Goal: Task Accomplishment & Management: Manage account settings

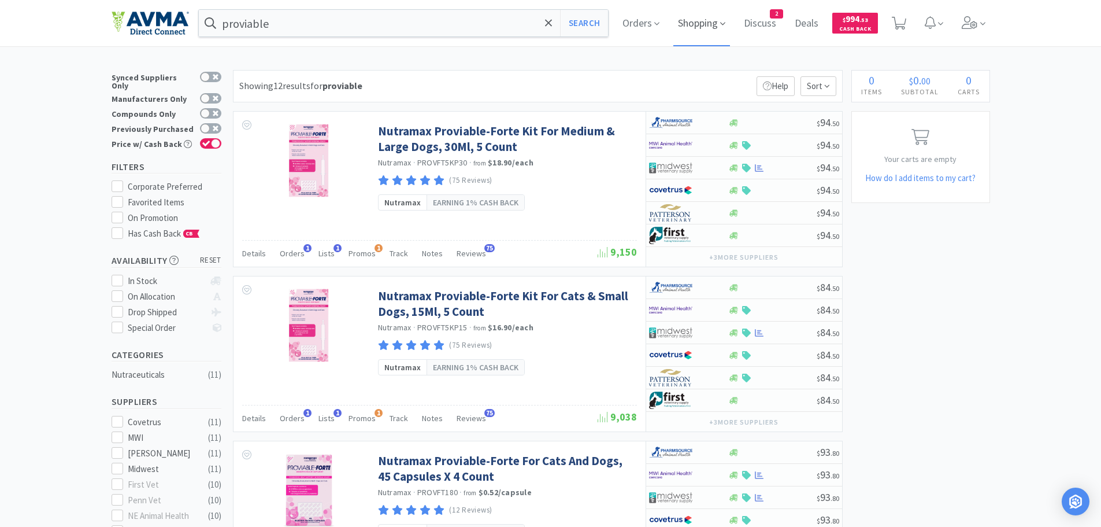
click at [698, 23] on span "Shopping" at bounding box center [701, 23] width 57 height 46
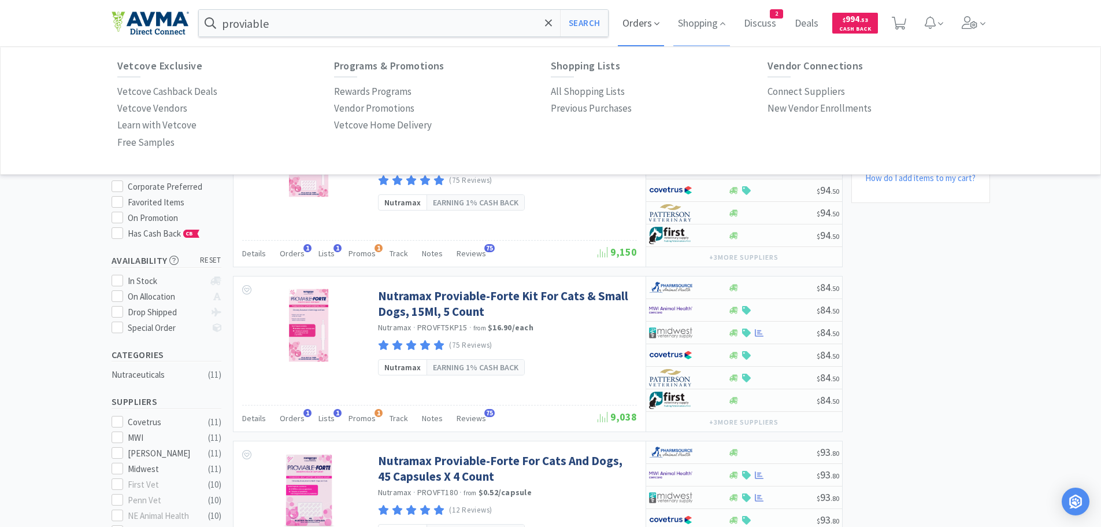
click at [631, 23] on span "Orders" at bounding box center [641, 23] width 46 height 46
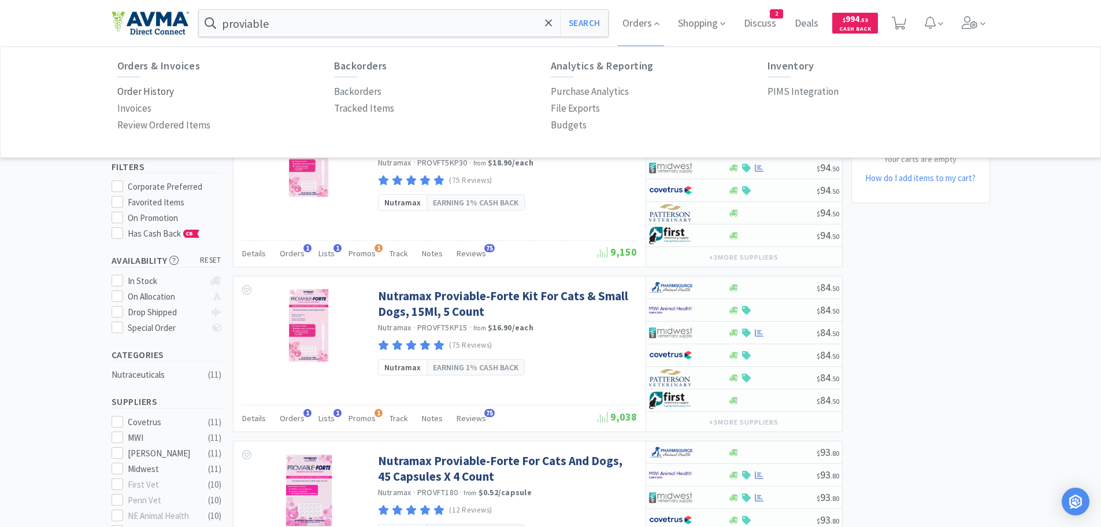
click at [153, 92] on p "Order History" at bounding box center [145, 92] width 57 height 16
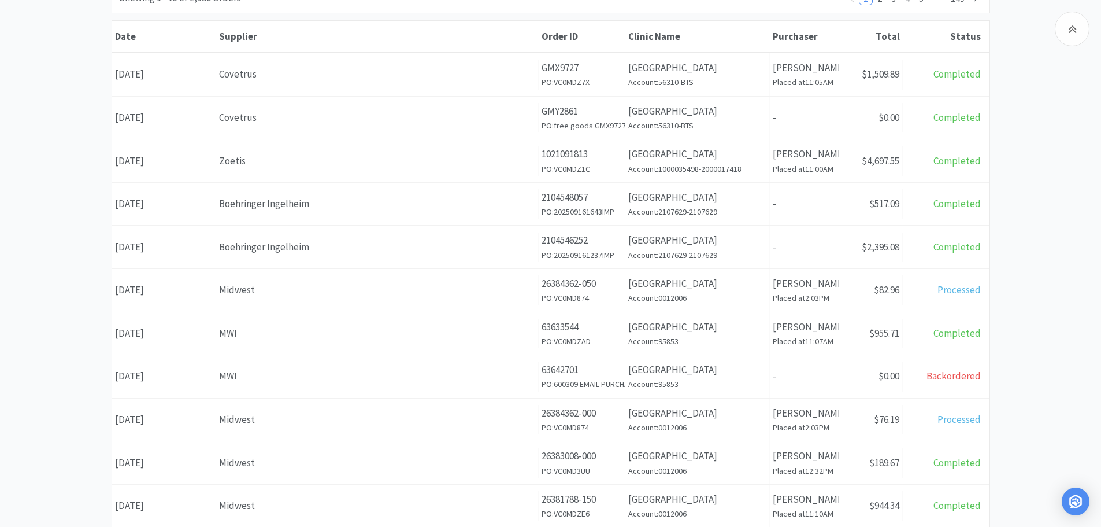
scroll to position [188, 0]
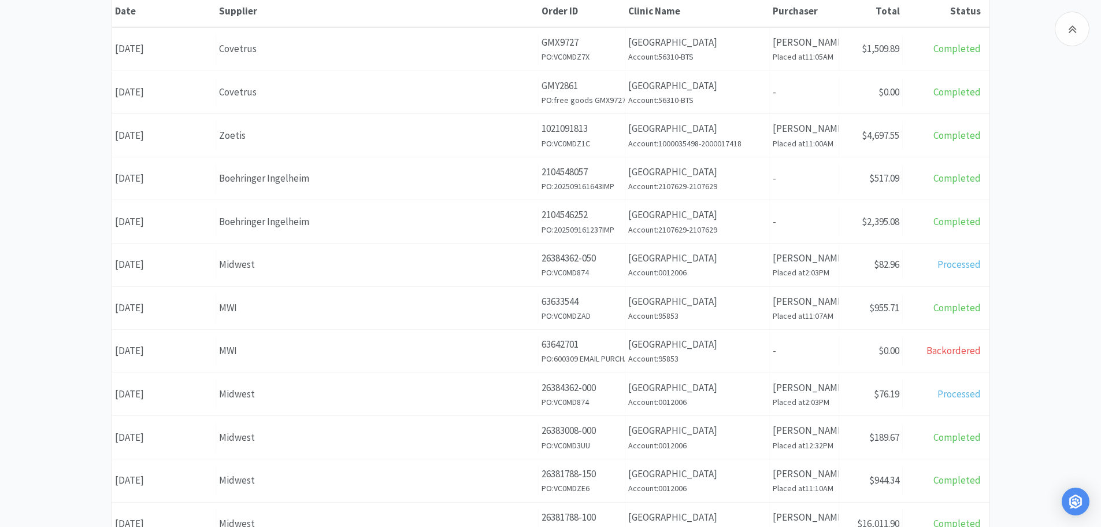
click at [478, 256] on div "Supplier Midwest" at bounding box center [377, 264] width 323 height 29
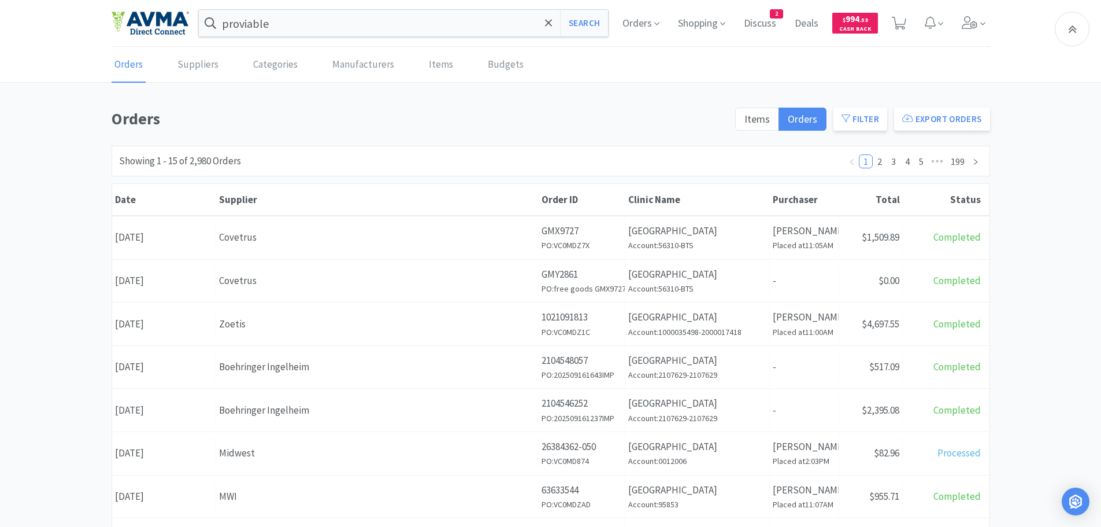
scroll to position [188, 0]
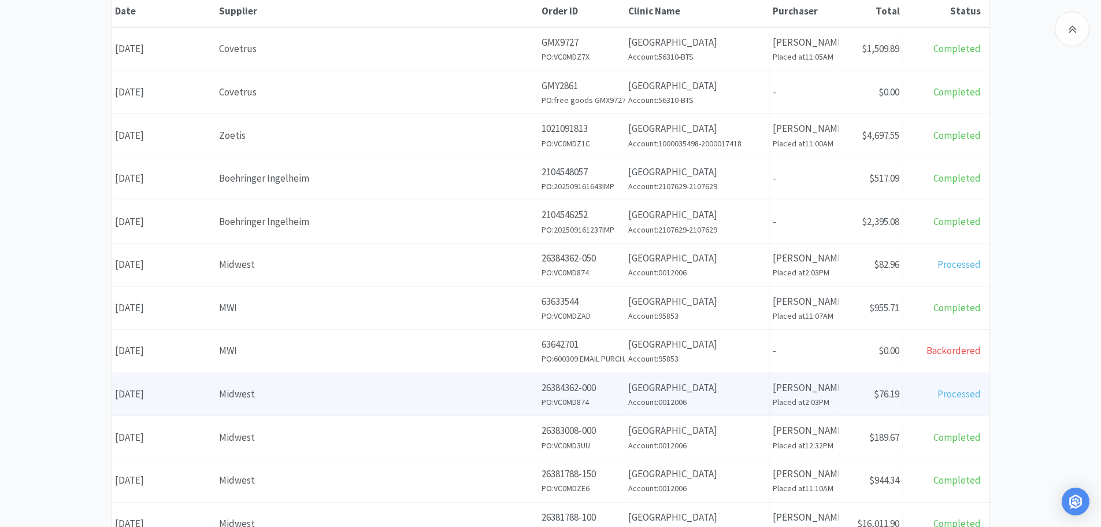
click at [459, 392] on div "Midwest" at bounding box center [377, 394] width 316 height 16
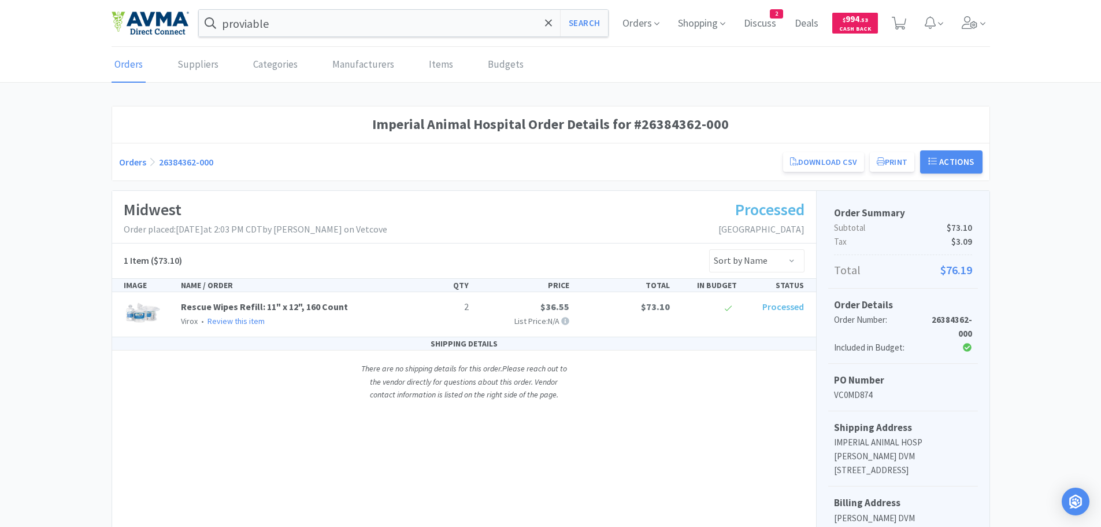
scroll to position [188, 0]
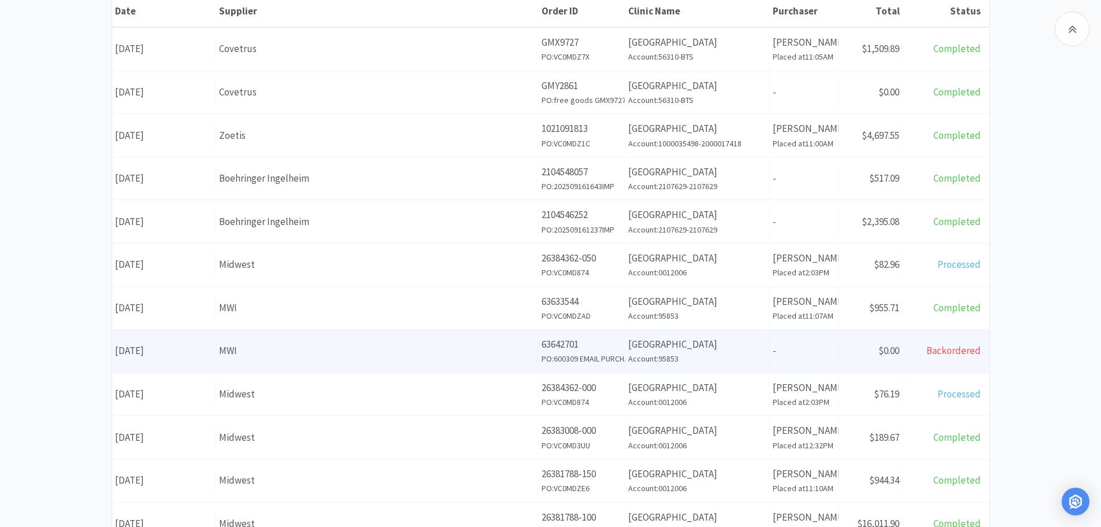
click at [512, 367] on div "Date [DATE] Supplier MWI Order ID 63642701 PO: 600309 EMAIL PURCHASER 9/15 Clin…" at bounding box center [551, 351] width 878 height 43
click at [958, 353] on span "Backordered" at bounding box center [954, 350] width 54 height 13
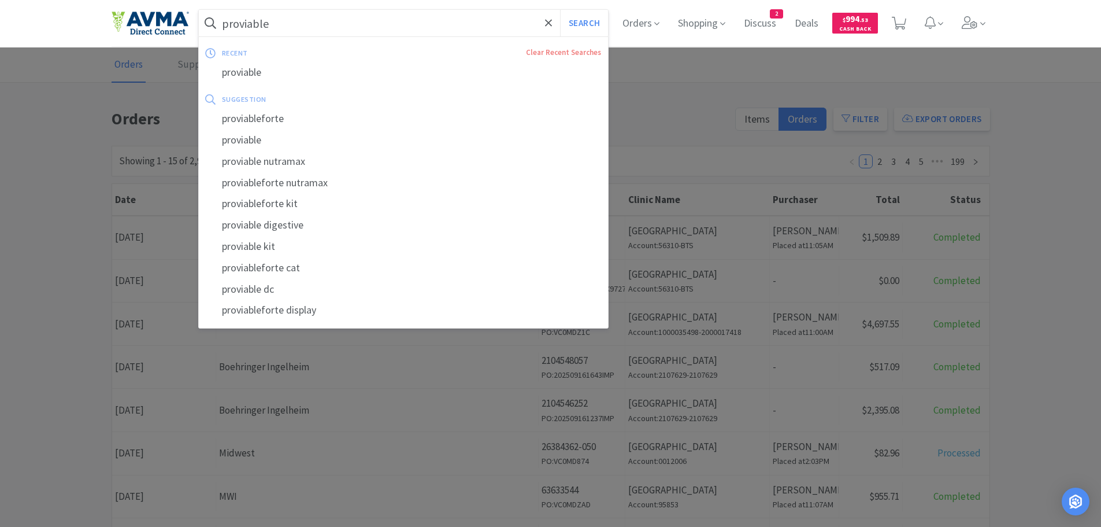
click at [279, 26] on input "proviable" at bounding box center [404, 23] width 410 height 27
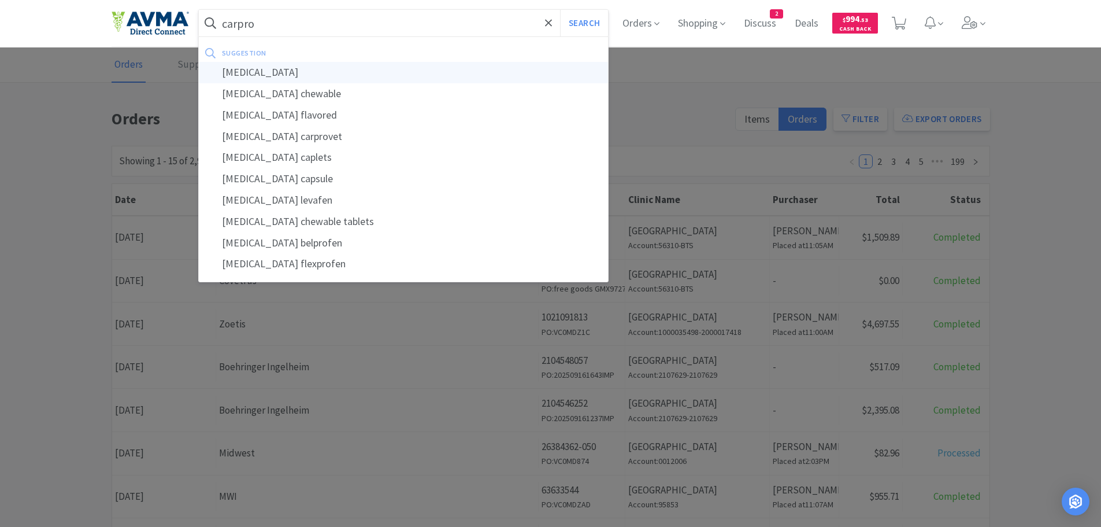
click at [243, 69] on div "[MEDICAL_DATA]" at bounding box center [404, 72] width 410 height 21
type input "[MEDICAL_DATA]"
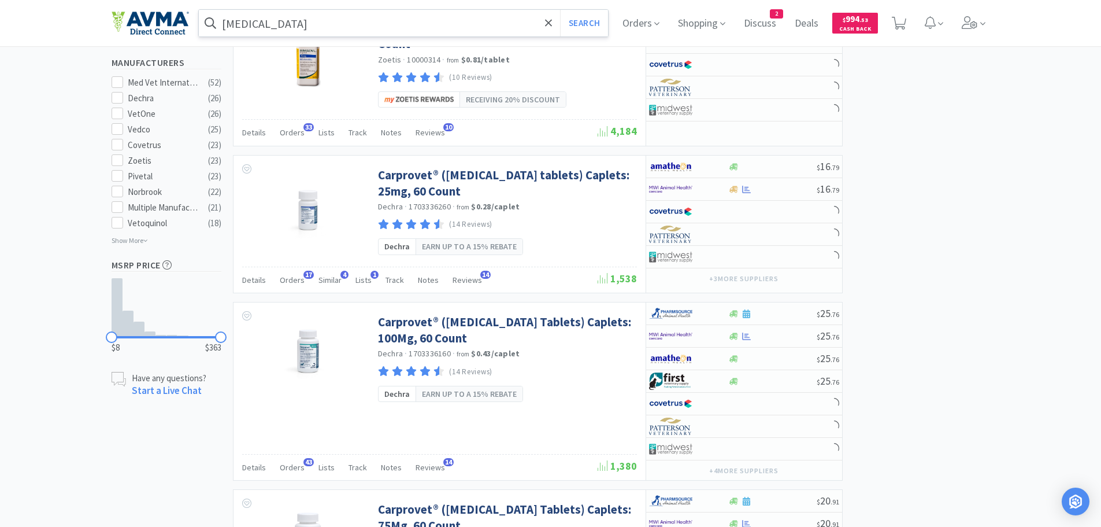
scroll to position [631, 0]
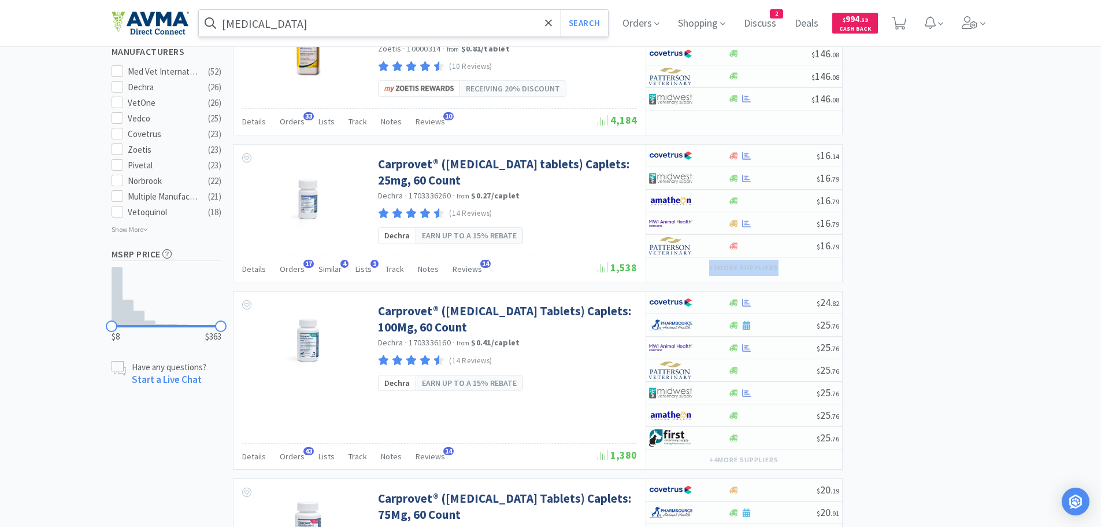
drag, startPoint x: 1096, startPoint y: 216, endPoint x: 1103, endPoint y: 214, distance: 7.2
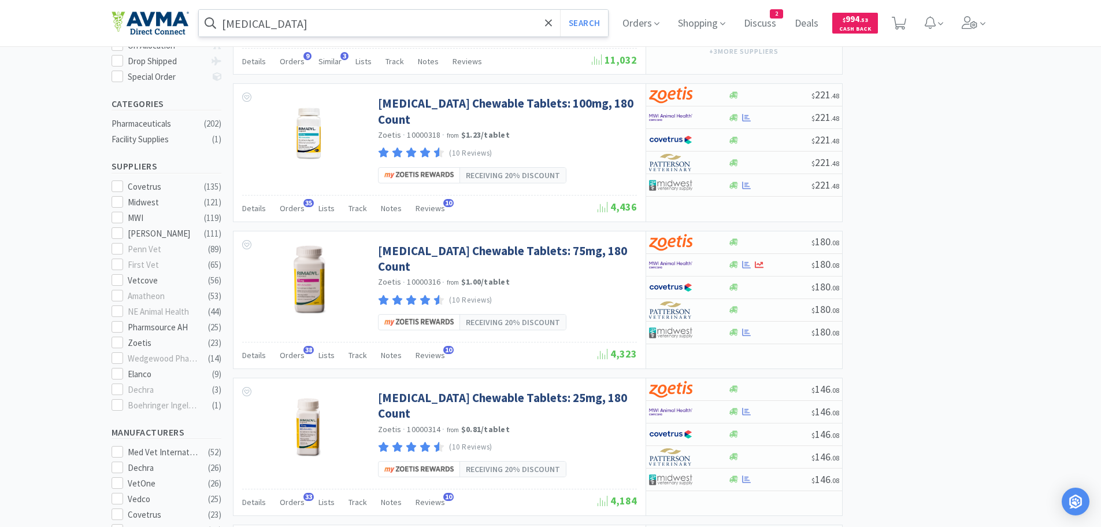
scroll to position [0, 0]
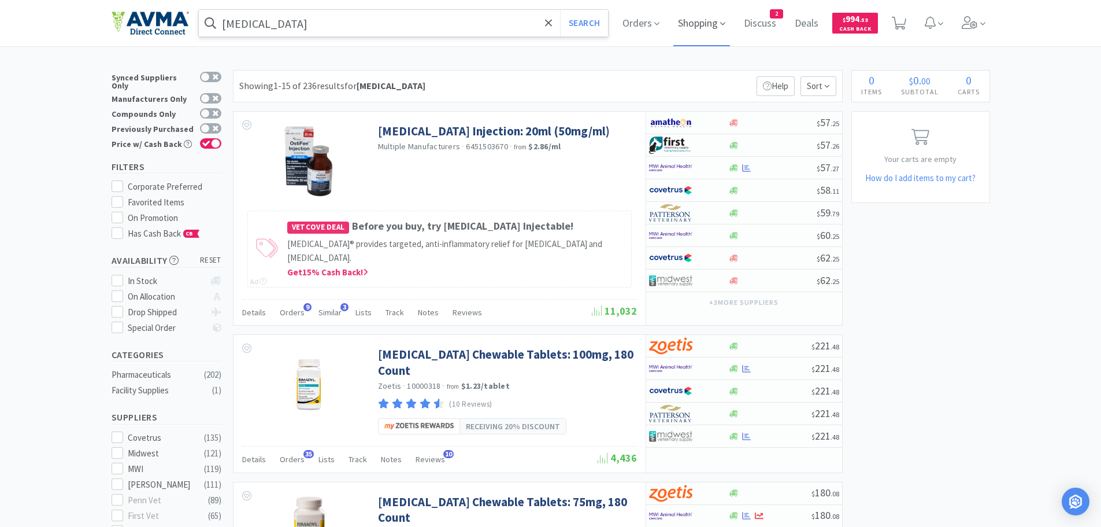
click at [698, 24] on span "Shopping" at bounding box center [701, 23] width 57 height 46
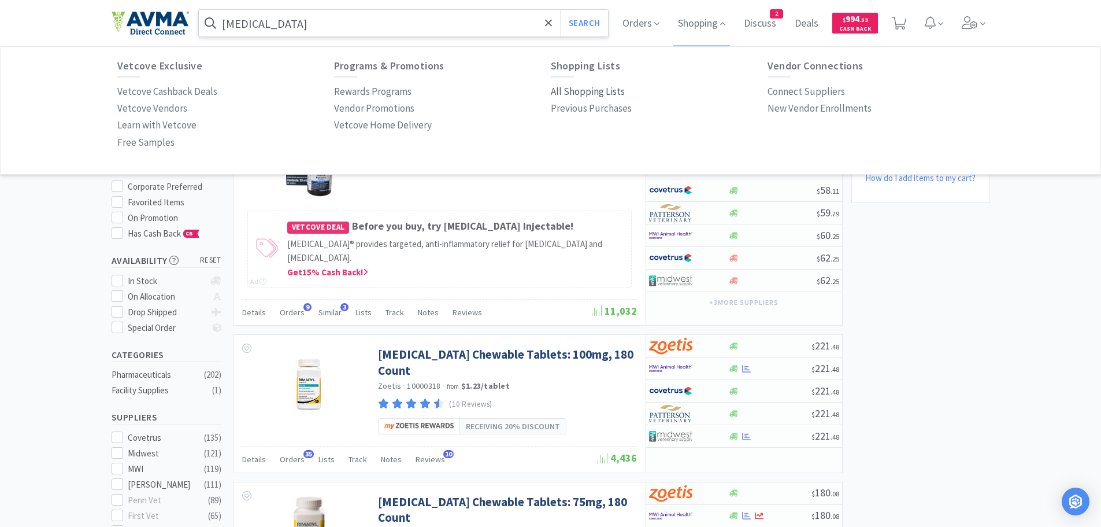
click at [573, 95] on p "All Shopping Lists" at bounding box center [588, 92] width 74 height 16
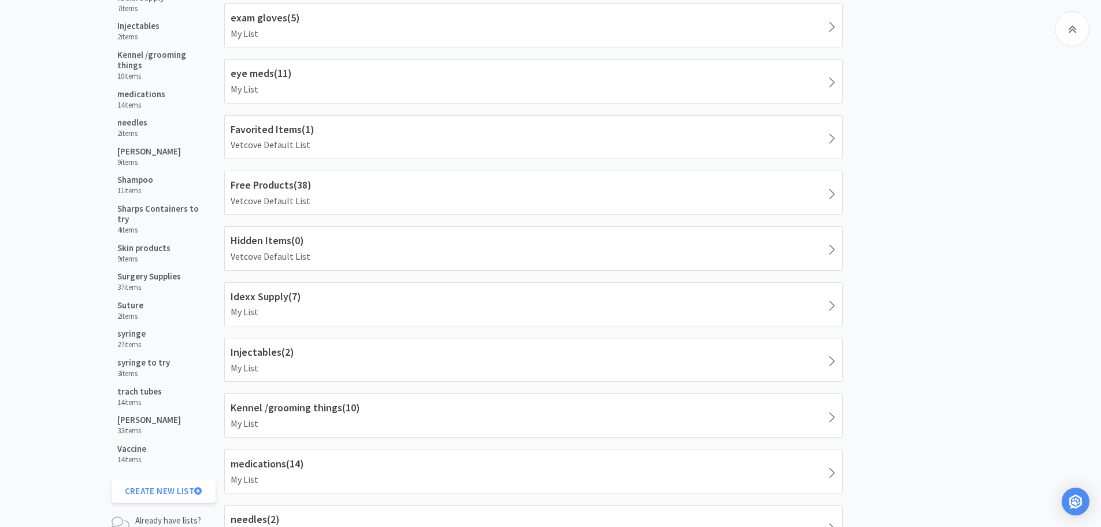
scroll to position [516, 0]
click at [169, 269] on h5 "Surgery Supplies" at bounding box center [149, 274] width 64 height 10
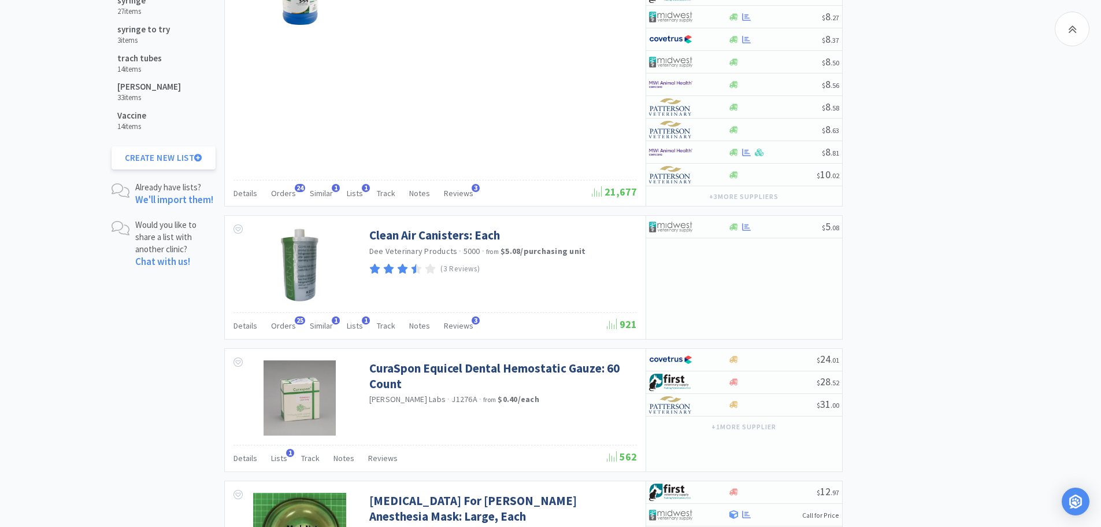
scroll to position [929, 0]
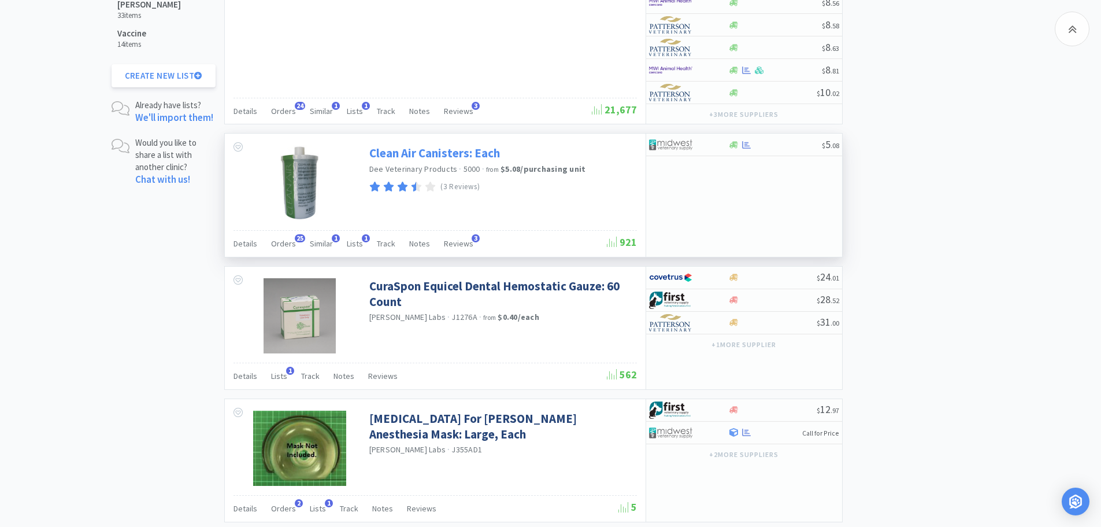
click at [429, 153] on link "Clean Air Canisters: Each" at bounding box center [434, 153] width 131 height 16
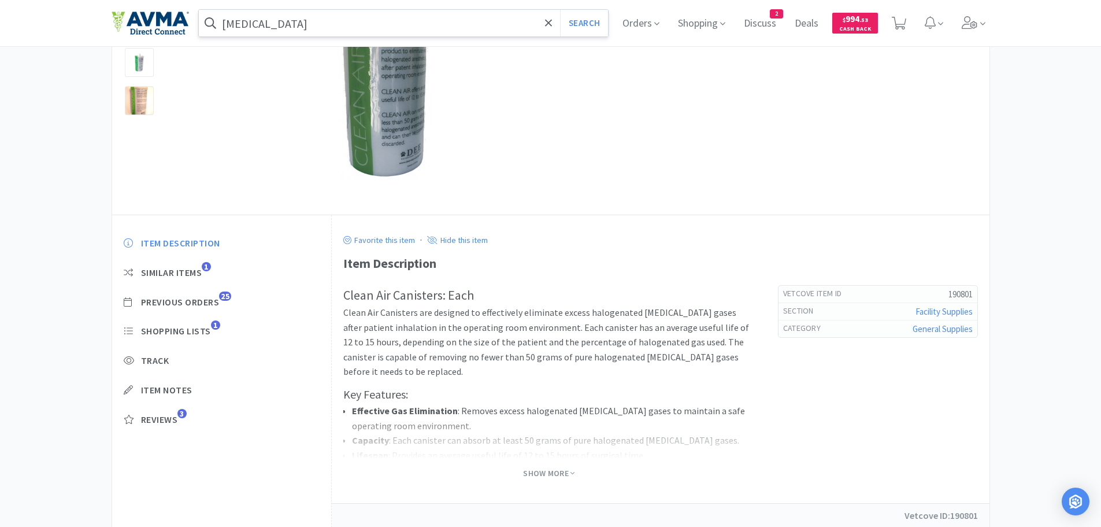
scroll to position [179, 0]
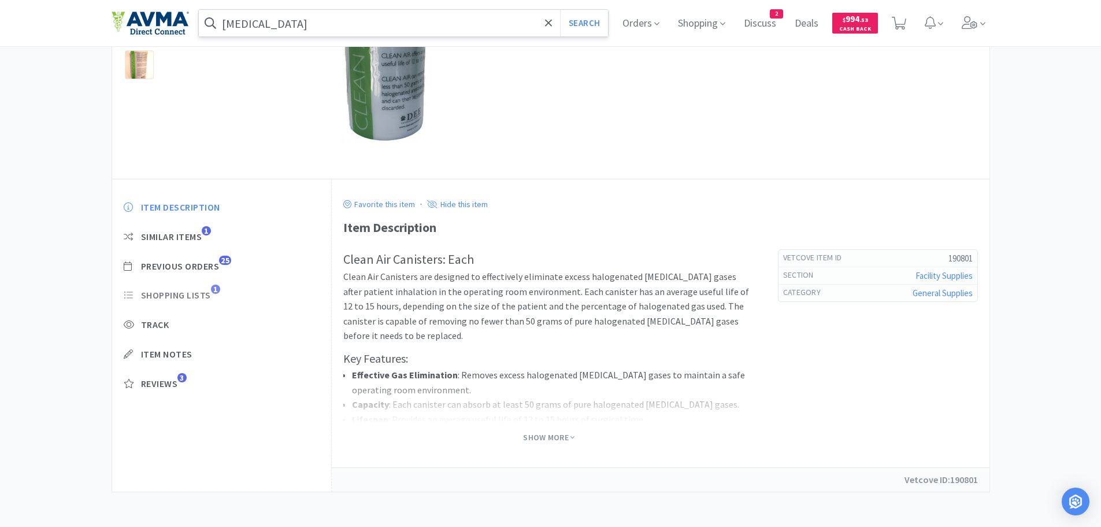
click at [191, 294] on span "Shopping Lists" at bounding box center [176, 295] width 70 height 12
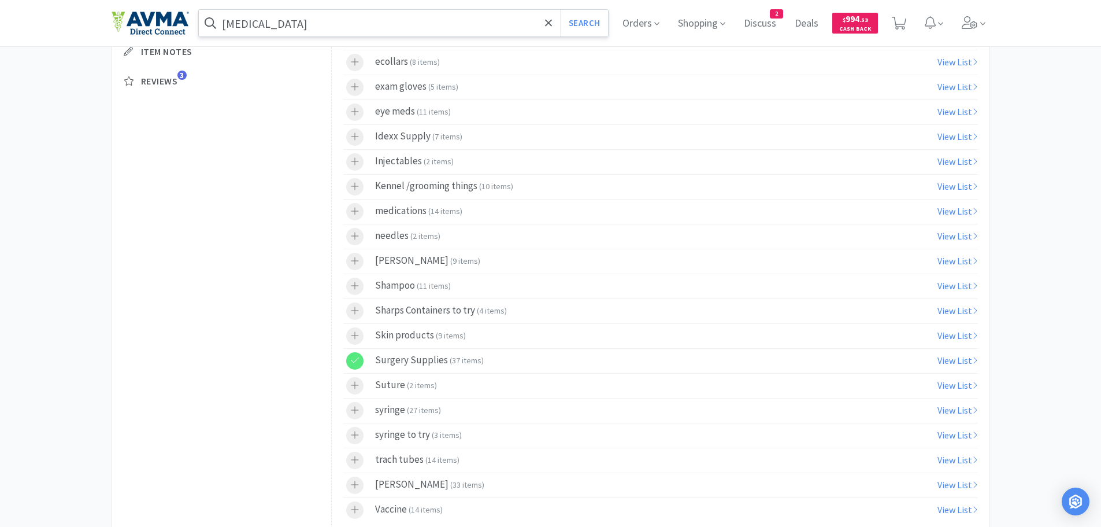
scroll to position [561, 0]
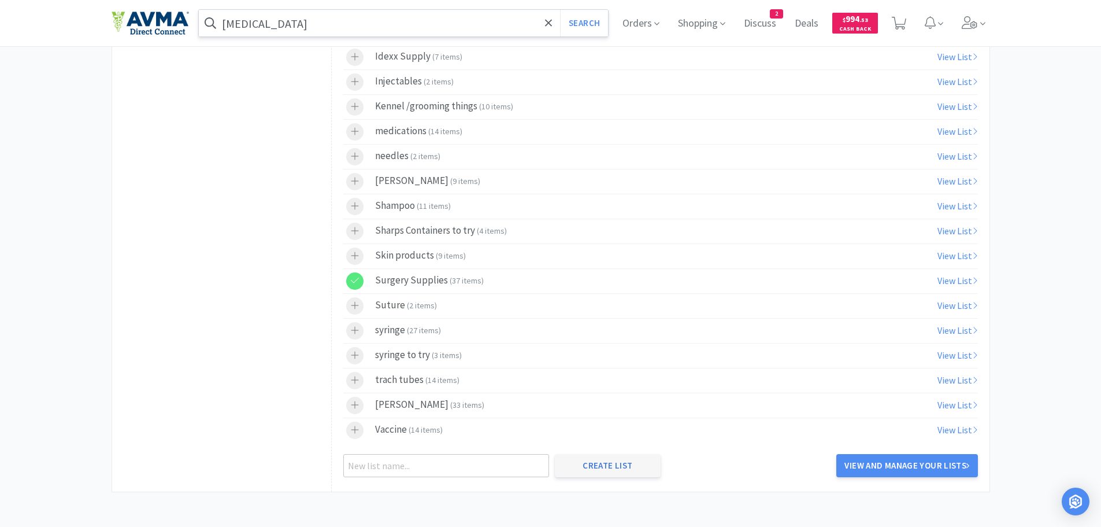
click at [621, 461] on button "Create List" at bounding box center [608, 465] width 106 height 23
click at [397, 466] on input "text" at bounding box center [446, 465] width 206 height 23
type input "Surgery Prep"
click at [606, 469] on button "Create List" at bounding box center [608, 465] width 106 height 23
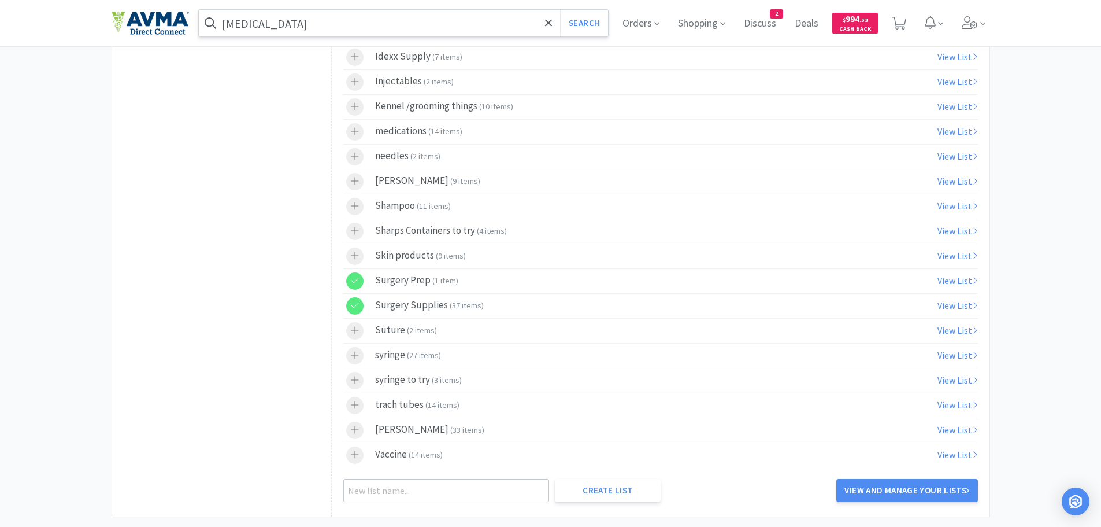
click at [358, 309] on icon at bounding box center [355, 306] width 9 height 10
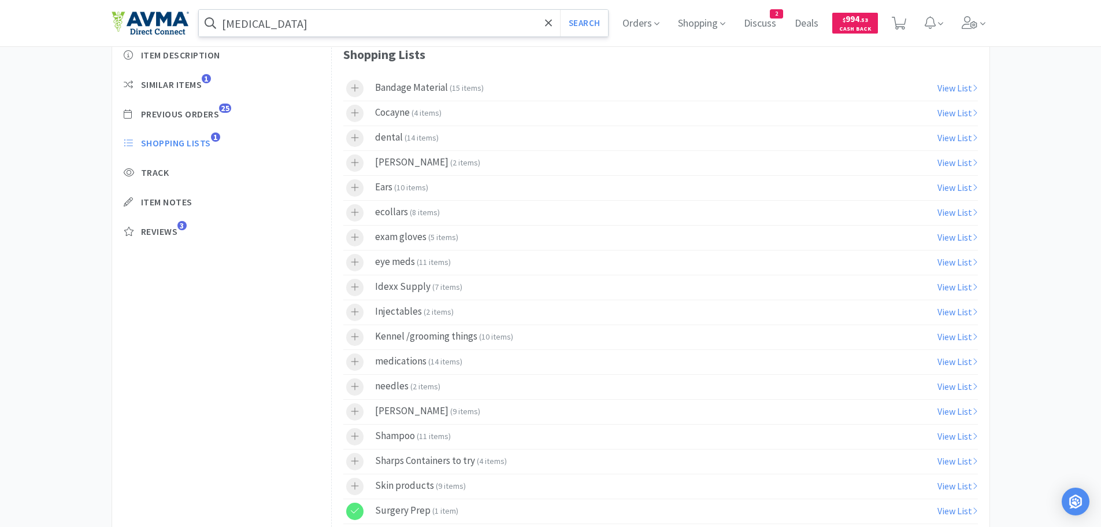
scroll to position [0, 0]
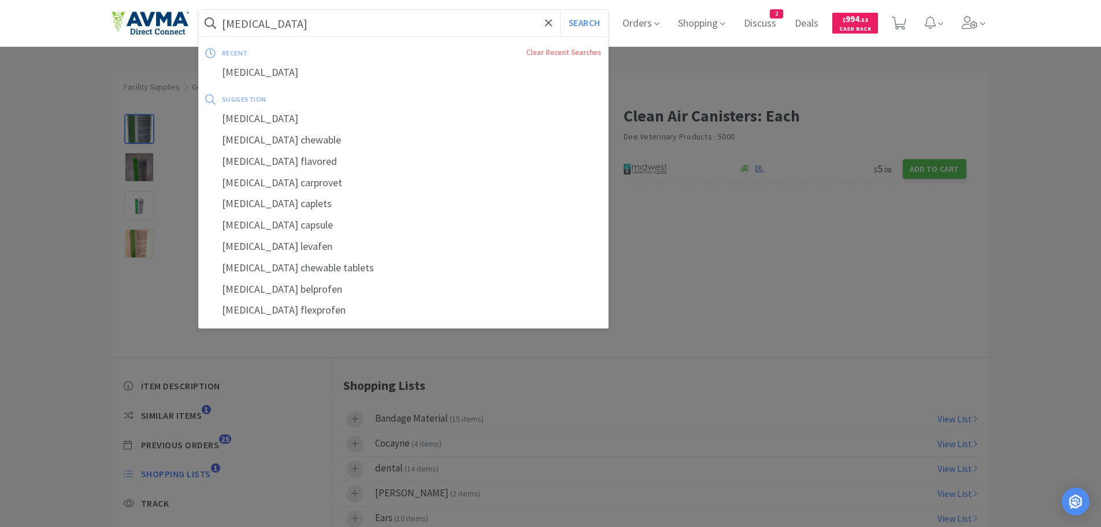
click at [354, 24] on input "[MEDICAL_DATA]" at bounding box center [404, 23] width 410 height 27
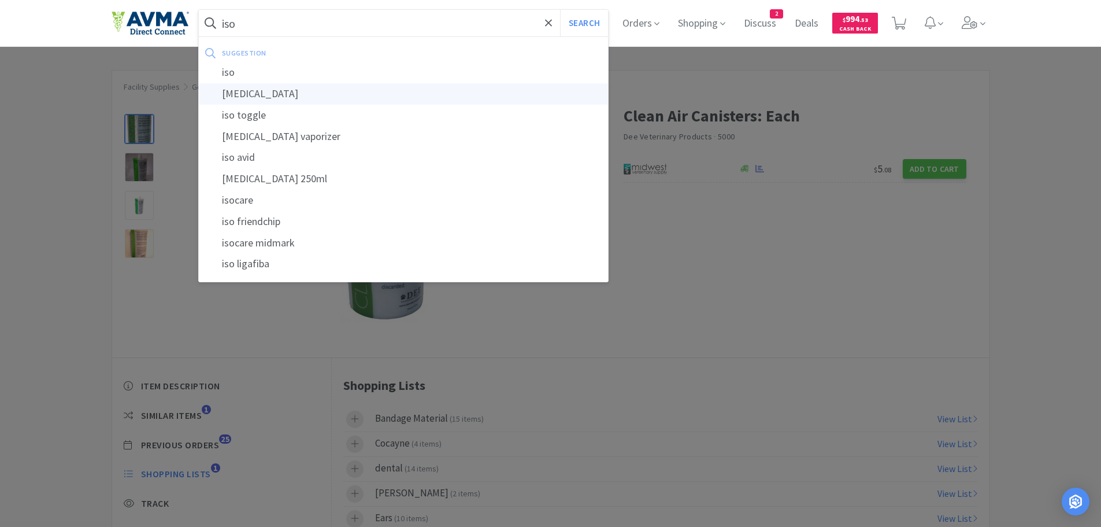
click at [273, 88] on div "[MEDICAL_DATA]" at bounding box center [404, 93] width 410 height 21
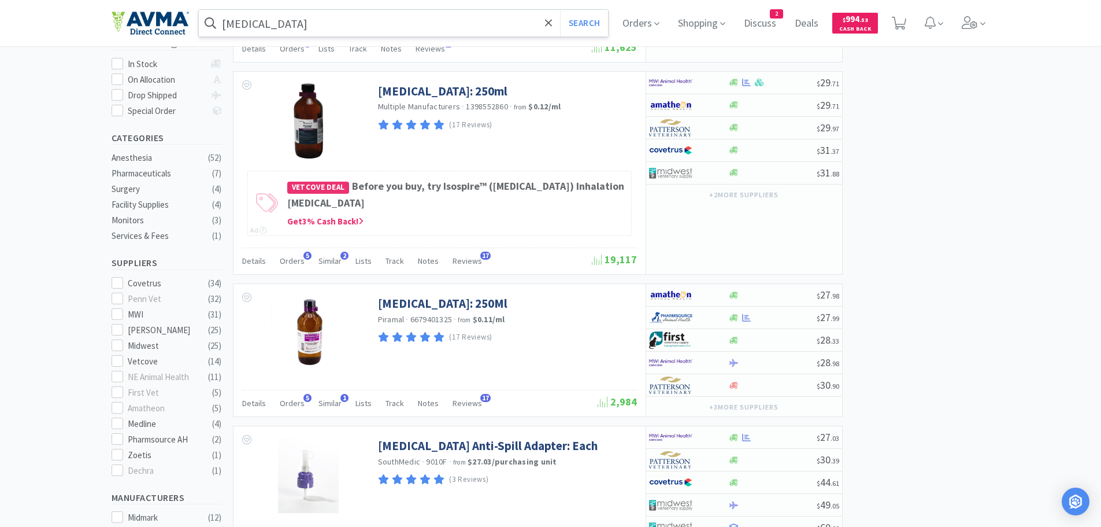
scroll to position [241, 0]
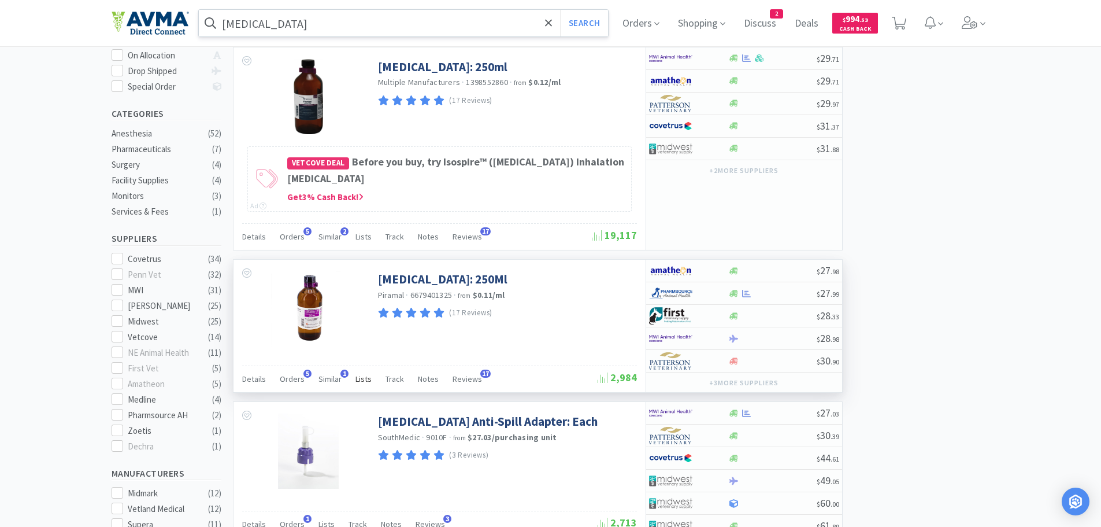
click at [361, 381] on span "Lists" at bounding box center [364, 378] width 16 height 10
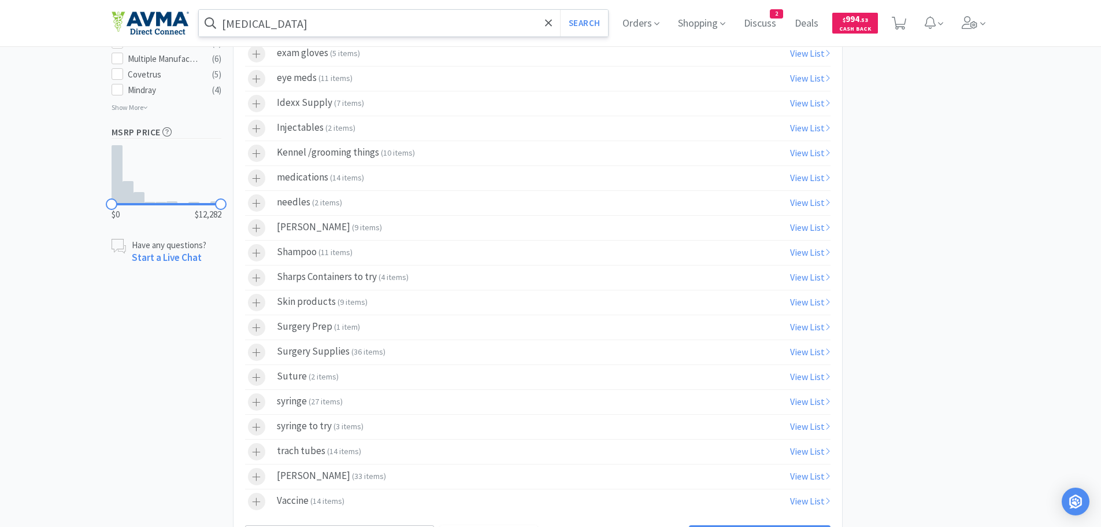
scroll to position [816, 0]
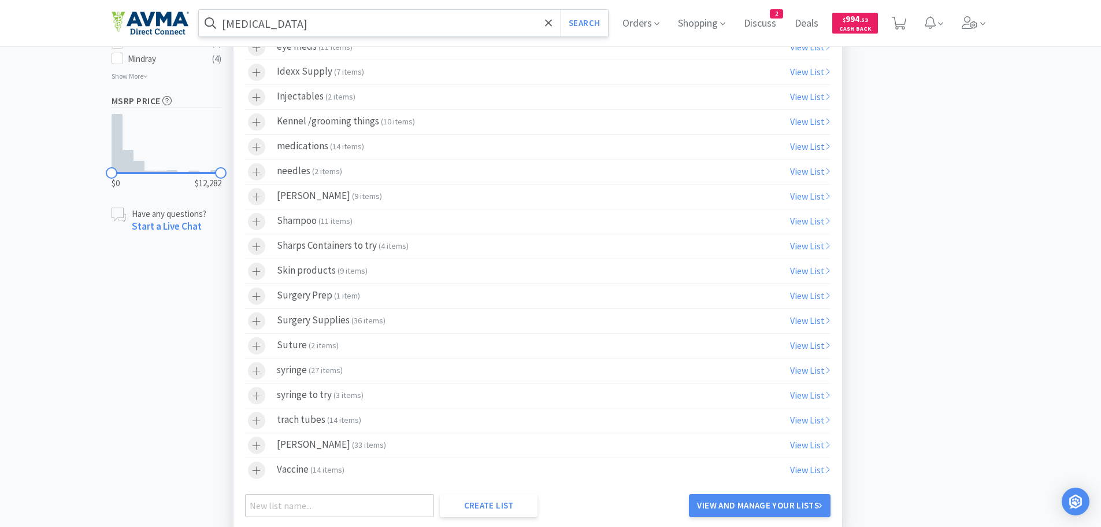
click at [361, 294] on label "Surgery Prep ( 1 item )" at bounding box center [538, 296] width 586 height 24
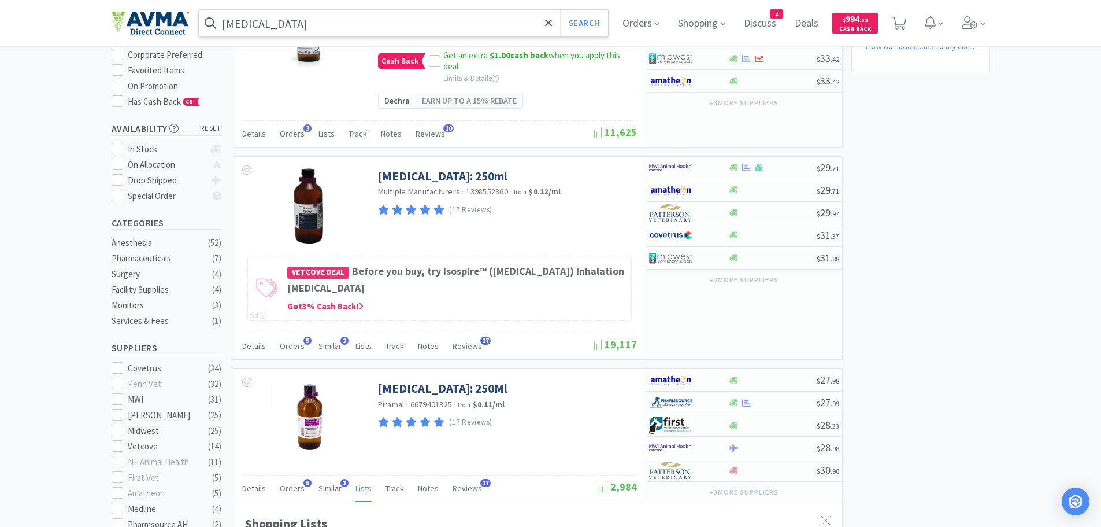
scroll to position [135, 0]
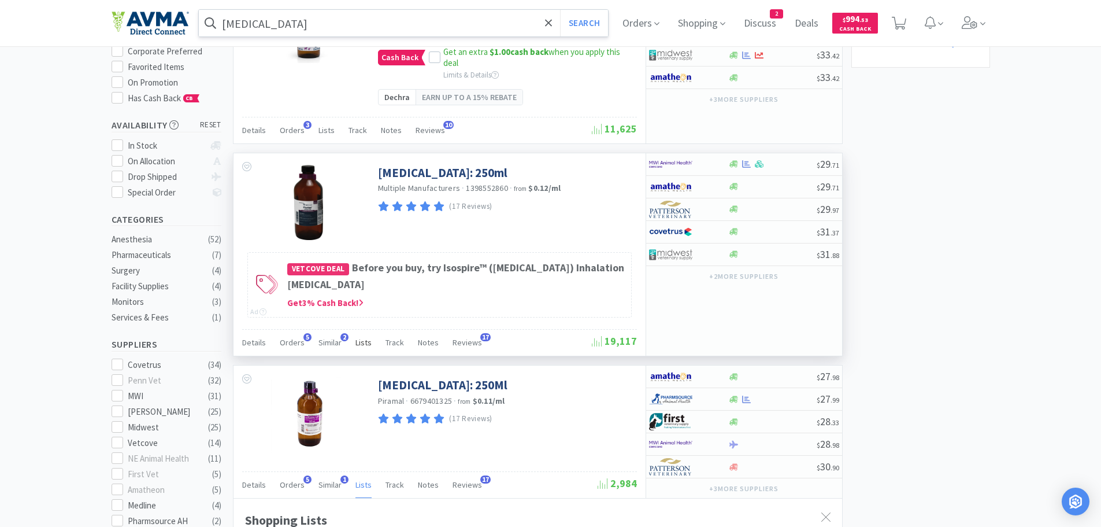
click at [358, 341] on span "Lists" at bounding box center [364, 342] width 16 height 10
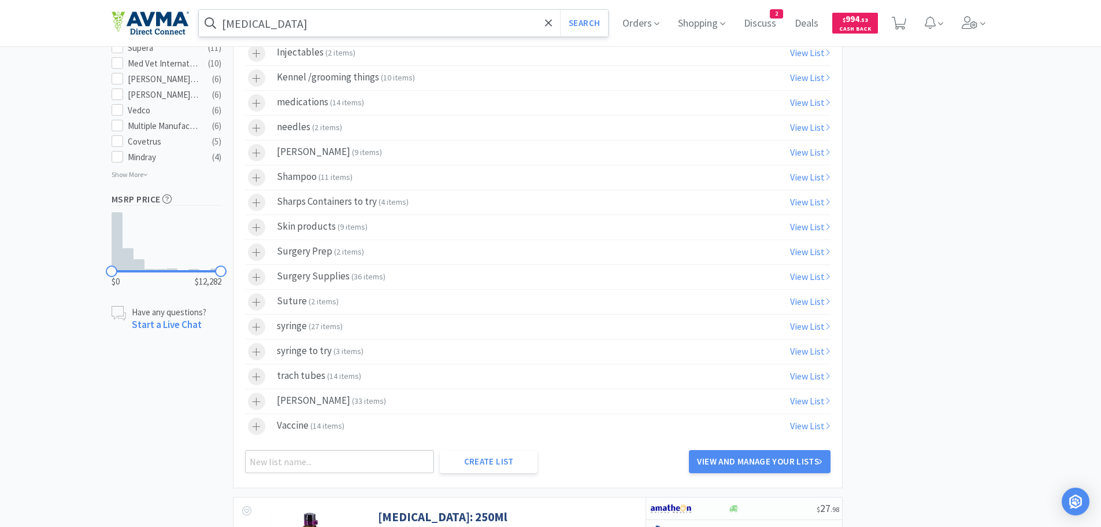
scroll to position [721, 0]
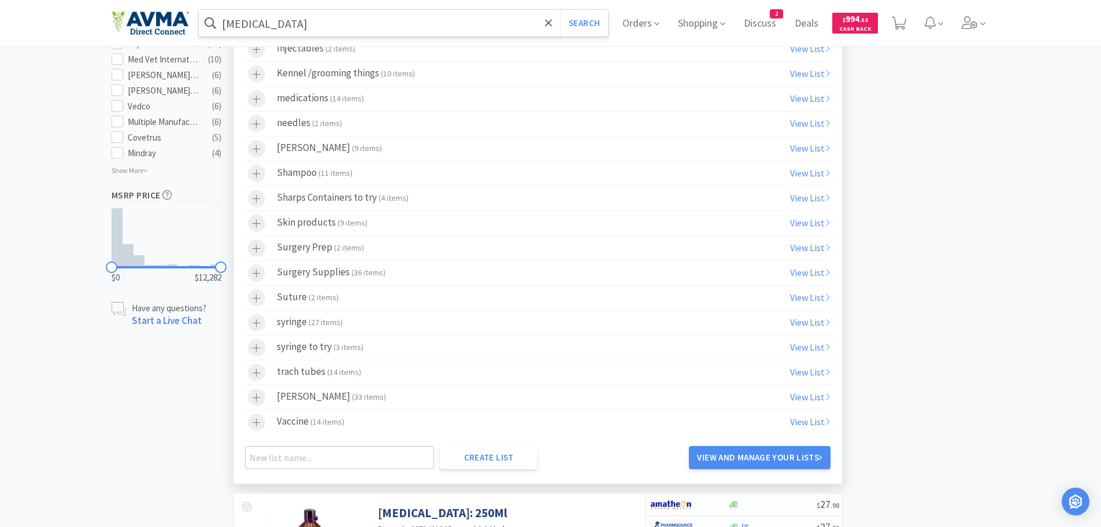
click at [303, 251] on div "Surgery Prep ( 2 items )" at bounding box center [320, 247] width 87 height 17
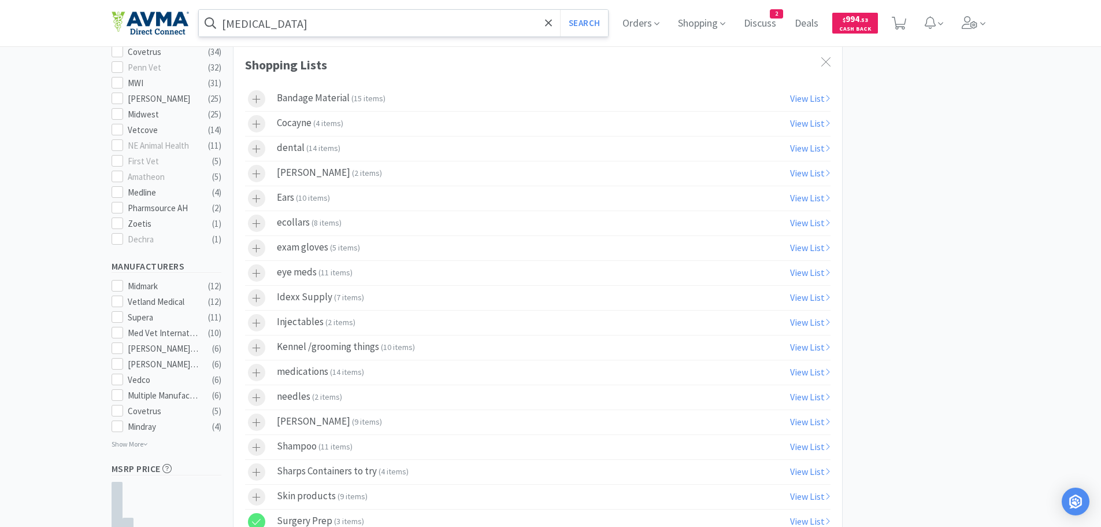
scroll to position [0, 0]
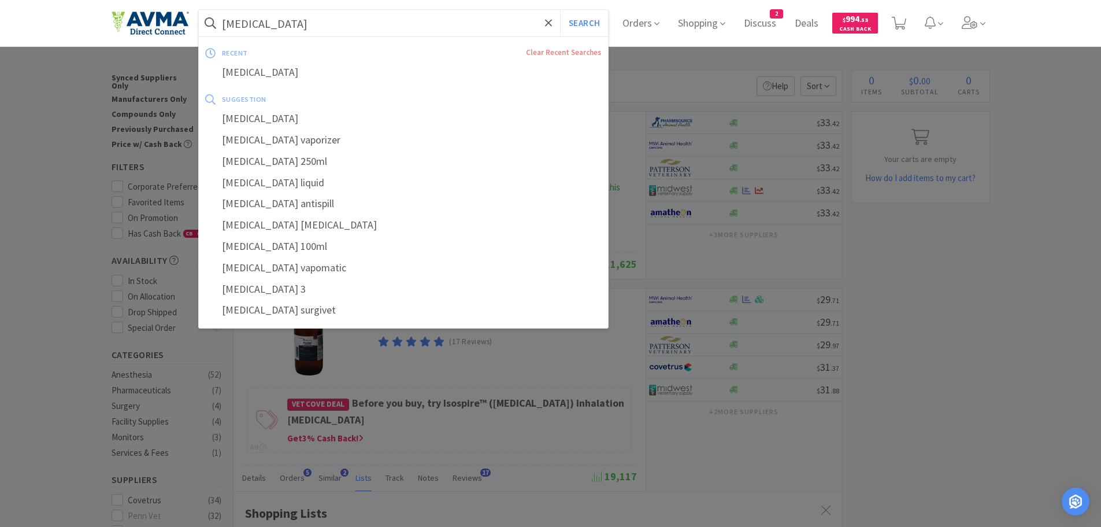
click at [383, 32] on input "[MEDICAL_DATA]" at bounding box center [404, 23] width 410 height 27
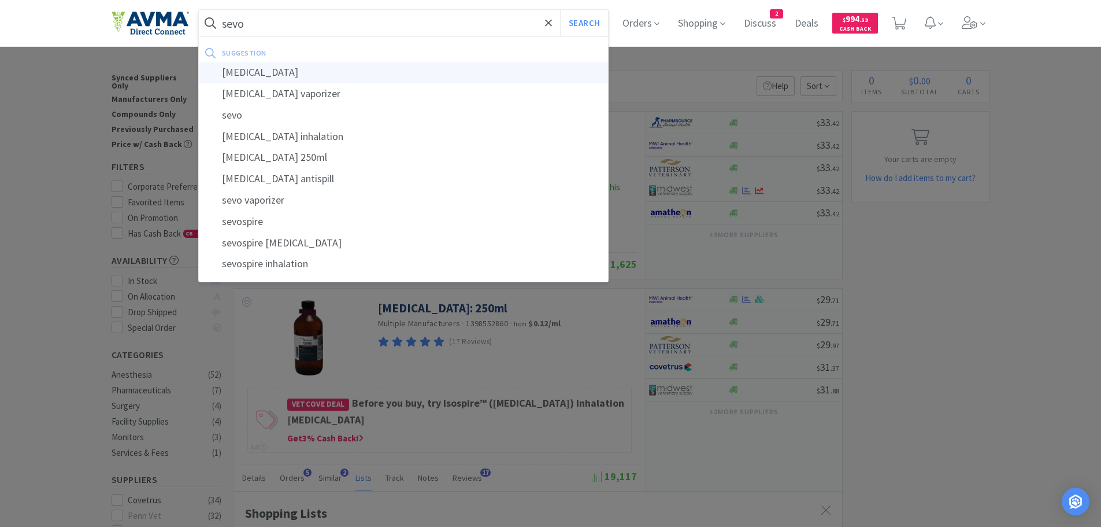
click at [284, 66] on div "[MEDICAL_DATA]" at bounding box center [404, 72] width 410 height 21
type input "[MEDICAL_DATA]"
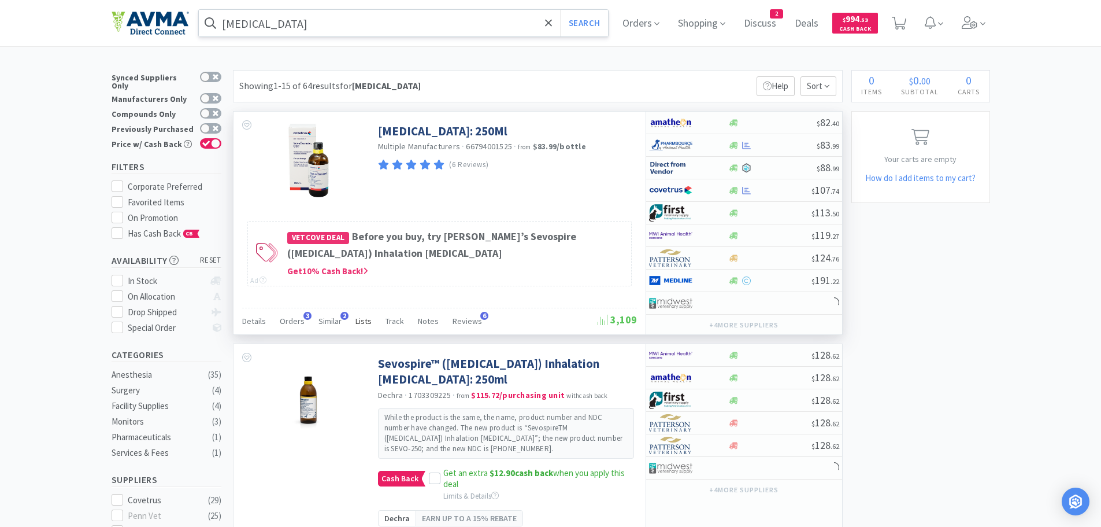
click at [360, 321] on span "Lists" at bounding box center [364, 321] width 16 height 10
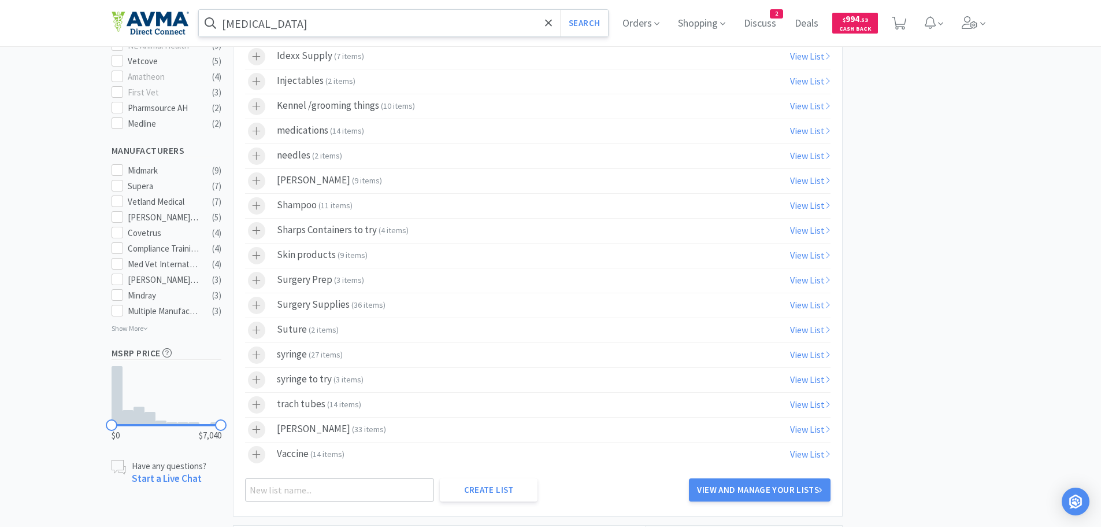
scroll to position [536, 0]
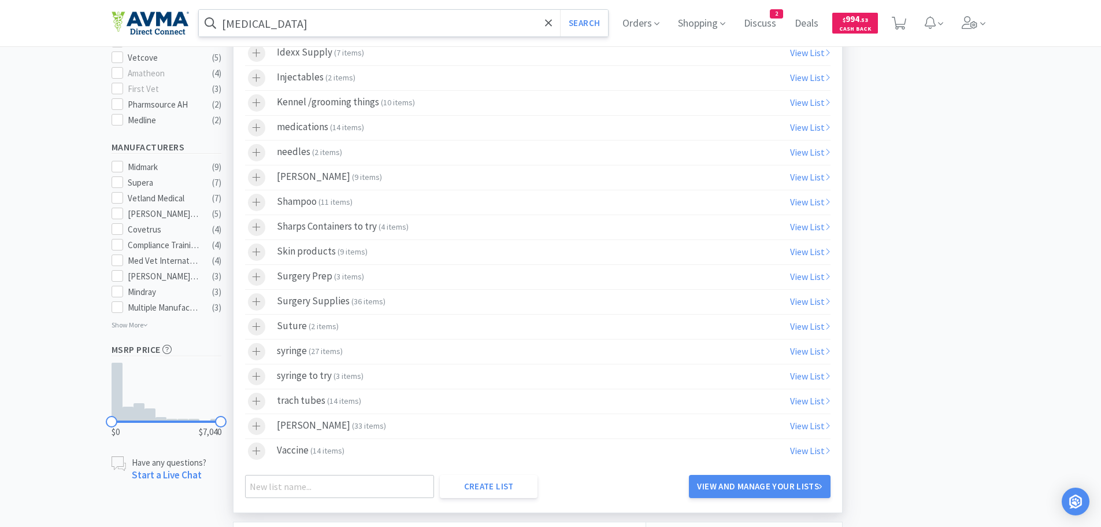
click at [284, 280] on div "Surgery Prep ( 3 items )" at bounding box center [320, 276] width 87 height 17
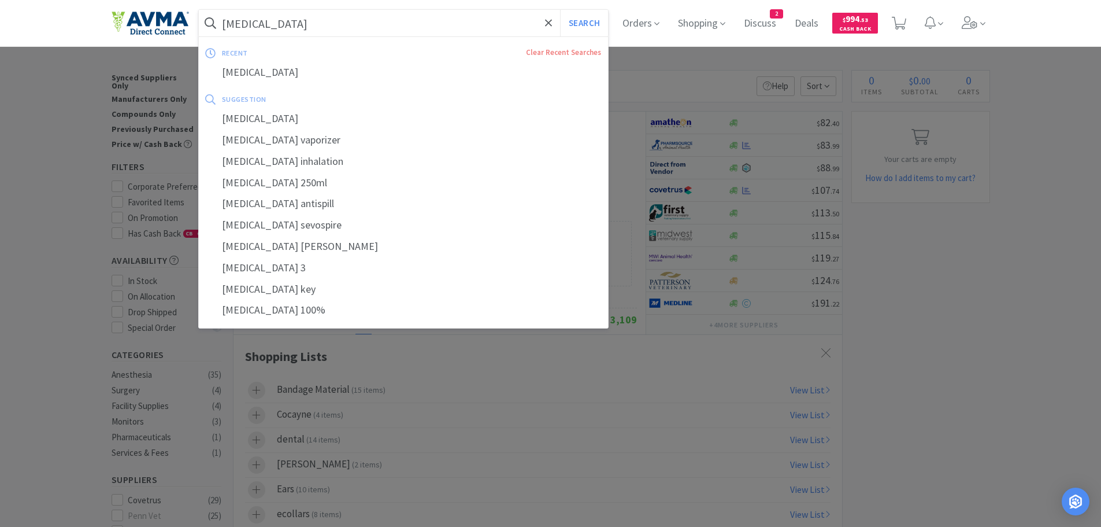
click at [320, 29] on input "[MEDICAL_DATA]" at bounding box center [404, 23] width 410 height 27
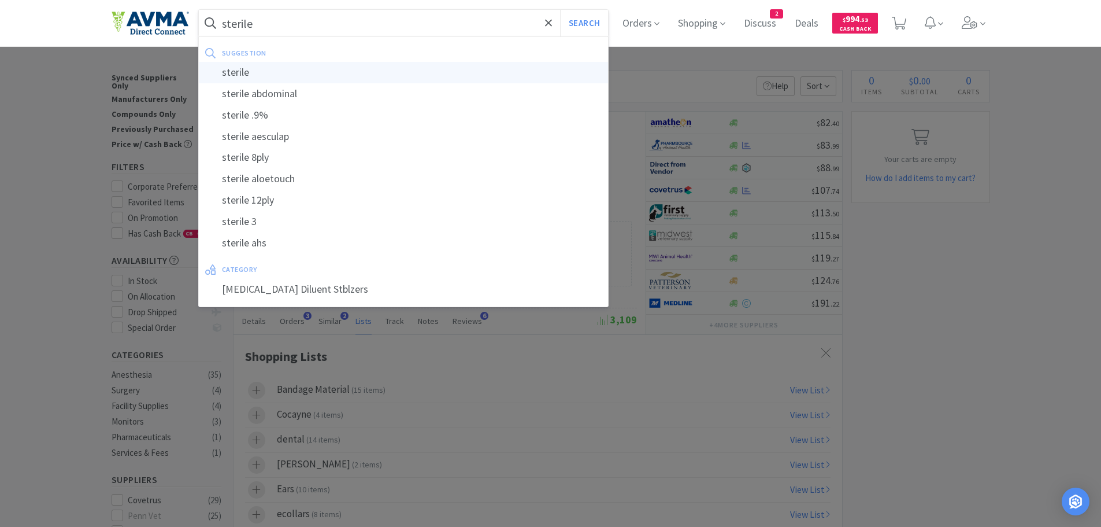
click at [243, 73] on div "sterile" at bounding box center [404, 72] width 410 height 21
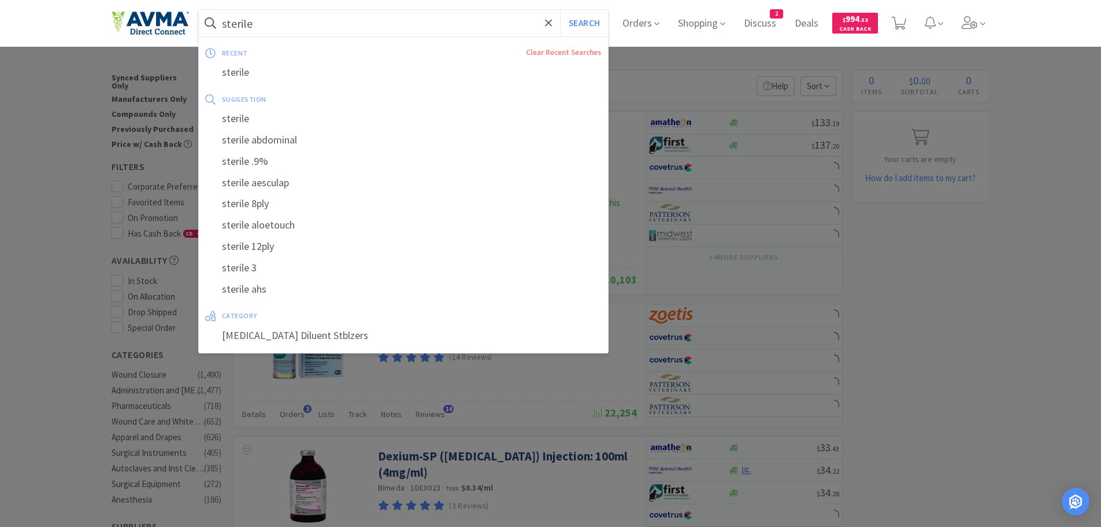
click at [267, 28] on input "sterile" at bounding box center [404, 23] width 410 height 27
click at [262, 24] on input "sterile" at bounding box center [404, 23] width 410 height 27
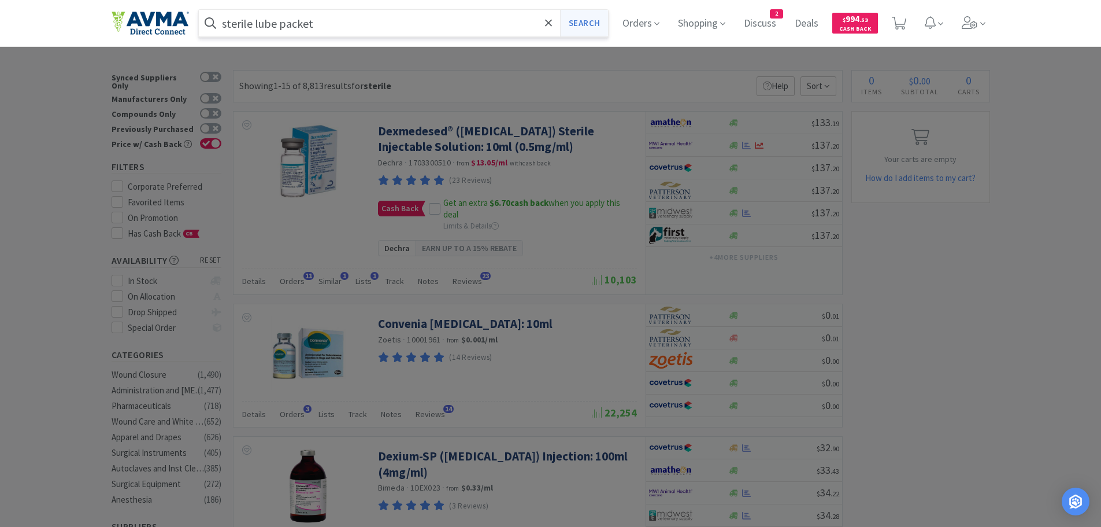
click at [590, 20] on button "Search" at bounding box center [584, 23] width 48 height 27
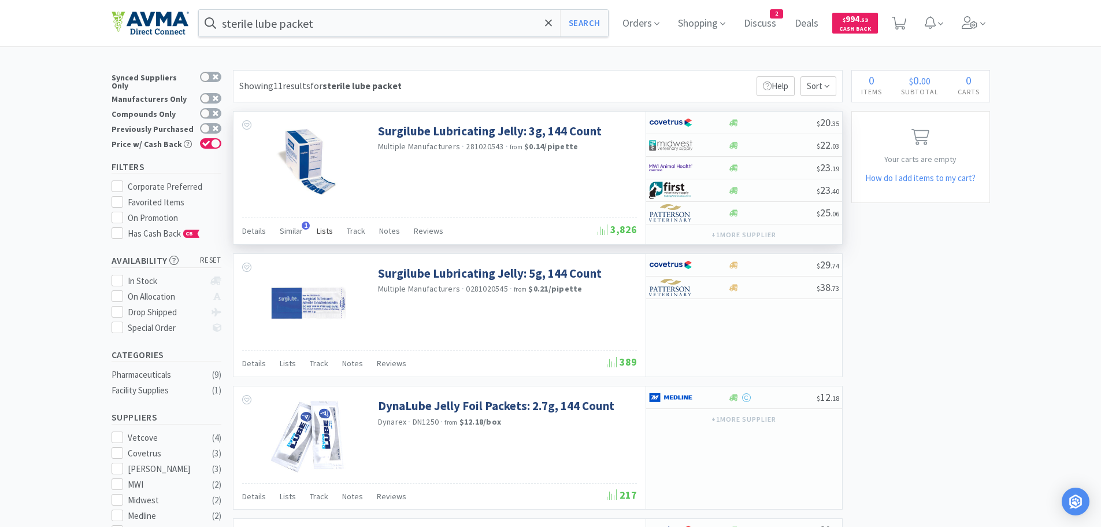
click at [323, 230] on span "Lists" at bounding box center [325, 230] width 16 height 10
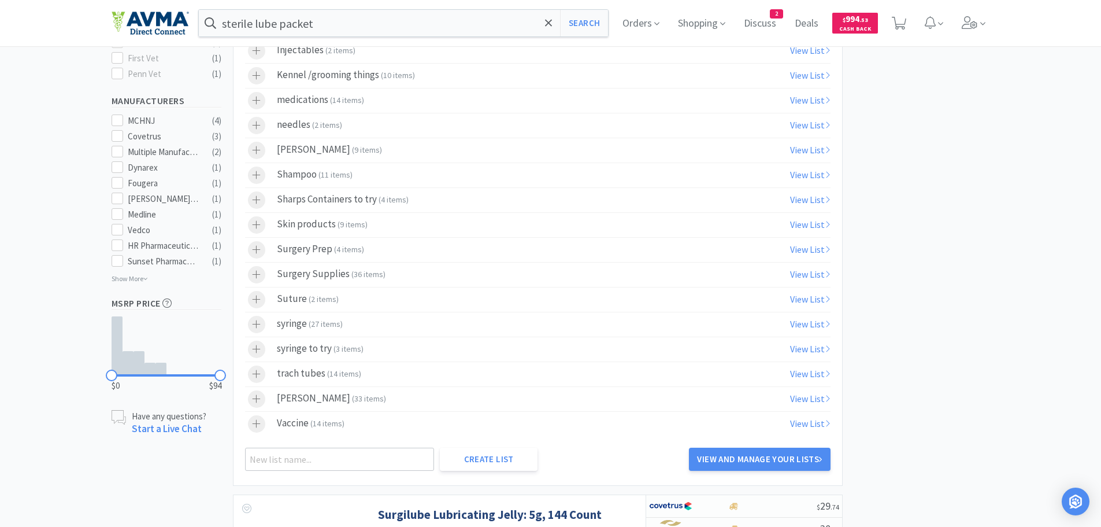
scroll to position [462, 0]
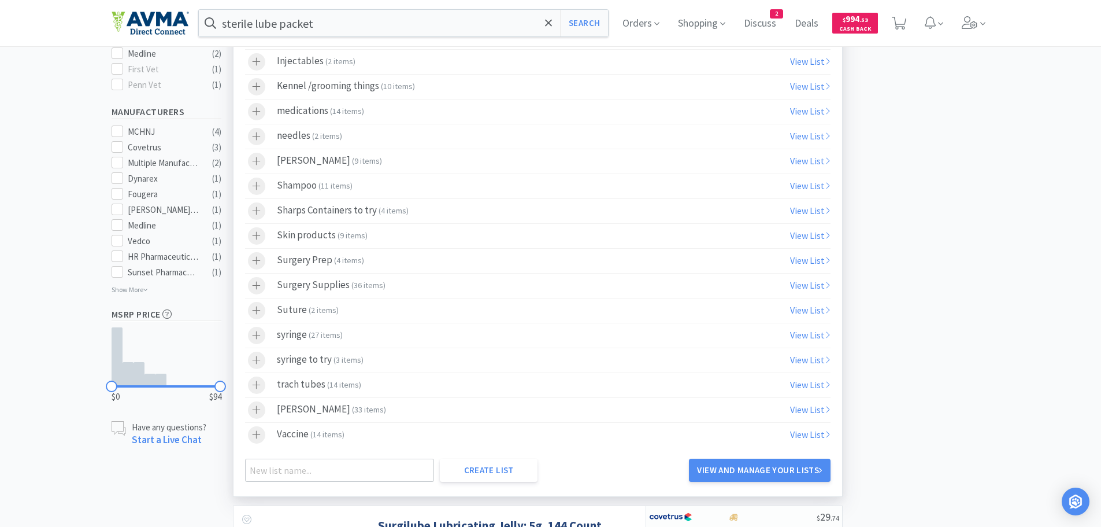
click at [370, 263] on label "Surgery Prep ( 4 items )" at bounding box center [538, 261] width 586 height 24
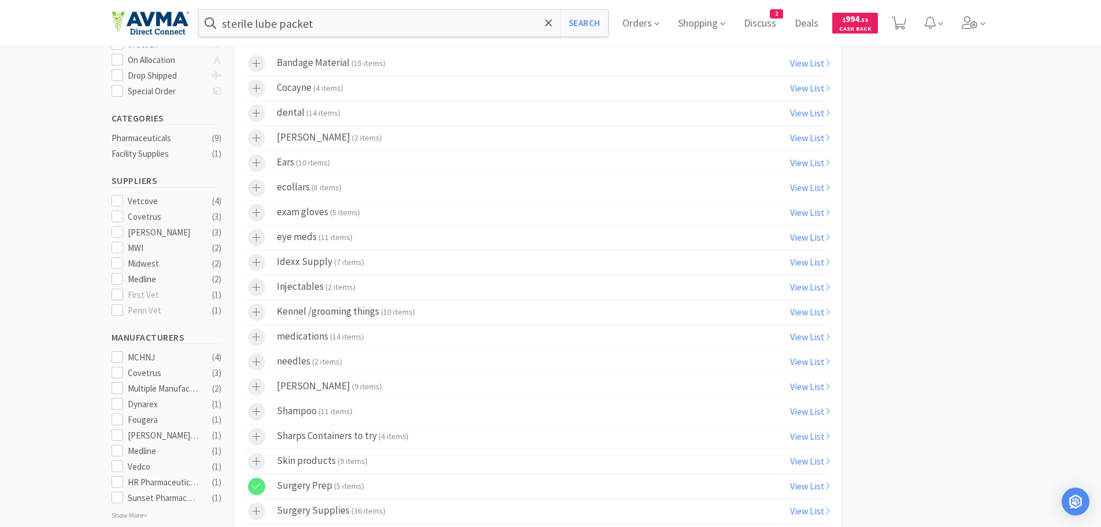
scroll to position [0, 0]
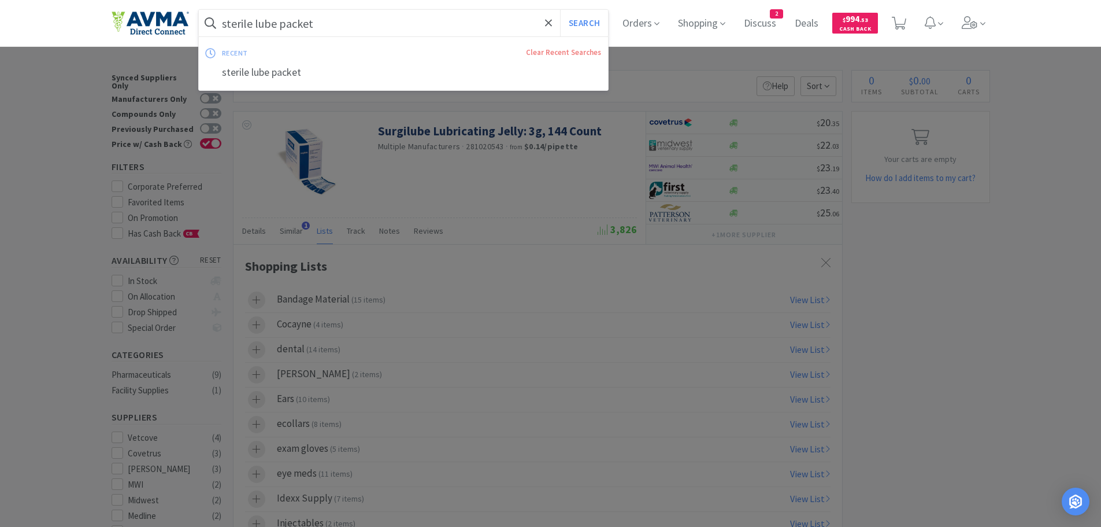
click at [356, 28] on input "sterile lube packet" at bounding box center [404, 23] width 410 height 27
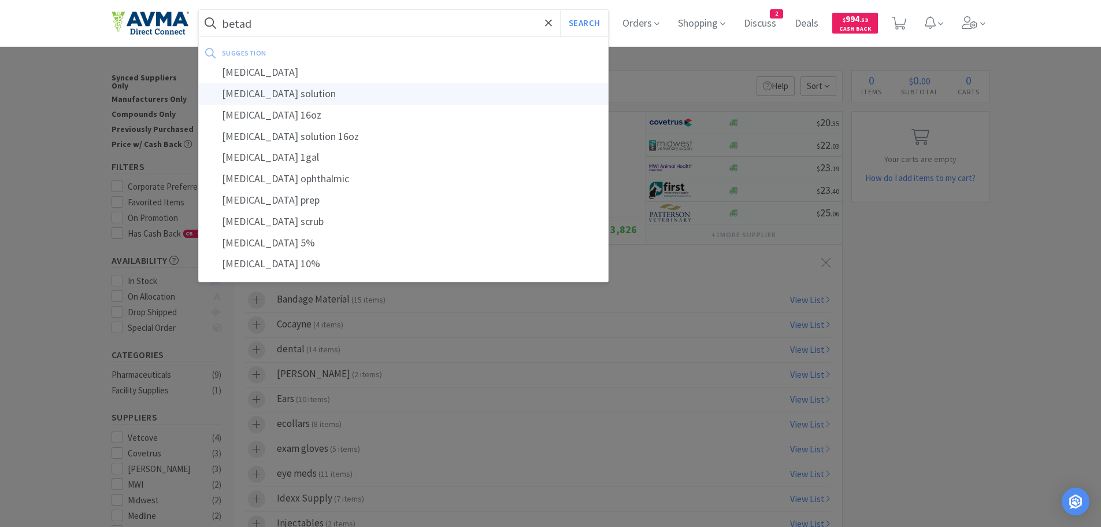
click at [251, 90] on div "[MEDICAL_DATA] solution" at bounding box center [404, 93] width 410 height 21
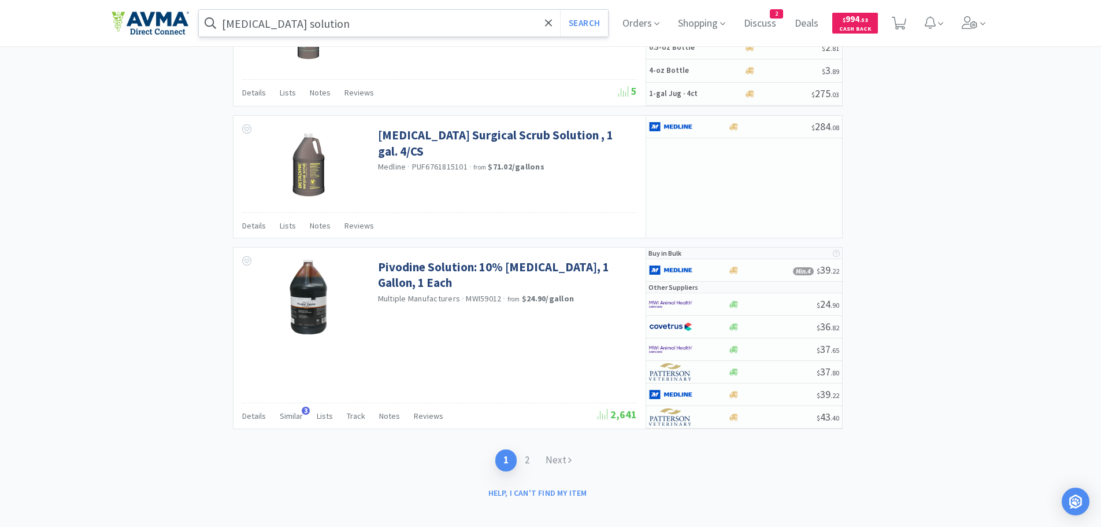
scroll to position [1767, 0]
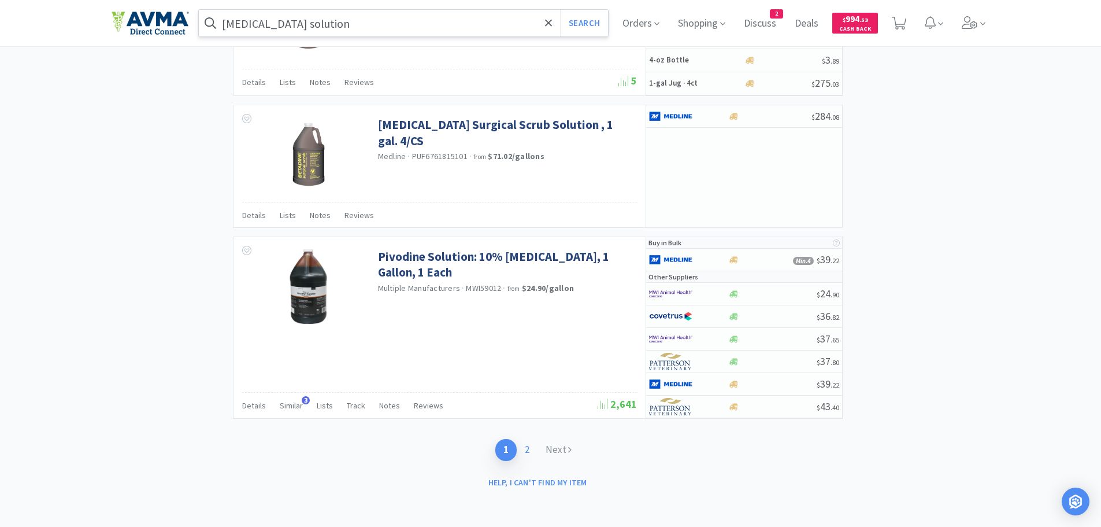
click at [527, 449] on link "2" at bounding box center [527, 449] width 21 height 21
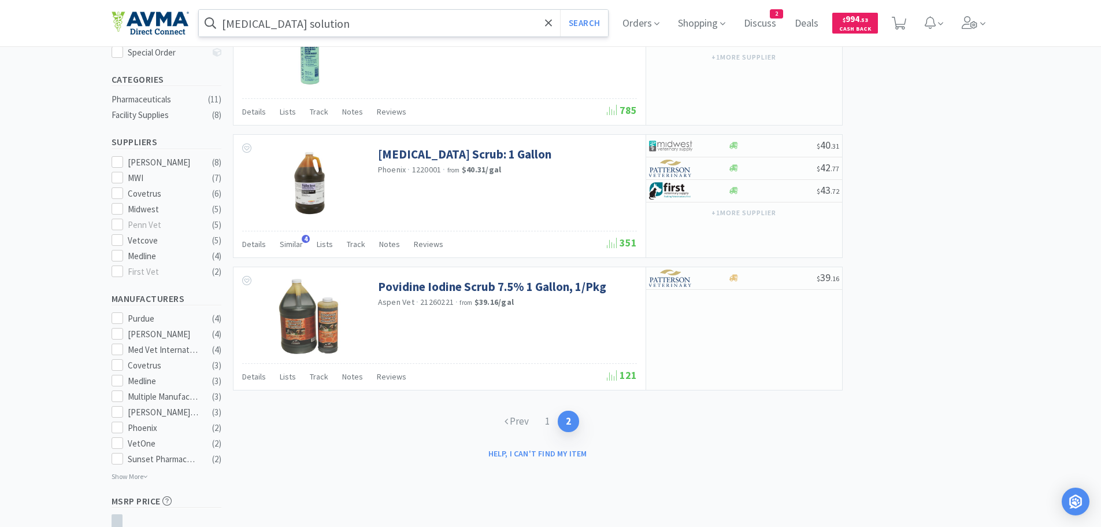
scroll to position [410, 0]
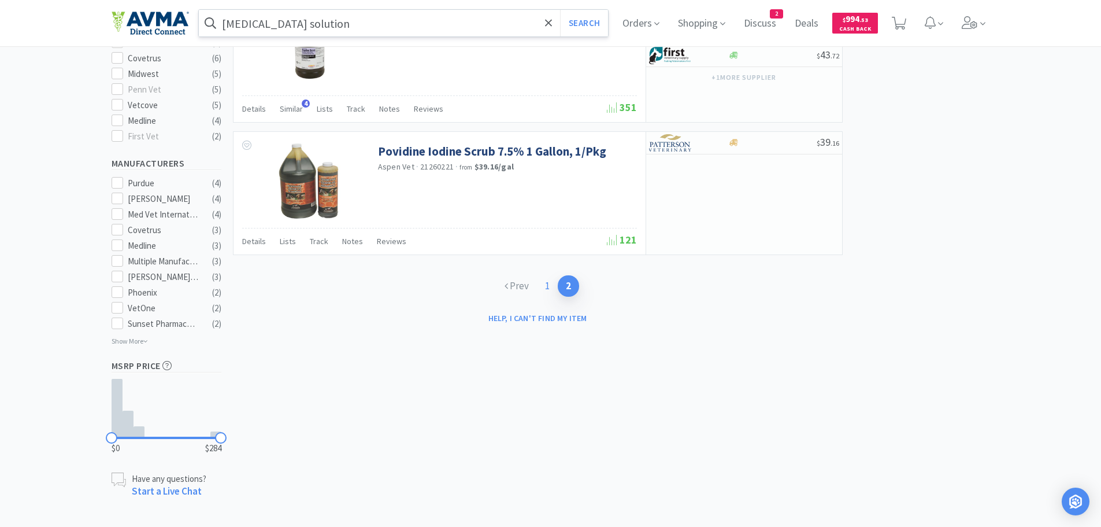
click at [551, 284] on link "1" at bounding box center [547, 285] width 21 height 21
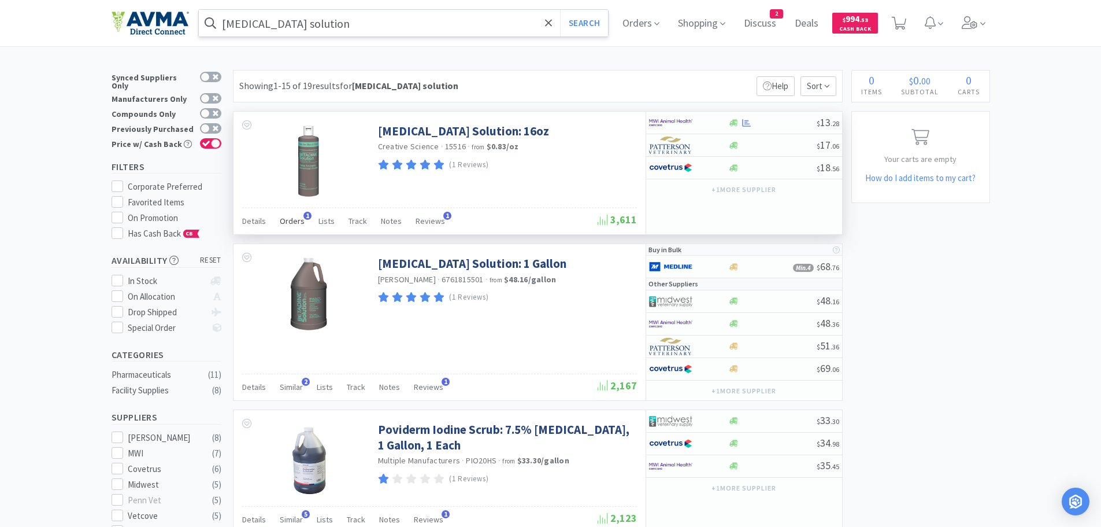
click at [290, 216] on span "Orders" at bounding box center [292, 221] width 25 height 10
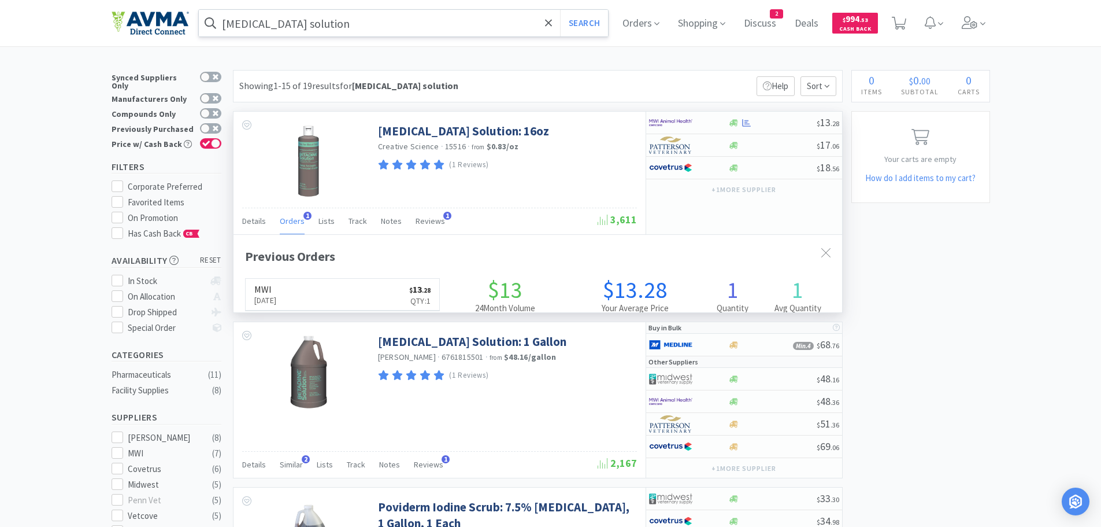
scroll to position [299, 609]
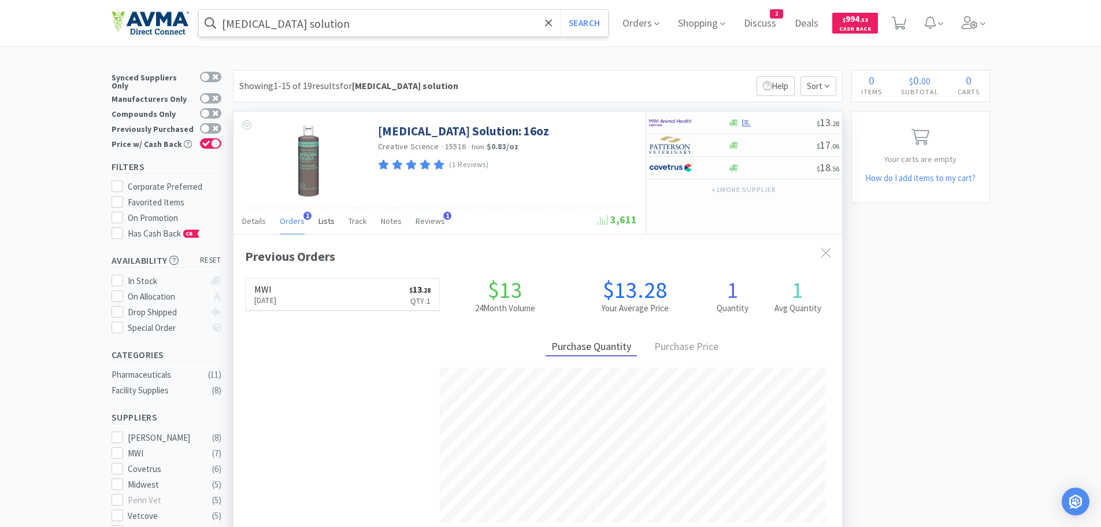
click at [319, 220] on span "Lists" at bounding box center [327, 221] width 16 height 10
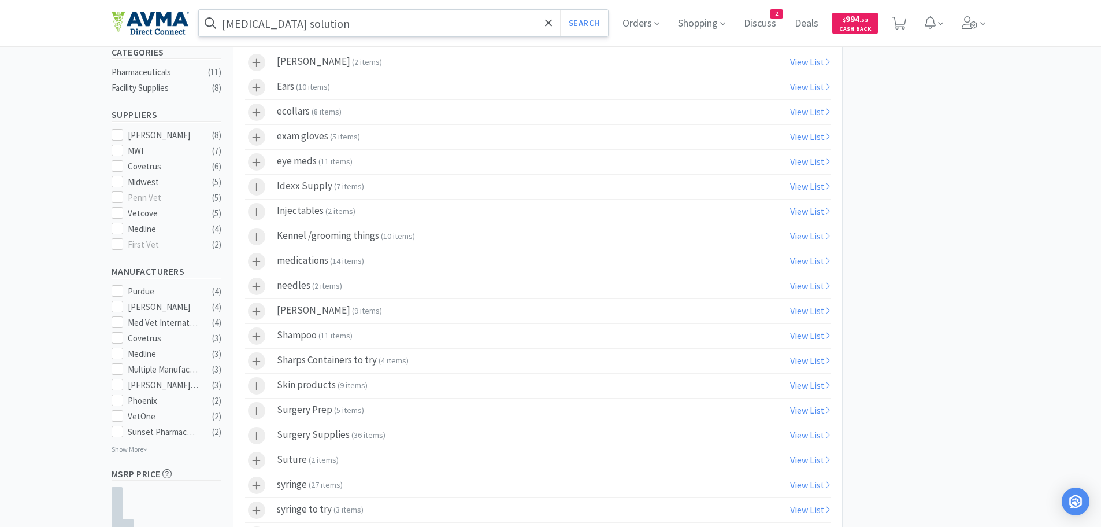
scroll to position [361, 0]
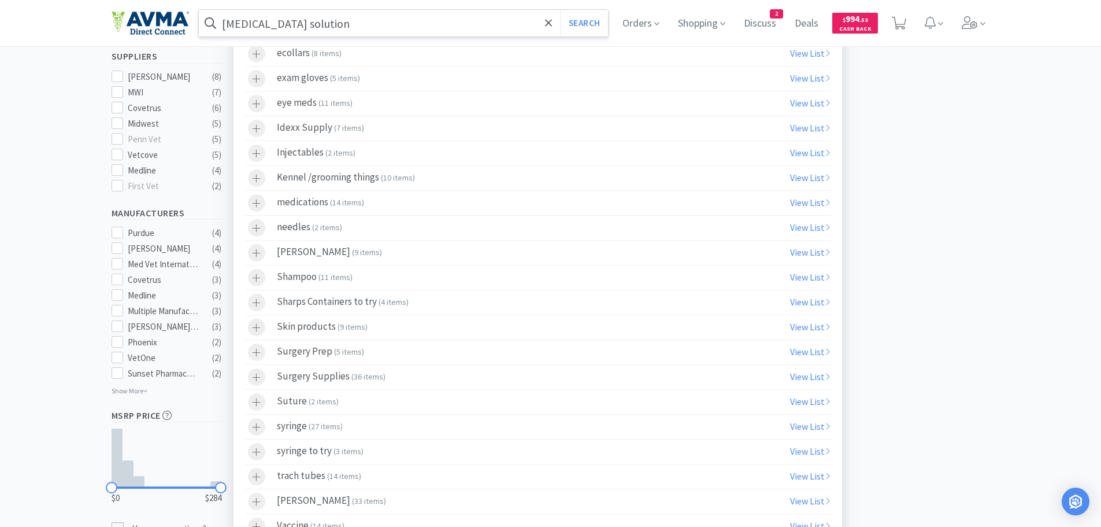
click at [324, 355] on div "Surgery Prep ( 5 items )" at bounding box center [320, 351] width 87 height 17
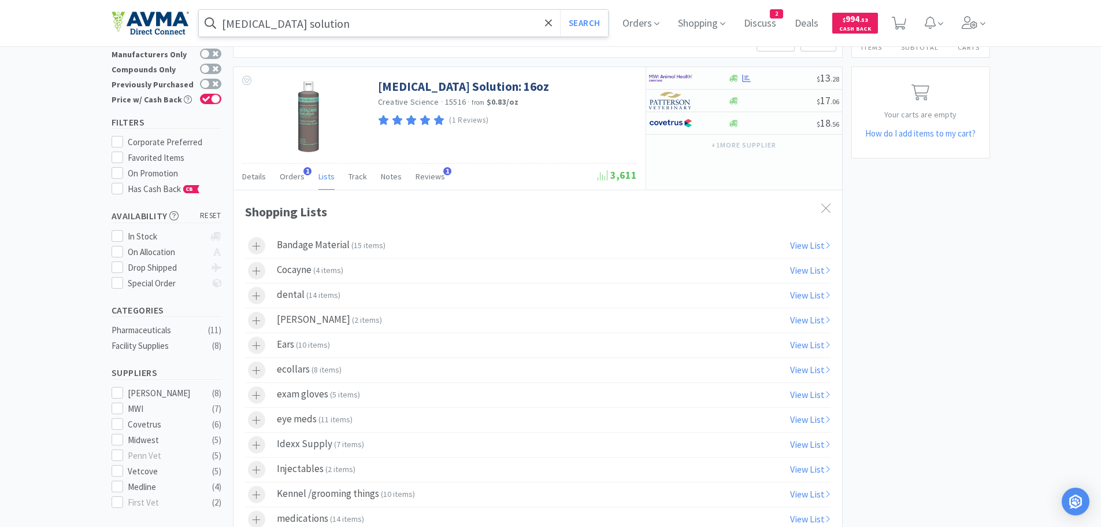
scroll to position [0, 0]
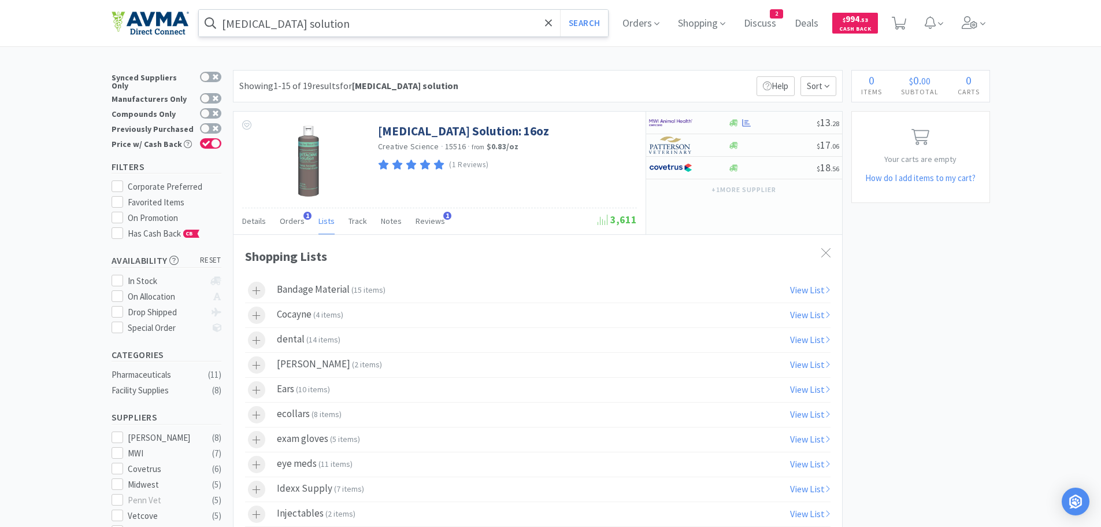
click at [379, 31] on input "[MEDICAL_DATA] solution" at bounding box center [404, 23] width 410 height 27
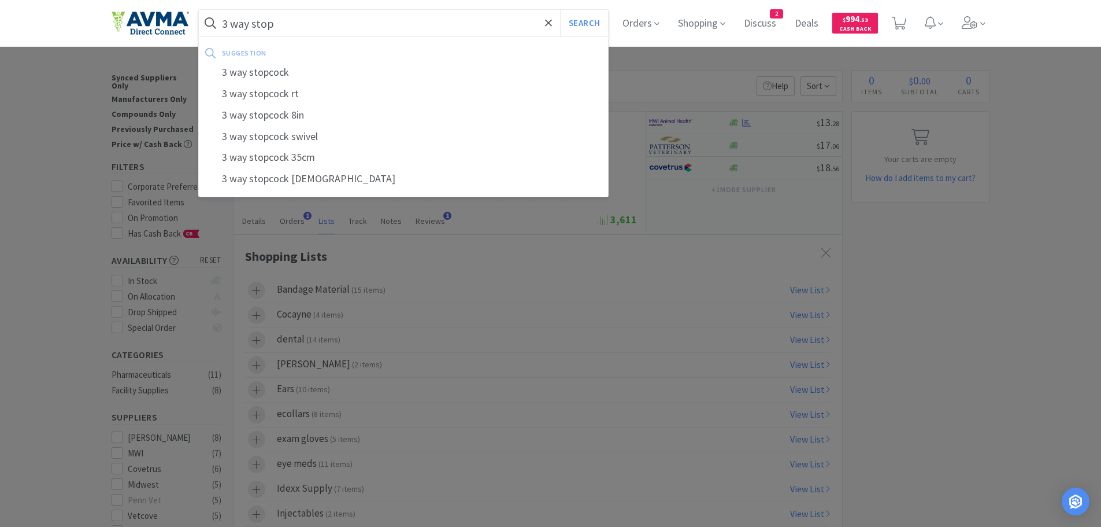
click at [251, 77] on div "3 way stopcock" at bounding box center [404, 72] width 410 height 21
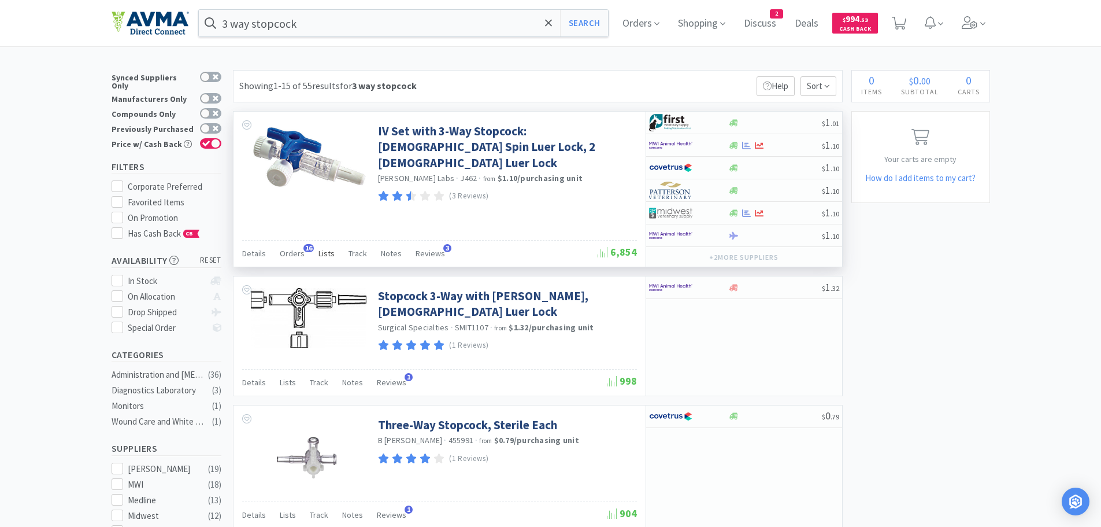
click at [322, 251] on span "Lists" at bounding box center [327, 253] width 16 height 10
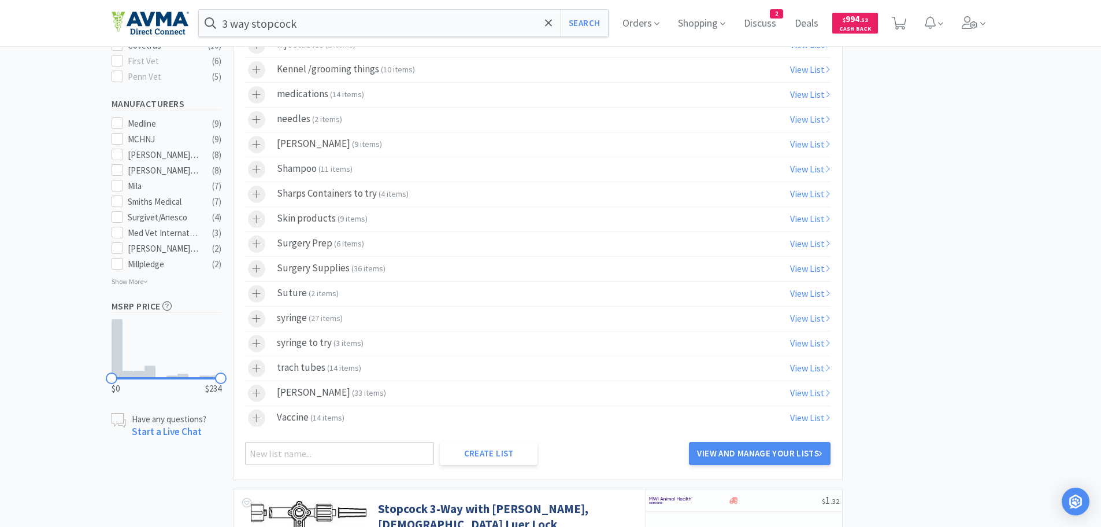
scroll to position [461, 0]
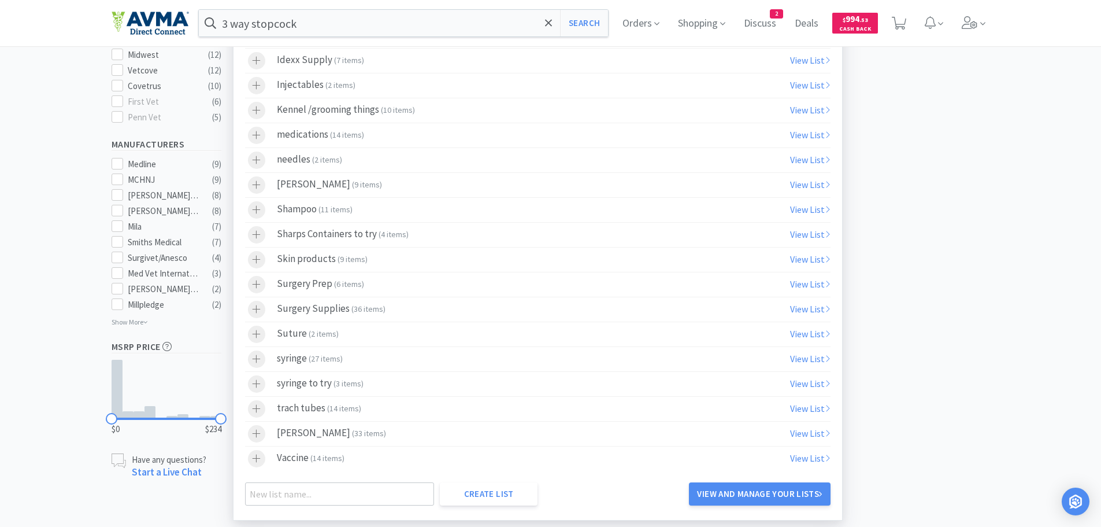
click at [391, 290] on label "Surgery Prep ( 6 items )" at bounding box center [538, 284] width 586 height 24
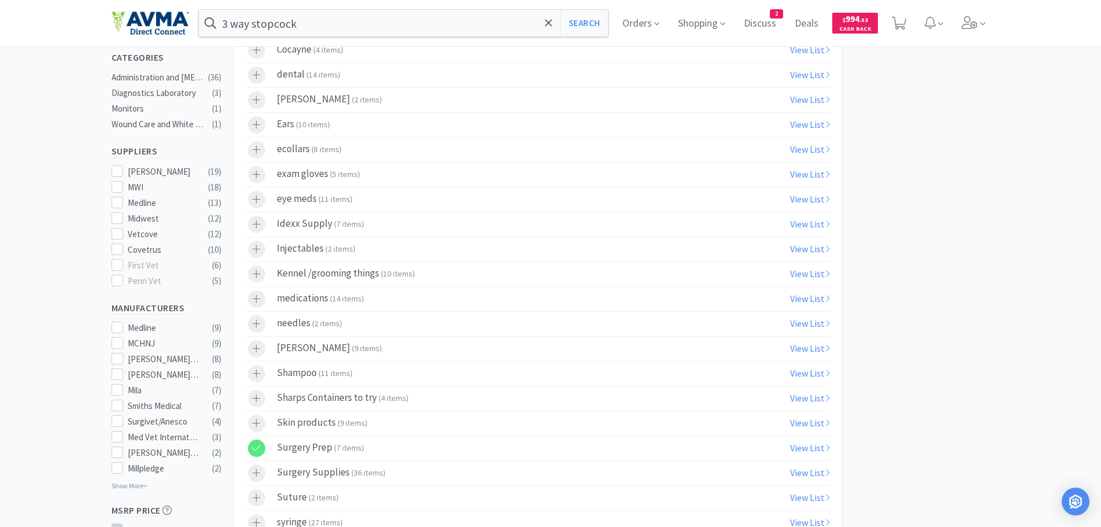
scroll to position [0, 0]
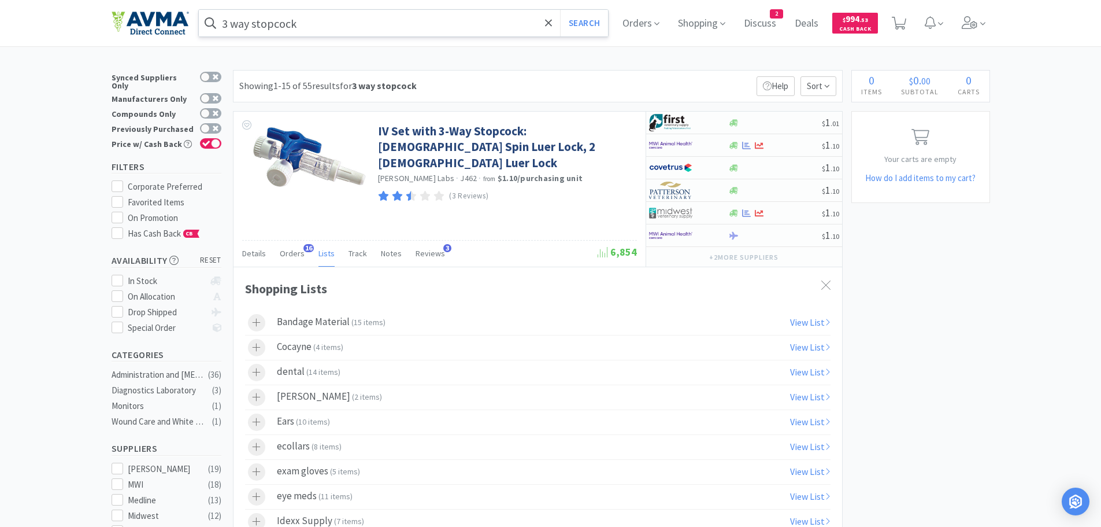
click at [345, 25] on input "3 way stopcock" at bounding box center [404, 23] width 410 height 27
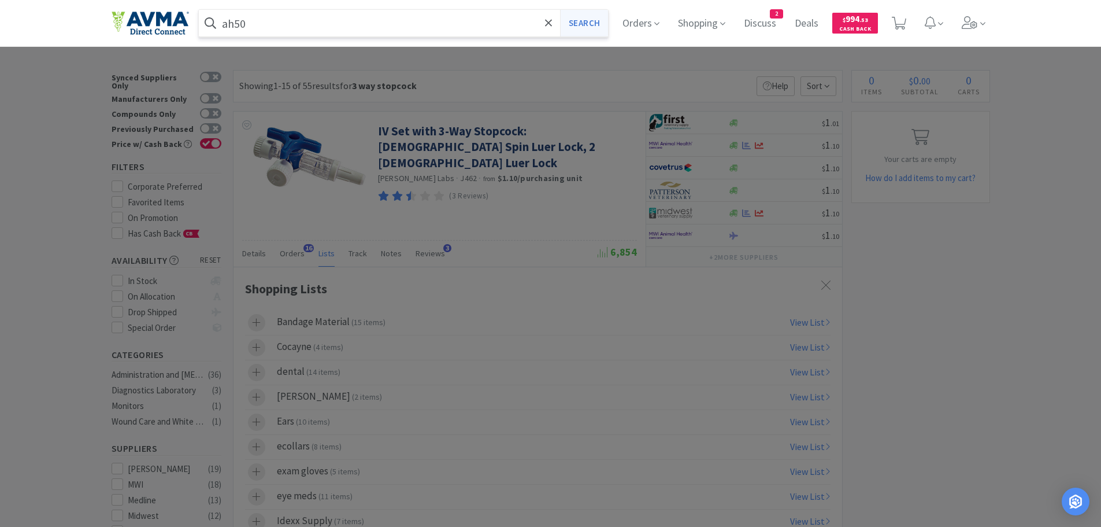
type input "ah50"
click at [582, 25] on button "Search" at bounding box center [584, 23] width 48 height 27
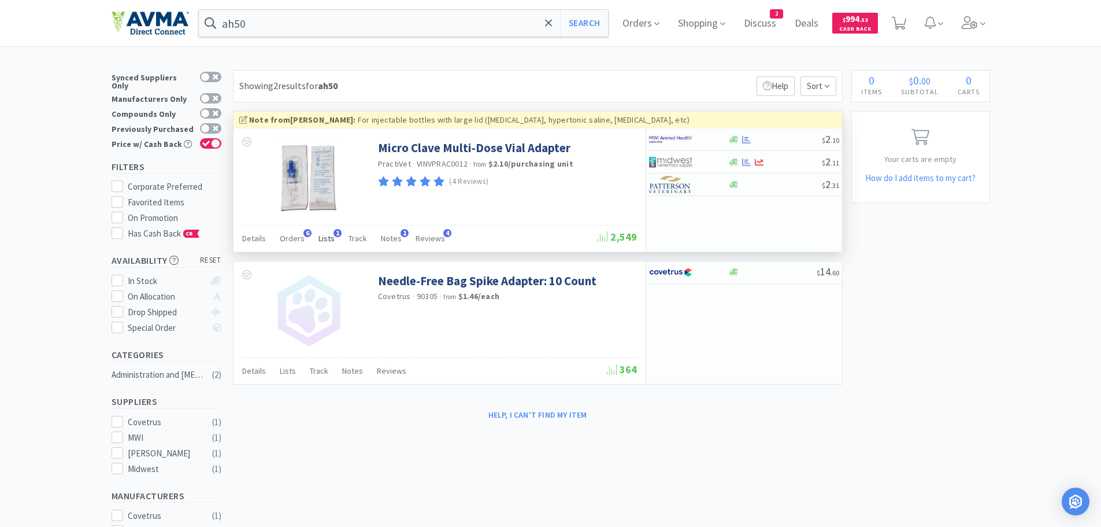
click at [324, 238] on span "Lists" at bounding box center [327, 238] width 16 height 10
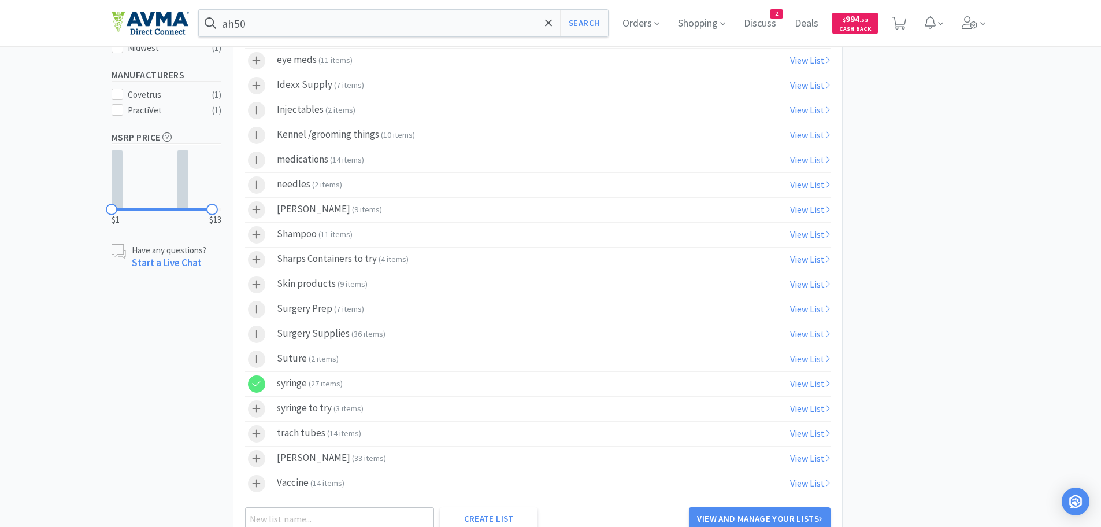
scroll to position [428, 0]
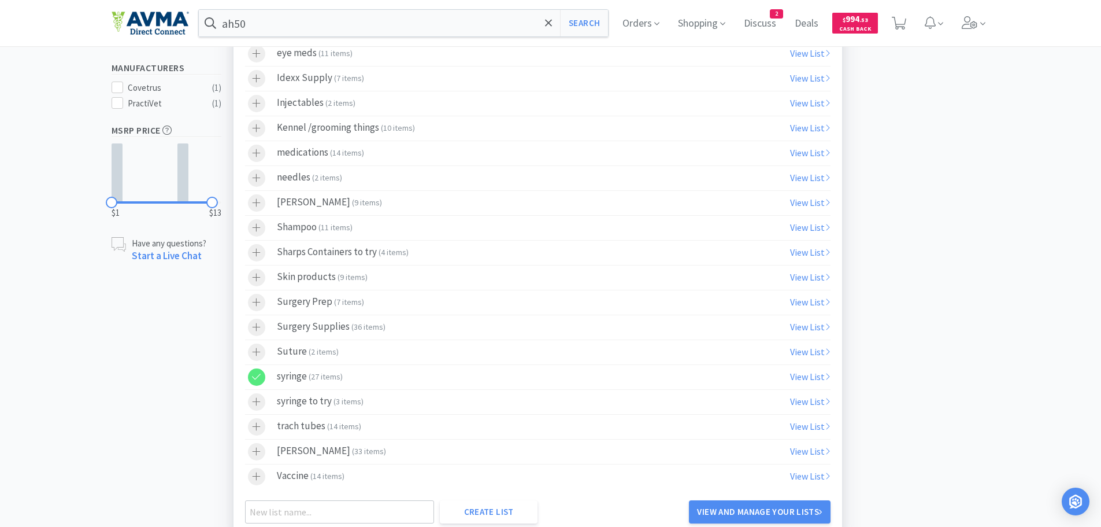
click at [259, 377] on icon at bounding box center [256, 377] width 9 height 10
click at [269, 303] on div at bounding box center [262, 302] width 29 height 17
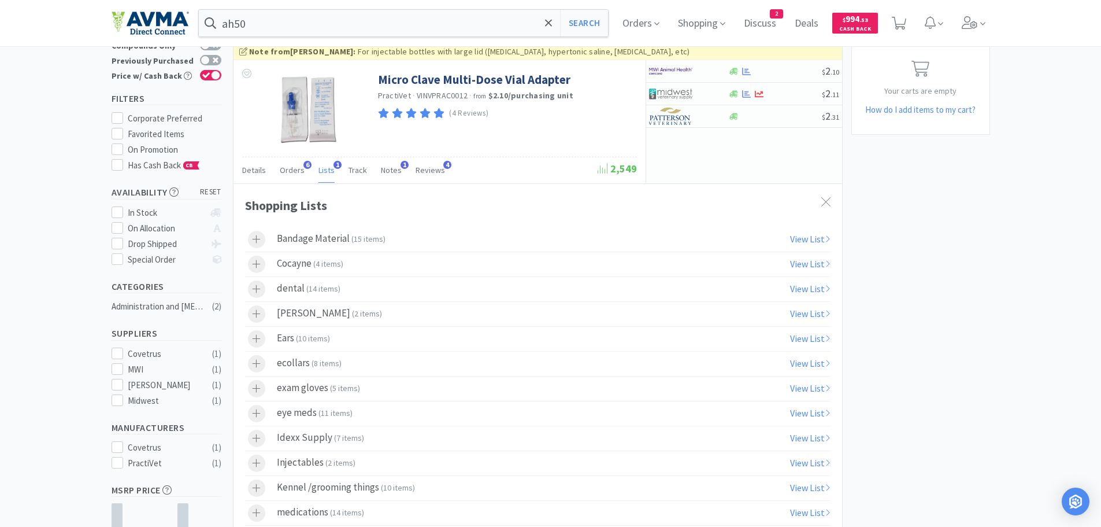
scroll to position [0, 0]
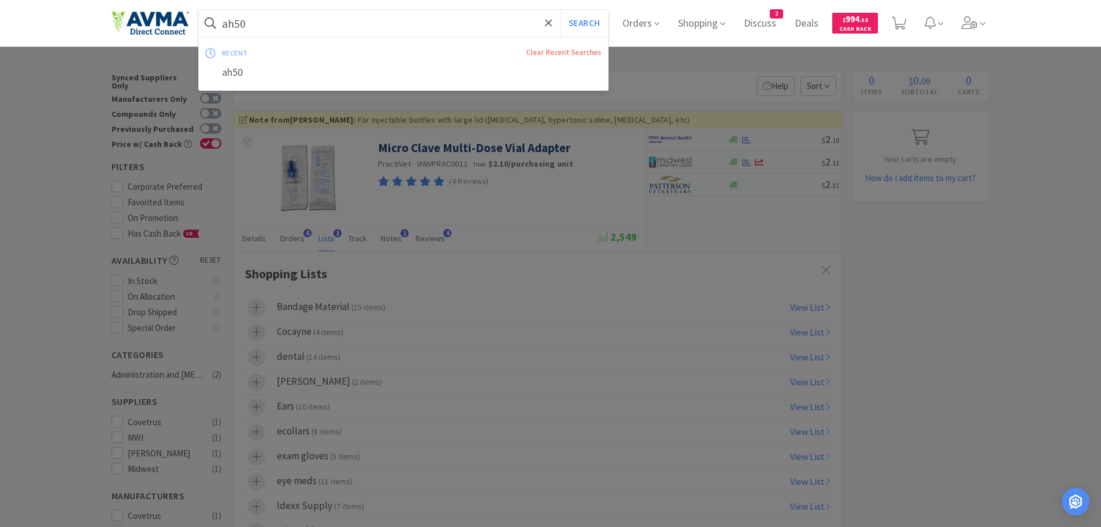
click at [287, 18] on input "ah50" at bounding box center [404, 23] width 410 height 27
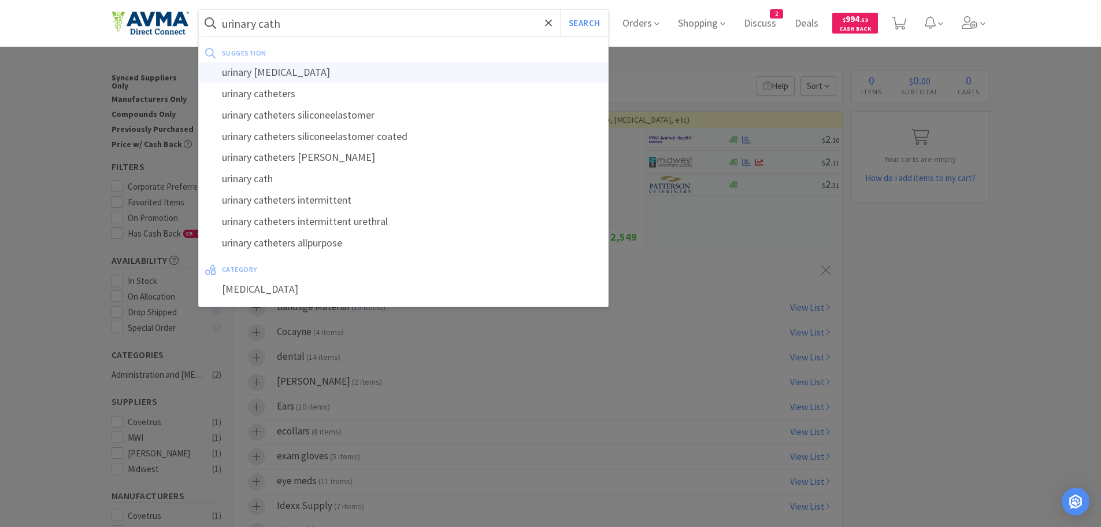
click at [284, 69] on div "urinary [MEDICAL_DATA]" at bounding box center [404, 72] width 410 height 21
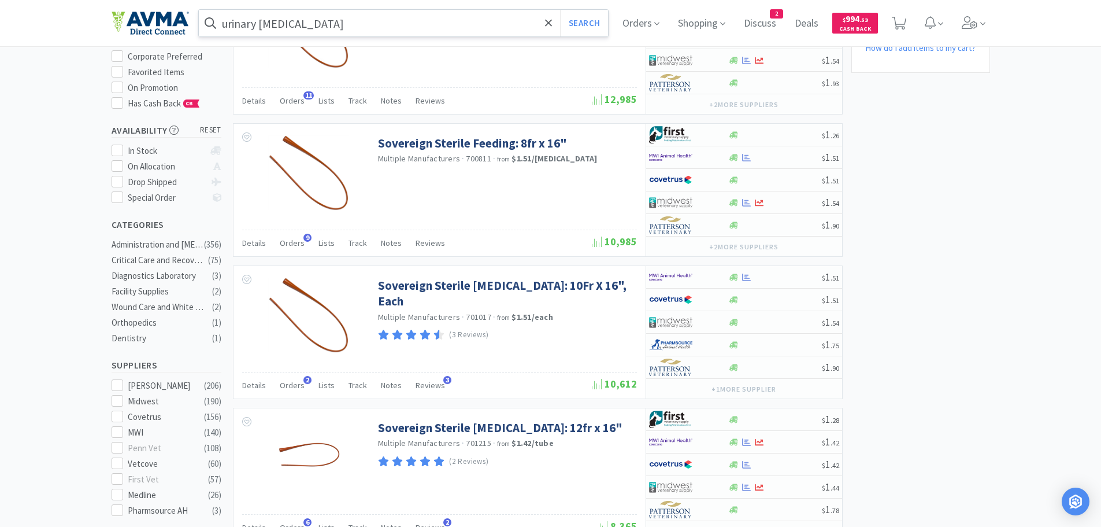
scroll to position [99, 0]
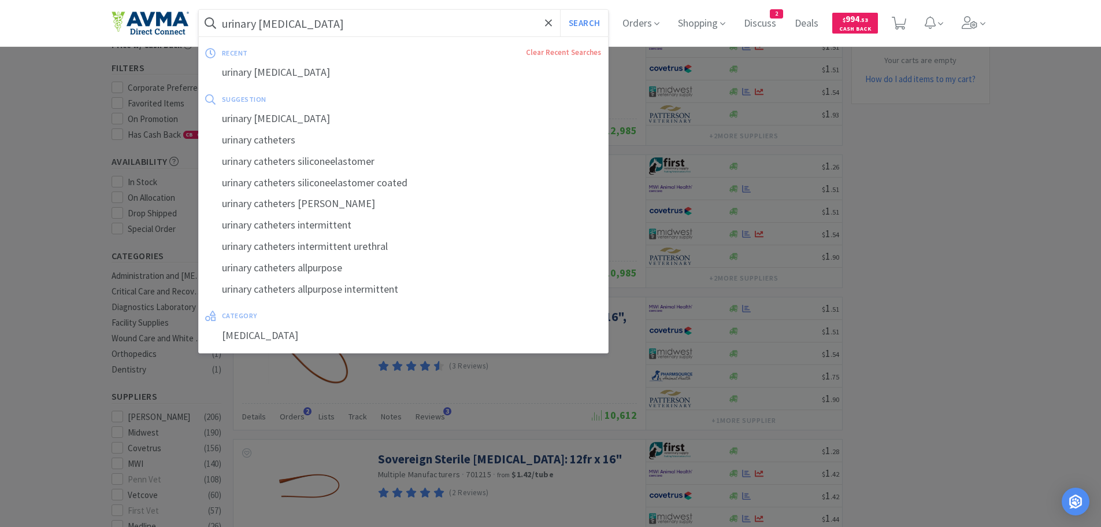
click at [365, 27] on input "urinary [MEDICAL_DATA]" at bounding box center [404, 23] width 410 height 27
click at [310, 24] on input "urinary [MEDICAL_DATA]" at bounding box center [404, 23] width 410 height 27
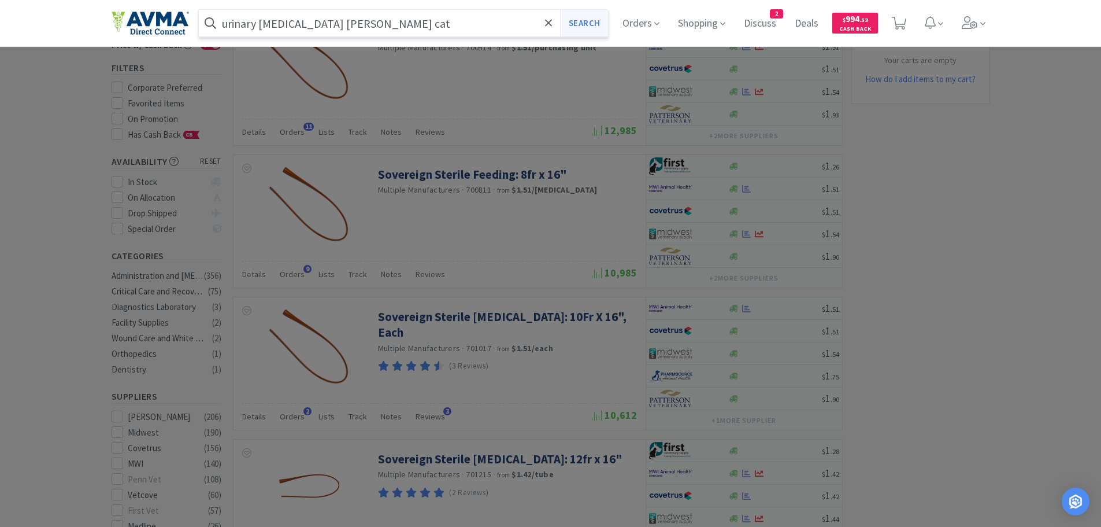
click at [588, 24] on button "Search" at bounding box center [584, 23] width 48 height 27
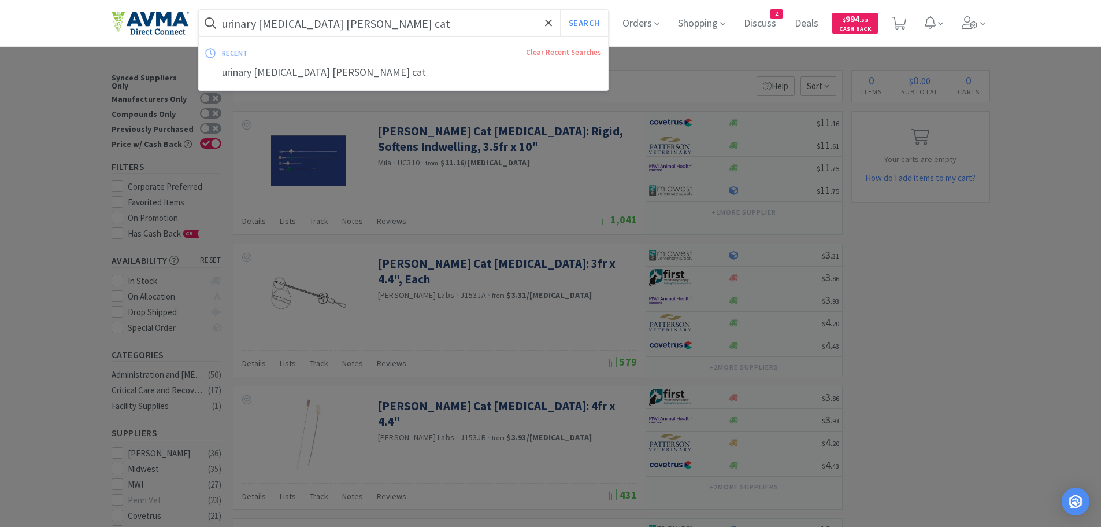
click at [373, 23] on input "urinary [MEDICAL_DATA] [PERSON_NAME] cat" at bounding box center [404, 23] width 410 height 27
click at [358, 23] on input "urinary [MEDICAL_DATA] [PERSON_NAME] cat" at bounding box center [404, 23] width 410 height 27
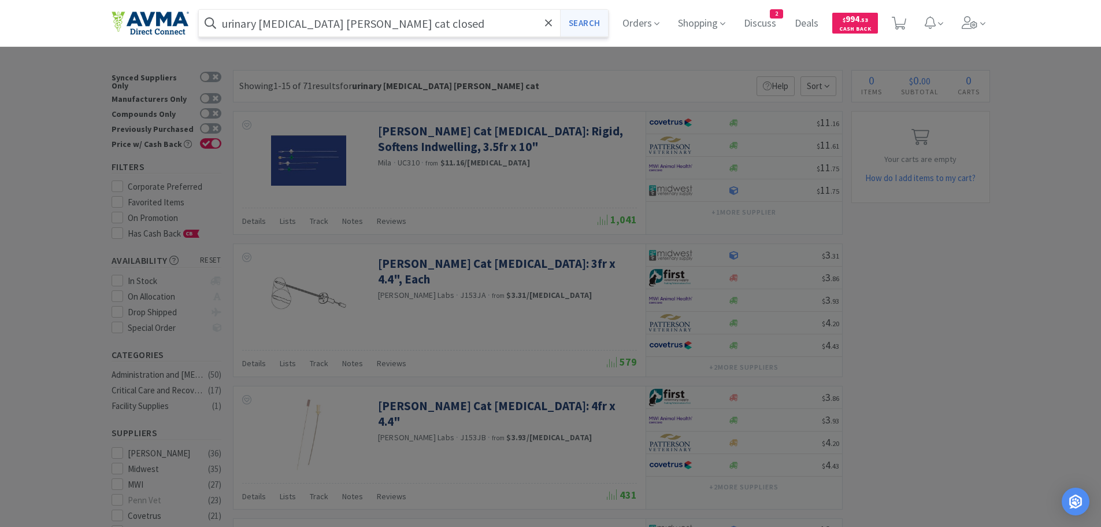
click at [599, 18] on button "Search" at bounding box center [584, 23] width 48 height 27
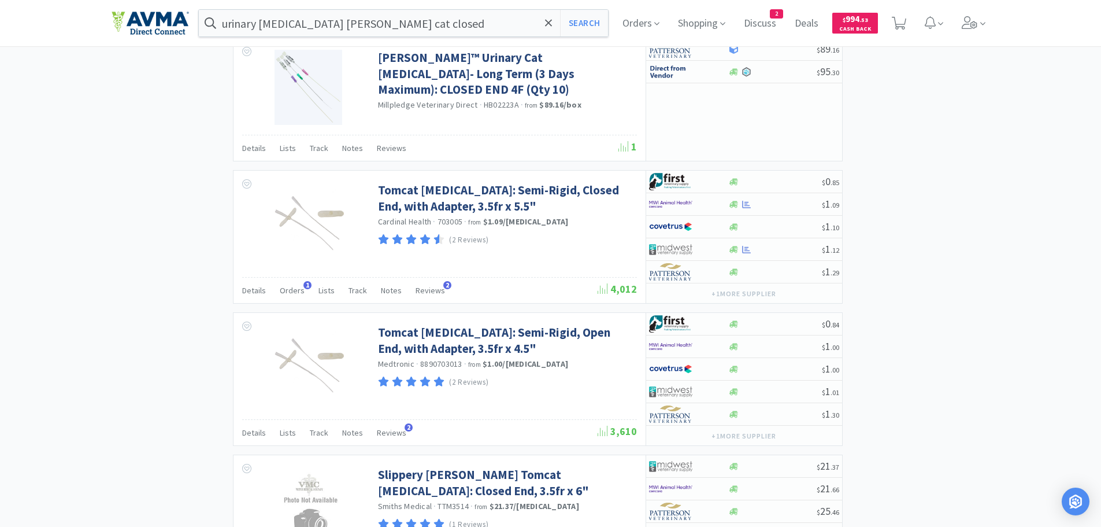
scroll to position [1531, 0]
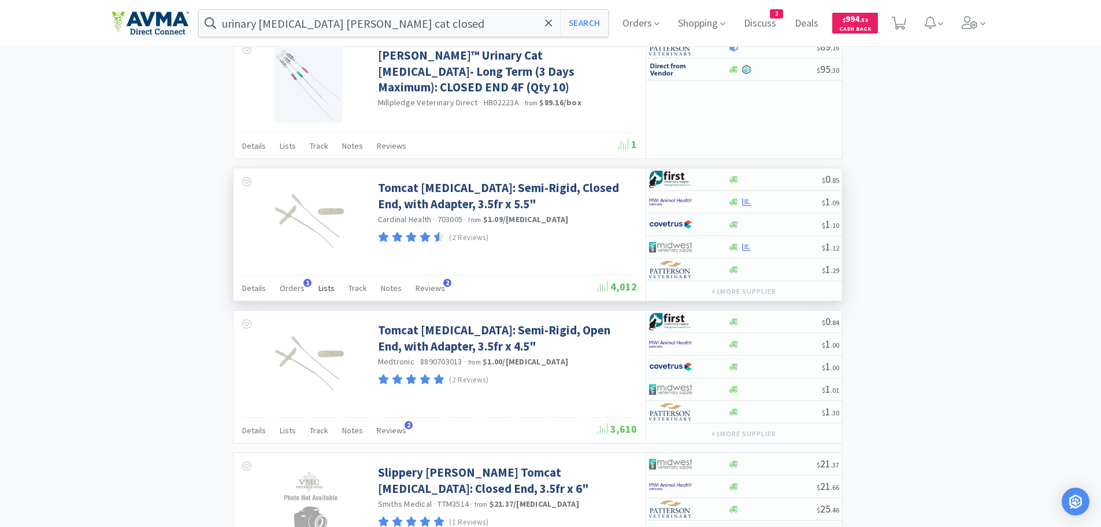
click at [323, 291] on span "Lists" at bounding box center [327, 288] width 16 height 10
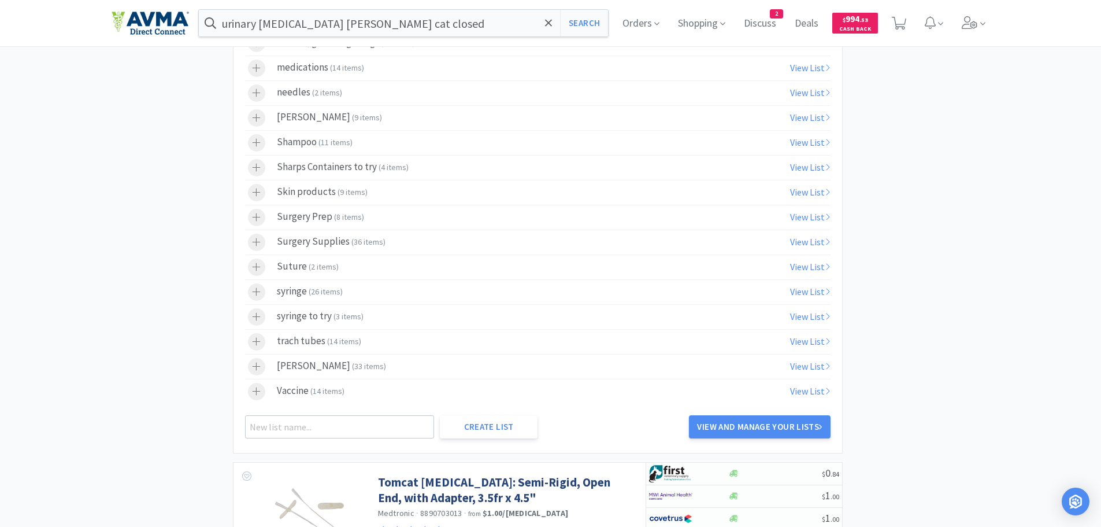
scroll to position [1923, 0]
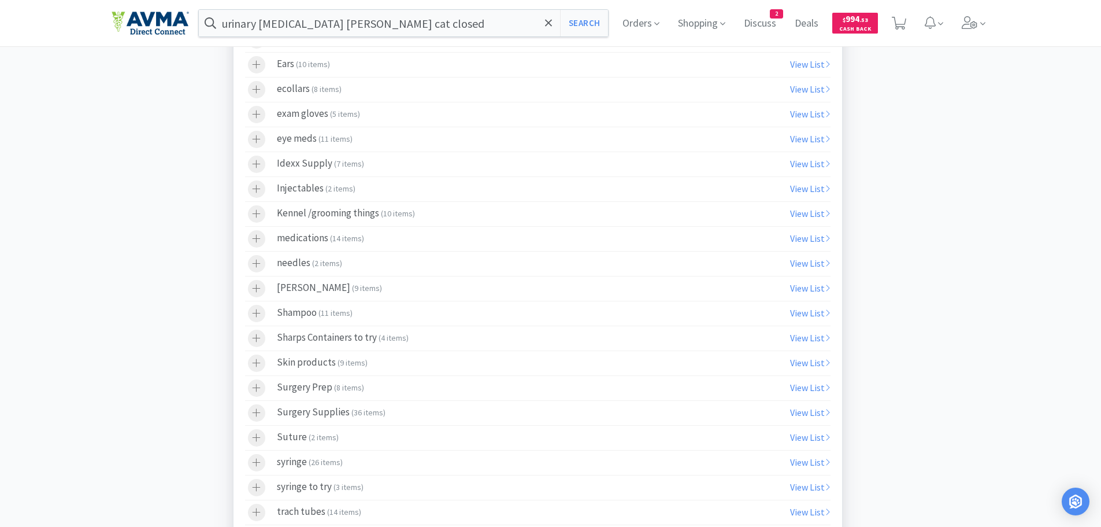
click at [330, 388] on div "Surgery Prep ( 8 items )" at bounding box center [320, 387] width 87 height 17
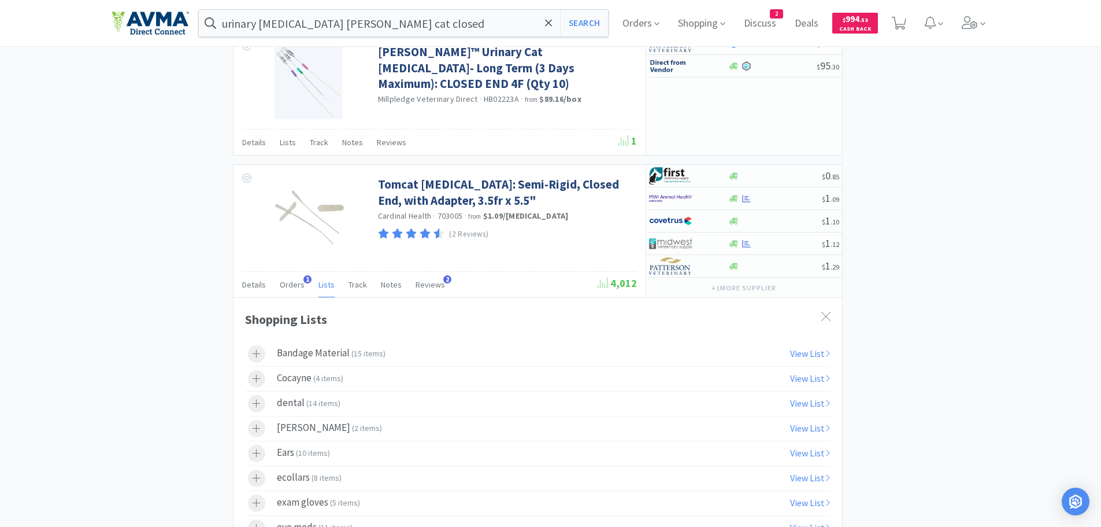
scroll to position [1555, 0]
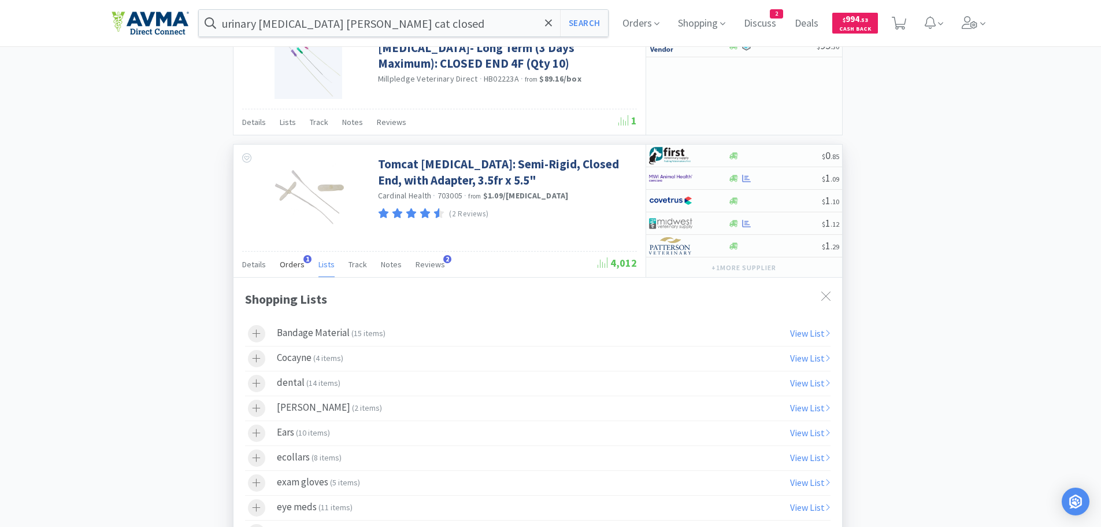
click at [294, 264] on span "Orders" at bounding box center [292, 264] width 25 height 10
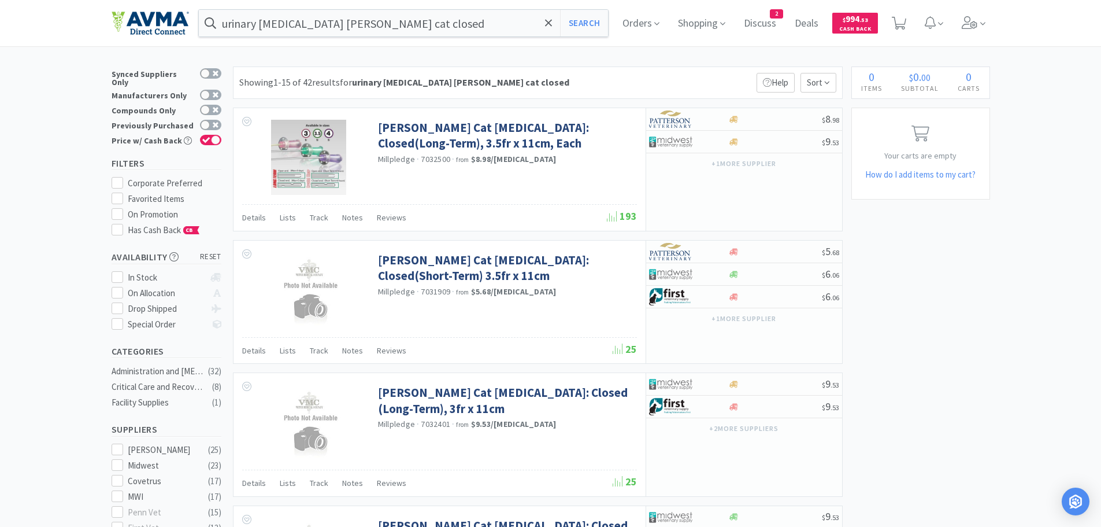
scroll to position [0, 0]
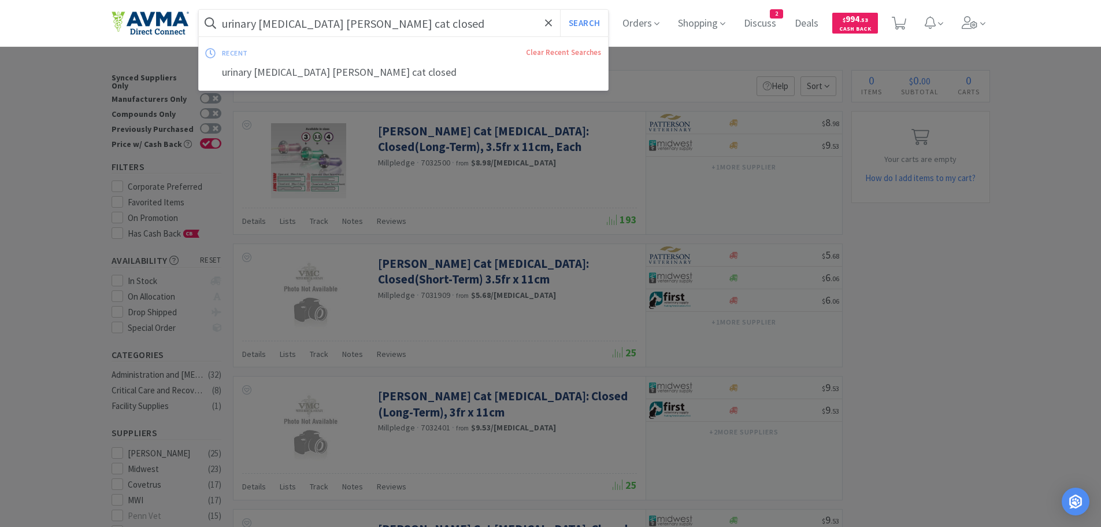
click at [393, 20] on input "urinary [MEDICAL_DATA] [PERSON_NAME] cat closed" at bounding box center [404, 23] width 410 height 27
click at [390, 20] on input "urinary [MEDICAL_DATA] [PERSON_NAME] cat closed" at bounding box center [404, 23] width 410 height 27
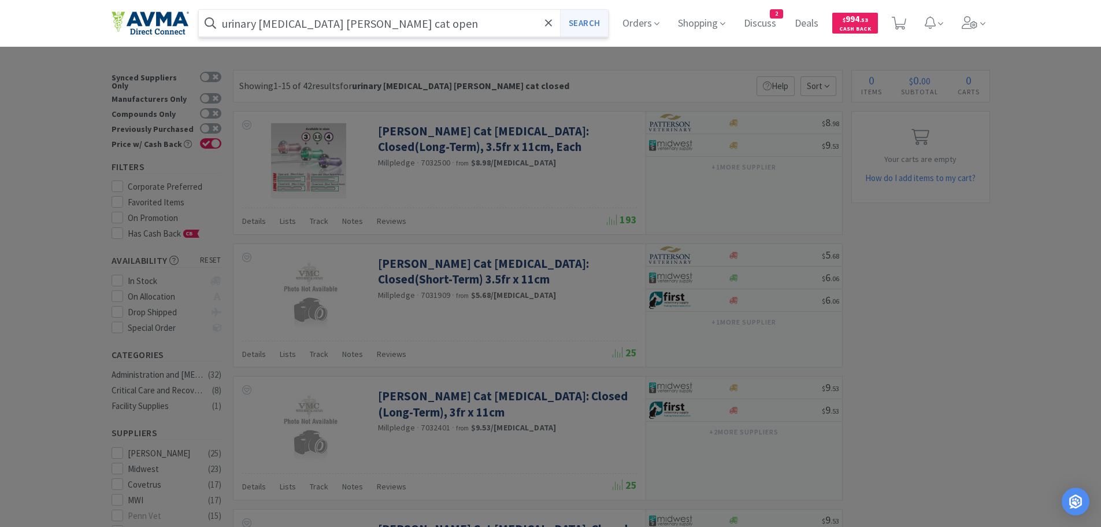
click at [584, 25] on button "Search" at bounding box center [584, 23] width 48 height 27
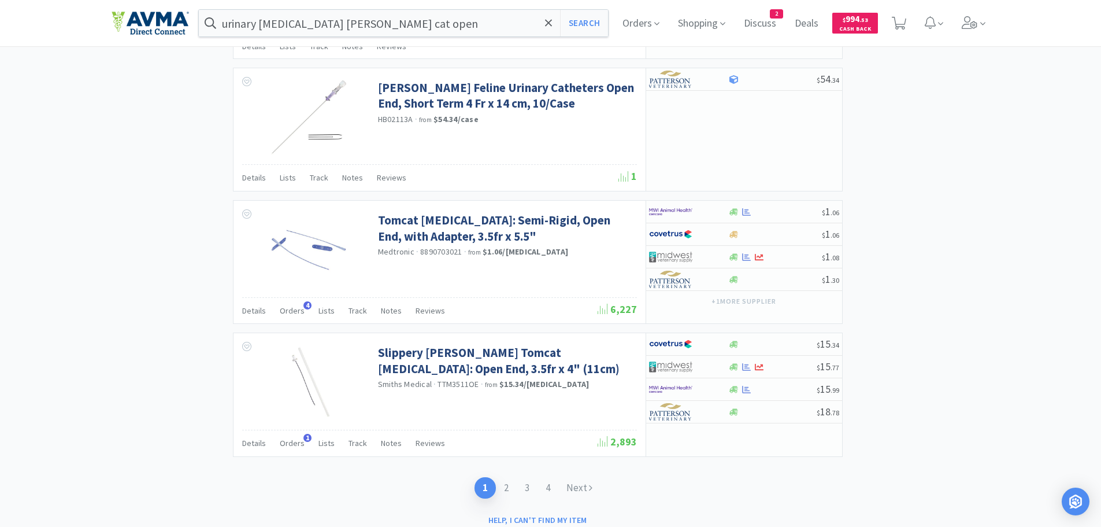
scroll to position [1633, 0]
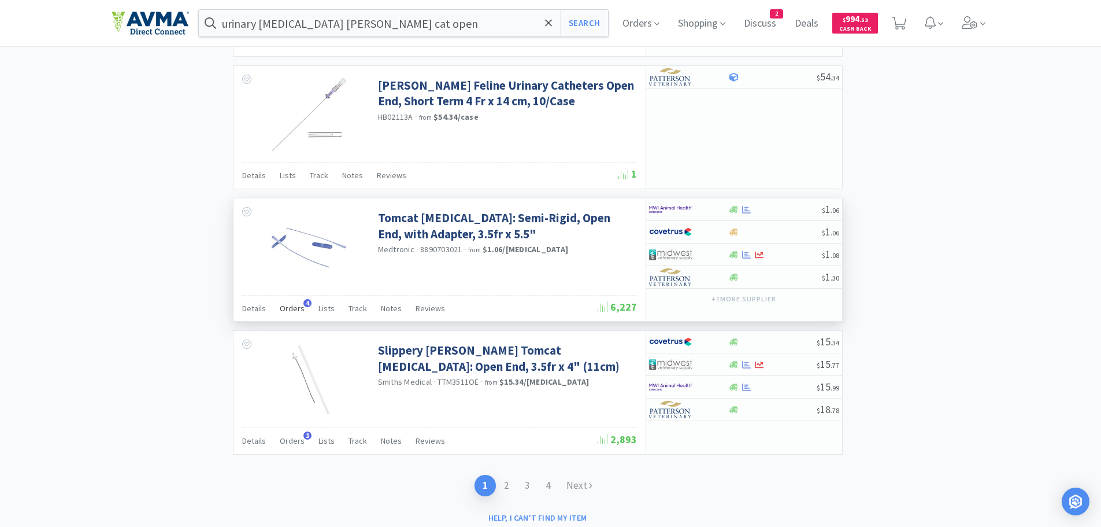
click at [292, 310] on span "Orders" at bounding box center [292, 308] width 25 height 10
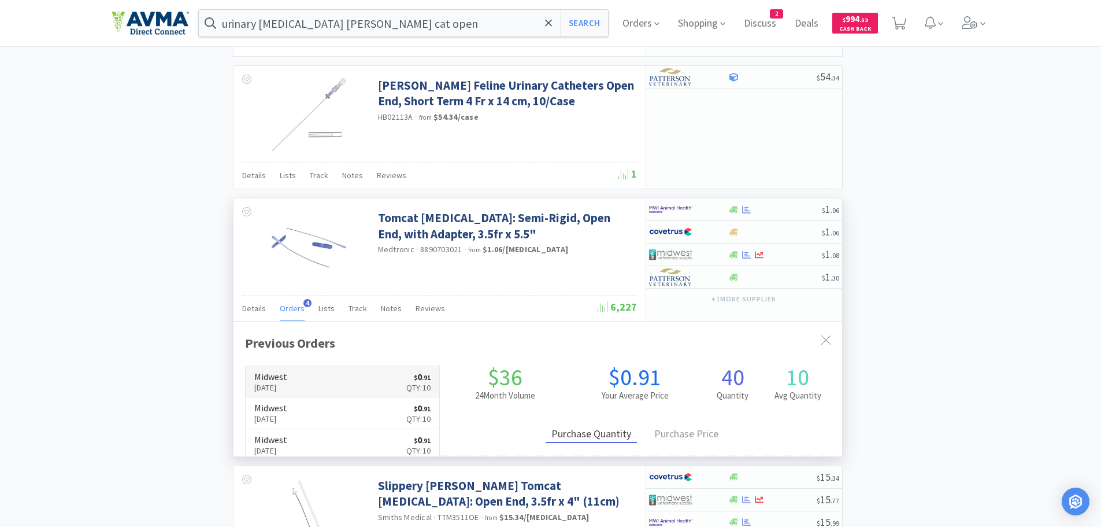
scroll to position [299, 609]
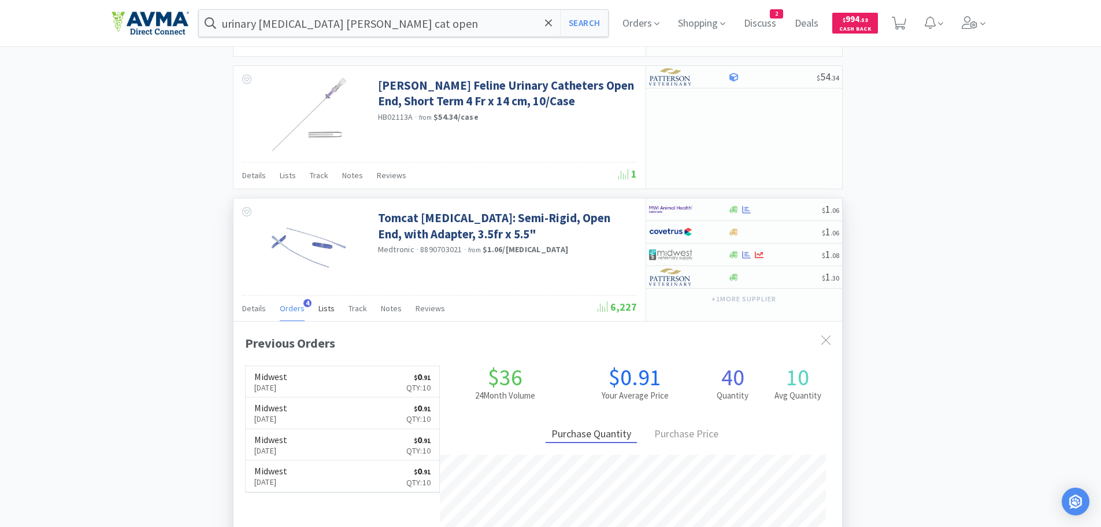
click at [320, 307] on span "Lists" at bounding box center [327, 308] width 16 height 10
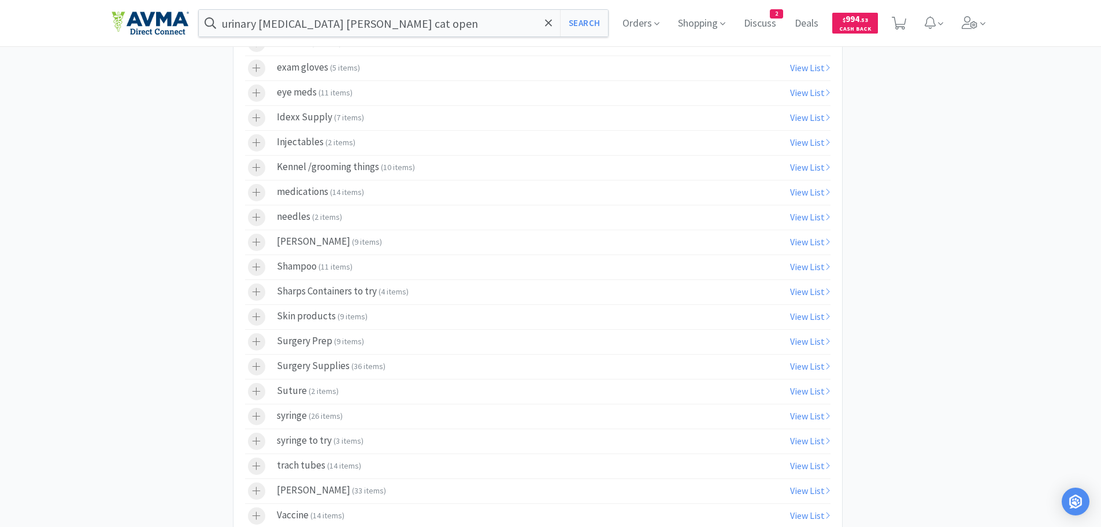
scroll to position [2105, 0]
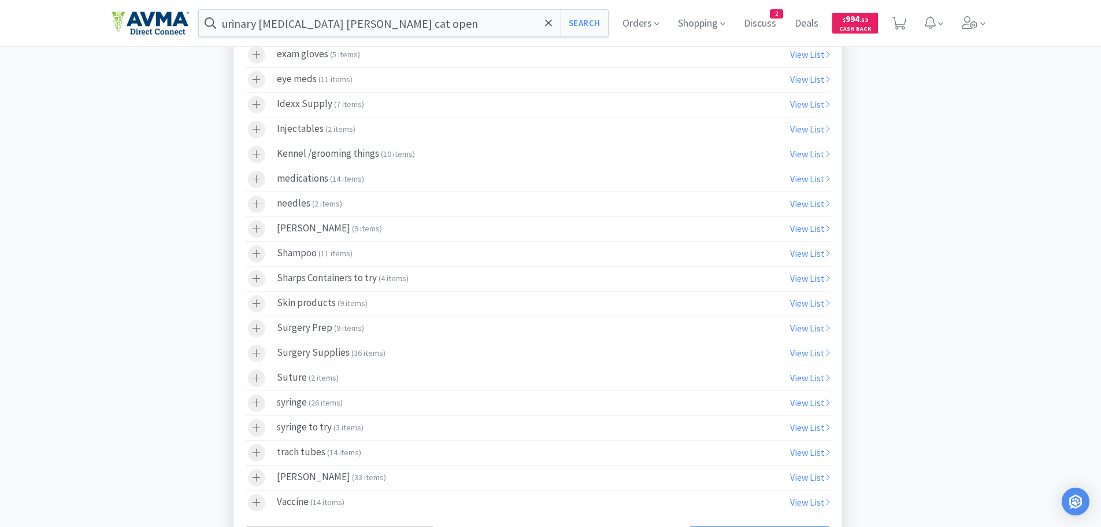
click at [358, 323] on span "( 9 items )" at bounding box center [349, 328] width 30 height 10
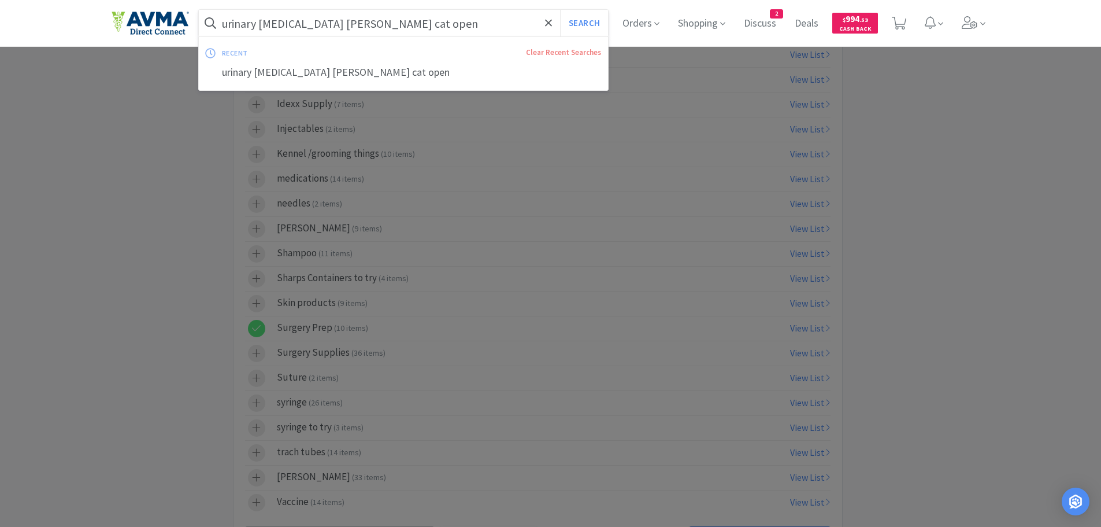
click at [385, 28] on input "urinary [MEDICAL_DATA] [PERSON_NAME] cat open" at bounding box center [404, 23] width 410 height 27
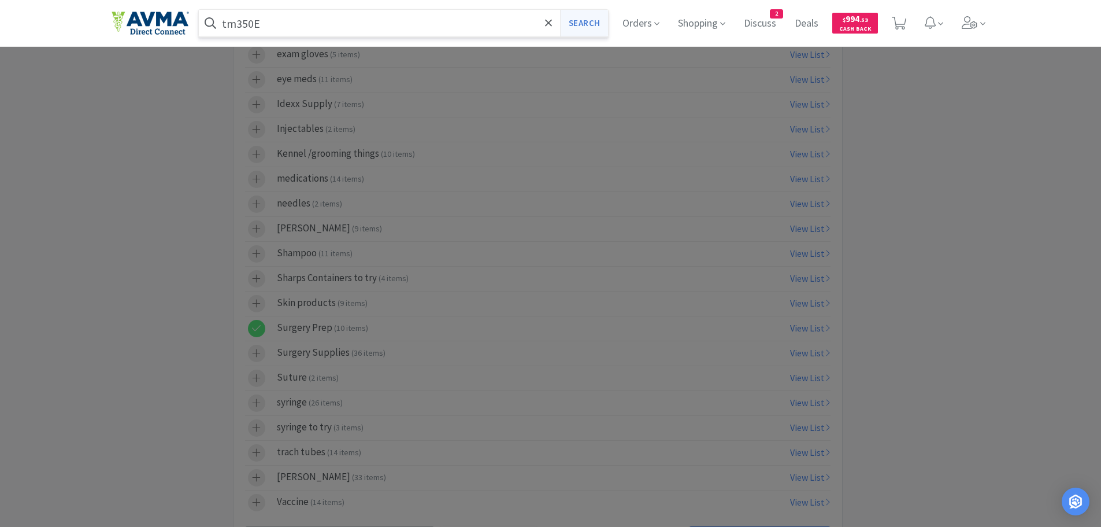
click at [576, 26] on button "Search" at bounding box center [584, 23] width 48 height 27
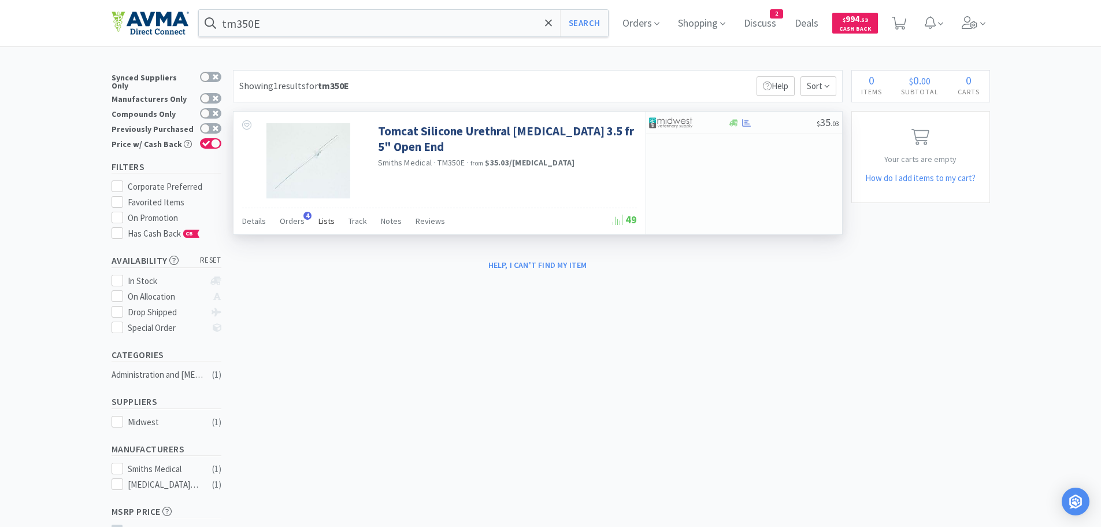
click at [322, 222] on span "Lists" at bounding box center [327, 221] width 16 height 10
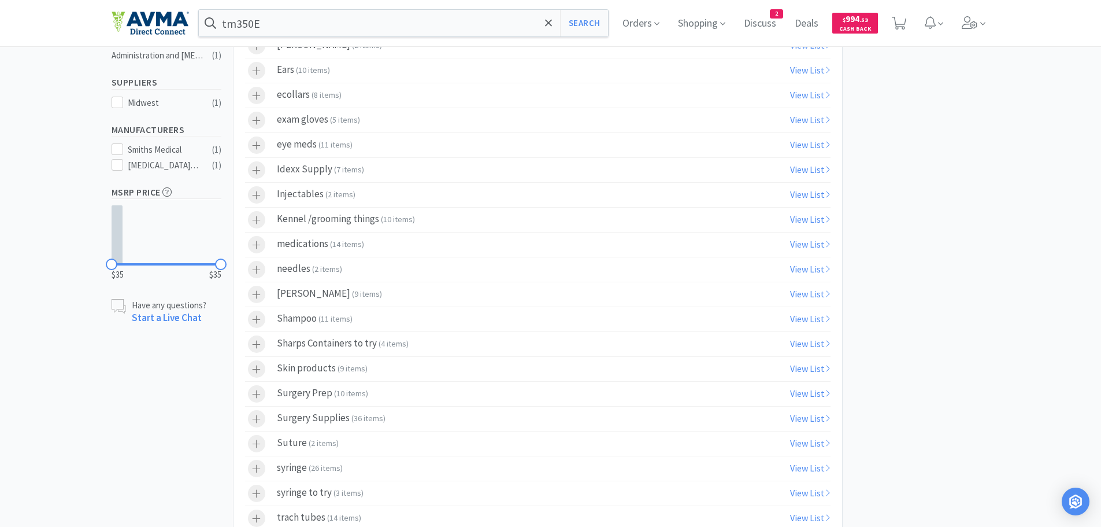
scroll to position [323, 0]
click at [349, 388] on span "10 items" at bounding box center [350, 389] width 29 height 10
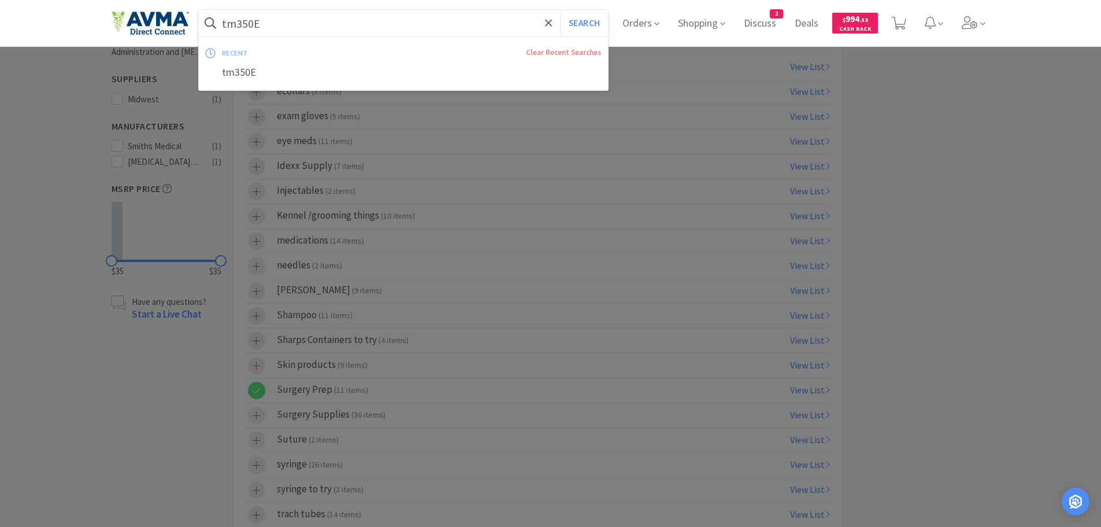
click at [291, 28] on input "tm350E" at bounding box center [404, 23] width 410 height 27
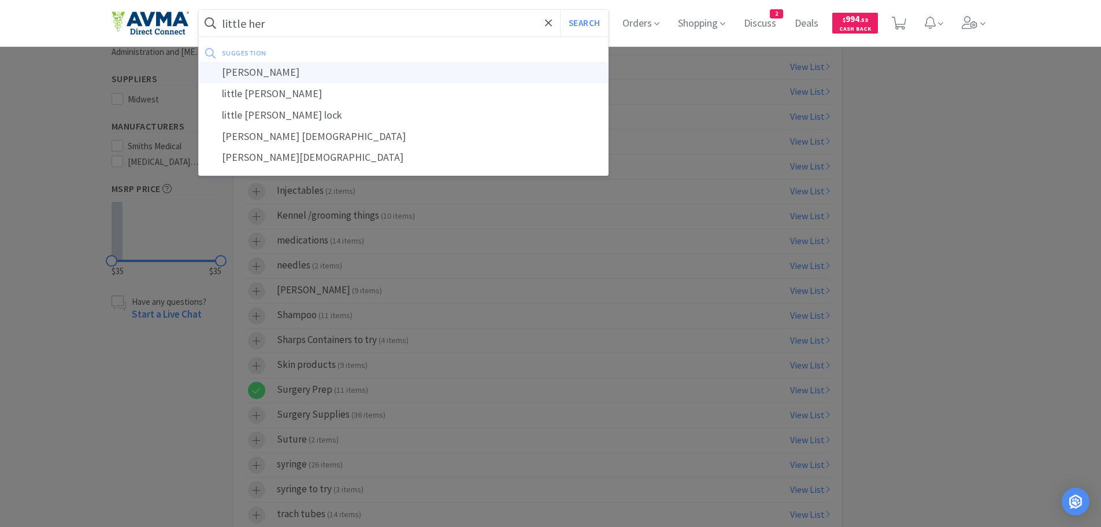
click at [268, 79] on div "[PERSON_NAME]" at bounding box center [404, 72] width 410 height 21
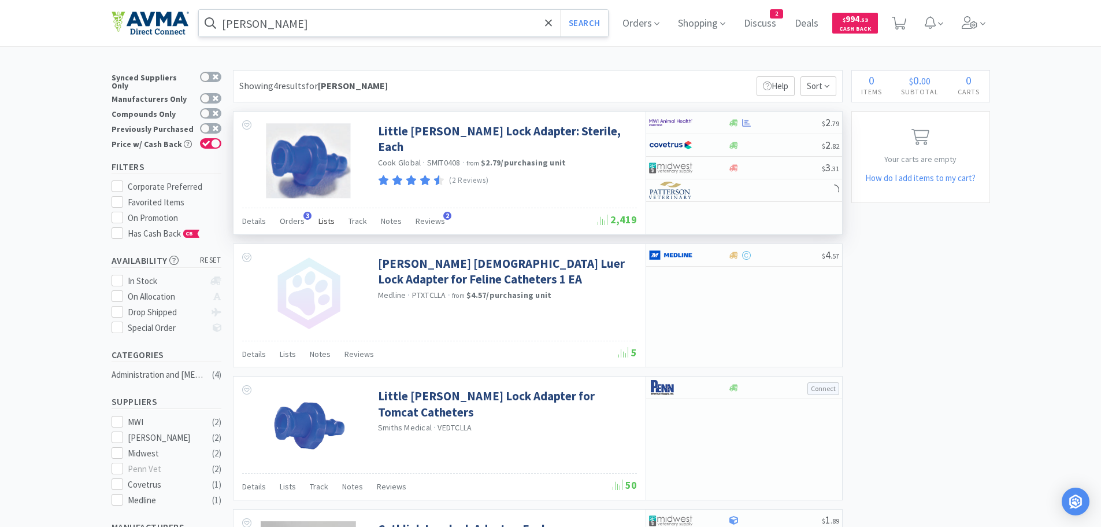
click at [329, 221] on span "Lists" at bounding box center [327, 221] width 16 height 10
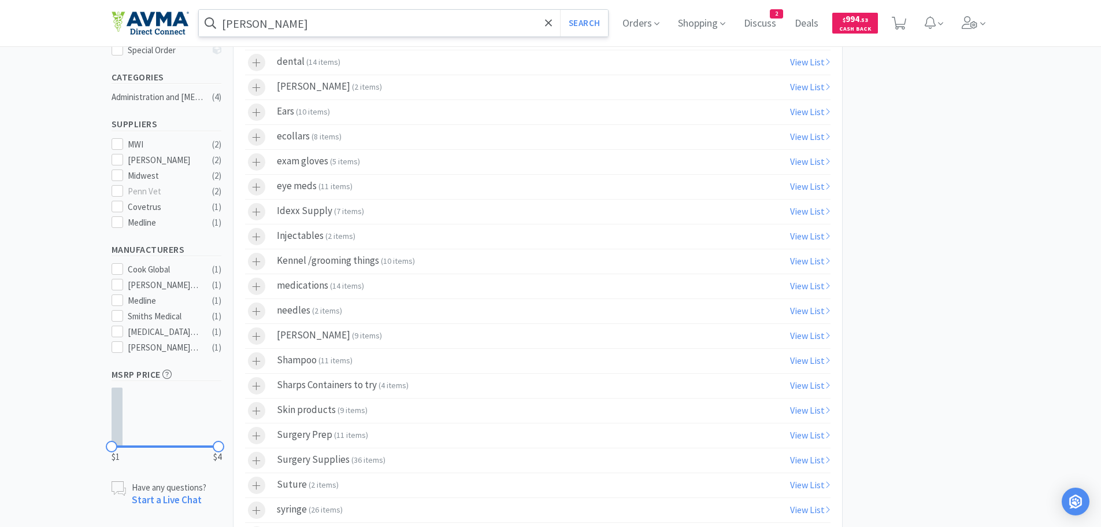
scroll to position [286, 0]
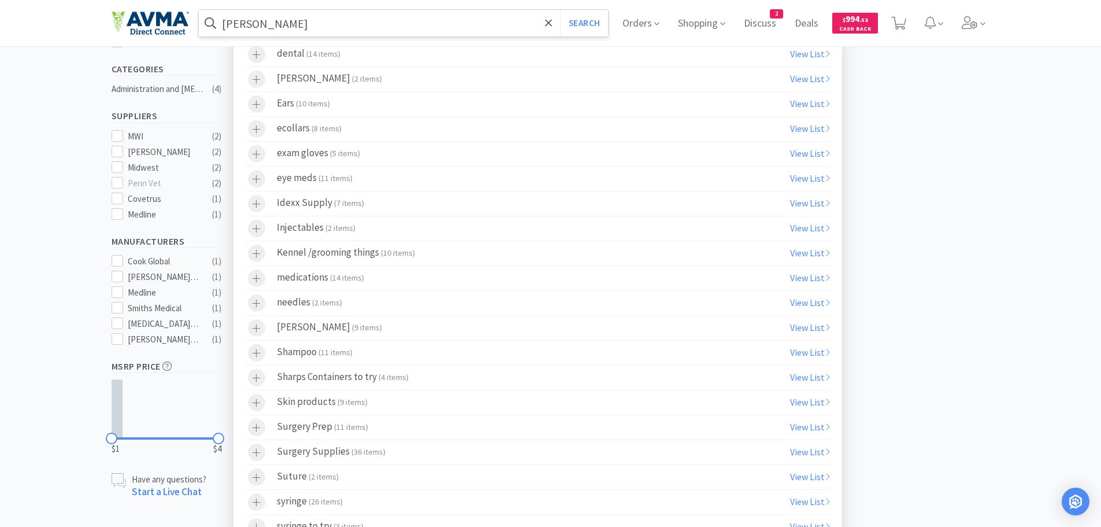
click at [334, 428] on span "( 11 items )" at bounding box center [351, 426] width 34 height 10
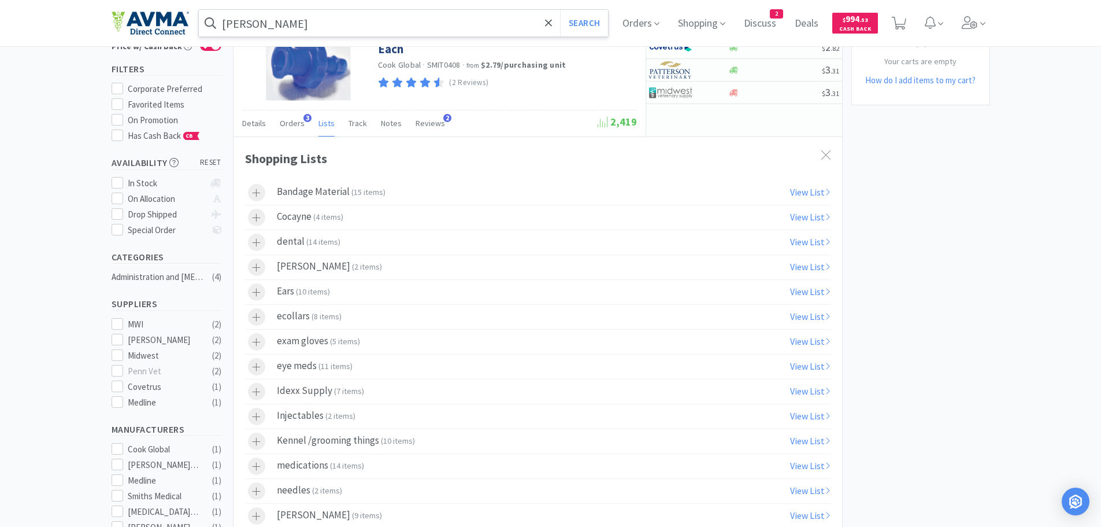
scroll to position [0, 0]
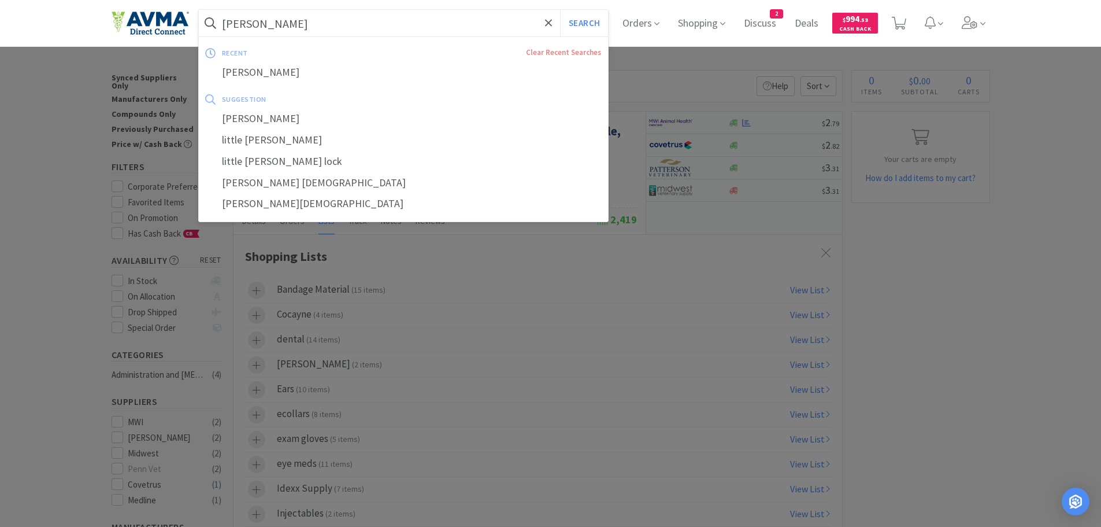
click at [338, 21] on input "[PERSON_NAME]" at bounding box center [404, 23] width 410 height 27
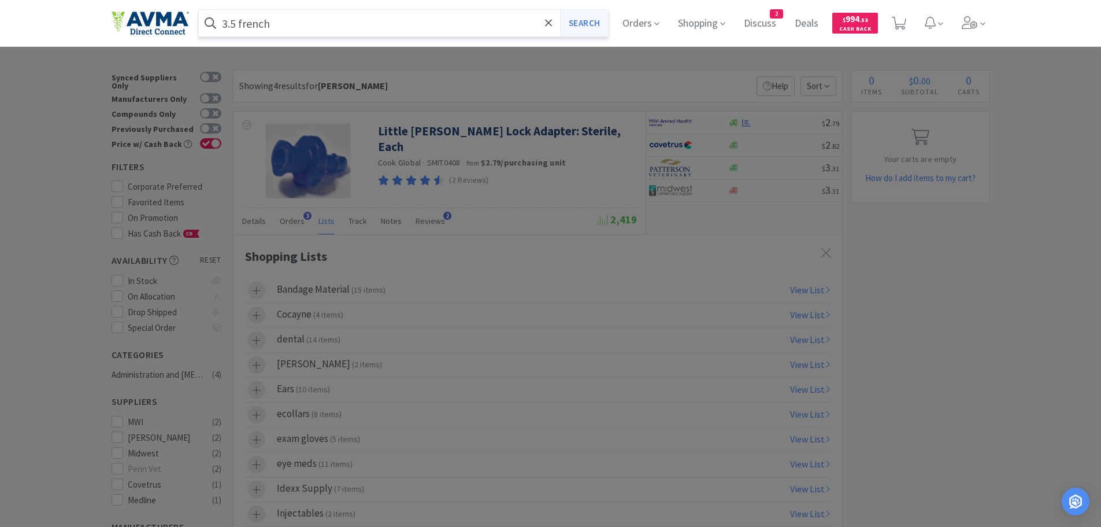
type input "3.5 french"
click at [597, 23] on button "Search" at bounding box center [584, 23] width 48 height 27
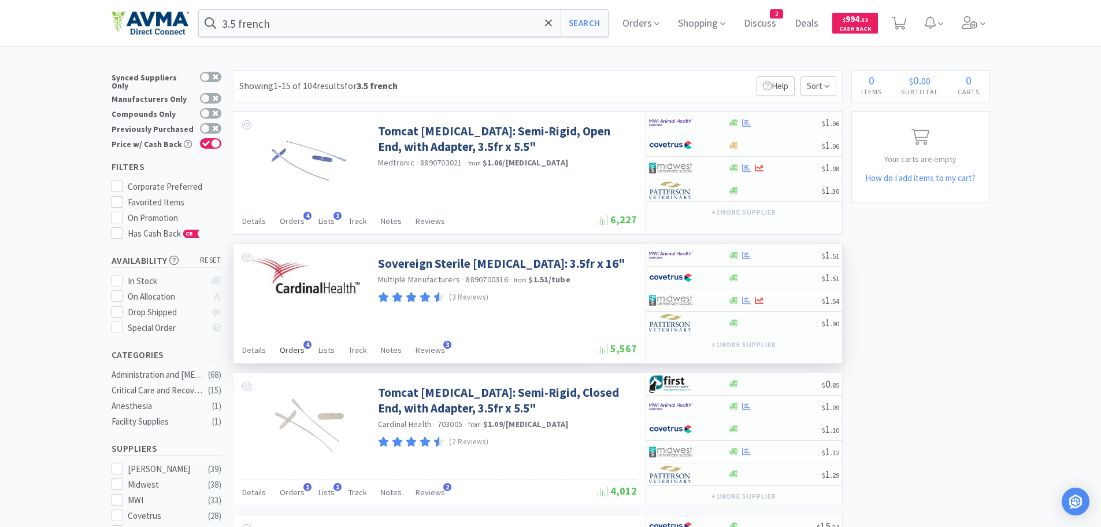
click at [285, 352] on span "Orders" at bounding box center [292, 350] width 25 height 10
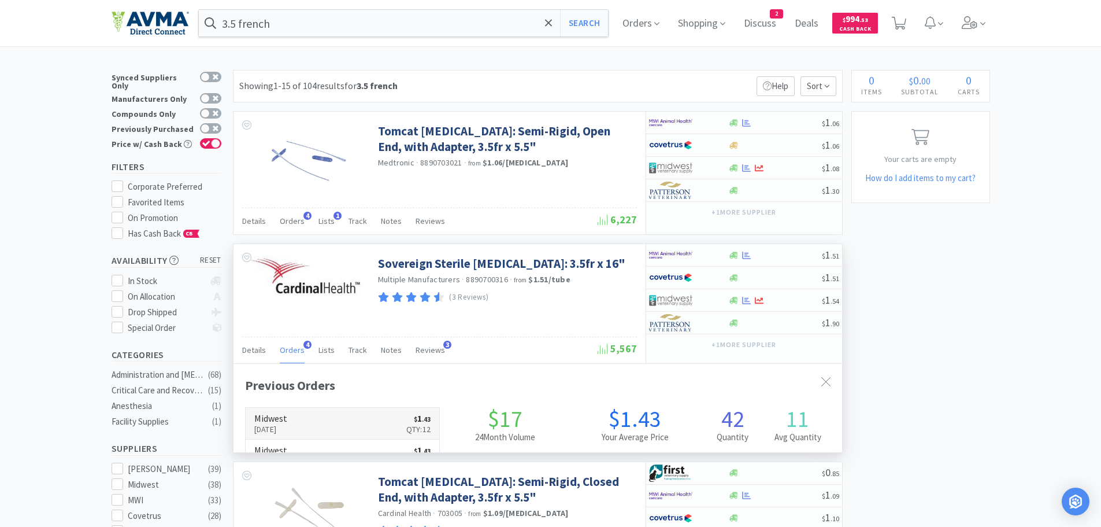
scroll to position [299, 609]
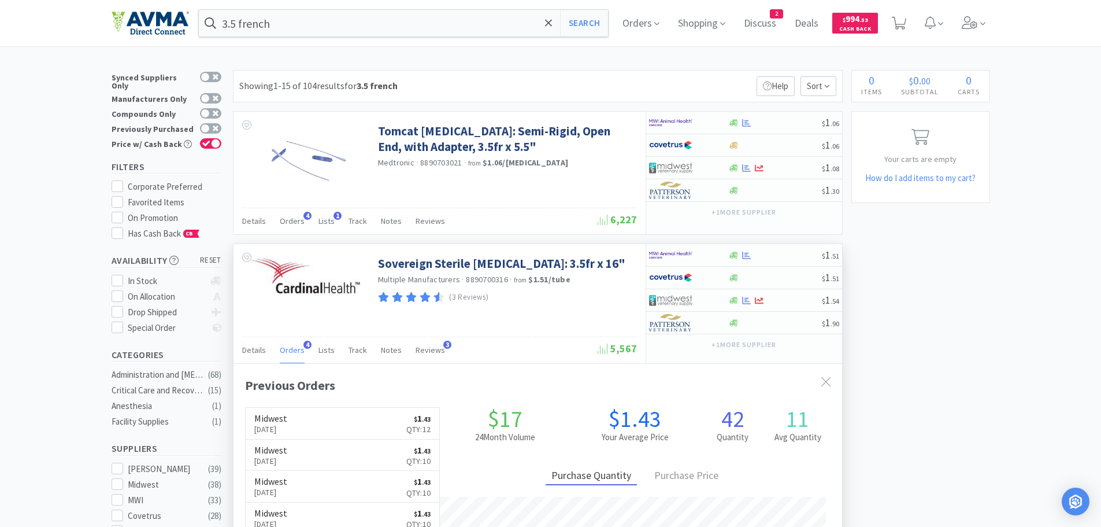
click at [503, 314] on div "Sovereign Sterile [MEDICAL_DATA]: 3.5fr x 16" Multiple Manufacturers · 88907003…" at bounding box center [440, 290] width 412 height 92
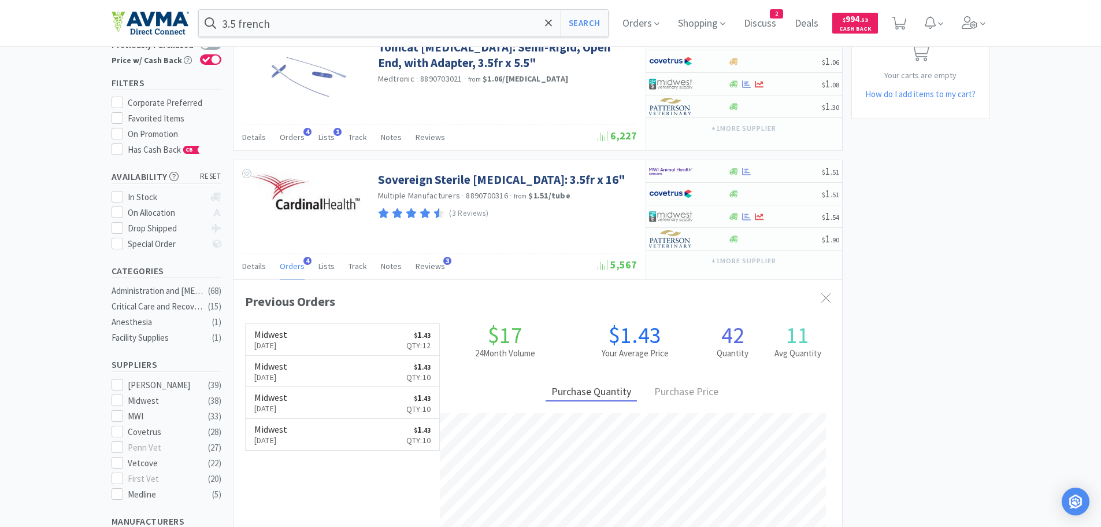
scroll to position [0, 0]
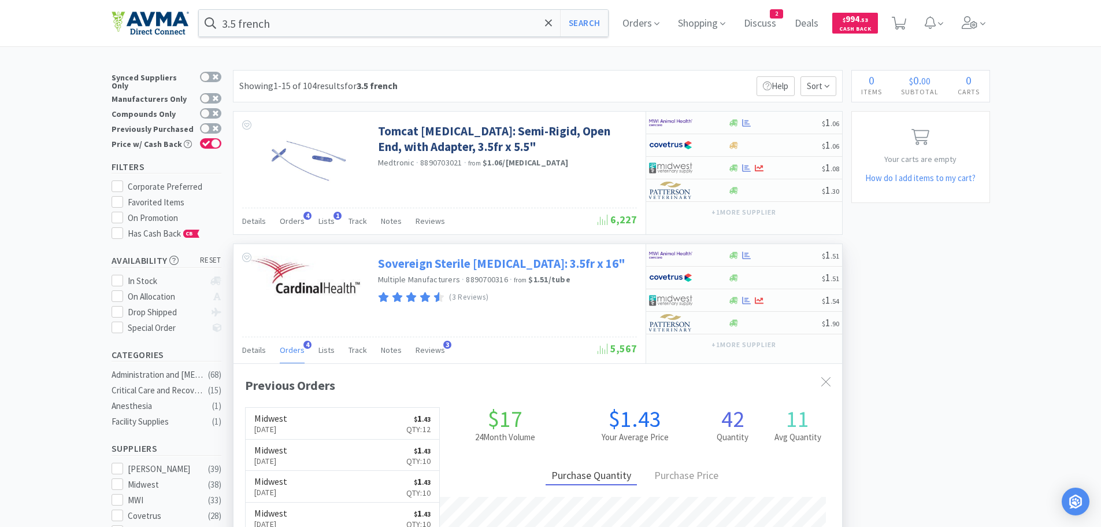
click at [424, 265] on link "Sovereign Sterile [MEDICAL_DATA]: 3.5fr x 16"" at bounding box center [501, 264] width 247 height 16
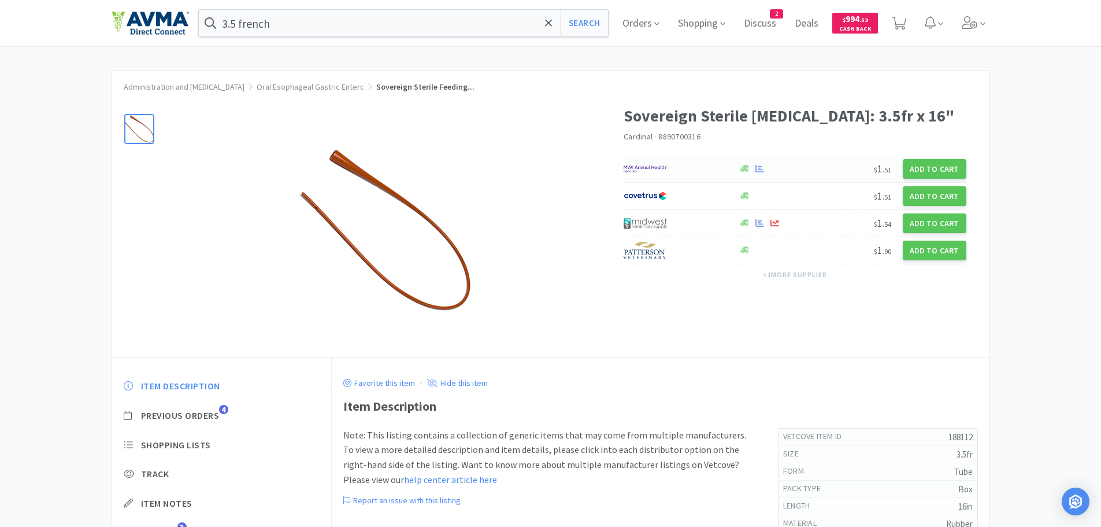
click at [653, 168] on img at bounding box center [645, 168] width 43 height 17
select select "10"
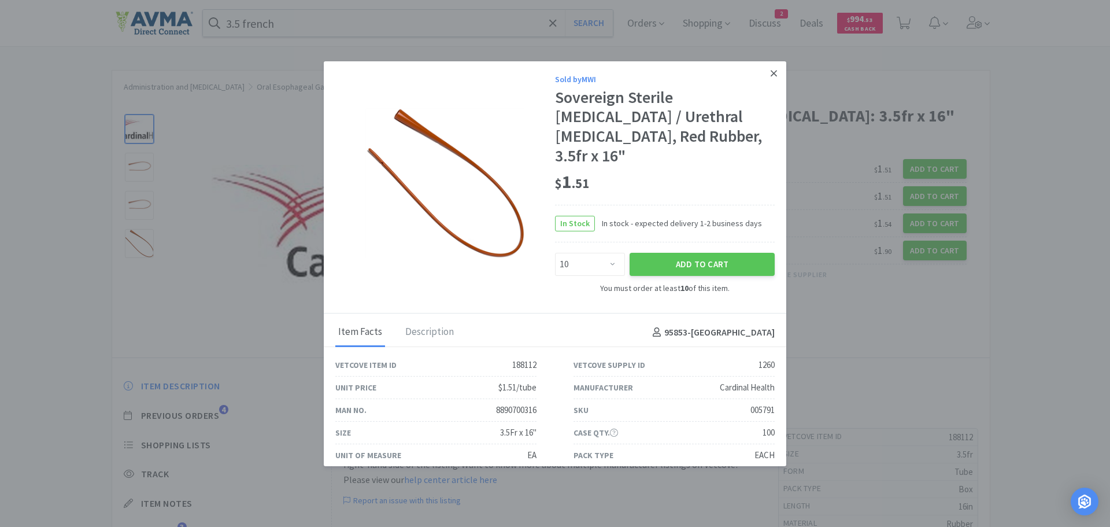
click at [771, 72] on icon at bounding box center [774, 73] width 6 height 6
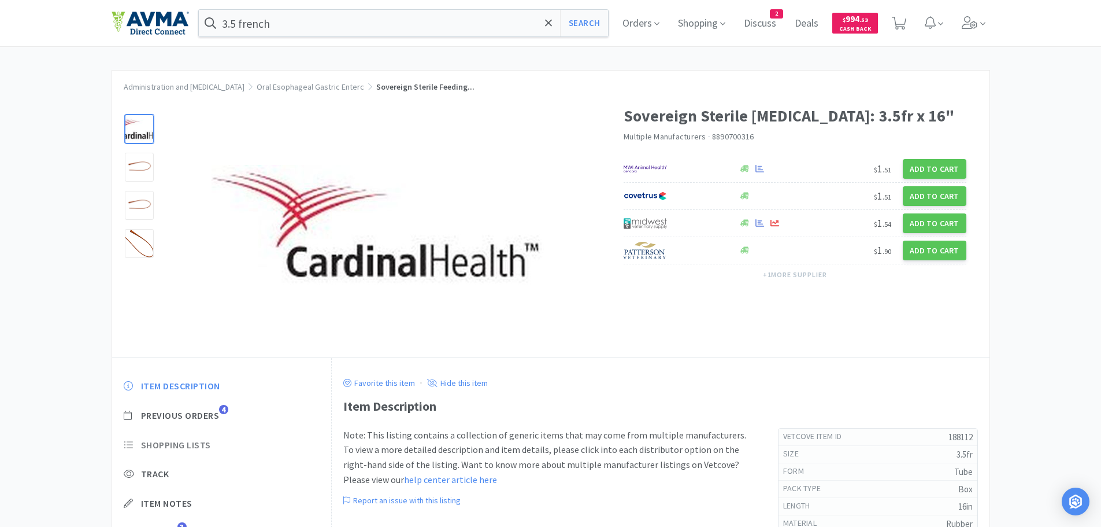
click at [165, 443] on span "Shopping Lists" at bounding box center [176, 445] width 70 height 12
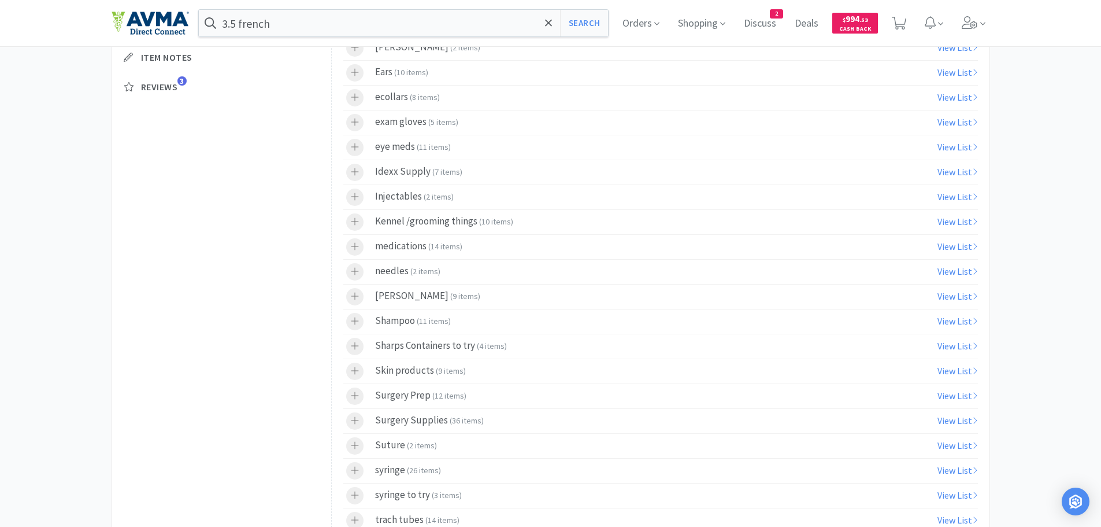
scroll to position [457, 0]
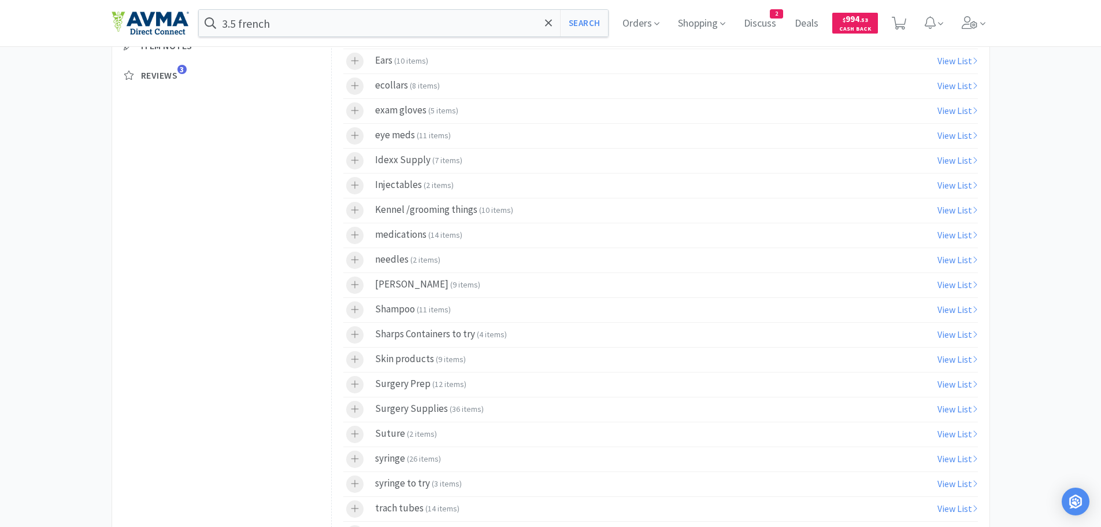
click at [416, 386] on div "Surgery Prep ( 12 items )" at bounding box center [420, 384] width 91 height 17
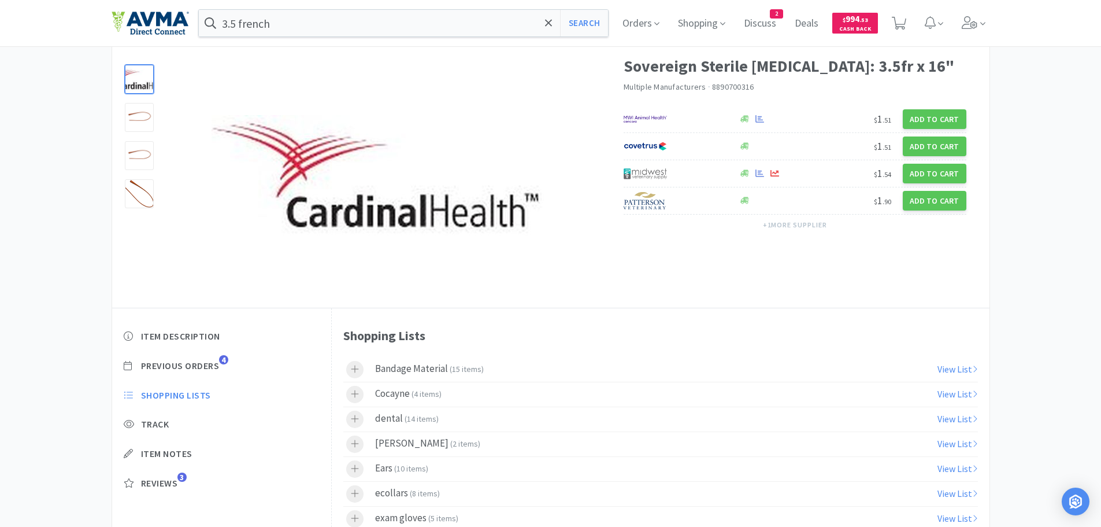
scroll to position [0, 0]
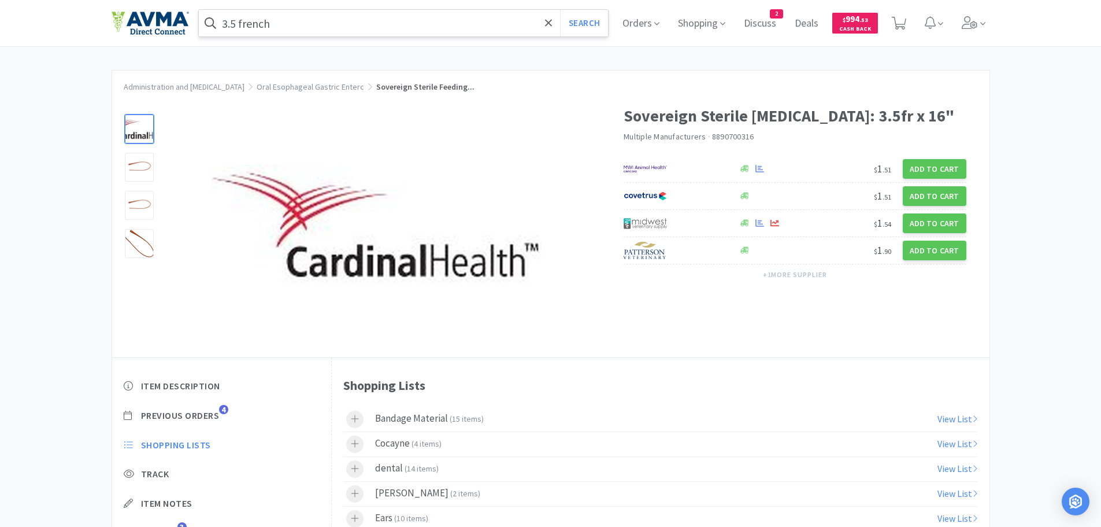
click at [238, 24] on input "3.5 french" at bounding box center [404, 23] width 410 height 27
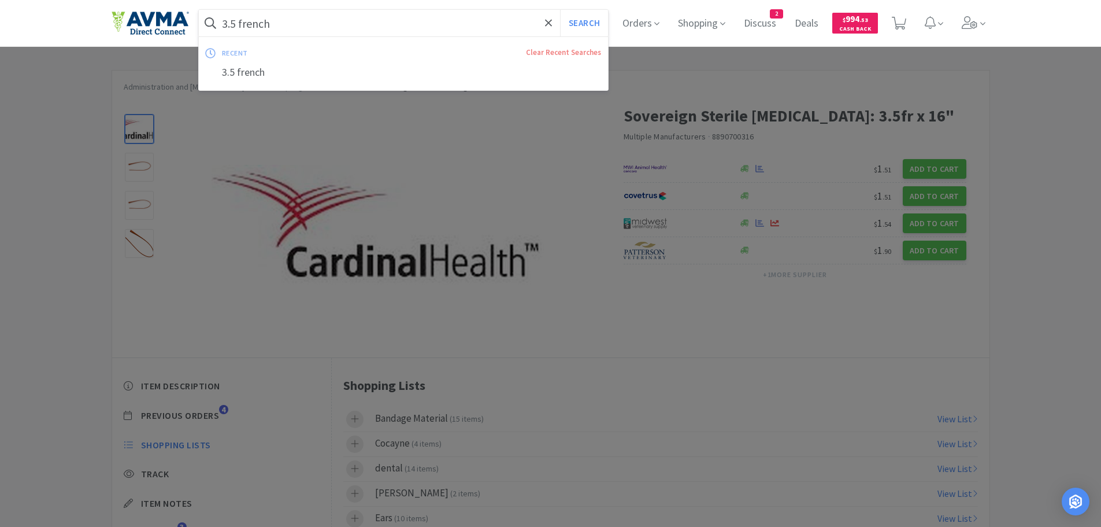
click at [238, 24] on input "3.5 french" at bounding box center [404, 23] width 410 height 27
click at [240, 25] on input "3.5 french" at bounding box center [404, 23] width 410 height 27
click at [236, 25] on input "3.5 french" at bounding box center [404, 23] width 410 height 27
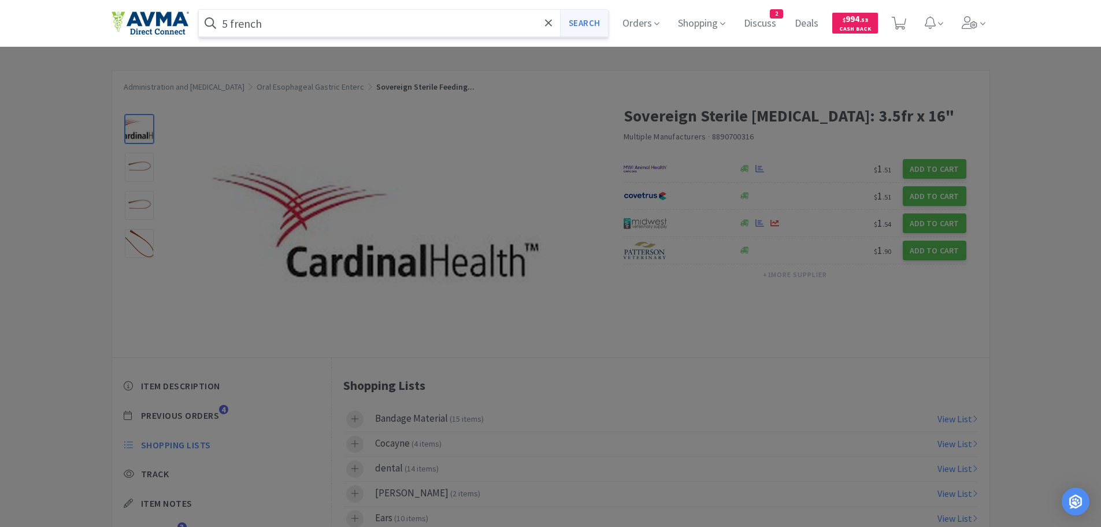
click at [587, 23] on button "Search" at bounding box center [584, 23] width 48 height 27
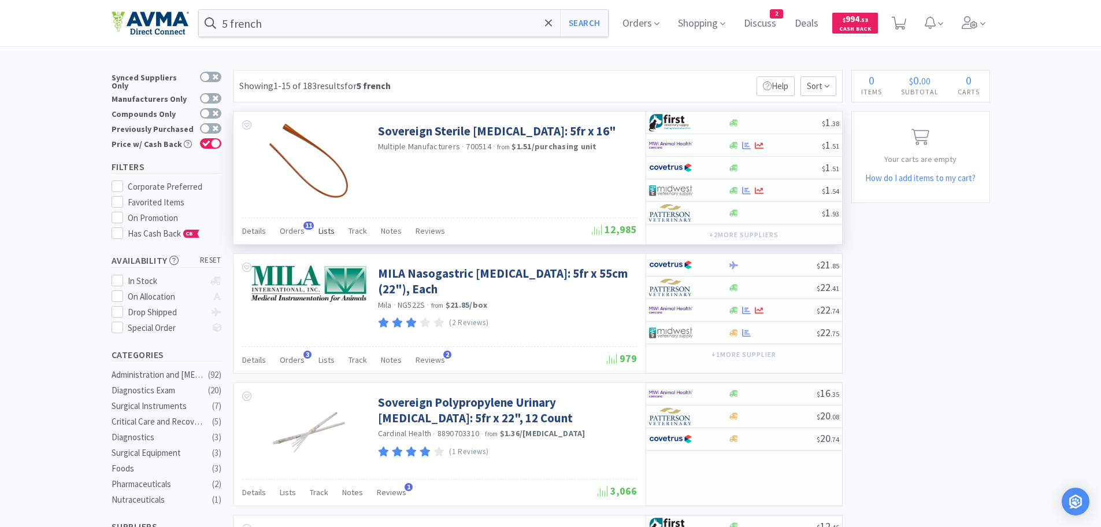
click at [319, 227] on span "Lists" at bounding box center [327, 230] width 16 height 10
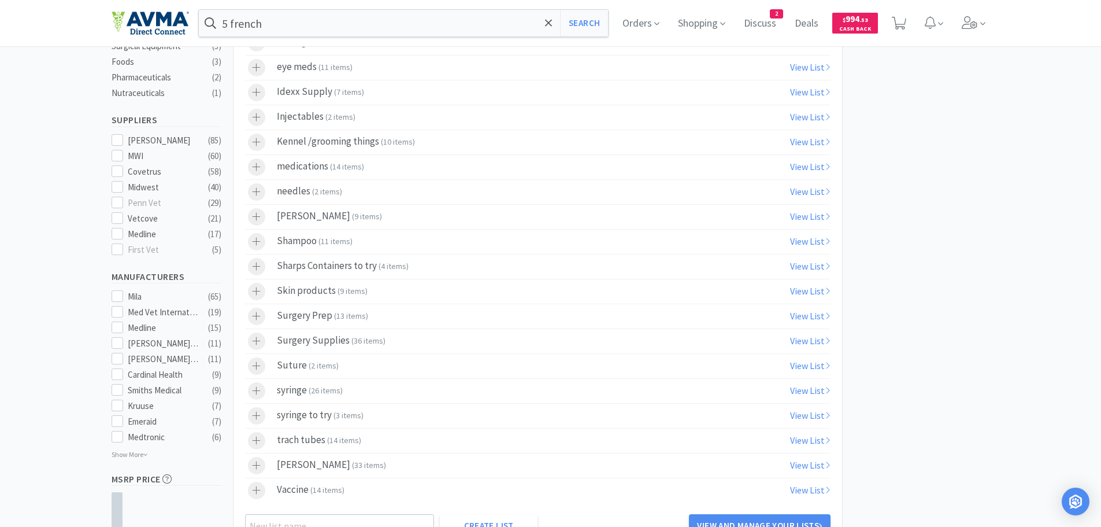
scroll to position [393, 0]
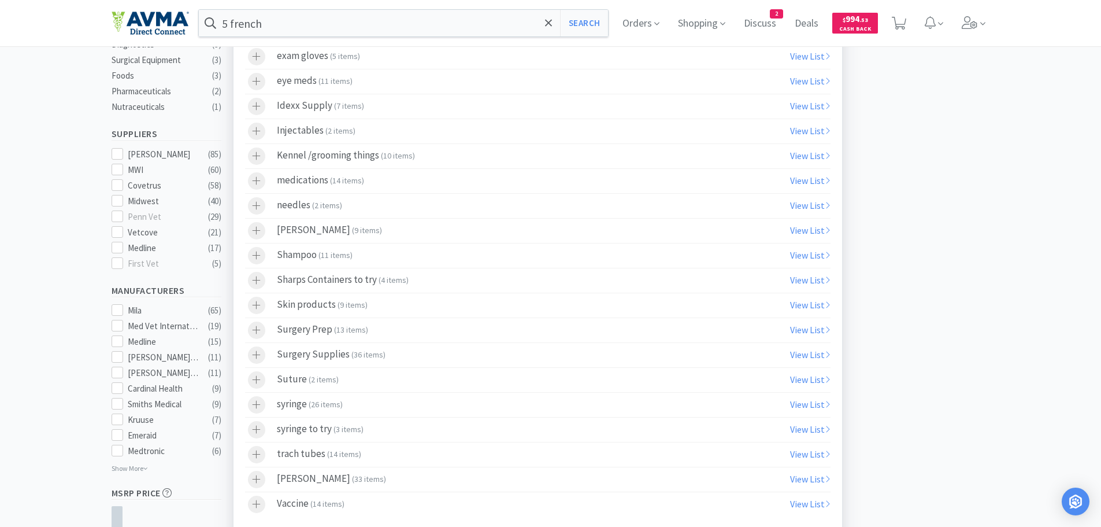
click at [336, 331] on span "13 items" at bounding box center [350, 329] width 29 height 10
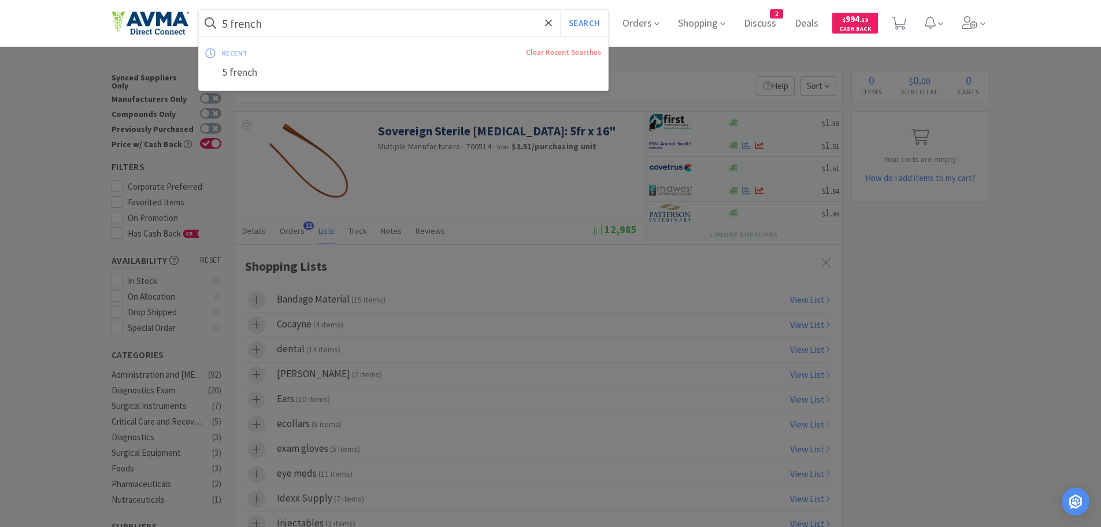
click at [234, 21] on input "5 french" at bounding box center [404, 23] width 410 height 27
click at [234, 23] on input "5 french" at bounding box center [404, 23] width 410 height 27
click at [232, 25] on input "5 french" at bounding box center [404, 23] width 410 height 27
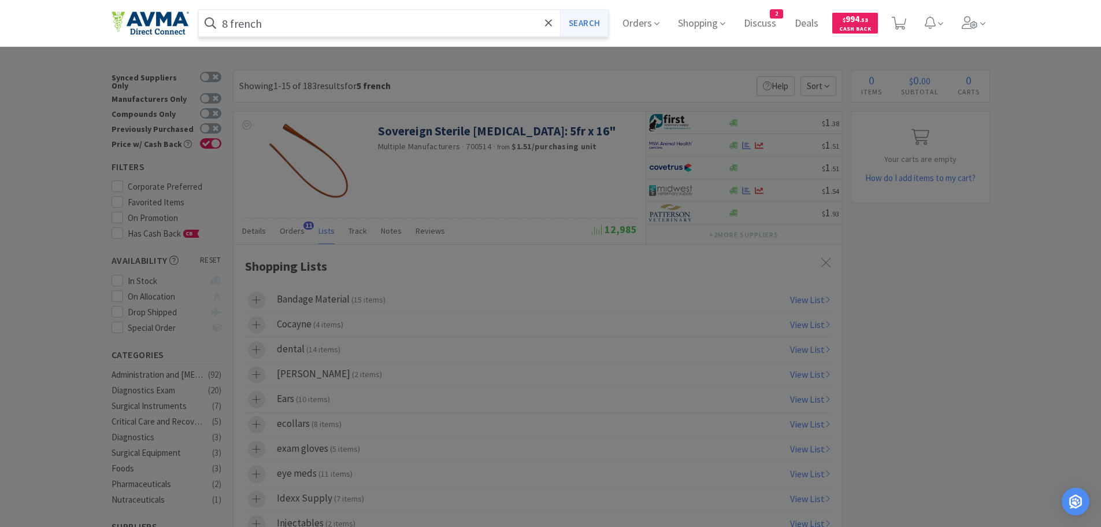
click at [592, 27] on button "Search" at bounding box center [584, 23] width 48 height 27
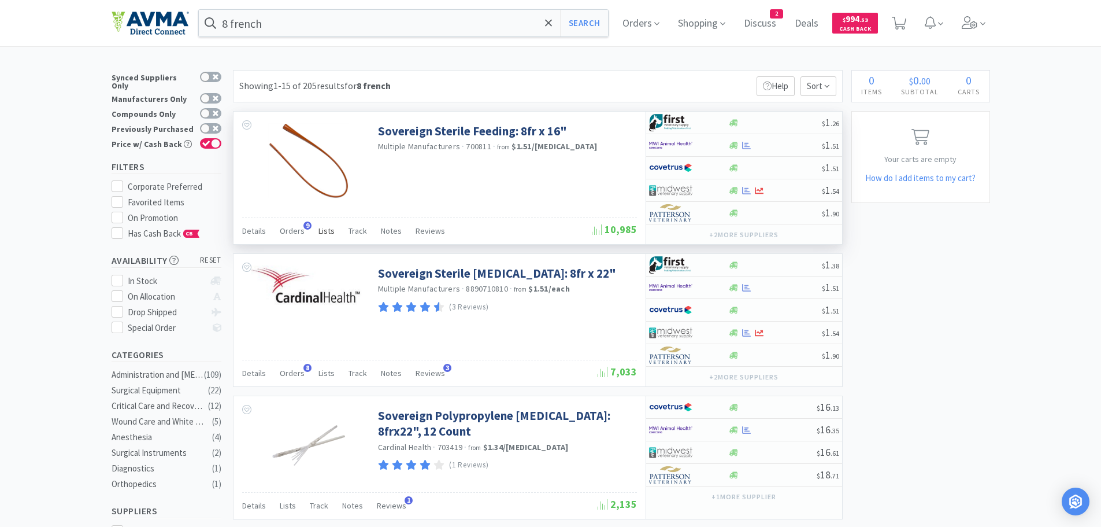
click at [322, 228] on span "Lists" at bounding box center [327, 230] width 16 height 10
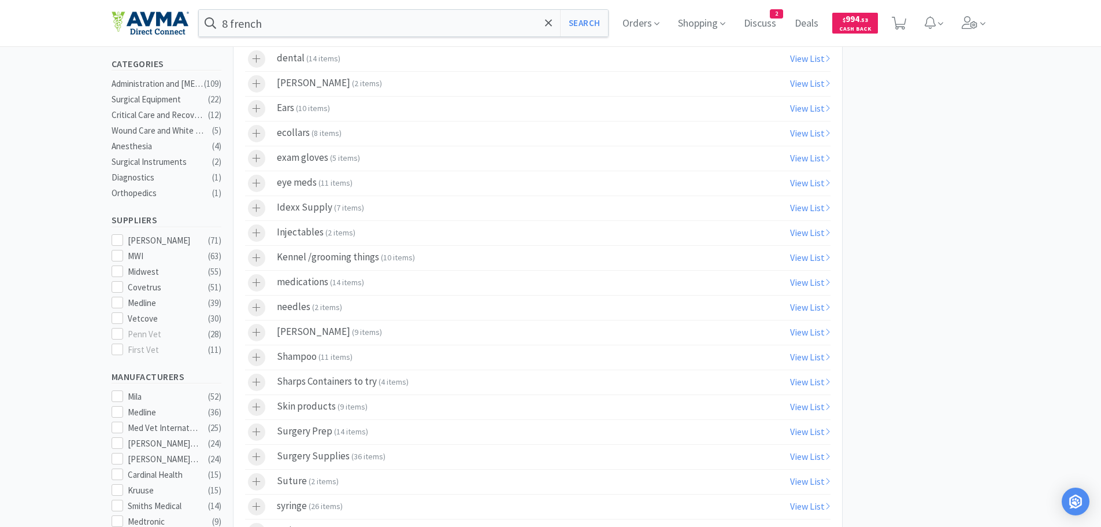
scroll to position [365, 0]
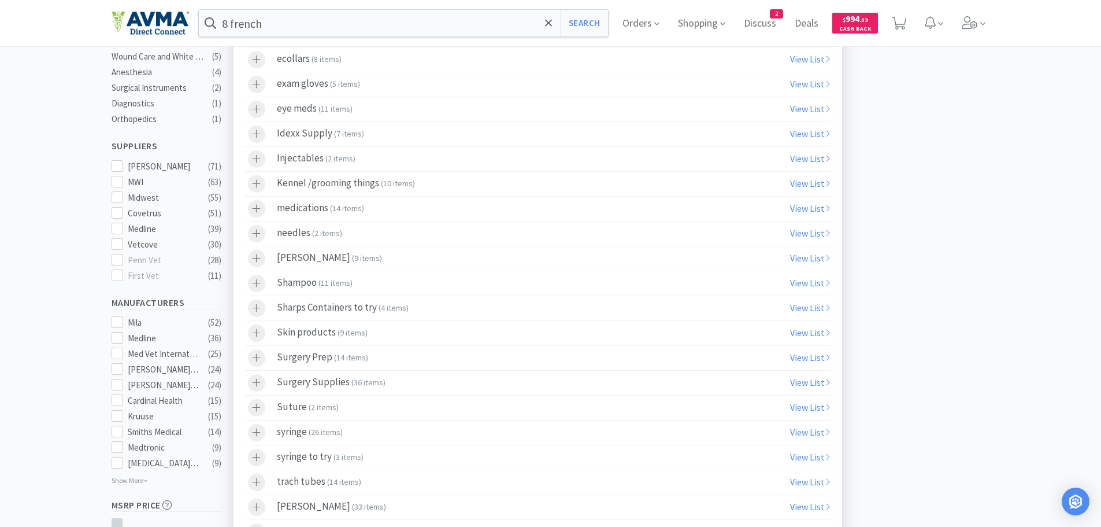
click at [343, 362] on span "14 items" at bounding box center [350, 357] width 29 height 10
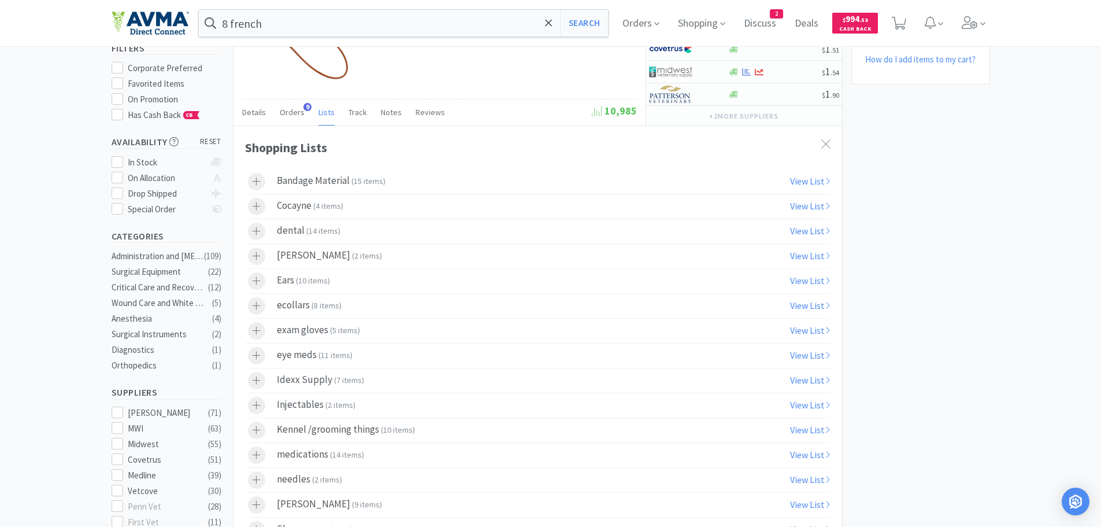
scroll to position [0, 0]
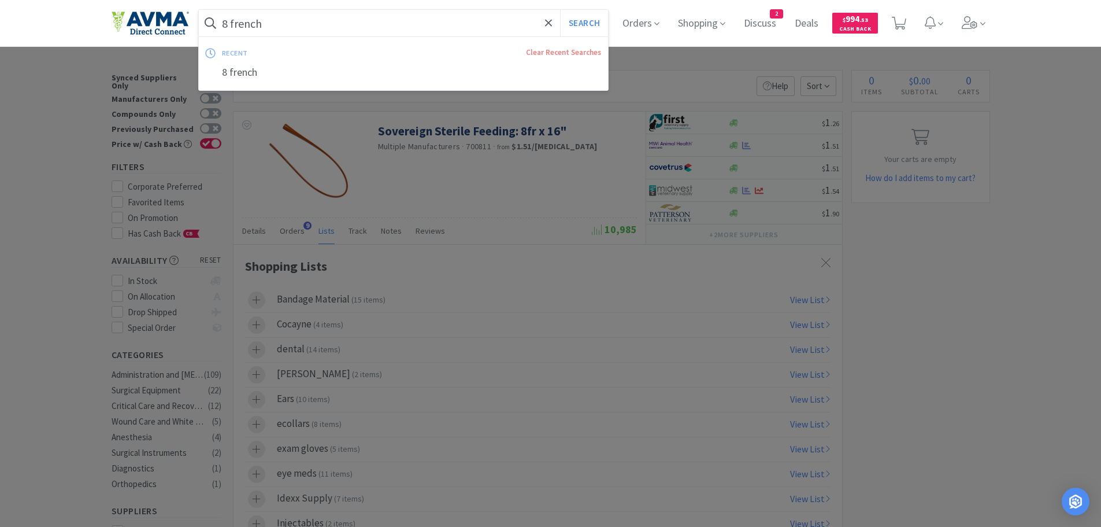
click at [231, 23] on input "8 french" at bounding box center [404, 23] width 410 height 27
click at [232, 23] on input "8 french" at bounding box center [404, 23] width 410 height 27
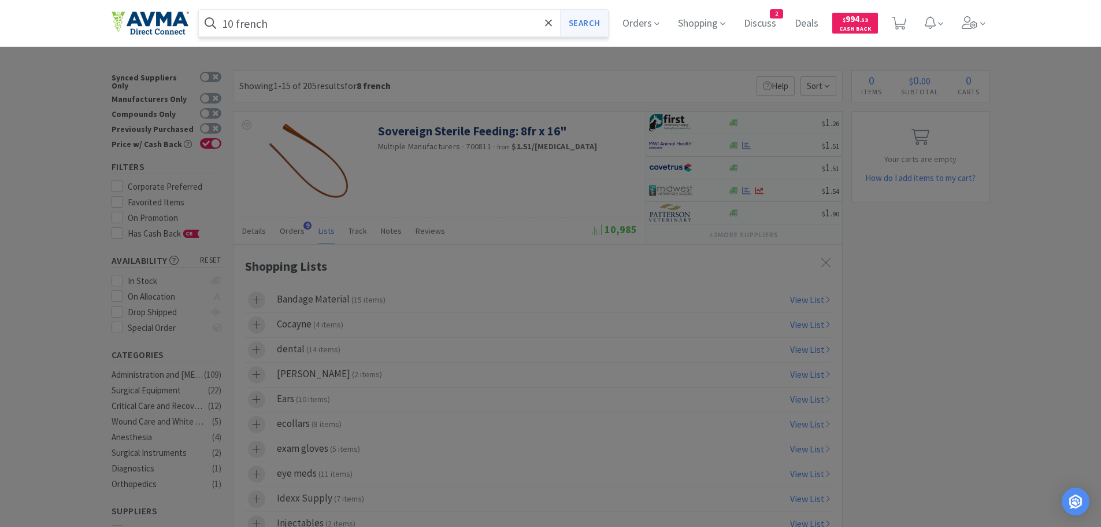
click at [586, 23] on button "Search" at bounding box center [584, 23] width 48 height 27
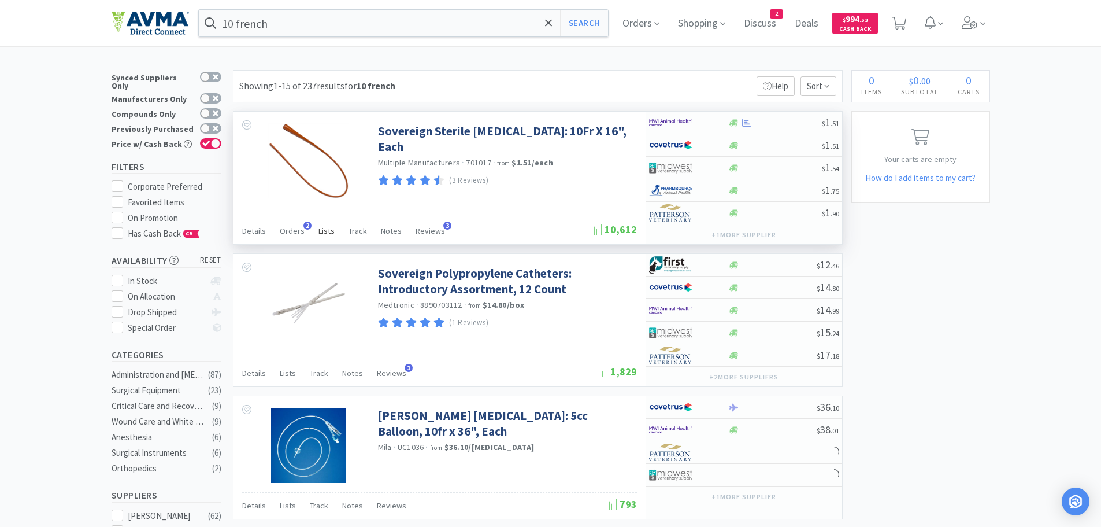
click at [324, 229] on span "Lists" at bounding box center [327, 230] width 16 height 10
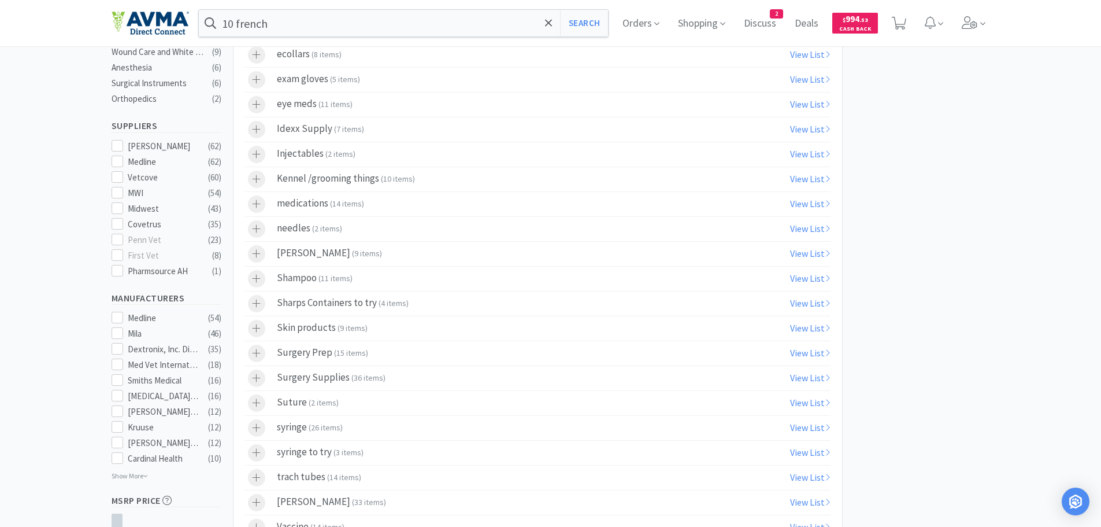
scroll to position [373, 0]
click at [362, 347] on span "( 15 items )" at bounding box center [351, 349] width 34 height 10
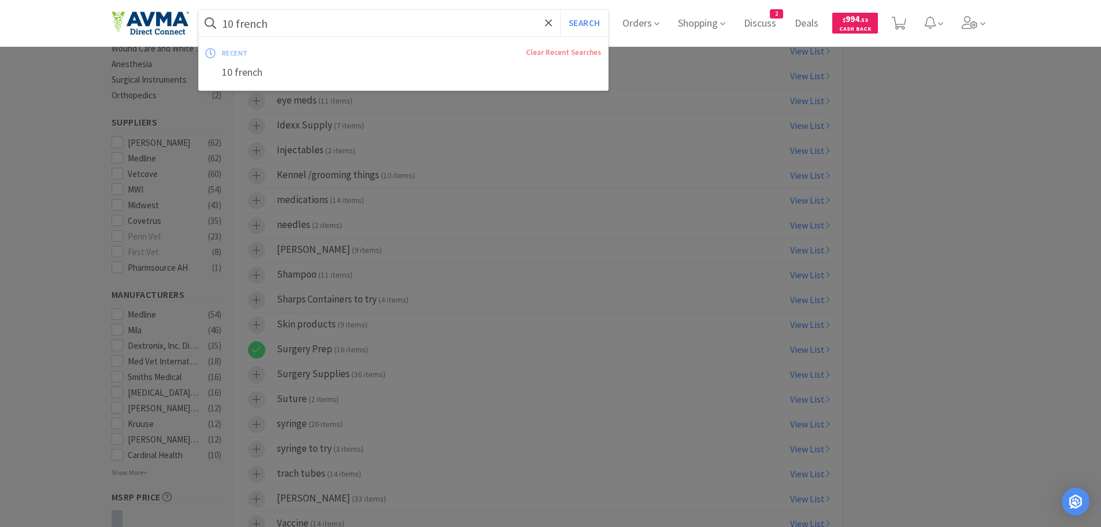
click at [235, 22] on input "10 french" at bounding box center [404, 23] width 410 height 27
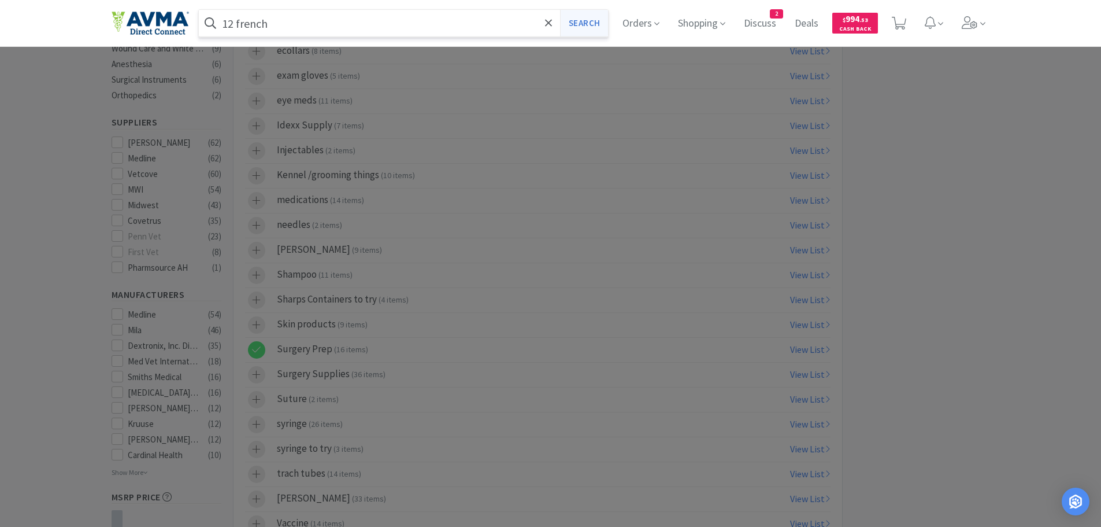
click at [587, 25] on button "Search" at bounding box center [584, 23] width 48 height 27
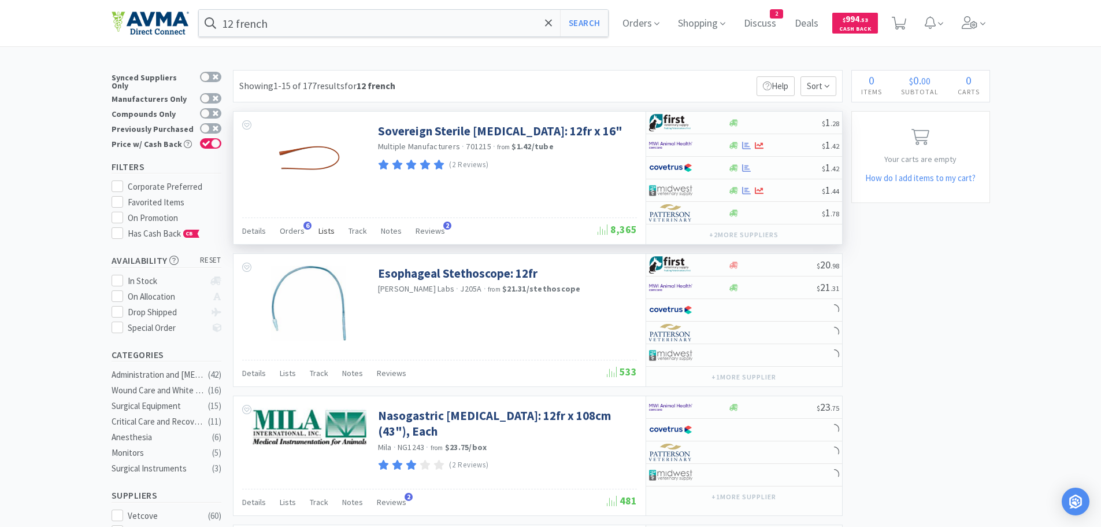
click at [323, 232] on span "Lists" at bounding box center [327, 230] width 16 height 10
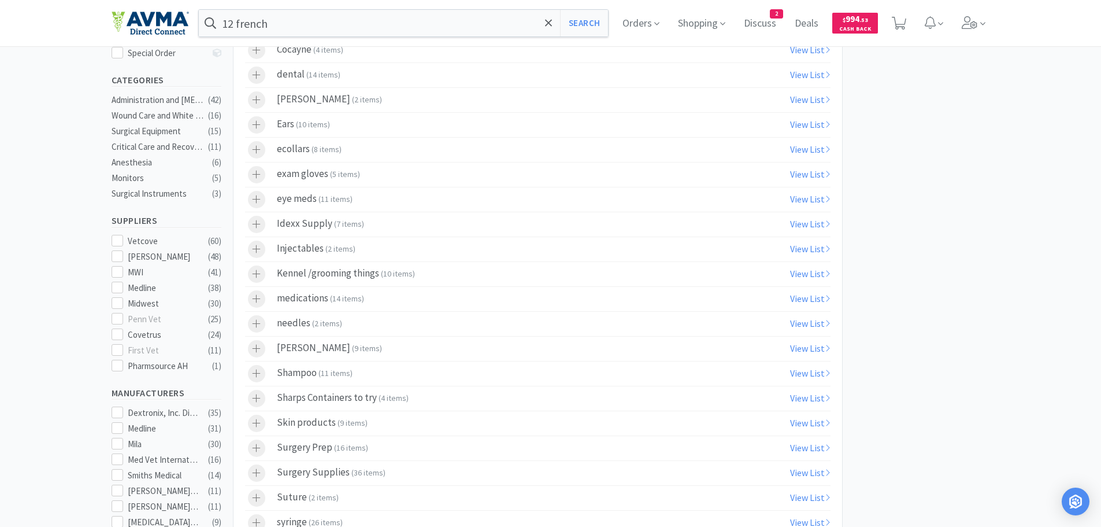
scroll to position [278, 0]
click at [323, 444] on div "Surgery Prep ( 16 items )" at bounding box center [322, 444] width 91 height 17
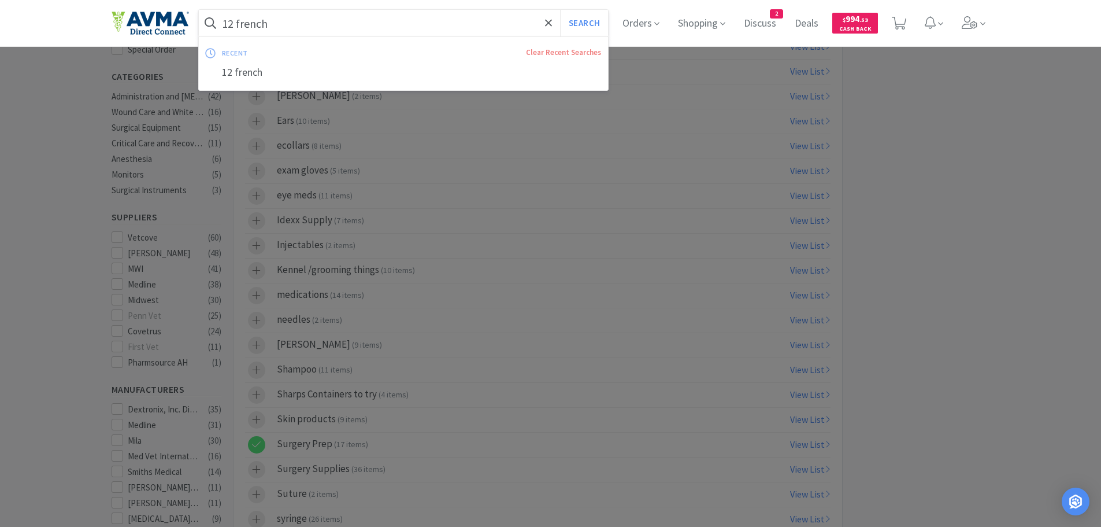
click at [237, 18] on input "12 french" at bounding box center [404, 23] width 410 height 27
click at [235, 22] on input "12 french" at bounding box center [404, 23] width 410 height 27
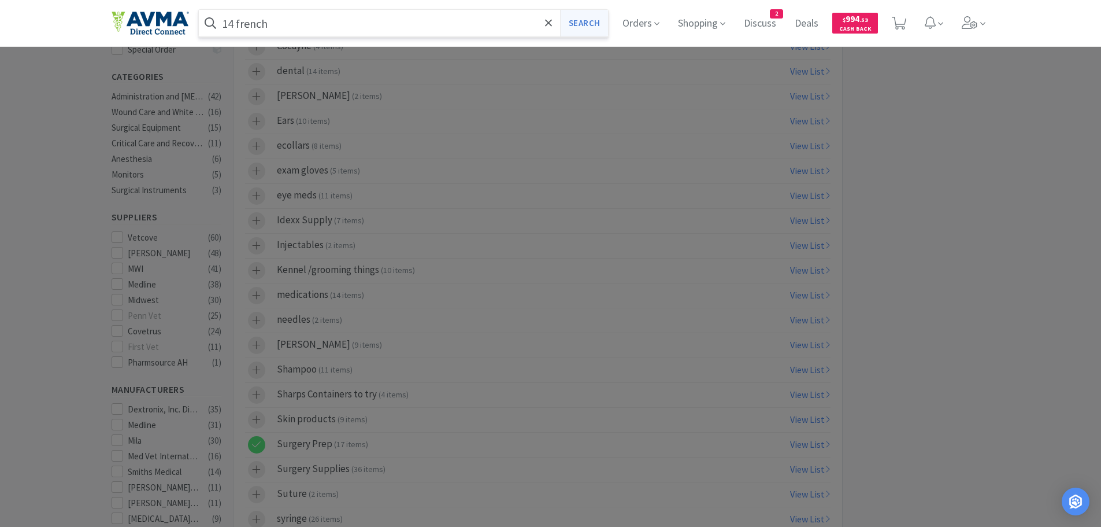
click at [587, 20] on button "Search" at bounding box center [584, 23] width 48 height 27
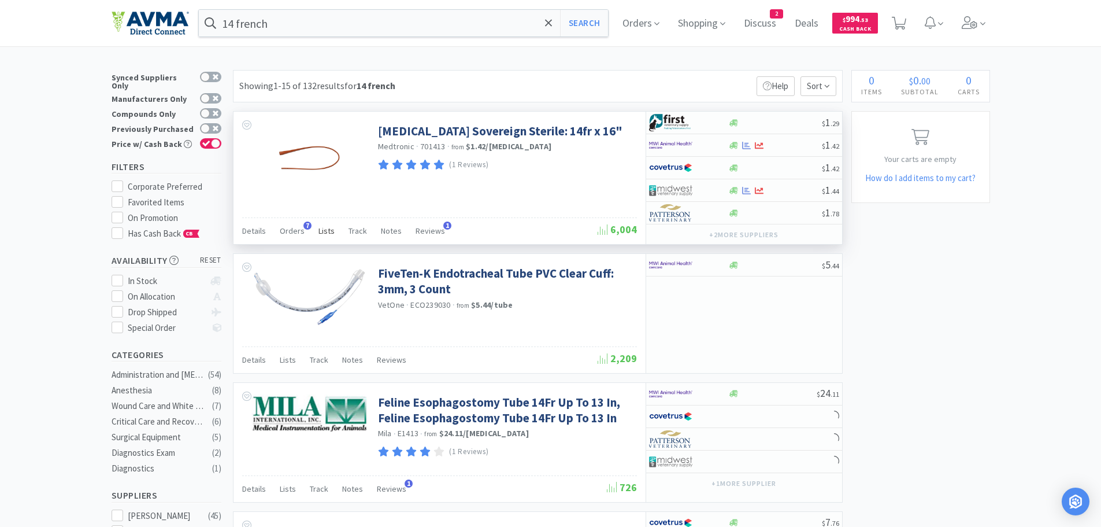
click at [319, 229] on span "Lists" at bounding box center [327, 230] width 16 height 10
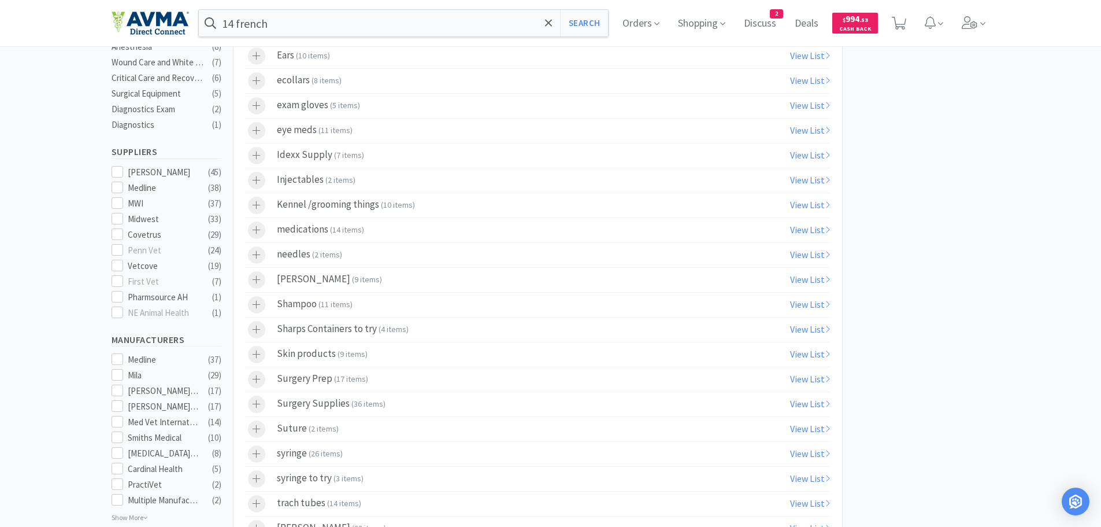
scroll to position [390, 0]
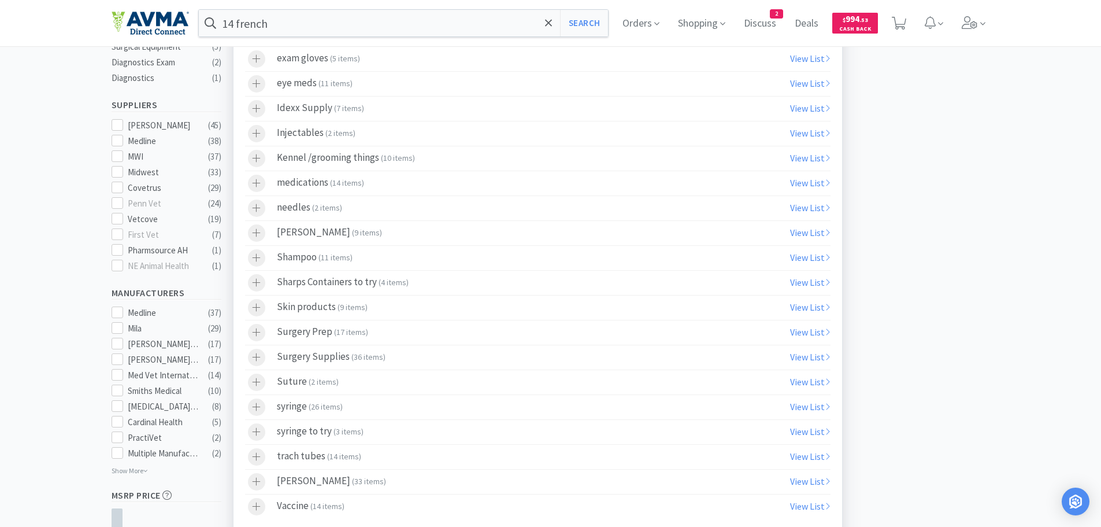
click at [354, 330] on span "17 items" at bounding box center [350, 332] width 29 height 10
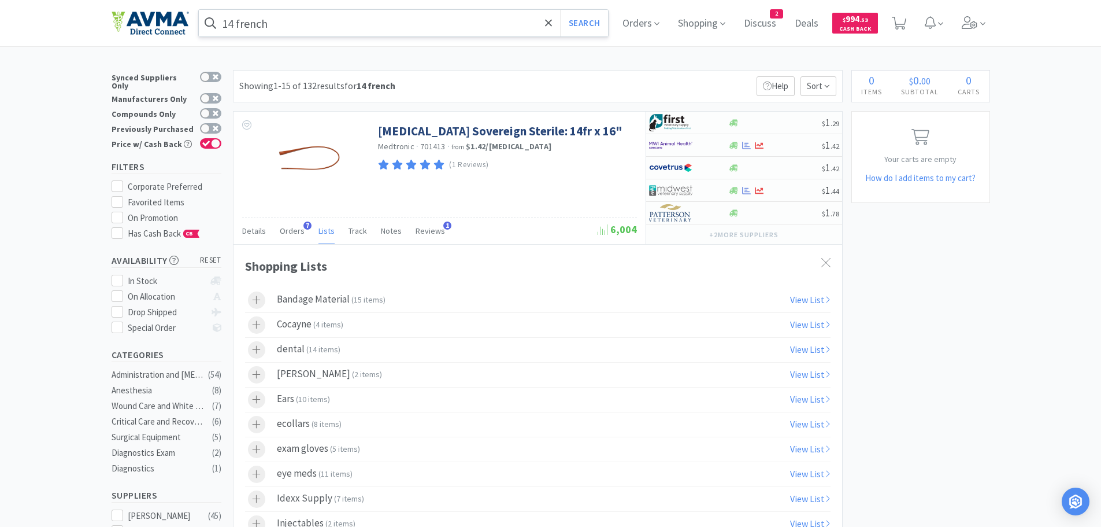
click at [236, 22] on input "14 french" at bounding box center [404, 23] width 410 height 27
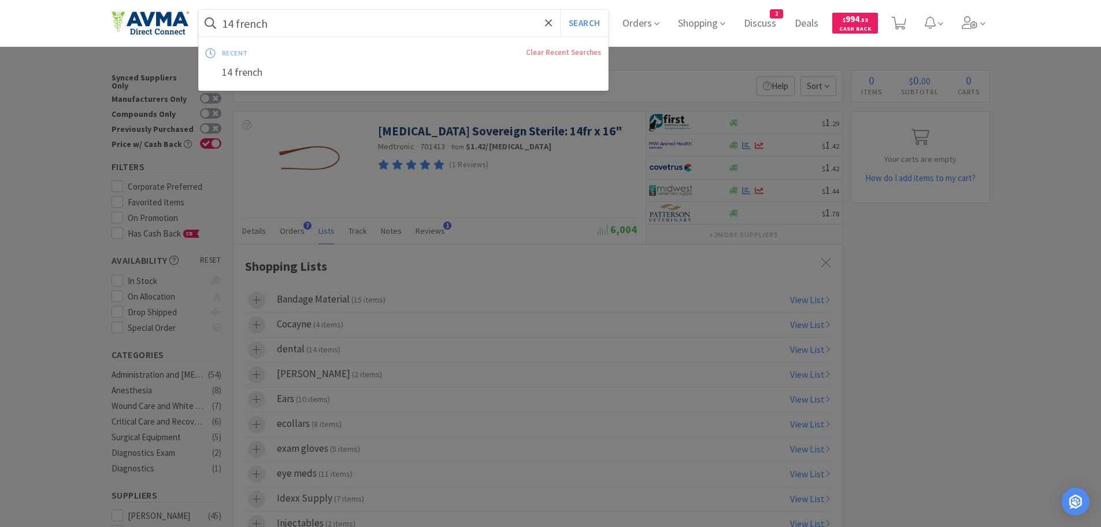
click at [238, 26] on input "14 french" at bounding box center [404, 23] width 410 height 27
click at [254, 76] on div "8 french" at bounding box center [404, 72] width 410 height 21
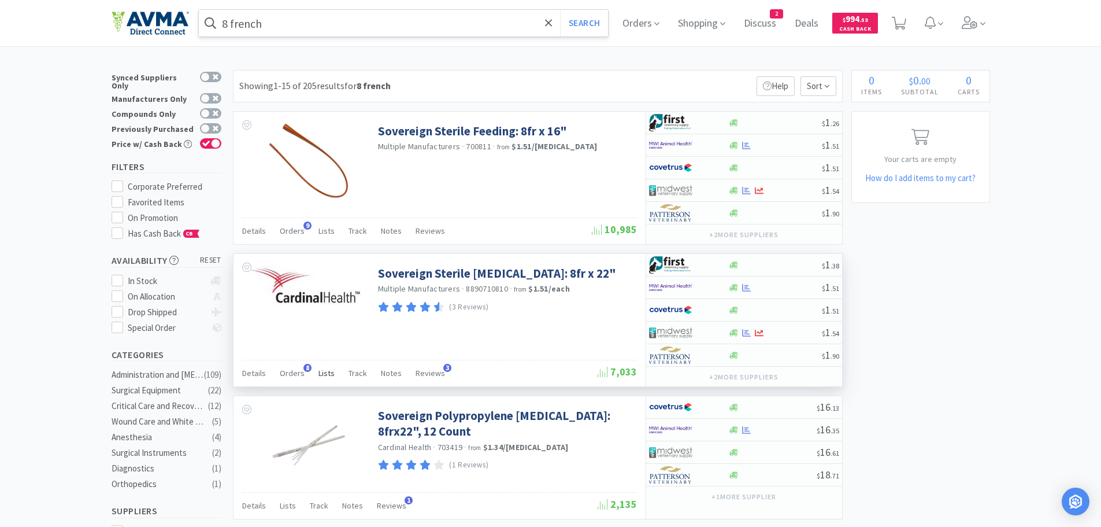
click at [323, 374] on span "Lists" at bounding box center [327, 373] width 16 height 10
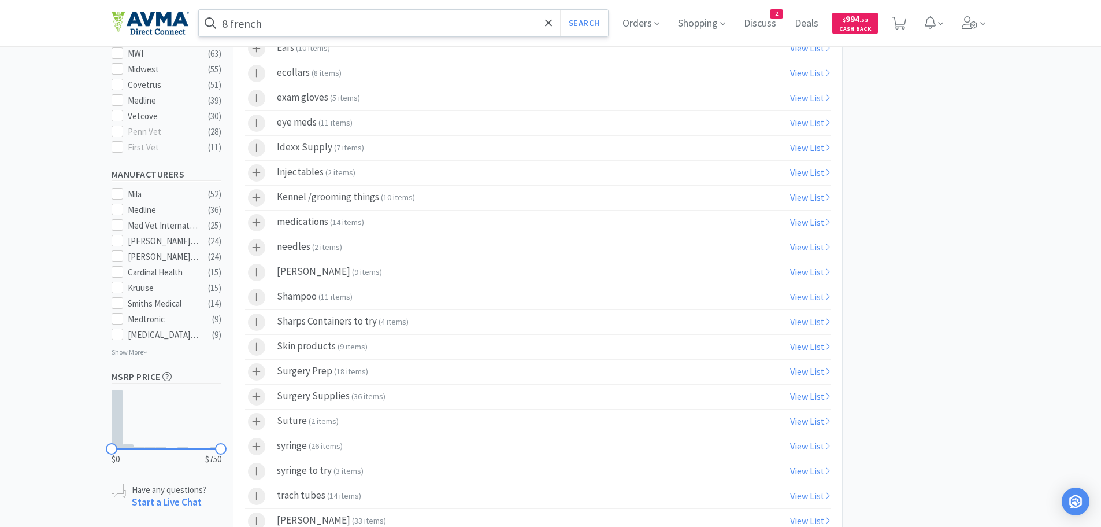
scroll to position [534, 0]
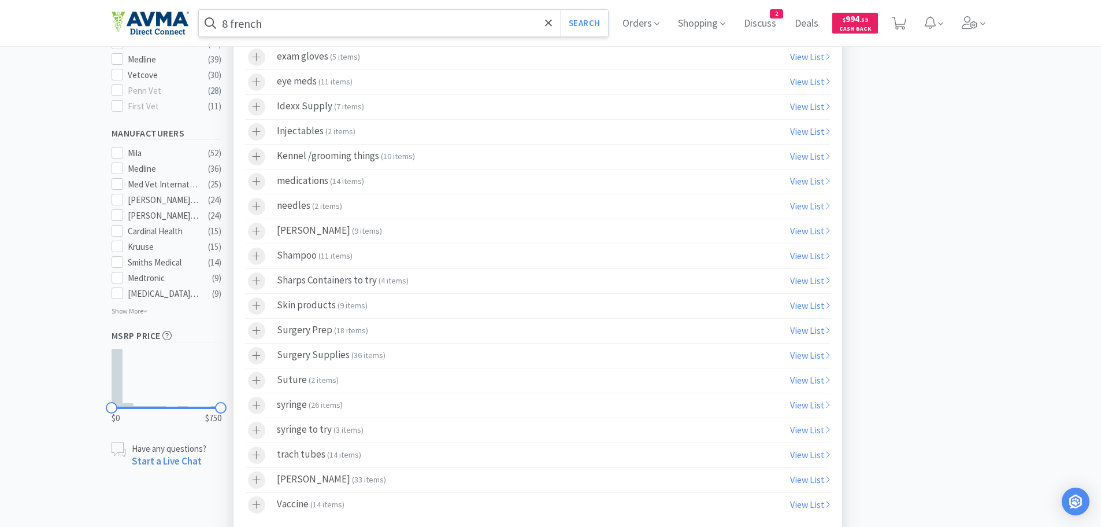
click at [343, 334] on span "18 items" at bounding box center [350, 330] width 29 height 10
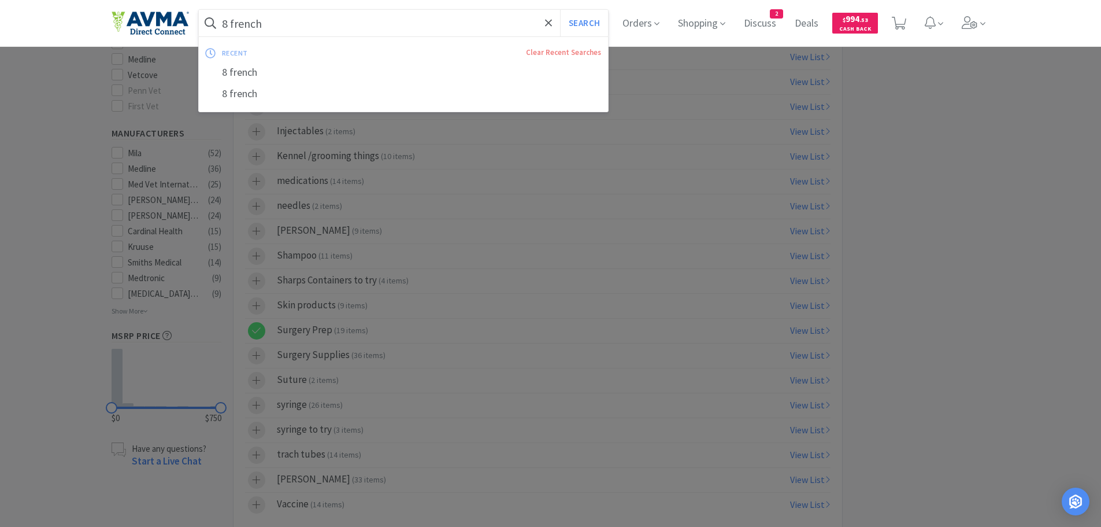
click at [284, 28] on input "8 french" at bounding box center [404, 23] width 410 height 27
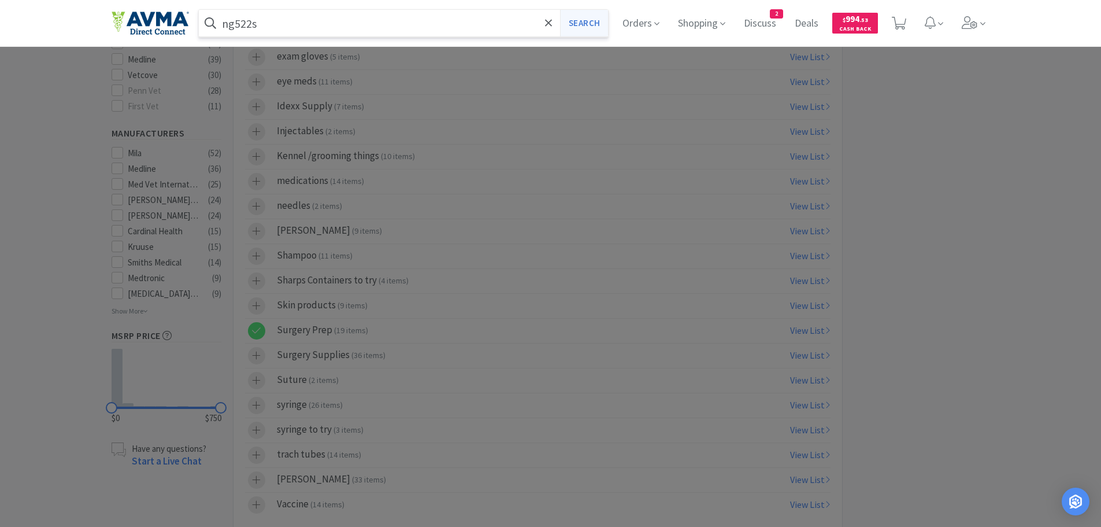
click at [584, 22] on button "Search" at bounding box center [584, 23] width 48 height 27
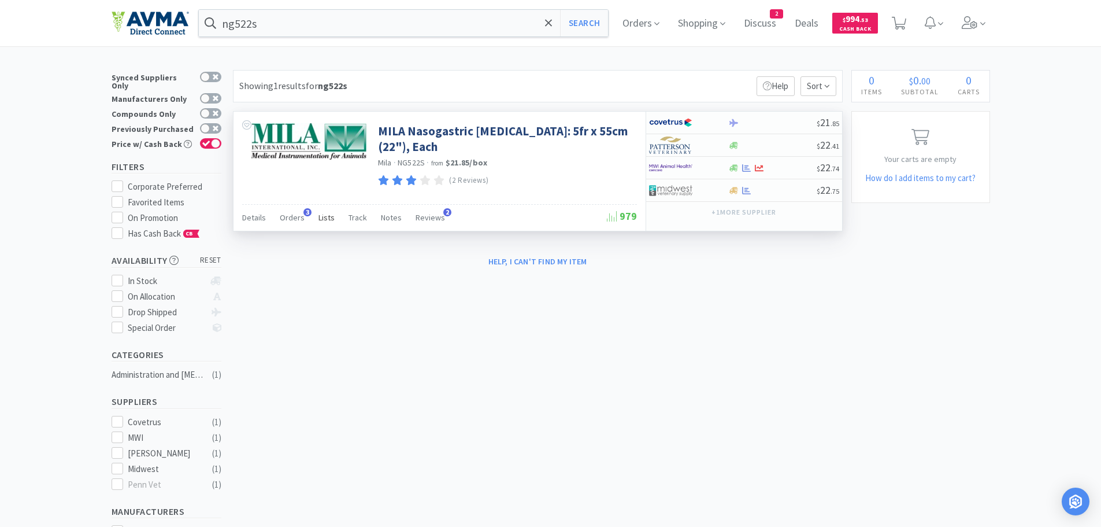
click at [323, 219] on span "Lists" at bounding box center [327, 217] width 16 height 10
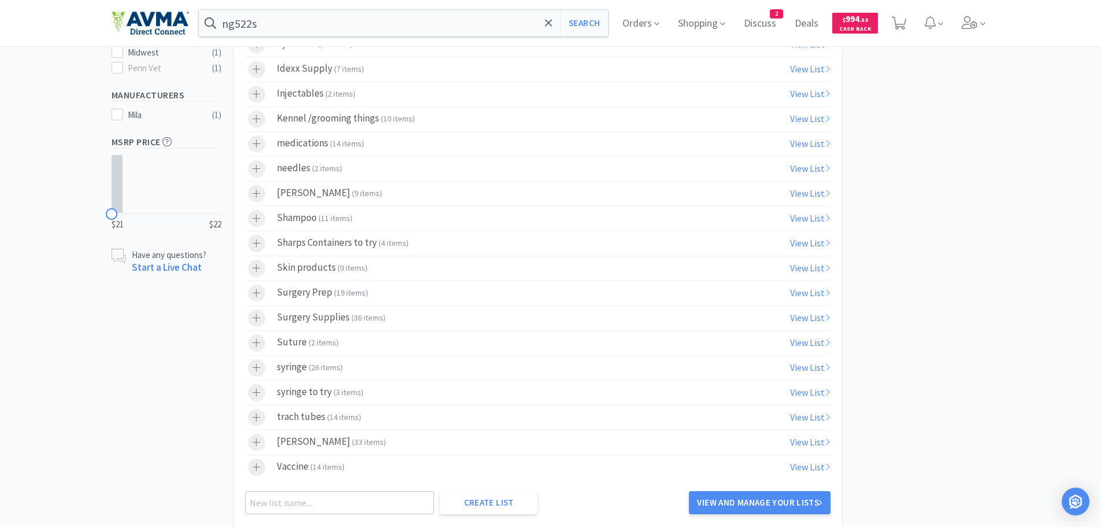
scroll to position [417, 0]
click at [358, 296] on span "19 items" at bounding box center [350, 291] width 29 height 10
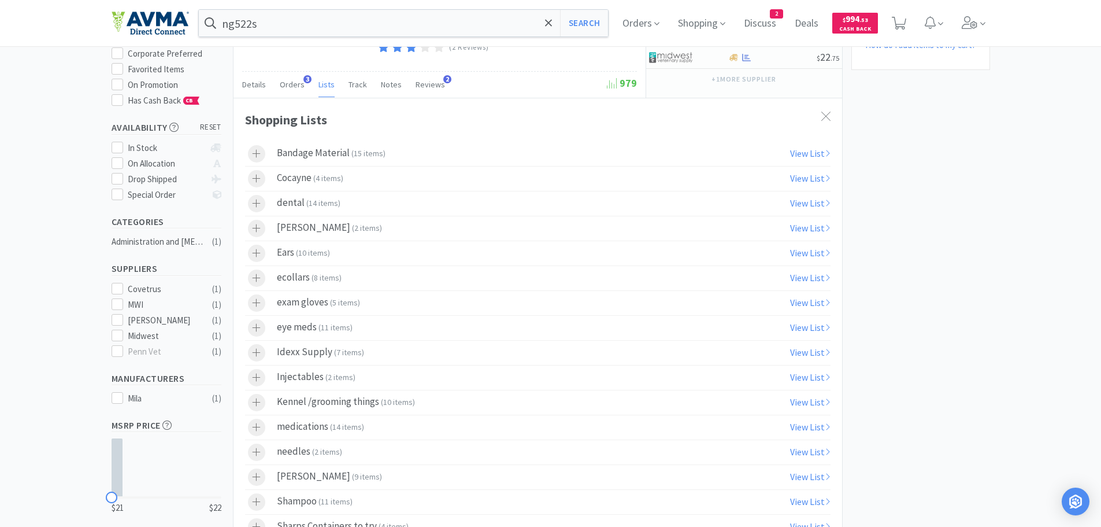
scroll to position [0, 0]
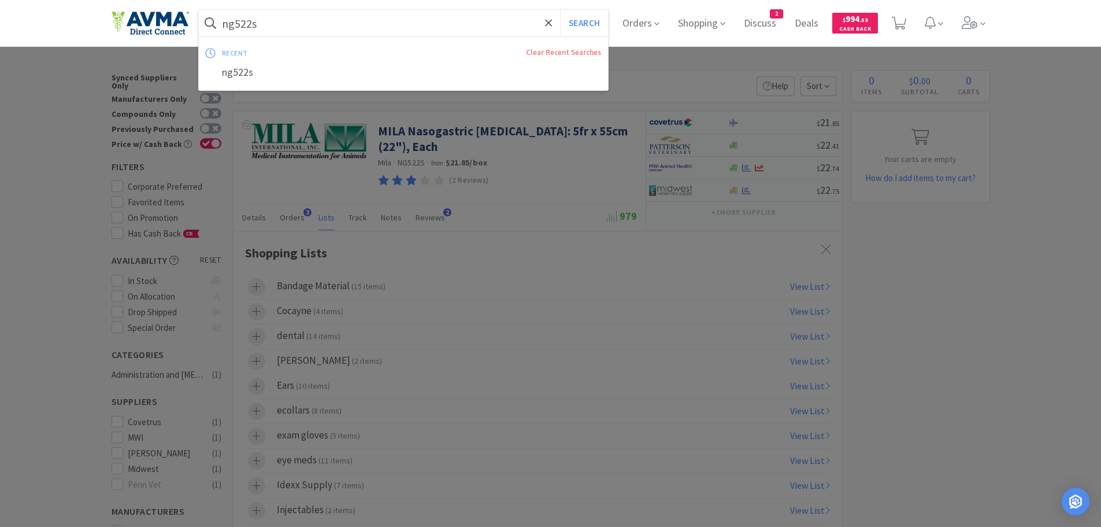
click at [301, 27] on input "ng522s" at bounding box center [404, 23] width 410 height 27
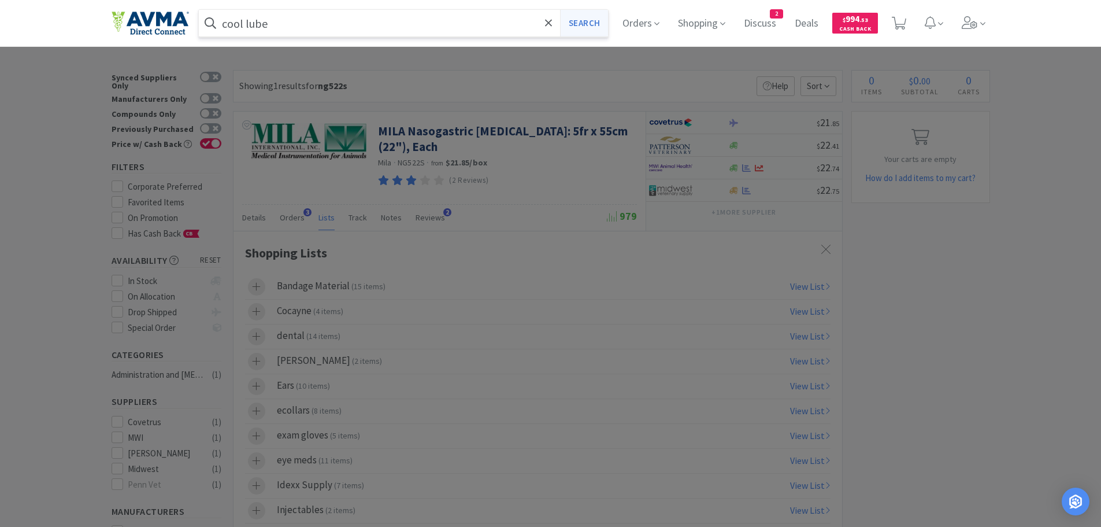
click at [583, 27] on button "Search" at bounding box center [584, 23] width 48 height 27
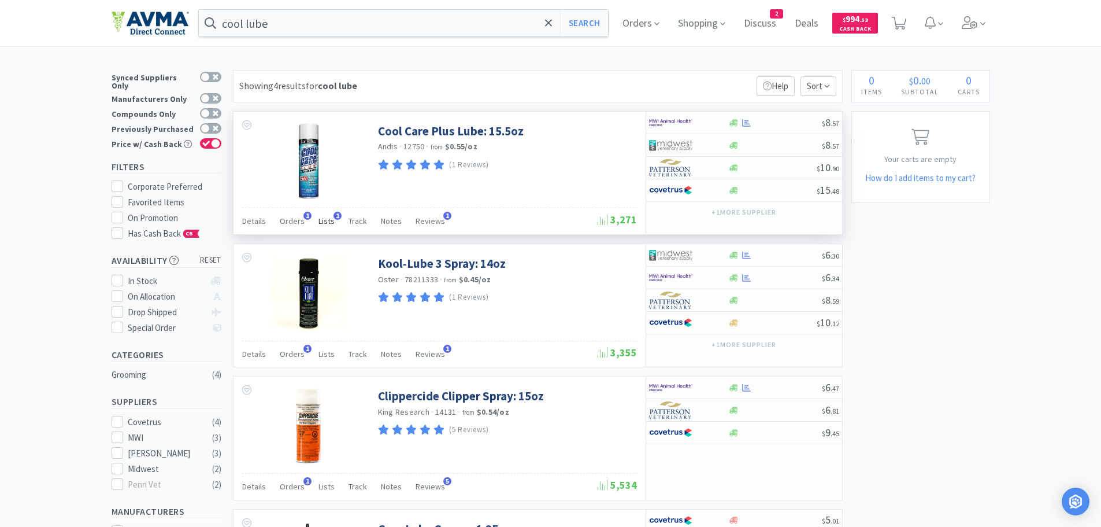
click at [325, 219] on span "Lists" at bounding box center [327, 221] width 16 height 10
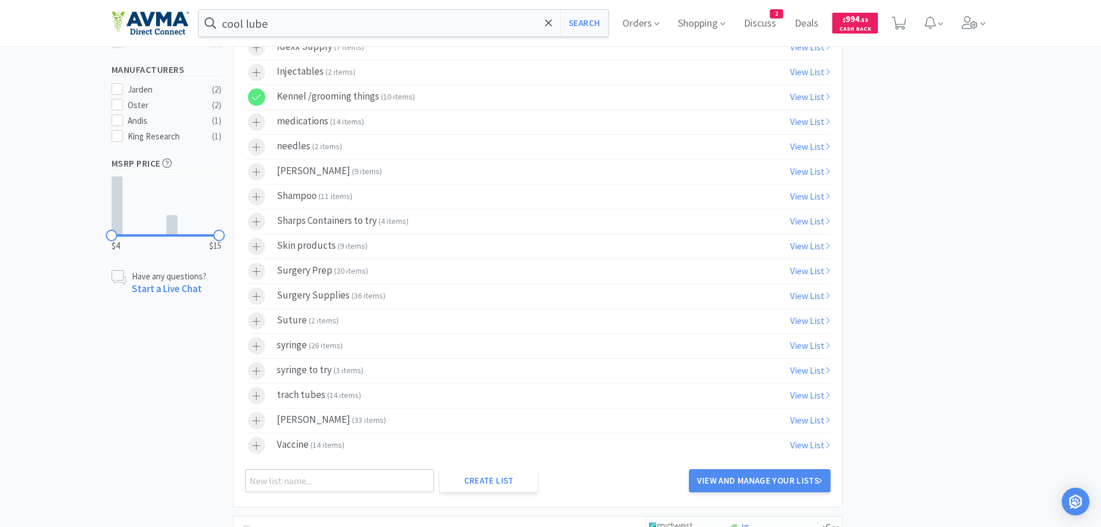
scroll to position [453, 0]
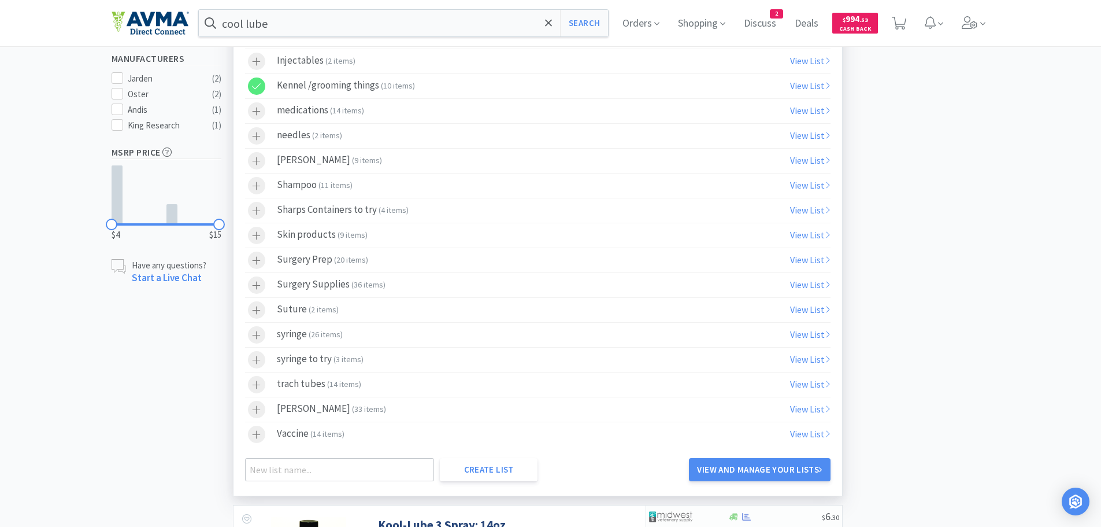
click at [319, 265] on div "Surgery Prep ( 20 items )" at bounding box center [322, 259] width 91 height 17
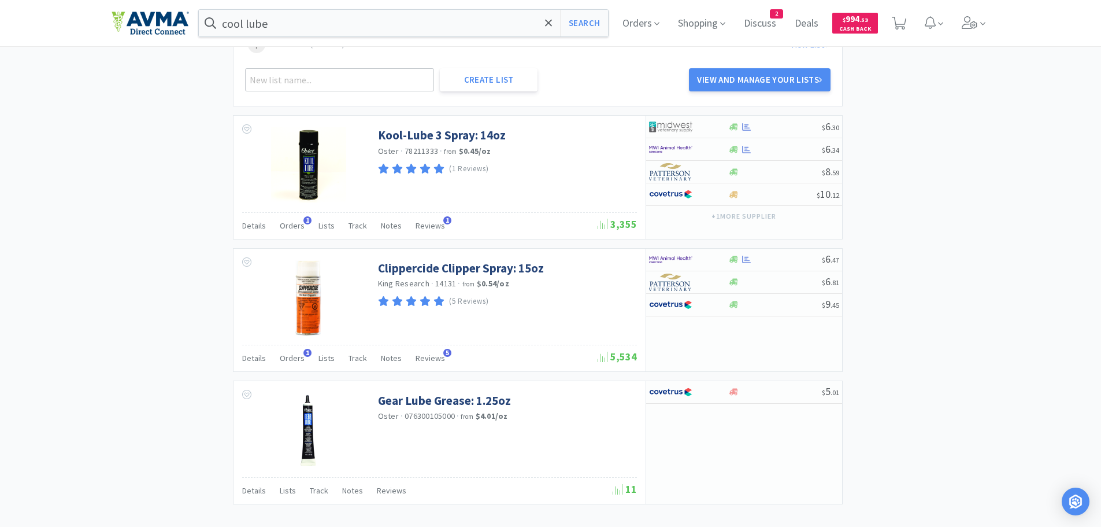
scroll to position [854, 0]
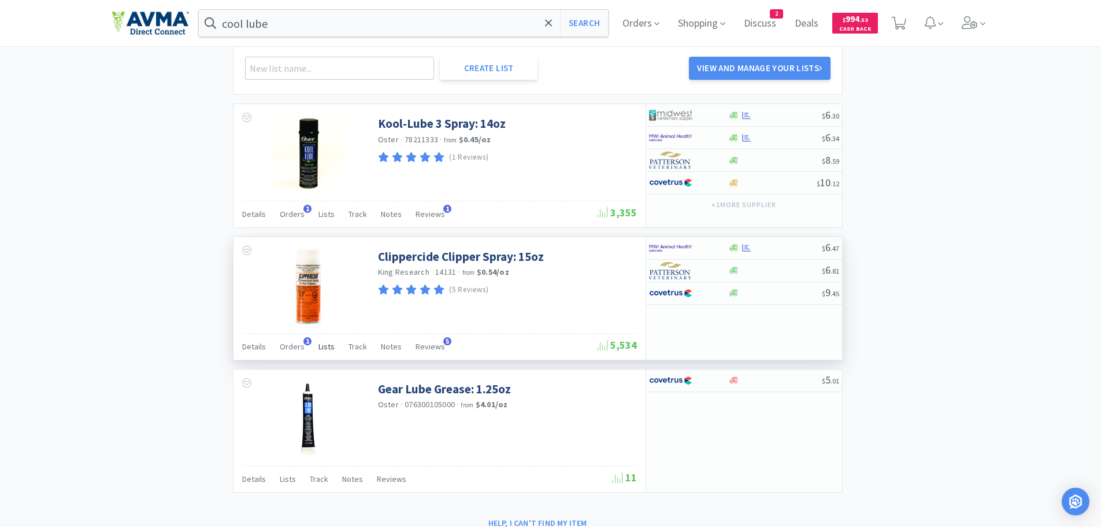
click at [324, 347] on span "Lists" at bounding box center [327, 346] width 16 height 10
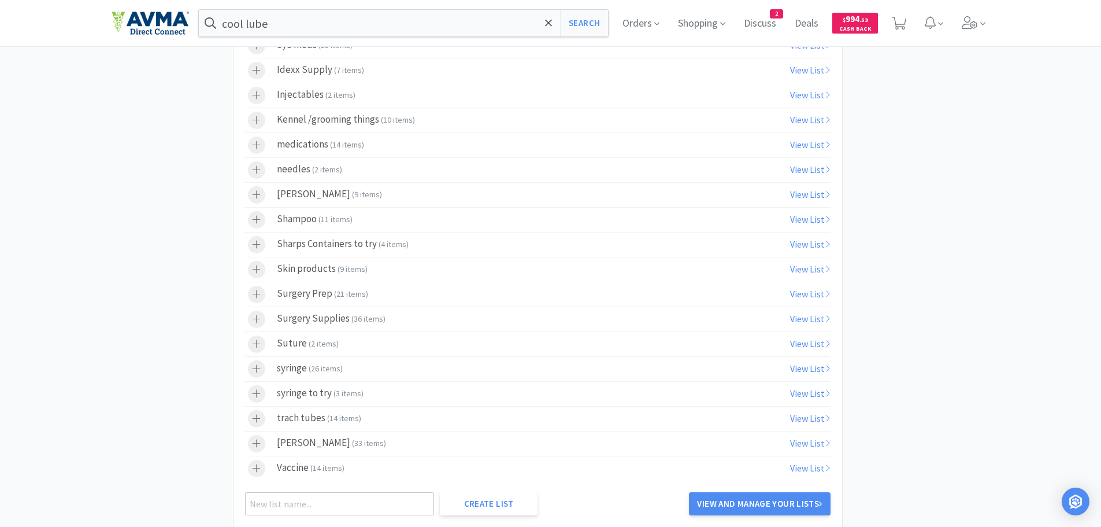
scroll to position [1400, 0]
click at [327, 295] on div "Surgery Prep ( 21 items )" at bounding box center [322, 291] width 91 height 17
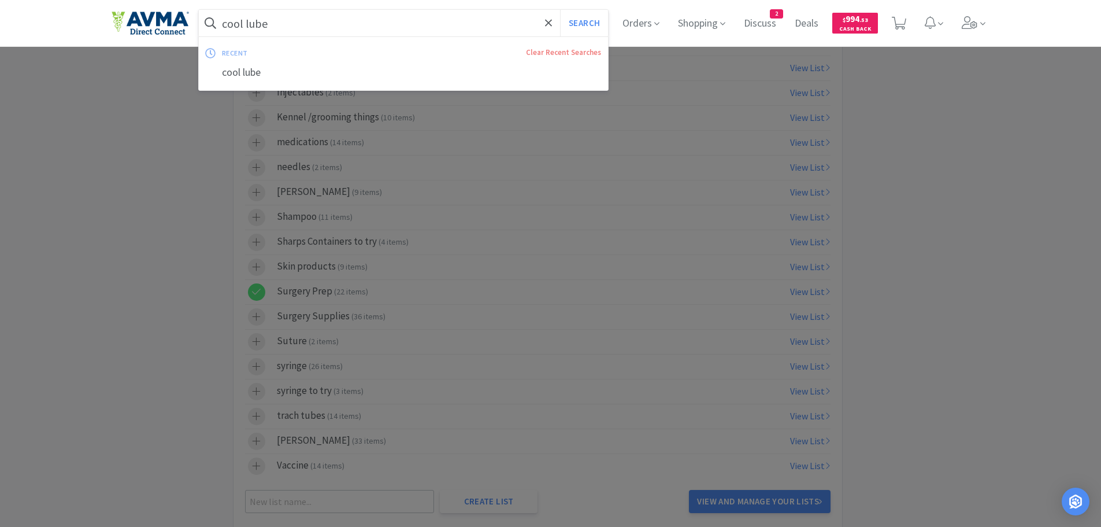
click at [302, 23] on input "cool lube" at bounding box center [404, 23] width 410 height 27
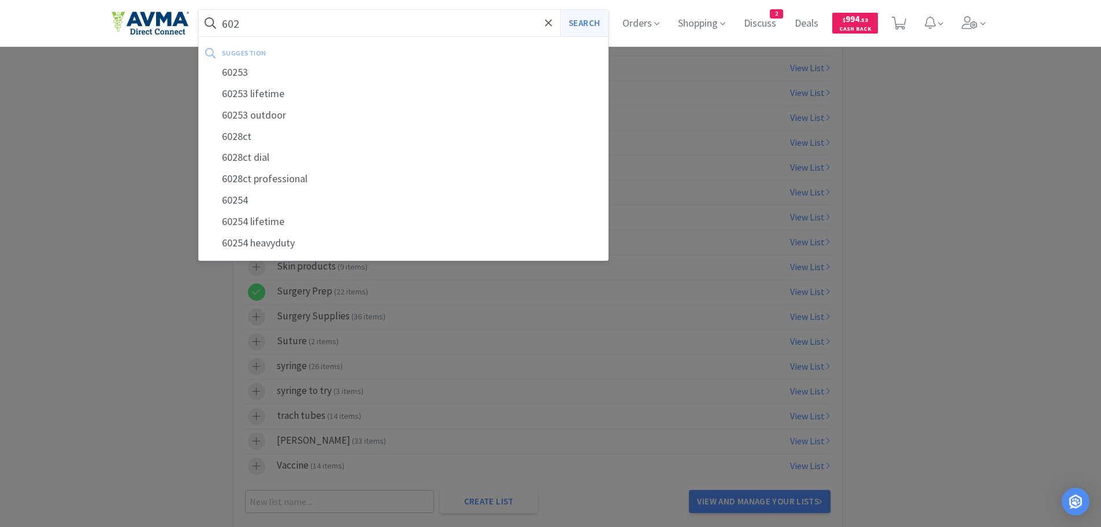
type input "602"
click at [590, 22] on button "Search" at bounding box center [584, 23] width 48 height 27
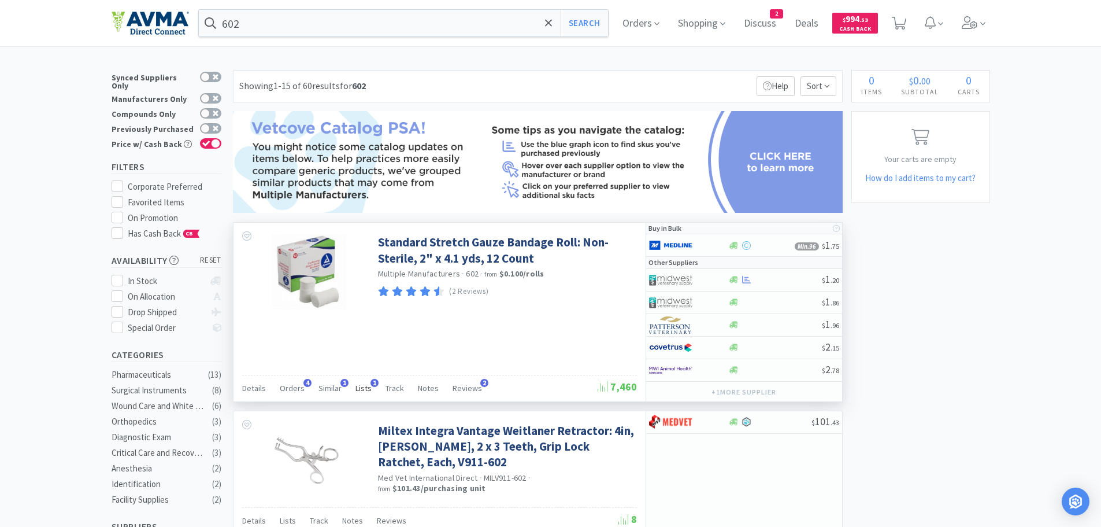
click at [361, 390] on span "Lists" at bounding box center [364, 388] width 16 height 10
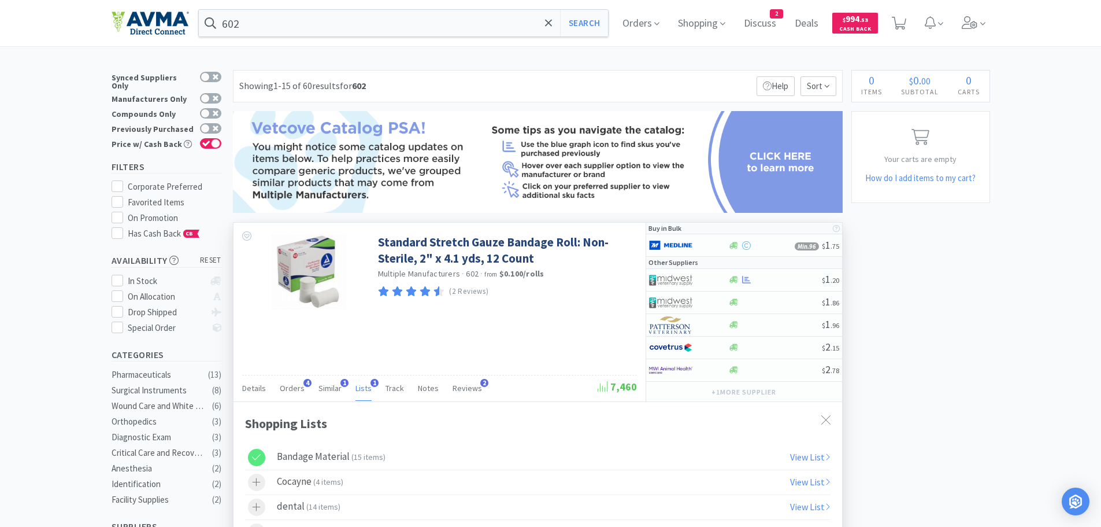
click at [257, 457] on icon at bounding box center [256, 457] width 9 height 6
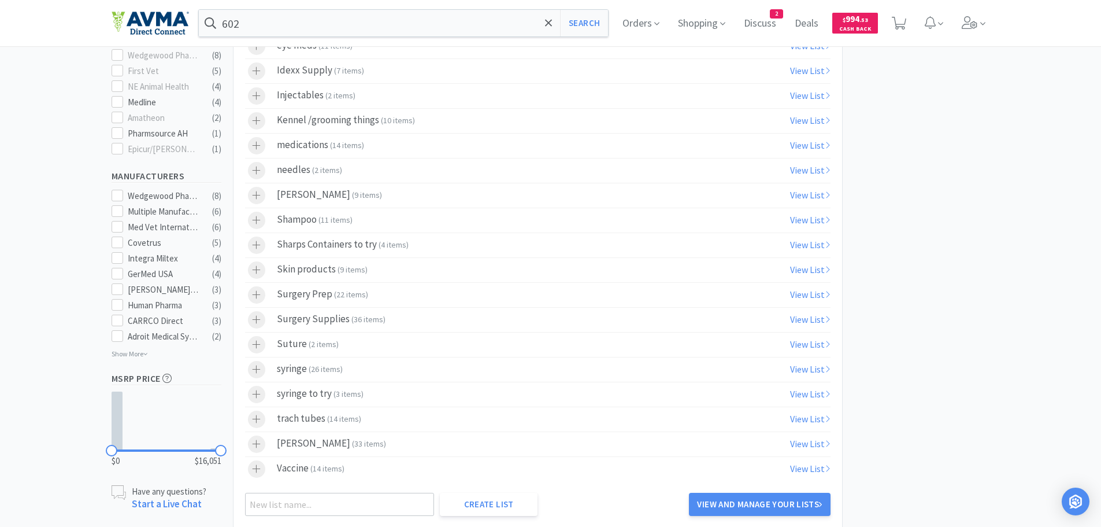
scroll to position [573, 0]
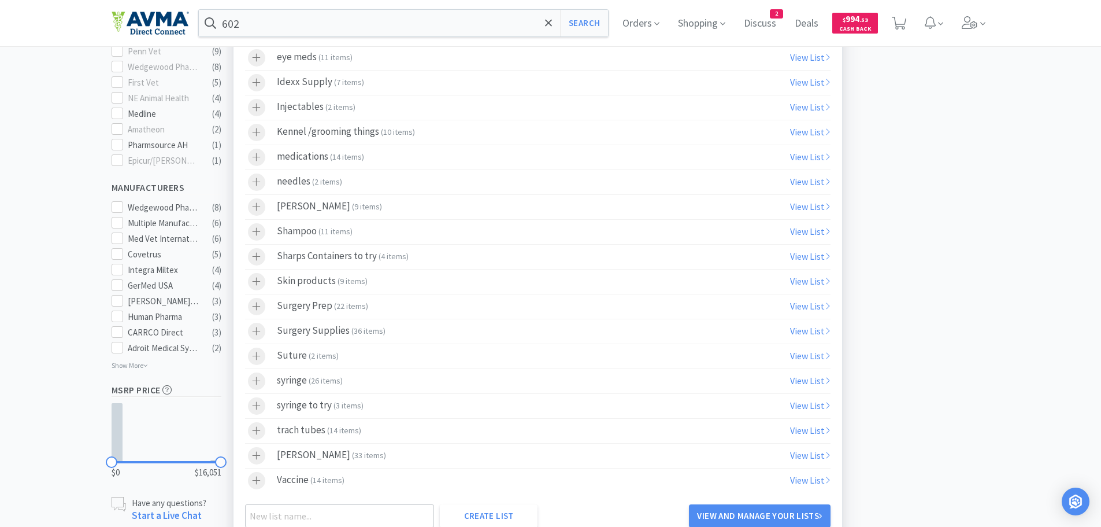
click at [345, 309] on span "22 items" at bounding box center [350, 306] width 29 height 10
click at [364, 309] on span "( 23 items )" at bounding box center [351, 306] width 34 height 10
click at [319, 315] on label "Surgery Prep ( 22 items )" at bounding box center [538, 306] width 586 height 24
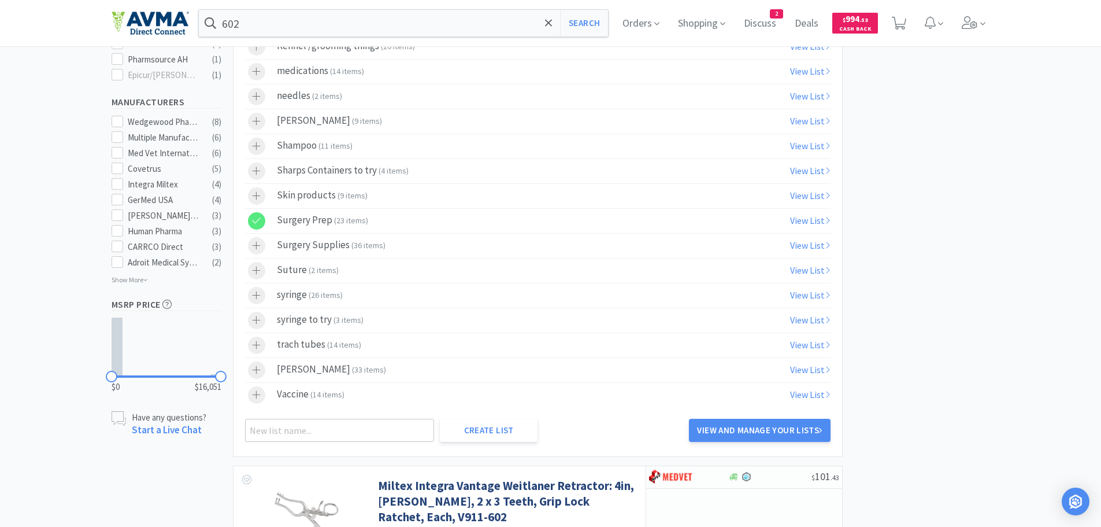
scroll to position [656, 0]
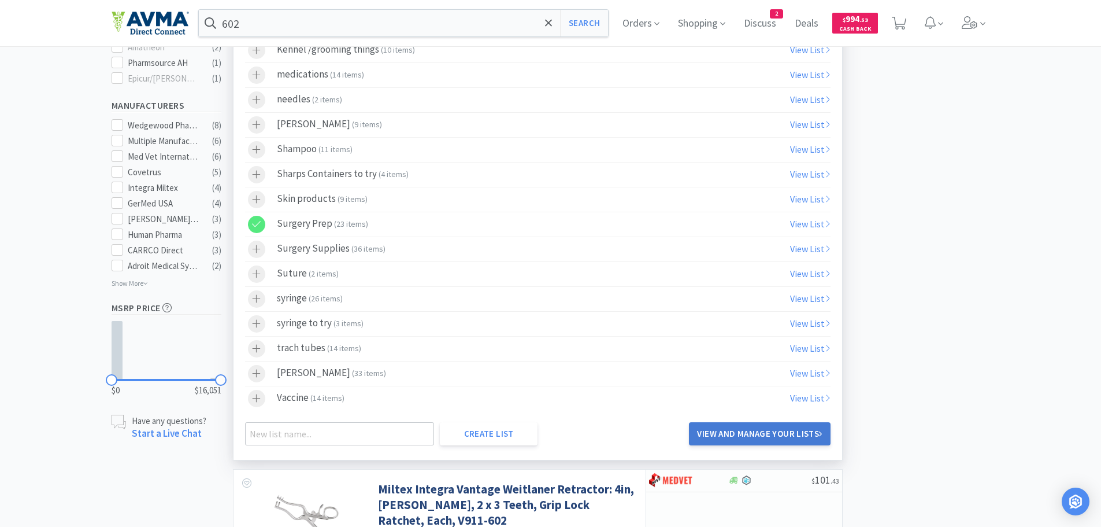
click at [782, 434] on link "View and Manage Your Lists" at bounding box center [759, 433] width 141 height 23
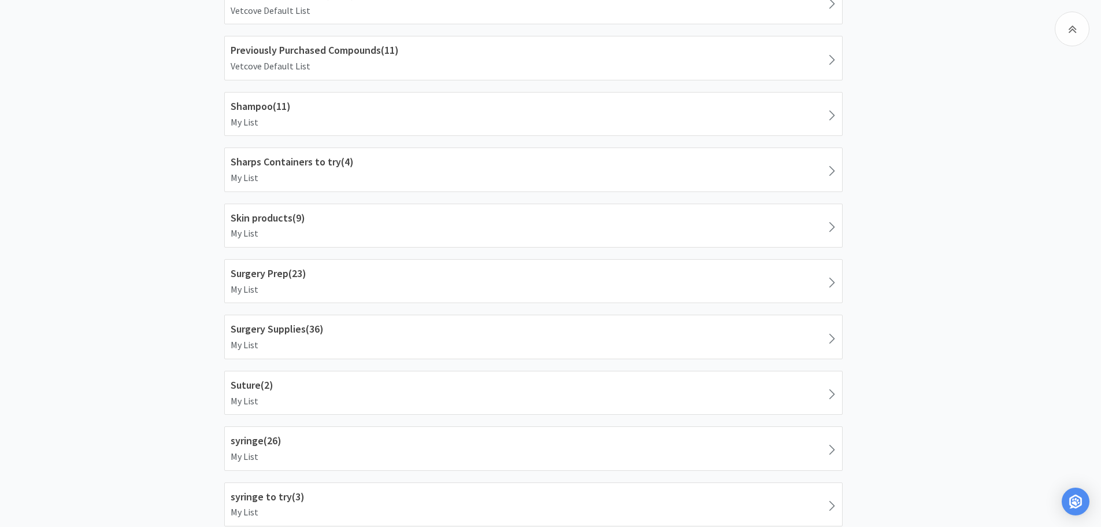
scroll to position [1176, 0]
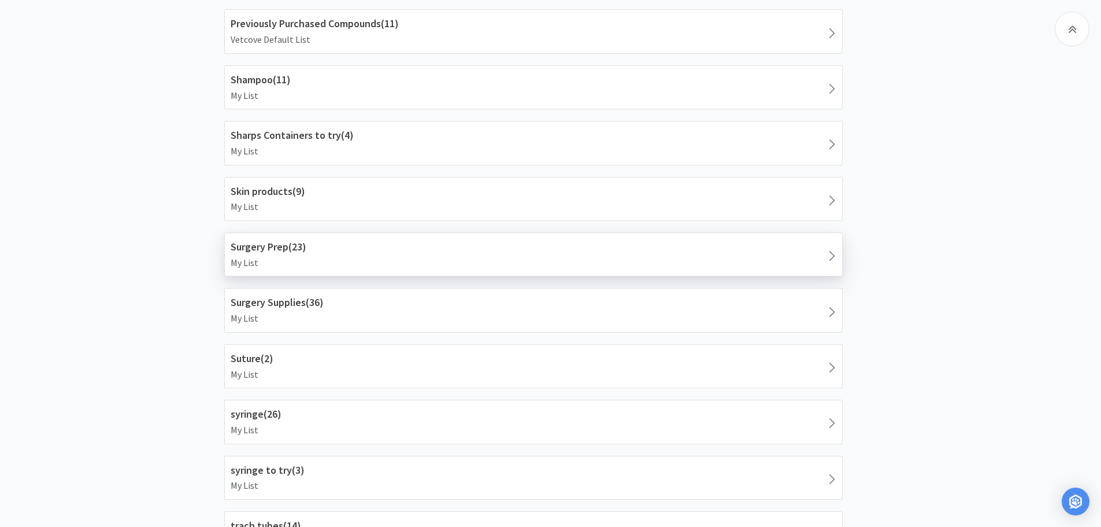
click at [516, 247] on h1 "Surgery Prep ( 23 )" at bounding box center [534, 247] width 606 height 17
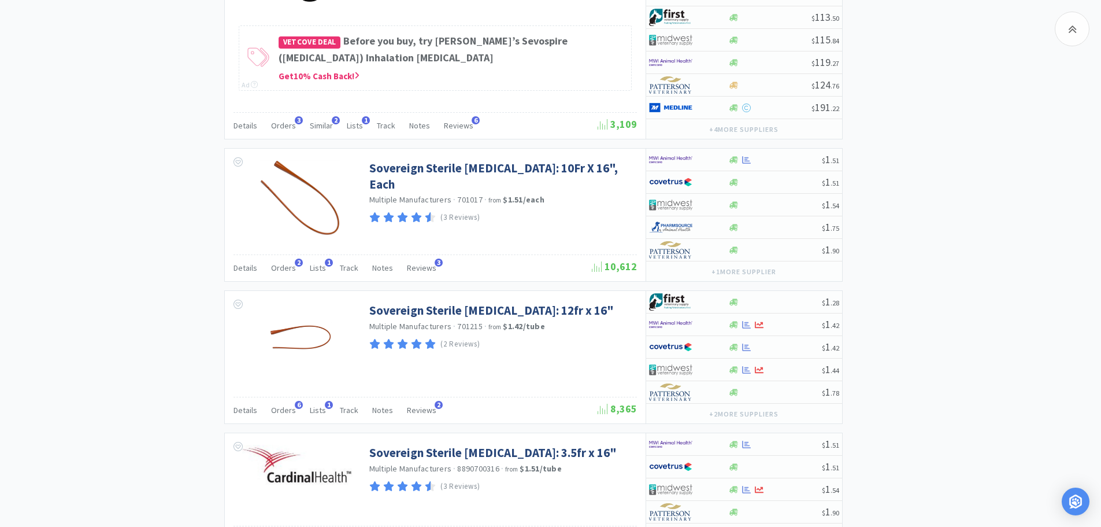
scroll to position [1993, 0]
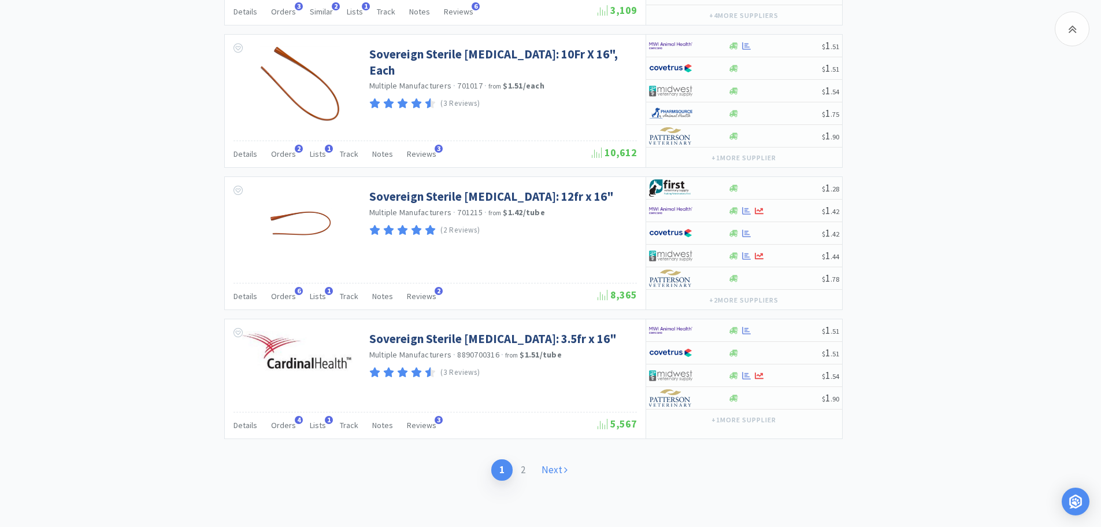
click at [550, 472] on link "Next" at bounding box center [555, 469] width 42 height 21
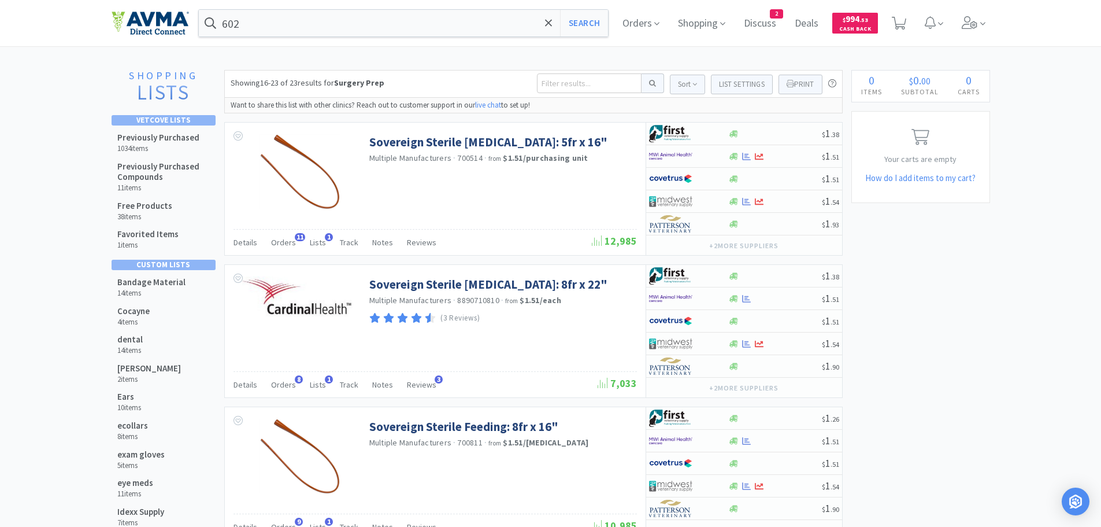
click at [400, 80] on div "Showing 16-23 of 23 results for Surgery Prep Sort List Settings Print Surgery P…" at bounding box center [533, 84] width 619 height 28
click at [734, 86] on button "List Settings" at bounding box center [742, 85] width 62 height 20
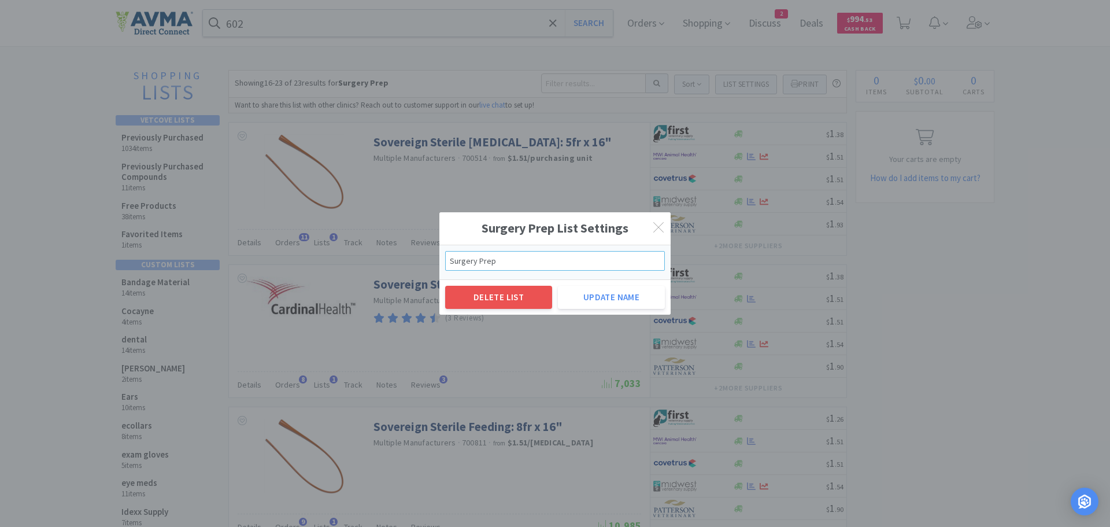
click at [499, 260] on input "Surgery Prep" at bounding box center [555, 261] width 220 height 20
type input "Surgery Prep Inventory"
click at [609, 295] on button "Update Name" at bounding box center [611, 297] width 107 height 23
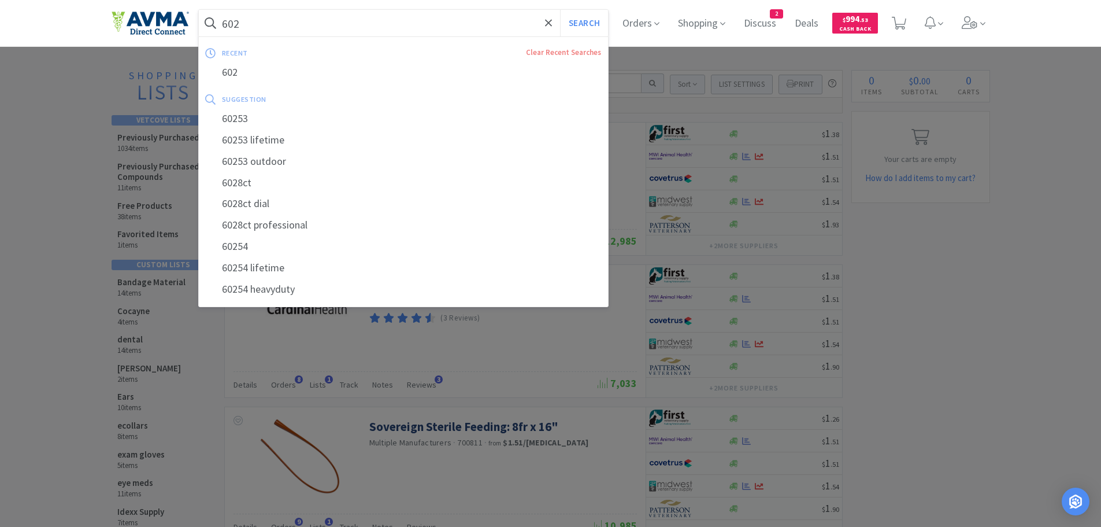
click at [299, 27] on input "602" at bounding box center [404, 23] width 410 height 27
click at [75, 97] on div at bounding box center [550, 263] width 1101 height 527
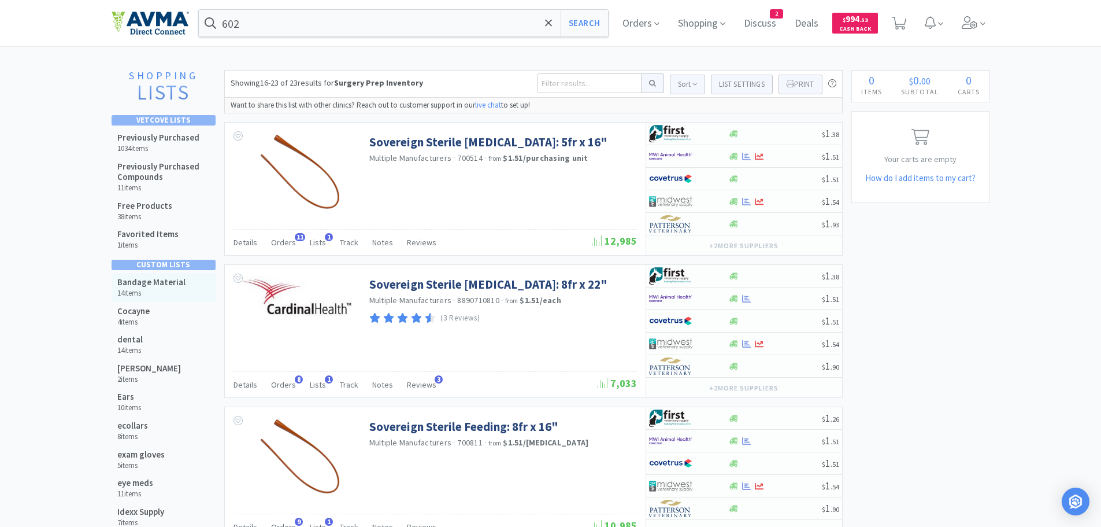
click at [154, 280] on h5 "Bandage Material" at bounding box center [151, 282] width 68 height 10
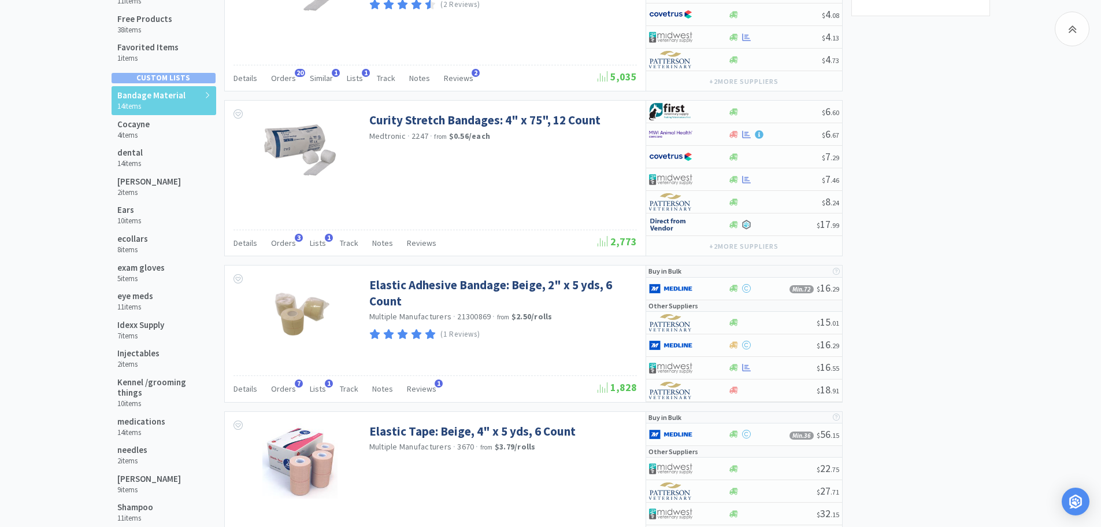
scroll to position [305, 0]
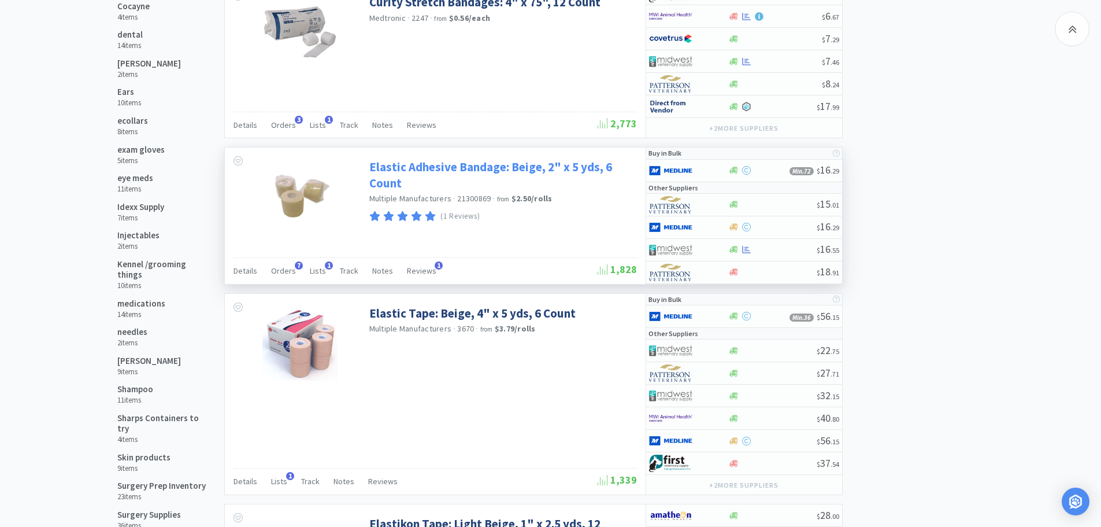
click at [457, 170] on link "Elastic Adhesive Bandage: Beige, 2" x 5 yds, 6 Count" at bounding box center [501, 175] width 265 height 32
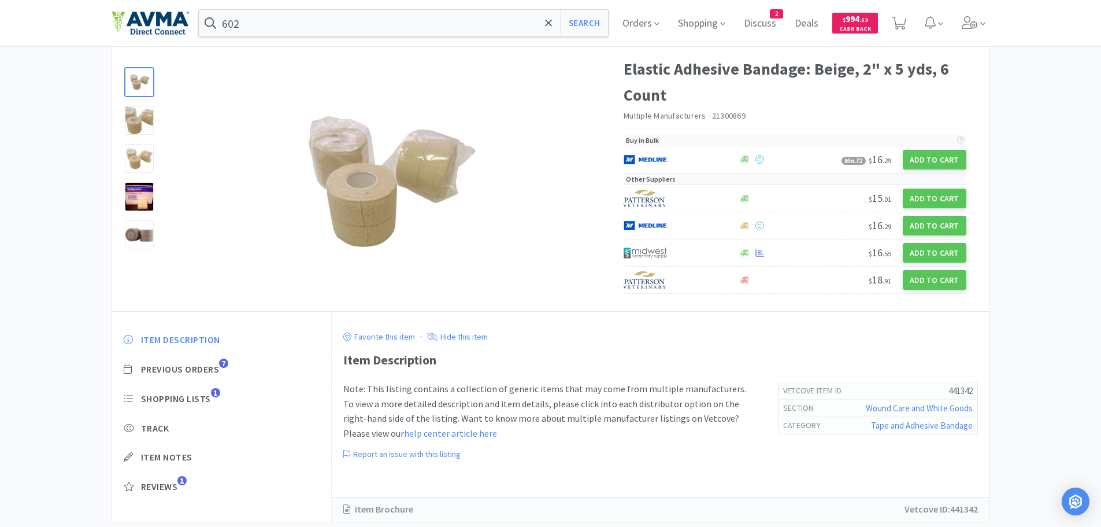
scroll to position [77, 0]
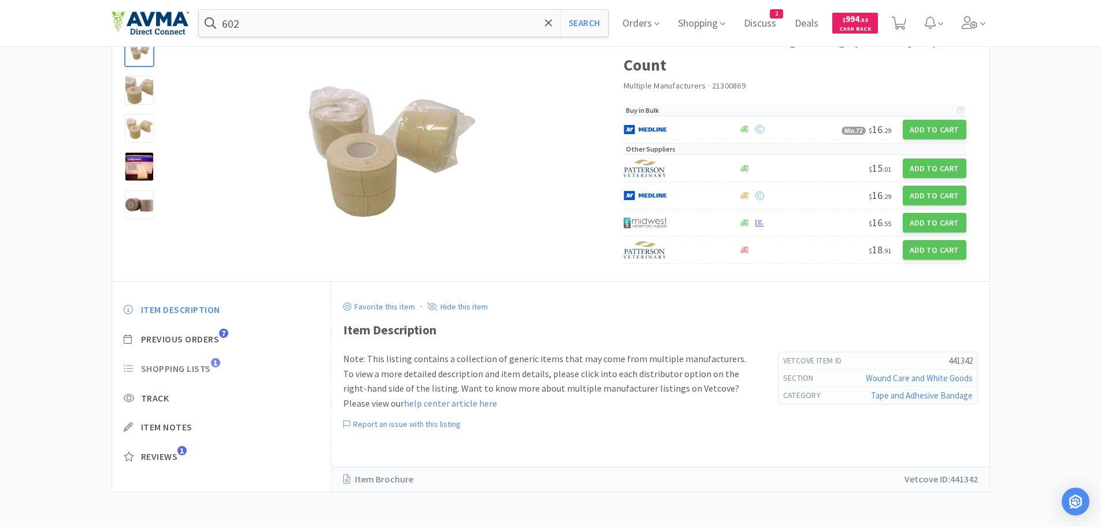
click at [199, 366] on span "Shopping Lists" at bounding box center [176, 368] width 70 height 12
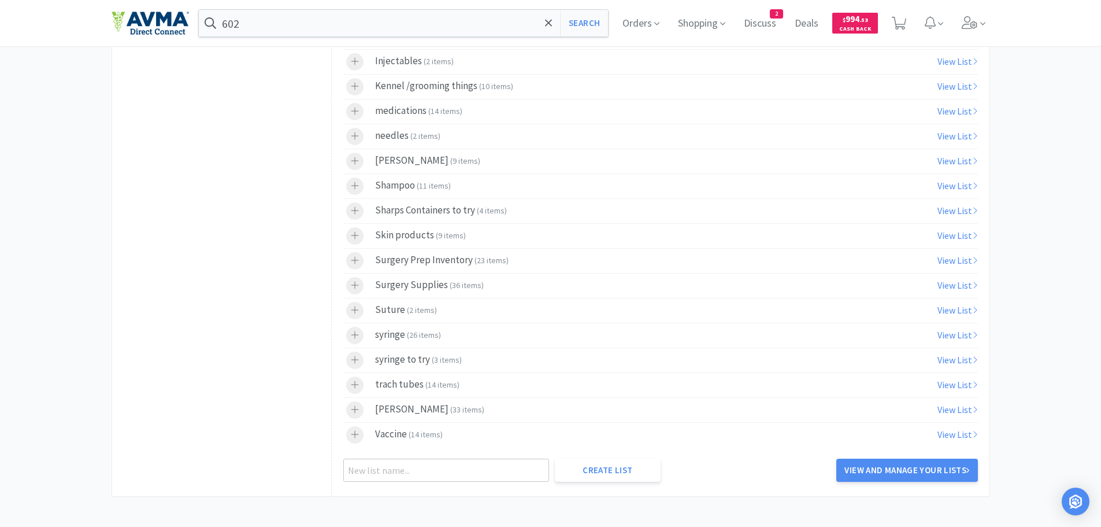
scroll to position [586, 0]
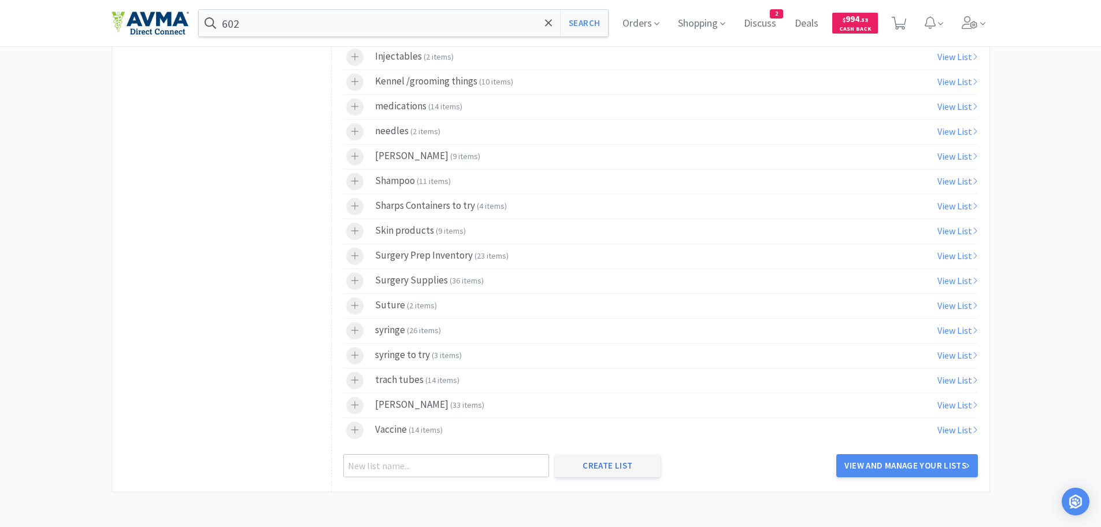
click at [606, 465] on button "Create List" at bounding box center [608, 465] width 106 height 23
click at [378, 462] on input "text" at bounding box center [446, 465] width 206 height 23
type input "Surgery Prep Area 2 Bandage material"
click at [595, 468] on button "Create List" at bounding box center [608, 465] width 106 height 23
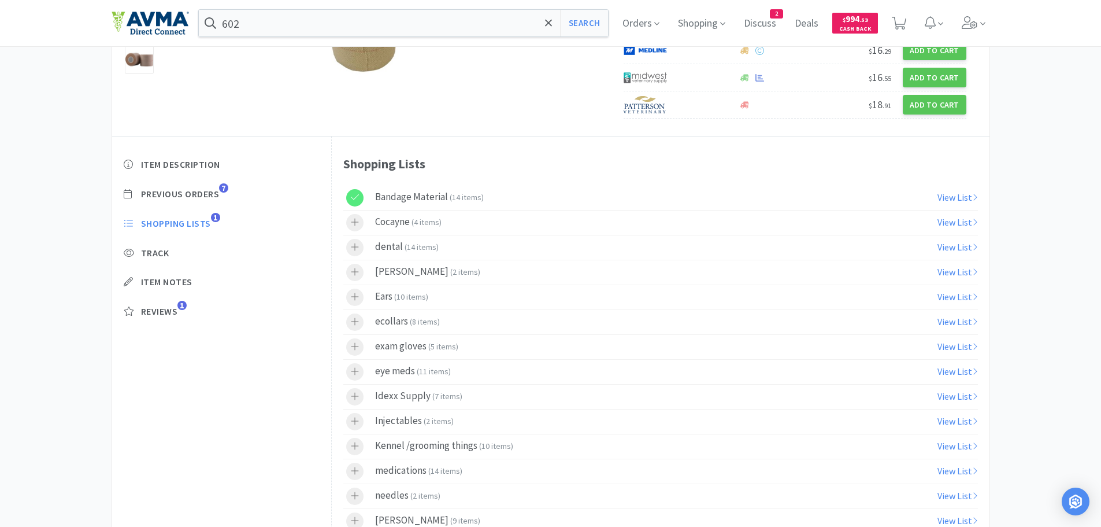
scroll to position [180, 0]
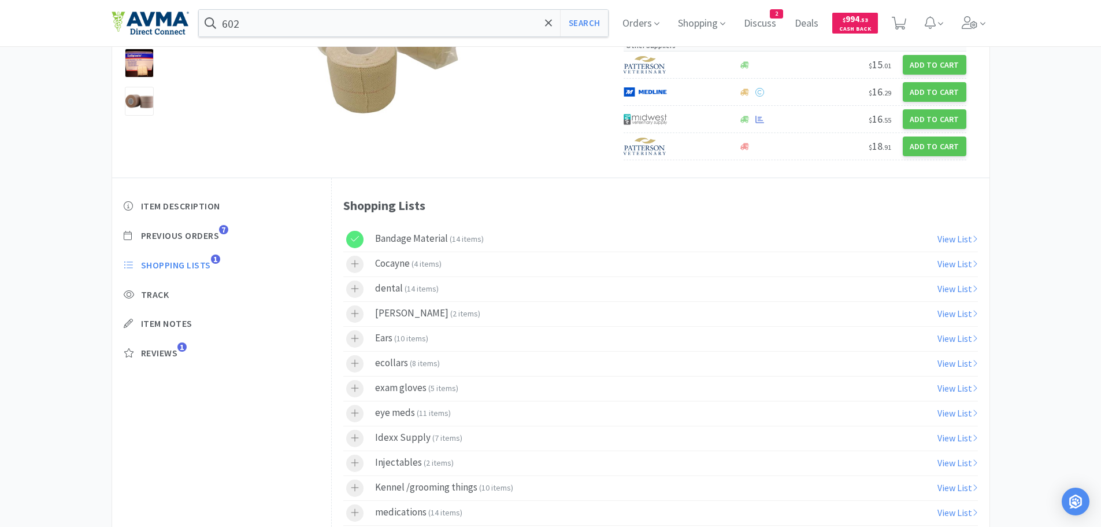
click at [358, 240] on icon at bounding box center [355, 239] width 9 height 10
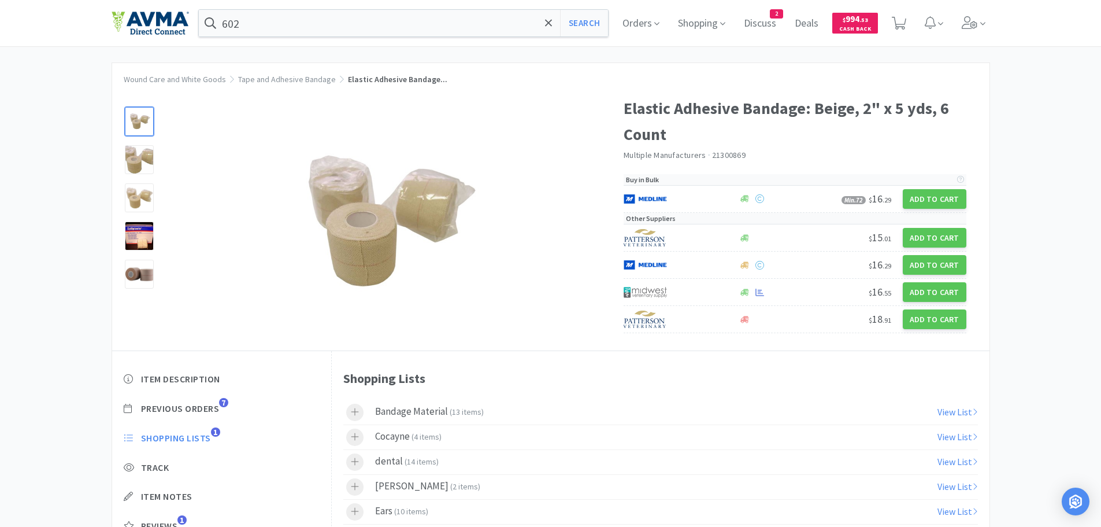
scroll to position [0, 0]
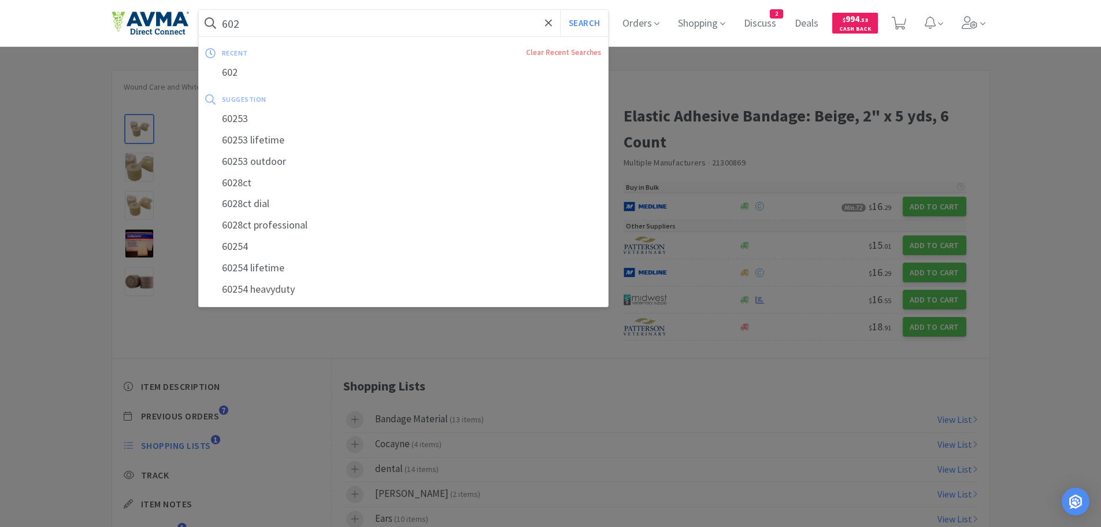
click at [291, 21] on input "602" at bounding box center [404, 23] width 410 height 27
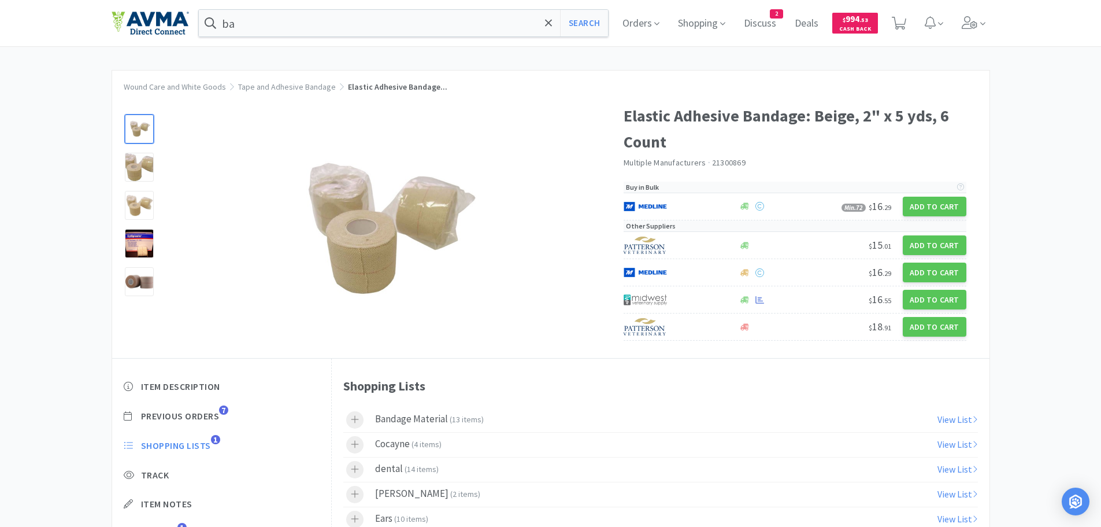
click at [103, 18] on div "ba Search Orders Shopping Discuss Discuss 2 Deals Deals $ 994 . 53 Cash Back" at bounding box center [550, 23] width 1101 height 46
click at [704, 23] on span "Shopping" at bounding box center [701, 23] width 57 height 46
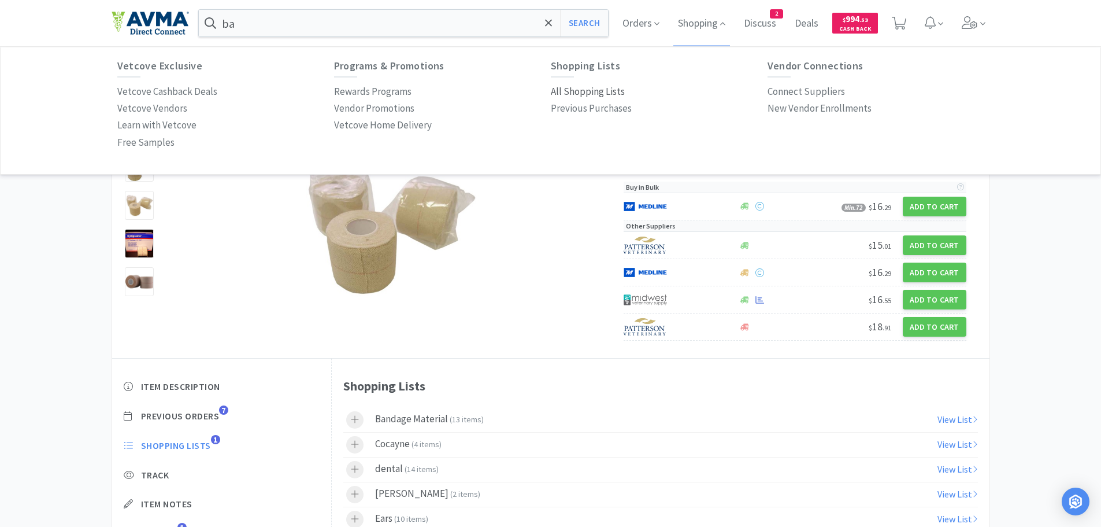
click at [586, 91] on p "All Shopping Lists" at bounding box center [588, 92] width 74 height 16
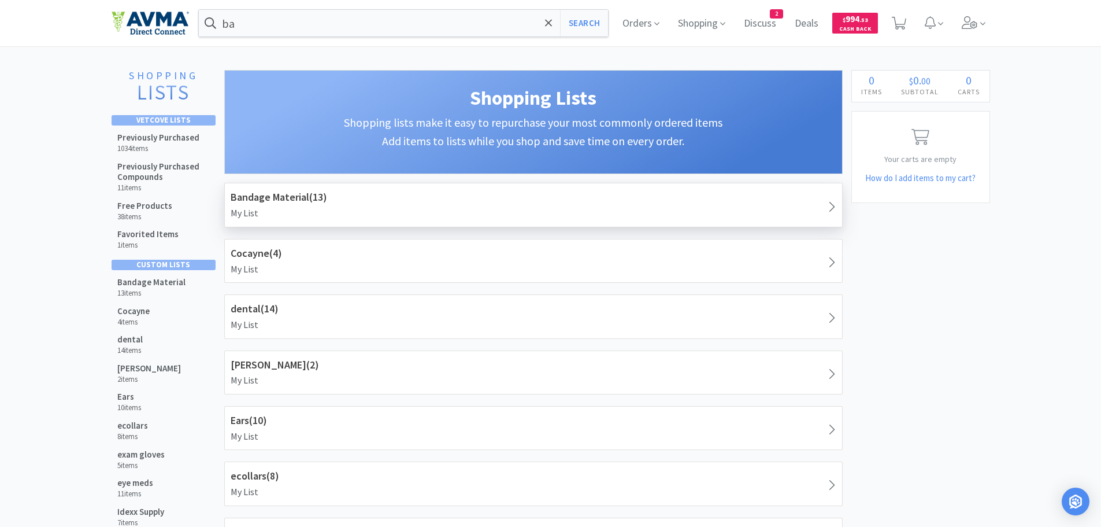
click at [310, 207] on p "My List" at bounding box center [534, 213] width 606 height 15
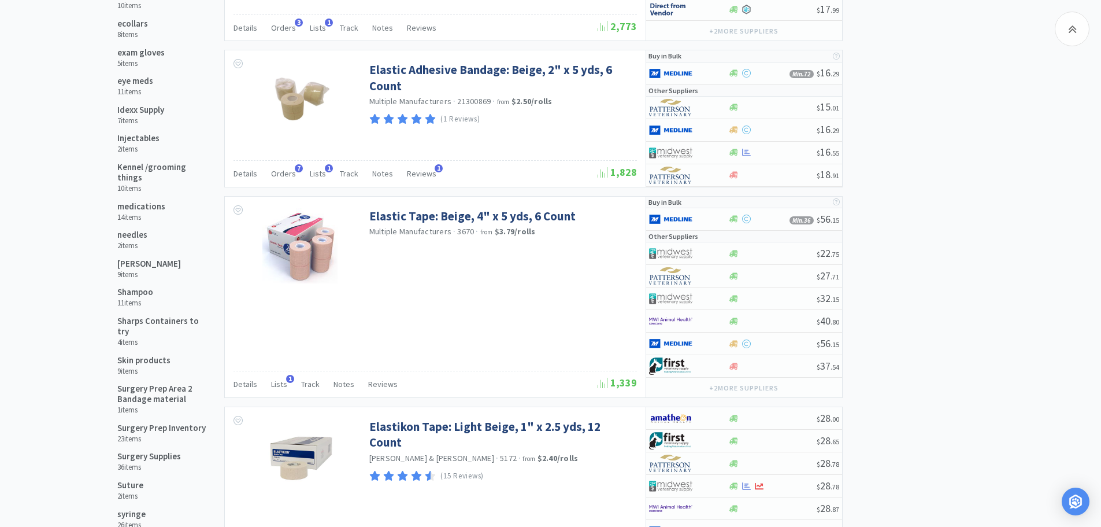
scroll to position [410, 0]
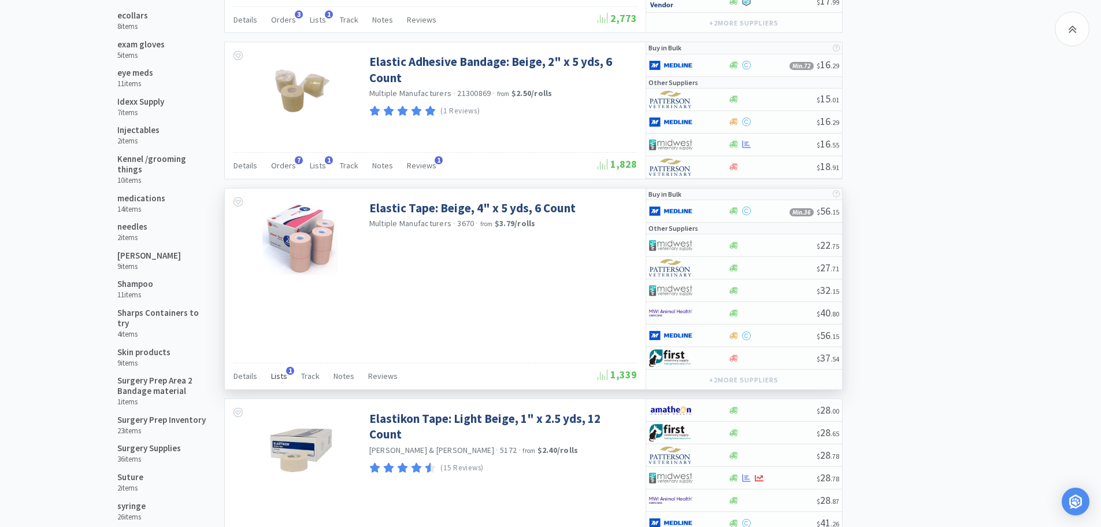
click at [279, 377] on span "Lists" at bounding box center [279, 376] width 16 height 10
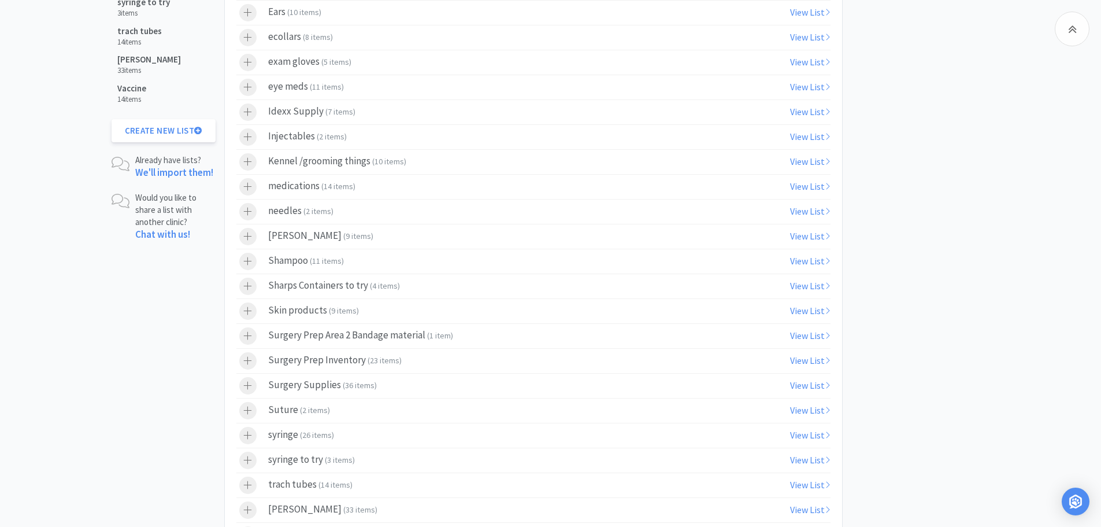
scroll to position [945, 0]
click at [257, 330] on div at bounding box center [253, 332] width 29 height 17
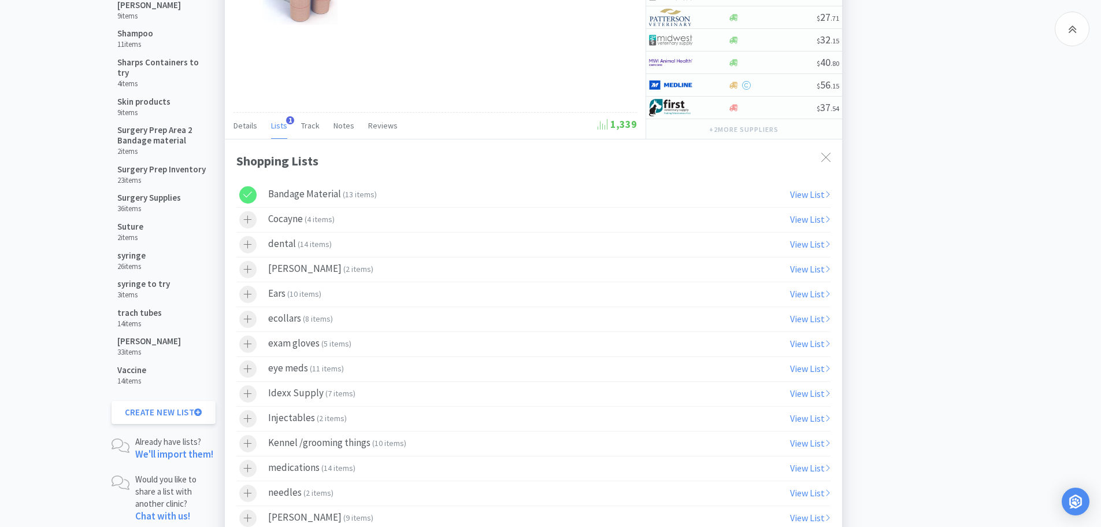
scroll to position [657, 0]
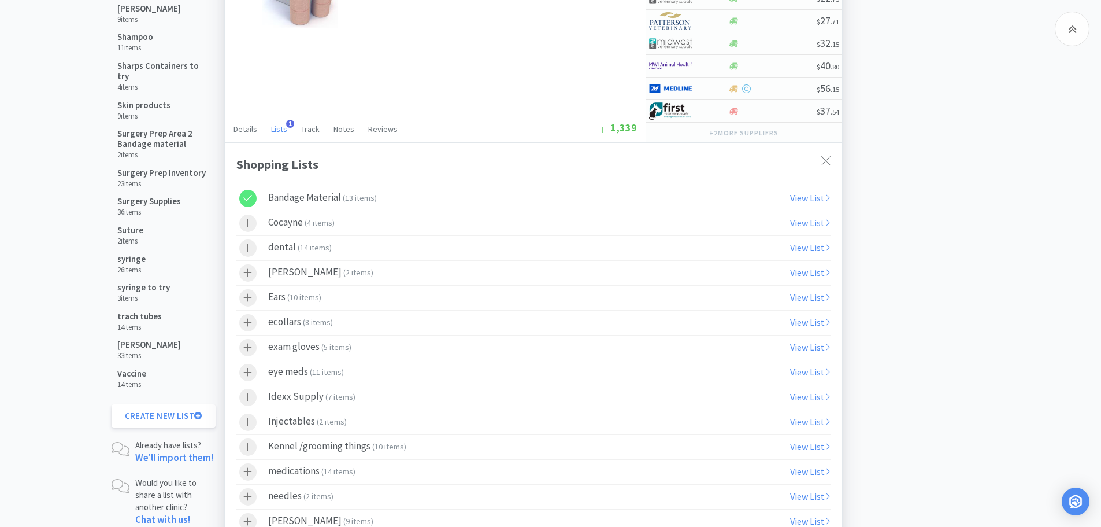
click at [247, 201] on icon at bounding box center [247, 198] width 9 height 10
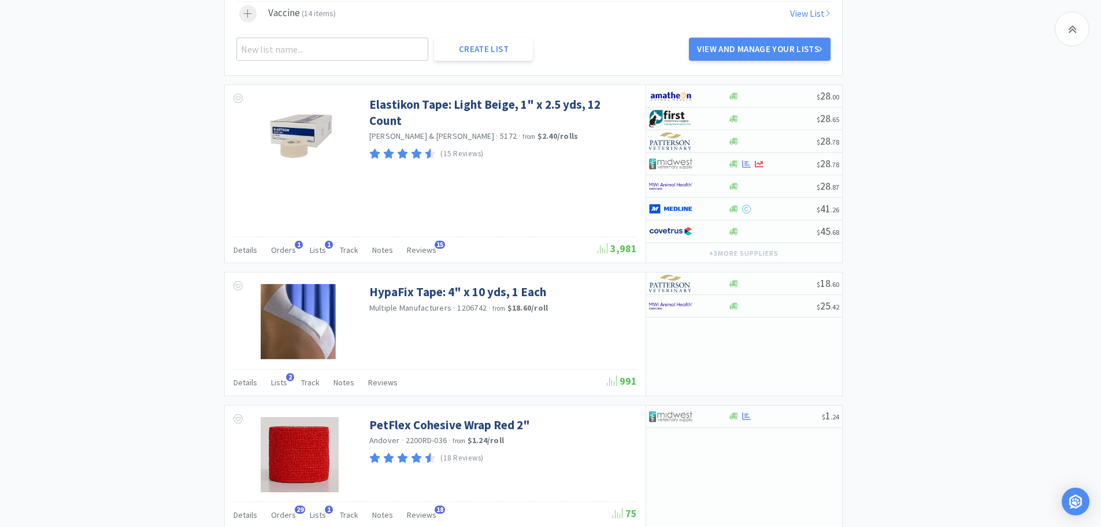
scroll to position [1519, 0]
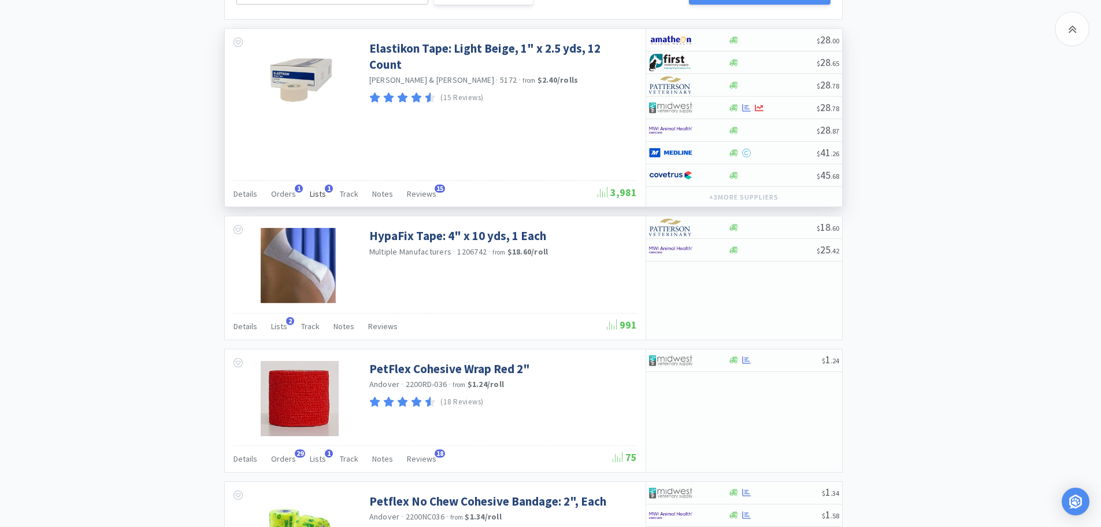
click at [318, 194] on span "Lists" at bounding box center [318, 193] width 16 height 10
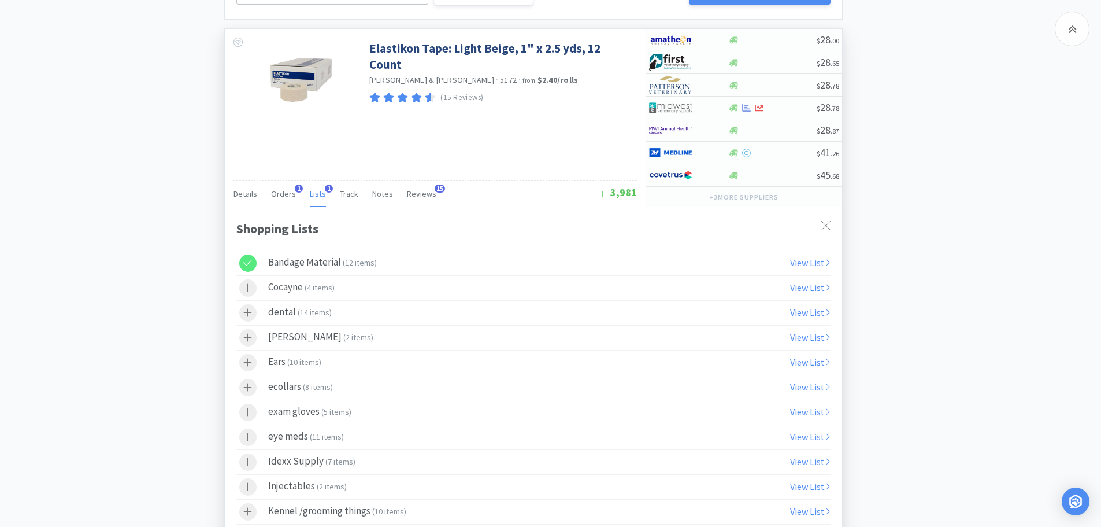
click at [248, 262] on icon at bounding box center [247, 263] width 9 height 10
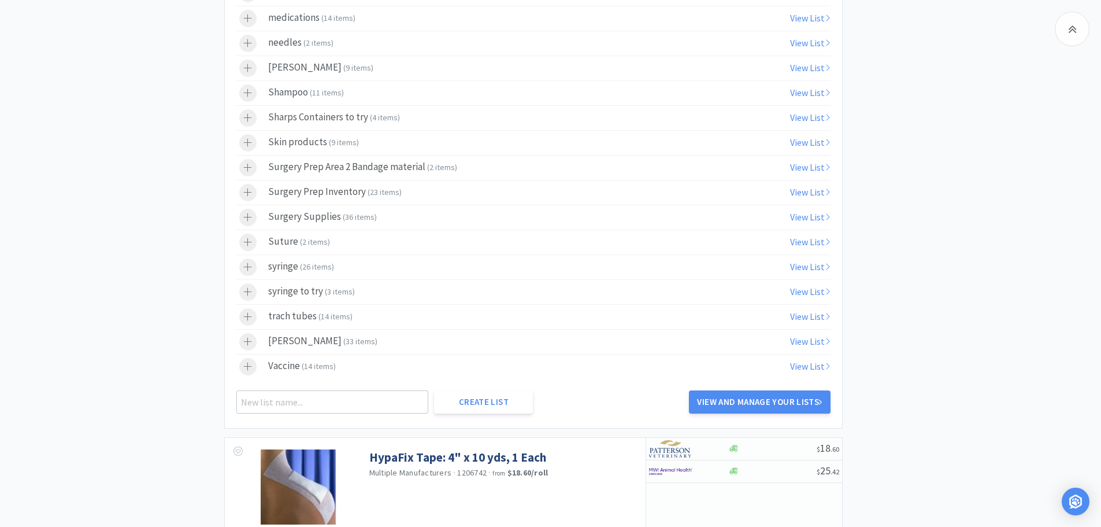
scroll to position [2054, 0]
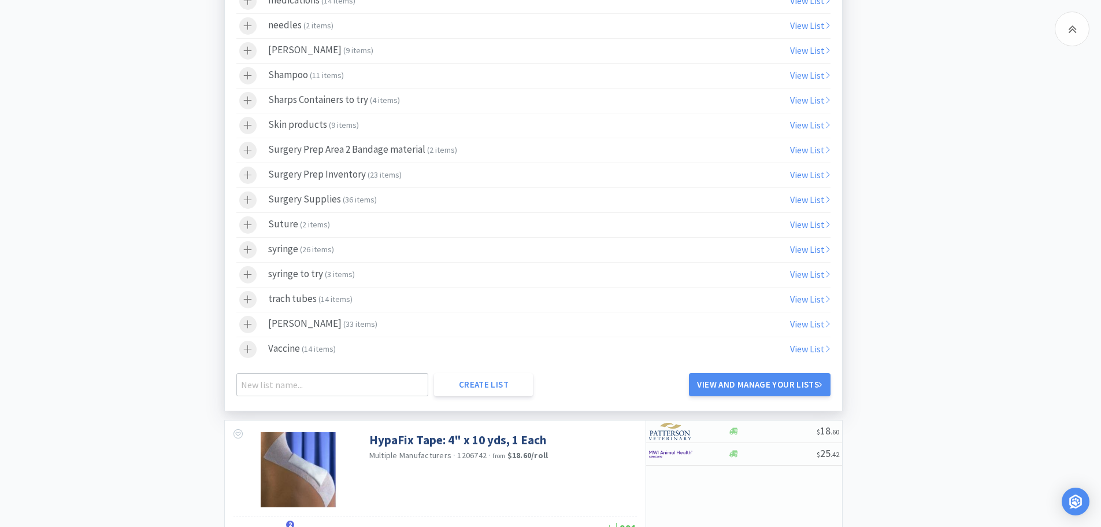
click at [250, 155] on div at bounding box center [247, 150] width 17 height 17
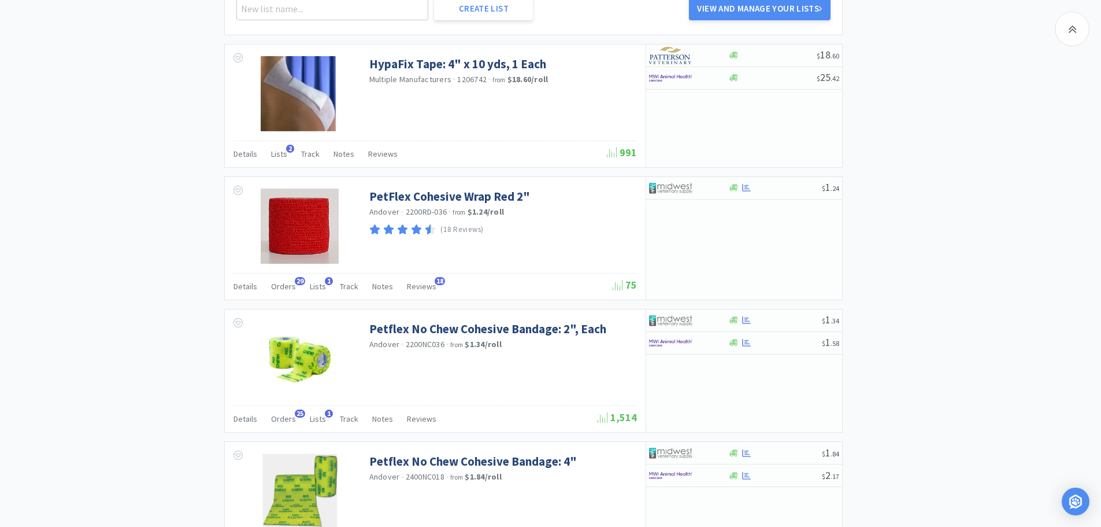
scroll to position [2460, 0]
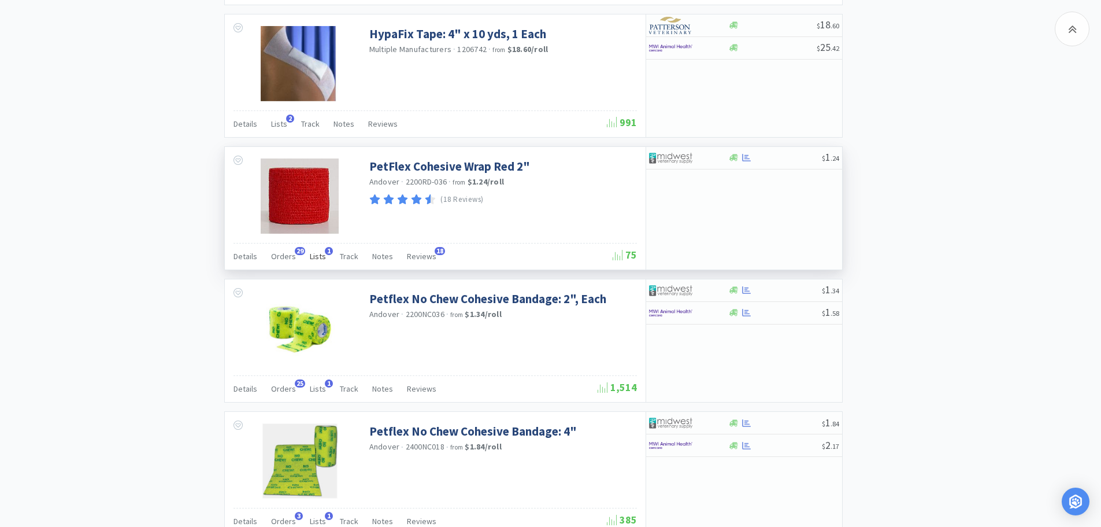
click at [314, 258] on span "Lists" at bounding box center [318, 256] width 16 height 10
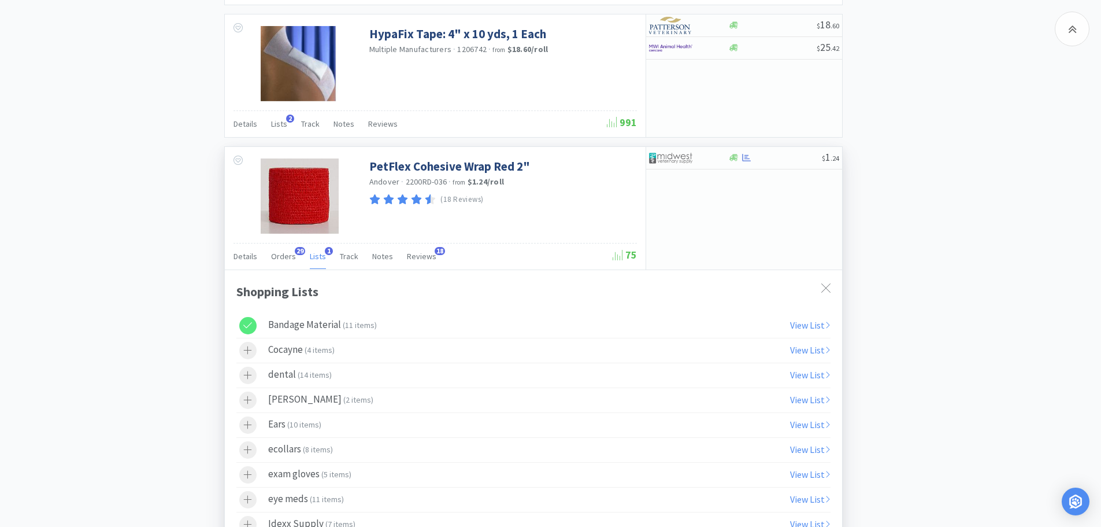
click at [252, 324] on div at bounding box center [247, 325] width 17 height 17
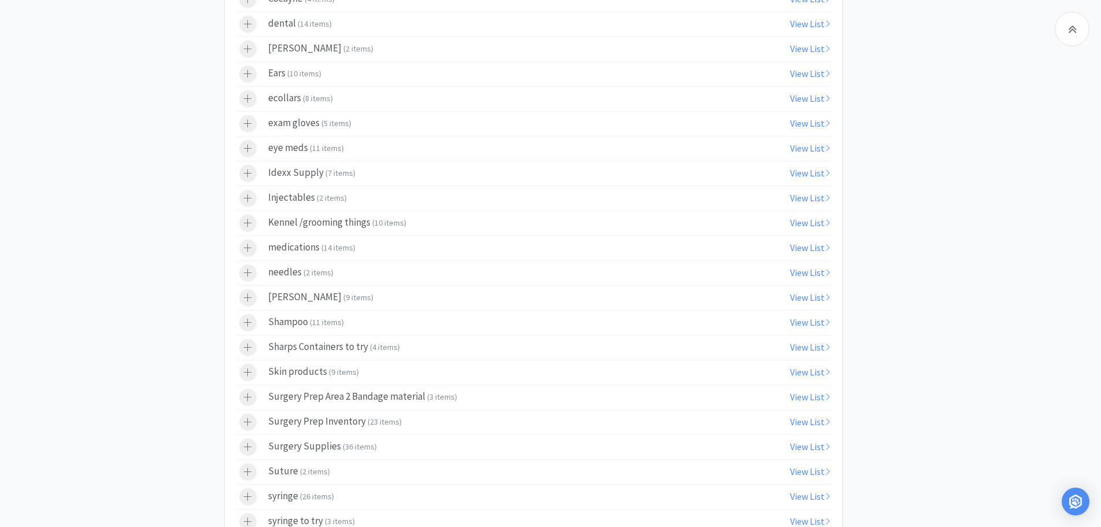
scroll to position [2919, 0]
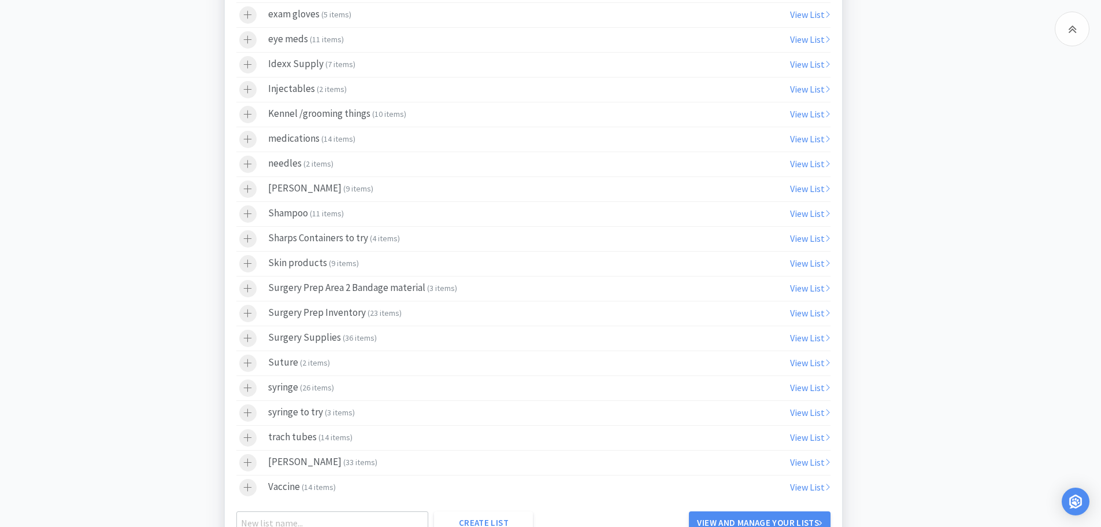
click at [250, 286] on icon at bounding box center [247, 288] width 9 height 10
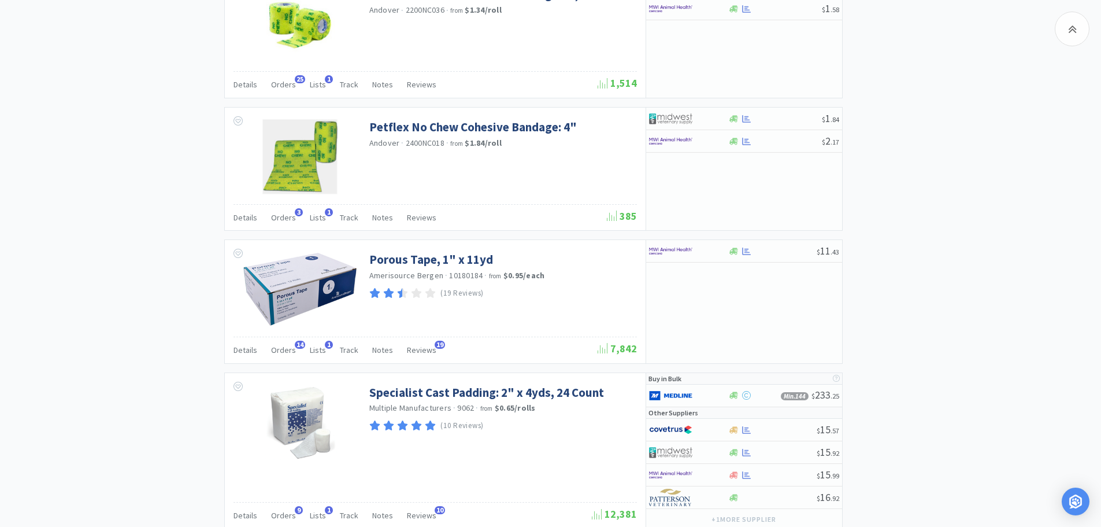
scroll to position [3580, 0]
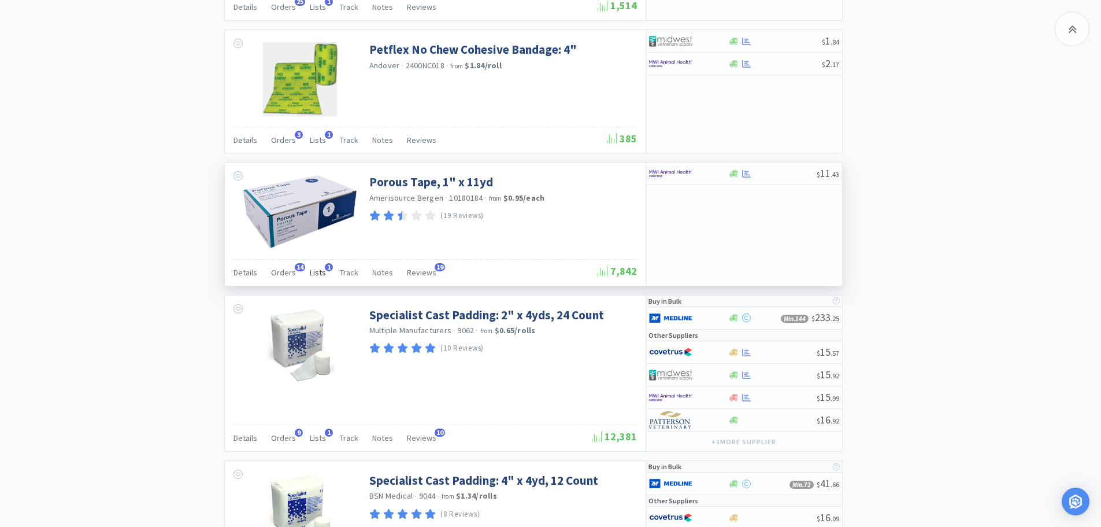
click at [316, 271] on span "Lists" at bounding box center [318, 272] width 16 height 10
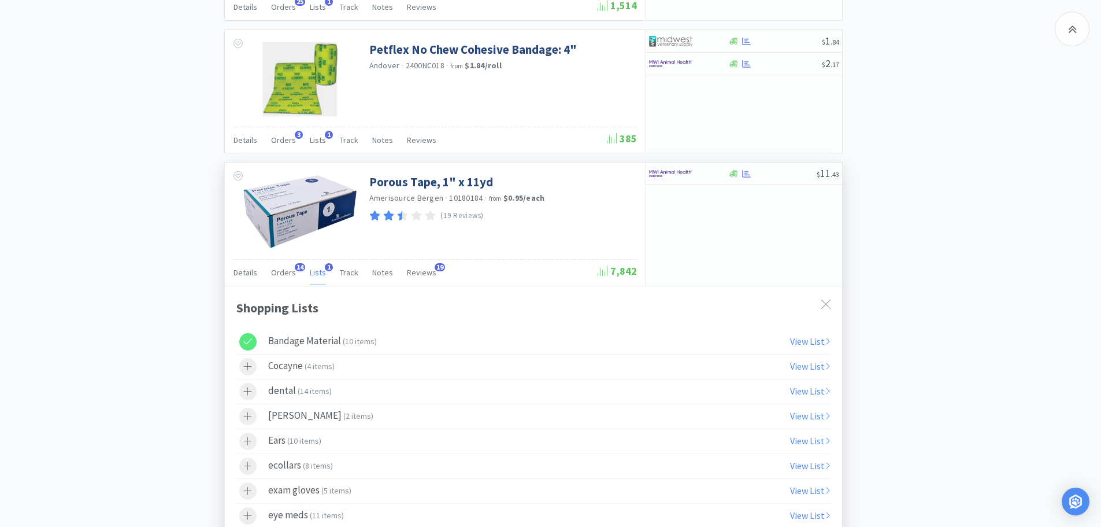
click at [248, 342] on icon at bounding box center [247, 341] width 9 height 10
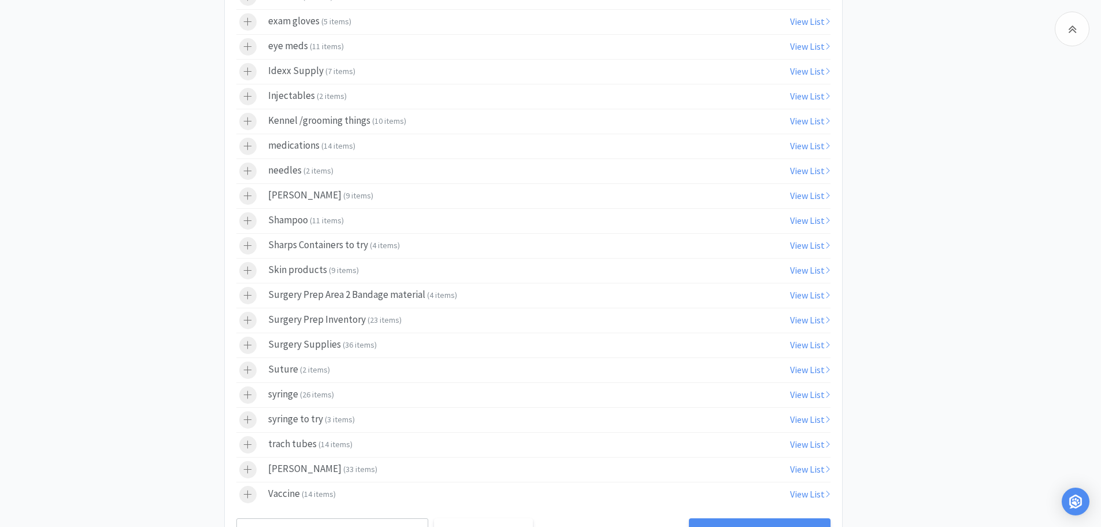
scroll to position [4055, 0]
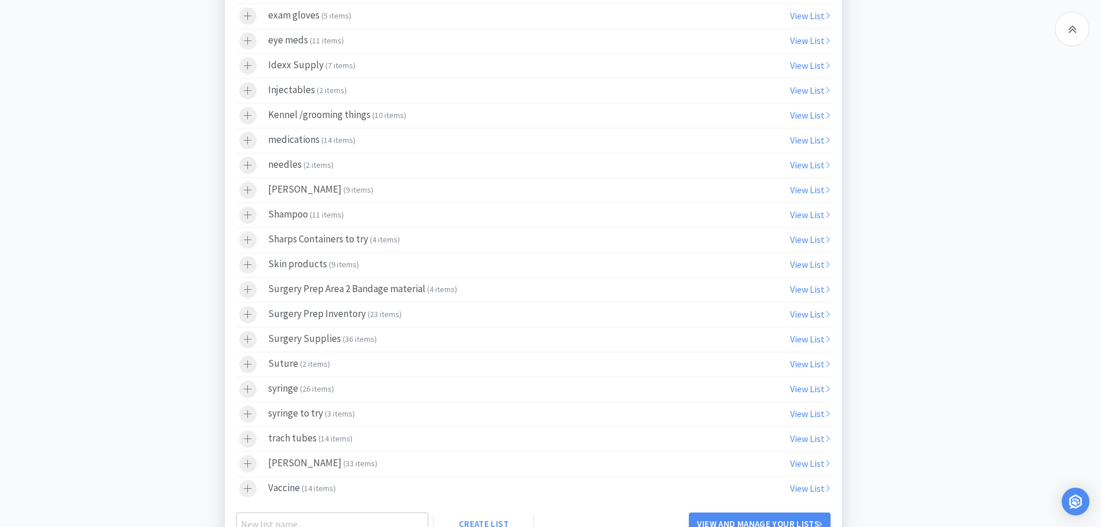
click at [248, 287] on icon at bounding box center [248, 290] width 8 height 8
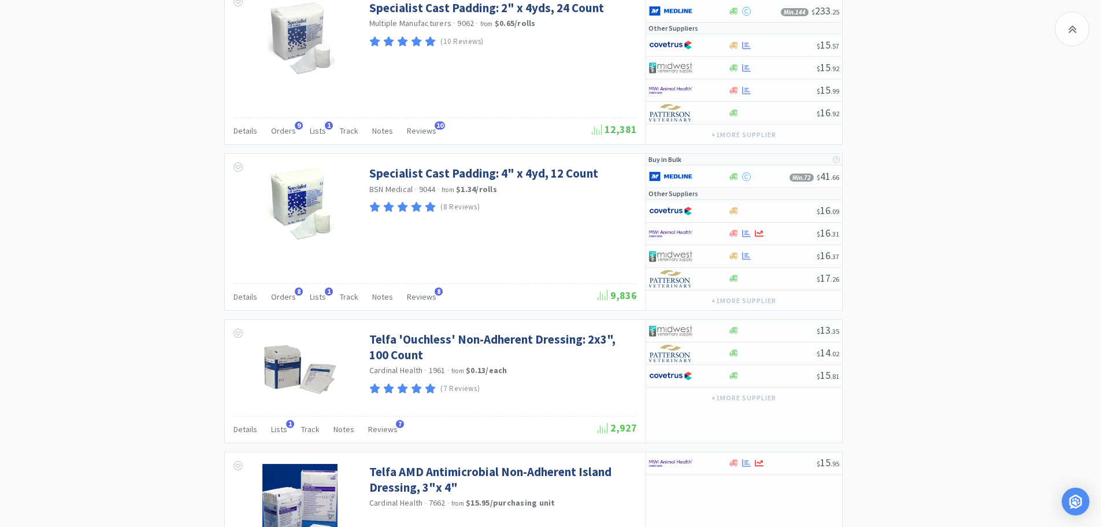
scroll to position [4729, 0]
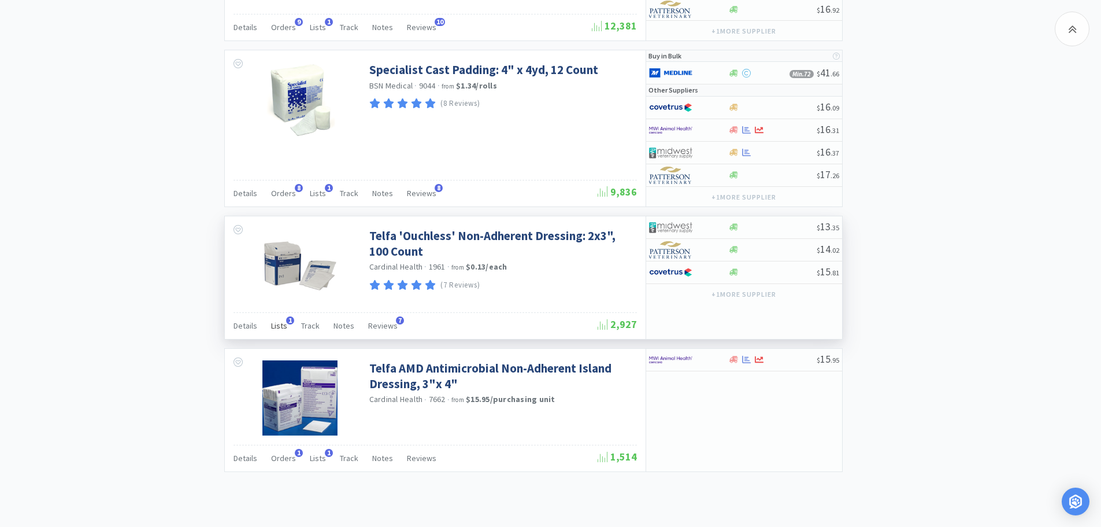
click at [282, 327] on span "Lists" at bounding box center [279, 325] width 16 height 10
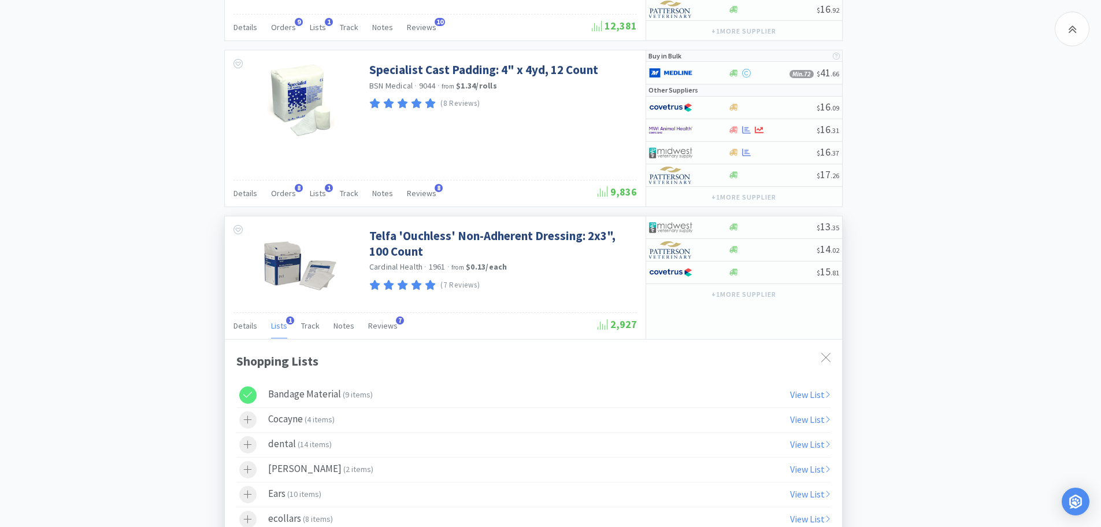
click at [265, 394] on div at bounding box center [253, 394] width 29 height 17
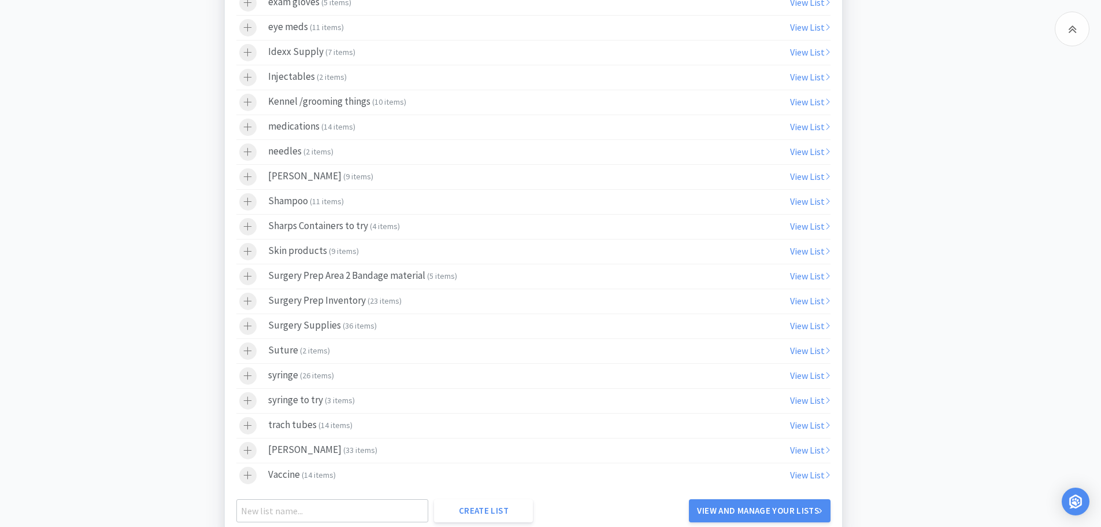
scroll to position [5264, 0]
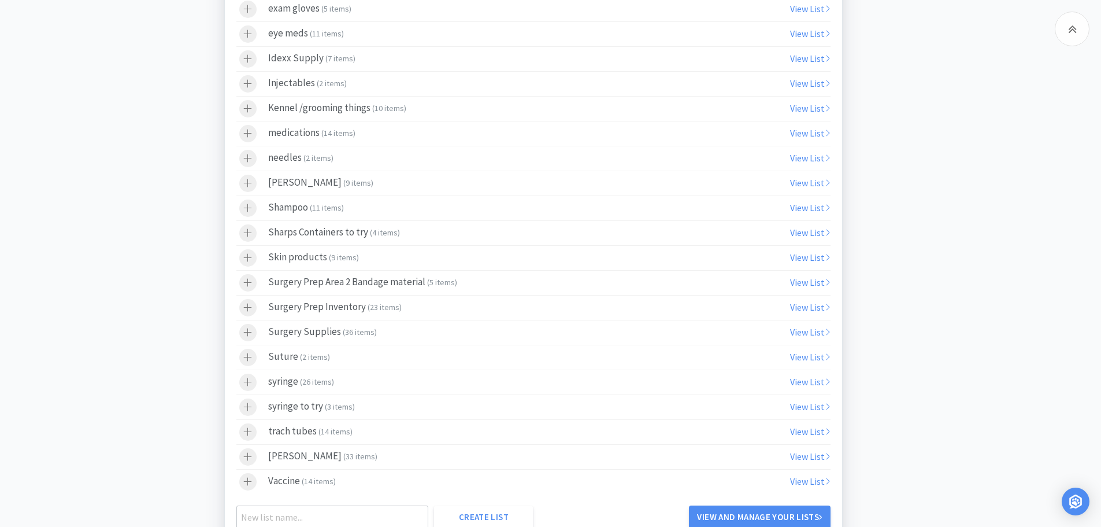
click at [404, 279] on div "Surgery Prep Area 2 Bandage material ( 5 items )" at bounding box center [362, 282] width 189 height 17
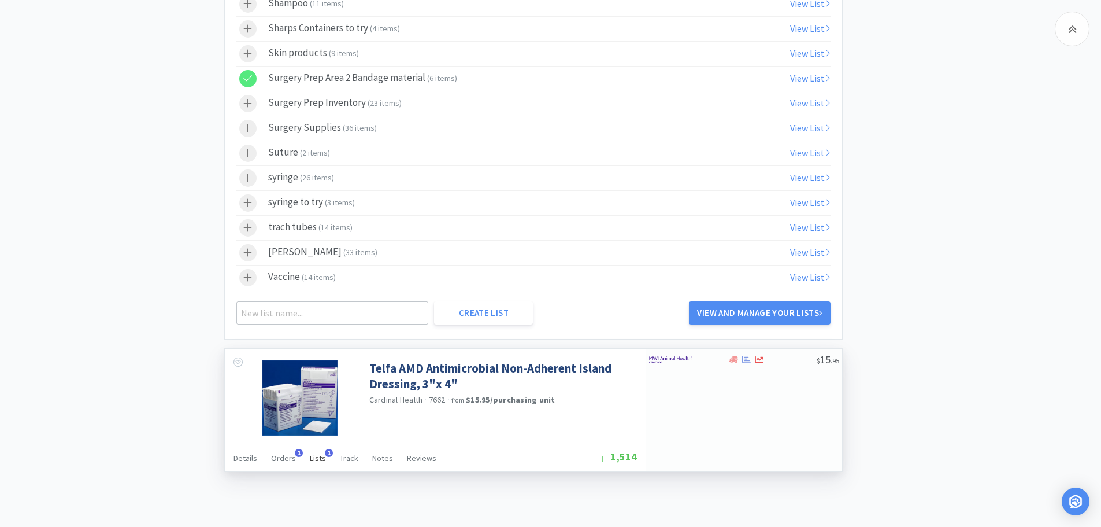
click at [315, 456] on span "Lists" at bounding box center [318, 458] width 16 height 10
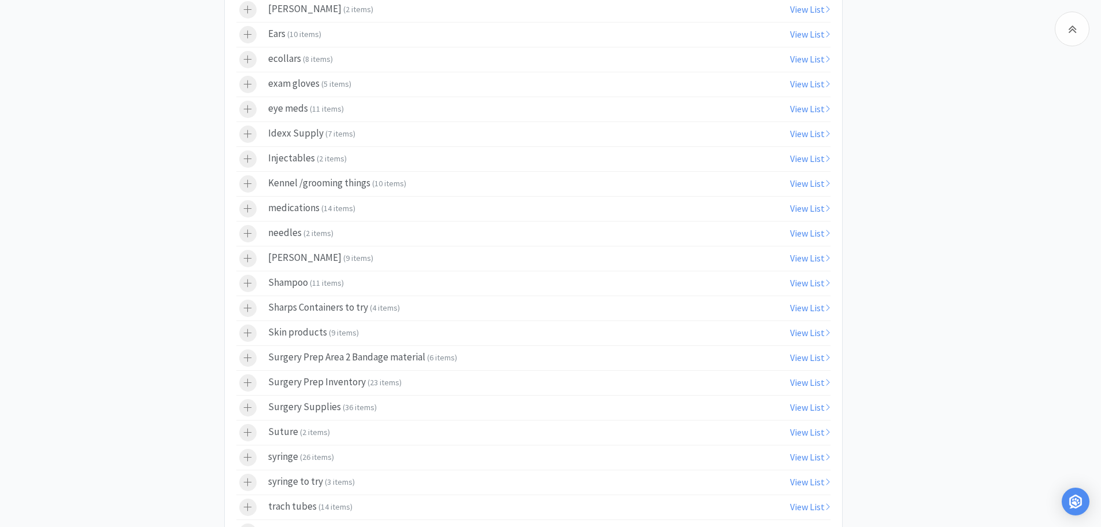
scroll to position [6076, 0]
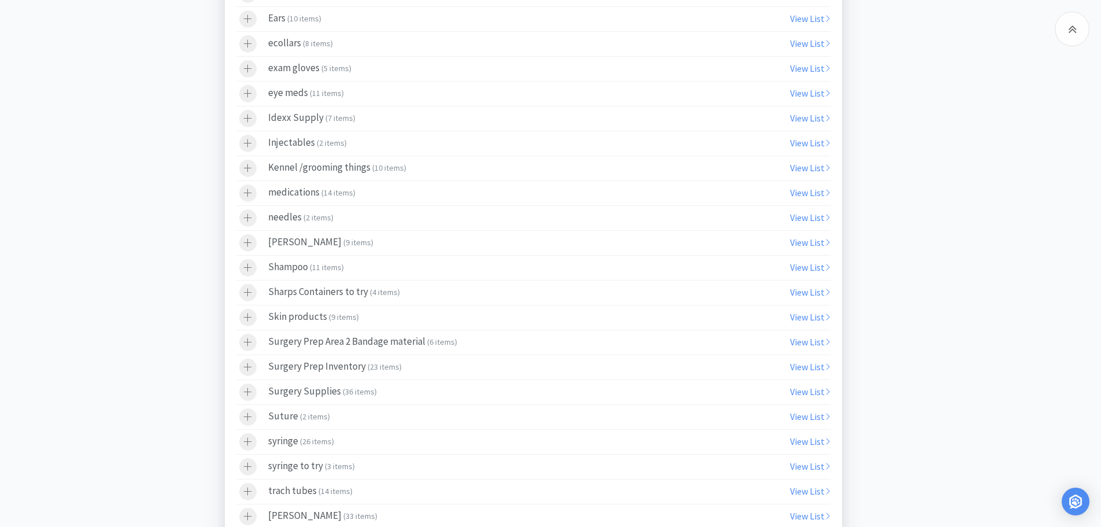
click at [262, 343] on div at bounding box center [253, 342] width 29 height 17
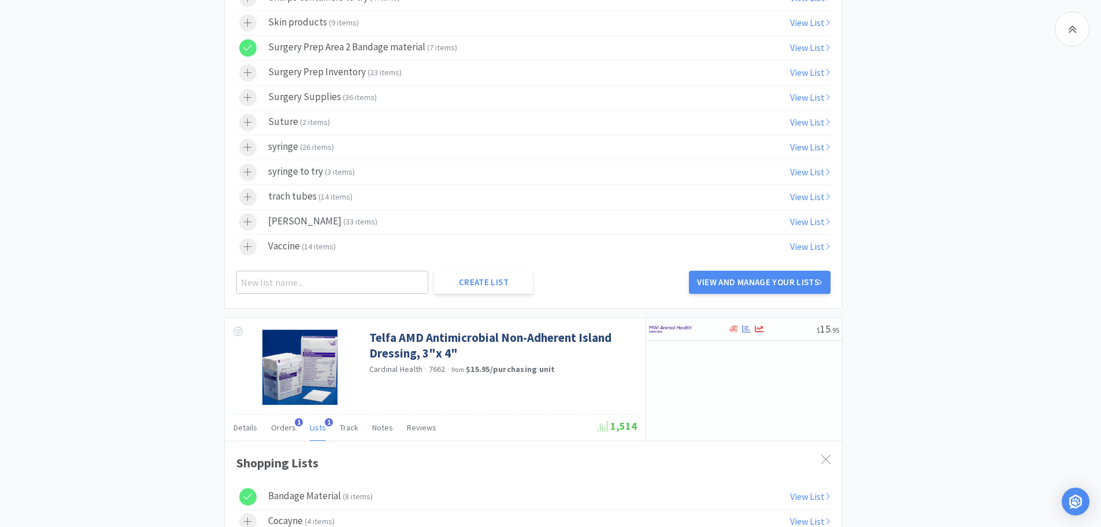
scroll to position [5614, 0]
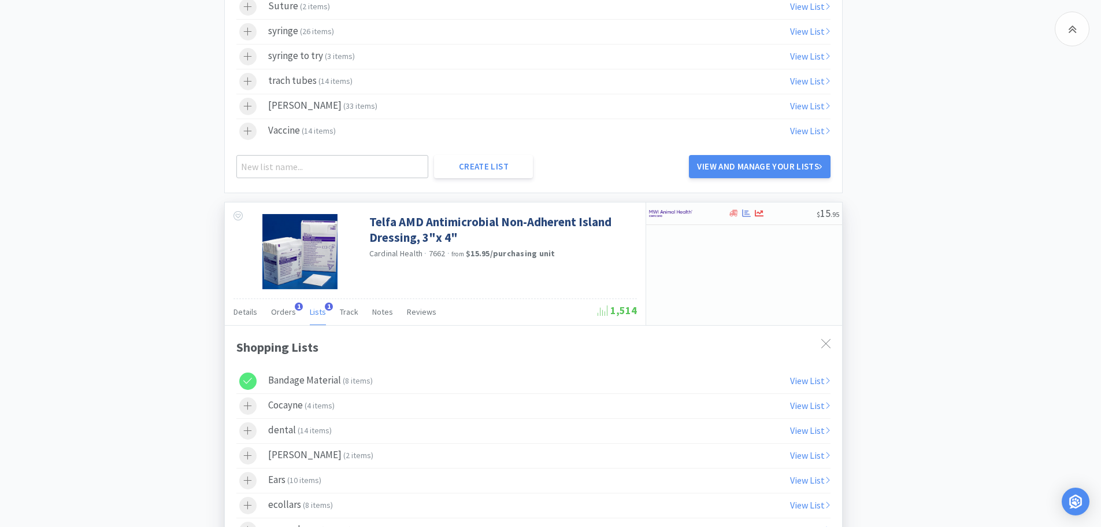
click at [254, 376] on div at bounding box center [247, 380] width 17 height 17
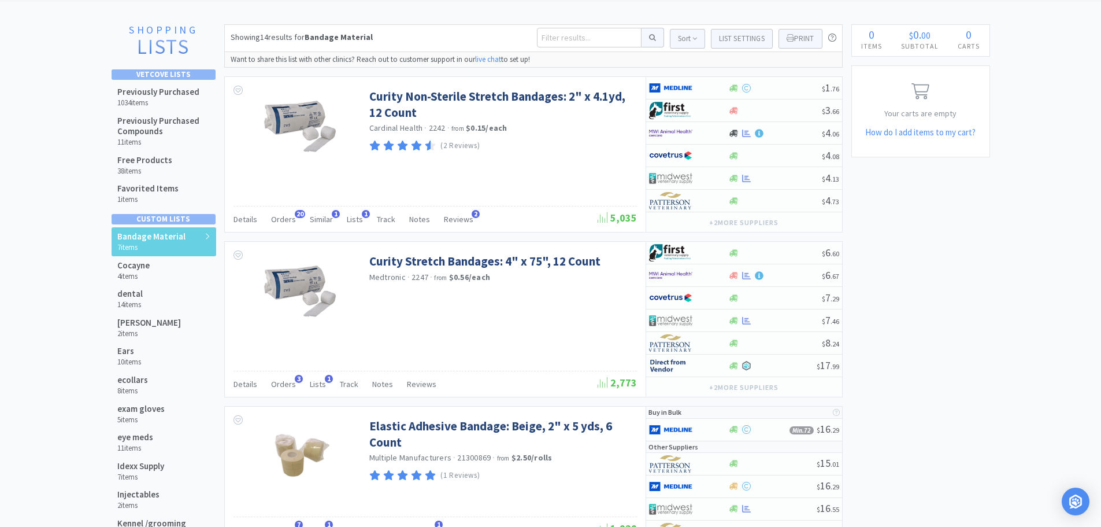
scroll to position [0, 0]
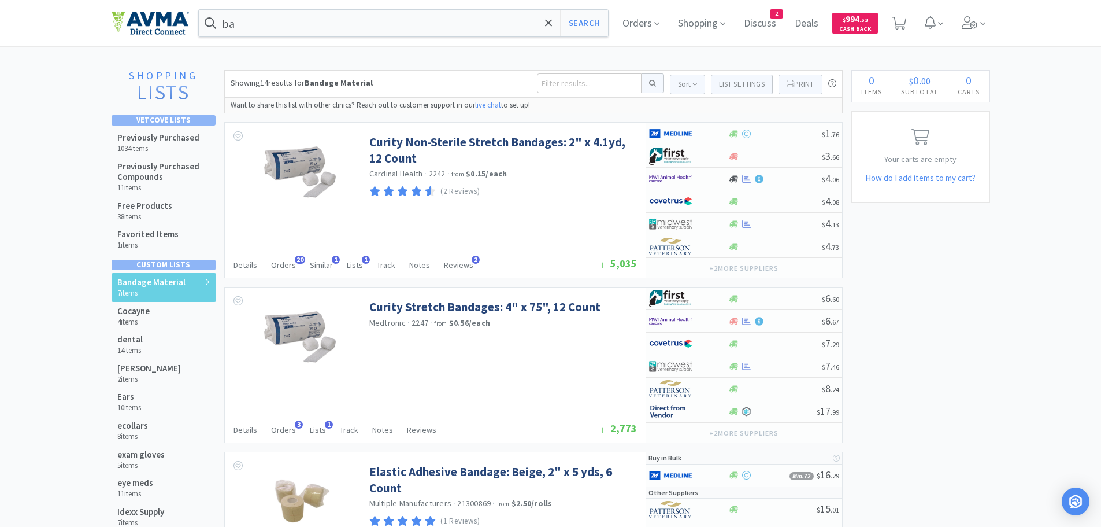
click at [59, 29] on div "ba Search Orders Shopping Discuss Discuss 2 Deals Deals $ 994 . 53 Cash Back" at bounding box center [550, 23] width 1101 height 46
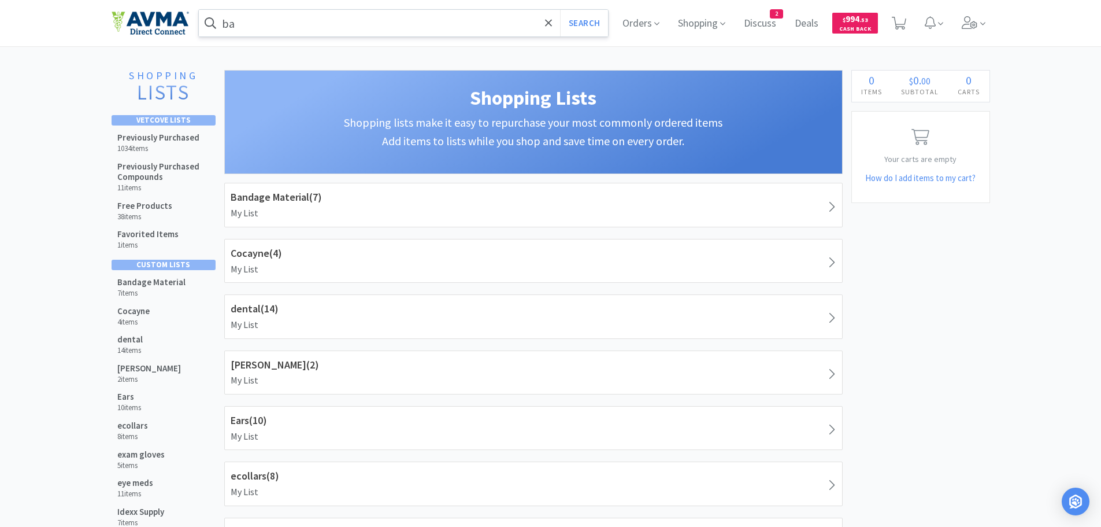
click at [268, 28] on input "ba" at bounding box center [404, 23] width 410 height 27
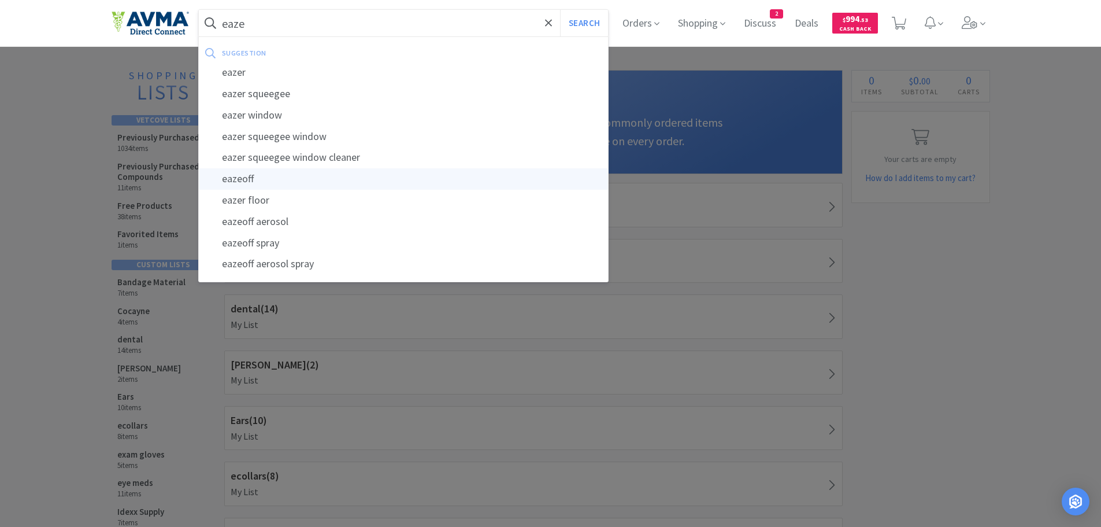
click at [236, 183] on div "eazeoff" at bounding box center [404, 178] width 410 height 21
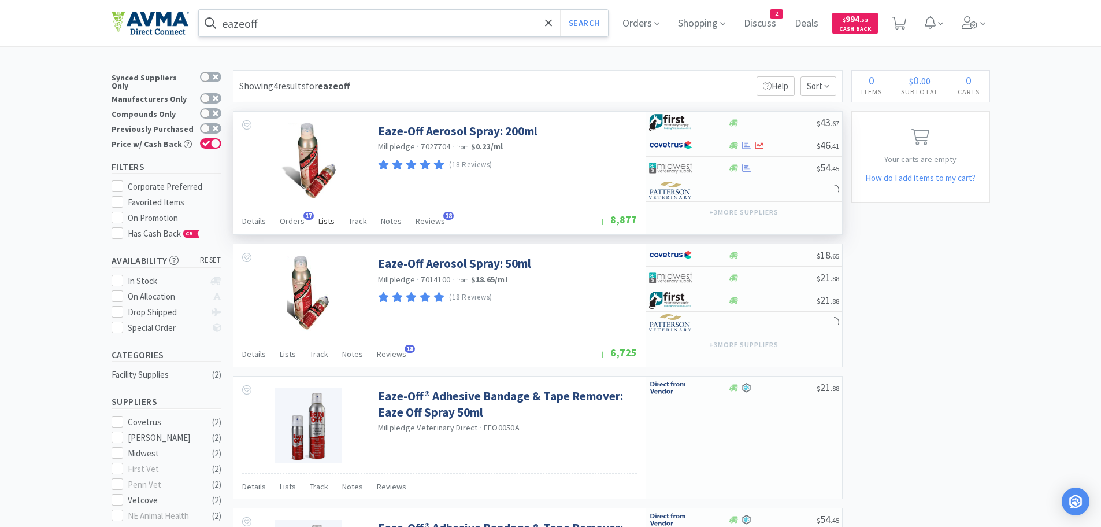
click at [321, 220] on span "Lists" at bounding box center [327, 221] width 16 height 10
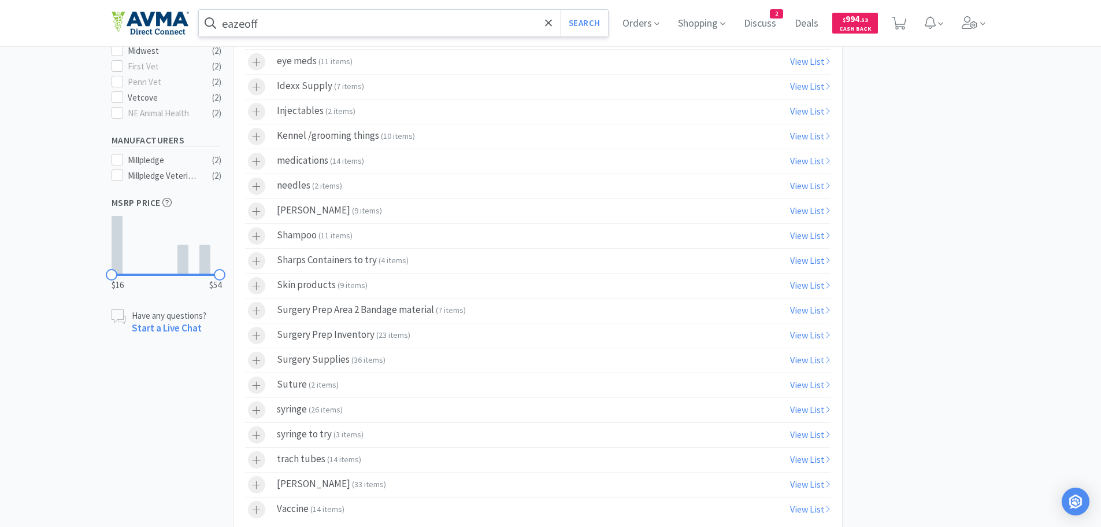
scroll to position [421, 0]
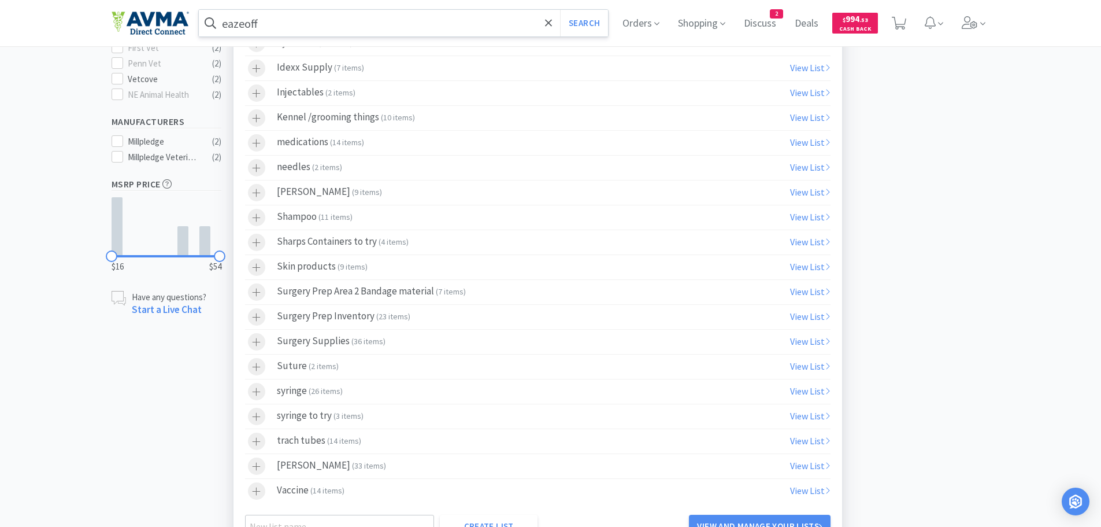
click at [389, 291] on div "Surgery Prep Area 2 Bandage material ( 7 items )" at bounding box center [371, 291] width 189 height 17
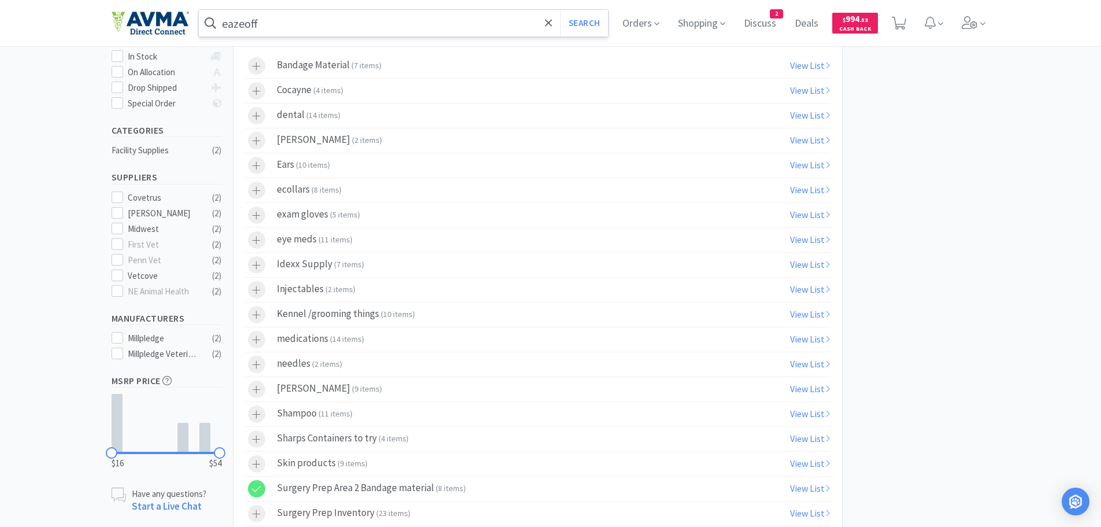
scroll to position [0, 0]
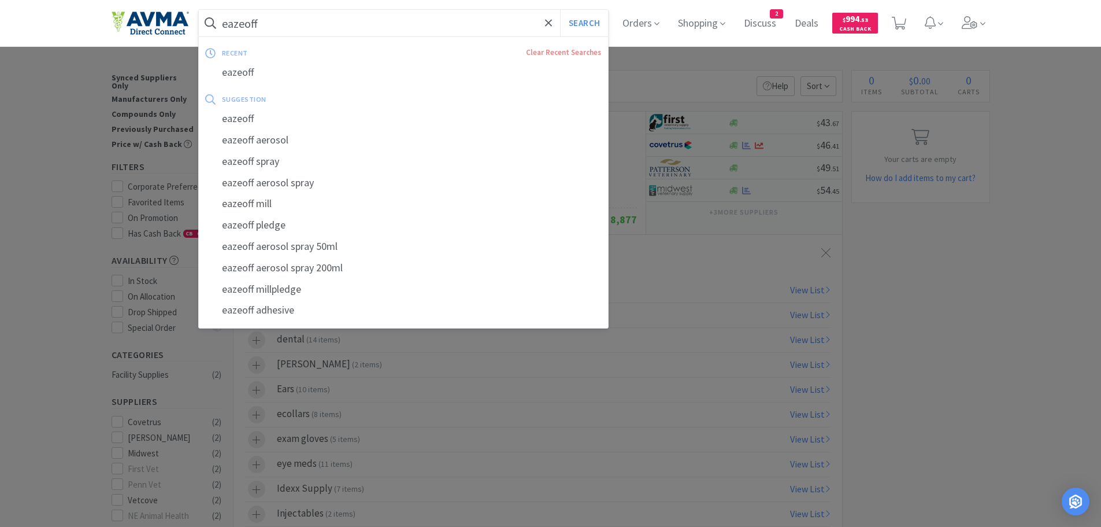
click at [351, 13] on input "eazeoff" at bounding box center [404, 23] width 410 height 27
click at [61, 18] on div "eazeoff Search recent Clear Recent Searches eazeoff suggestion eazeoff eazeoff …" at bounding box center [550, 23] width 1101 height 46
click at [293, 22] on input "eazeoff" at bounding box center [404, 23] width 410 height 27
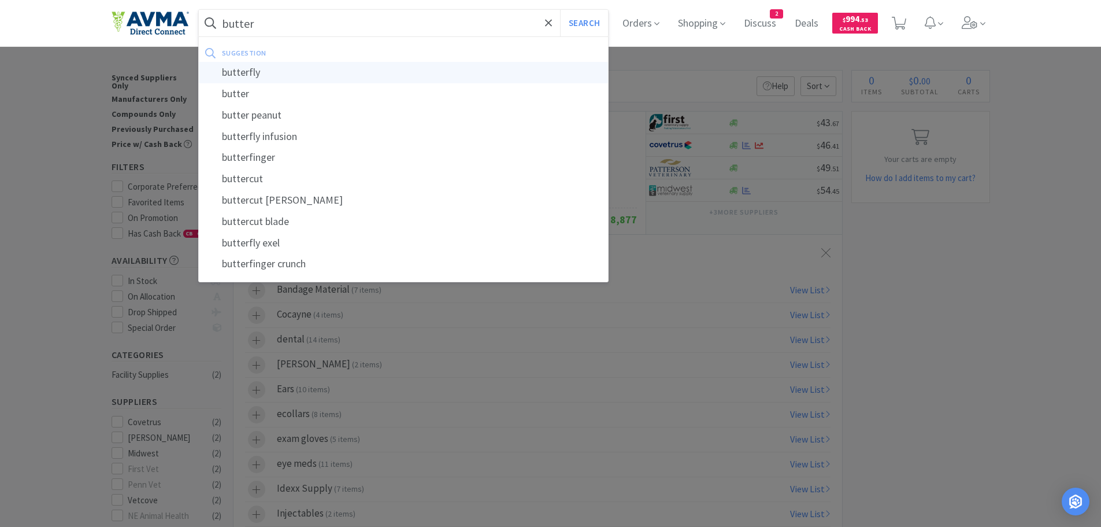
click at [254, 72] on div "butterfly" at bounding box center [404, 72] width 410 height 21
type input "butterfly"
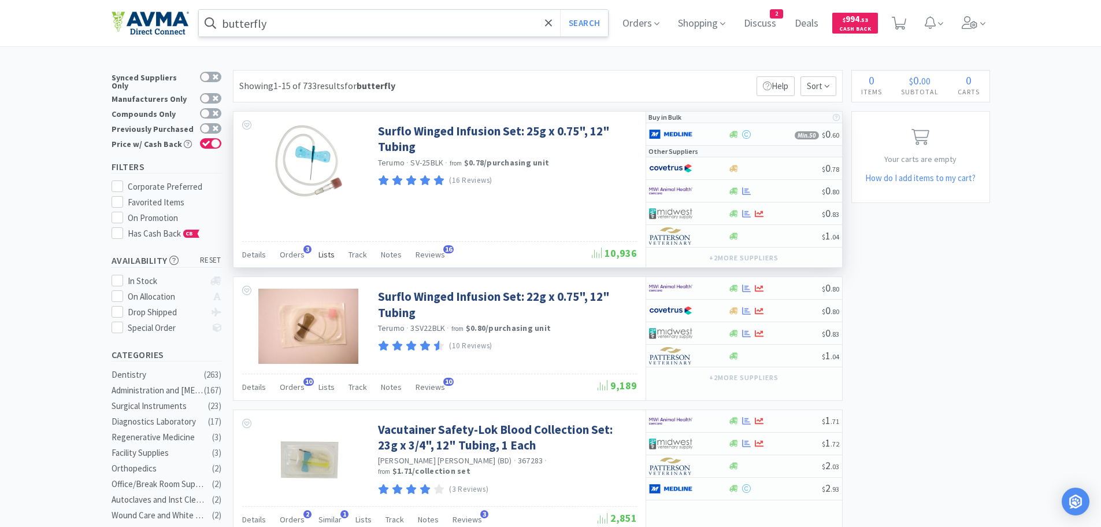
click at [321, 254] on span "Lists" at bounding box center [327, 254] width 16 height 10
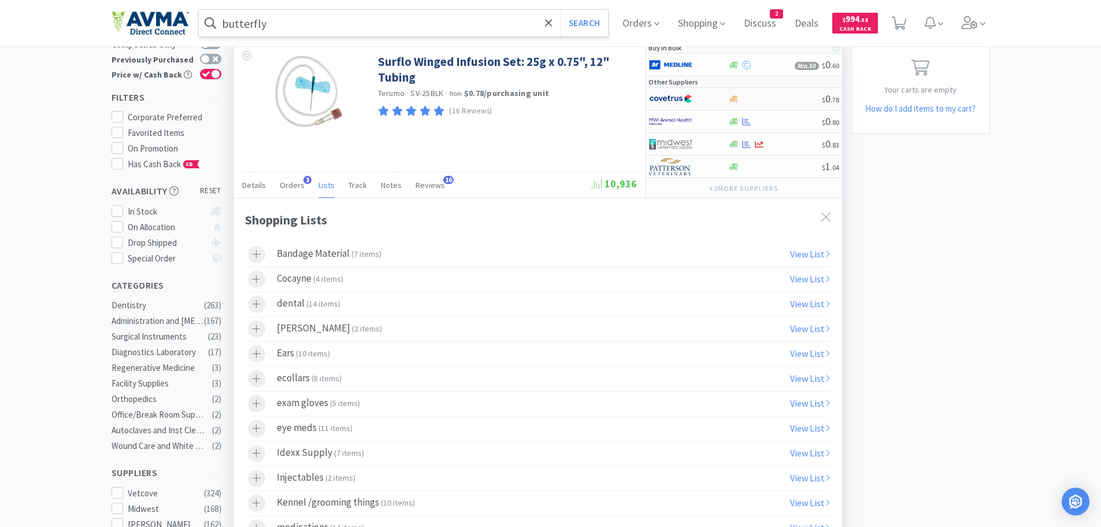
scroll to position [62, 0]
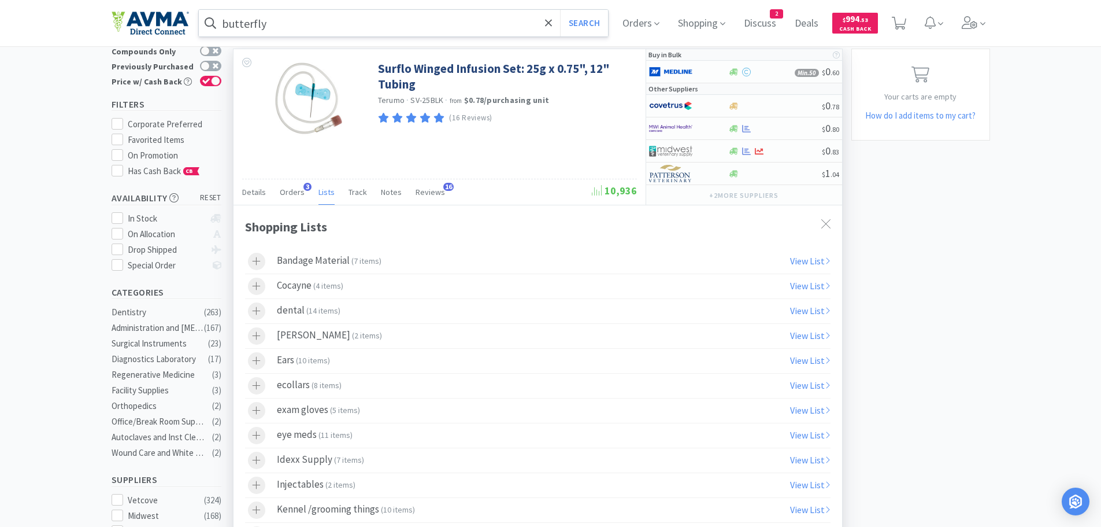
click at [324, 193] on span "Lists" at bounding box center [327, 192] width 16 height 10
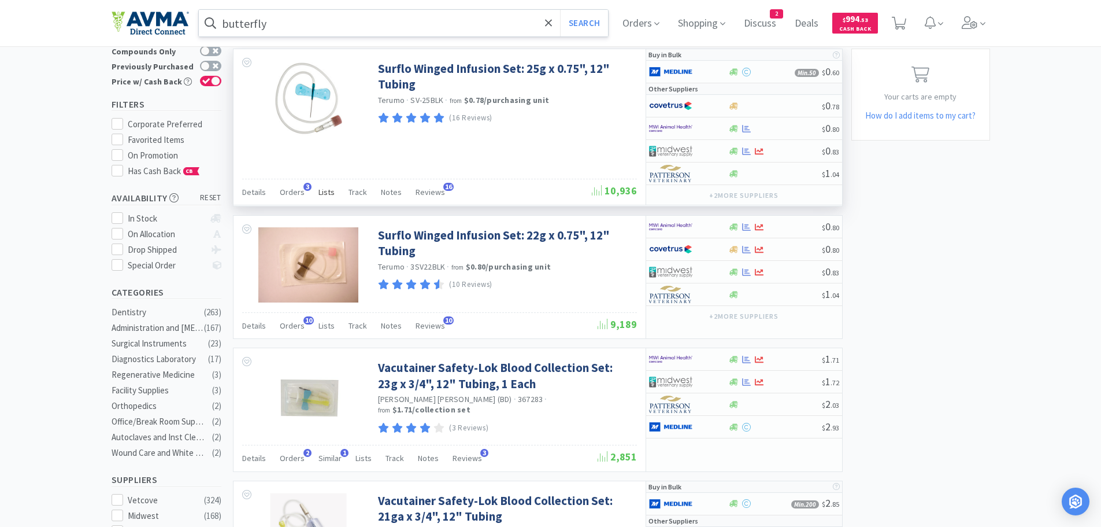
click at [324, 193] on span "Lists" at bounding box center [327, 192] width 16 height 10
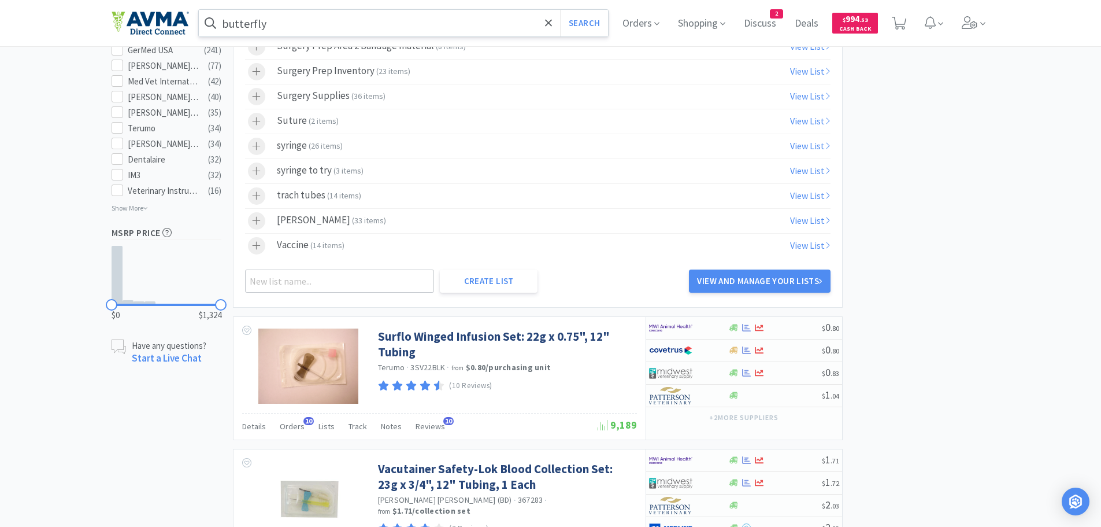
scroll to position [661, 0]
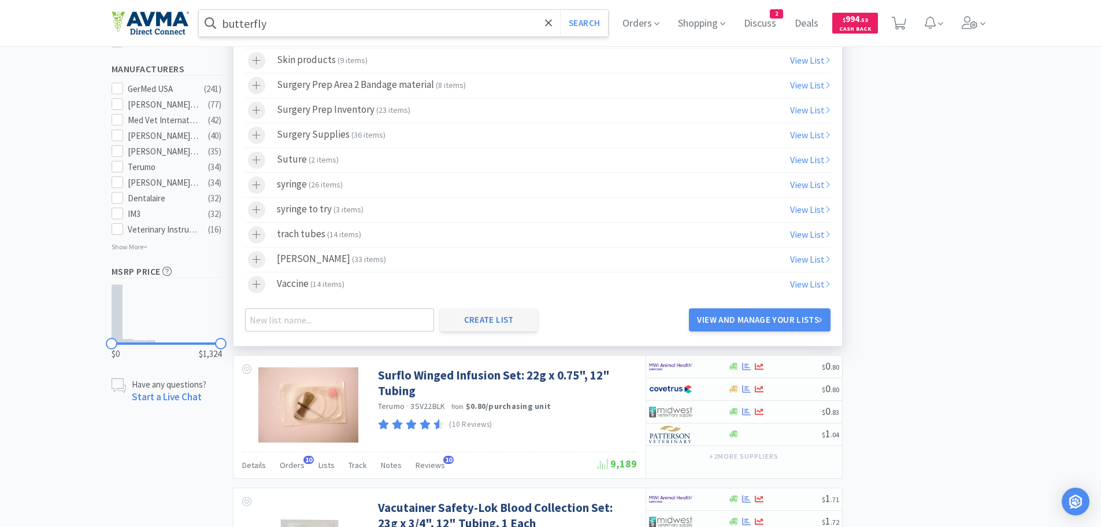
click at [498, 317] on button "Create List" at bounding box center [489, 319] width 98 height 23
click at [270, 320] on input "text" at bounding box center [340, 319] width 190 height 23
type input "Surgery Prep 2 Top cabinet Cath"
click at [481, 320] on button "Create List" at bounding box center [489, 319] width 98 height 23
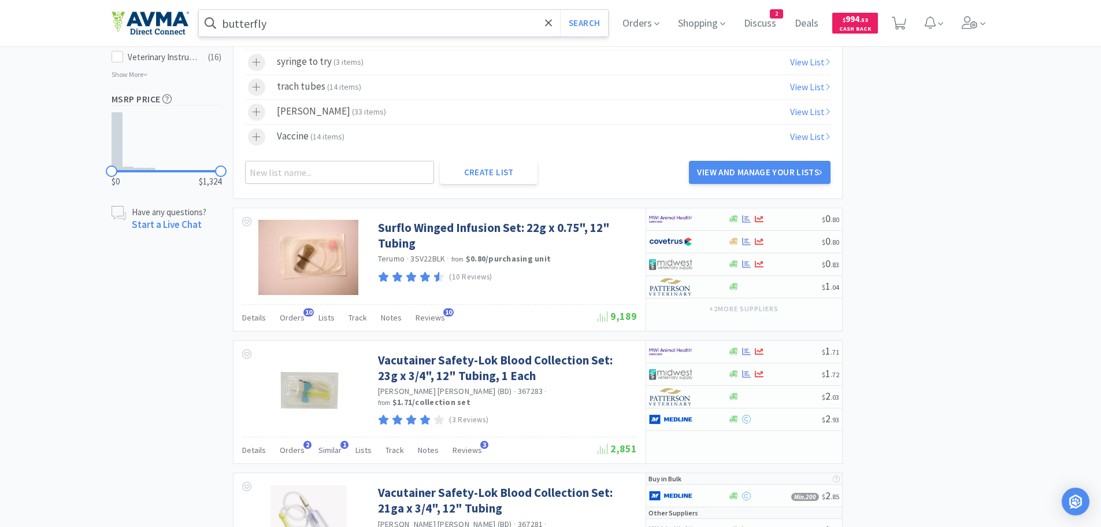
scroll to position [847, 0]
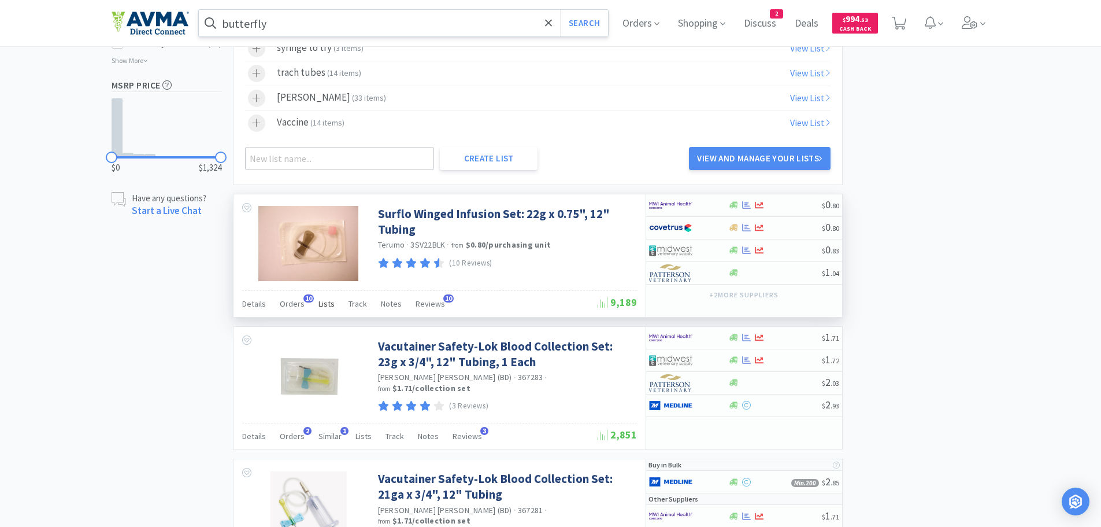
click at [323, 305] on span "Lists" at bounding box center [327, 303] width 16 height 10
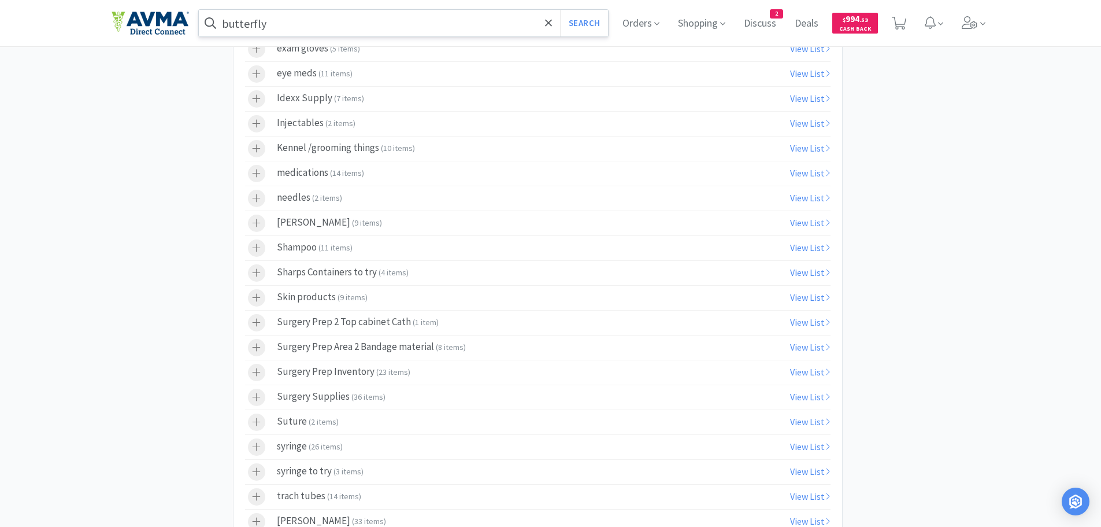
scroll to position [1368, 0]
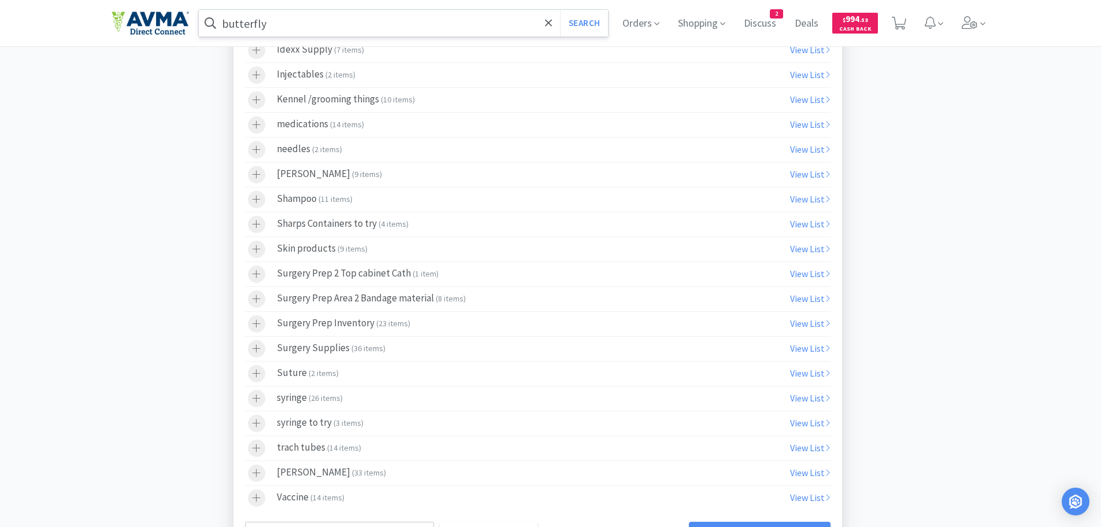
click at [415, 273] on span "1 item" at bounding box center [425, 273] width 21 height 10
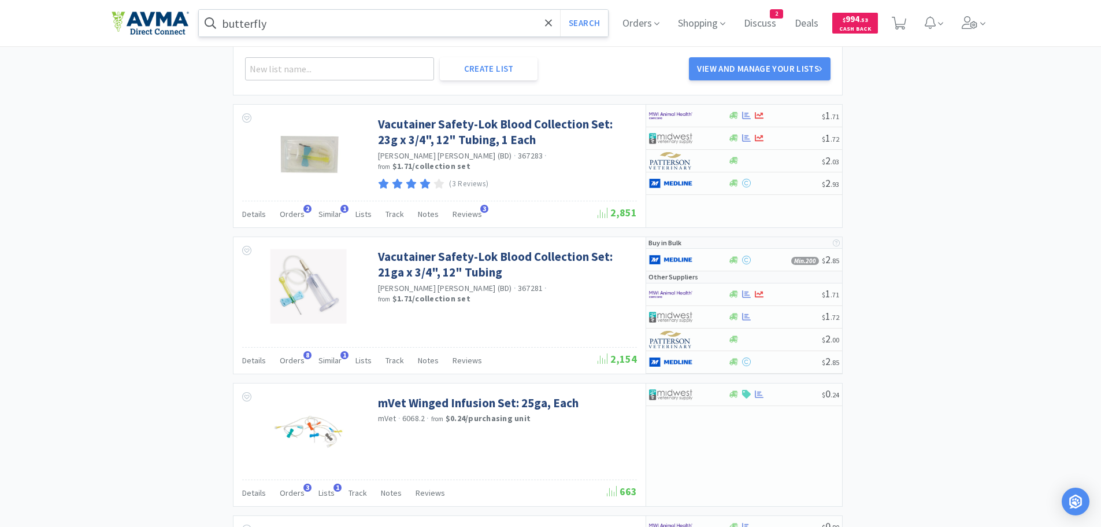
scroll to position [1894, 0]
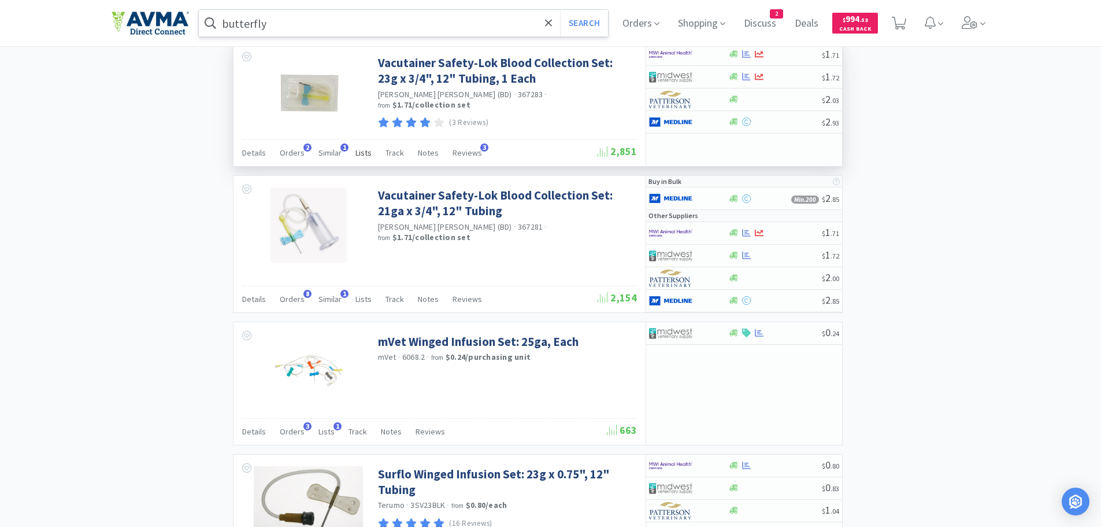
click at [362, 153] on span "Lists" at bounding box center [364, 152] width 16 height 10
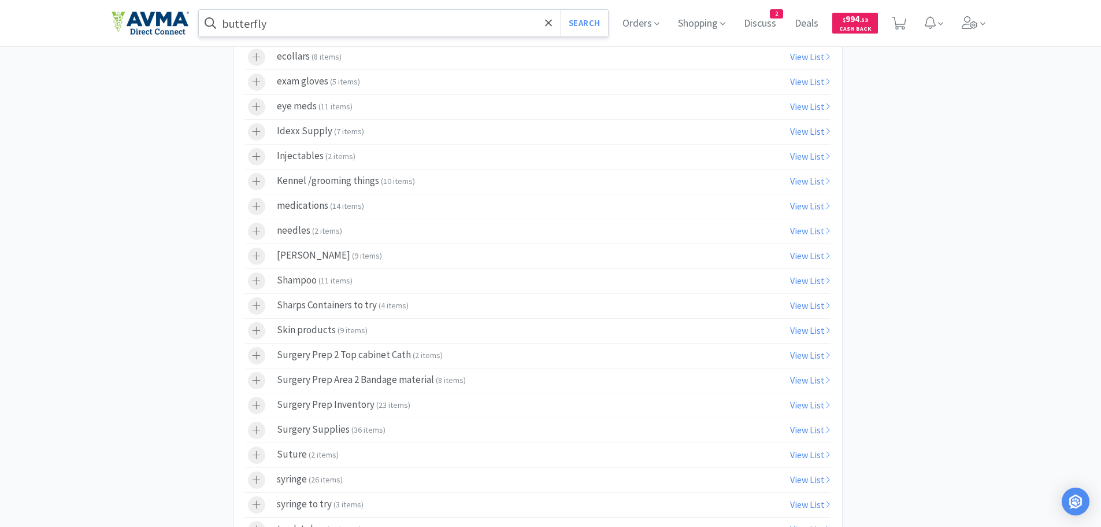
scroll to position [2219, 0]
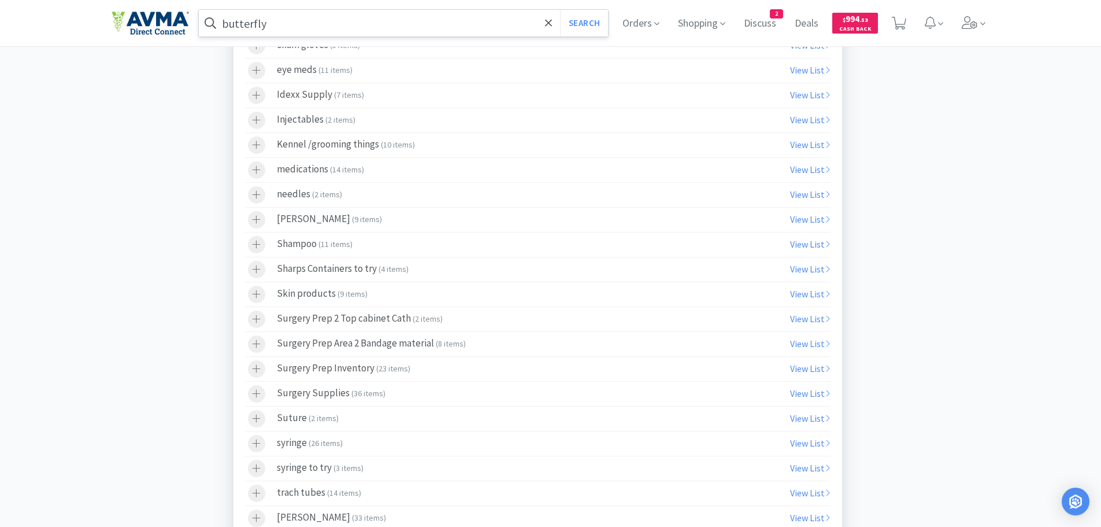
click at [417, 316] on span "2 items" at bounding box center [427, 318] width 25 height 10
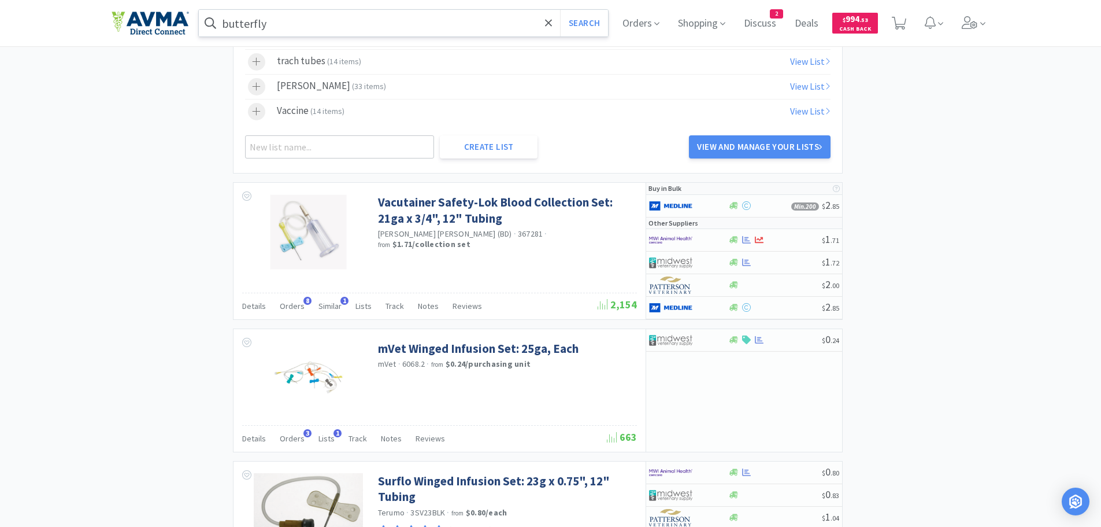
scroll to position [2719, 0]
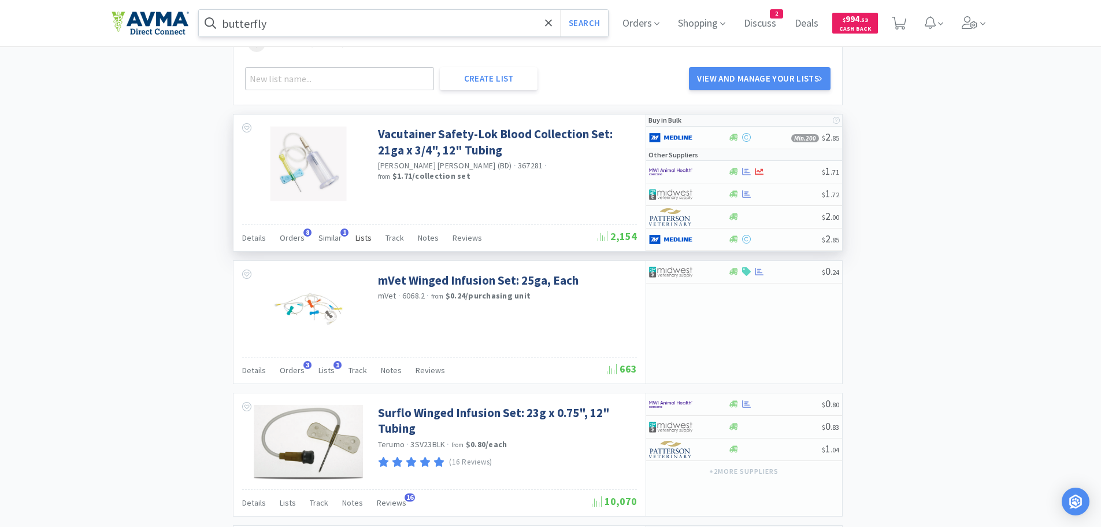
click at [359, 238] on span "Lists" at bounding box center [364, 237] width 16 height 10
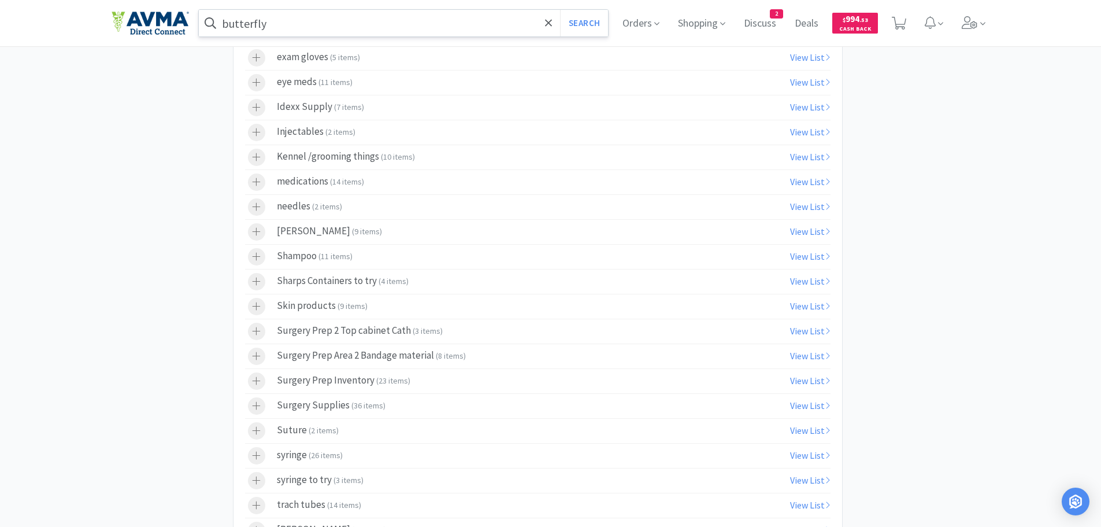
scroll to position [3123, 0]
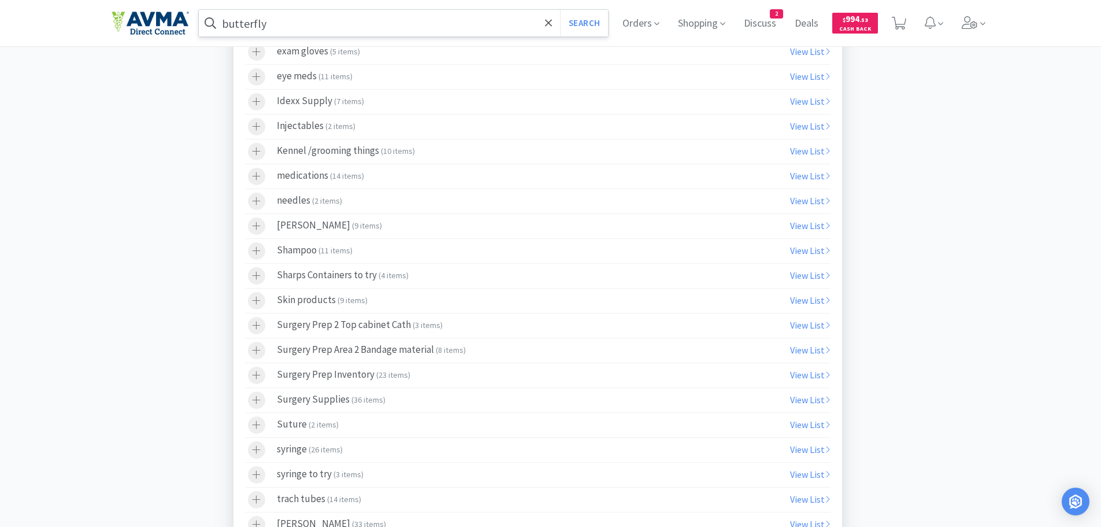
click at [415, 327] on span "3 items" at bounding box center [427, 325] width 25 height 10
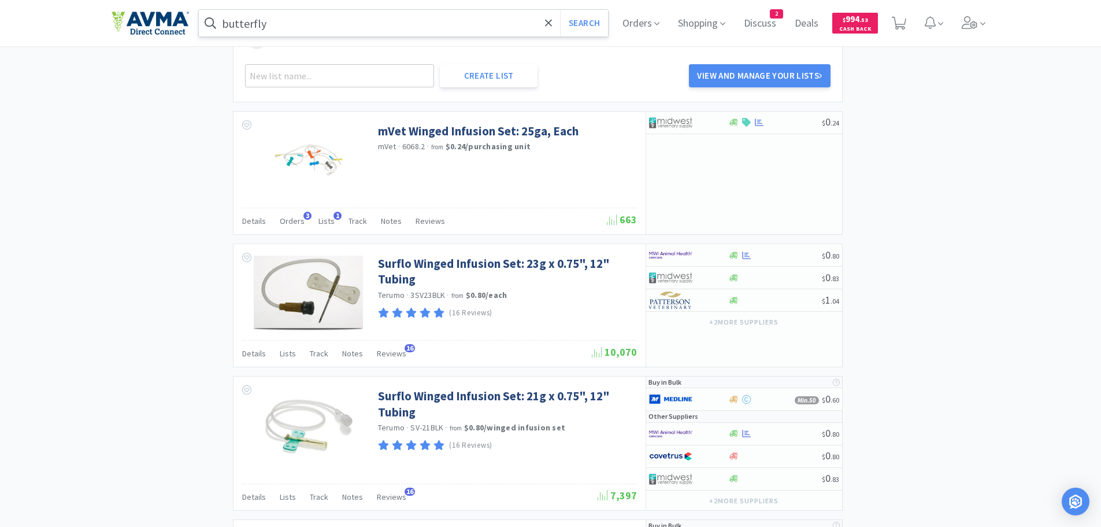
scroll to position [3656, 0]
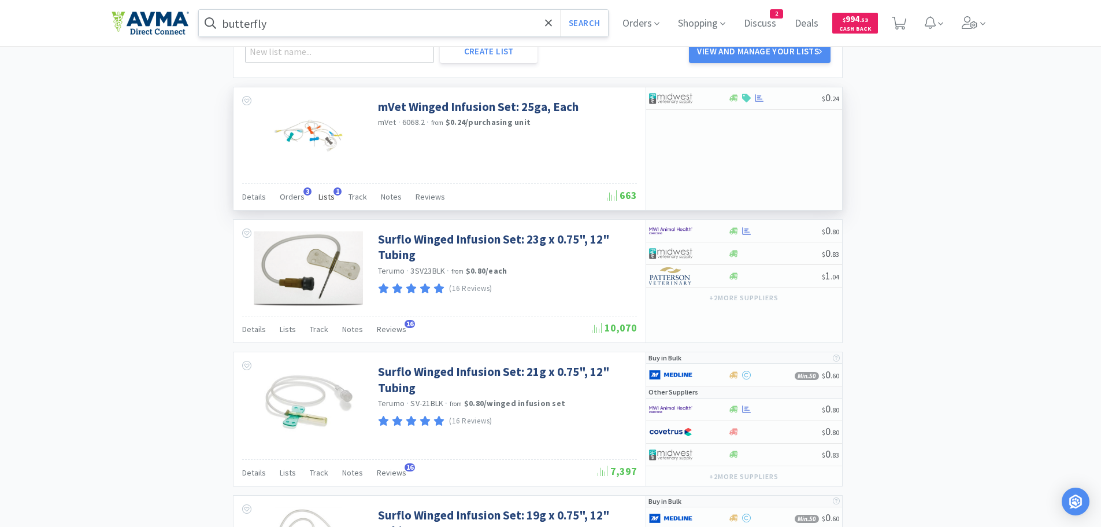
click at [328, 197] on span "Lists" at bounding box center [327, 196] width 16 height 10
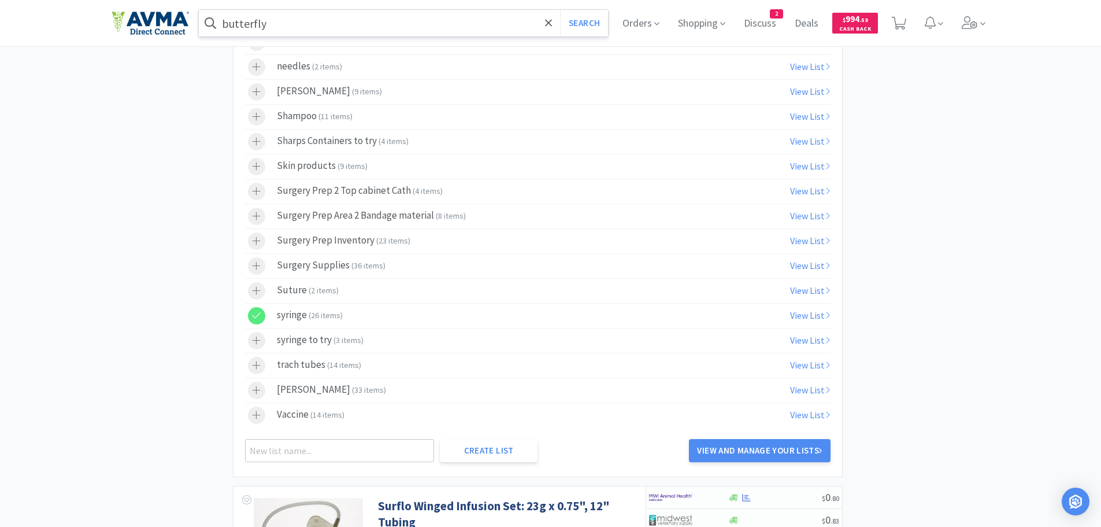
scroll to position [4160, 0]
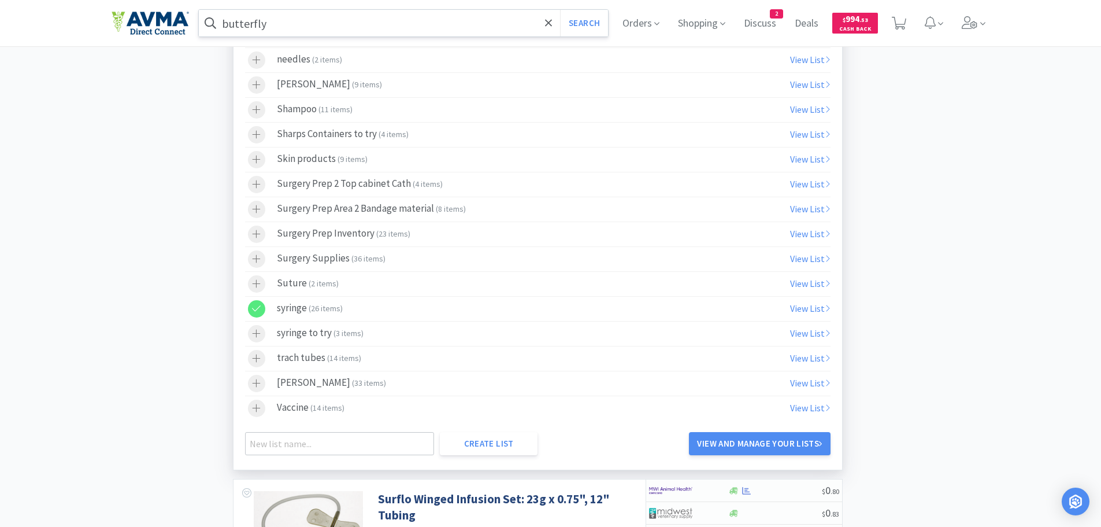
click at [258, 313] on icon at bounding box center [256, 308] width 9 height 10
click at [371, 186] on div "Surgery Prep 2 Top cabinet Cath ( 4 items )" at bounding box center [360, 184] width 166 height 17
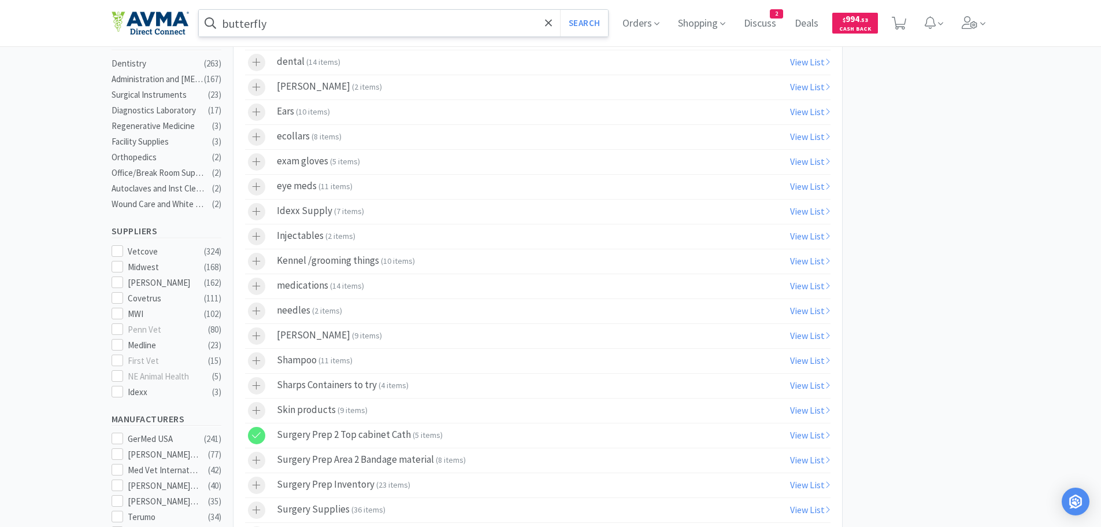
scroll to position [325, 0]
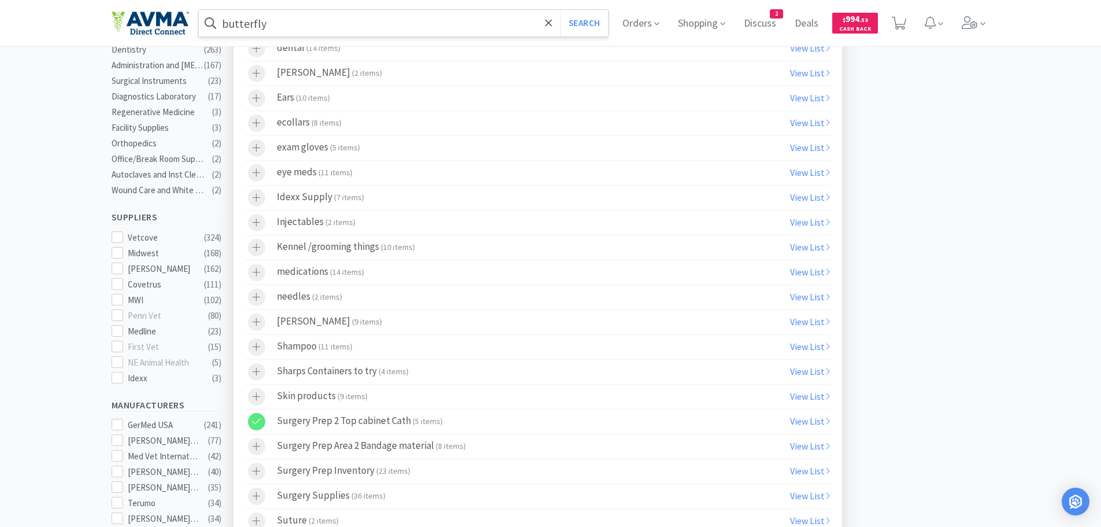
click at [260, 424] on icon at bounding box center [256, 421] width 9 height 10
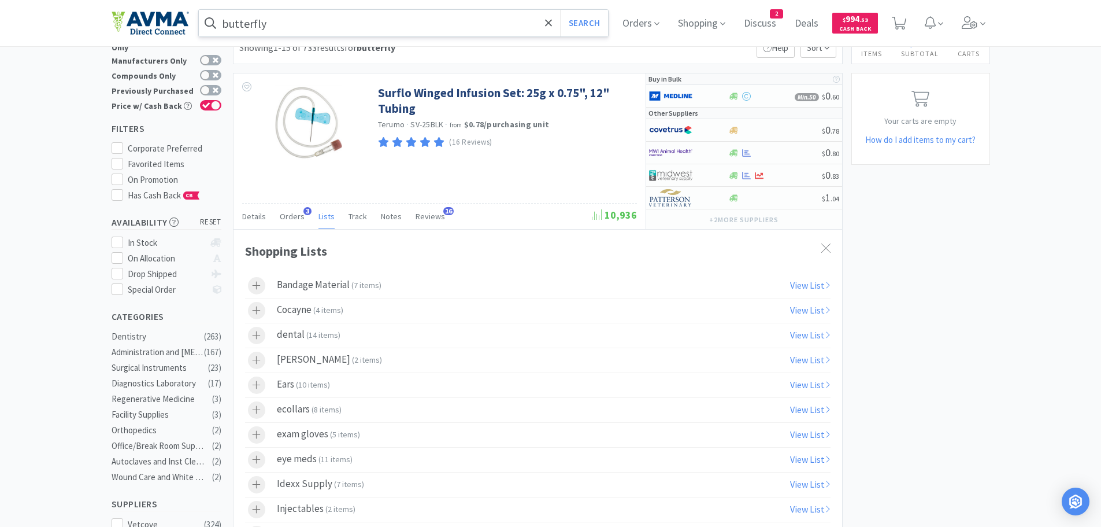
scroll to position [0, 0]
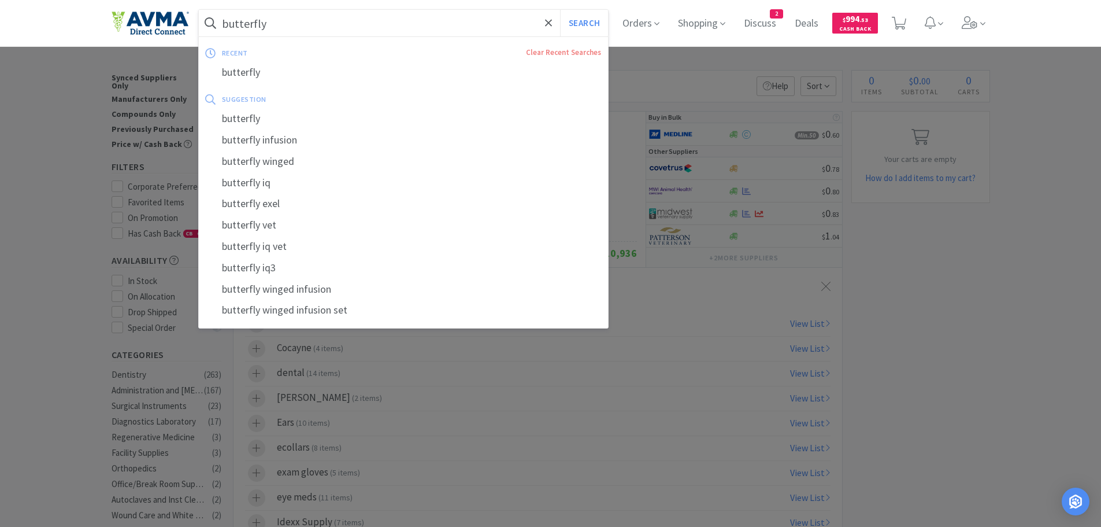
click at [279, 22] on input "butterfly" at bounding box center [404, 23] width 410 height 27
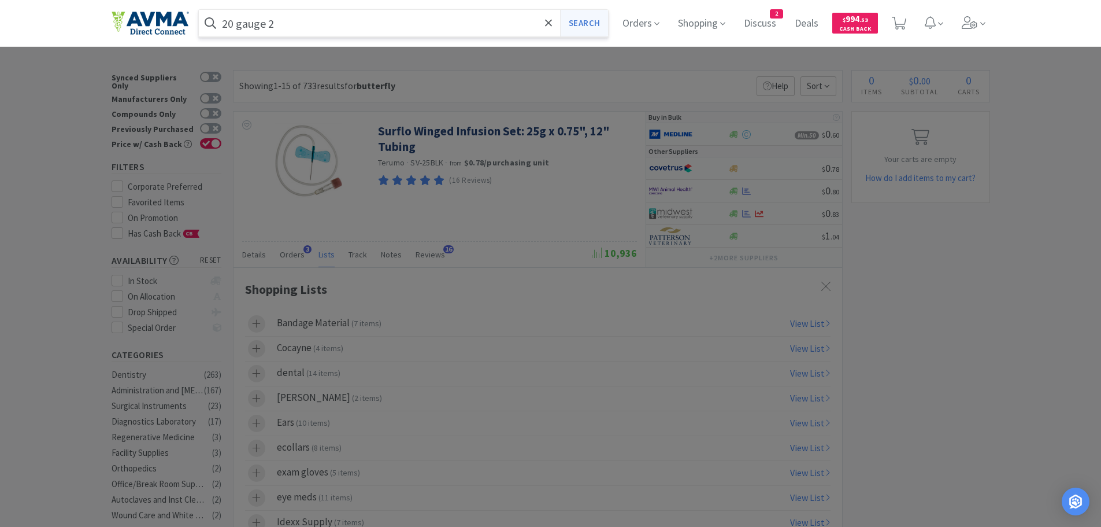
type input "20 gauge 2"
click at [592, 20] on button "Search" at bounding box center [584, 23] width 48 height 27
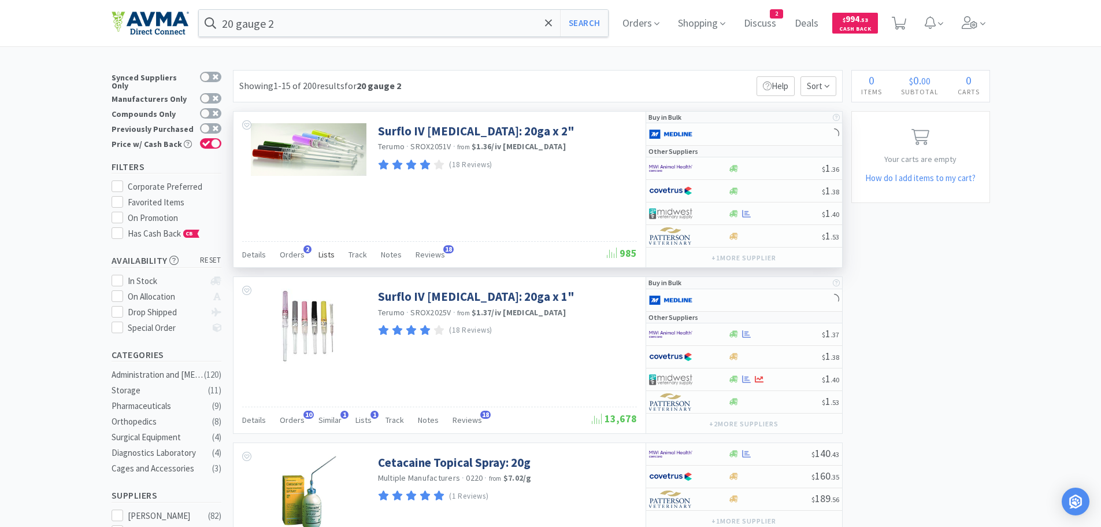
click at [321, 256] on span "Lists" at bounding box center [327, 254] width 16 height 10
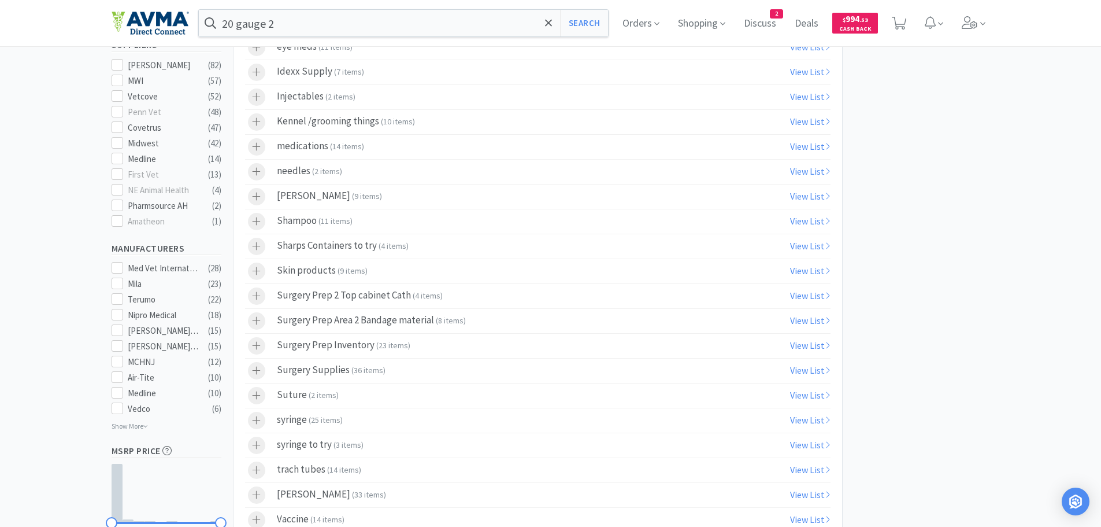
scroll to position [454, 0]
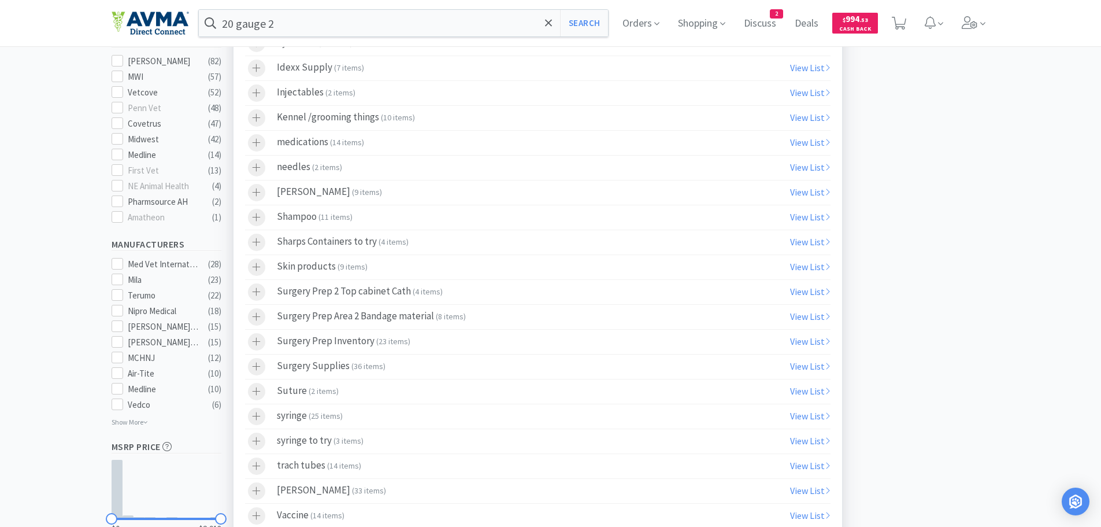
click at [415, 293] on span "4 items" at bounding box center [427, 291] width 25 height 10
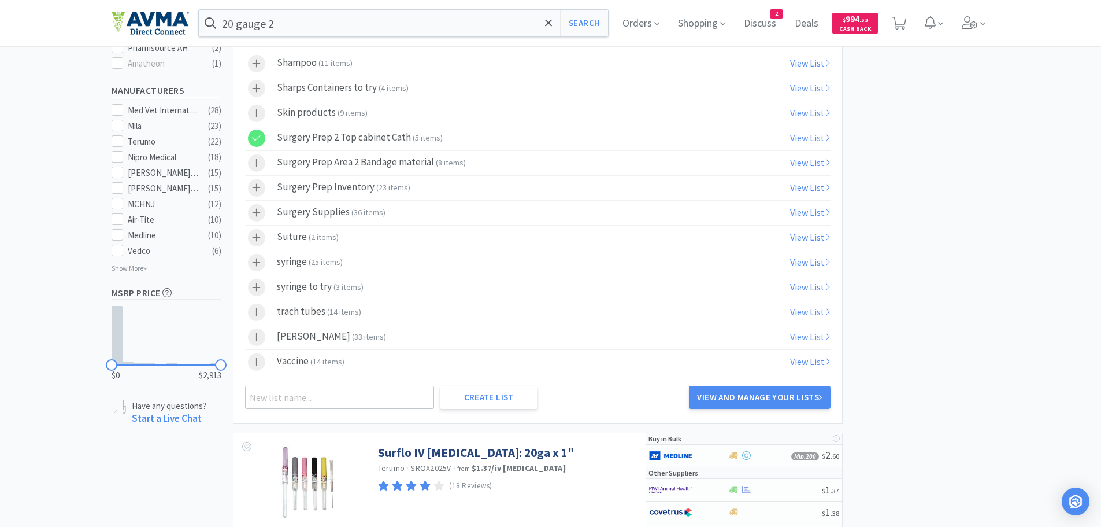
scroll to position [699, 0]
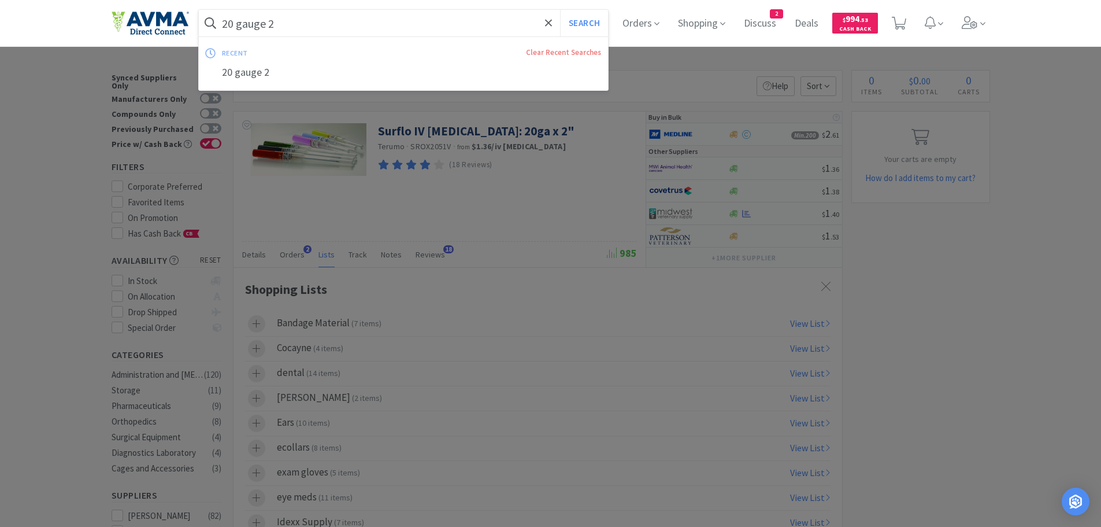
click at [320, 28] on input "20 gauge 2" at bounding box center [404, 23] width 410 height 27
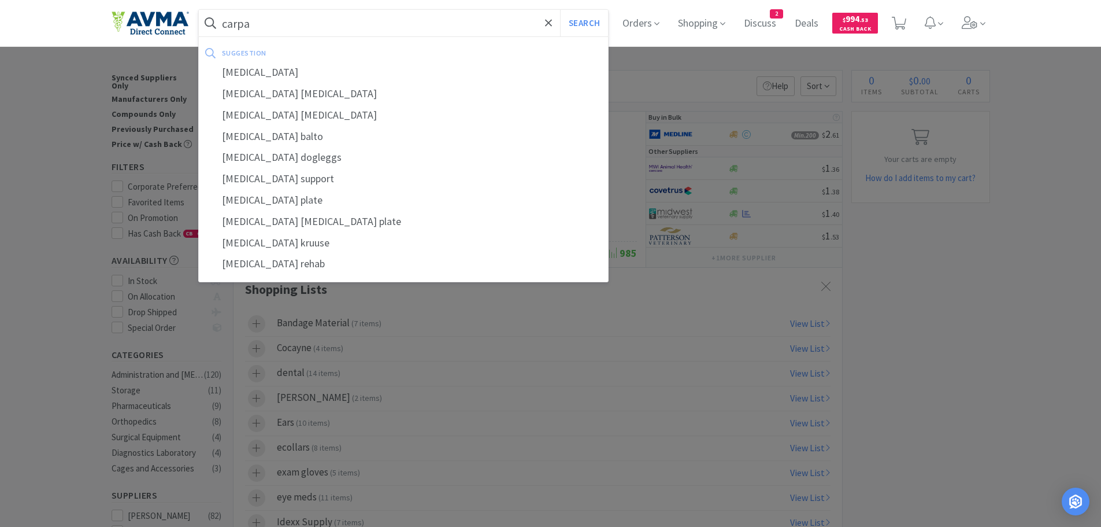
click at [262, 92] on div "[MEDICAL_DATA] [MEDICAL_DATA]" at bounding box center [404, 93] width 410 height 21
type input "[MEDICAL_DATA] [MEDICAL_DATA]"
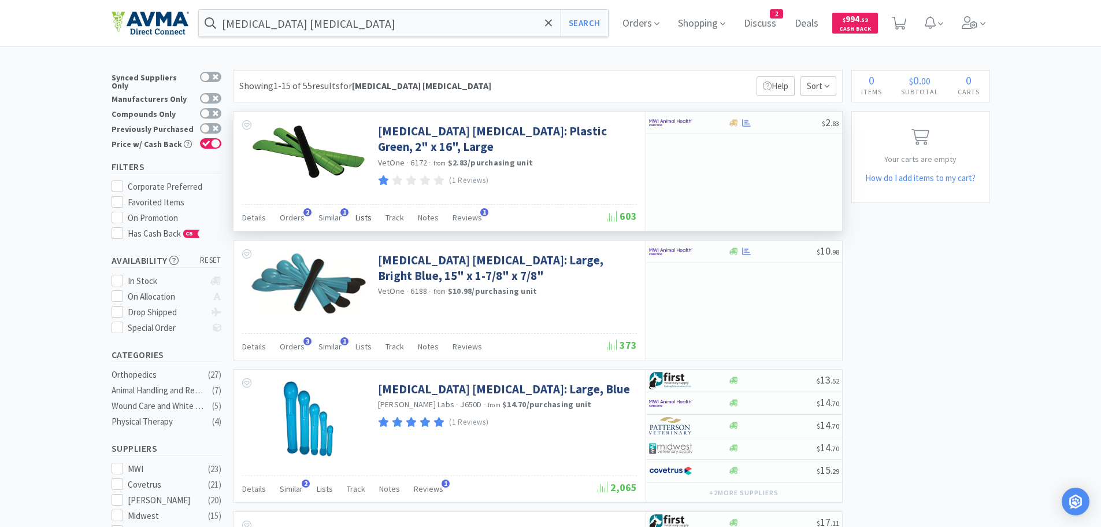
click at [364, 220] on span "Lists" at bounding box center [364, 217] width 16 height 10
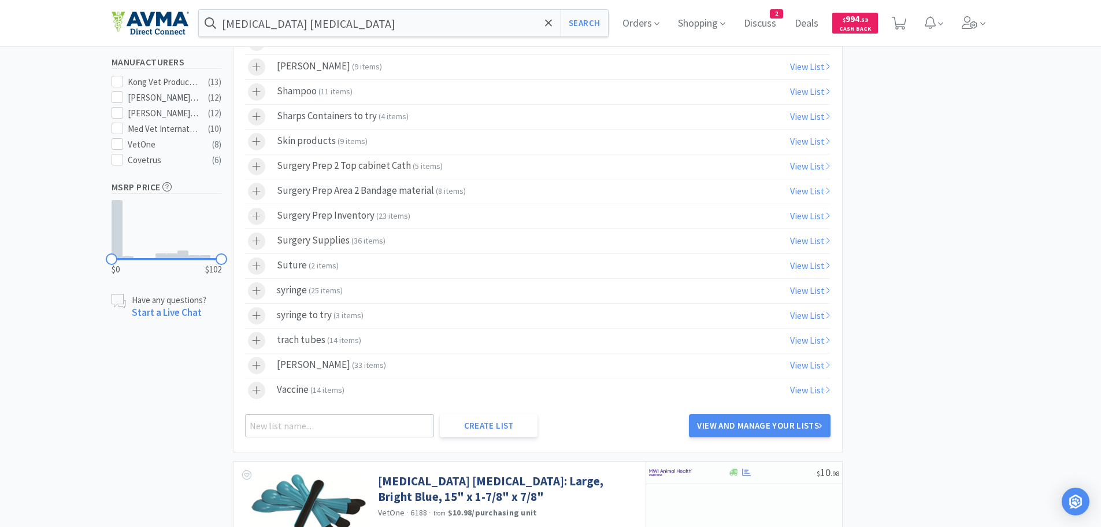
scroll to position [502, 0]
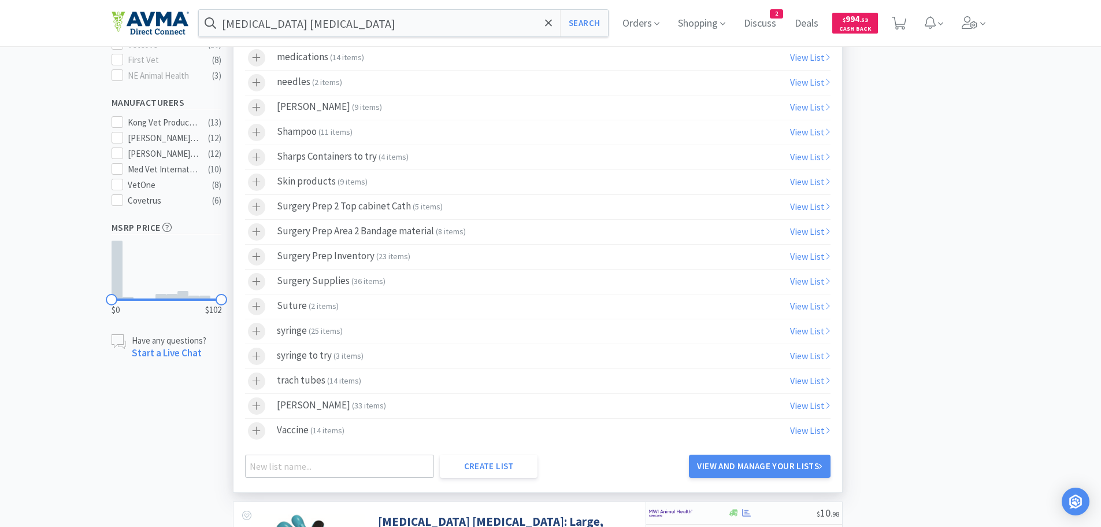
click at [394, 231] on div "Surgery Prep Area 2 Bandage material ( 8 items )" at bounding box center [371, 231] width 189 height 17
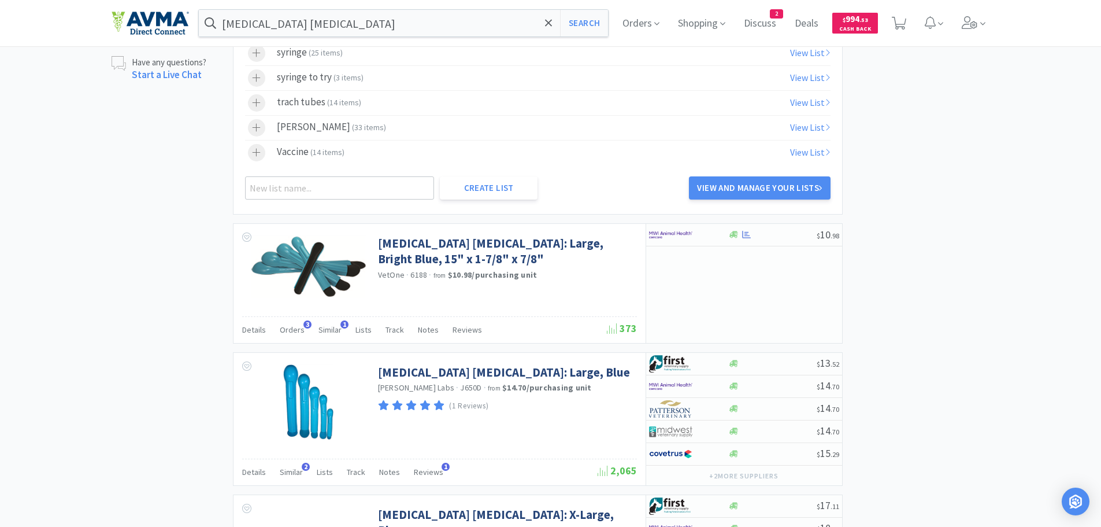
scroll to position [855, 0]
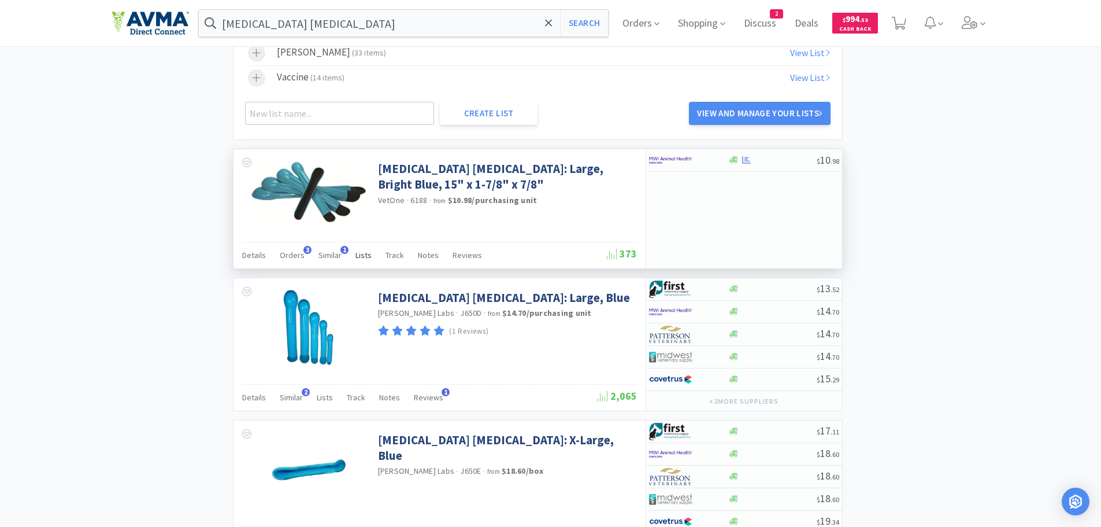
click at [358, 251] on span "Lists" at bounding box center [364, 255] width 16 height 10
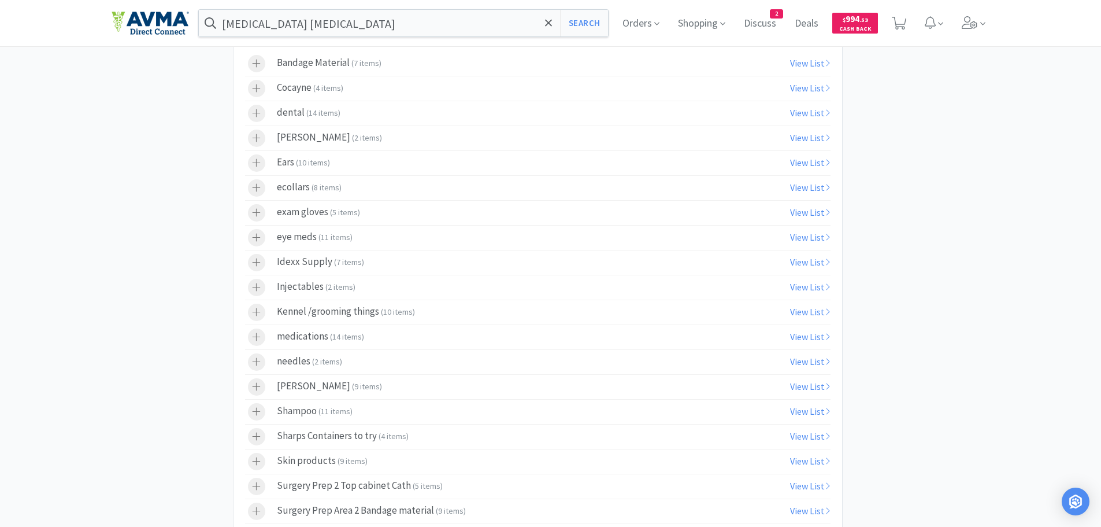
scroll to position [1192, 0]
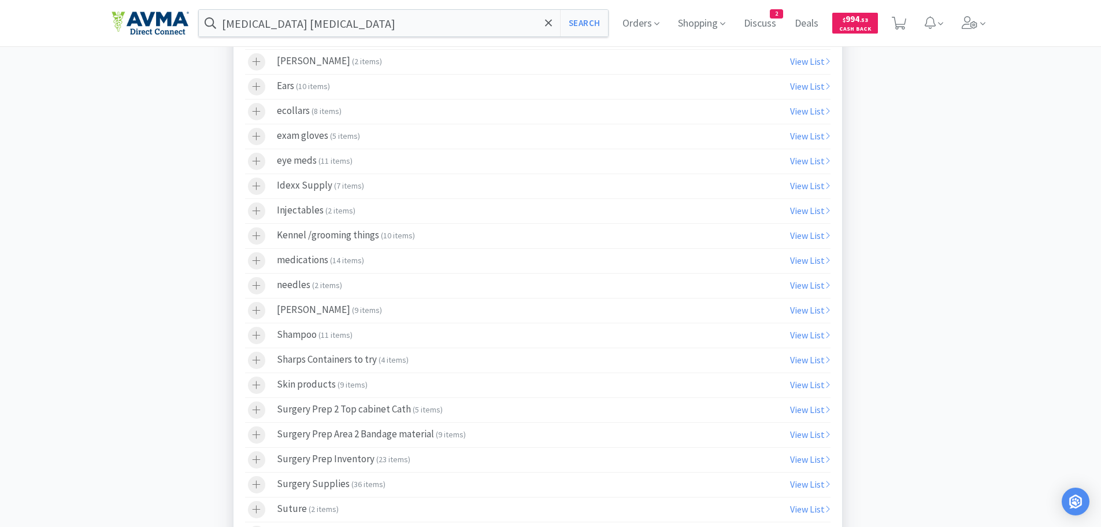
click at [401, 431] on div "Surgery Prep Area 2 Bandage material ( 9 items )" at bounding box center [371, 434] width 189 height 17
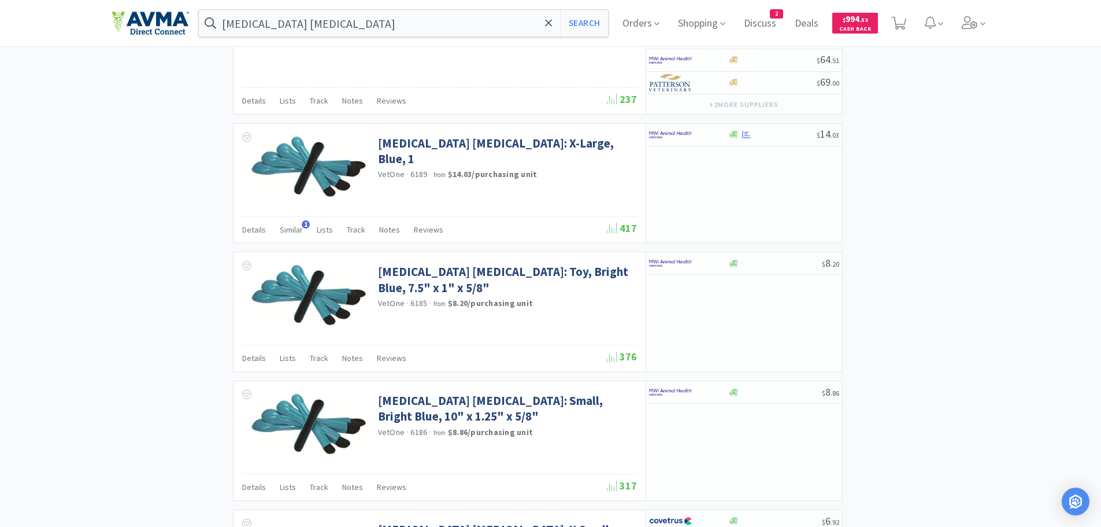
scroll to position [2553, 0]
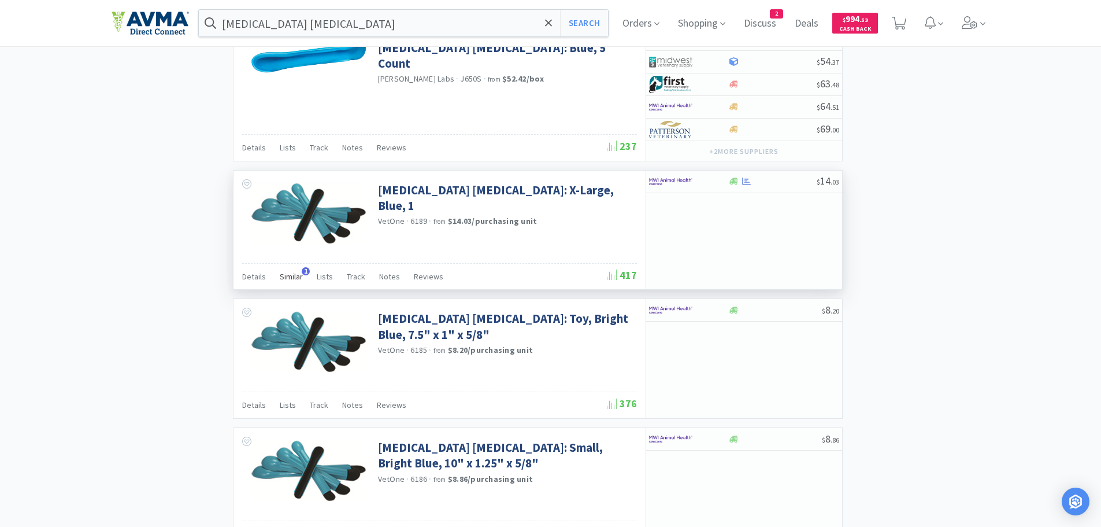
click at [294, 273] on span "Similar" at bounding box center [291, 276] width 23 height 10
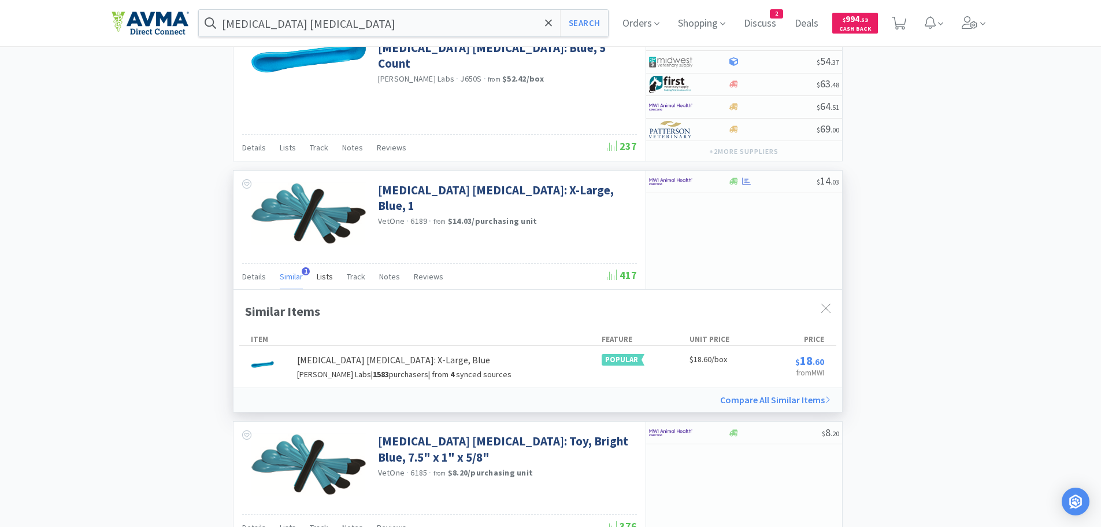
click at [330, 274] on span "Lists" at bounding box center [325, 276] width 16 height 10
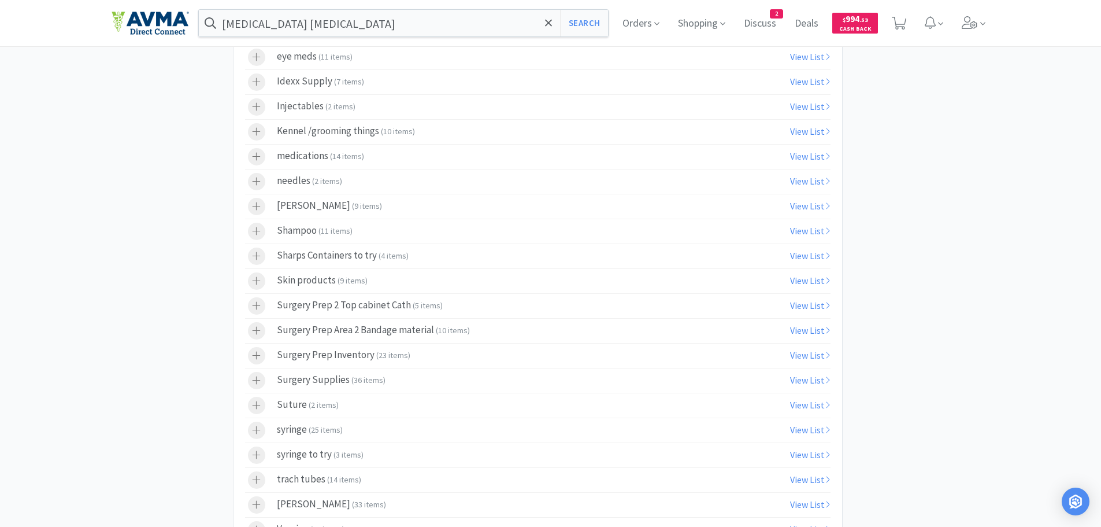
scroll to position [3046, 0]
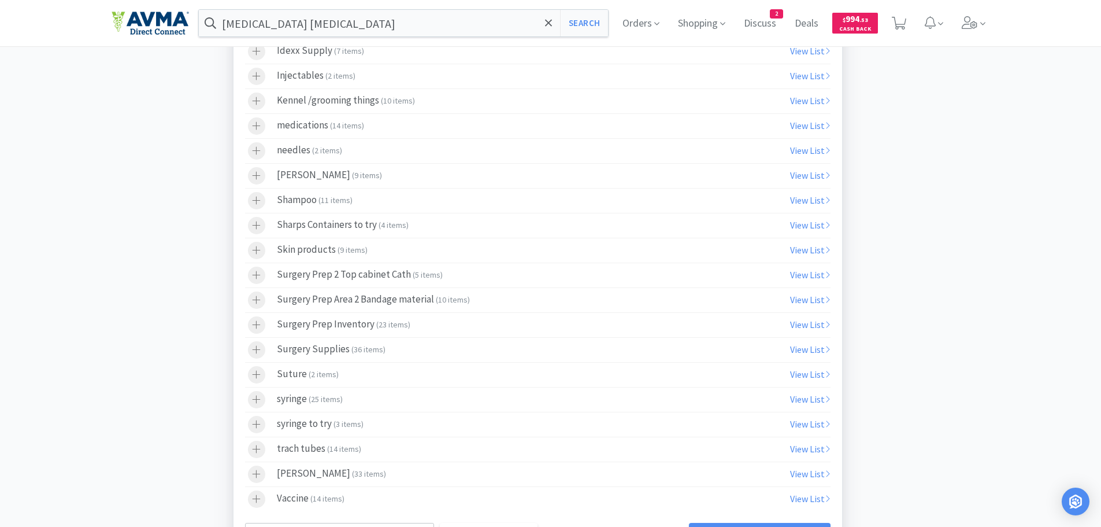
click at [408, 301] on div "Surgery Prep Area 2 Bandage material ( 10 items )" at bounding box center [373, 299] width 193 height 17
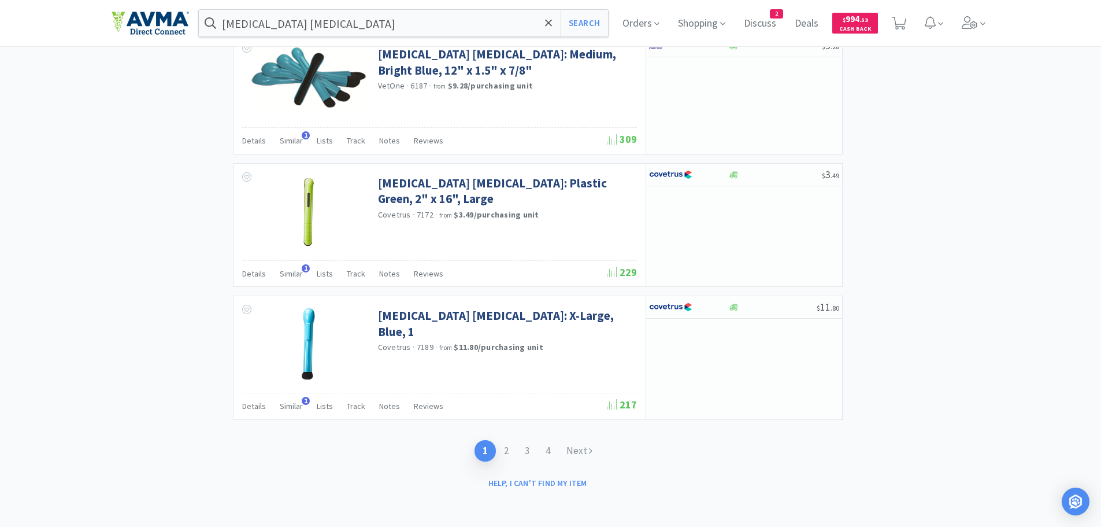
scroll to position [3972, 0]
click at [511, 447] on link "2" at bounding box center [506, 449] width 21 height 21
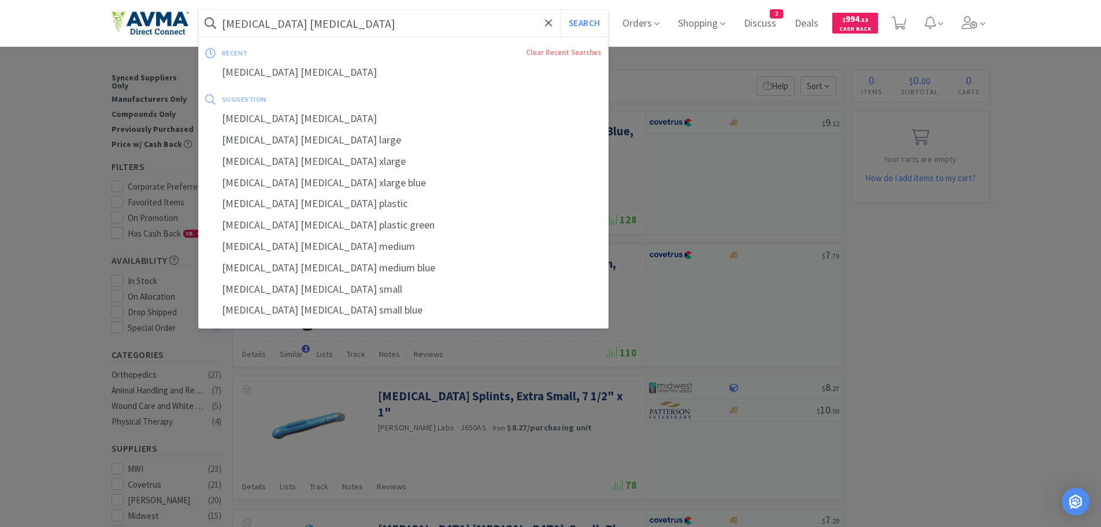
click at [312, 27] on input "[MEDICAL_DATA] [MEDICAL_DATA]" at bounding box center [404, 23] width 410 height 27
click at [297, 25] on input "[MEDICAL_DATA] [MEDICAL_DATA]" at bounding box center [404, 23] width 410 height 27
click at [591, 21] on button "Search" at bounding box center [584, 23] width 48 height 27
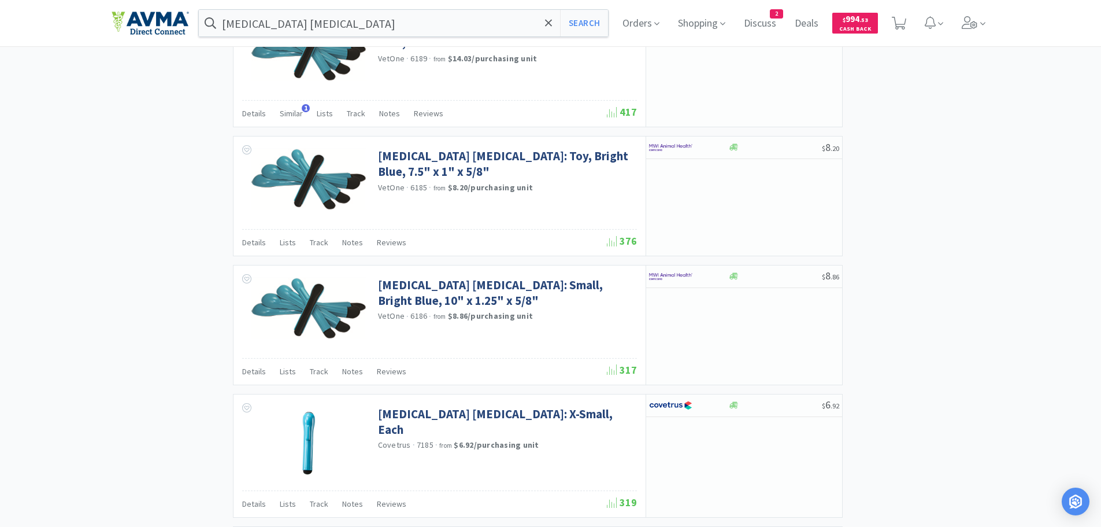
scroll to position [1231, 0]
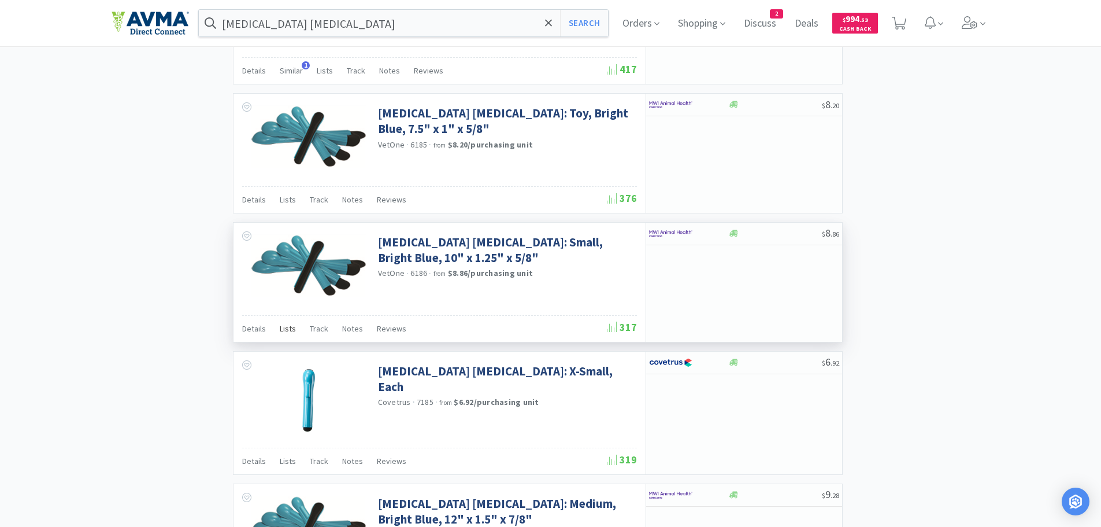
click at [286, 328] on span "Lists" at bounding box center [288, 328] width 16 height 10
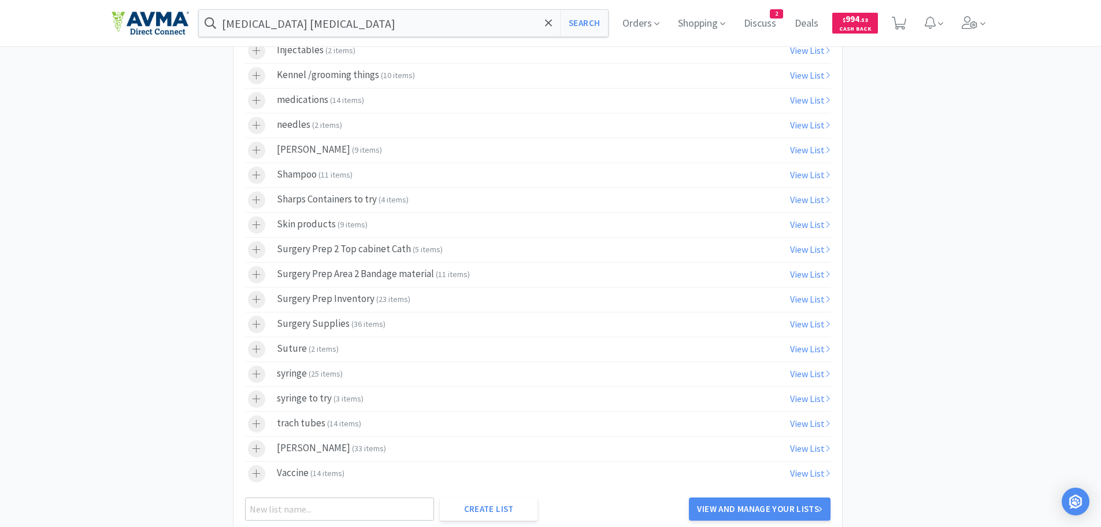
scroll to position [1804, 0]
click at [406, 270] on div "Surgery Prep Area 2 Bandage material ( 11 items )" at bounding box center [373, 271] width 193 height 17
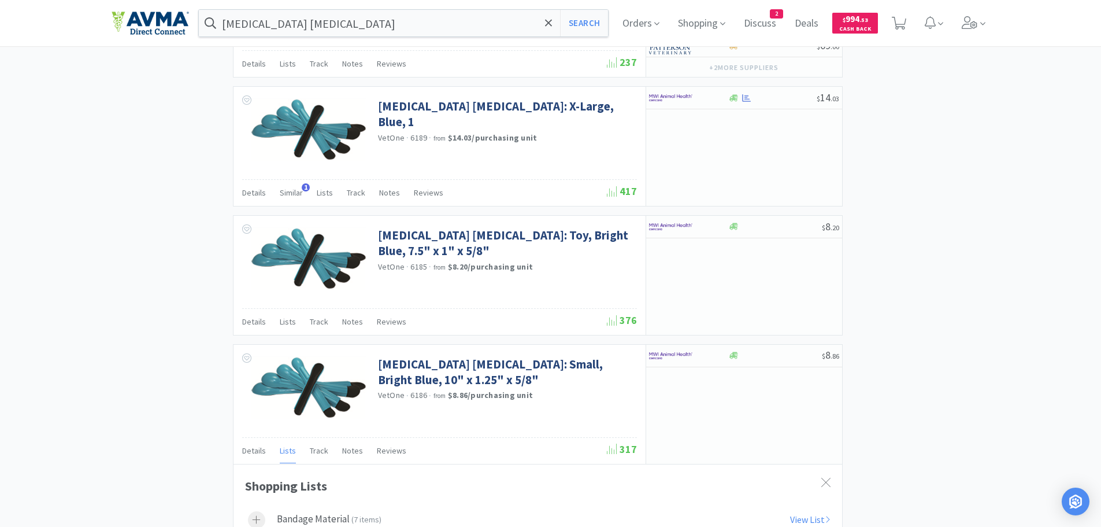
scroll to position [1092, 0]
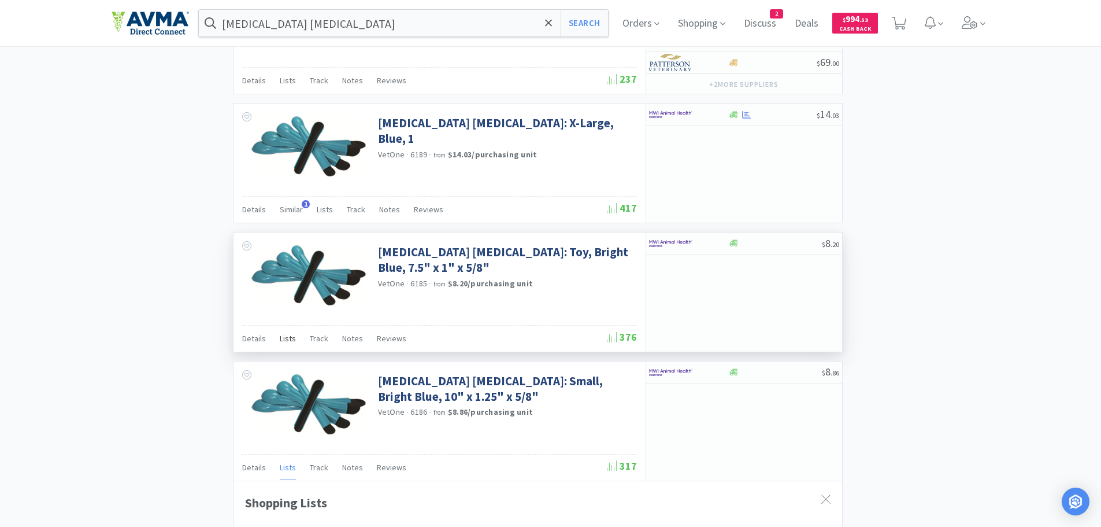
click at [292, 338] on span "Lists" at bounding box center [288, 338] width 16 height 10
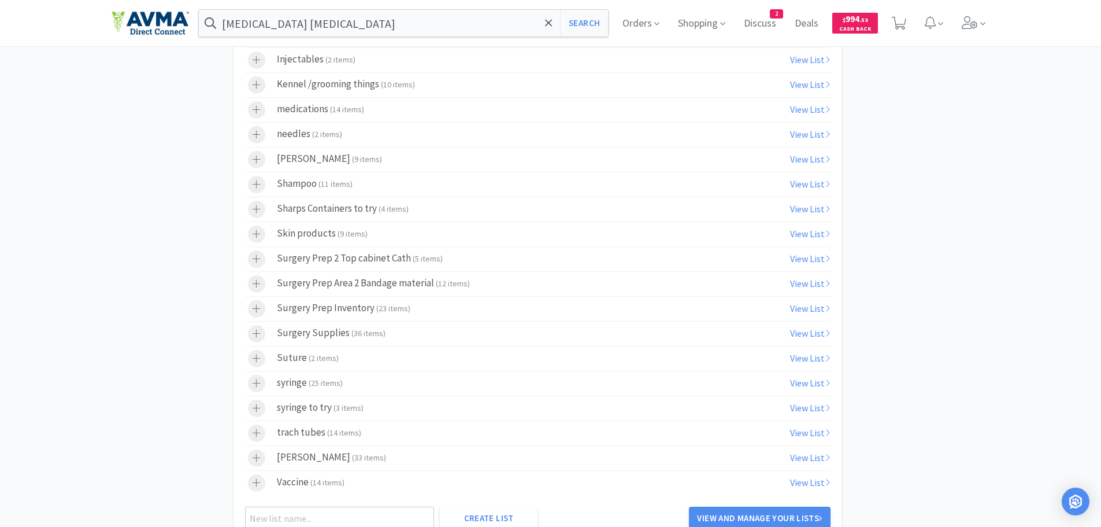
scroll to position [1650, 0]
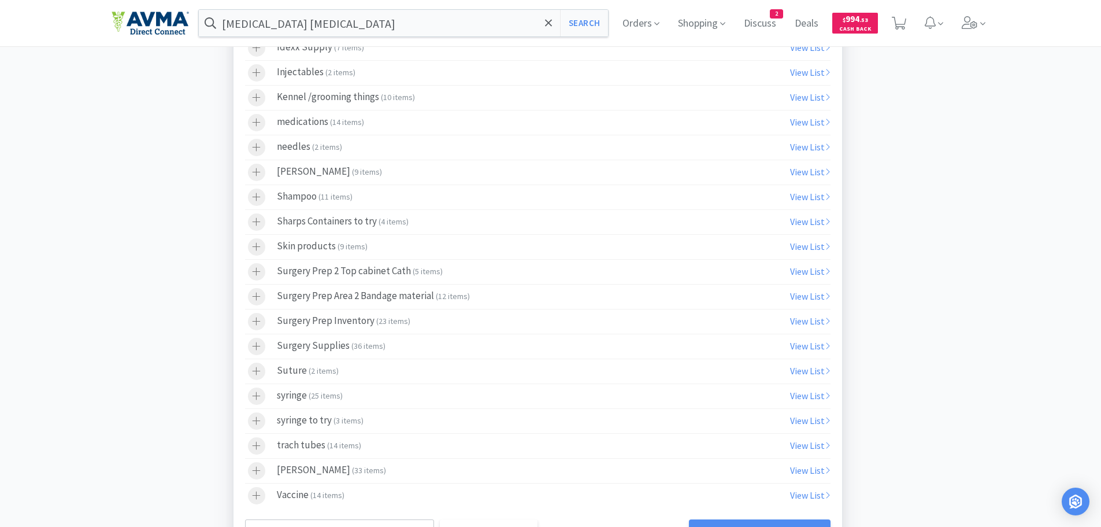
click at [399, 302] on div "Surgery Prep Area 2 Bandage material ( 12 items )" at bounding box center [373, 296] width 193 height 17
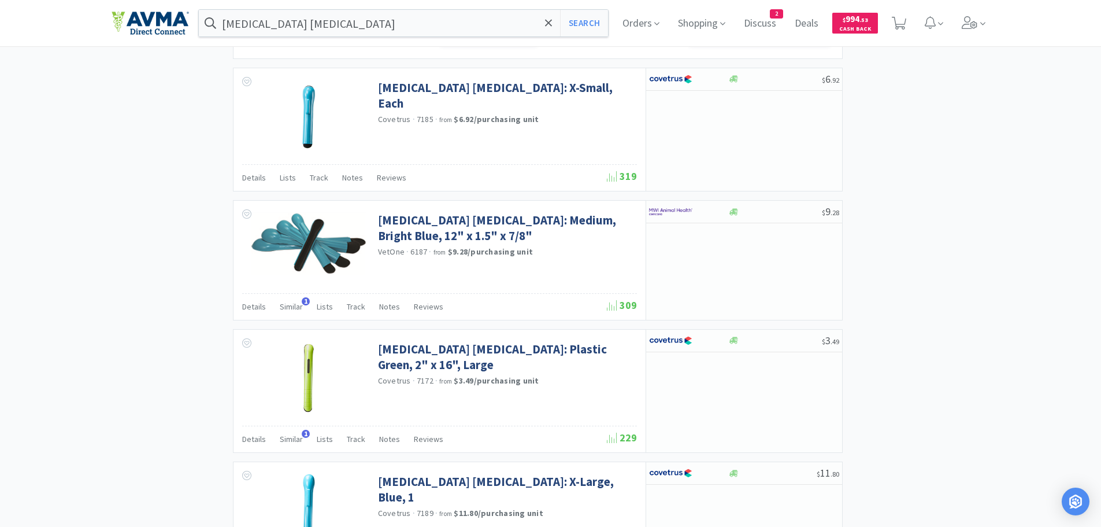
scroll to position [3084, 0]
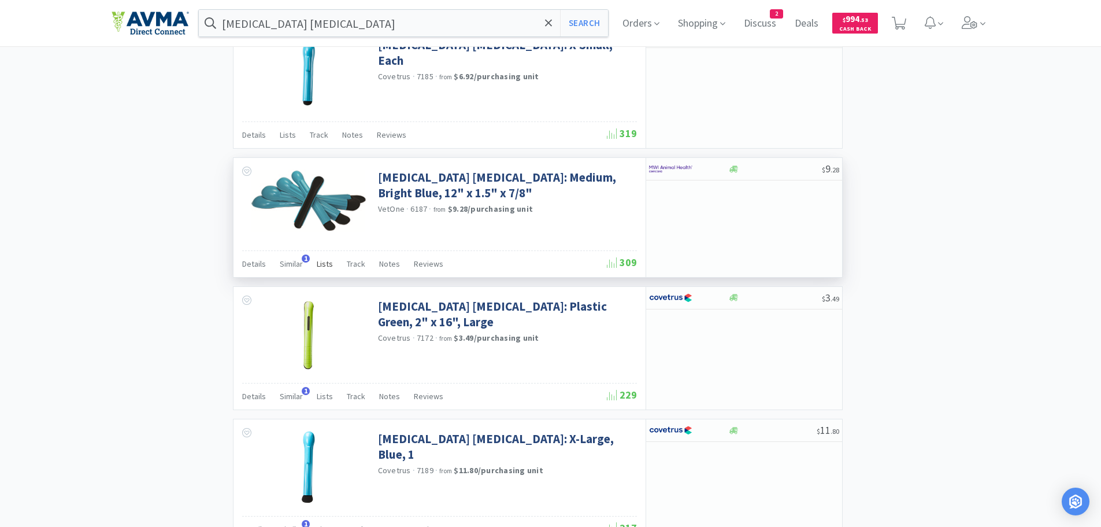
click at [323, 265] on span "Lists" at bounding box center [325, 263] width 16 height 10
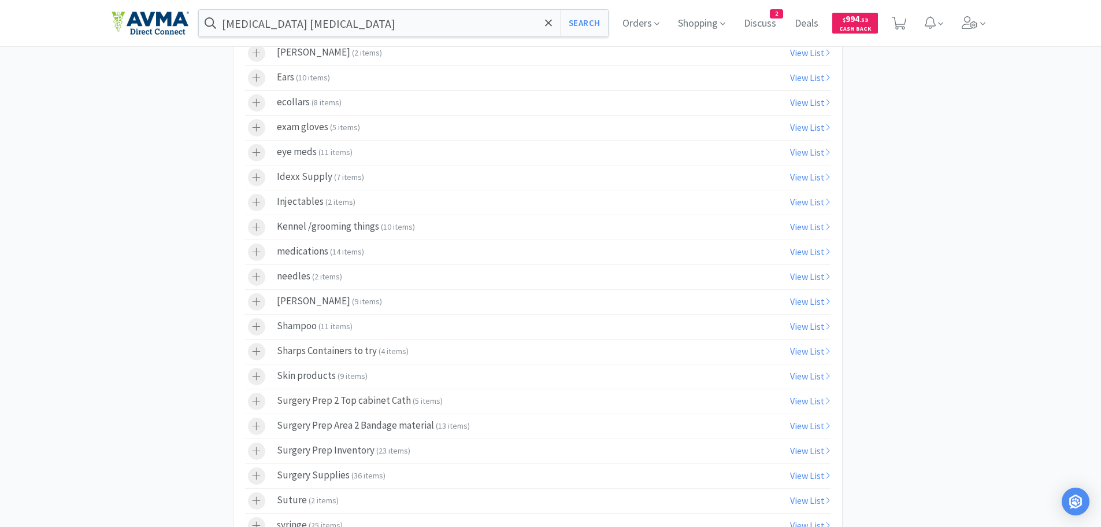
scroll to position [3444, 0]
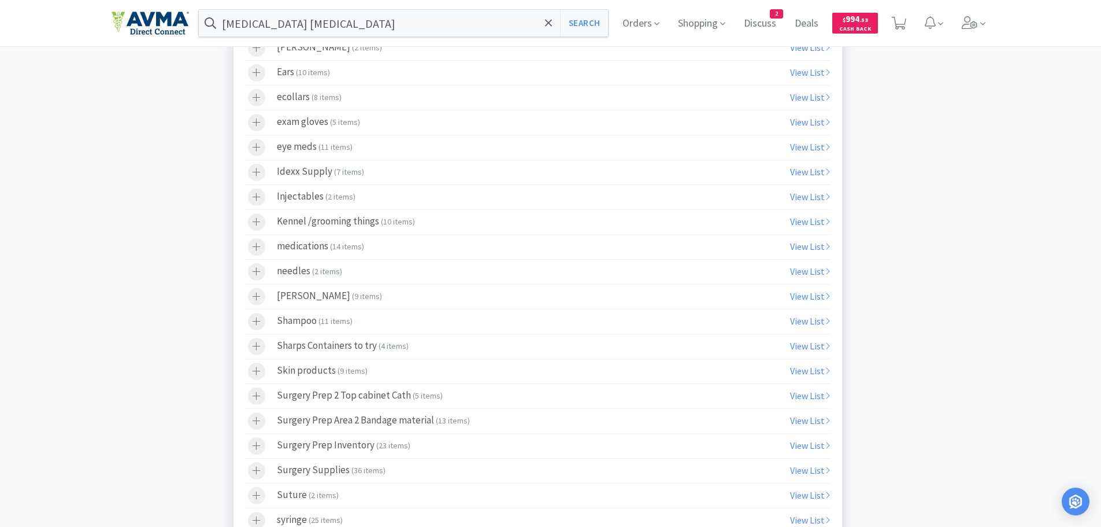
click at [365, 420] on div "Surgery Prep Area 2 Bandage material ( 13 items )" at bounding box center [373, 420] width 193 height 17
drag, startPoint x: 965, startPoint y: 315, endPoint x: 995, endPoint y: 339, distance: 38.3
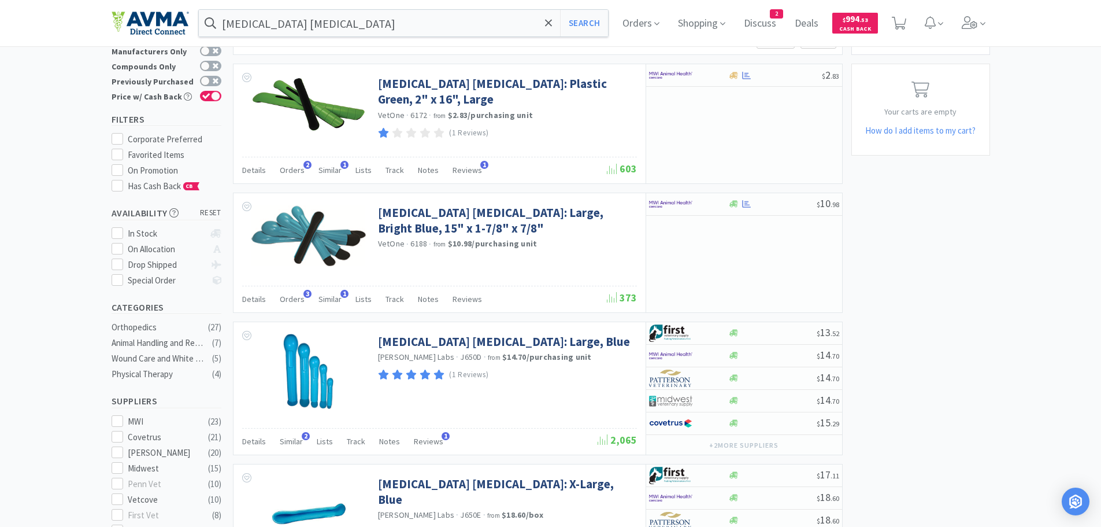
scroll to position [0, 0]
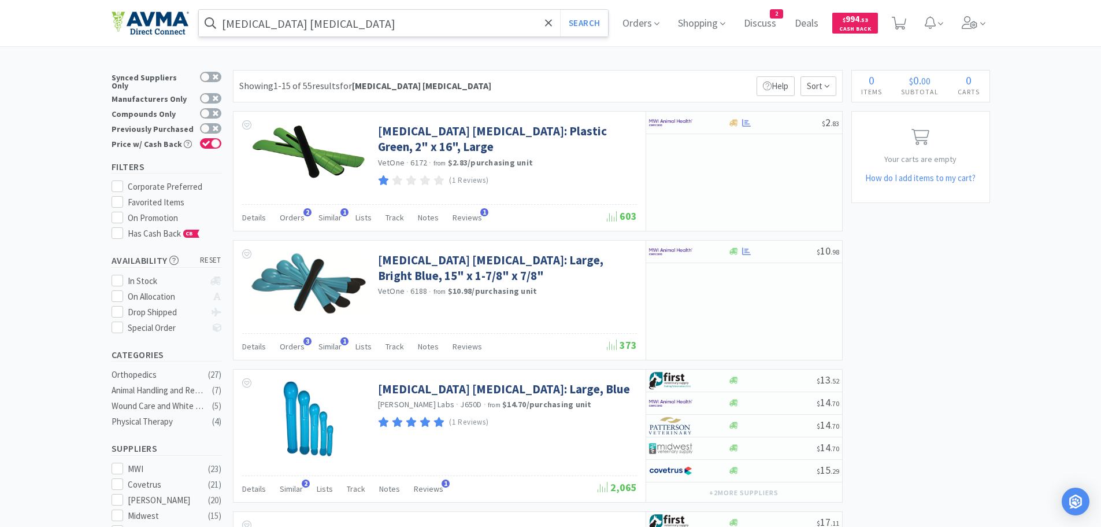
click at [403, 30] on input "[MEDICAL_DATA] [MEDICAL_DATA]" at bounding box center [404, 23] width 410 height 27
click at [916, 220] on div at bounding box center [550, 263] width 1101 height 527
click at [699, 24] on span "Shopping" at bounding box center [701, 23] width 57 height 46
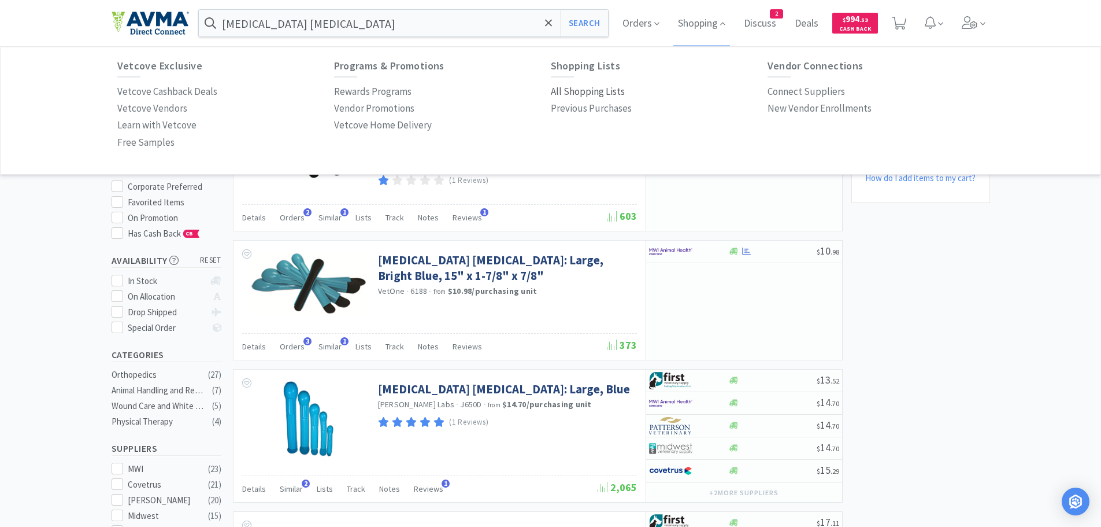
click at [570, 94] on p "All Shopping Lists" at bounding box center [588, 92] width 74 height 16
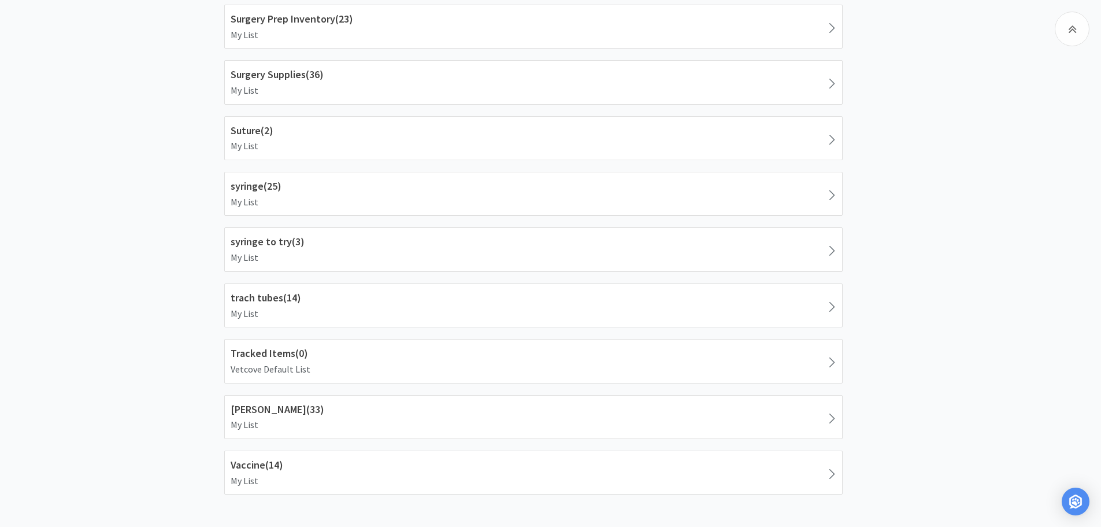
scroll to position [1523, 0]
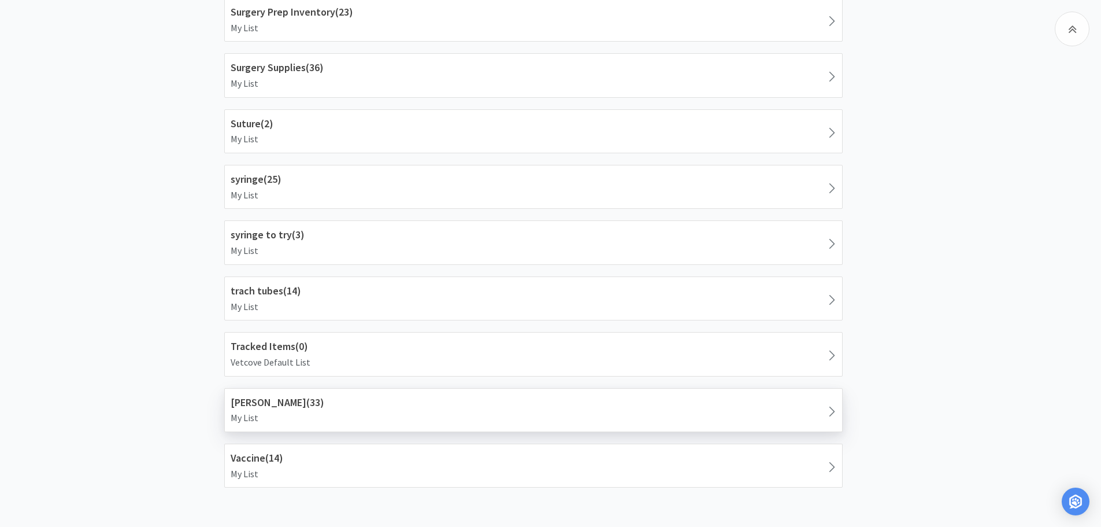
click at [308, 412] on p "My List" at bounding box center [534, 417] width 606 height 15
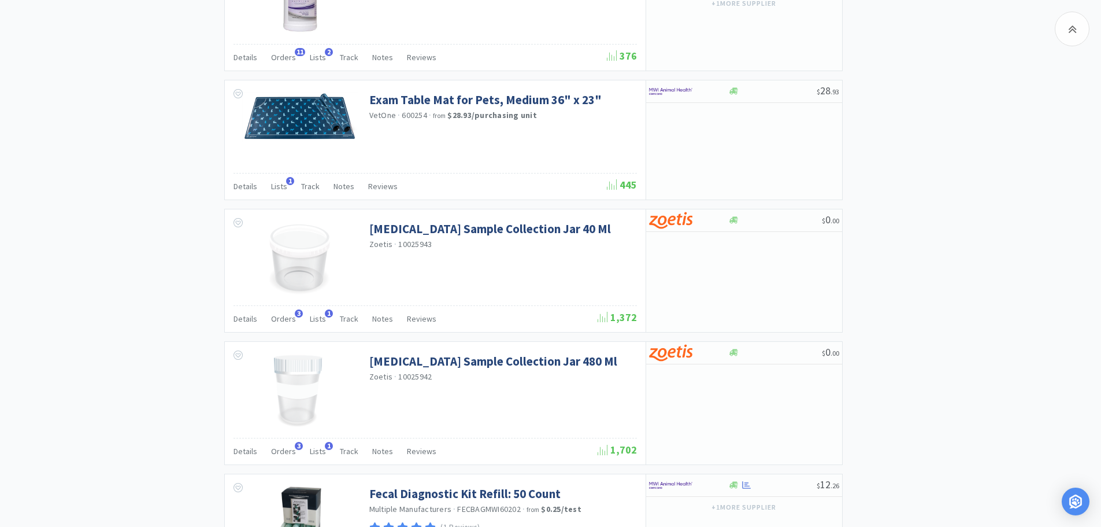
scroll to position [1253, 0]
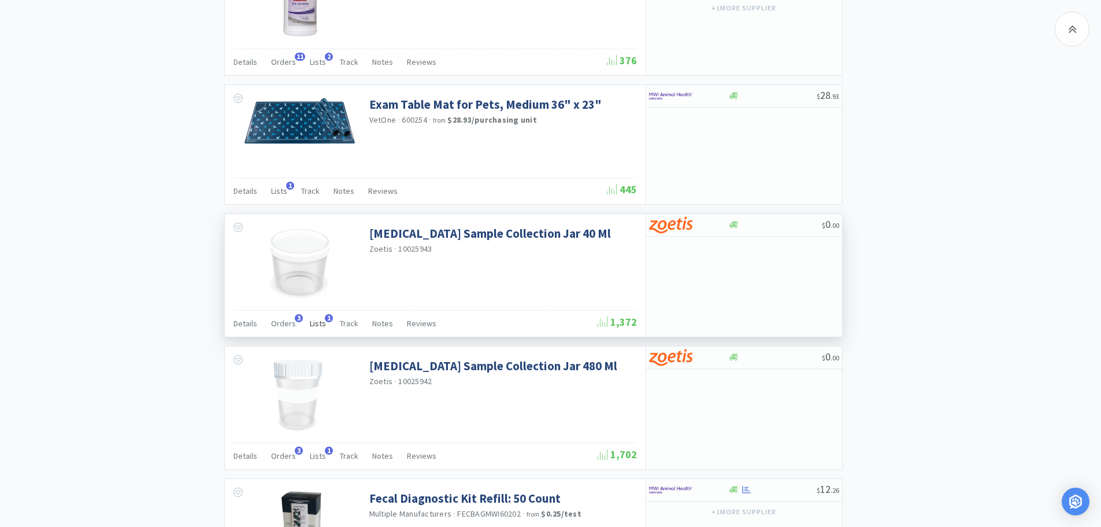
click at [311, 324] on span "Lists" at bounding box center [318, 323] width 16 height 10
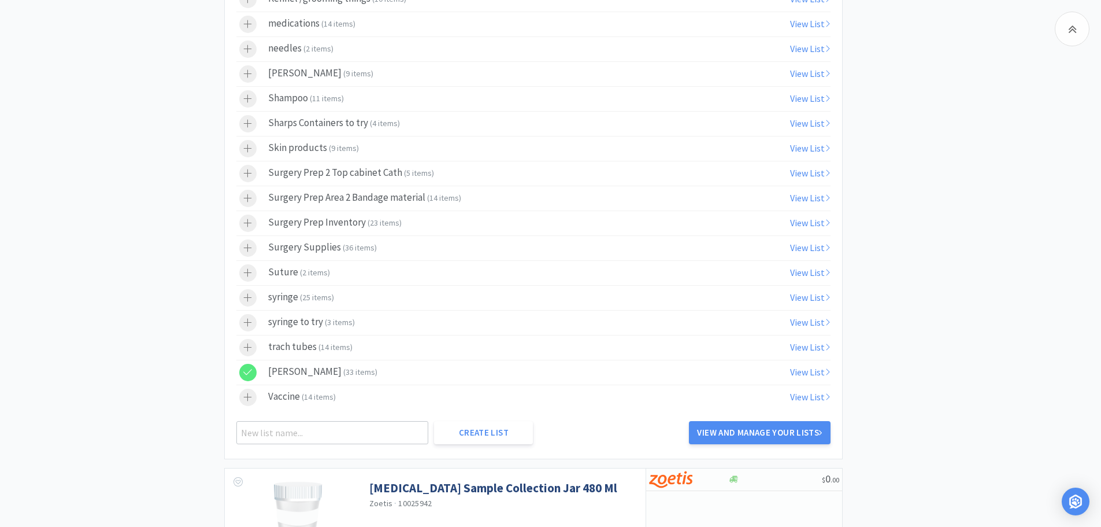
scroll to position [1979, 0]
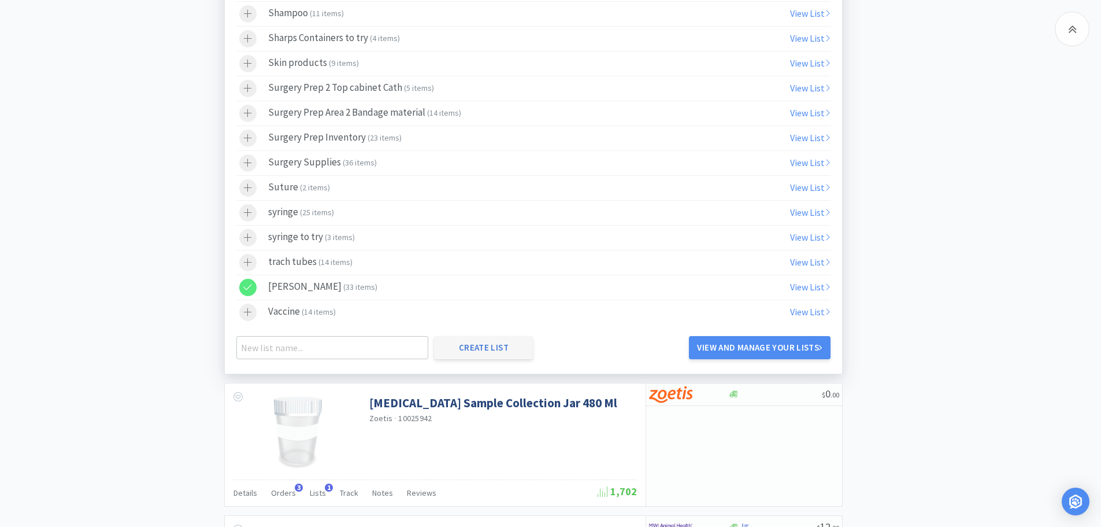
click at [456, 355] on button "Create List" at bounding box center [483, 347] width 99 height 23
click at [270, 345] on input "text" at bounding box center [332, 347] width 193 height 23
click at [290, 346] on input "Surgery Prep [MEDICAL_DATA] supplies" at bounding box center [332, 347] width 193 height 23
type input "Surgery Prep Left [MEDICAL_DATA] supplies"
click at [492, 343] on button "Create List" at bounding box center [483, 347] width 99 height 23
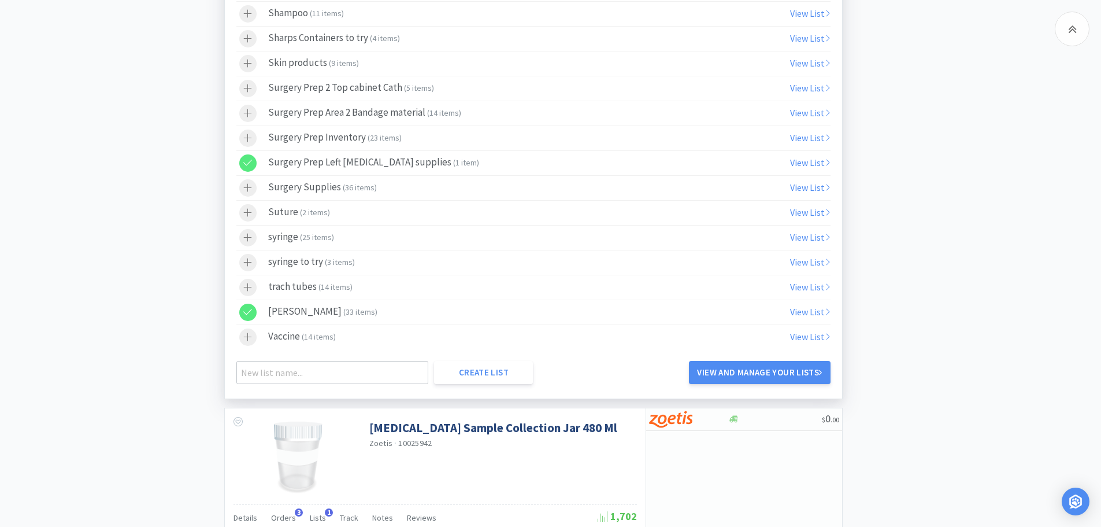
click at [253, 311] on div at bounding box center [247, 311] width 17 height 17
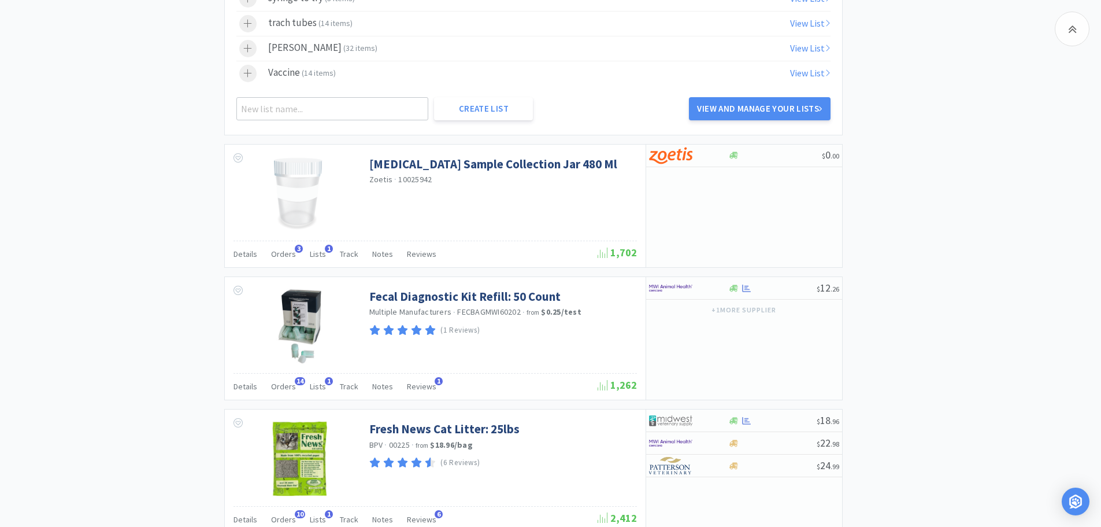
scroll to position [2253, 0]
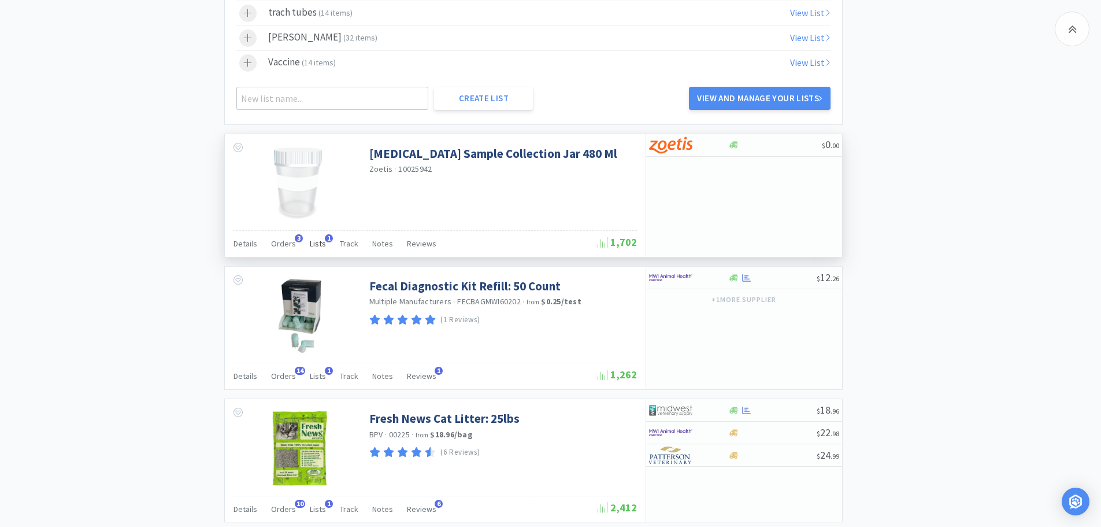
click at [316, 245] on span "Lists" at bounding box center [318, 243] width 16 height 10
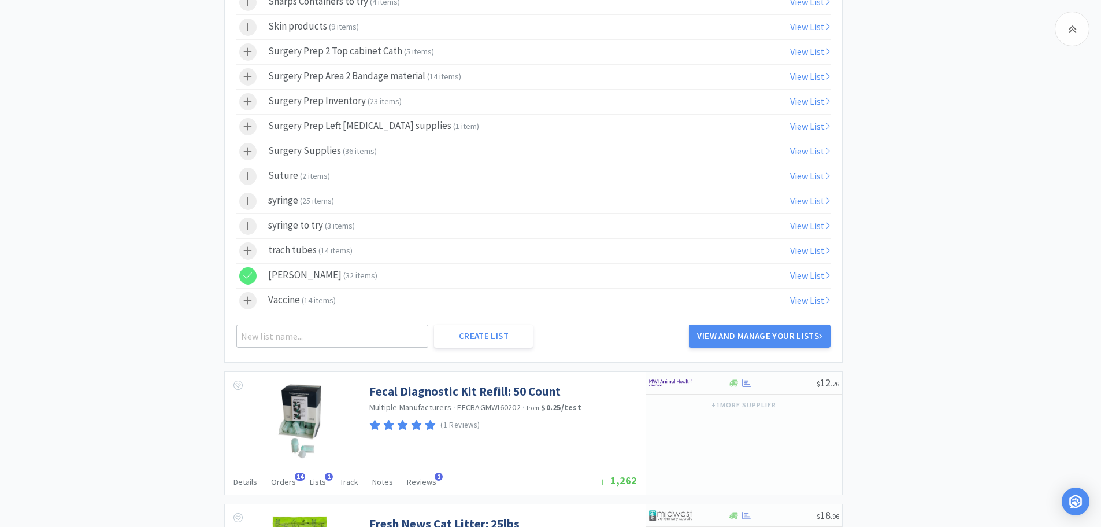
scroll to position [2950, 0]
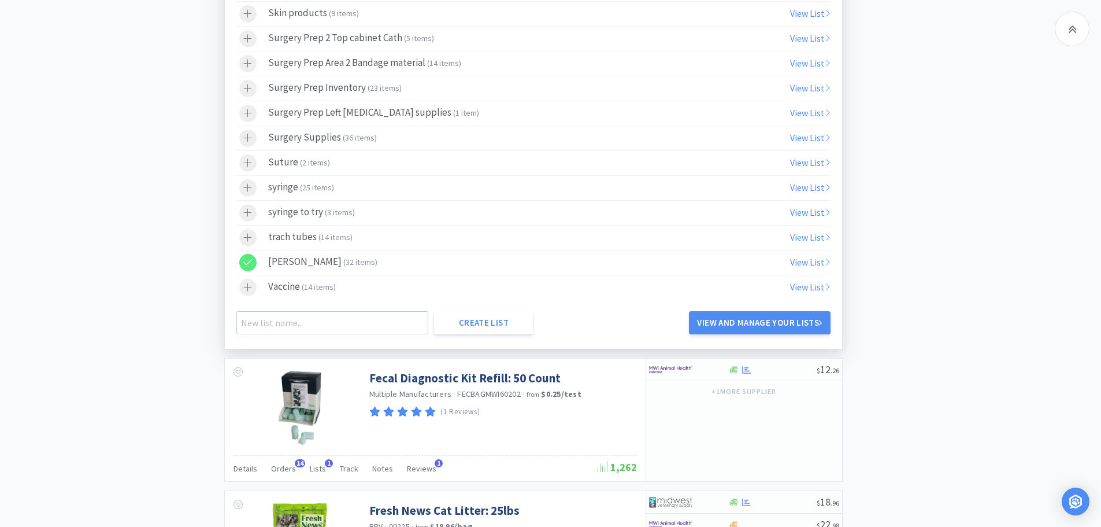
click at [254, 261] on div at bounding box center [247, 262] width 17 height 17
click at [336, 108] on div "Surgery Prep Left [MEDICAL_DATA] supplies ( 1 item )" at bounding box center [373, 113] width 211 height 17
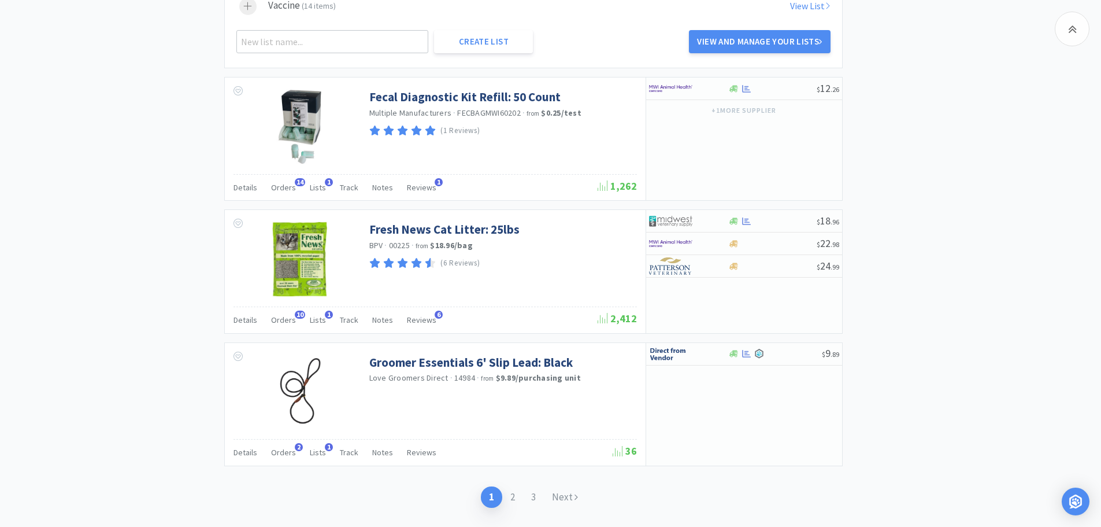
scroll to position [3258, 0]
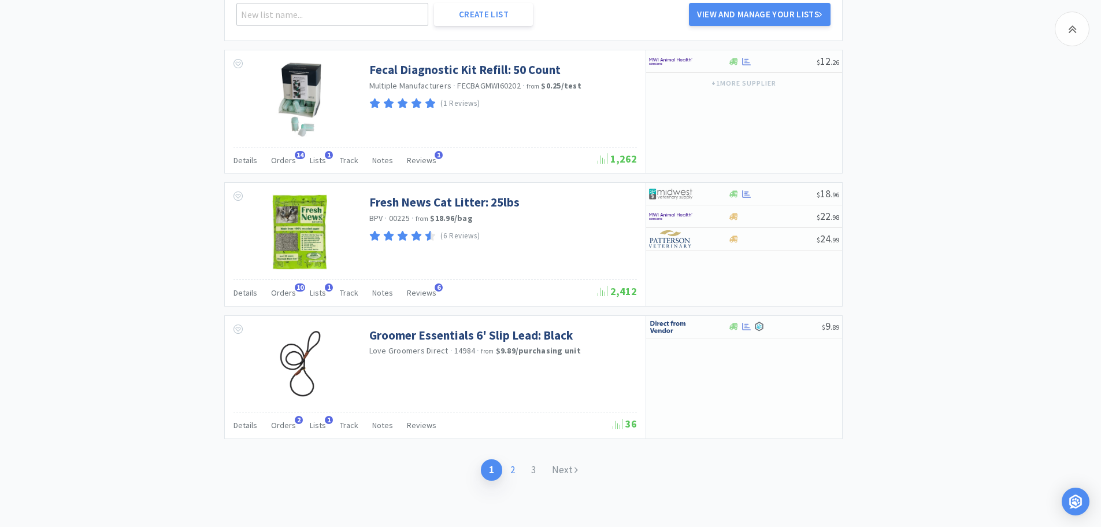
click at [513, 468] on link "2" at bounding box center [512, 469] width 21 height 21
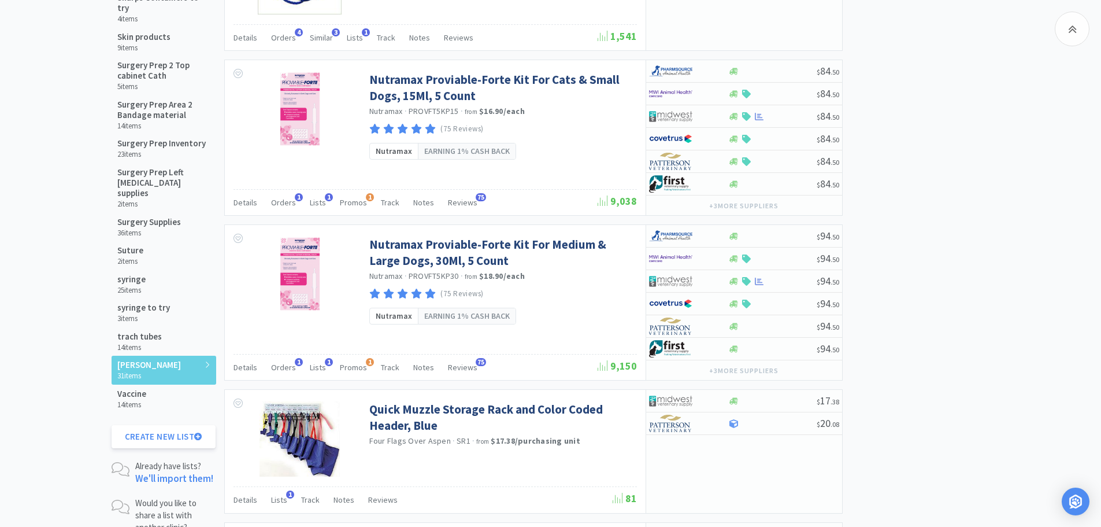
scroll to position [728, 0]
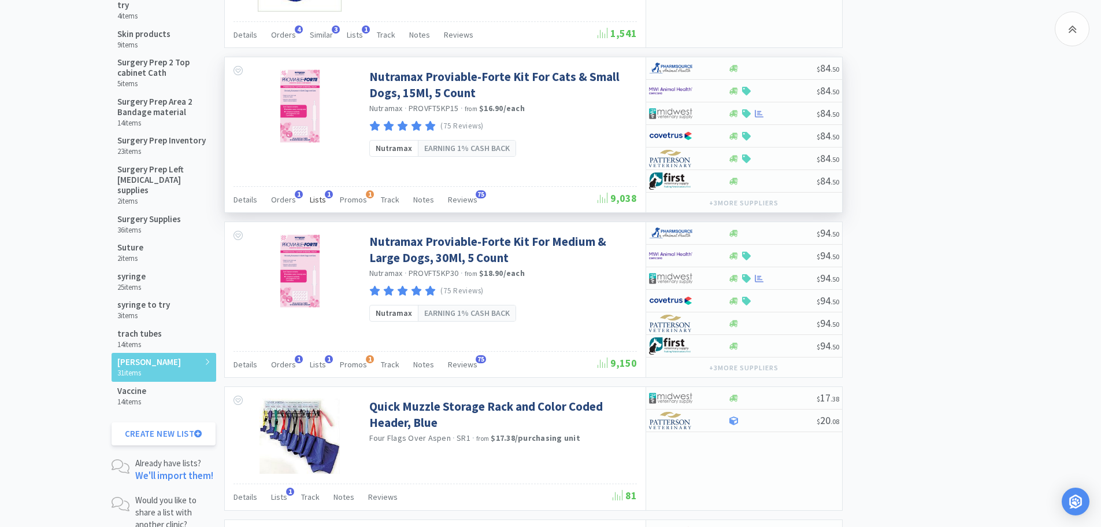
click at [314, 201] on span "Lists" at bounding box center [318, 199] width 16 height 10
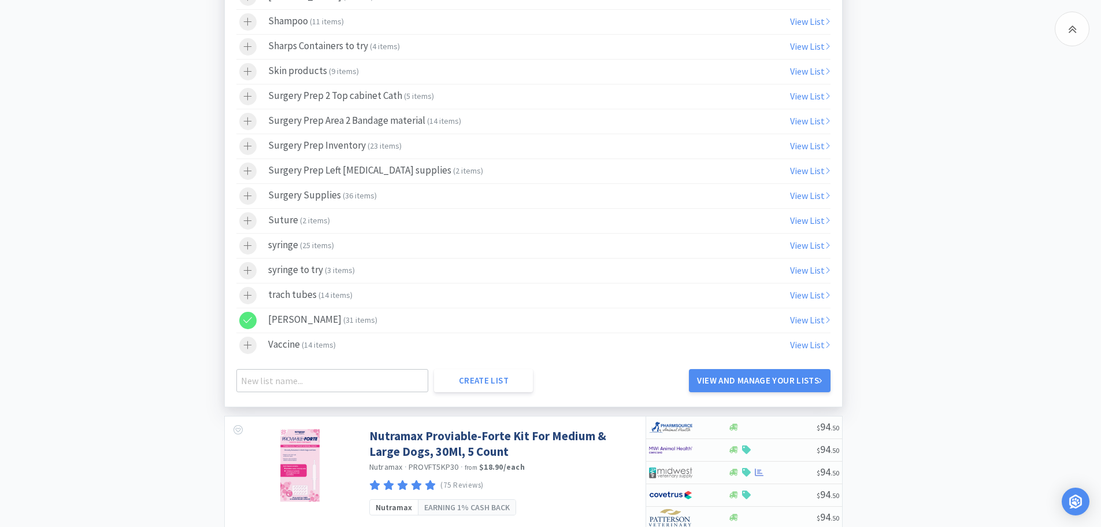
scroll to position [1326, 0]
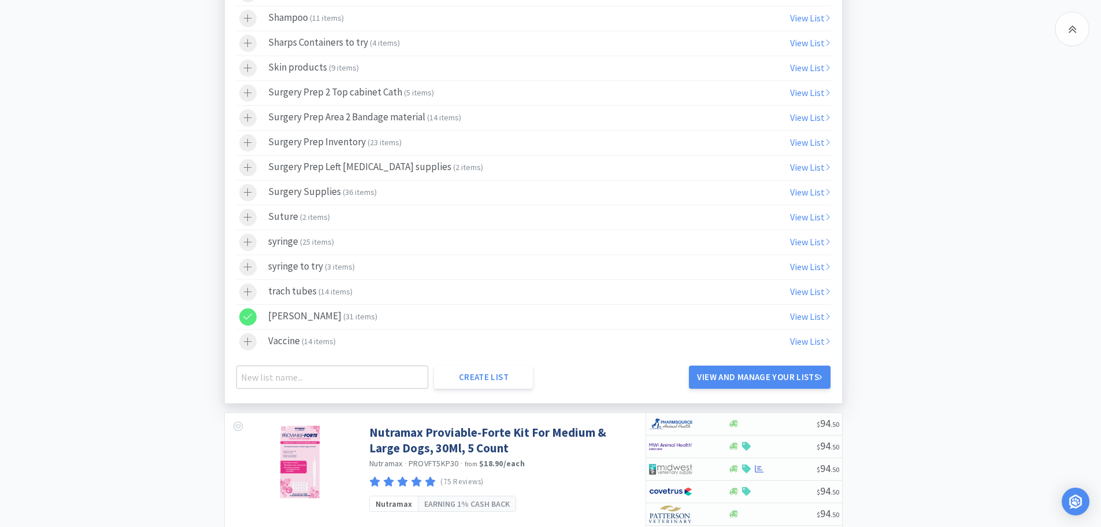
drag, startPoint x: 246, startPoint y: 317, endPoint x: 398, endPoint y: 300, distance: 153.6
click at [247, 317] on icon at bounding box center [247, 317] width 9 height 10
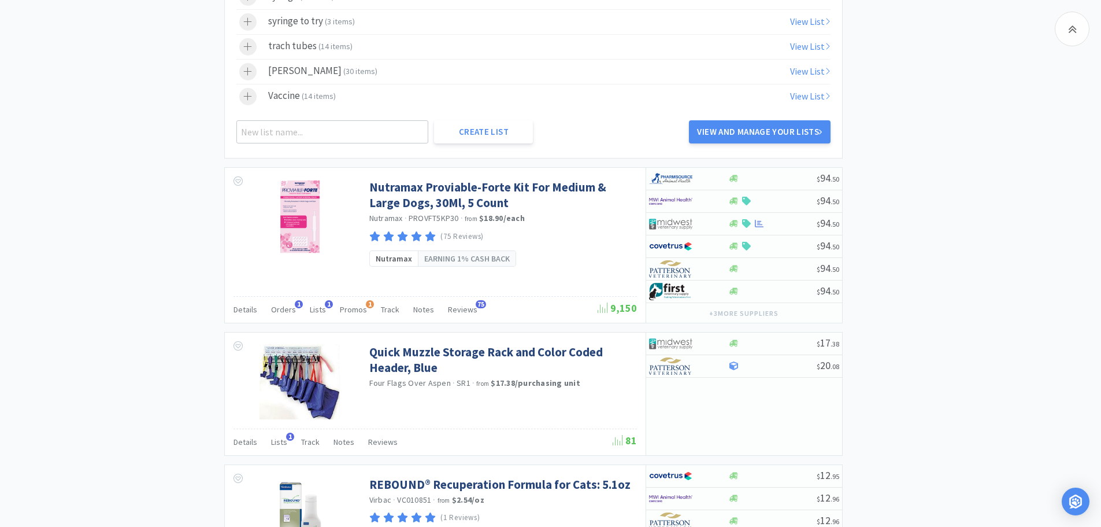
scroll to position [1575, 0]
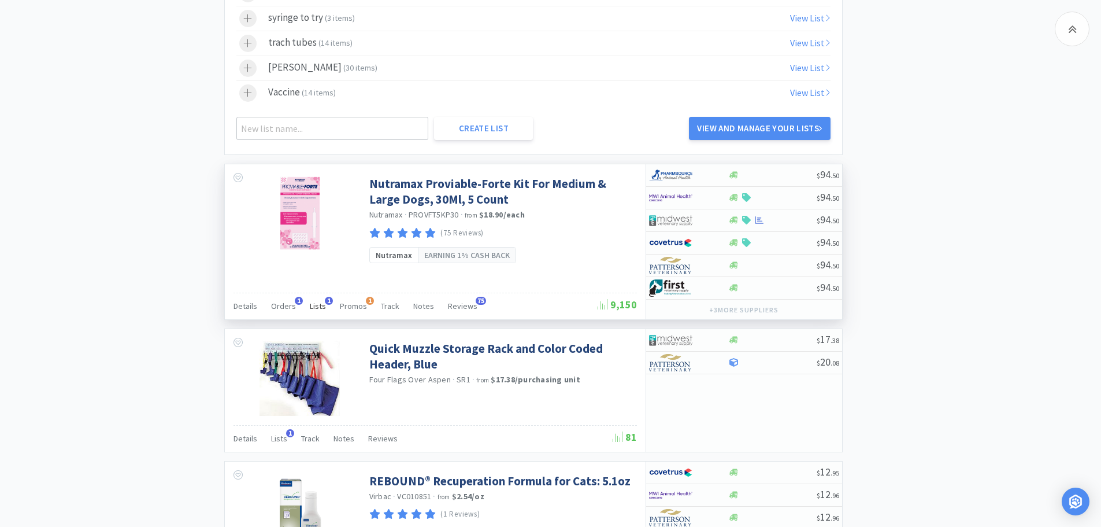
click at [319, 299] on div "Lists 1" at bounding box center [318, 308] width 16 height 22
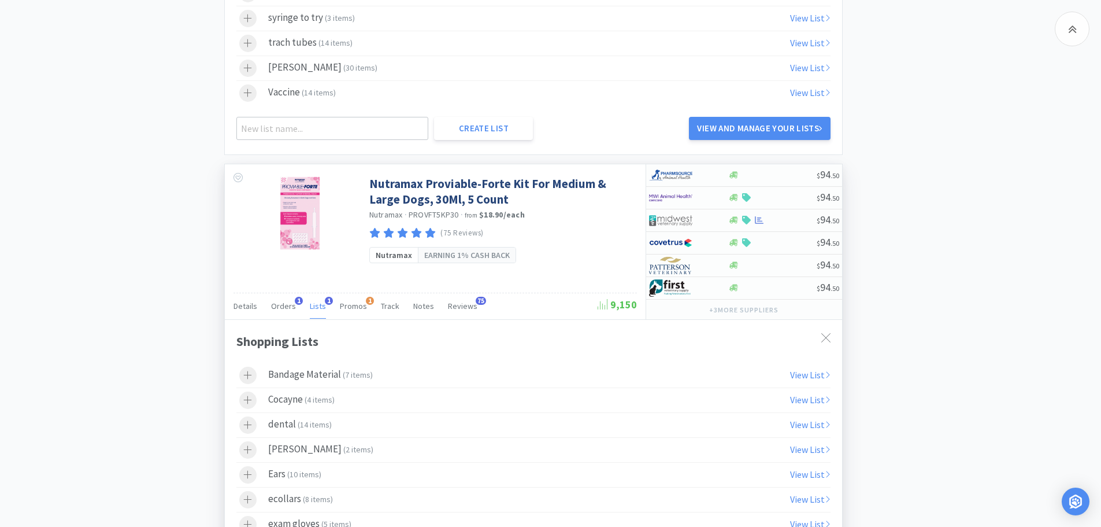
click at [316, 308] on span "Lists" at bounding box center [318, 306] width 16 height 10
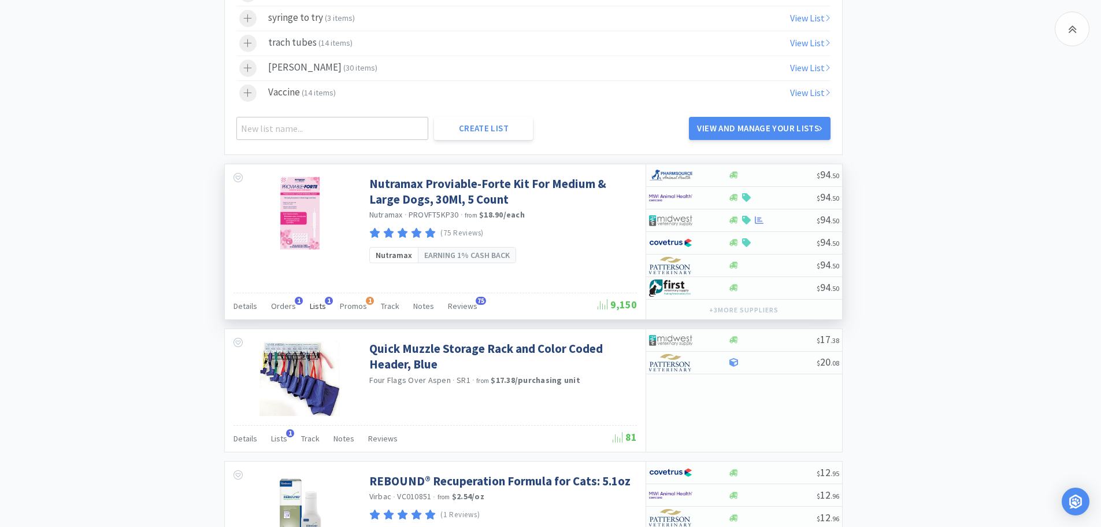
click at [325, 302] on span "1" at bounding box center [329, 301] width 8 height 8
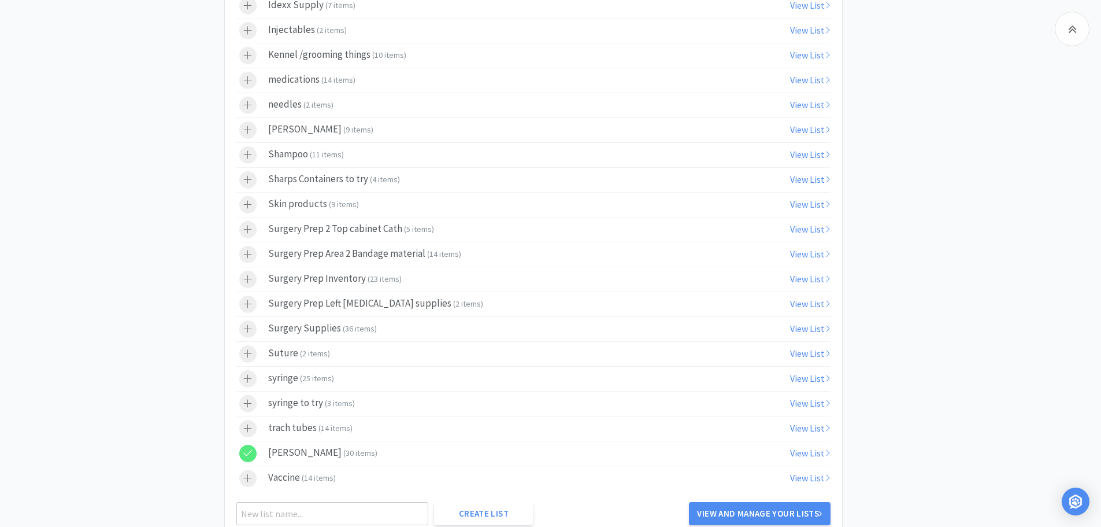
scroll to position [2178, 0]
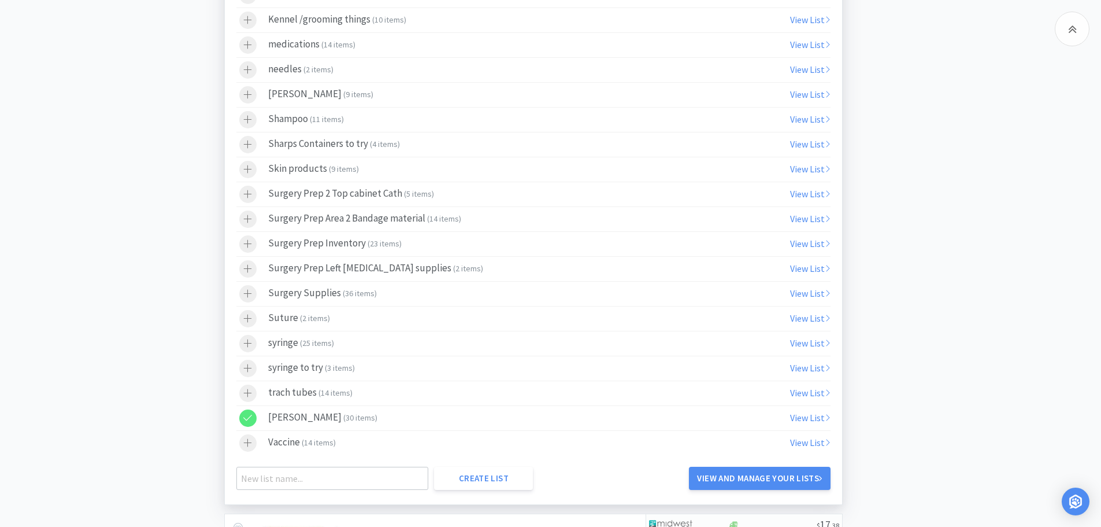
click at [252, 414] on div at bounding box center [247, 417] width 17 height 17
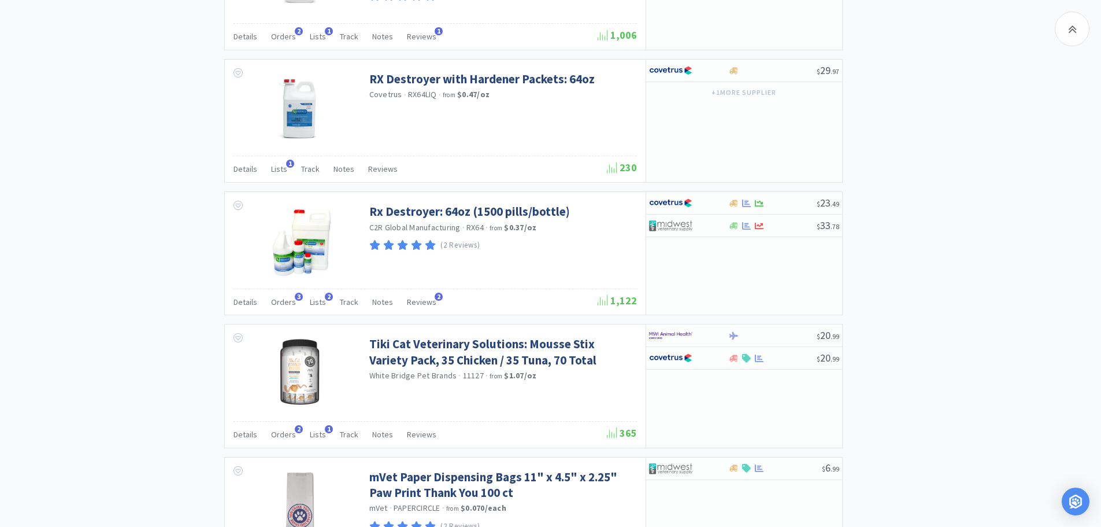
scroll to position [3296, 0]
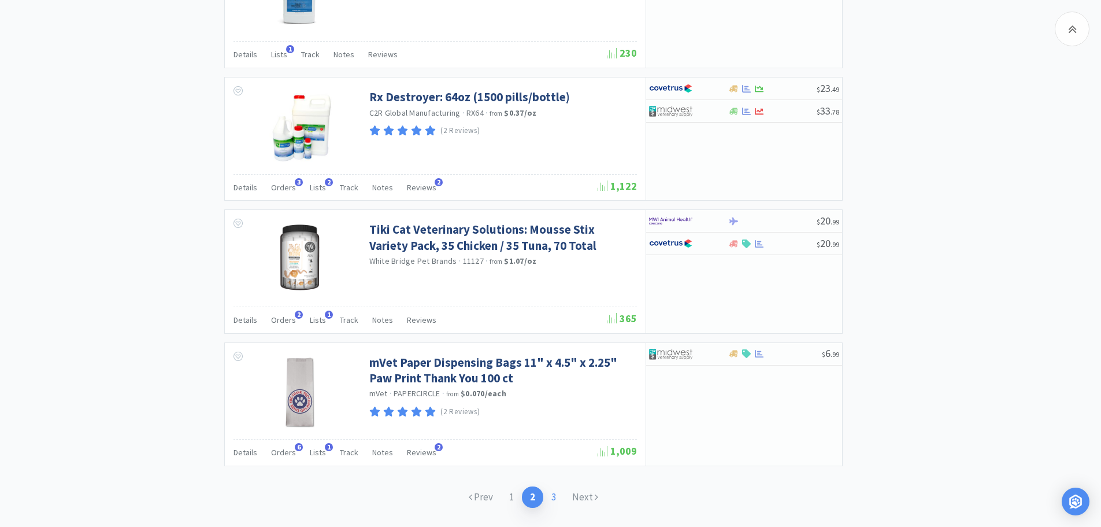
click at [553, 496] on link "3" at bounding box center [553, 496] width 21 height 21
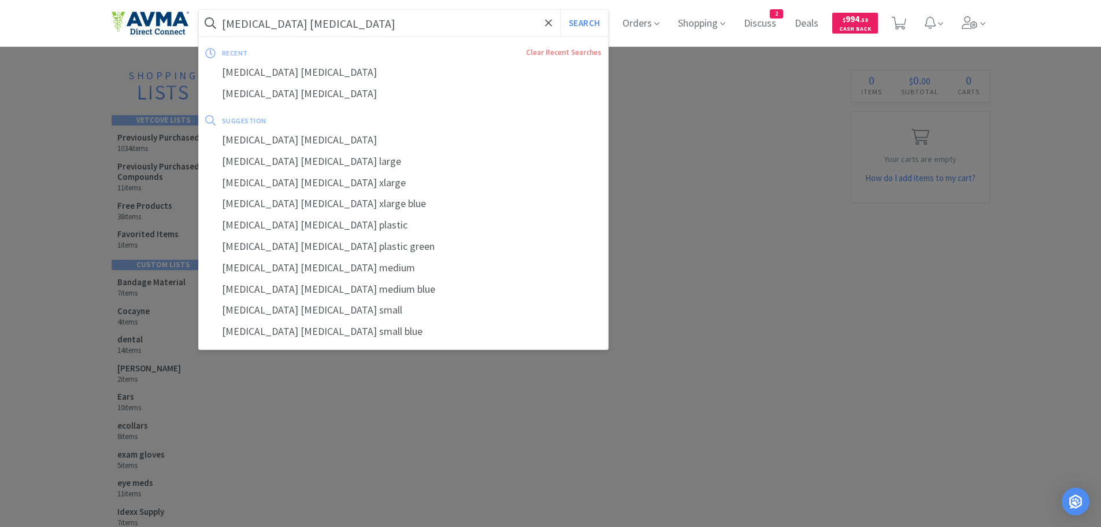
click at [347, 25] on input "[MEDICAL_DATA] [MEDICAL_DATA]" at bounding box center [404, 23] width 410 height 27
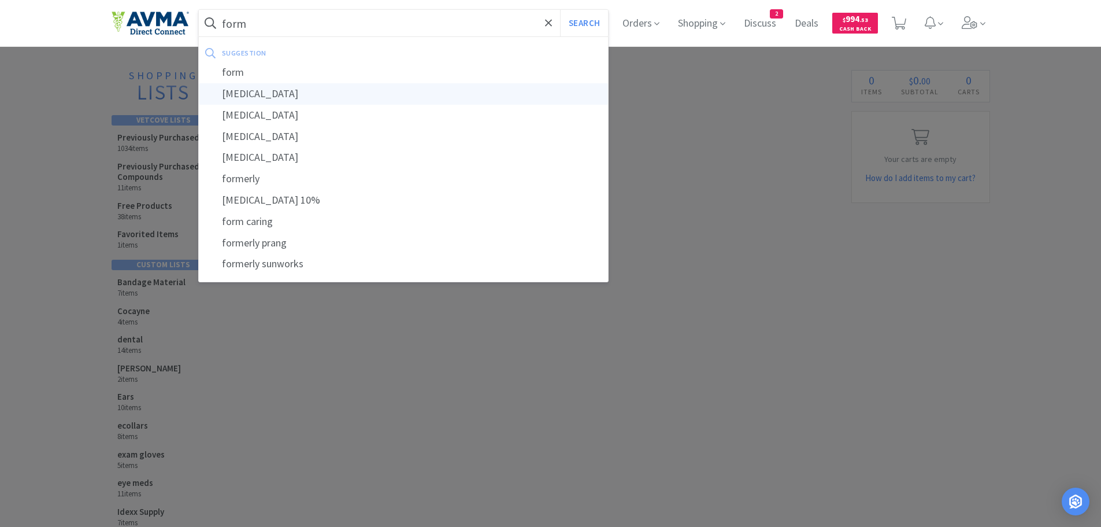
click at [252, 95] on div "[MEDICAL_DATA]" at bounding box center [404, 93] width 410 height 21
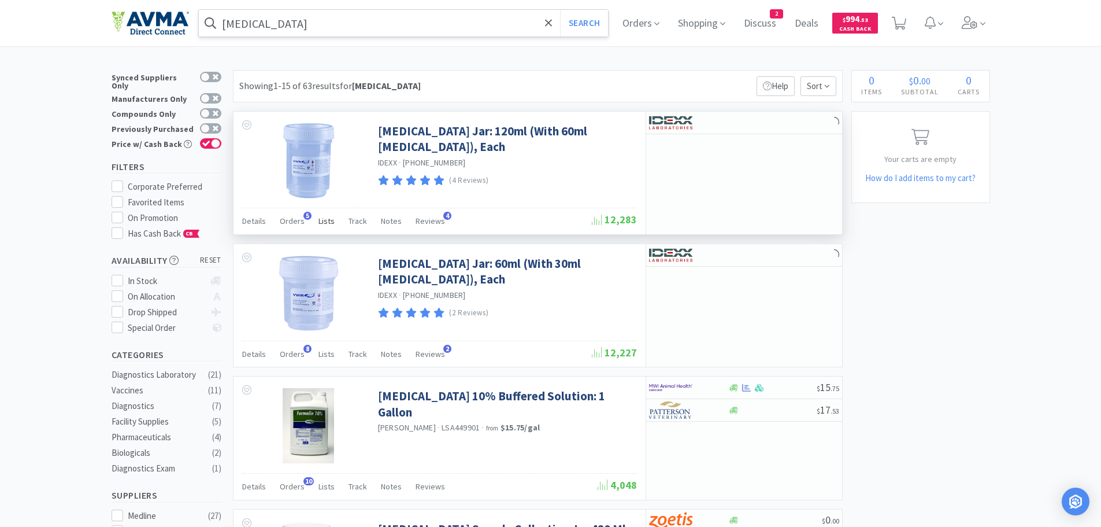
click at [319, 220] on span "Lists" at bounding box center [327, 221] width 16 height 10
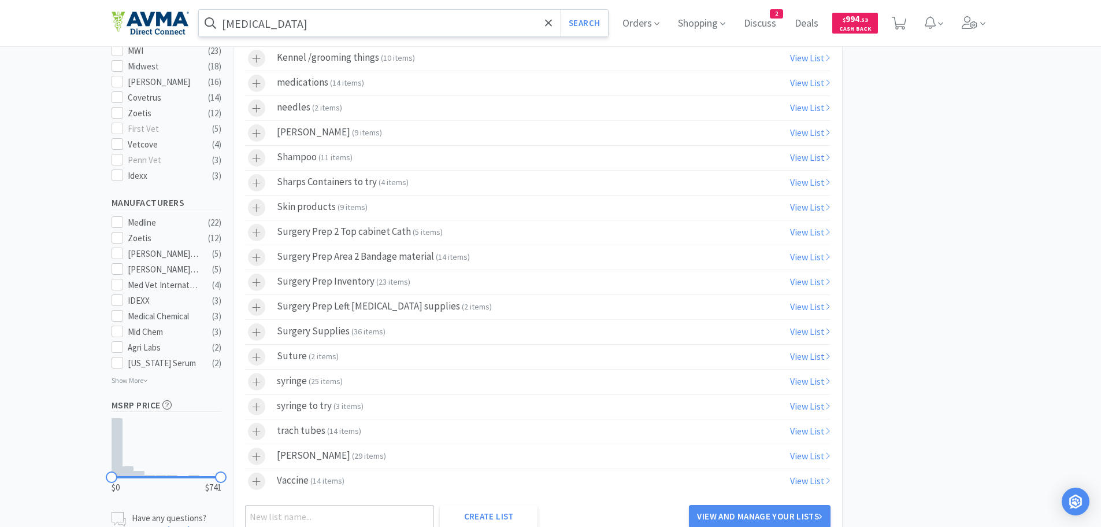
scroll to position [525, 0]
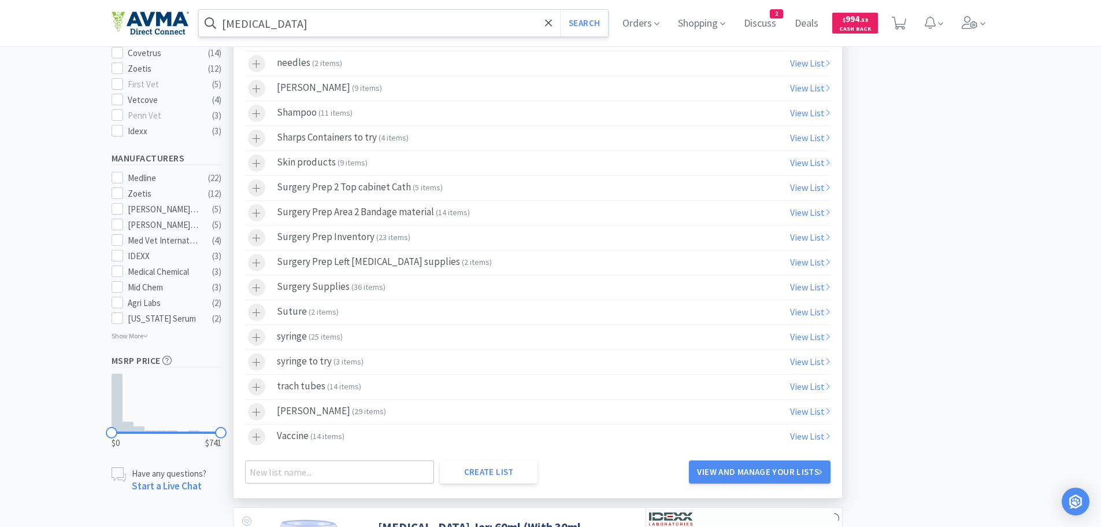
click at [464, 267] on span "2 items" at bounding box center [476, 262] width 25 height 10
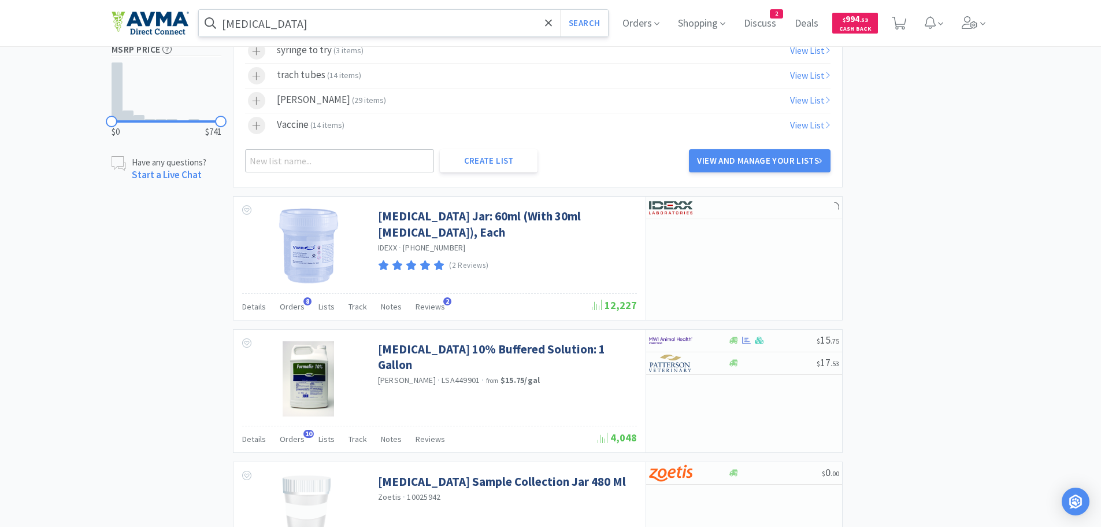
scroll to position [839, 0]
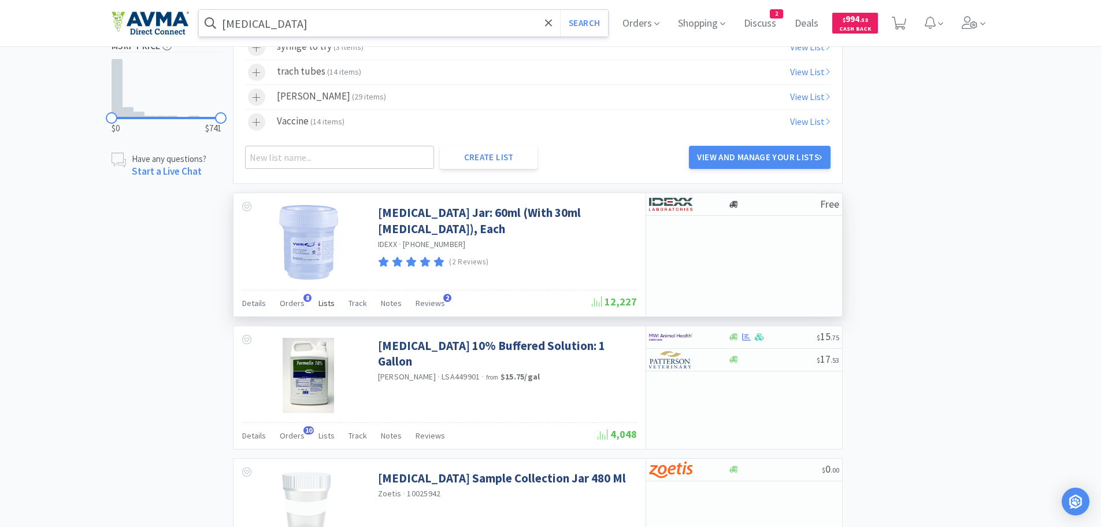
click at [325, 306] on span "Lists" at bounding box center [327, 303] width 16 height 10
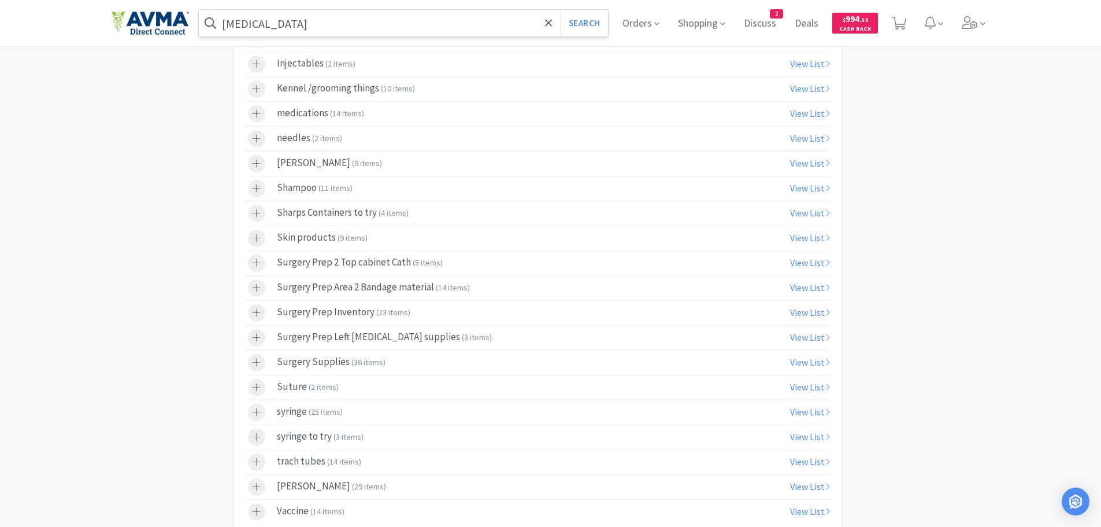
scroll to position [1472, 0]
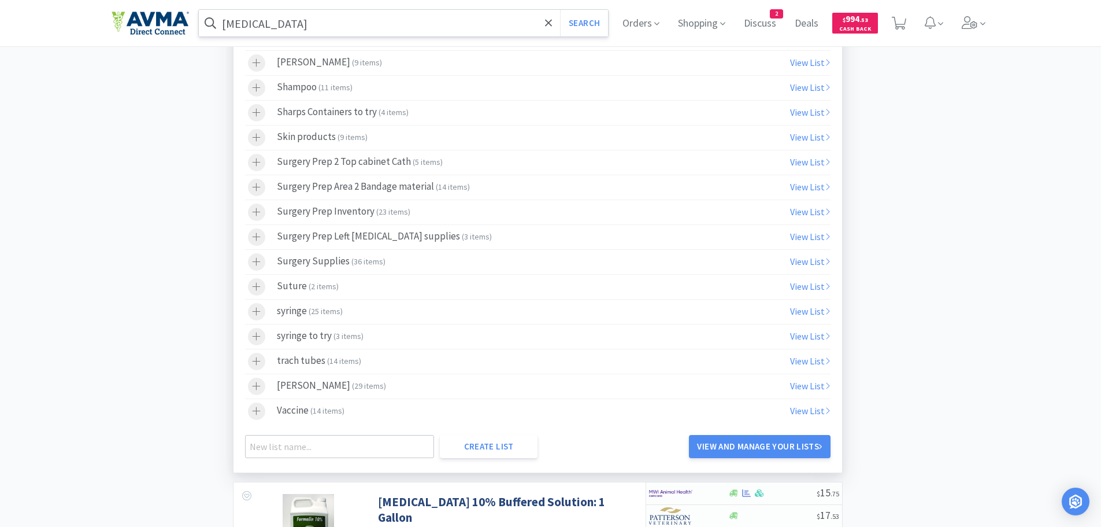
click at [412, 238] on div "Surgery Prep Left [MEDICAL_DATA] supplies ( 3 items )" at bounding box center [384, 236] width 215 height 17
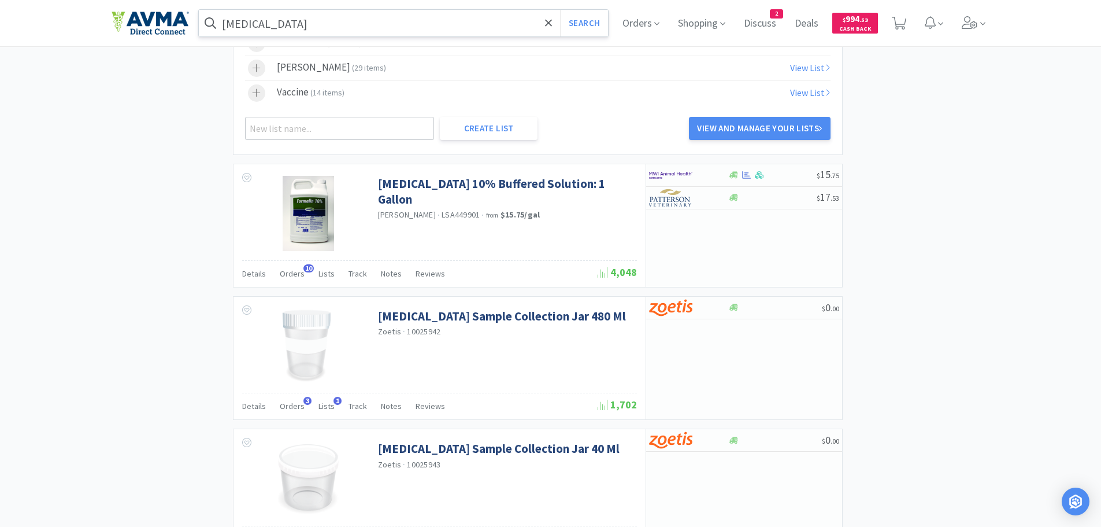
scroll to position [1803, 0]
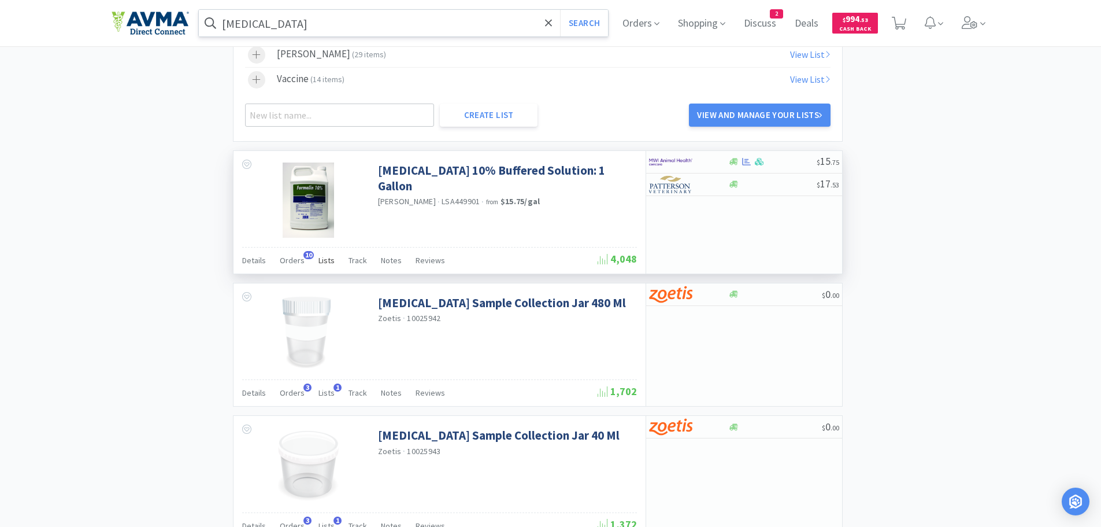
click at [325, 258] on span "Lists" at bounding box center [327, 260] width 16 height 10
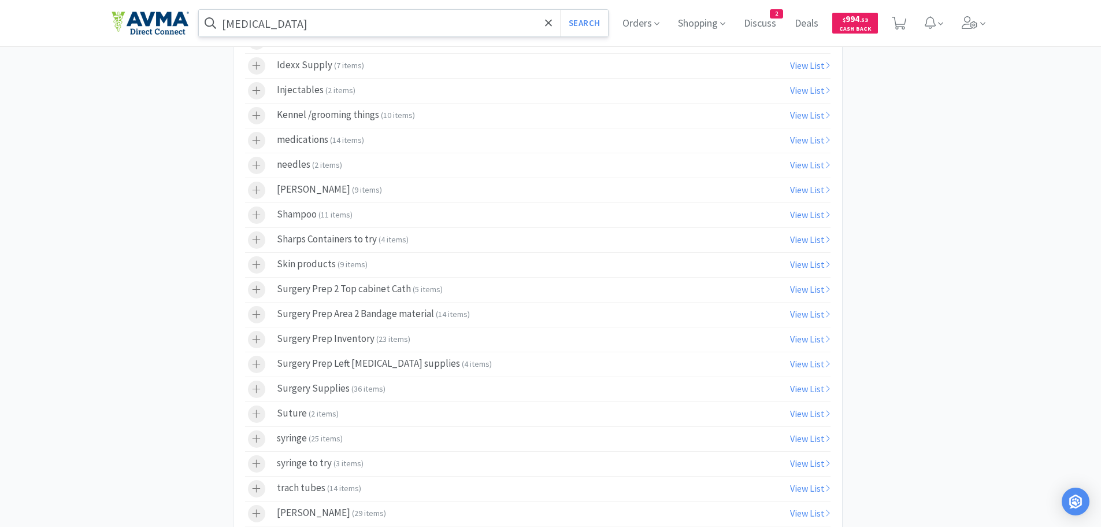
scroll to position [2313, 0]
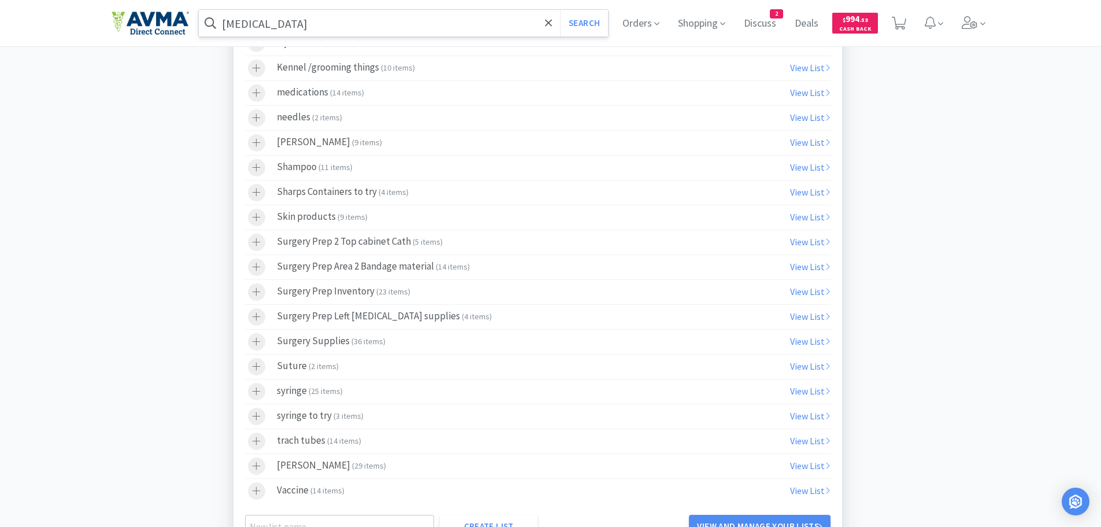
click at [382, 313] on div "Surgery Prep Left [MEDICAL_DATA] supplies ( 4 items )" at bounding box center [384, 316] width 215 height 17
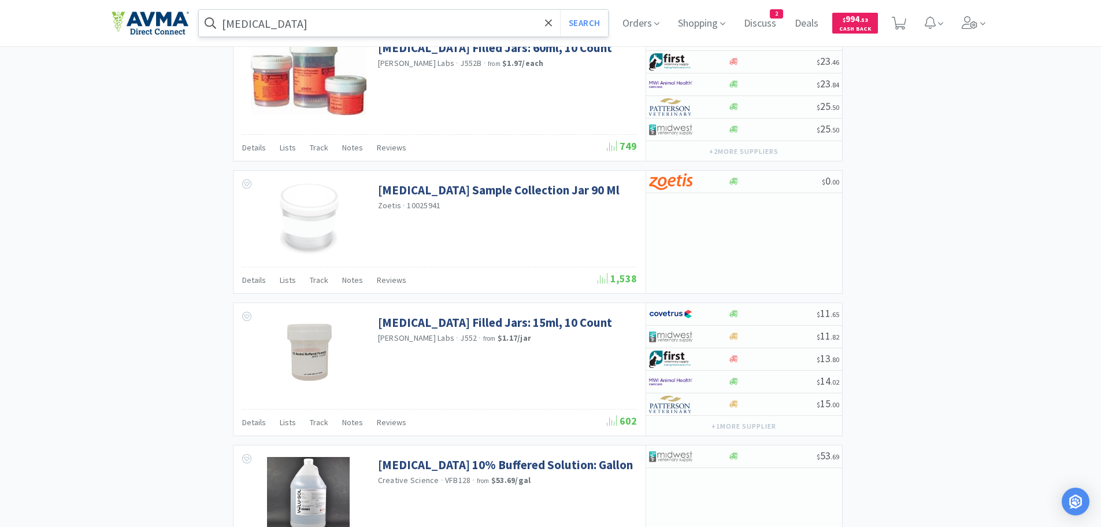
scroll to position [3407, 0]
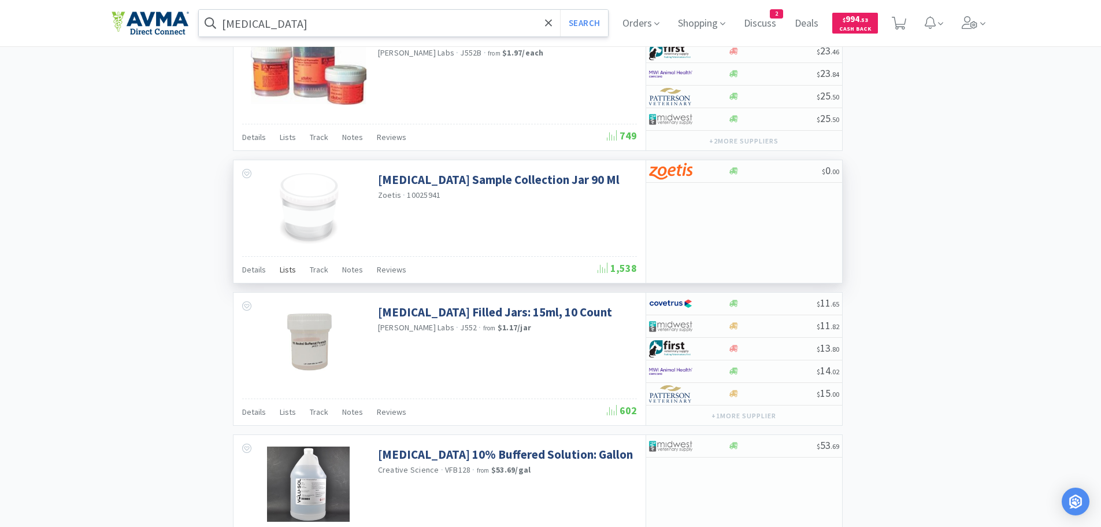
click at [284, 271] on span "Lists" at bounding box center [288, 269] width 16 height 10
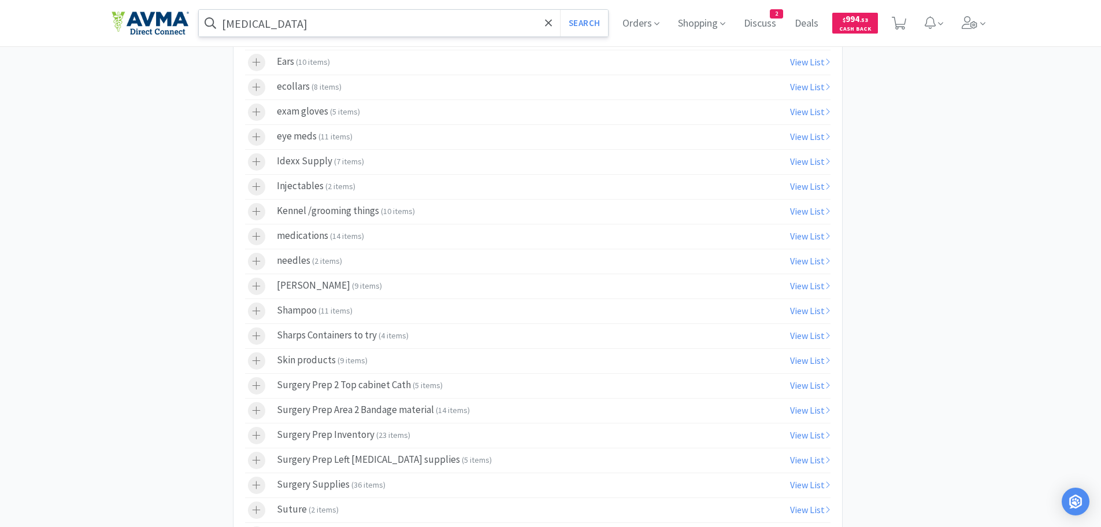
scroll to position [3838, 0]
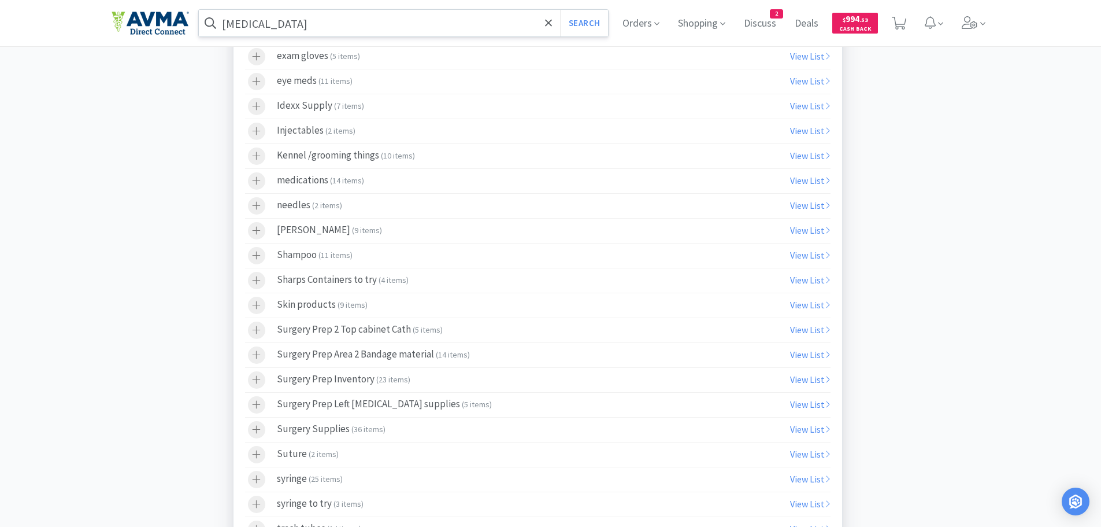
click at [410, 403] on div "Surgery Prep Left [MEDICAL_DATA] supplies ( 5 items )" at bounding box center [384, 404] width 215 height 17
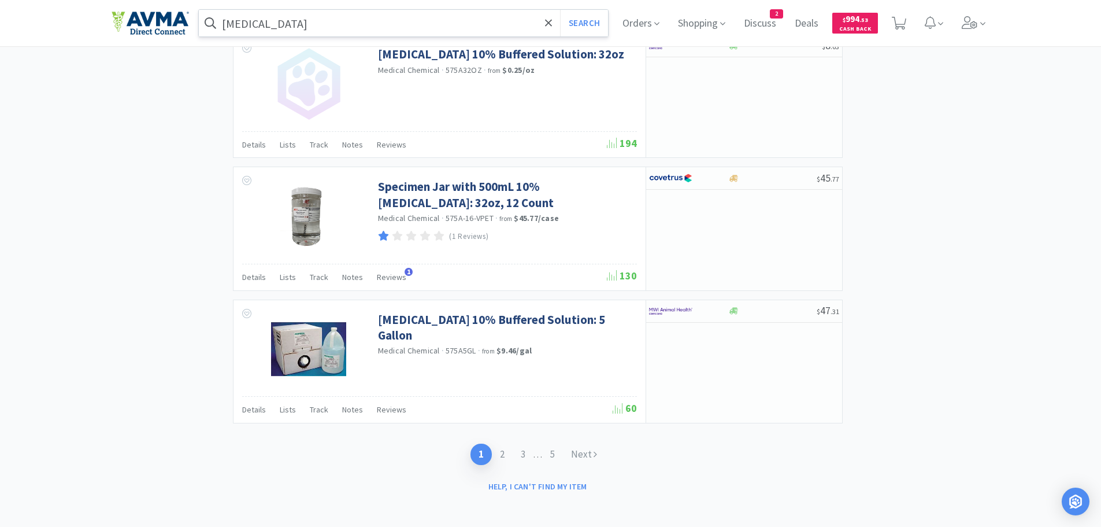
scroll to position [4864, 0]
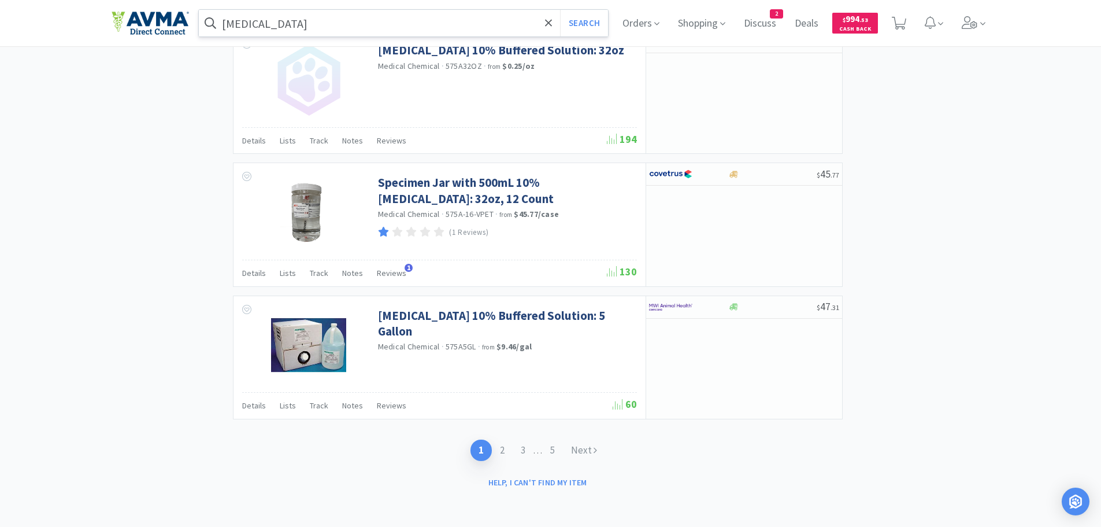
click at [502, 445] on link "2" at bounding box center [502, 449] width 21 height 21
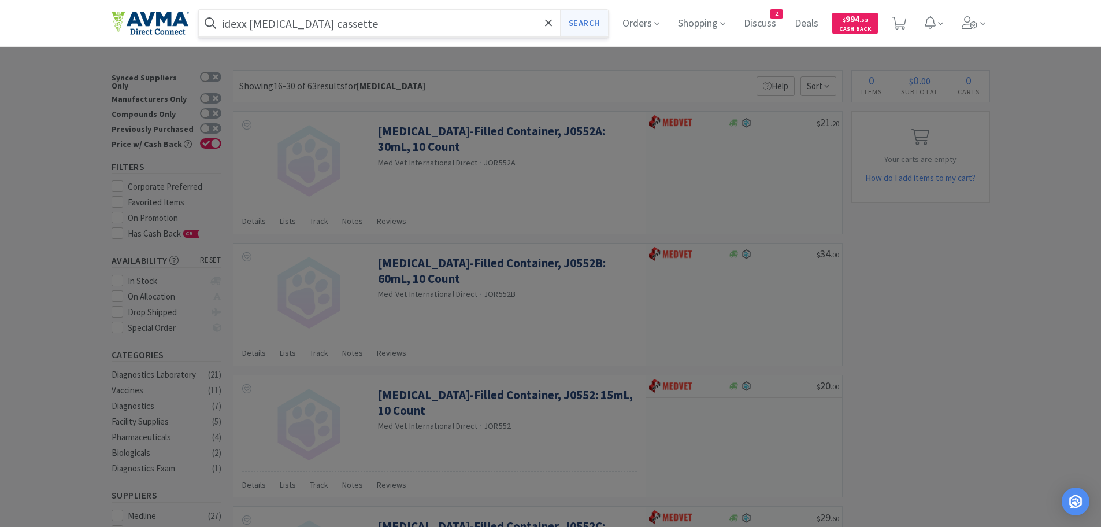
click at [581, 25] on button "Search" at bounding box center [584, 23] width 48 height 27
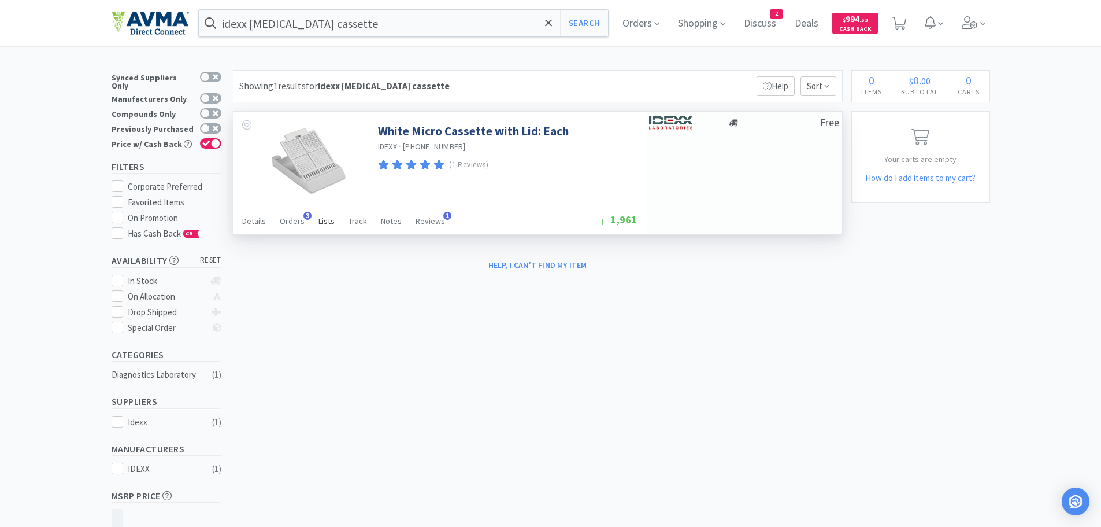
click at [325, 220] on span "Lists" at bounding box center [327, 221] width 16 height 10
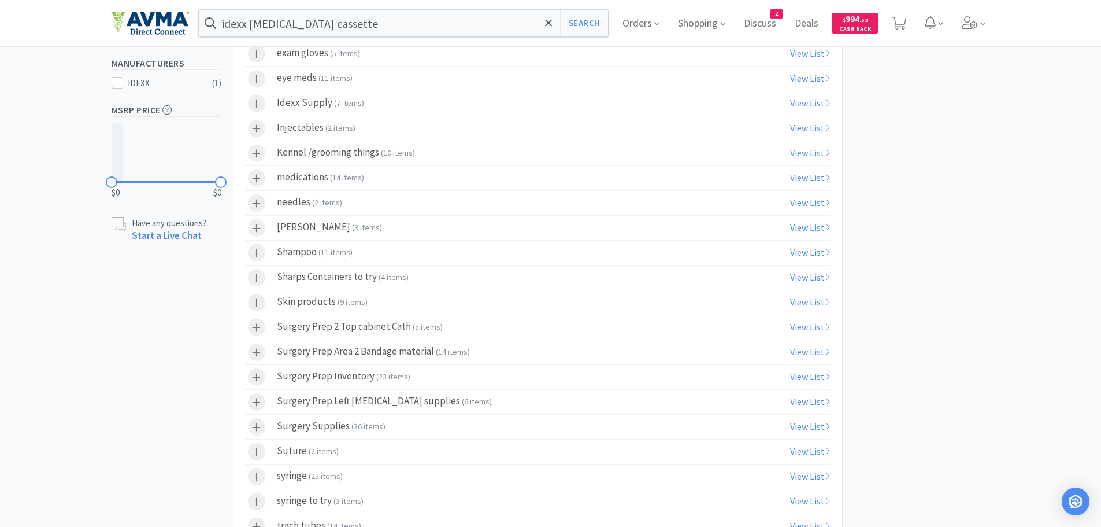
scroll to position [425, 0]
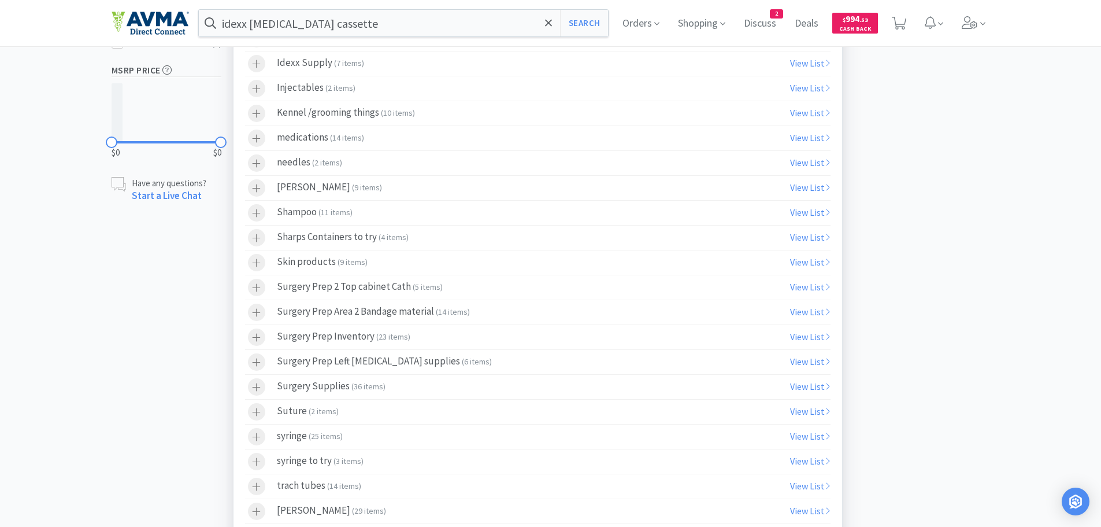
click at [469, 356] on label "Surgery Prep Left [MEDICAL_DATA] supplies ( 6 items )" at bounding box center [538, 362] width 586 height 24
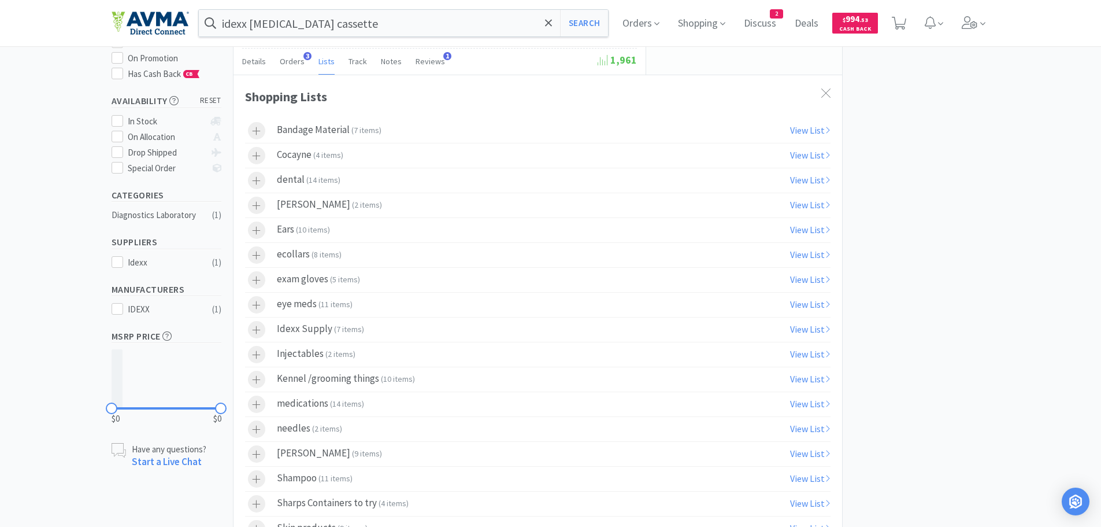
scroll to position [0, 0]
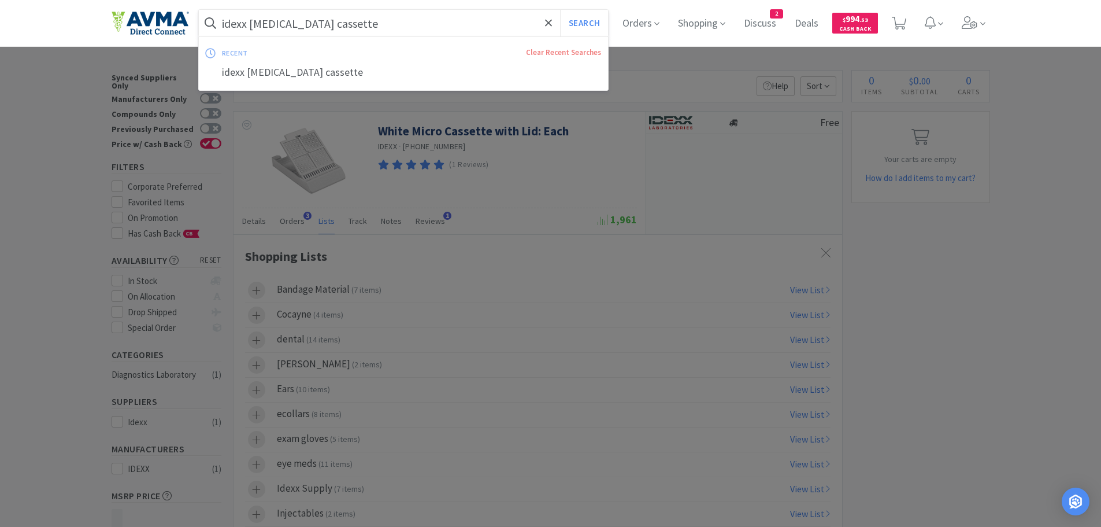
click at [339, 21] on input "idexx [MEDICAL_DATA] cassette" at bounding box center [404, 23] width 410 height 27
click at [337, 21] on input "idexx [MEDICAL_DATA] cassette" at bounding box center [404, 23] width 410 height 27
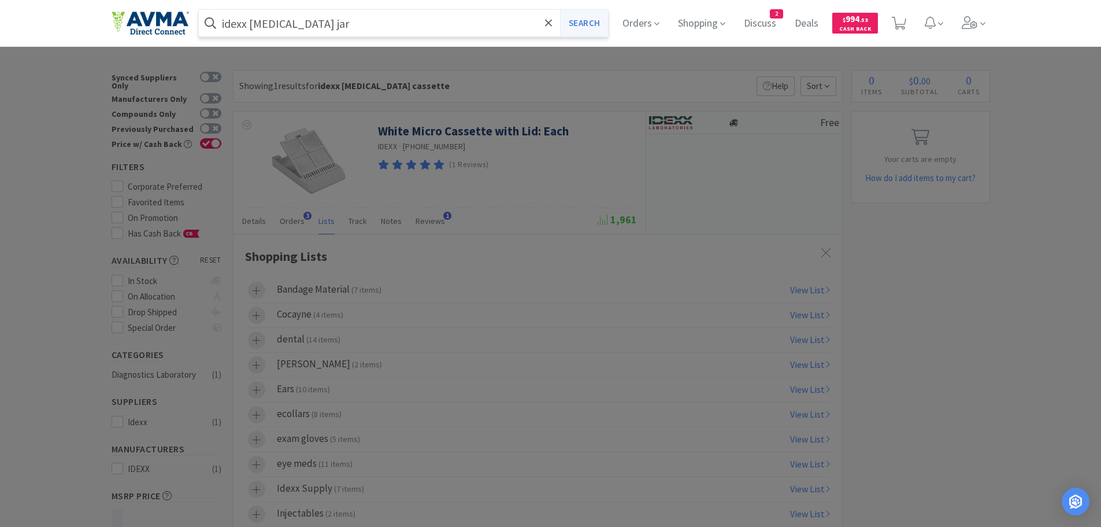
click at [594, 24] on button "Search" at bounding box center [584, 23] width 48 height 27
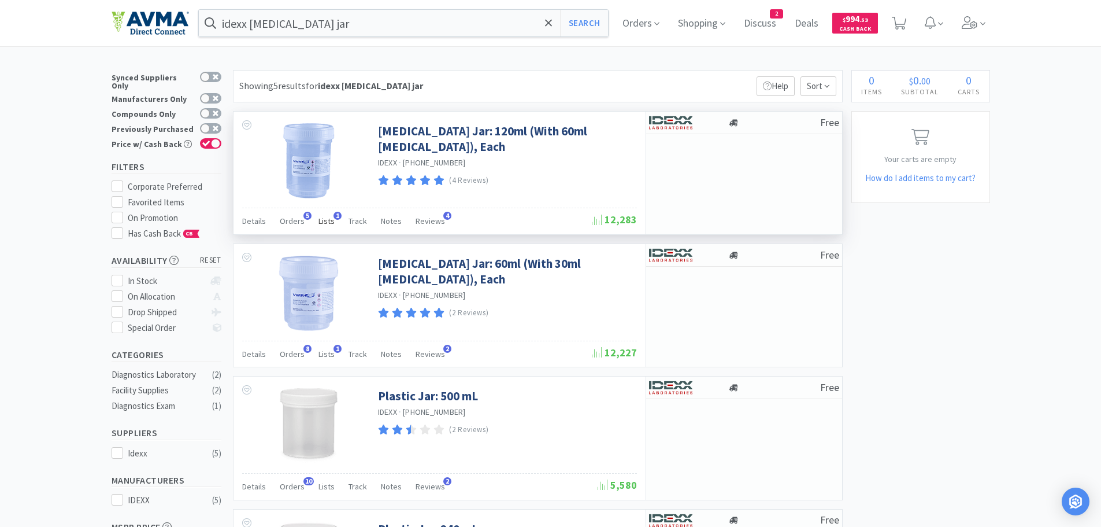
click at [321, 221] on span "Lists" at bounding box center [327, 221] width 16 height 10
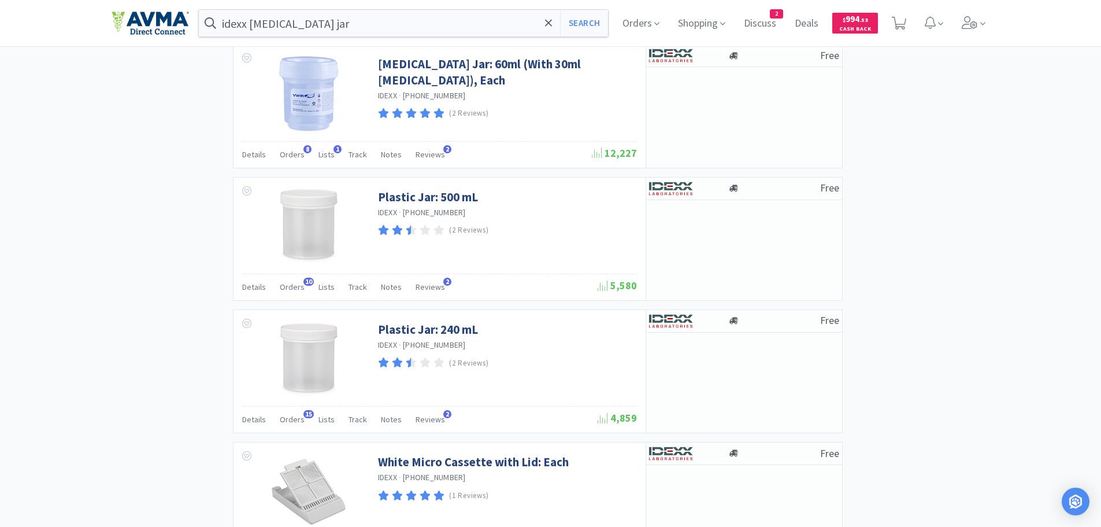
scroll to position [1016, 0]
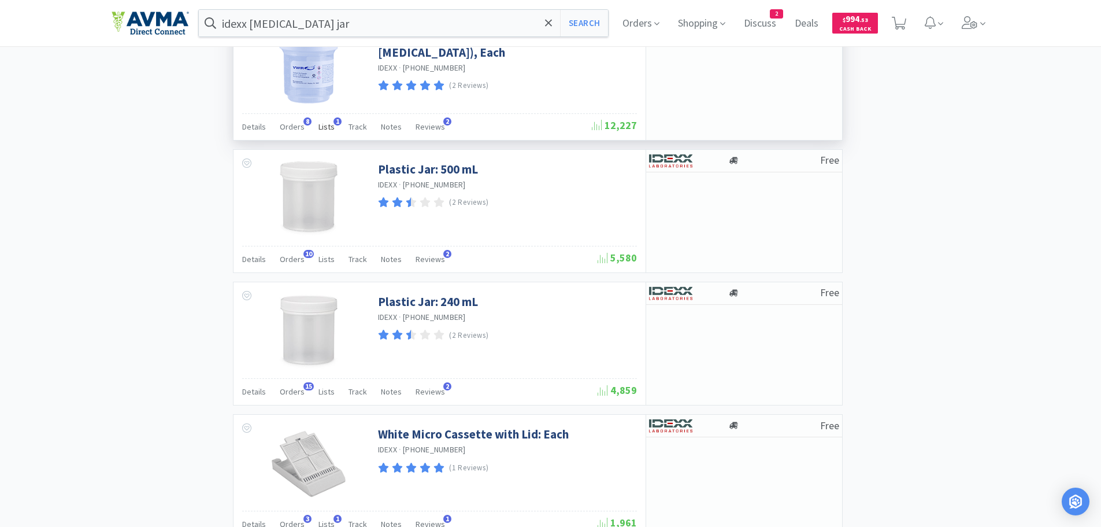
click at [324, 123] on span "Lists" at bounding box center [327, 126] width 16 height 10
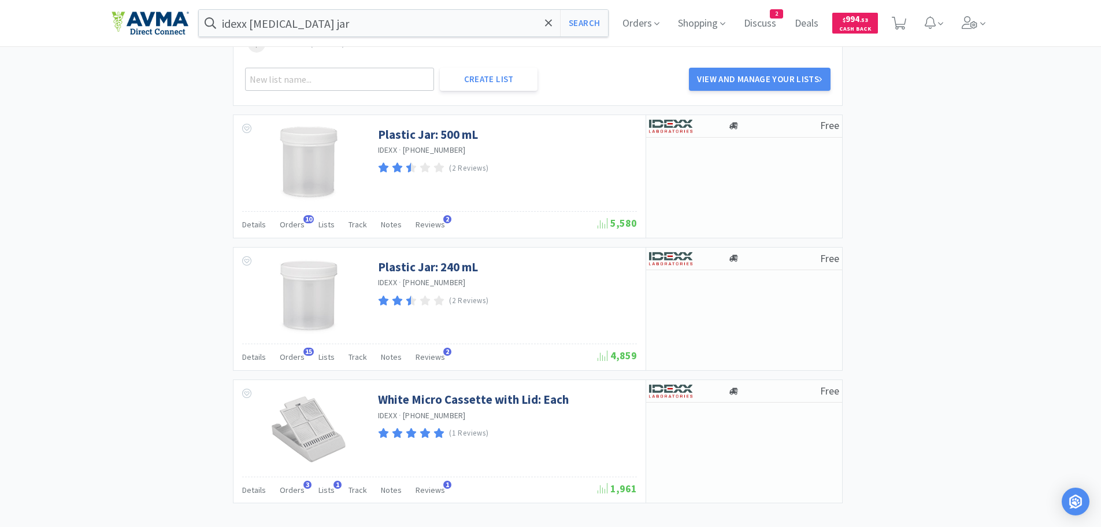
scroll to position [1890, 0]
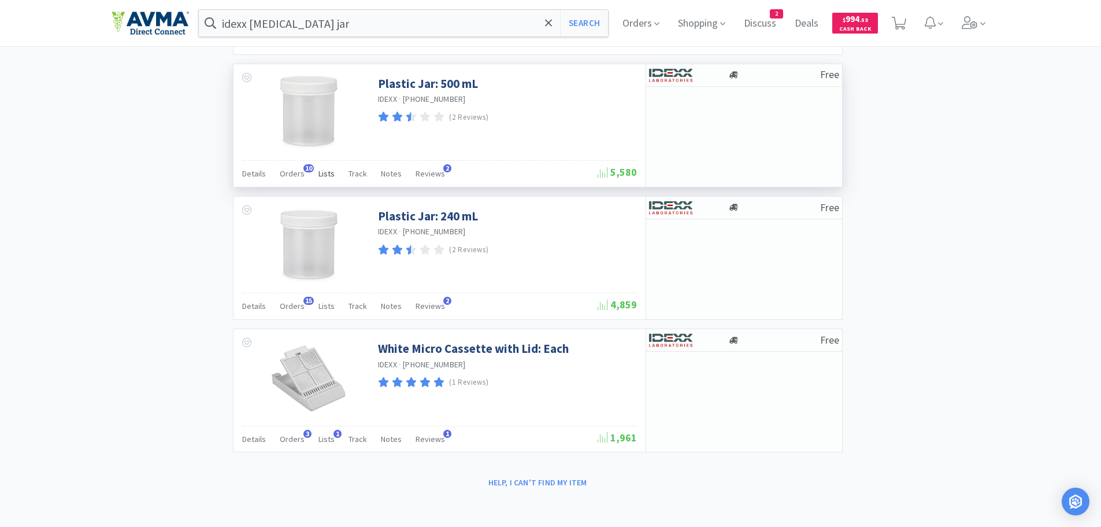
click at [321, 172] on span "Lists" at bounding box center [327, 173] width 16 height 10
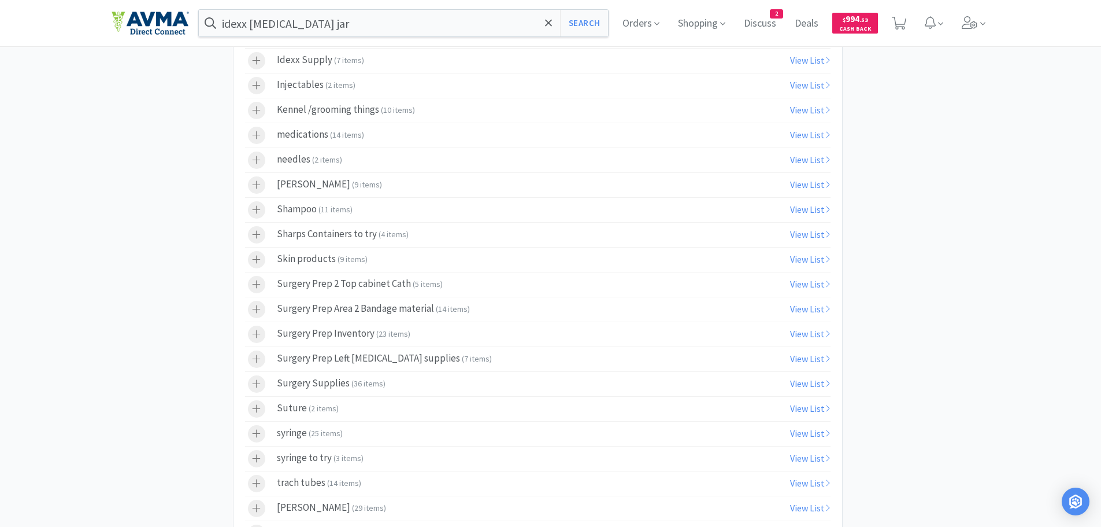
scroll to position [2326, 0]
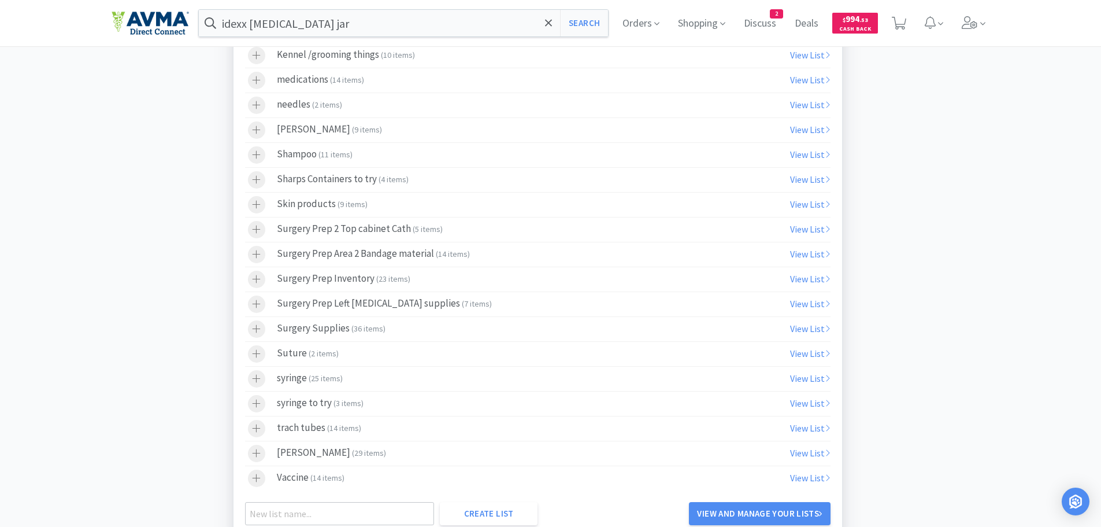
click at [382, 302] on div "Surgery Prep Left [MEDICAL_DATA] supplies ( 7 items )" at bounding box center [384, 303] width 215 height 17
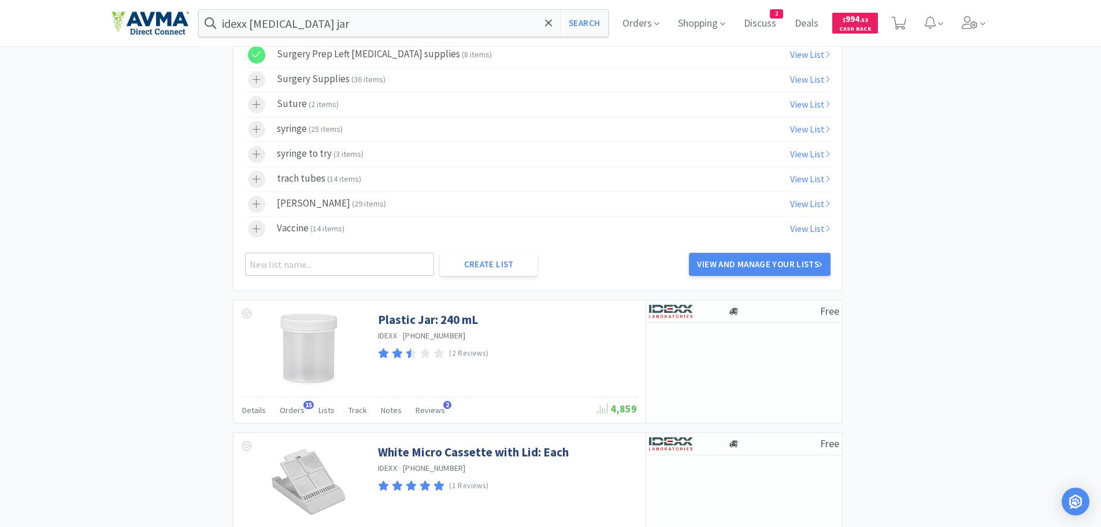
scroll to position [2679, 0]
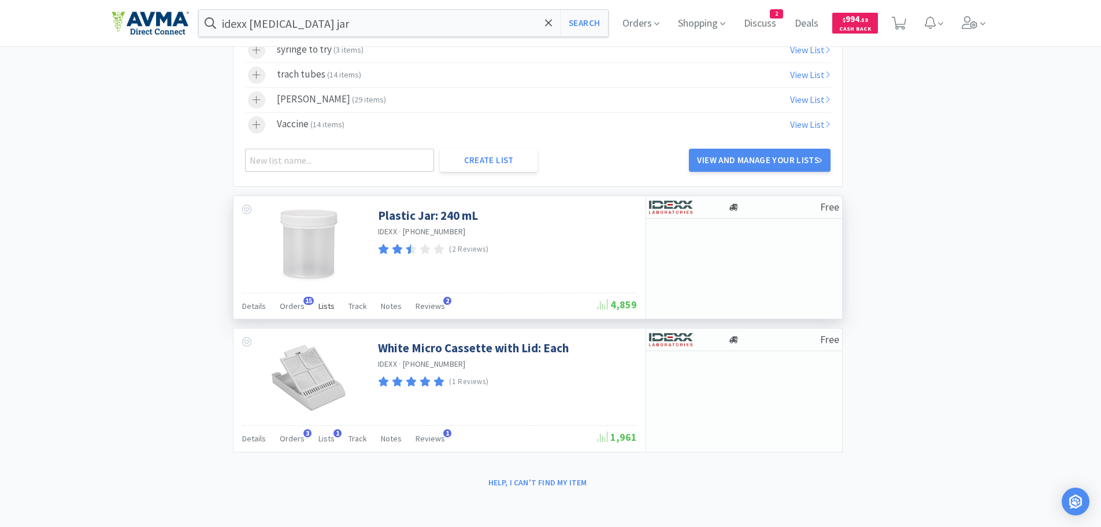
click at [320, 303] on span "Lists" at bounding box center [327, 306] width 16 height 10
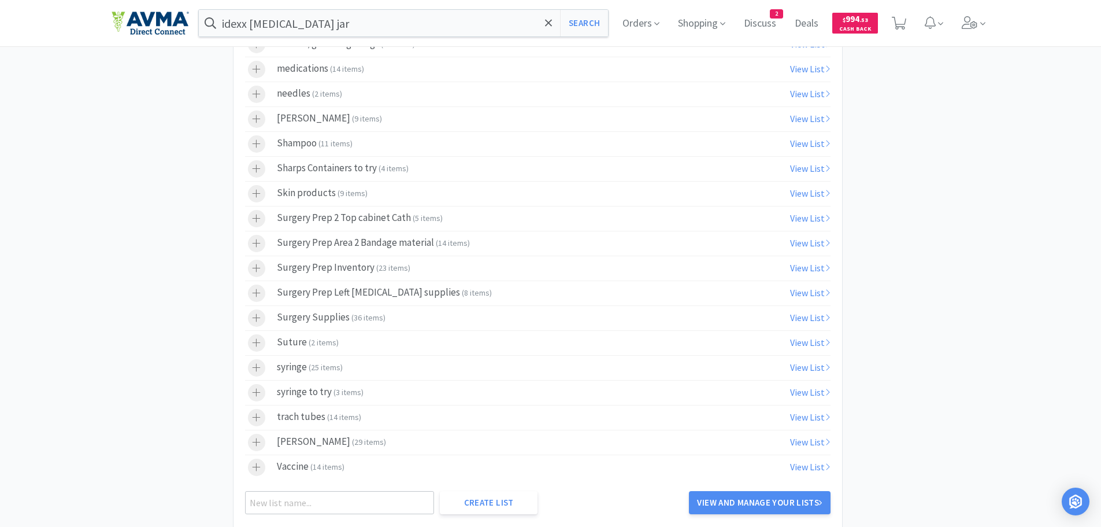
scroll to position [3226, 0]
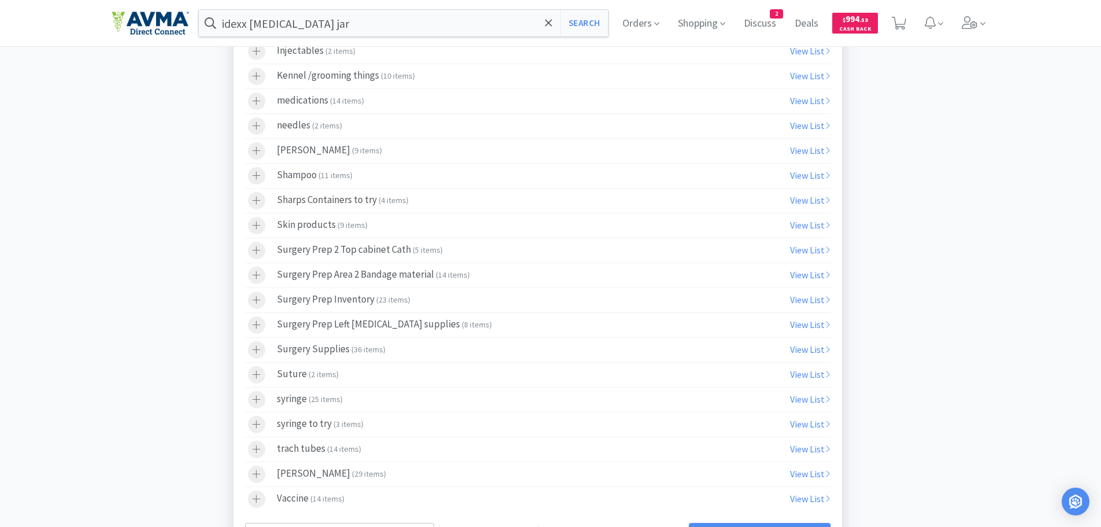
click at [374, 322] on div "Surgery Prep Left [MEDICAL_DATA] supplies ( 8 items )" at bounding box center [384, 324] width 215 height 17
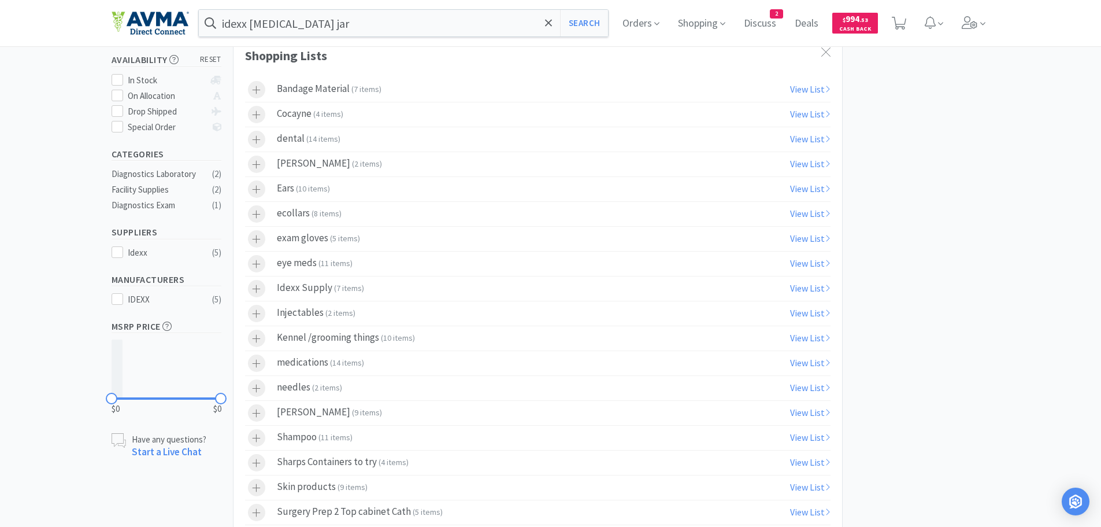
scroll to position [0, 0]
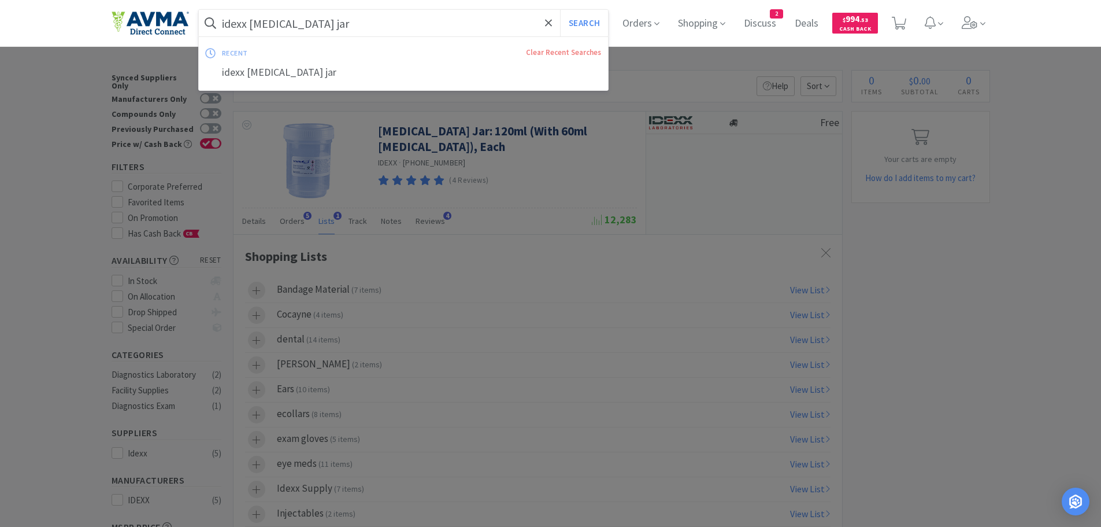
click at [338, 29] on input "idexx [MEDICAL_DATA] jar" at bounding box center [404, 23] width 410 height 27
click at [306, 21] on input "idexx [MEDICAL_DATA] jar" at bounding box center [404, 23] width 410 height 27
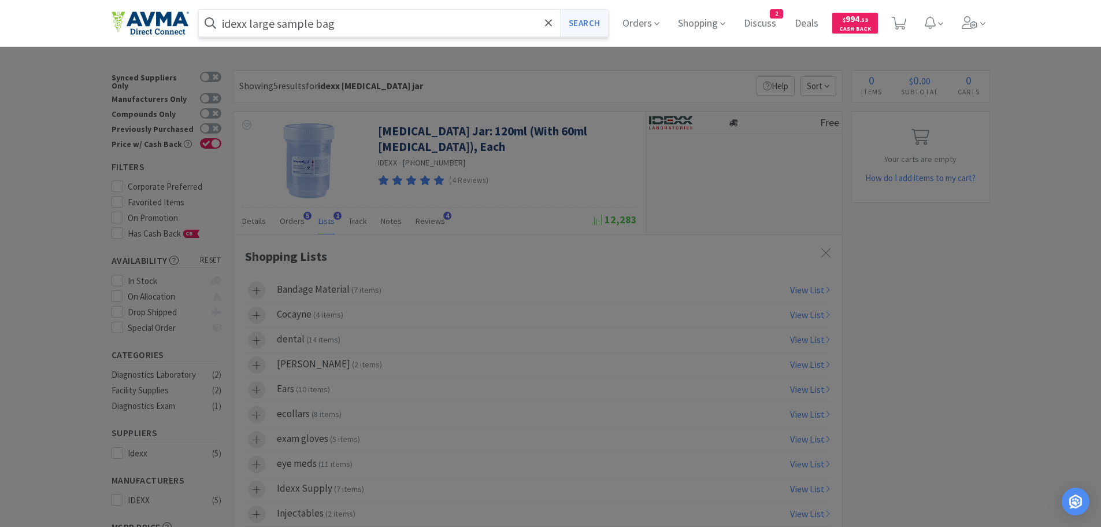
click at [594, 22] on button "Search" at bounding box center [584, 23] width 48 height 27
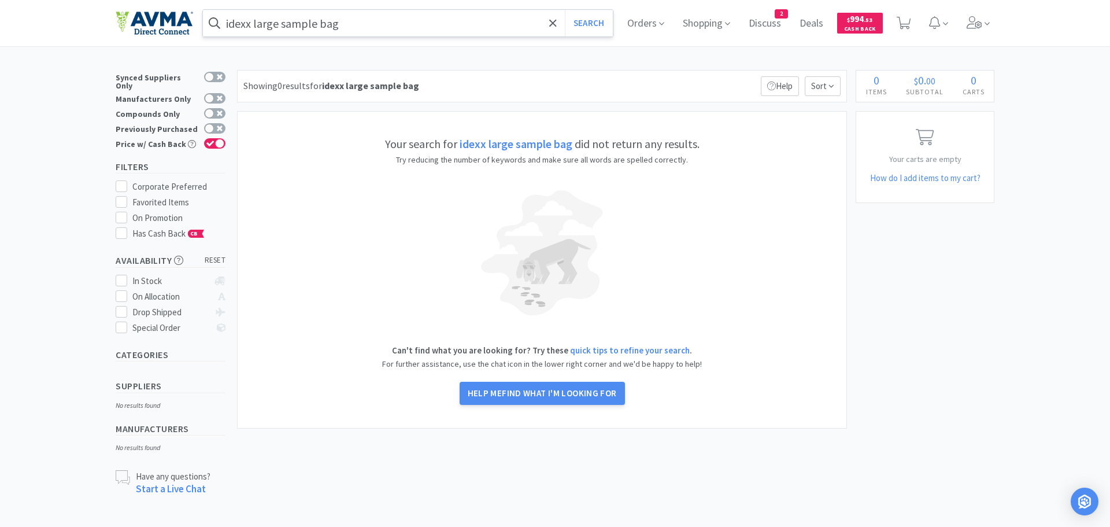
click at [348, 24] on input "idexx large sample bag" at bounding box center [408, 23] width 410 height 27
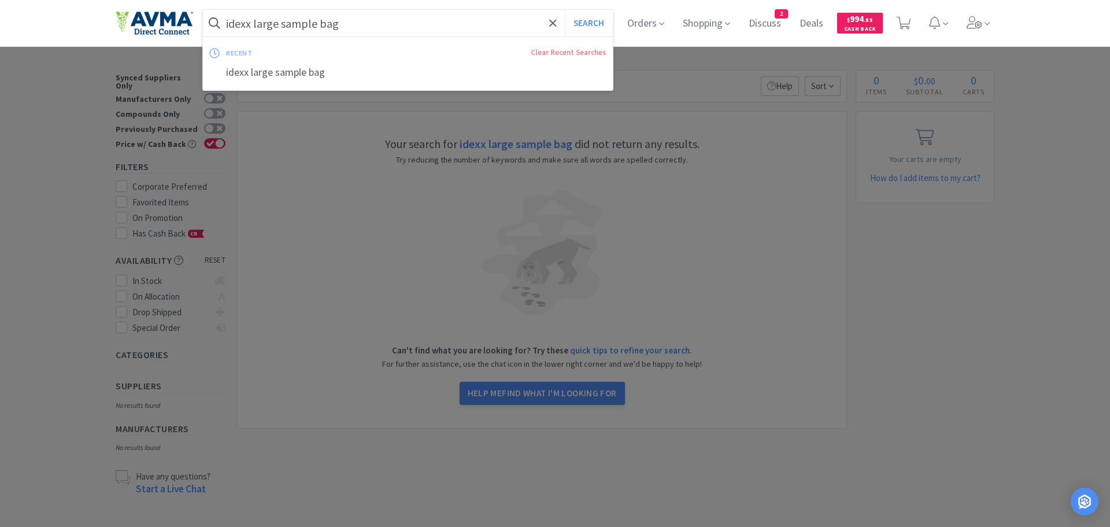
click at [347, 24] on input "idexx large sample bag" at bounding box center [408, 23] width 410 height 27
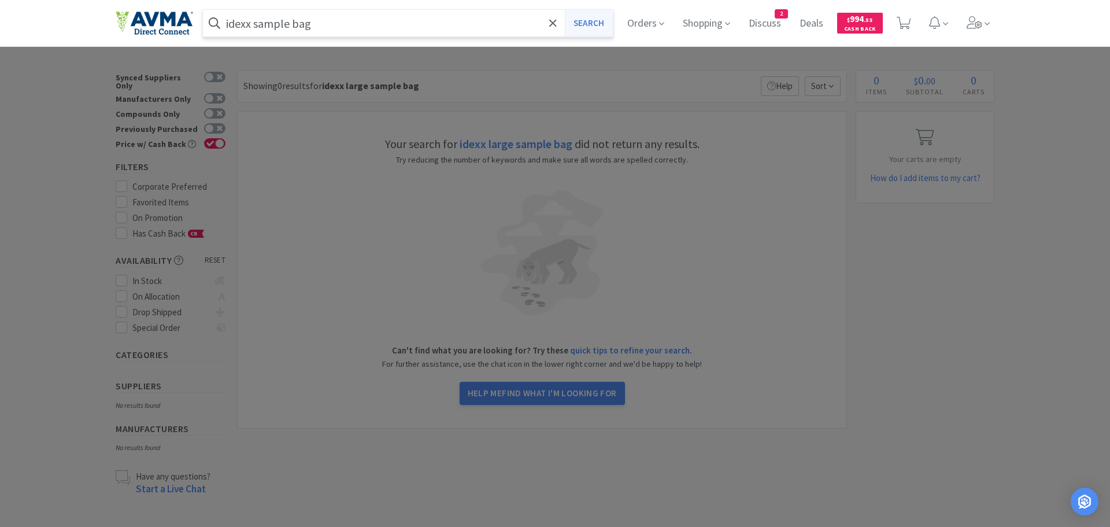
click at [584, 28] on button "Search" at bounding box center [589, 23] width 48 height 27
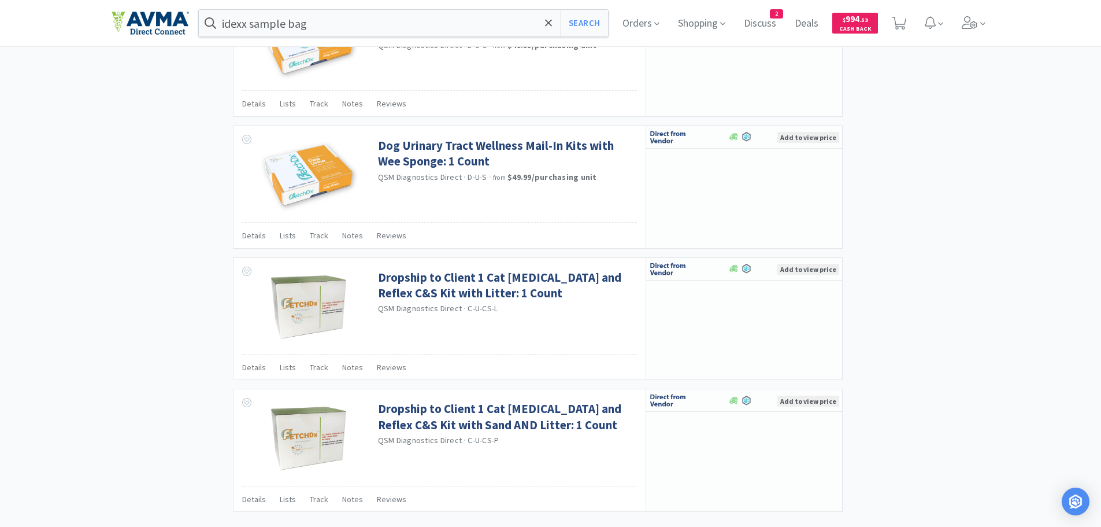
scroll to position [1663, 0]
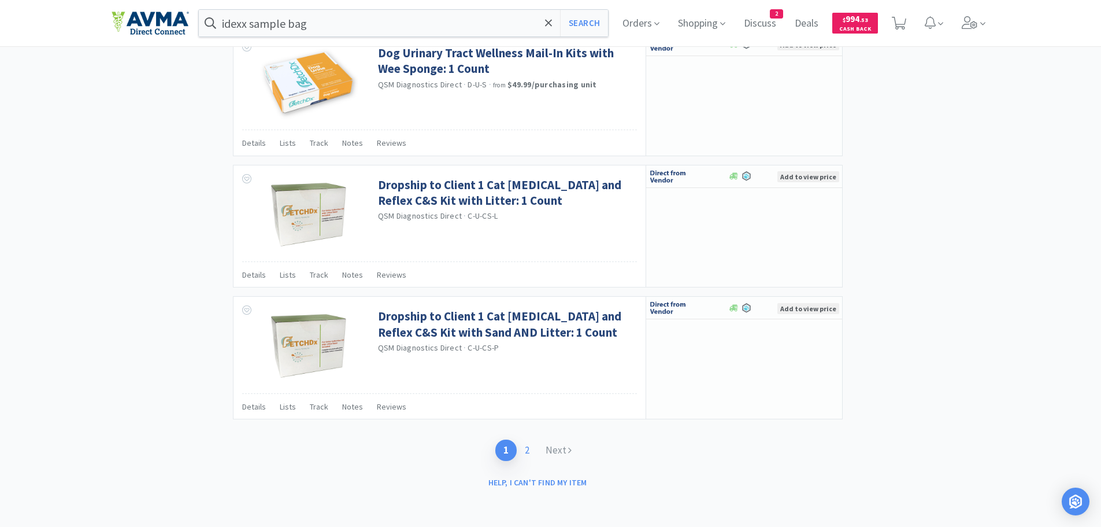
click at [529, 447] on link "2" at bounding box center [527, 449] width 21 height 21
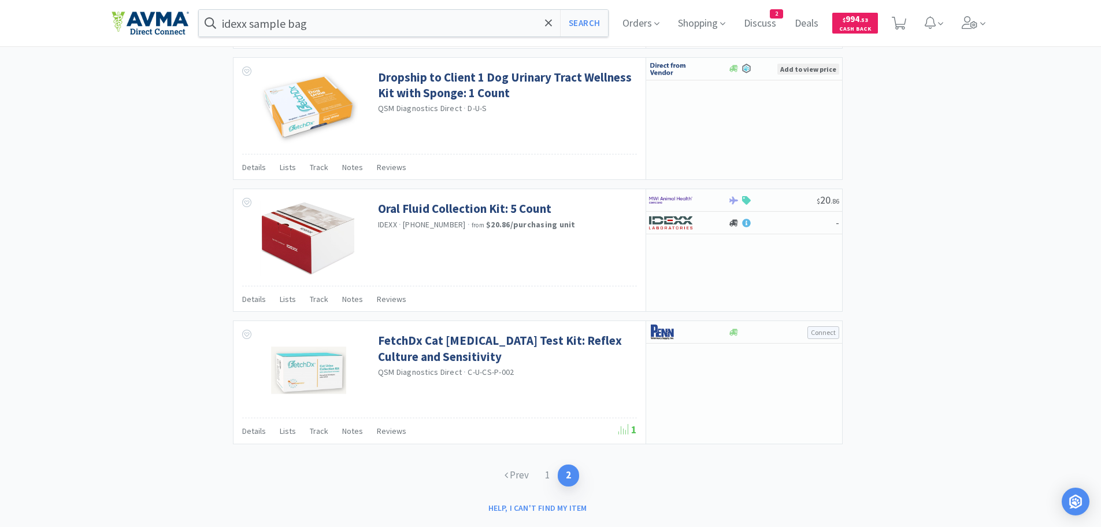
scroll to position [869, 0]
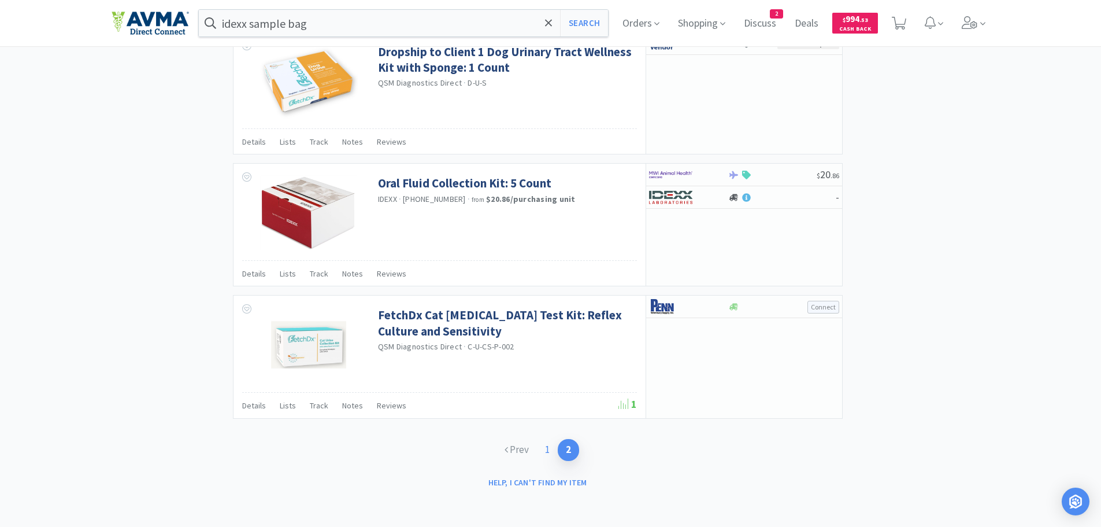
click at [549, 453] on link "1" at bounding box center [547, 449] width 21 height 21
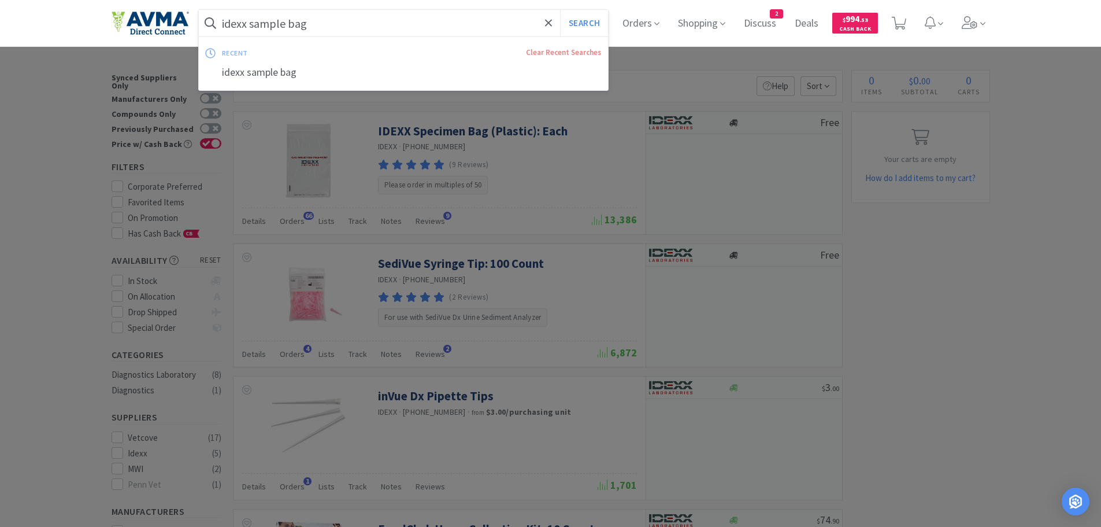
click at [335, 29] on input "idexx sample bag" at bounding box center [404, 23] width 410 height 27
click at [329, 26] on input "idexx sample bag" at bounding box center [404, 23] width 410 height 27
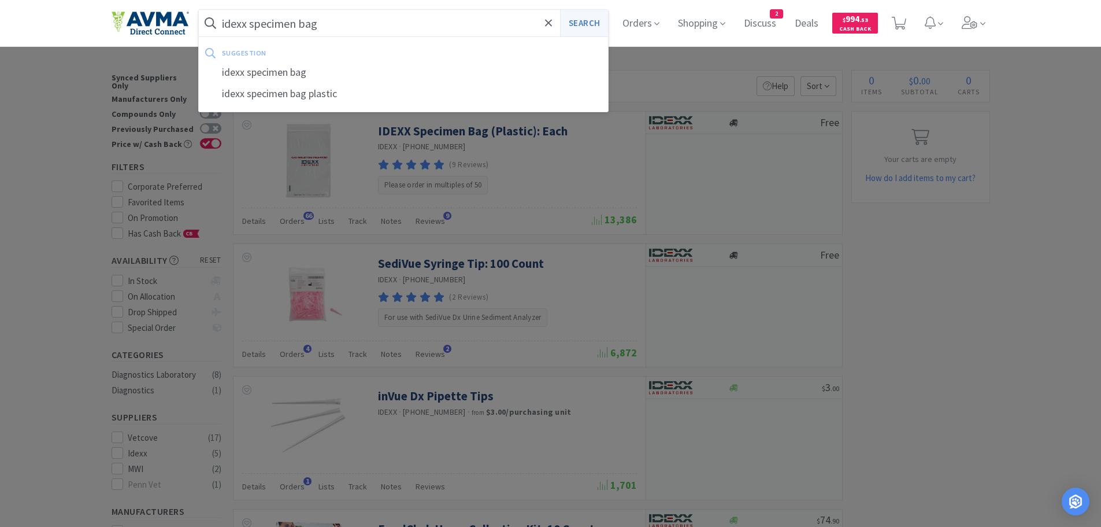
type input "idexx specimen bag"
drag, startPoint x: 597, startPoint y: 22, endPoint x: 591, endPoint y: 17, distance: 7.4
click at [595, 20] on button "Search" at bounding box center [584, 23] width 48 height 27
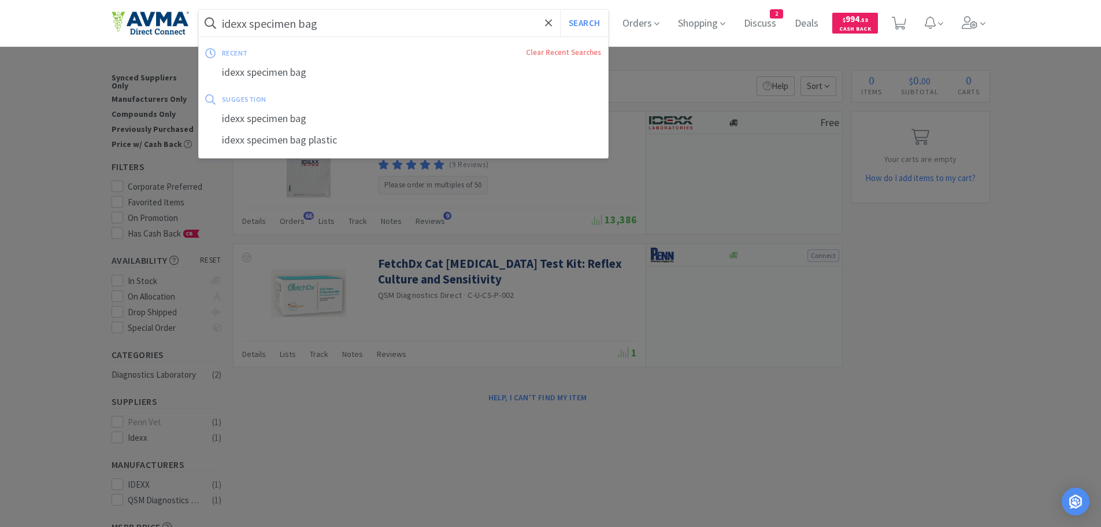
click at [331, 26] on input "idexx specimen bag" at bounding box center [404, 23] width 410 height 27
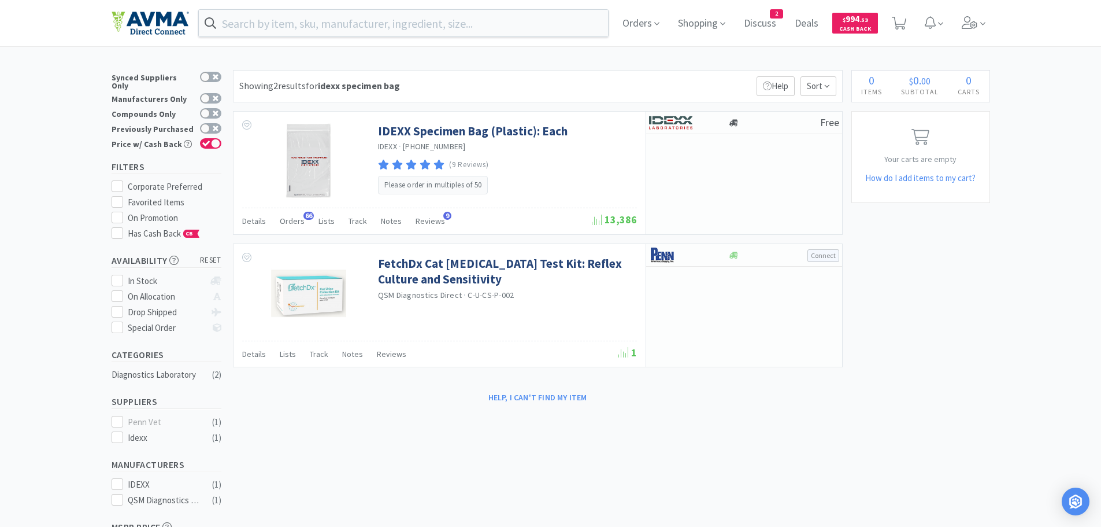
click at [714, 55] on div at bounding box center [550, 263] width 1101 height 527
click at [704, 20] on span "Shopping" at bounding box center [701, 23] width 57 height 46
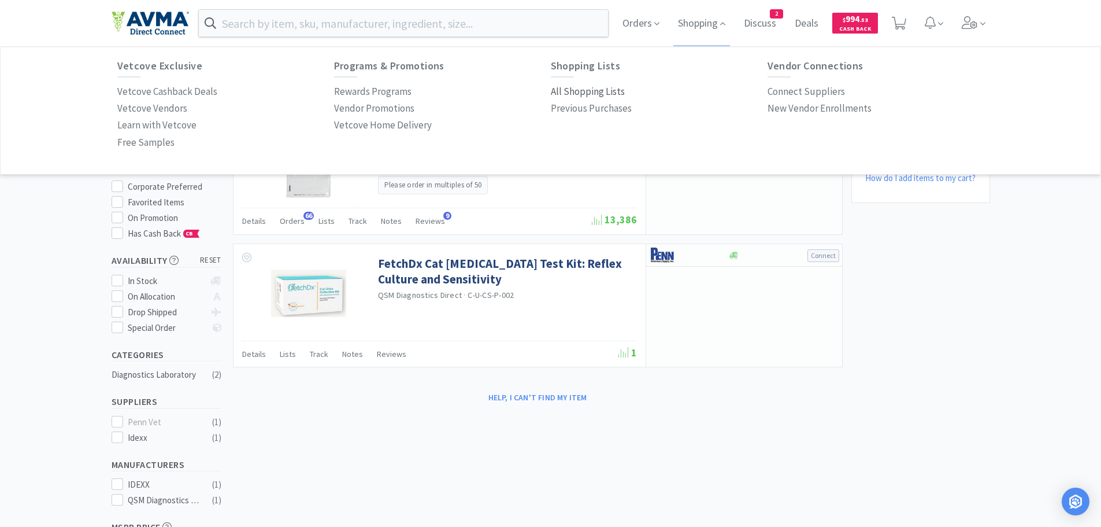
click at [589, 91] on p "All Shopping Lists" at bounding box center [588, 92] width 74 height 16
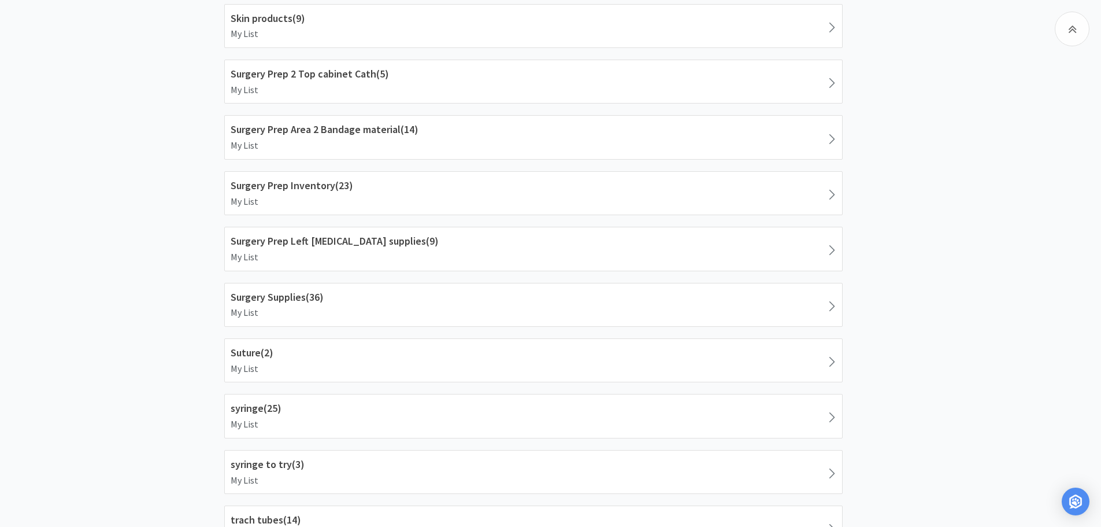
scroll to position [1359, 0]
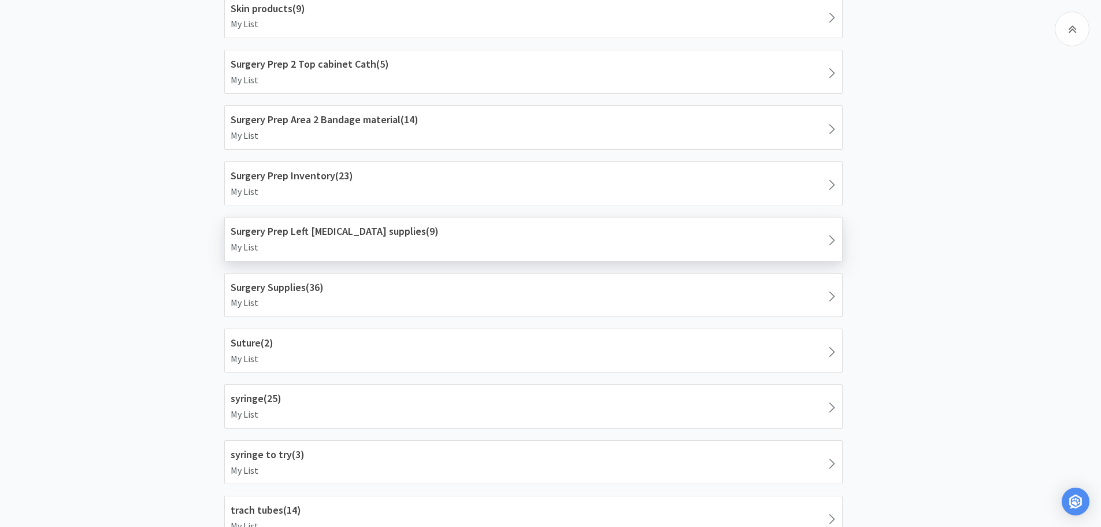
click at [433, 242] on p "My List" at bounding box center [534, 247] width 606 height 15
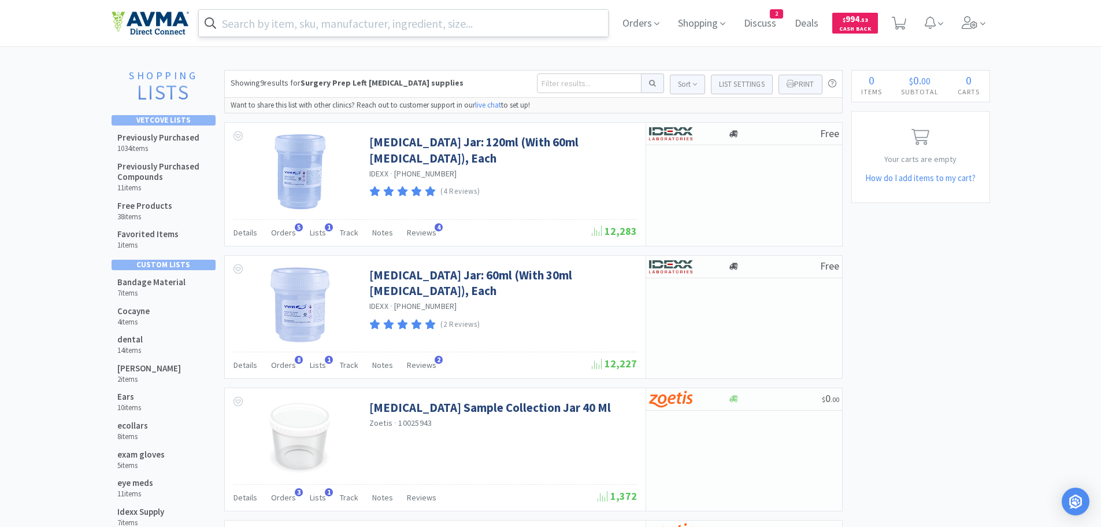
click at [308, 24] on input "text" at bounding box center [404, 23] width 410 height 27
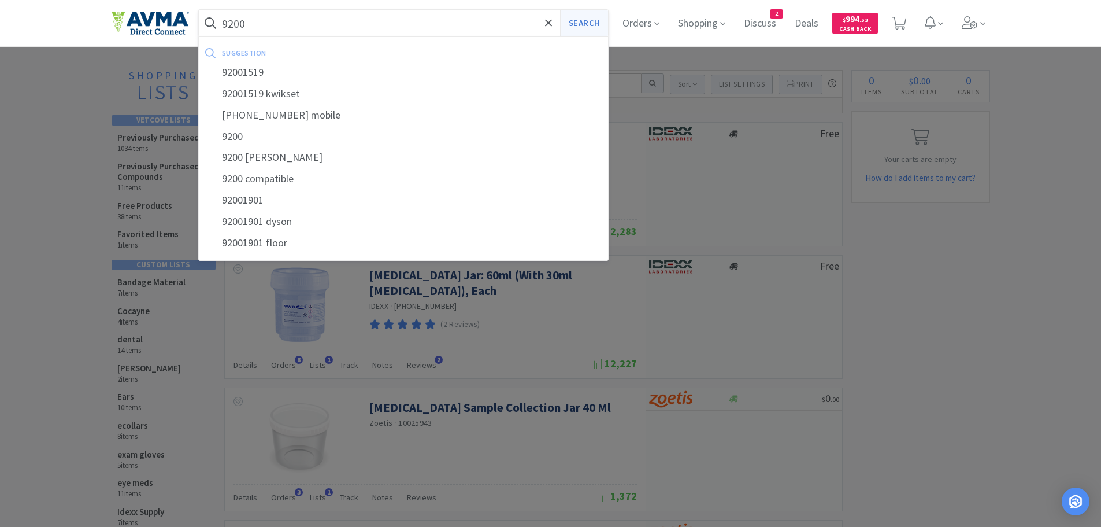
type input "9200"
click at [589, 20] on button "Search" at bounding box center [584, 23] width 48 height 27
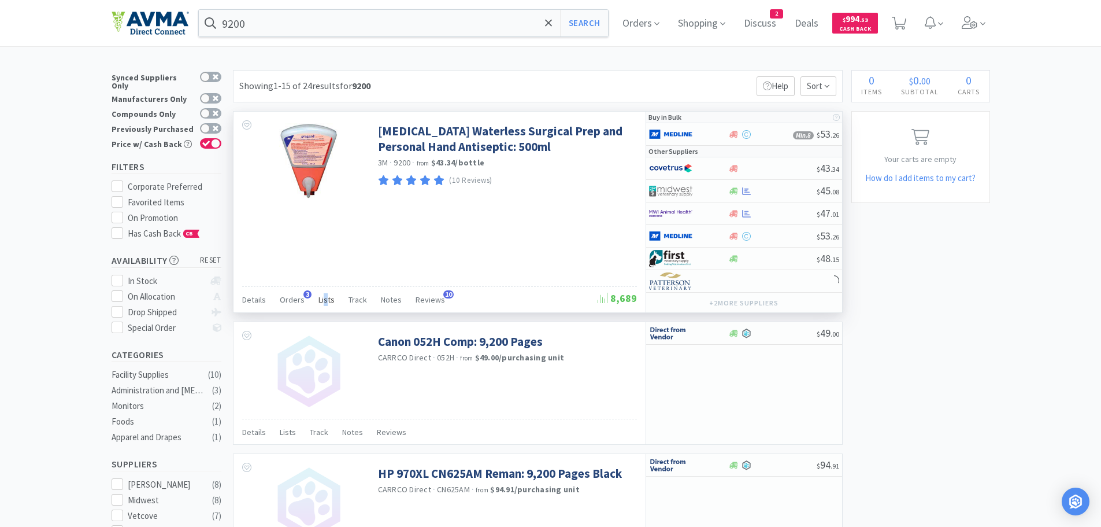
click at [322, 300] on span "Lists" at bounding box center [327, 299] width 16 height 10
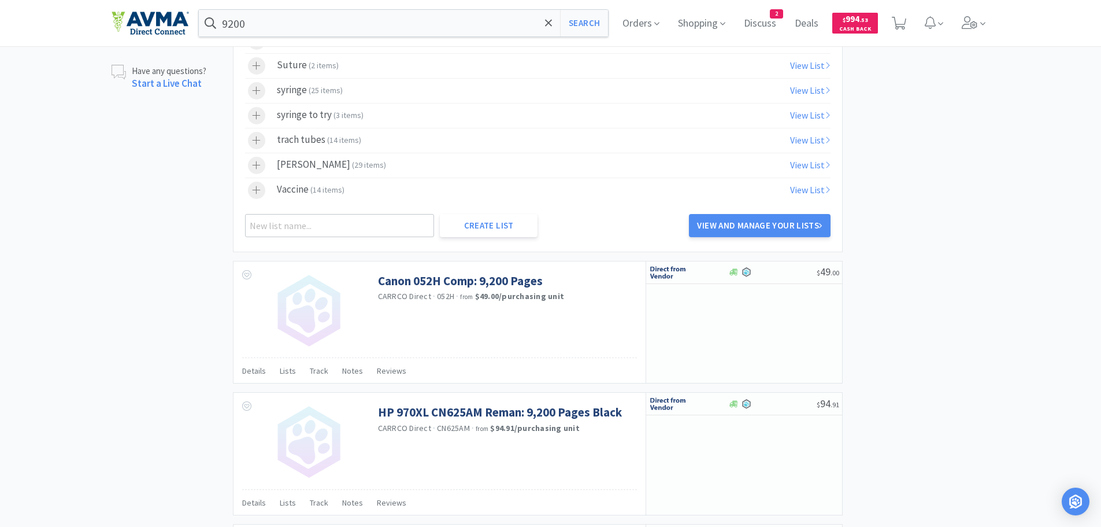
scroll to position [842, 0]
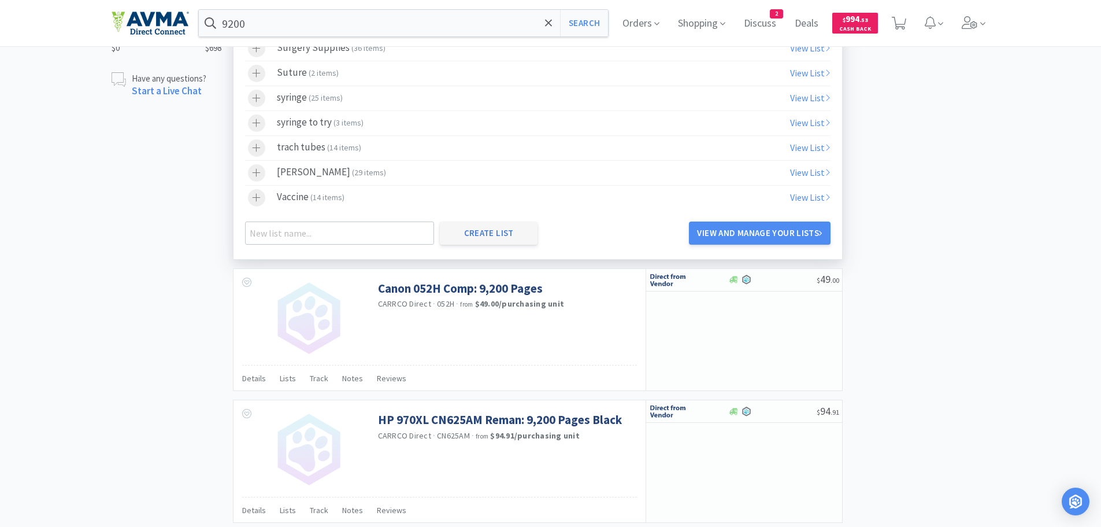
click at [481, 232] on button "Create List" at bounding box center [489, 232] width 98 height 23
click at [270, 232] on input "text" at bounding box center [340, 232] width 190 height 23
type input "Surgery Scrub 1"
click at [506, 235] on button "Create List" at bounding box center [489, 232] width 98 height 23
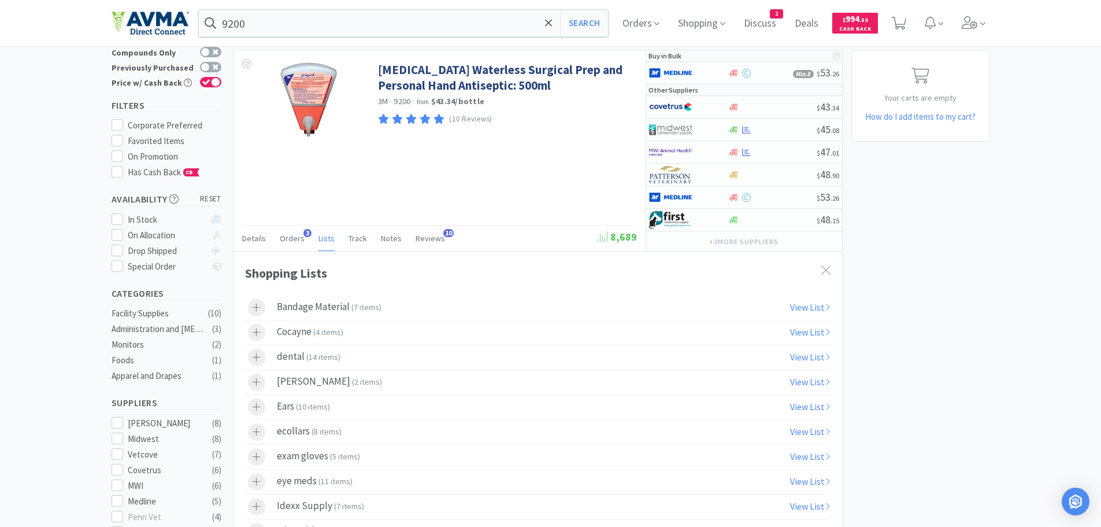
scroll to position [0, 0]
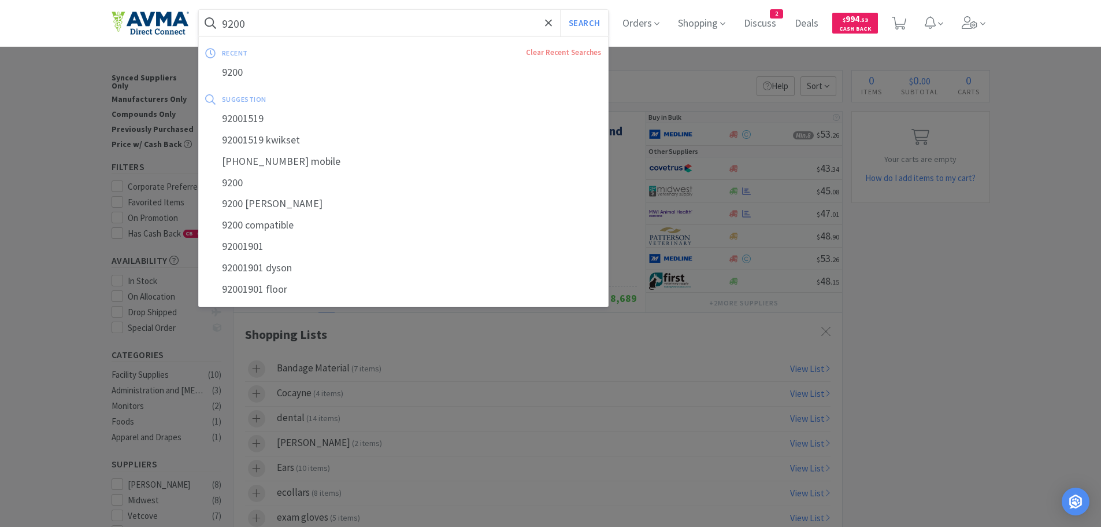
click at [310, 27] on input "9200" at bounding box center [404, 23] width 410 height 27
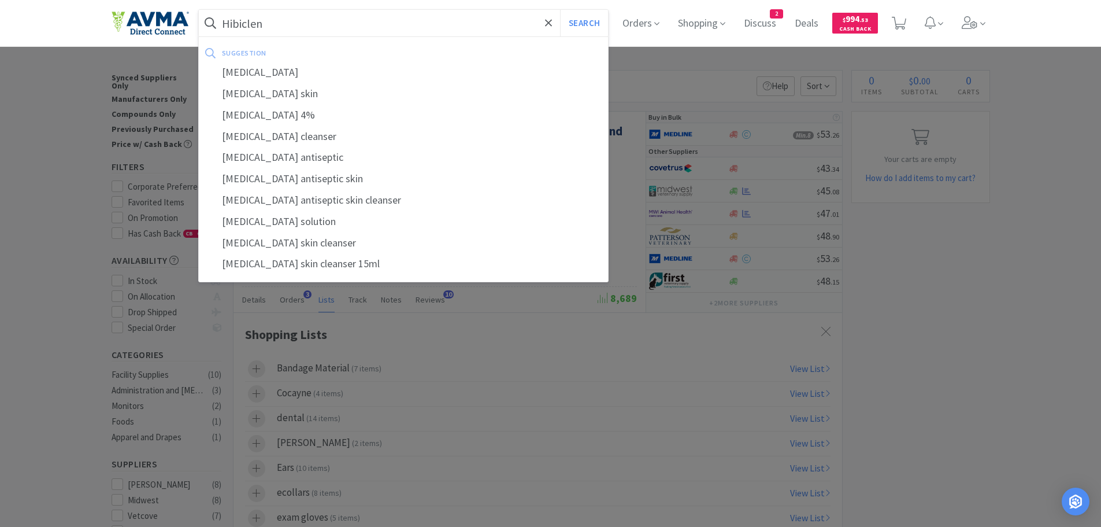
click at [267, 72] on div "[MEDICAL_DATA]" at bounding box center [404, 72] width 410 height 21
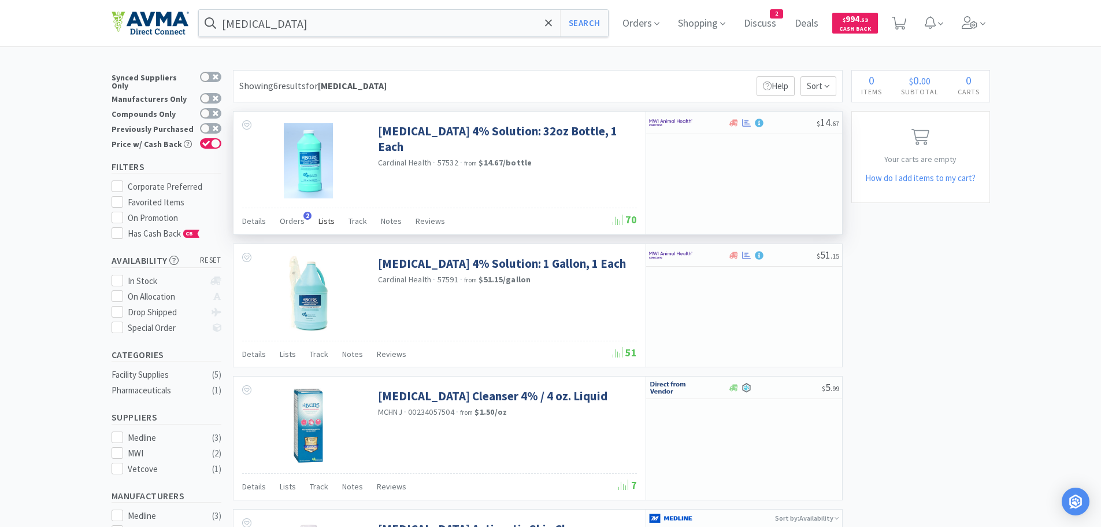
click at [323, 220] on span "Lists" at bounding box center [327, 221] width 16 height 10
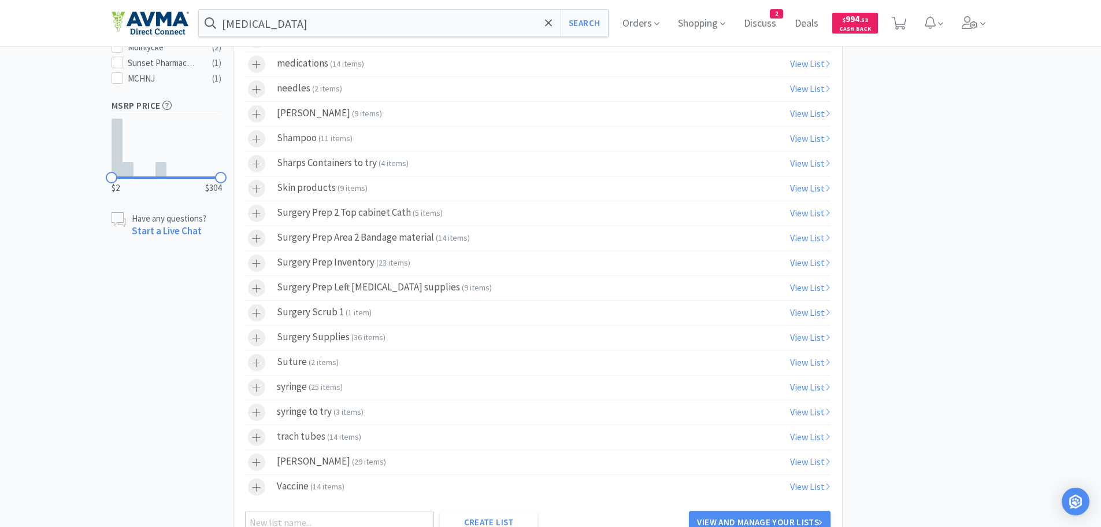
scroll to position [467, 0]
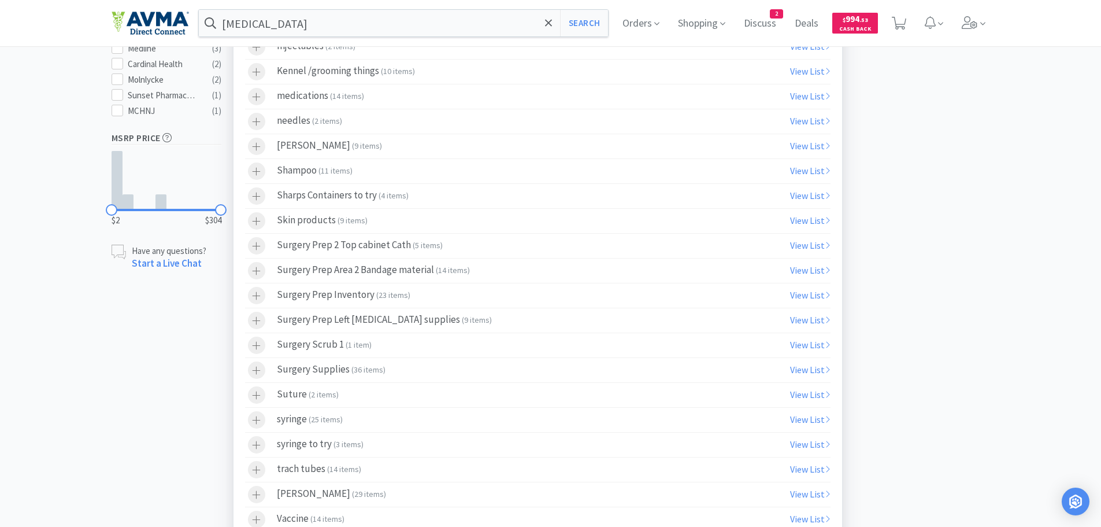
click at [348, 343] on span "1 item" at bounding box center [358, 344] width 21 height 10
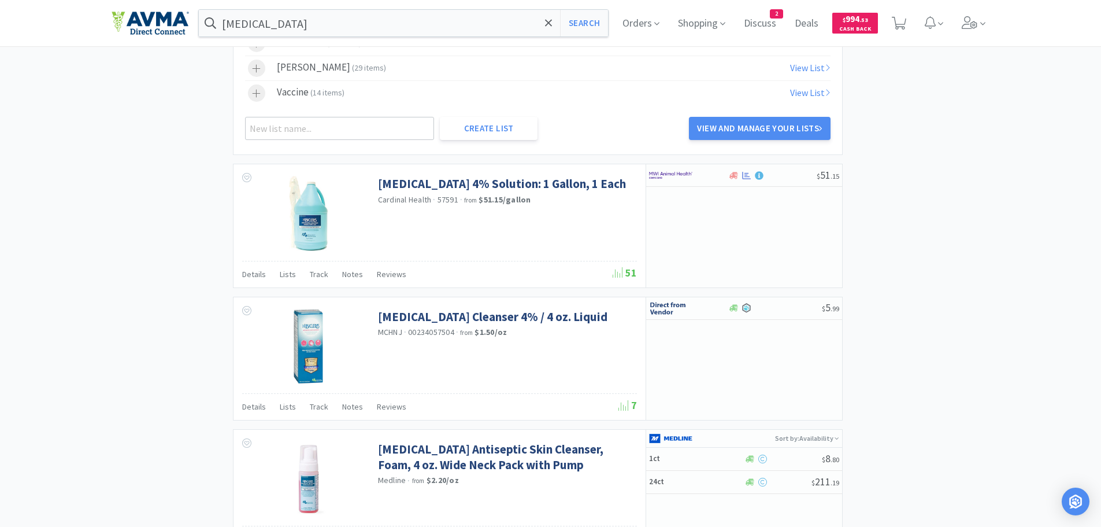
scroll to position [900, 0]
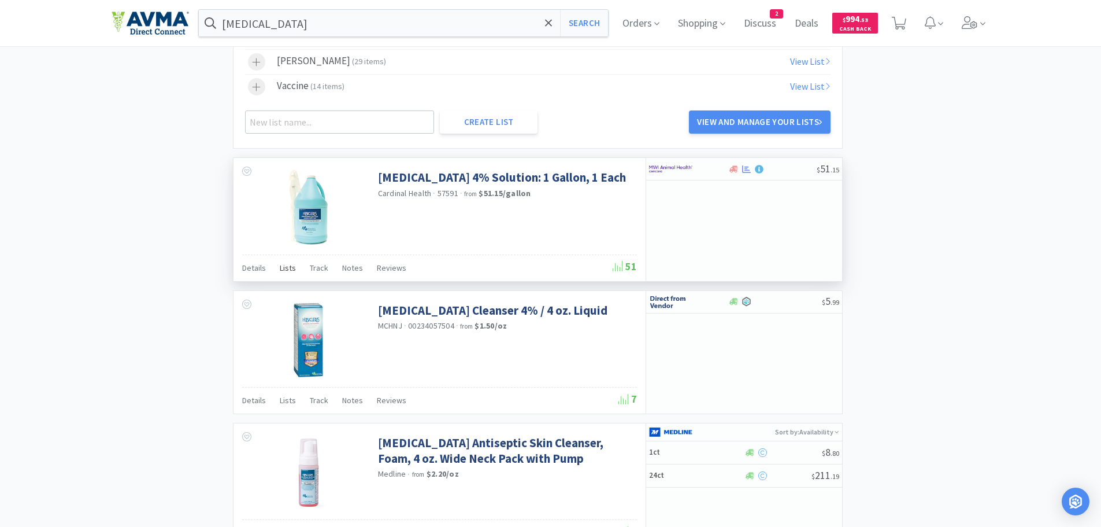
click at [287, 269] on span "Lists" at bounding box center [288, 267] width 16 height 10
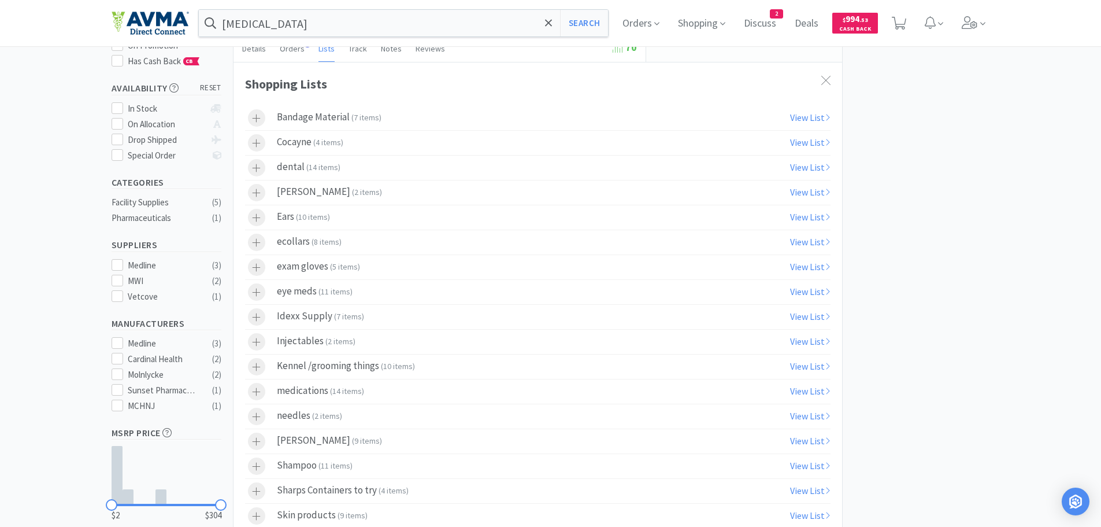
scroll to position [0, 0]
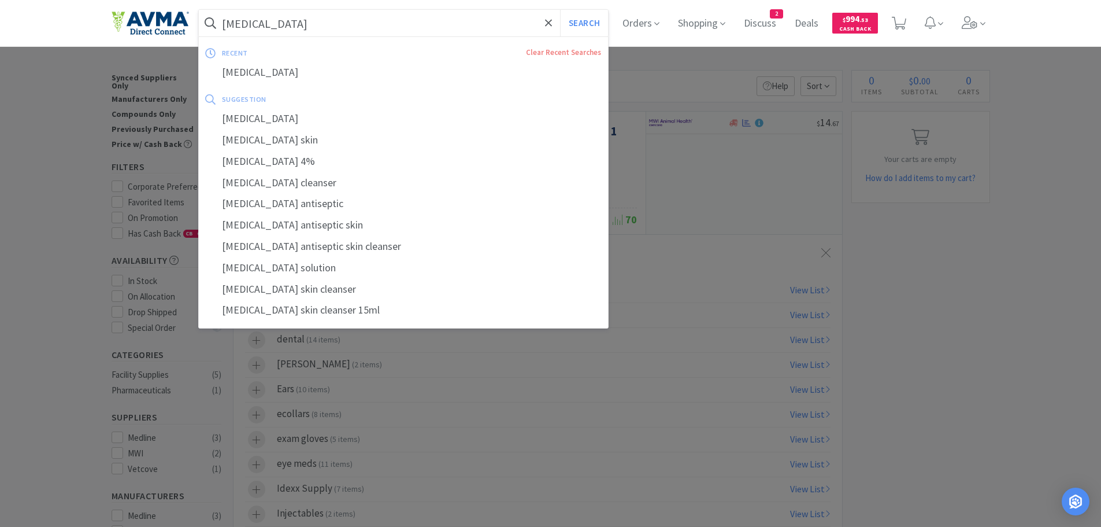
click at [350, 29] on input "[MEDICAL_DATA]" at bounding box center [404, 23] width 410 height 27
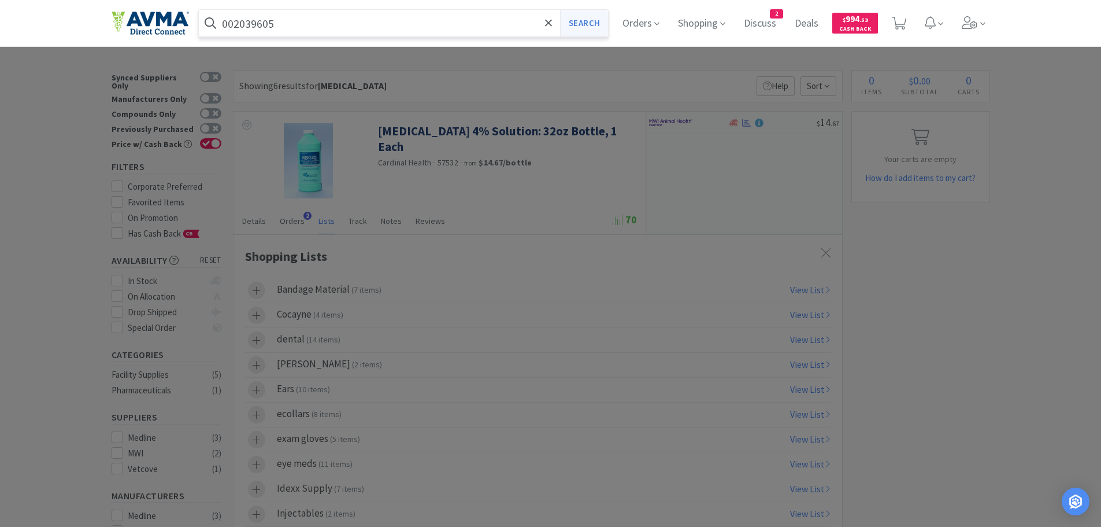
click at [581, 23] on button "Search" at bounding box center [584, 23] width 48 height 27
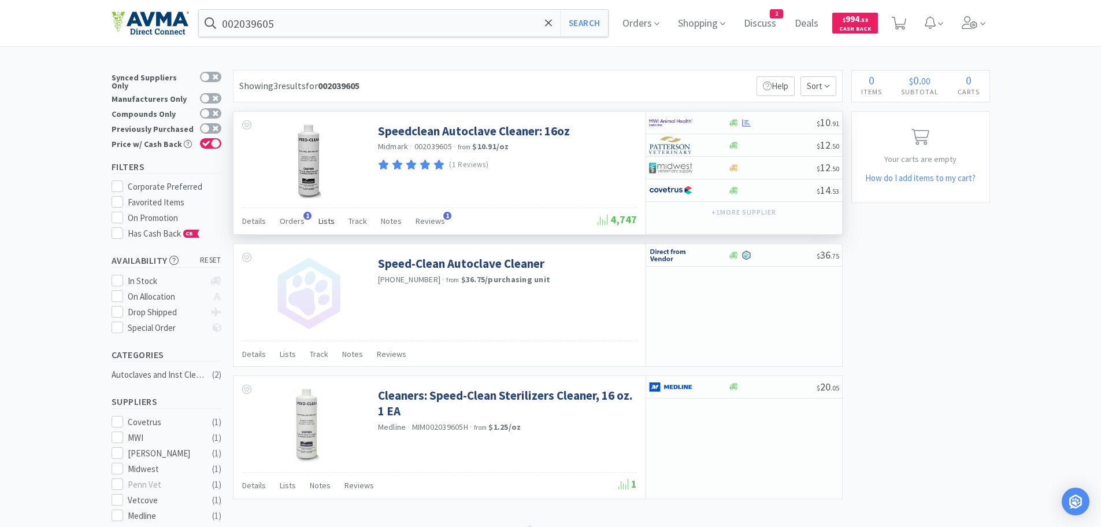
click at [322, 223] on span "Lists" at bounding box center [327, 221] width 16 height 10
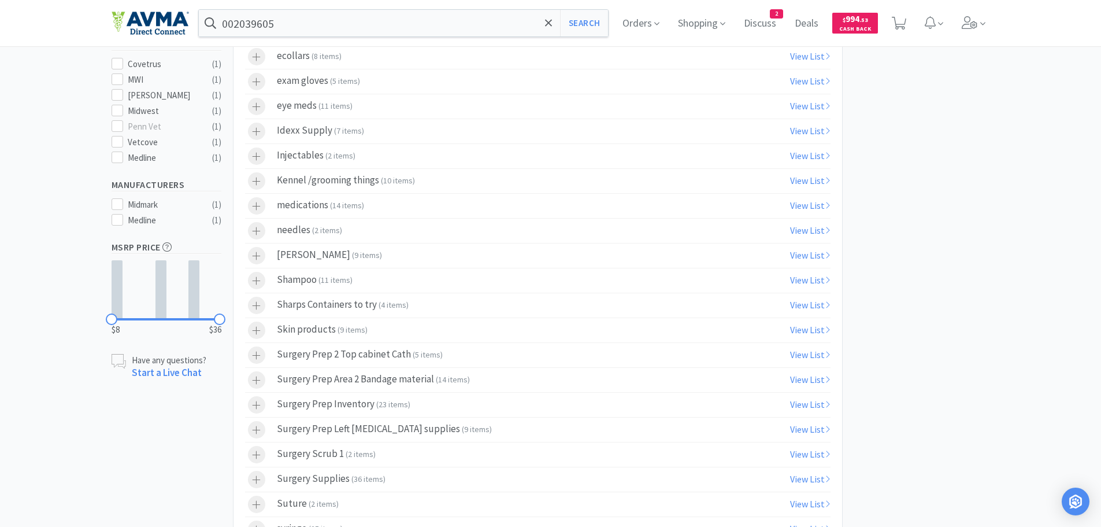
scroll to position [380, 0]
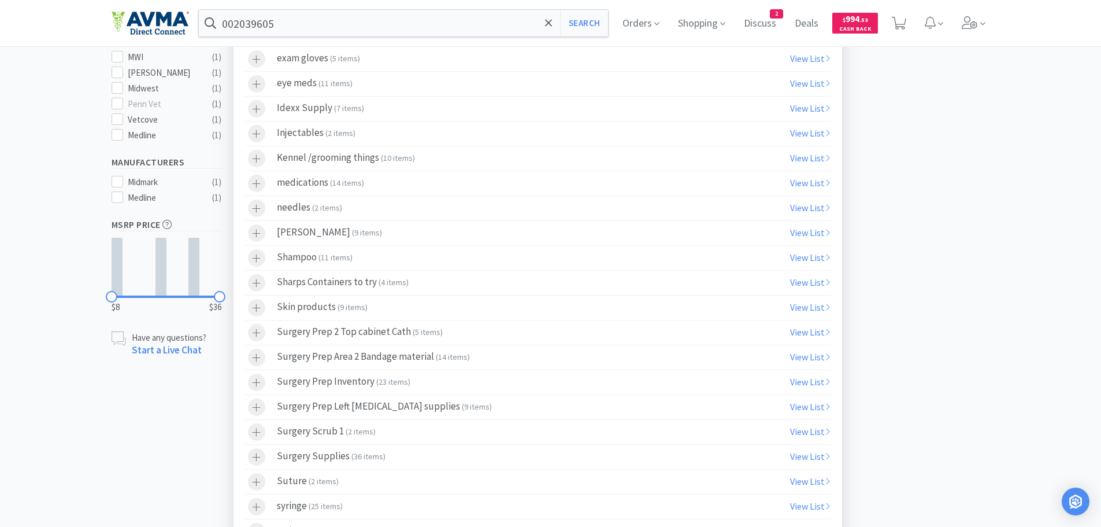
click at [358, 434] on span "2 items" at bounding box center [360, 431] width 25 height 10
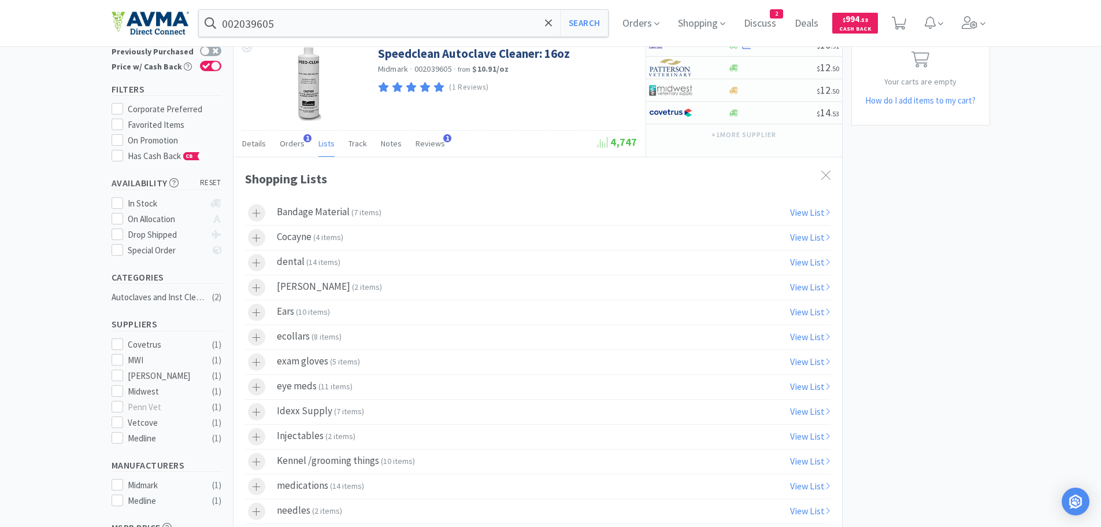
scroll to position [0, 0]
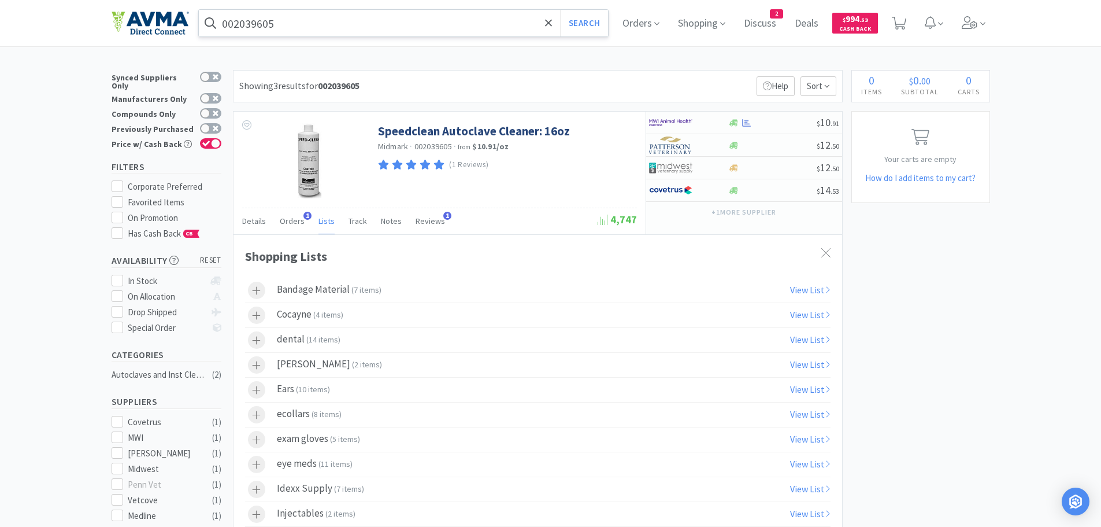
click at [288, 27] on input "002039605" at bounding box center [404, 23] width 410 height 27
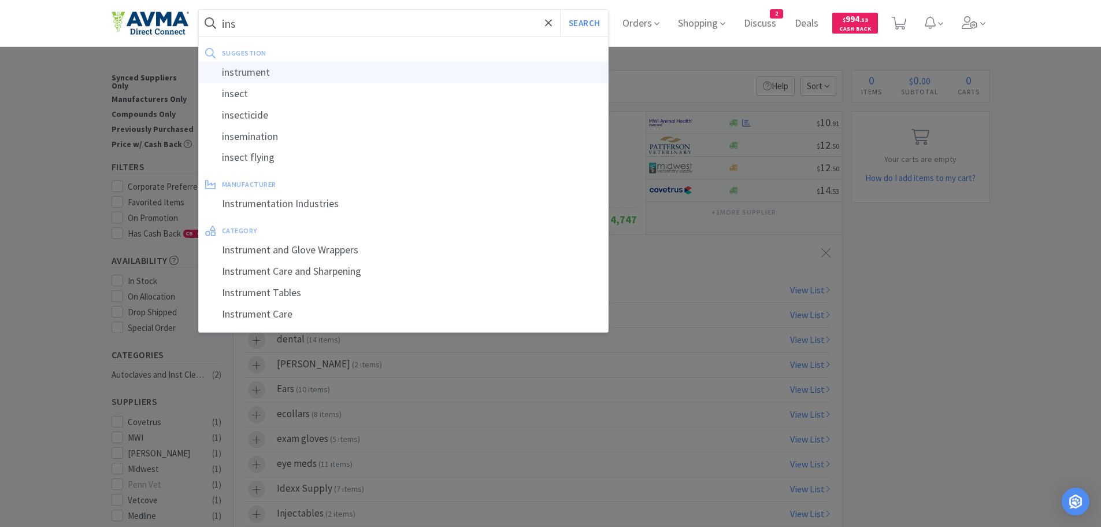
click at [278, 73] on div "instrument" at bounding box center [404, 72] width 410 height 21
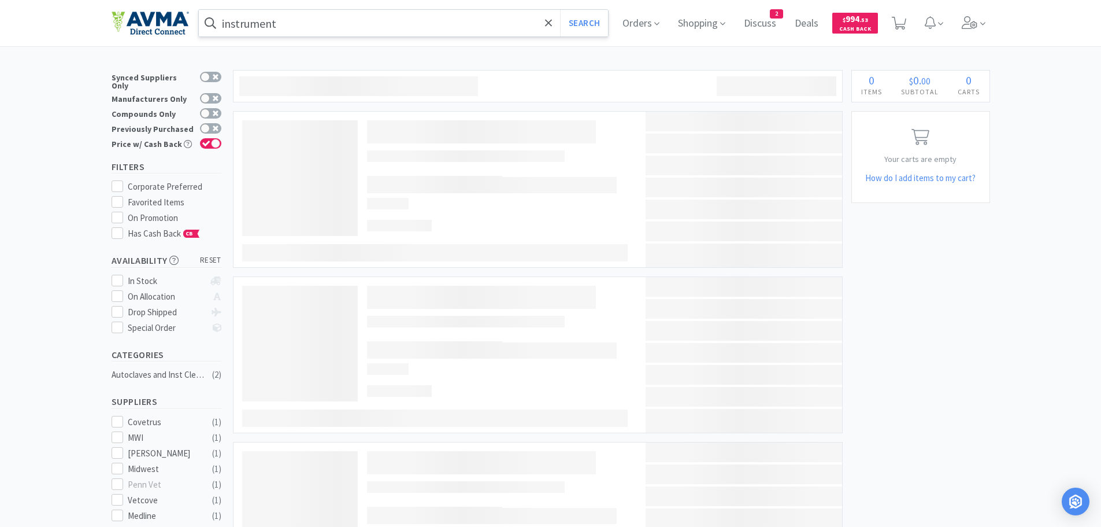
click at [288, 23] on input "instrument" at bounding box center [404, 23] width 410 height 27
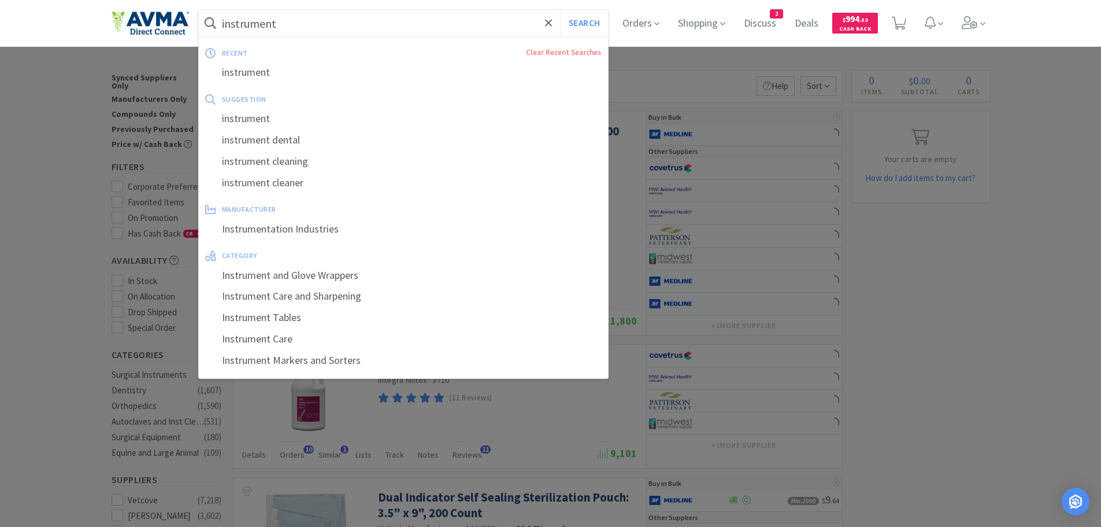
click at [283, 23] on input "instrument" at bounding box center [404, 23] width 410 height 27
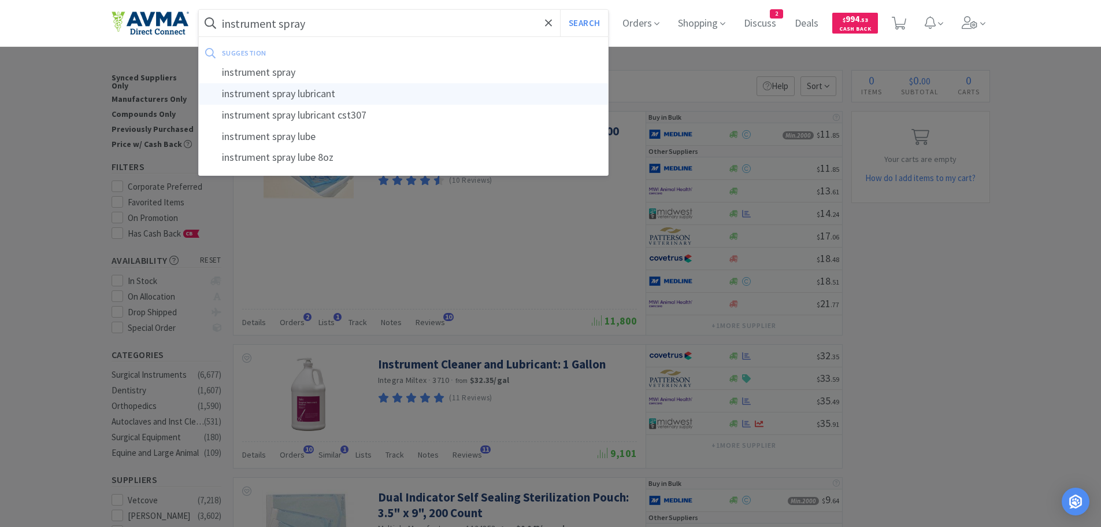
click at [297, 89] on div "instrument spray lubricant" at bounding box center [404, 93] width 410 height 21
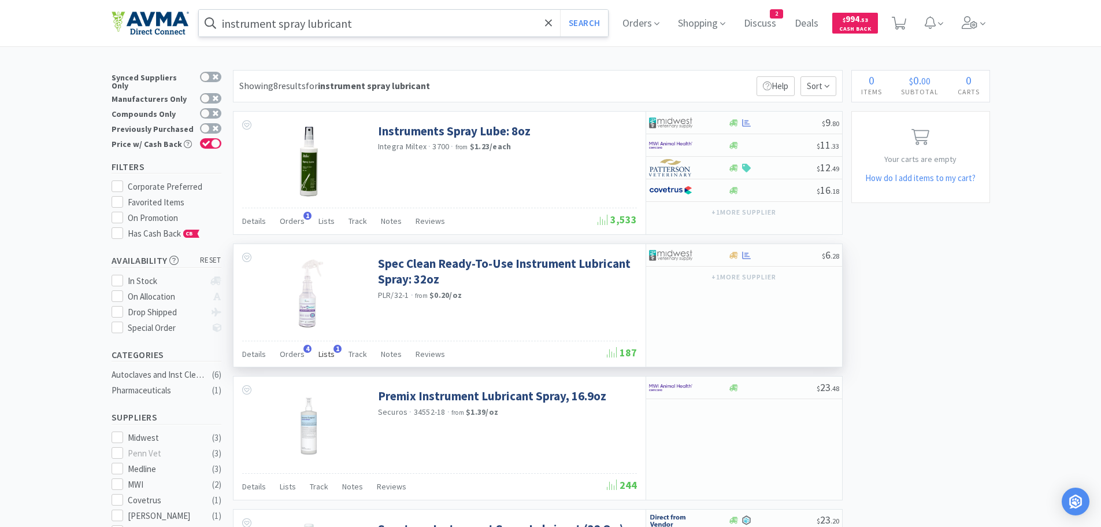
click at [323, 355] on span "Lists" at bounding box center [327, 354] width 16 height 10
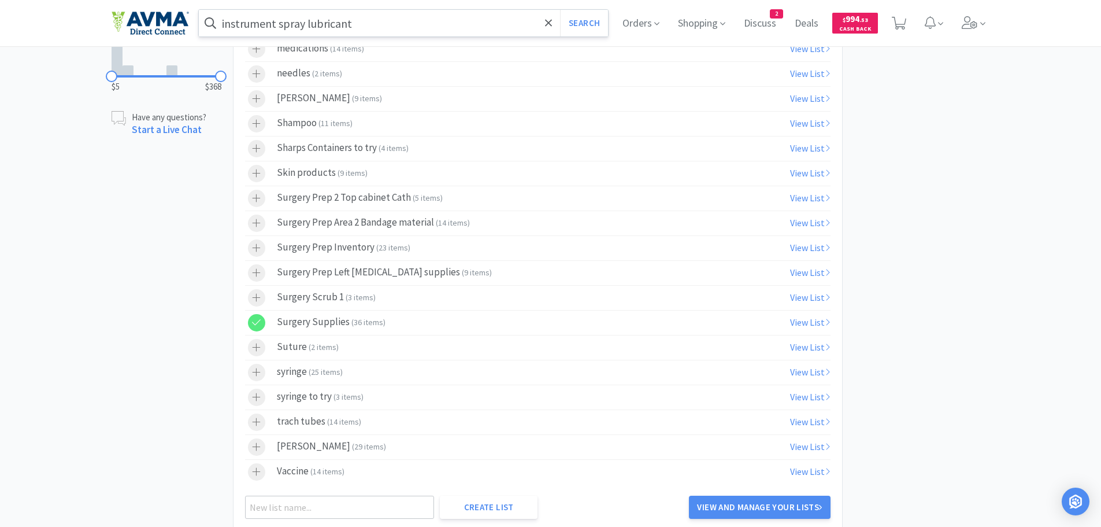
scroll to position [669, 0]
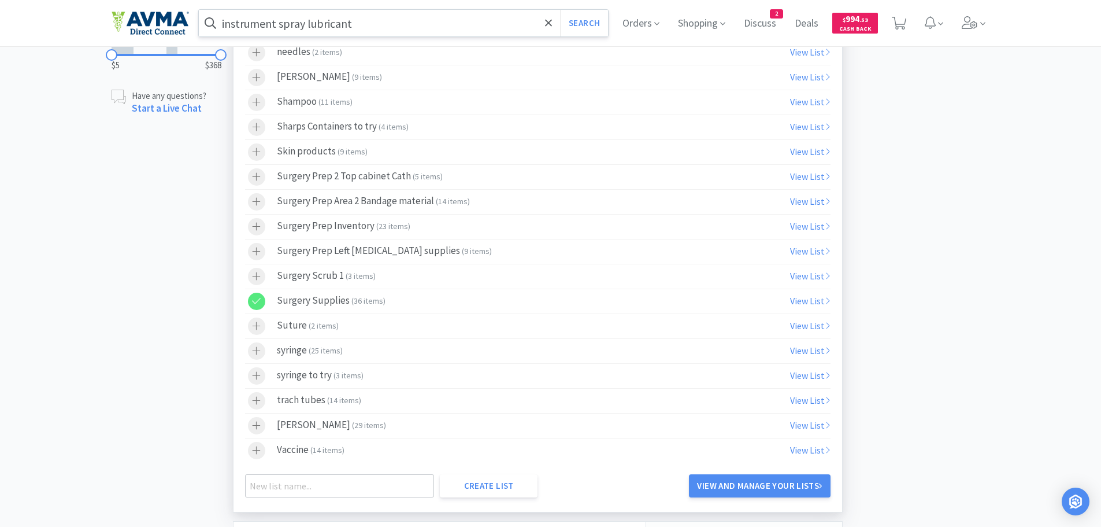
click at [257, 303] on icon at bounding box center [256, 301] width 9 height 10
click at [260, 275] on icon at bounding box center [256, 276] width 9 height 10
click at [405, 23] on input "instrument spray lubricant" at bounding box center [404, 23] width 410 height 27
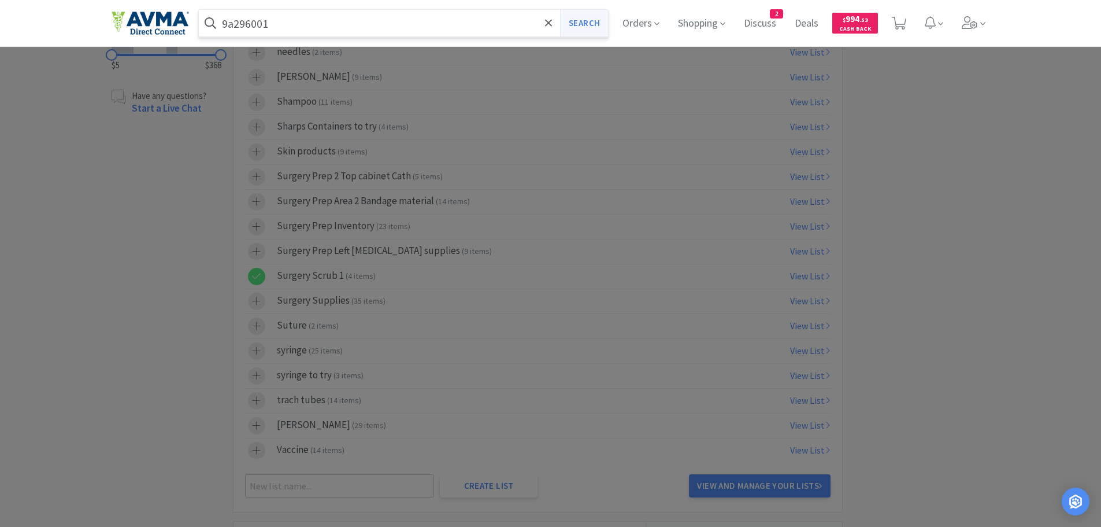
click at [592, 23] on button "Search" at bounding box center [584, 23] width 48 height 27
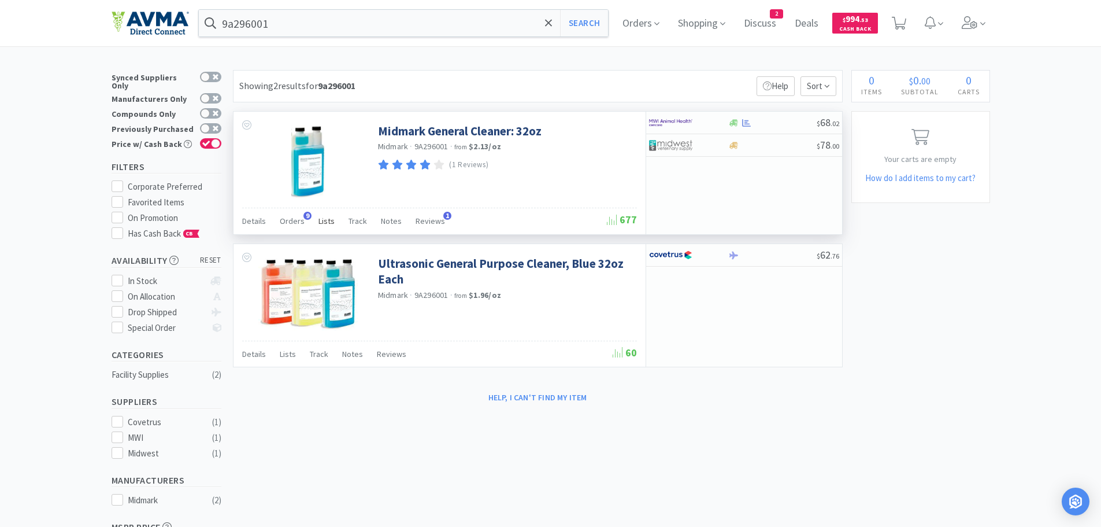
click at [325, 222] on span "Lists" at bounding box center [327, 221] width 16 height 10
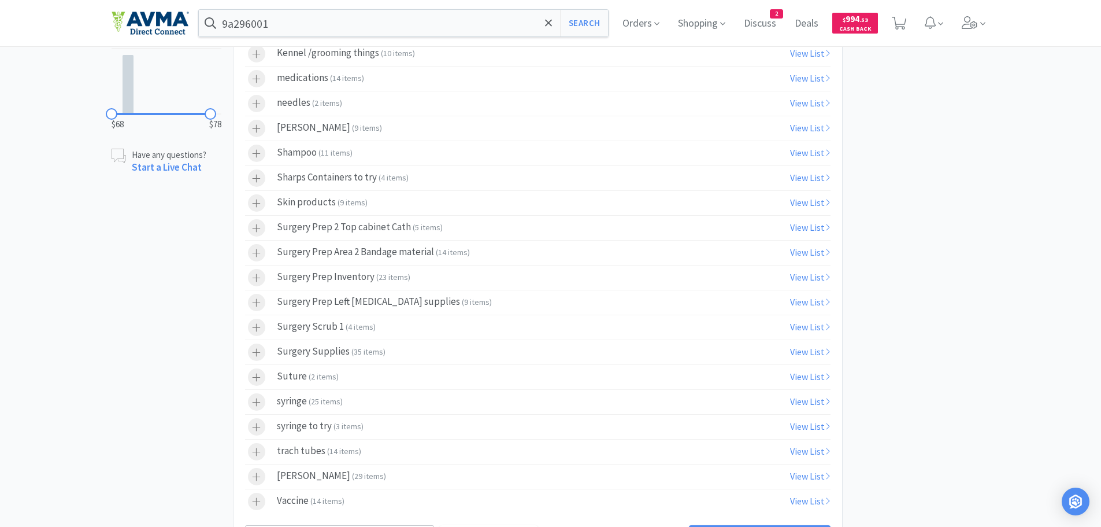
scroll to position [498, 0]
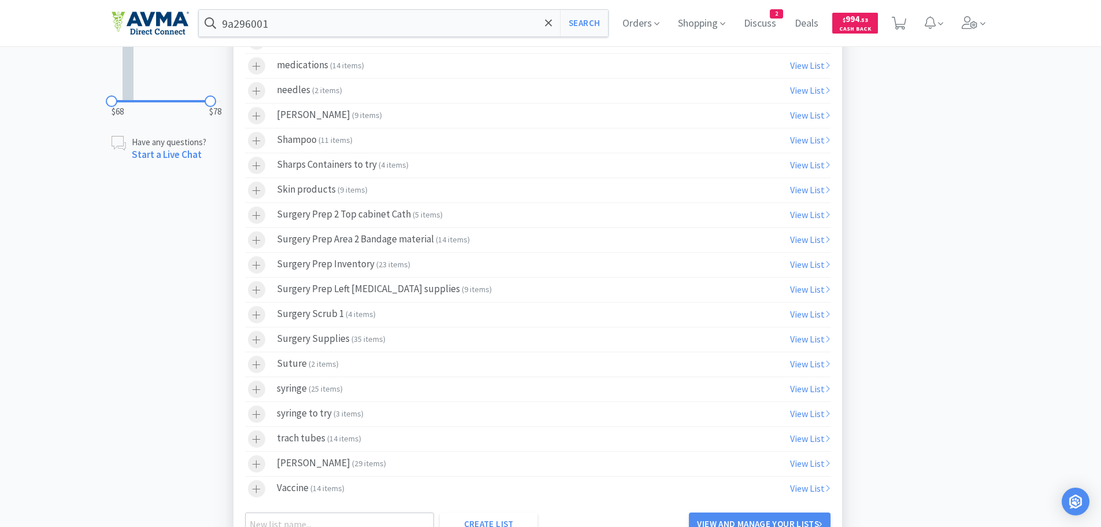
click at [371, 311] on label "Surgery Scrub 1 ( 4 items )" at bounding box center [538, 314] width 586 height 24
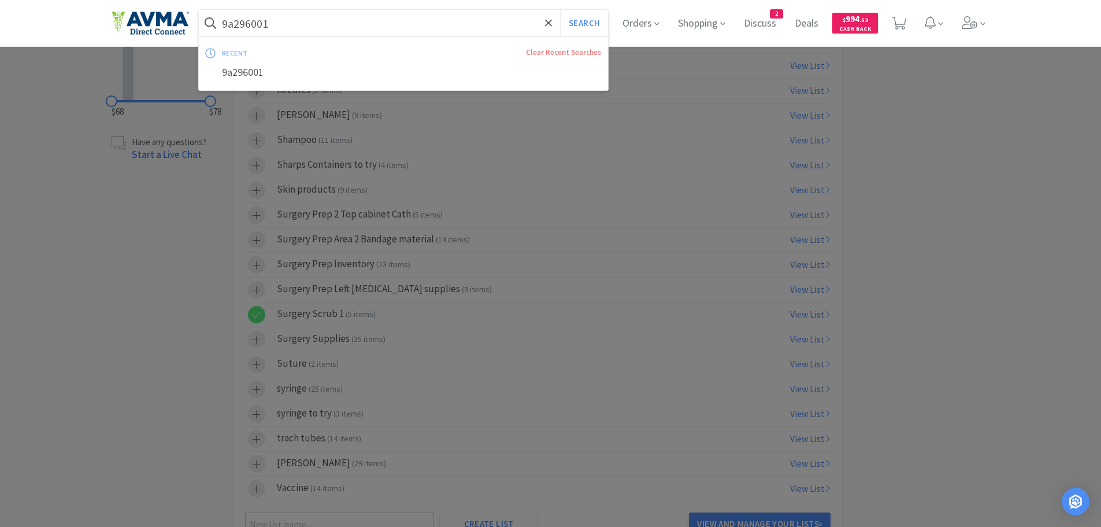
click at [295, 29] on input "9a296001" at bounding box center [404, 23] width 410 height 27
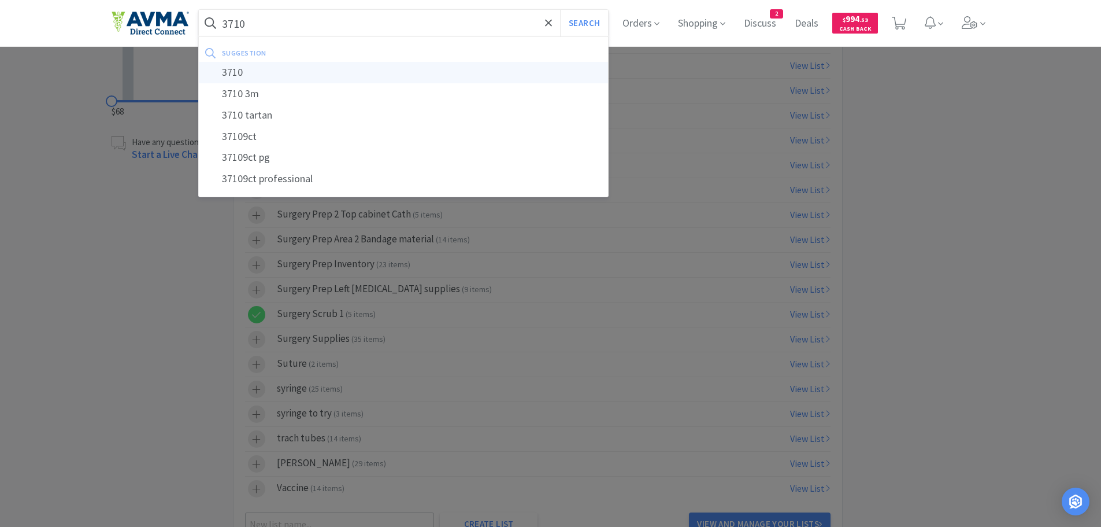
click at [239, 76] on div "3710" at bounding box center [404, 72] width 410 height 21
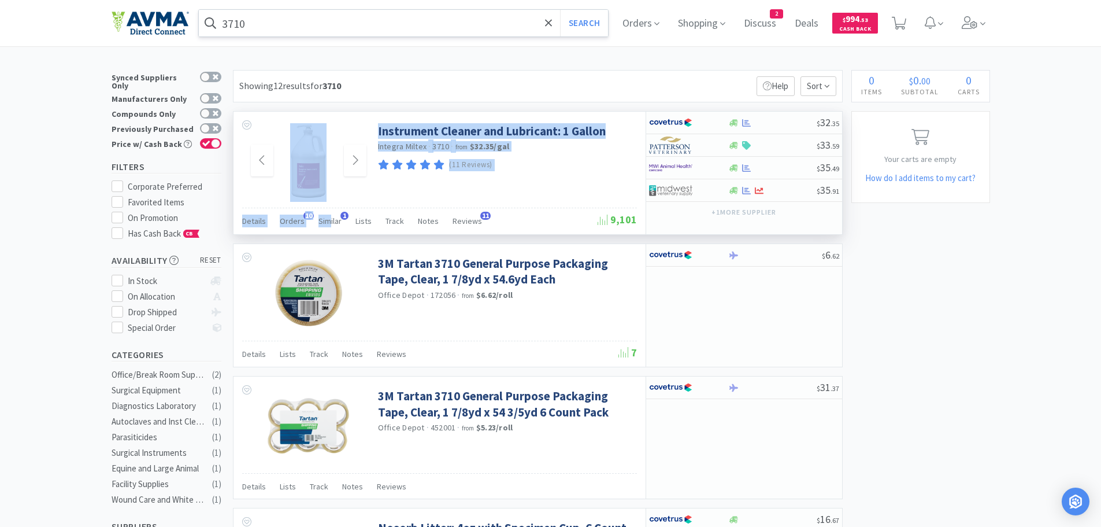
drag, startPoint x: 328, startPoint y: 220, endPoint x: 349, endPoint y: 191, distance: 35.3
click at [349, 191] on div "Instrument Cleaner and Lubricant: 1 Gallon Integra Miltex · 3710 · from $32.35 …" at bounding box center [440, 173] width 412 height 123
click at [349, 192] on div at bounding box center [309, 160] width 116 height 75
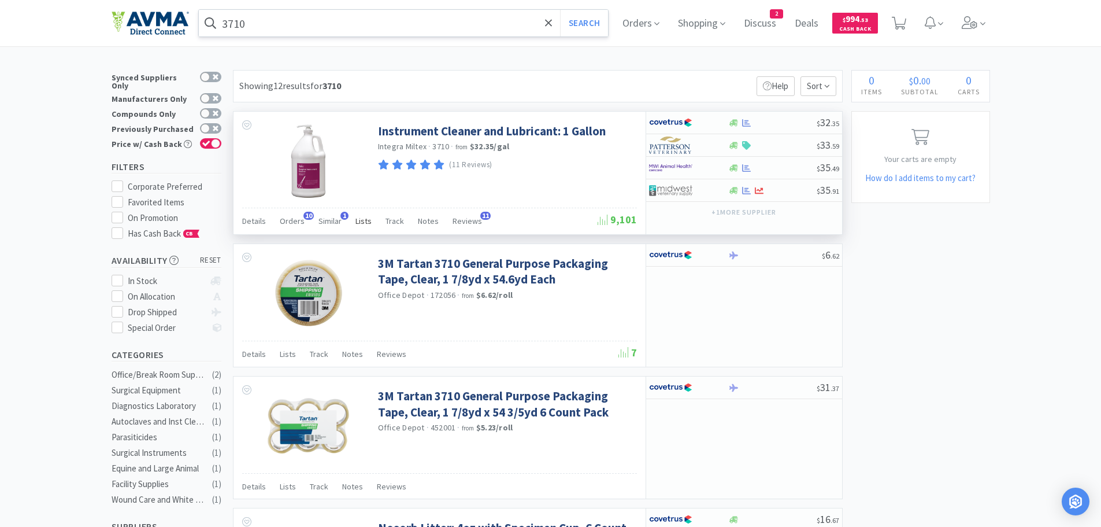
click at [362, 221] on span "Lists" at bounding box center [364, 221] width 16 height 10
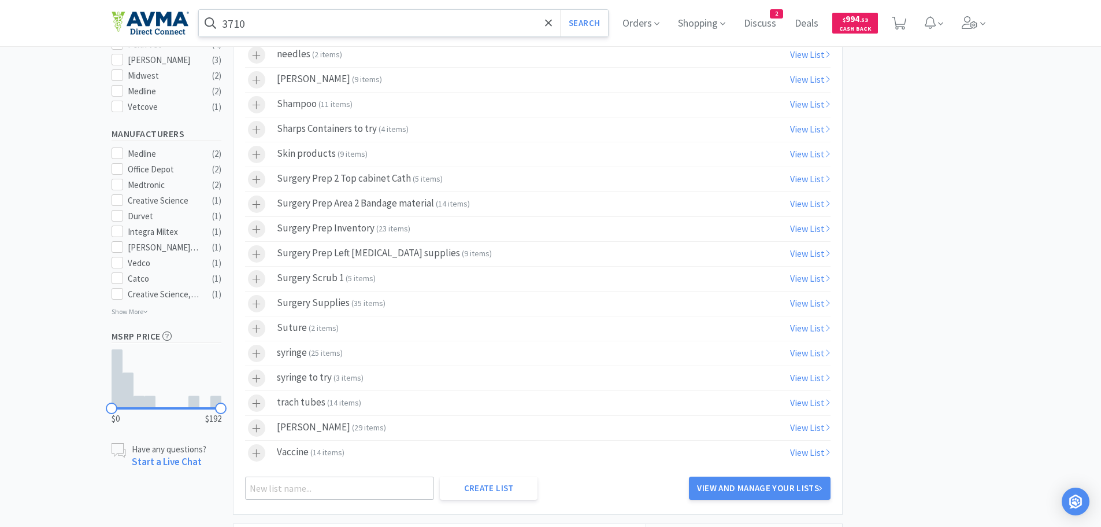
scroll to position [525, 0]
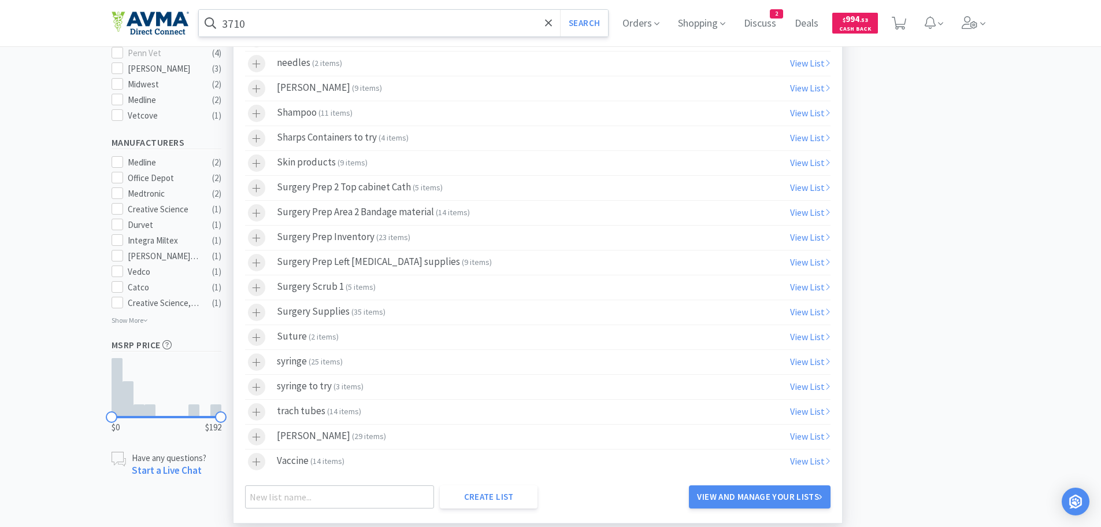
click at [382, 286] on label "Surgery Scrub 1 ( 5 items )" at bounding box center [538, 287] width 586 height 24
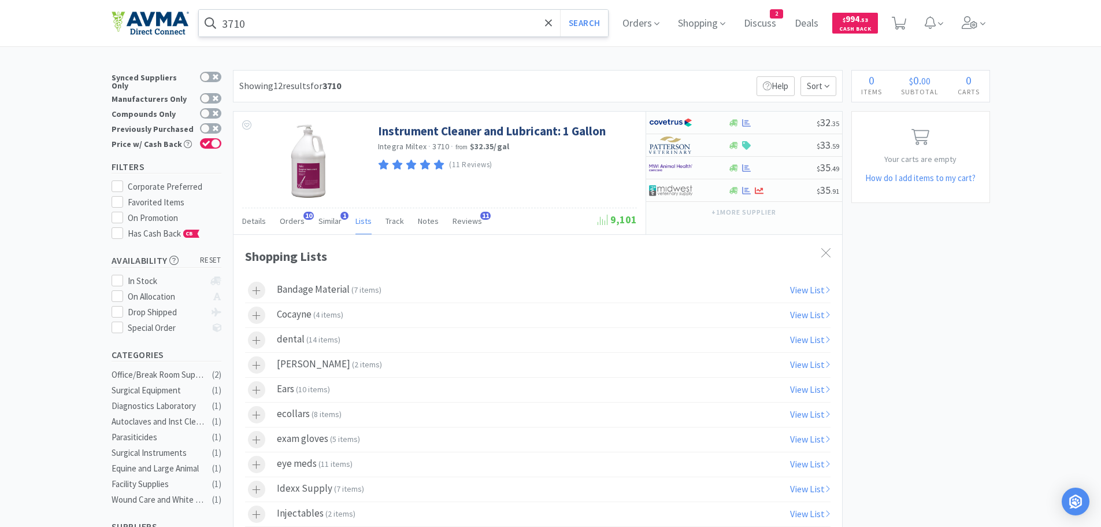
click at [264, 24] on input "3710" at bounding box center [404, 23] width 410 height 27
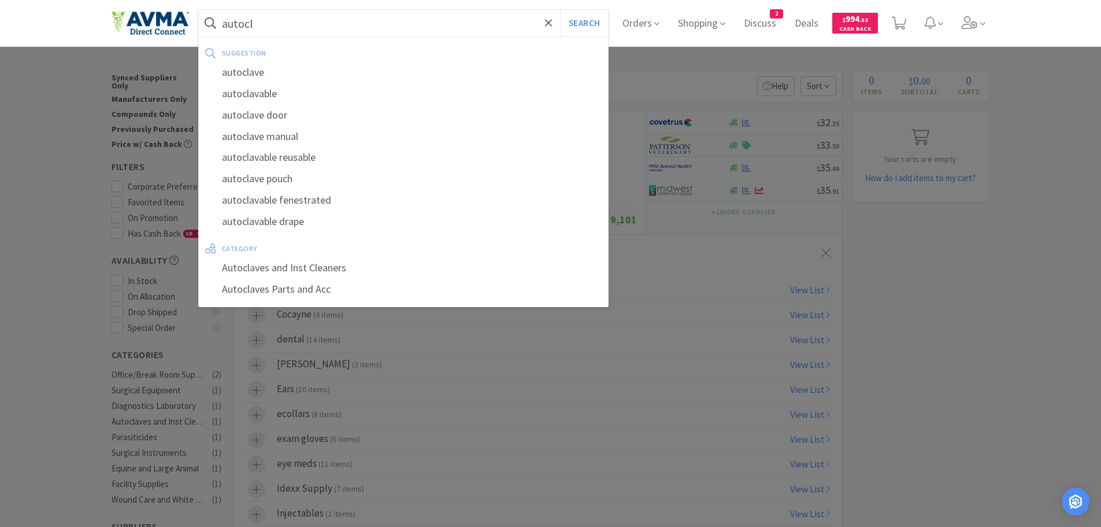
drag, startPoint x: 259, startPoint y: 79, endPoint x: 258, endPoint y: 73, distance: 5.8
click at [259, 75] on div "autoclave" at bounding box center [404, 72] width 410 height 21
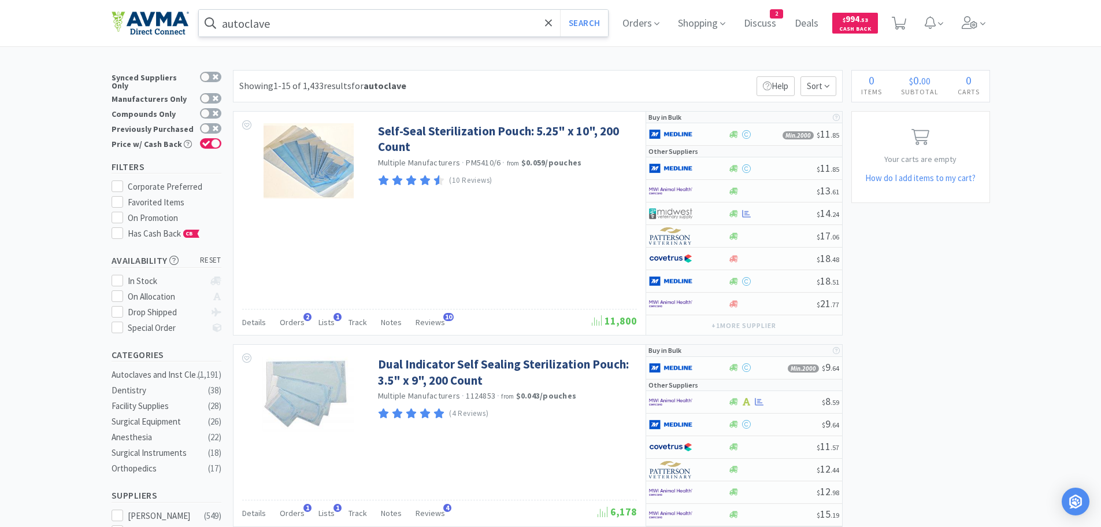
click at [290, 23] on input "autoclave" at bounding box center [404, 23] width 410 height 27
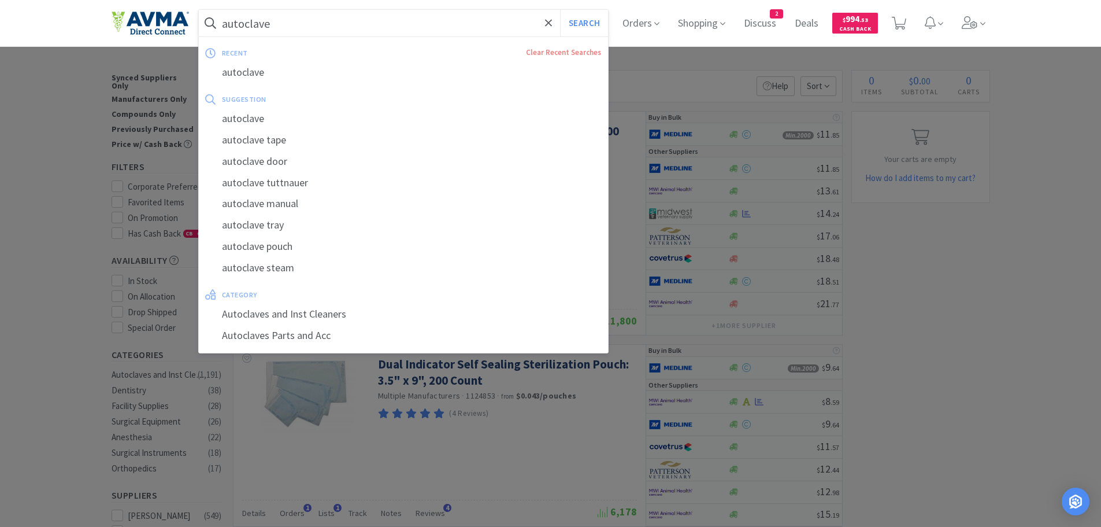
click at [282, 22] on input "autoclave" at bounding box center [404, 23] width 410 height 27
click at [282, 21] on input "autoclave" at bounding box center [404, 23] width 410 height 27
click at [267, 135] on div "autoclave tape" at bounding box center [404, 139] width 410 height 21
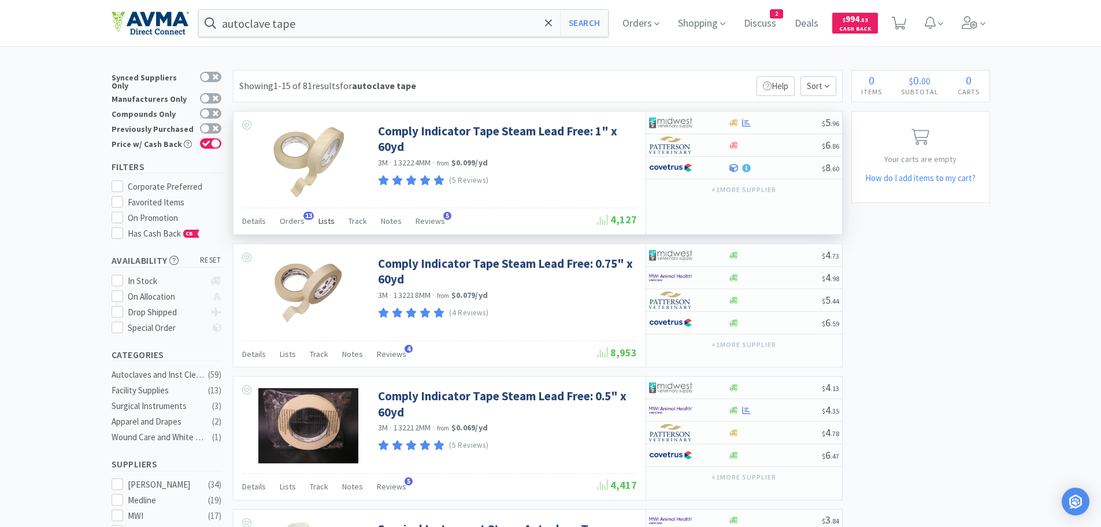
click at [322, 224] on span "Lists" at bounding box center [327, 221] width 16 height 10
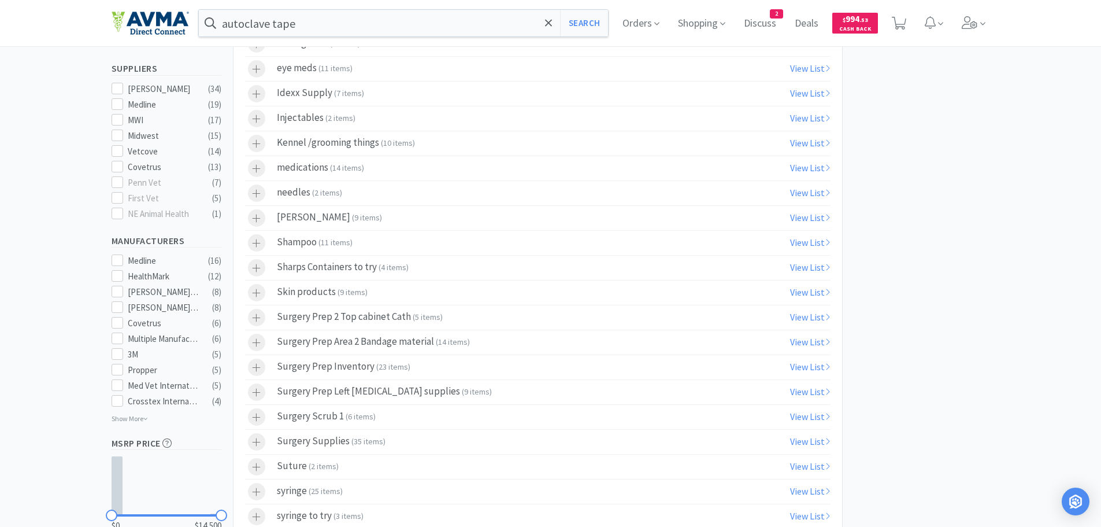
scroll to position [409, 0]
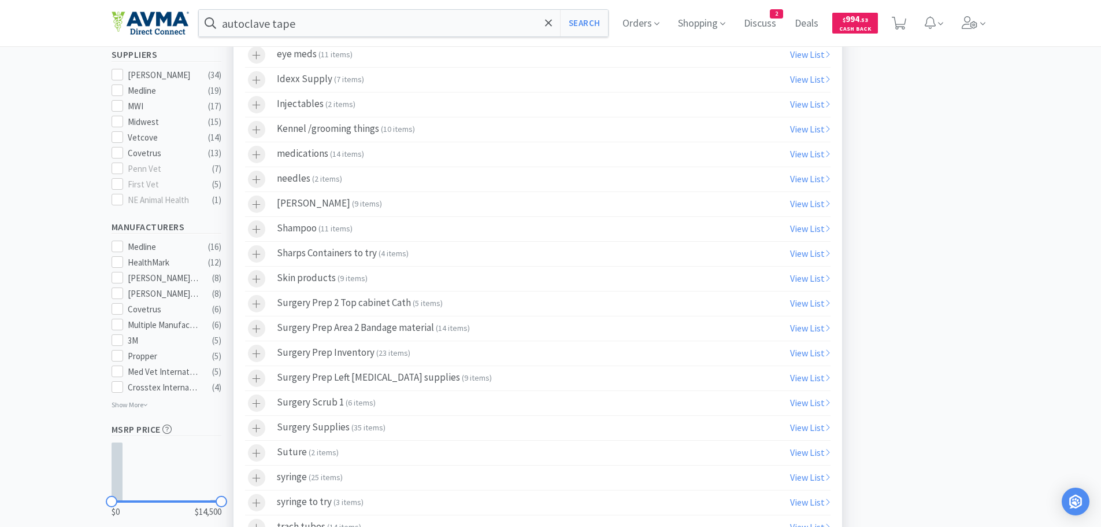
click at [352, 402] on span "6 items" at bounding box center [360, 402] width 25 height 10
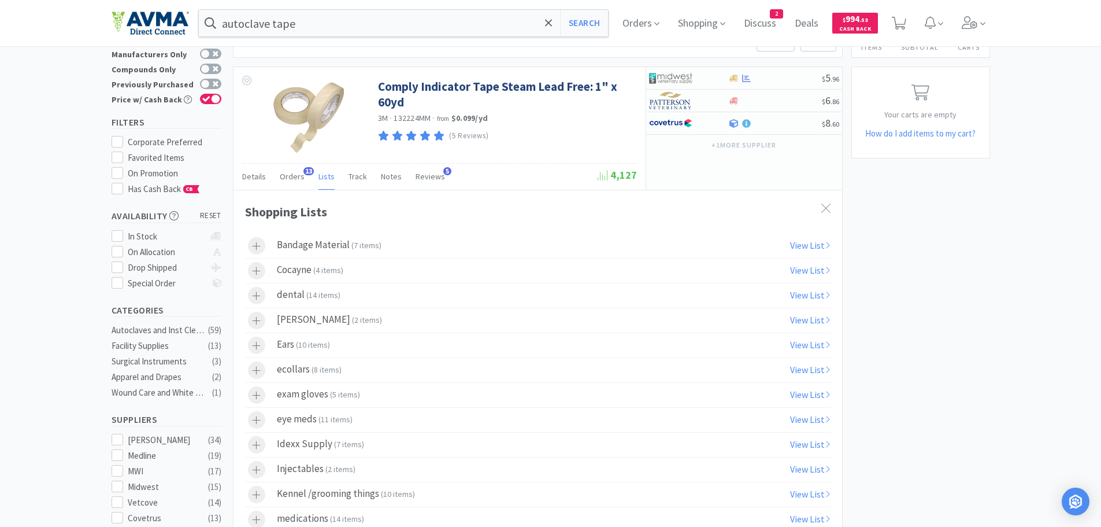
scroll to position [0, 0]
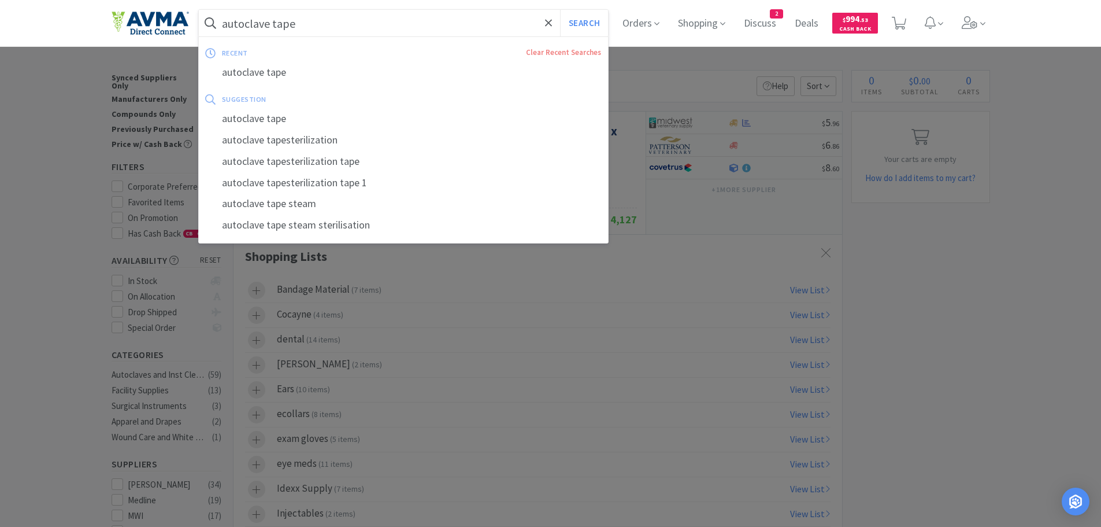
click at [316, 26] on input "autoclave tape" at bounding box center [404, 23] width 410 height 27
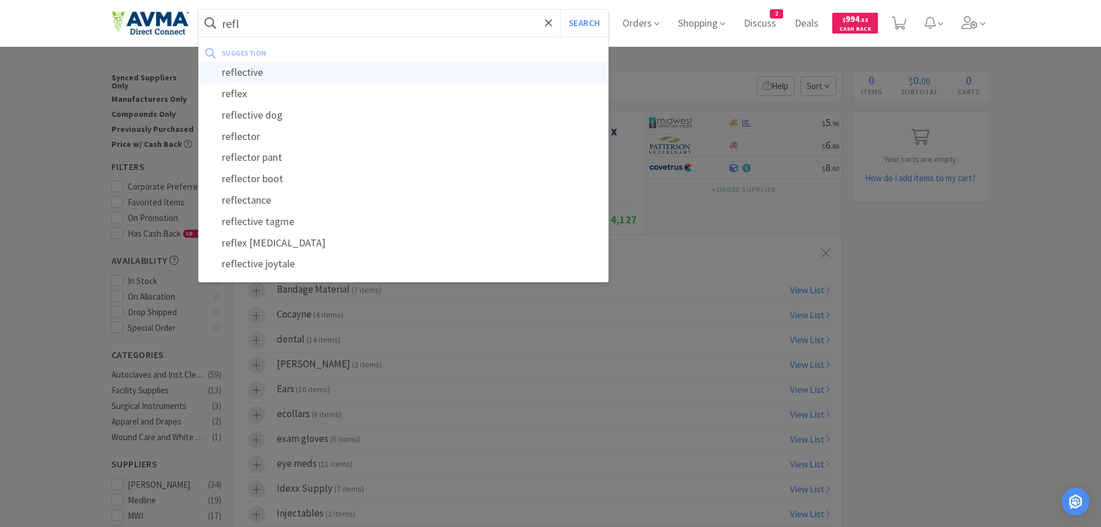
click at [281, 72] on div "reflective" at bounding box center [404, 72] width 410 height 21
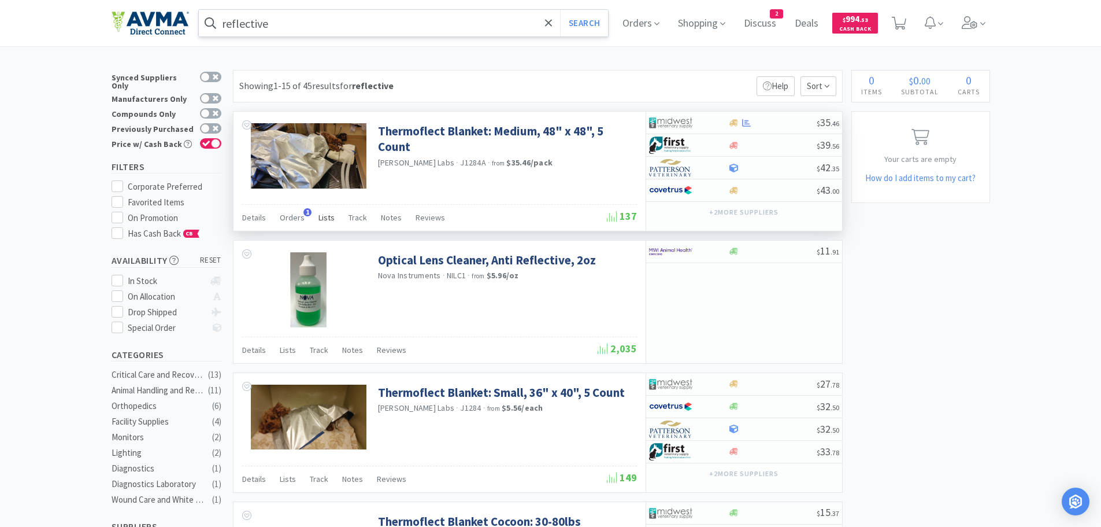
click at [321, 218] on span "Lists" at bounding box center [327, 217] width 16 height 10
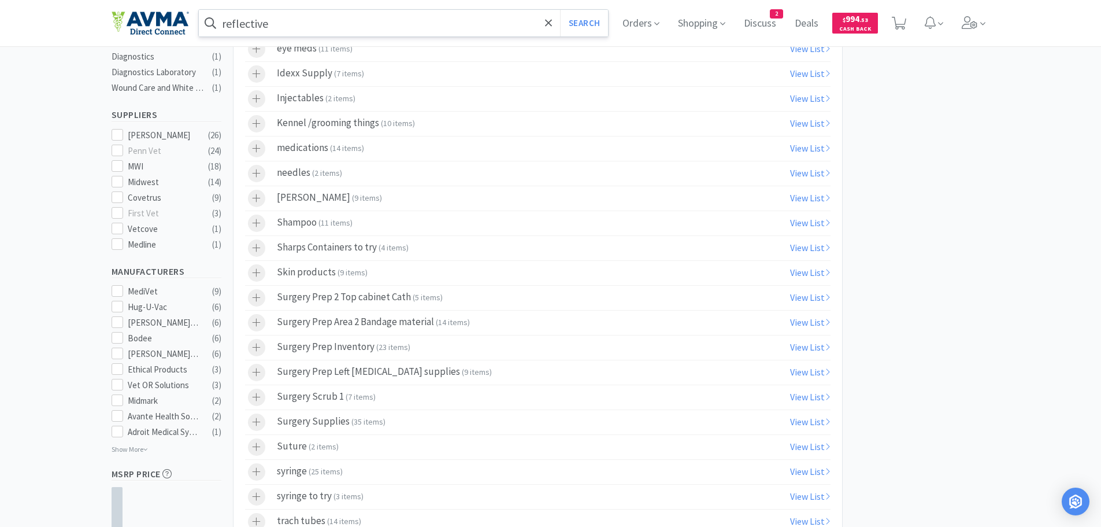
scroll to position [442, 0]
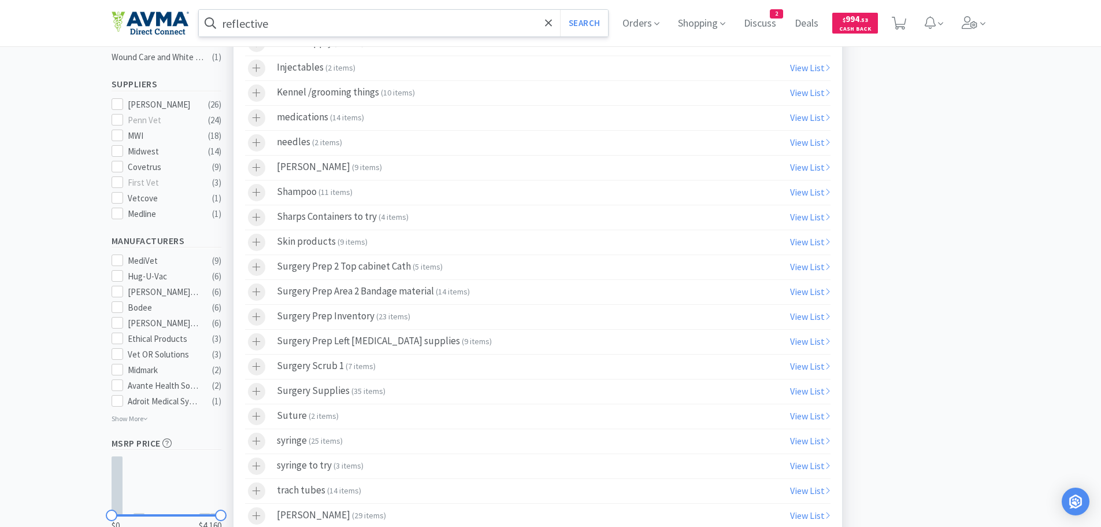
click at [319, 369] on div "Surgery Scrub 1 ( 7 items )" at bounding box center [326, 366] width 99 height 17
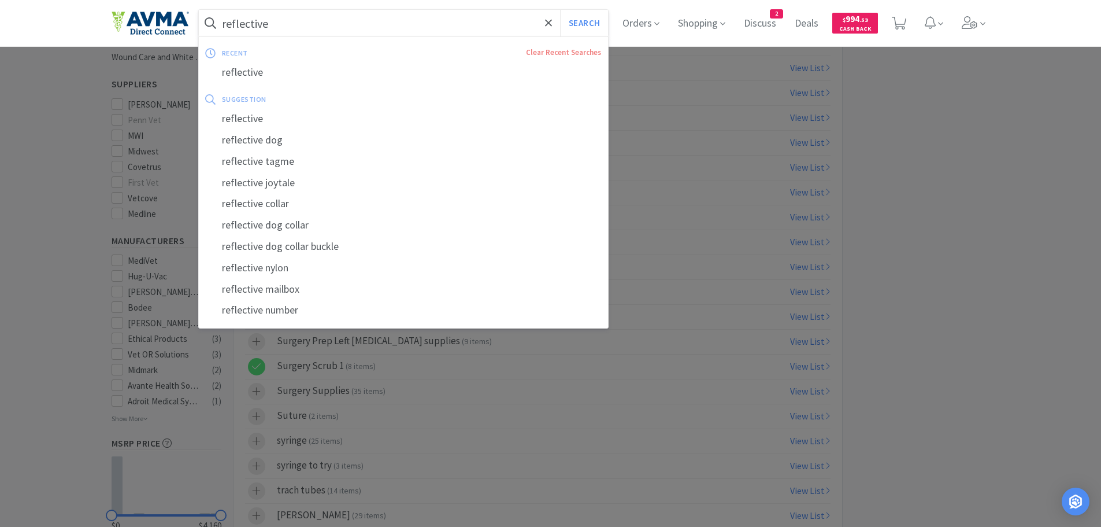
click at [293, 20] on input "reflective" at bounding box center [404, 23] width 410 height 27
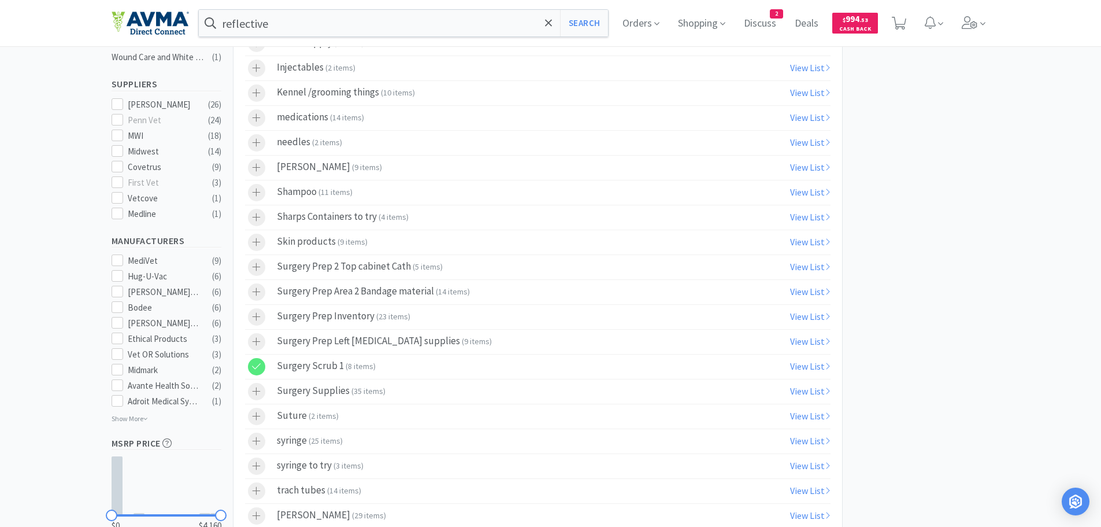
click at [1052, 28] on div "reflective Search Orders Shopping Discuss Discuss 2 Deals Deals $ 994 . 53 Cash…" at bounding box center [550, 23] width 1101 height 46
click at [709, 22] on span "Shopping" at bounding box center [701, 23] width 57 height 46
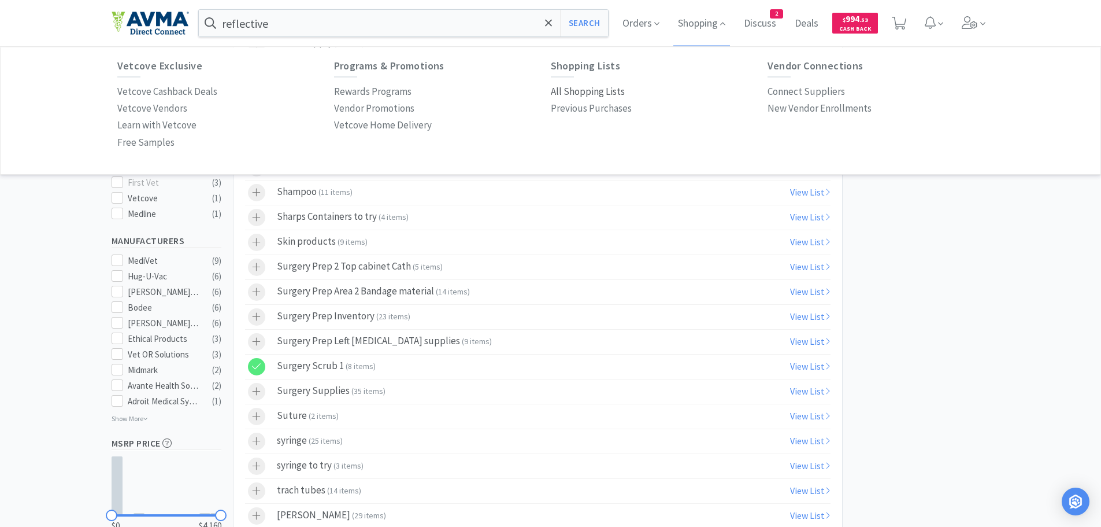
click at [588, 94] on p "All Shopping Lists" at bounding box center [588, 92] width 74 height 16
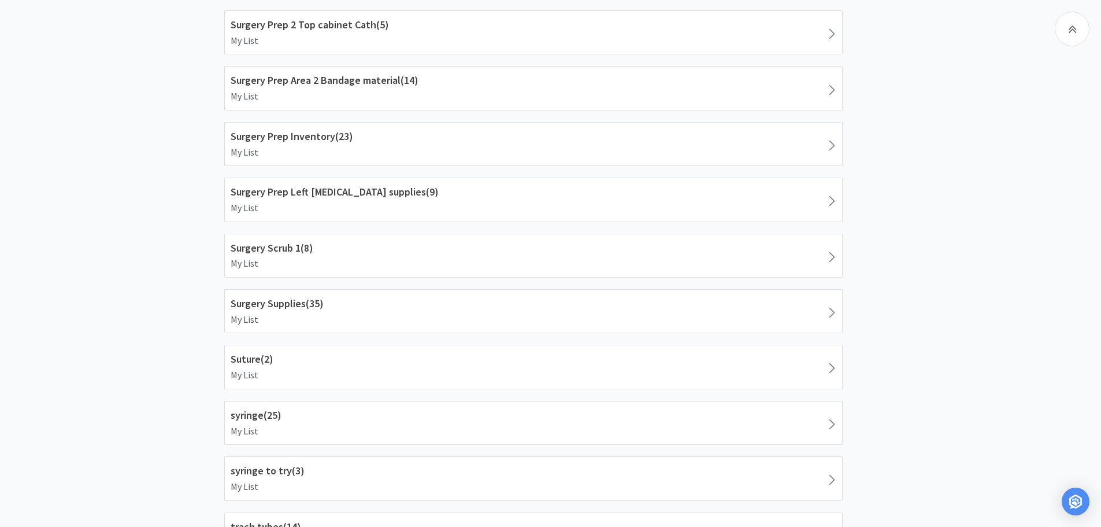
scroll to position [1420, 0]
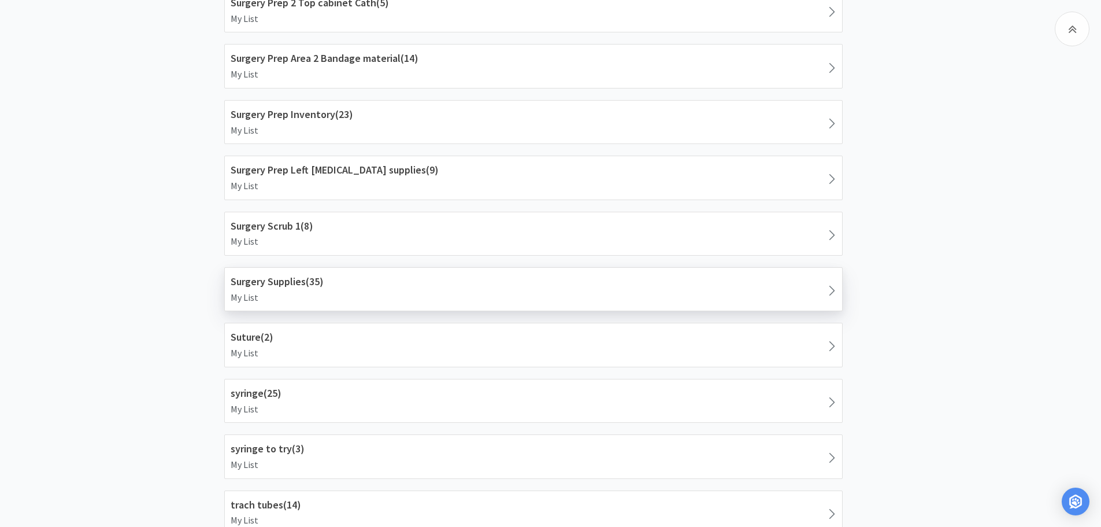
click at [249, 285] on h1 "Surgery Supplies ( 35 )" at bounding box center [534, 281] width 606 height 17
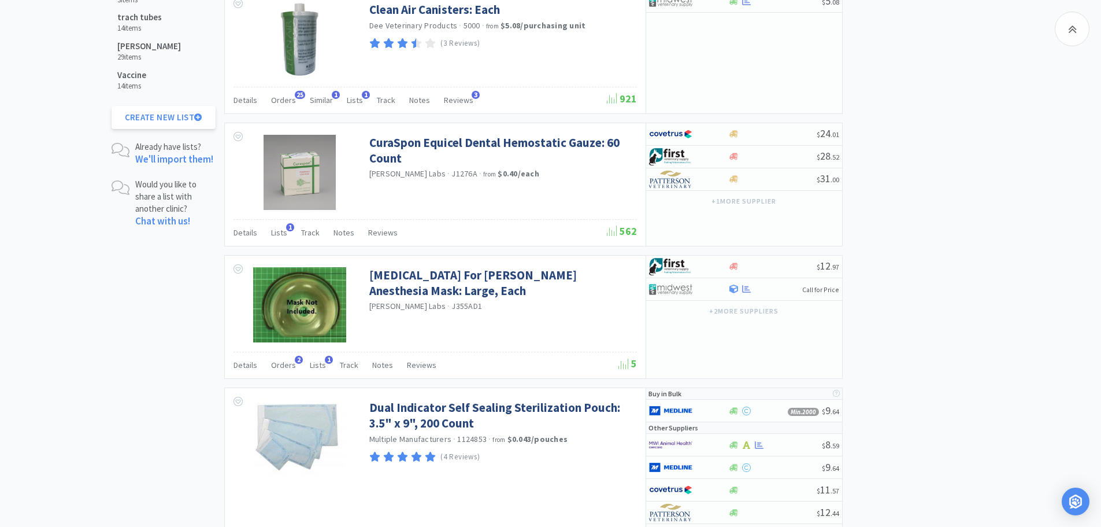
scroll to position [927, 0]
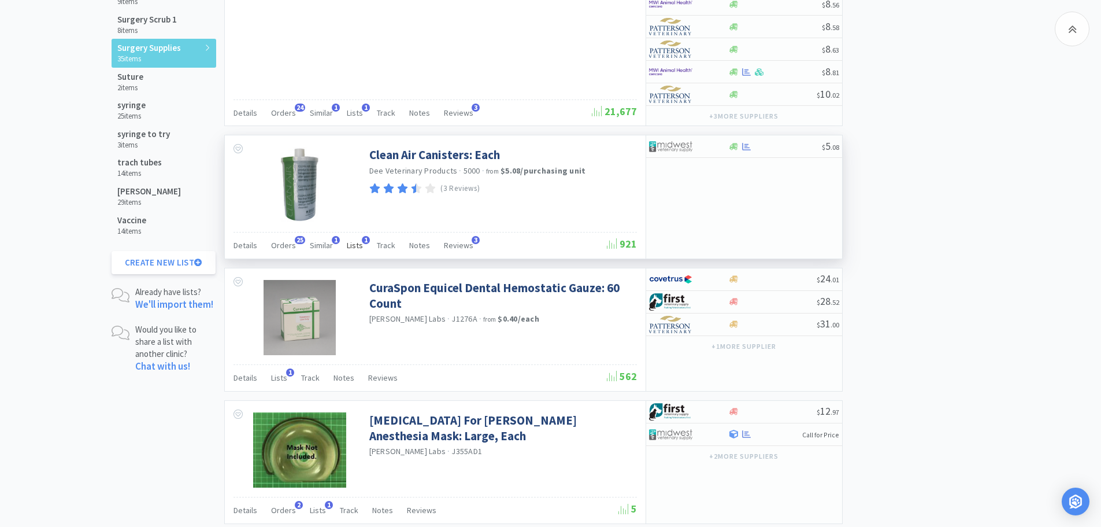
click at [351, 246] on span "Lists" at bounding box center [355, 245] width 16 height 10
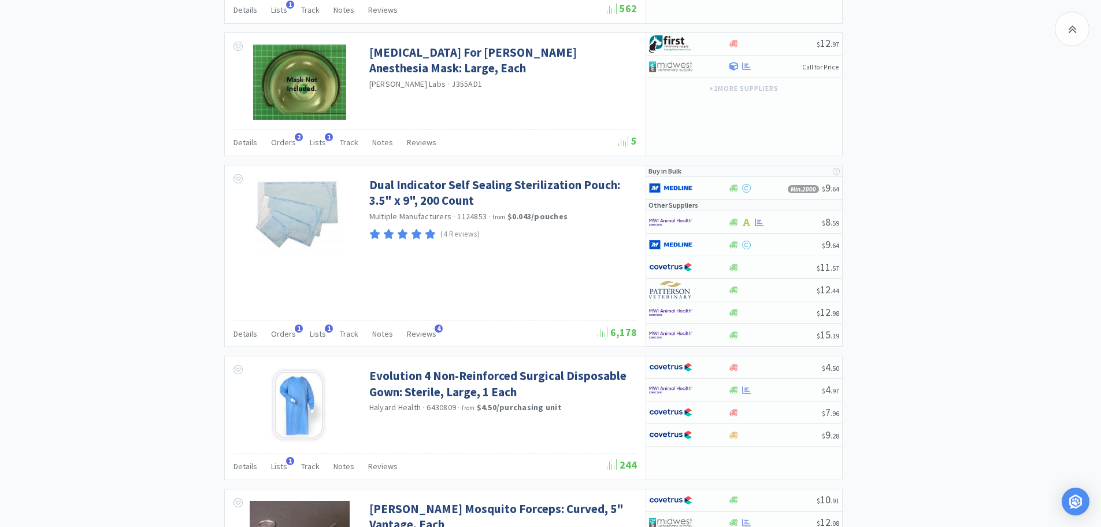
scroll to position [2116, 0]
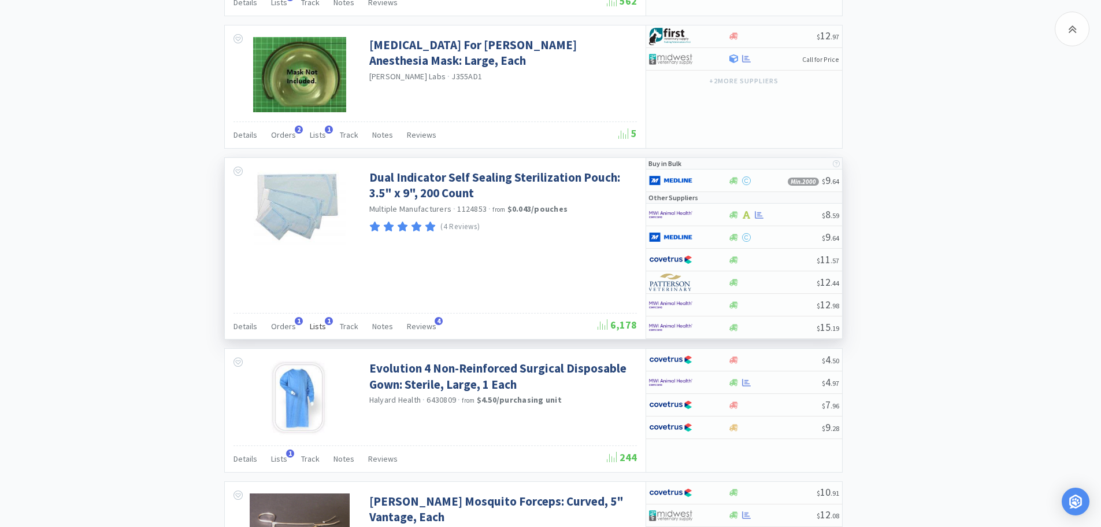
click at [317, 325] on span "Lists" at bounding box center [318, 326] width 16 height 10
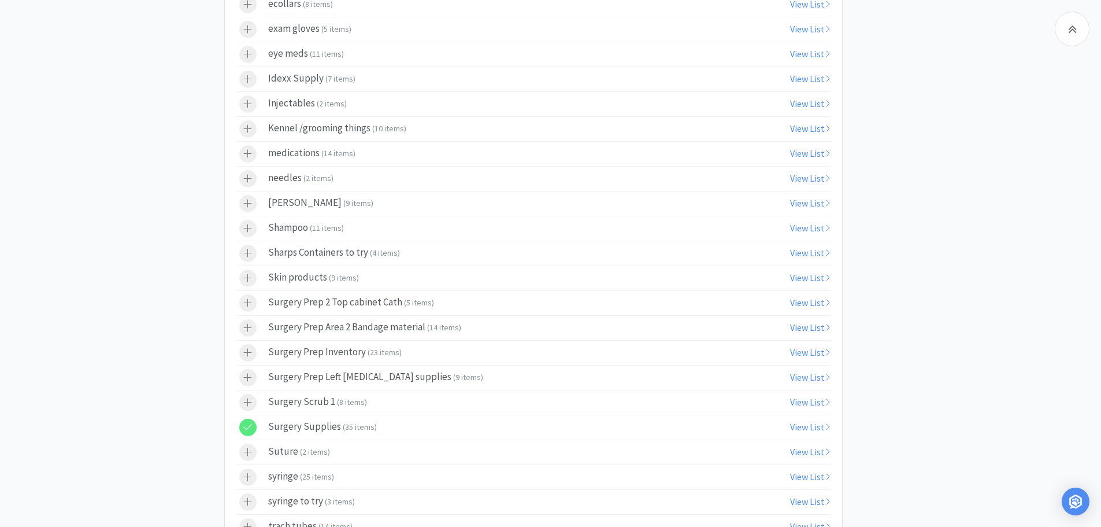
scroll to position [2658, 0]
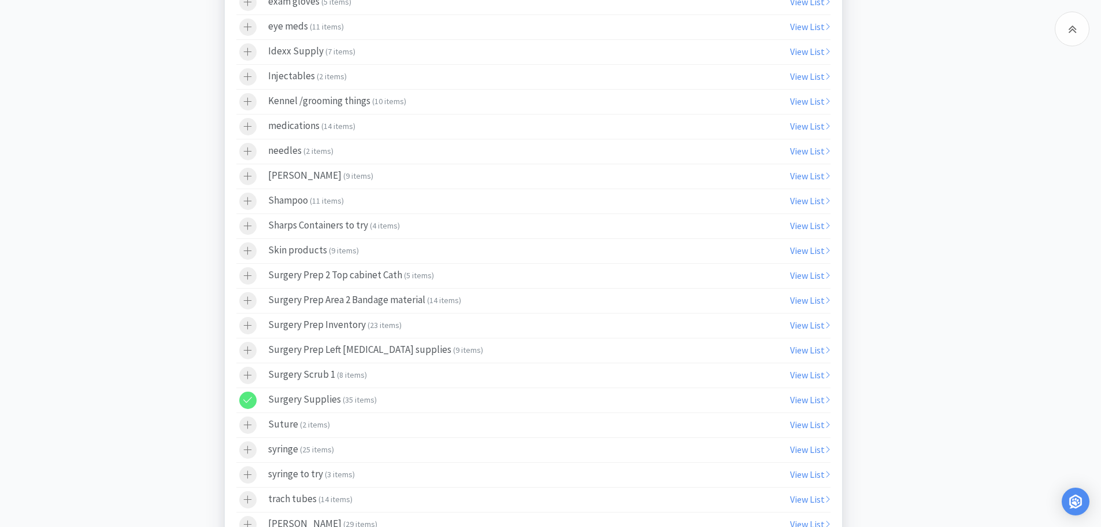
click at [250, 399] on icon at bounding box center [247, 400] width 9 height 10
click at [251, 373] on icon at bounding box center [247, 375] width 9 height 10
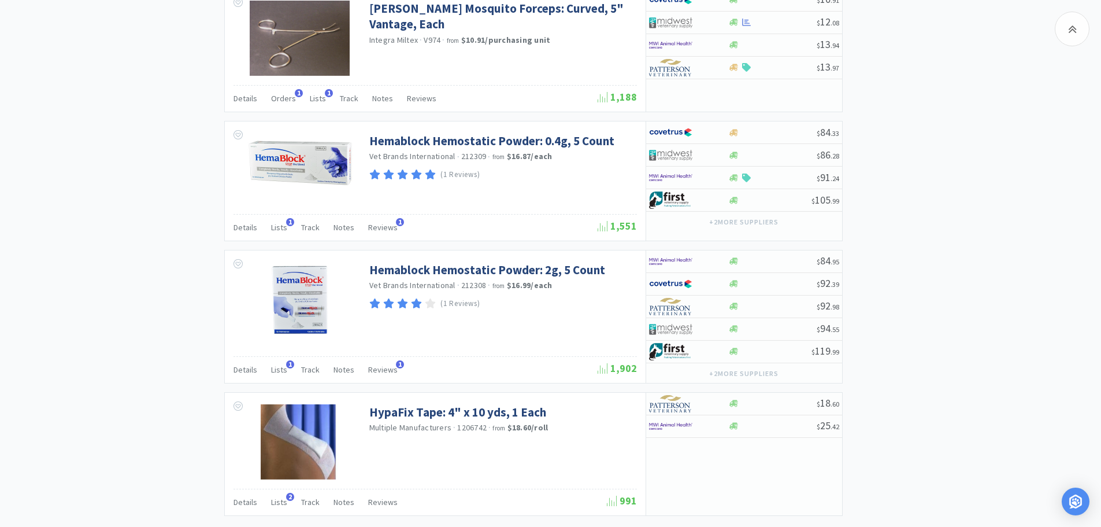
scroll to position [3499, 0]
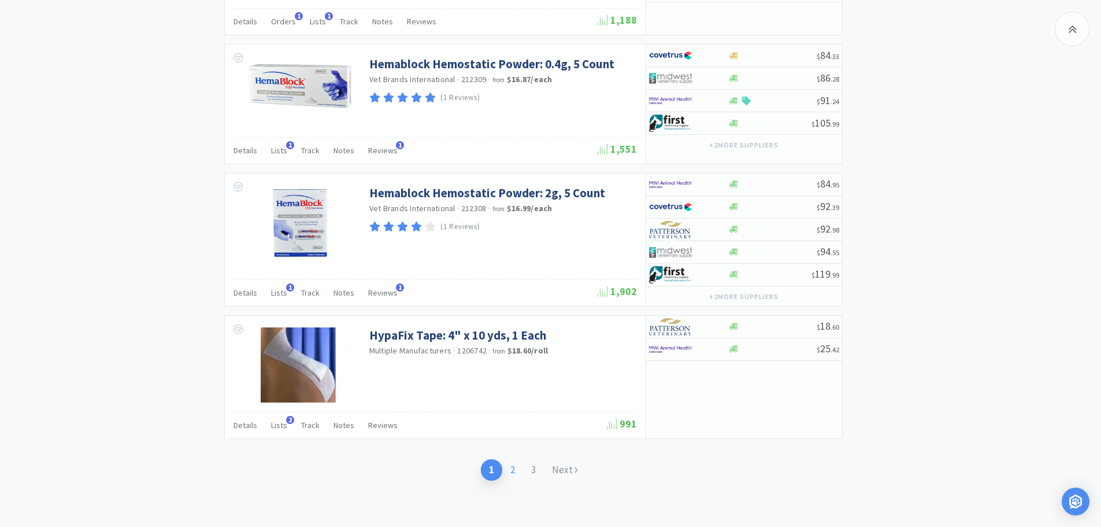
click at [512, 471] on link "2" at bounding box center [512, 469] width 21 height 21
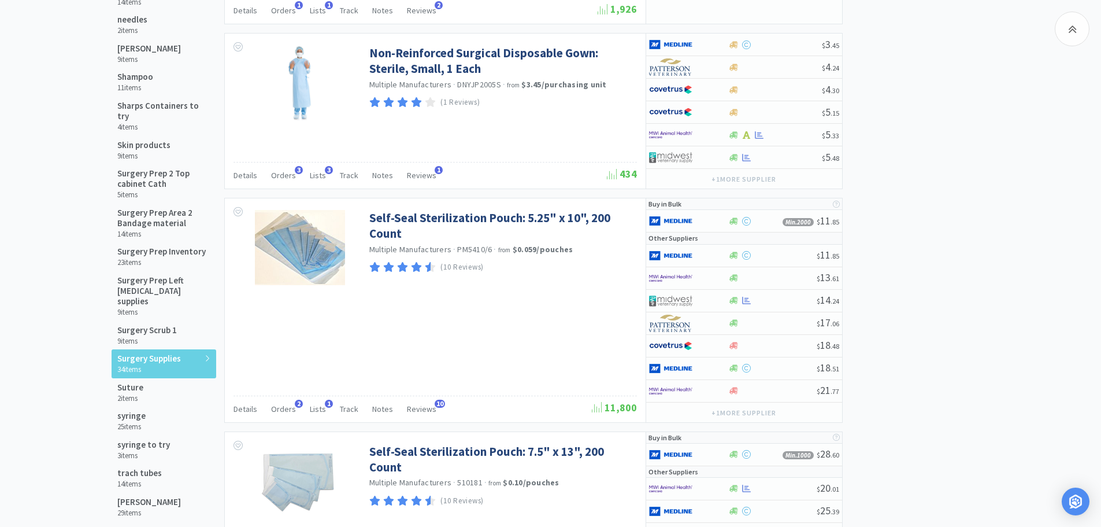
scroll to position [659, 0]
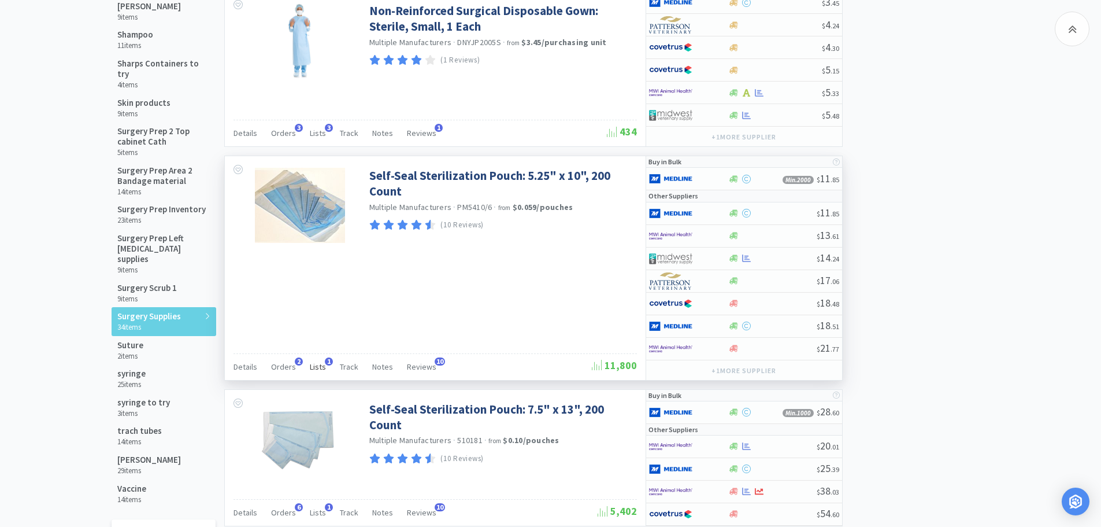
click at [317, 365] on span "Lists" at bounding box center [318, 366] width 16 height 10
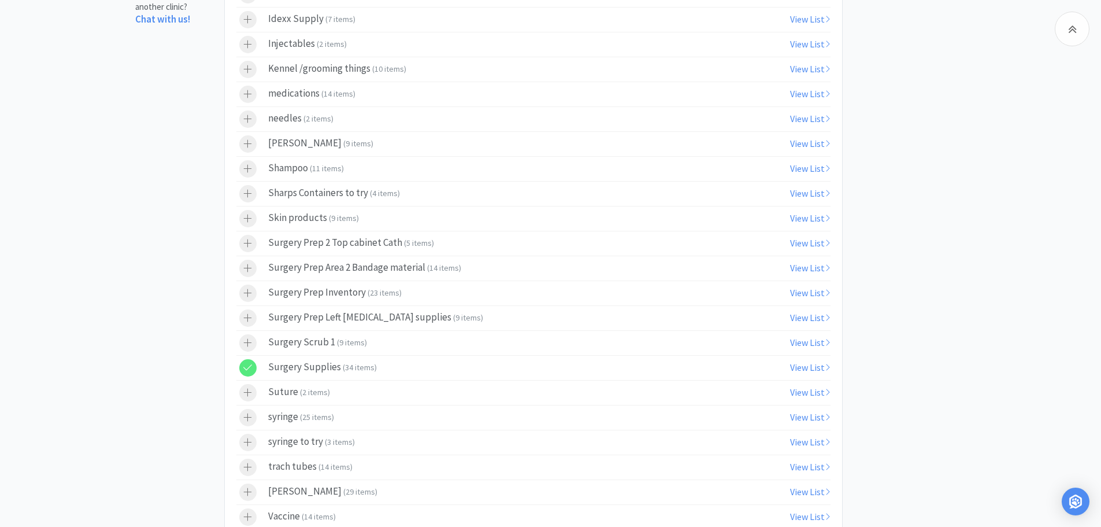
scroll to position [1312, 0]
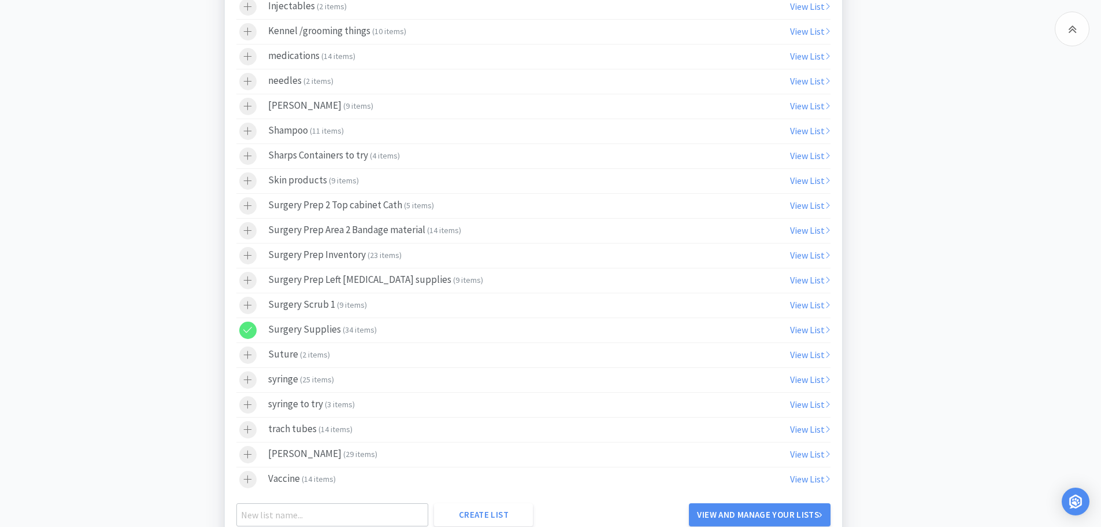
click at [251, 302] on icon at bounding box center [247, 305] width 9 height 10
click at [253, 328] on div at bounding box center [247, 329] width 17 height 17
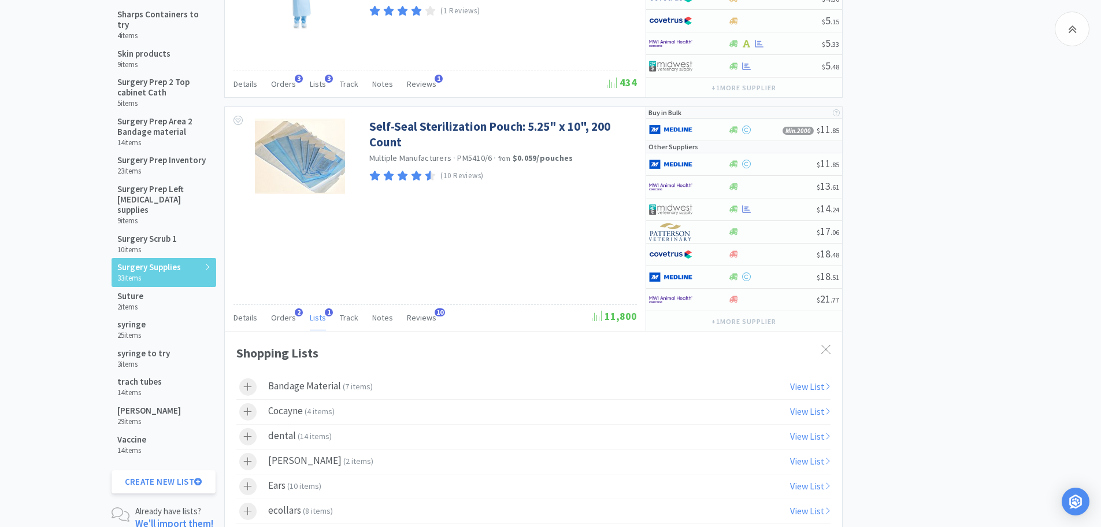
scroll to position [742, 0]
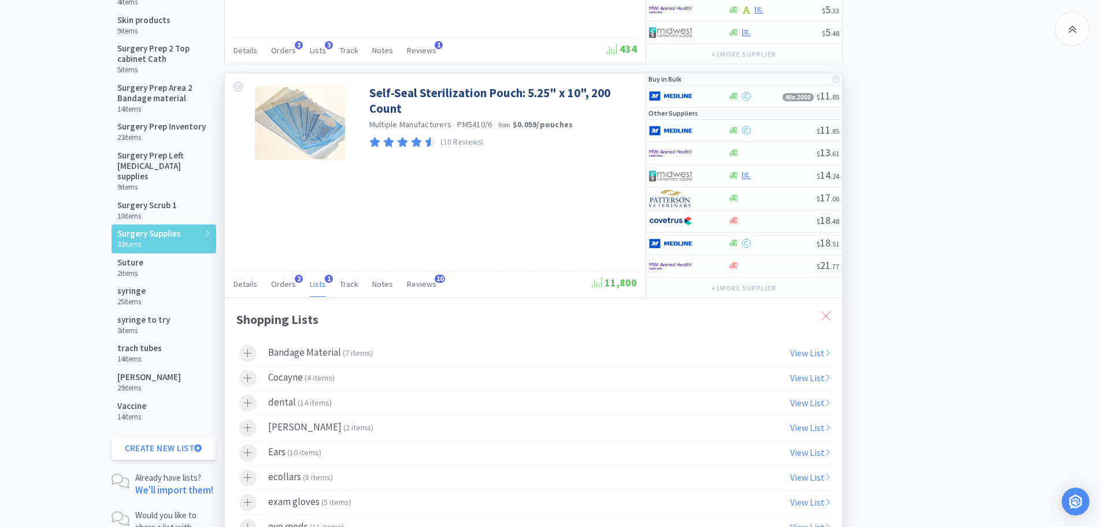
click at [825, 316] on icon at bounding box center [825, 315] width 9 height 9
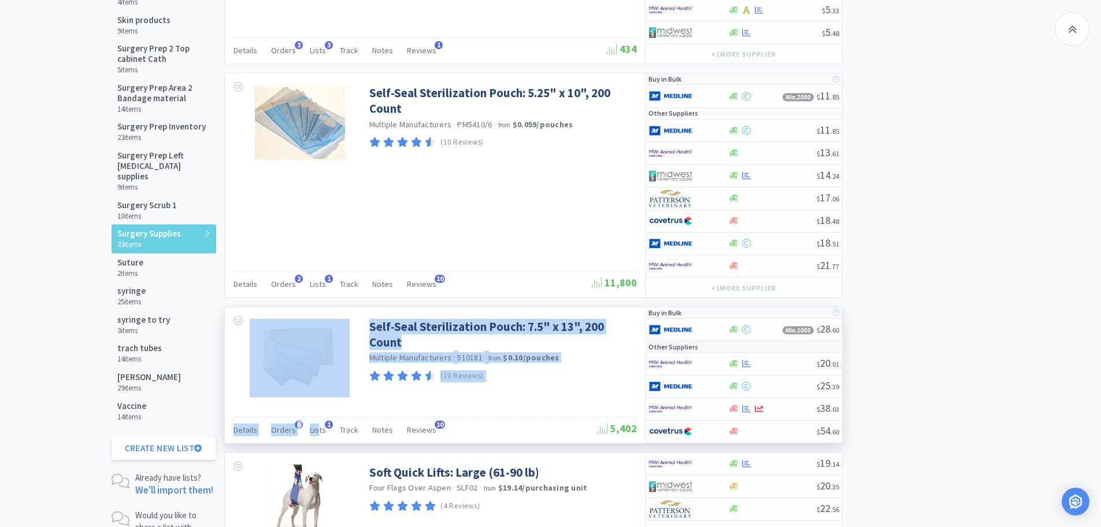
drag, startPoint x: 314, startPoint y: 429, endPoint x: 371, endPoint y: 398, distance: 63.9
click at [371, 398] on div "Self-Seal Sterilization Pouch: 7.5" x 13", 200 Count Multiple Manufacturers · 5…" at bounding box center [435, 375] width 421 height 136
click at [577, 383] on div "(10 Reviews)" at bounding box center [501, 376] width 265 height 16
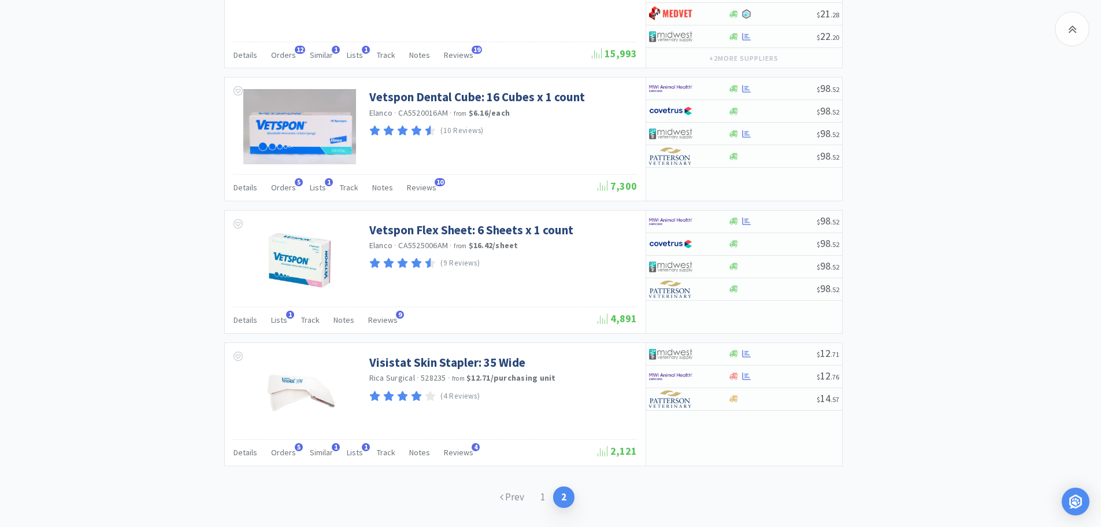
scroll to position [1938, 0]
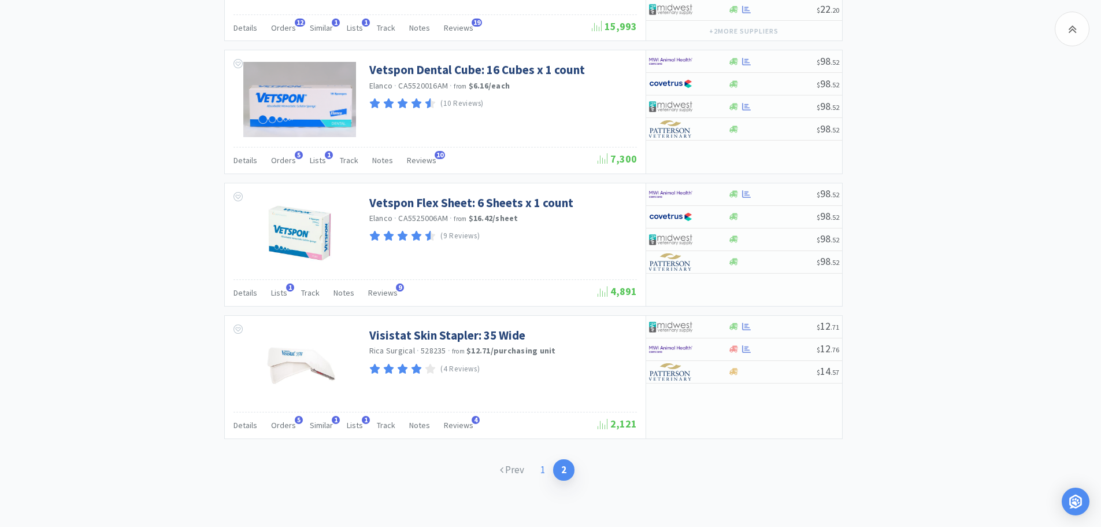
click at [541, 471] on link "1" at bounding box center [542, 469] width 21 height 21
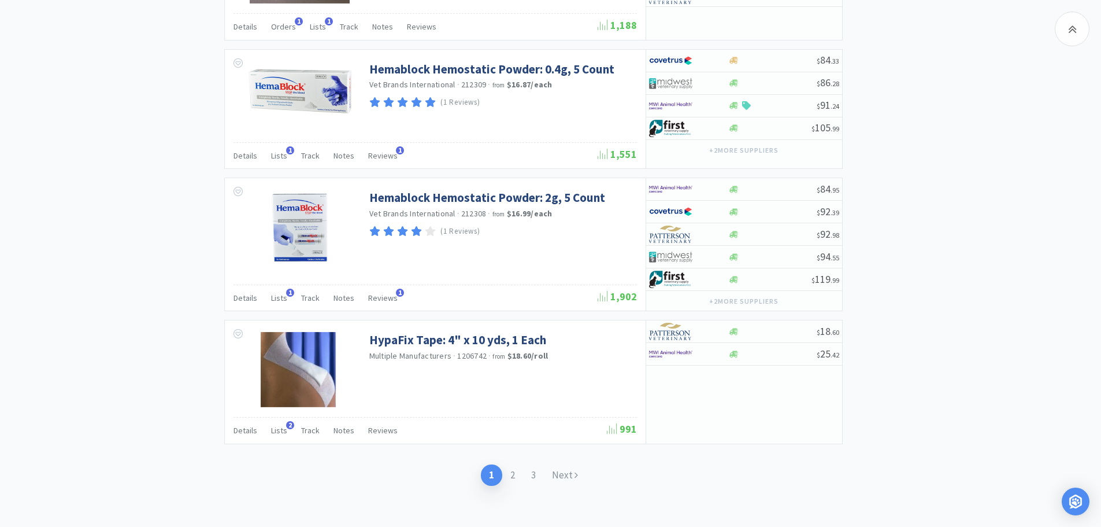
scroll to position [1872, 0]
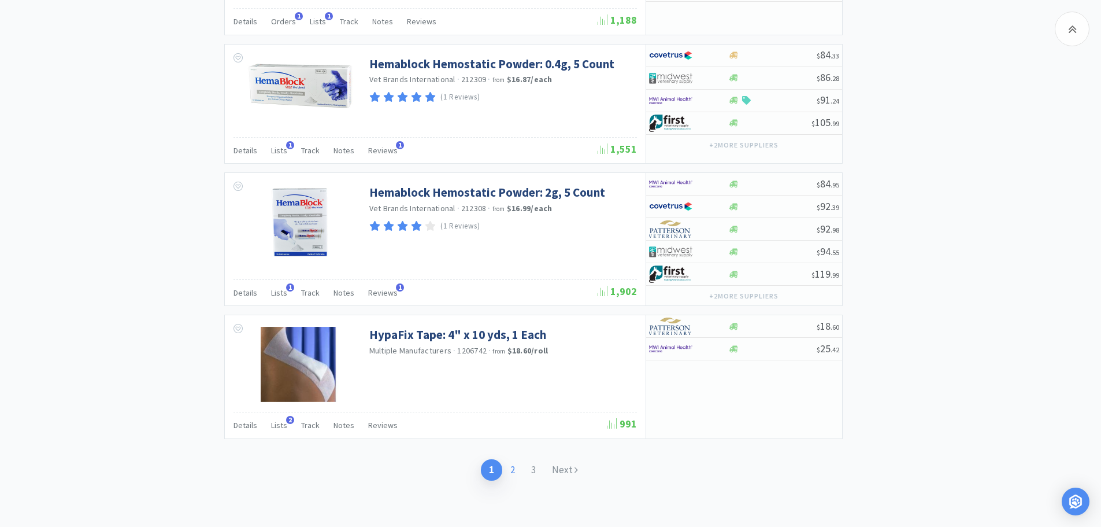
click at [513, 471] on link "2" at bounding box center [512, 469] width 21 height 21
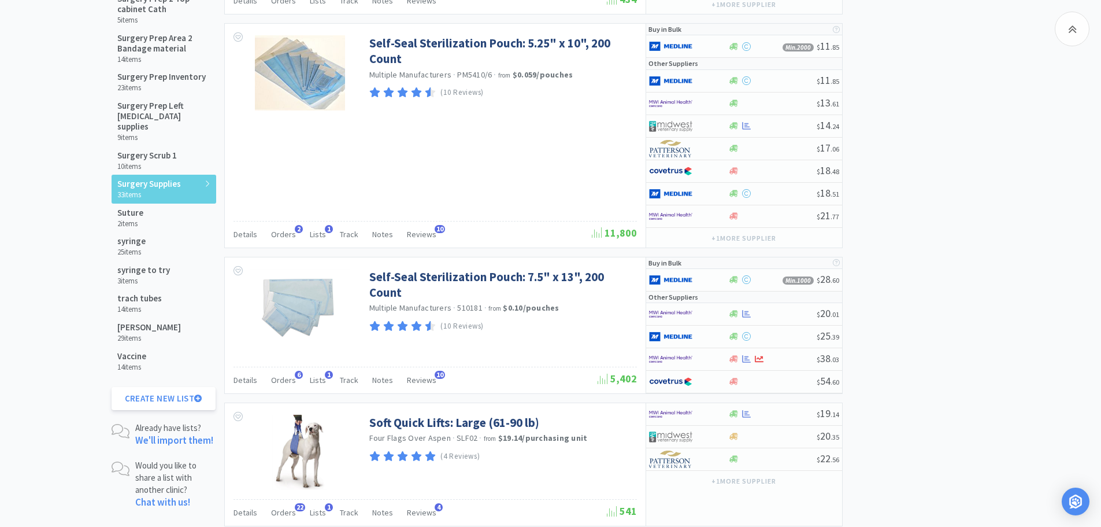
scroll to position [812, 0]
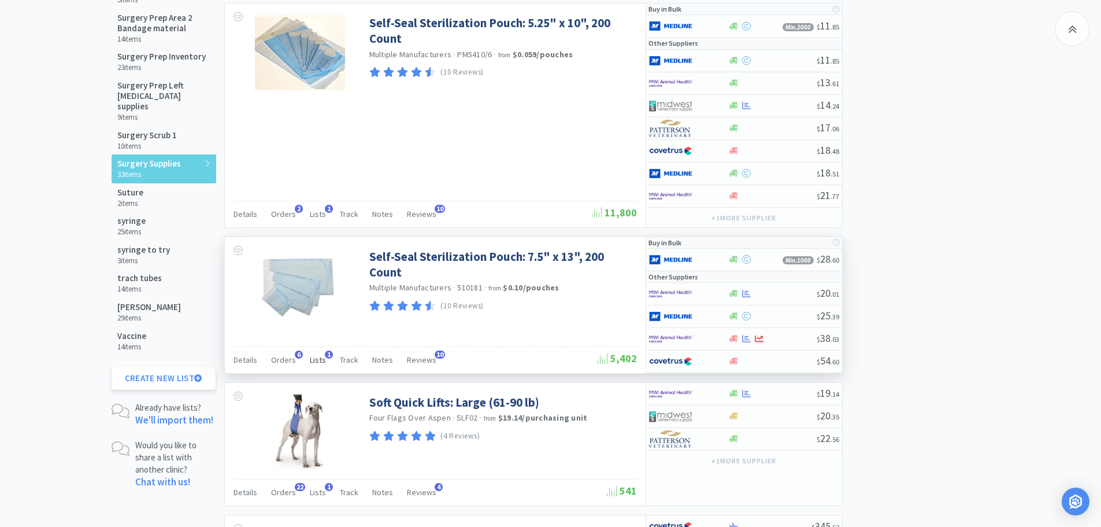
click at [314, 364] on span "Lists" at bounding box center [318, 359] width 16 height 10
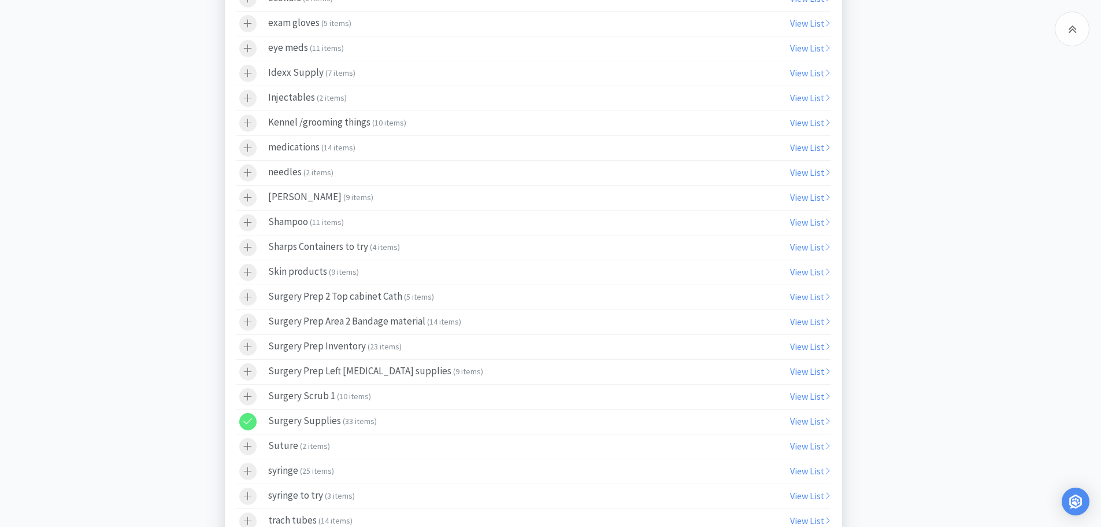
scroll to position [1370, 0]
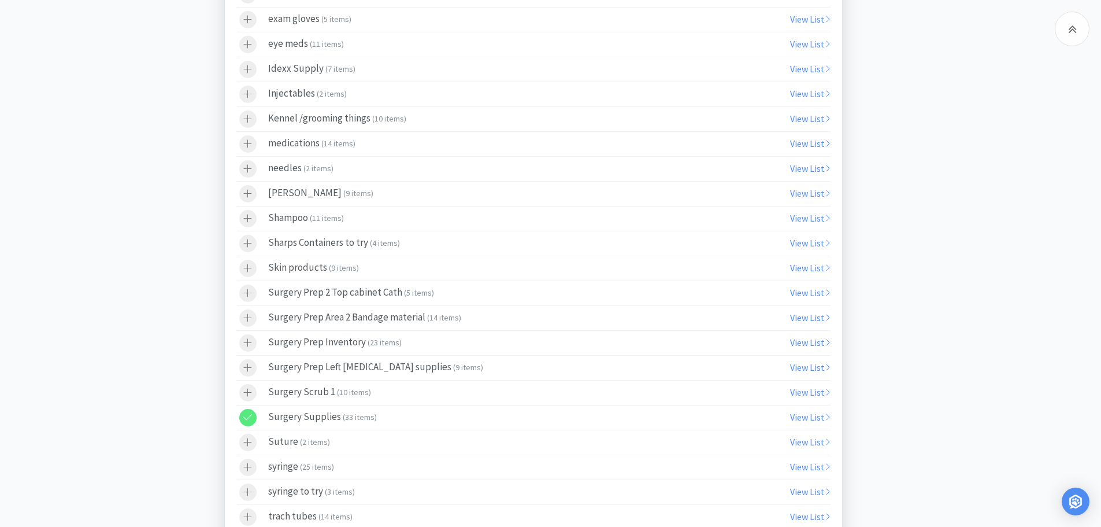
drag, startPoint x: 254, startPoint y: 390, endPoint x: 251, endPoint y: 404, distance: 14.2
click at [252, 390] on div at bounding box center [247, 392] width 17 height 17
click at [250, 420] on icon at bounding box center [247, 417] width 9 height 10
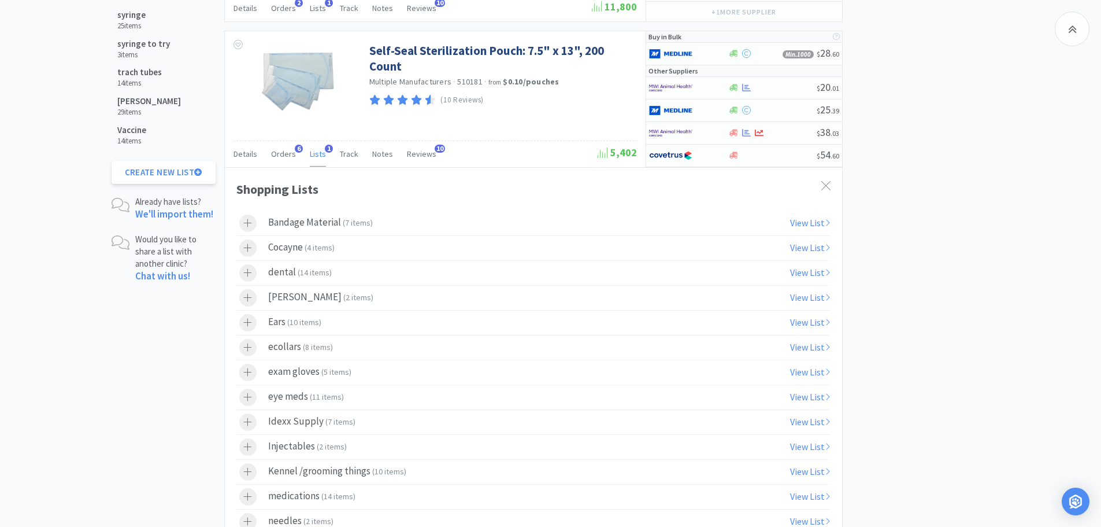
scroll to position [1006, 0]
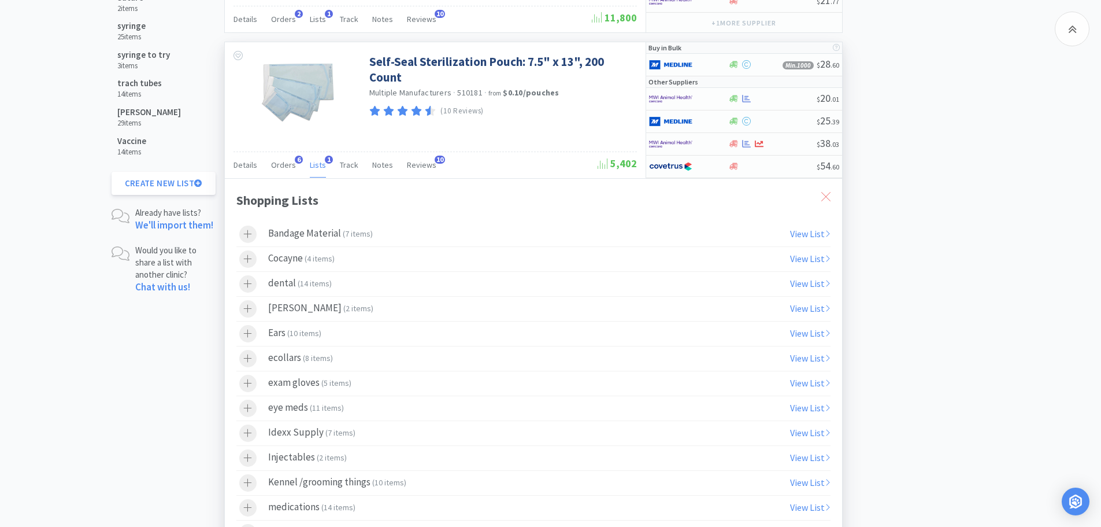
click at [827, 196] on icon at bounding box center [825, 196] width 9 height 9
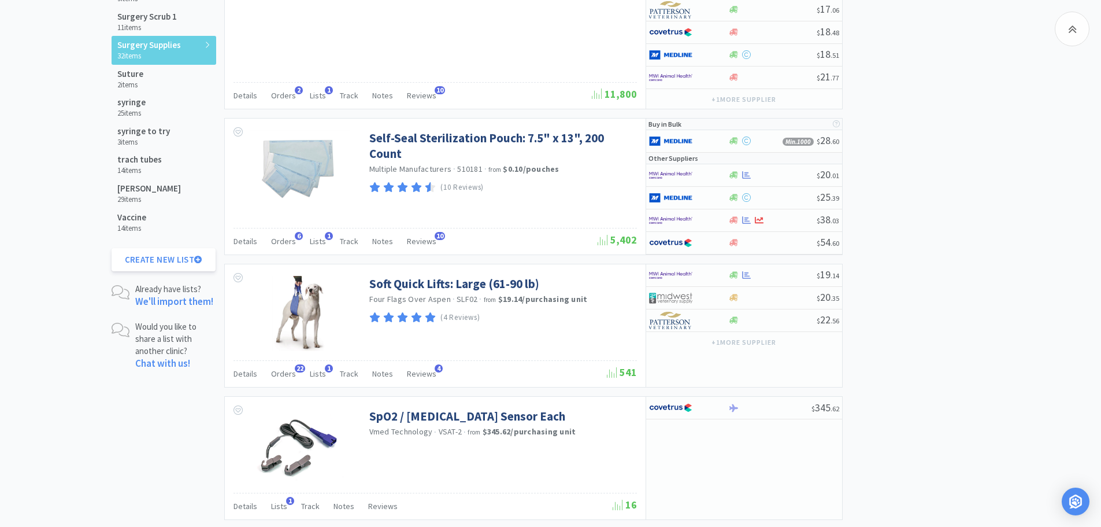
scroll to position [0, 0]
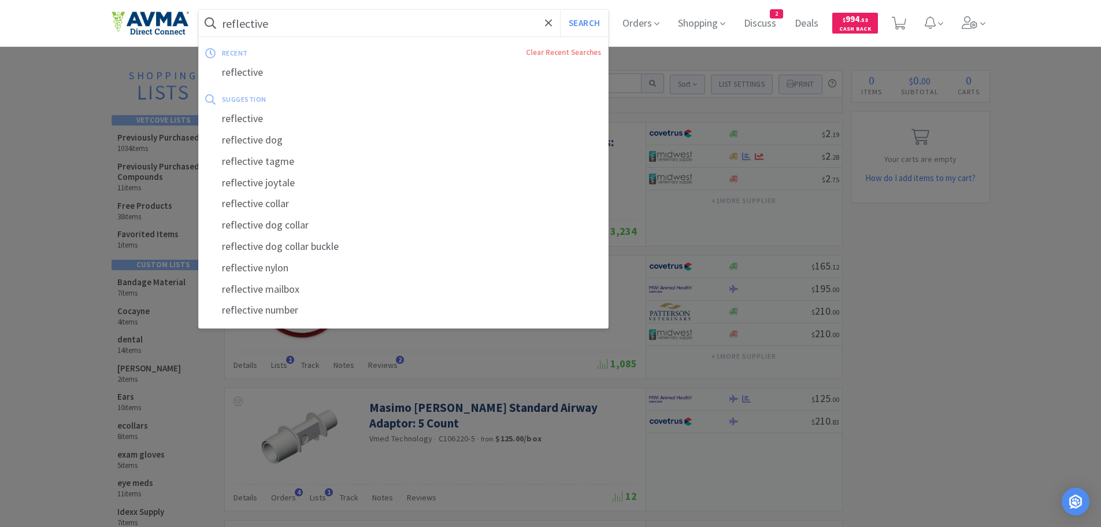
click at [370, 23] on input "reflective" at bounding box center [404, 23] width 410 height 27
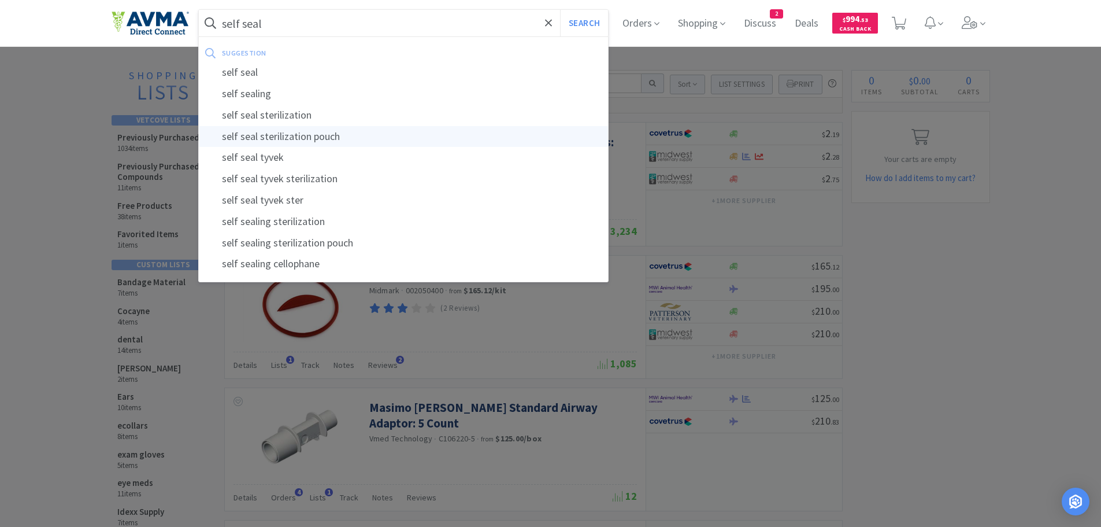
click at [335, 138] on div "self seal sterilization pouch" at bounding box center [404, 136] width 410 height 21
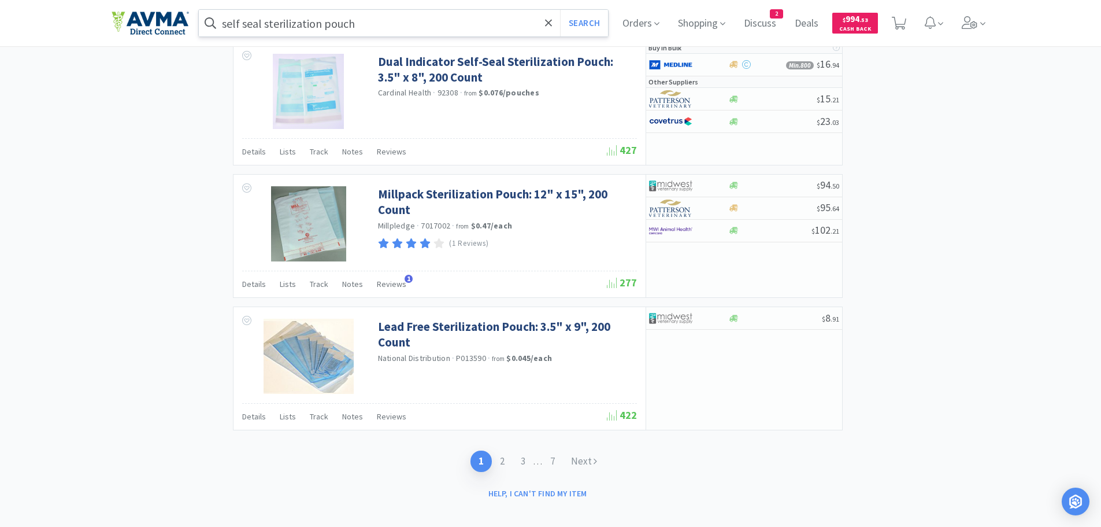
scroll to position [1875, 0]
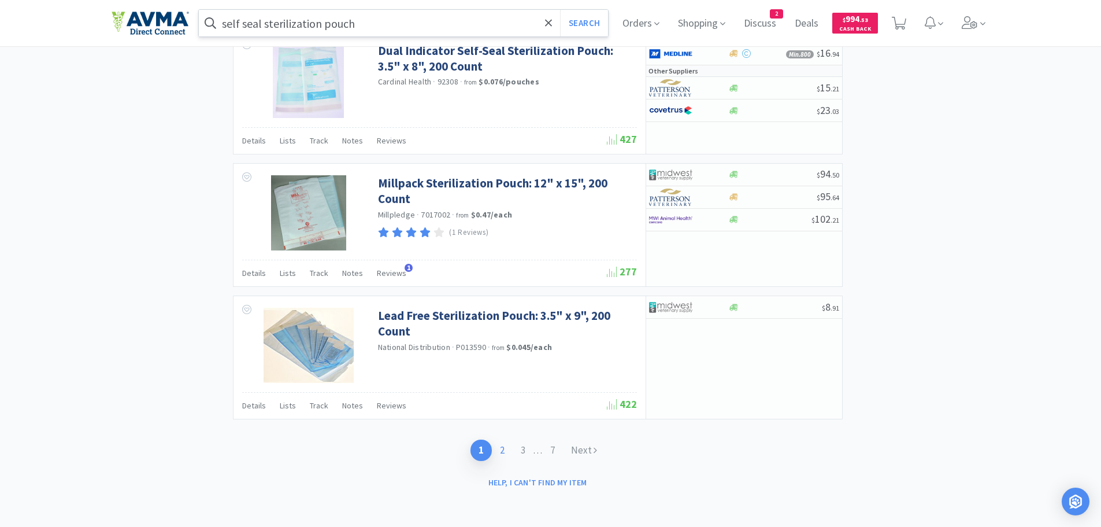
click at [499, 451] on link "2" at bounding box center [502, 449] width 21 height 21
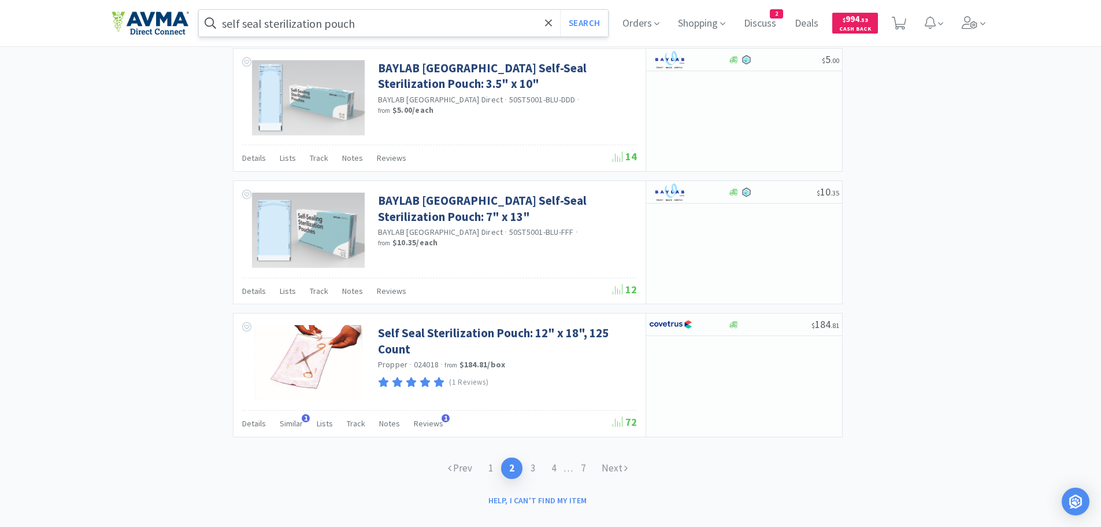
scroll to position [1681, 0]
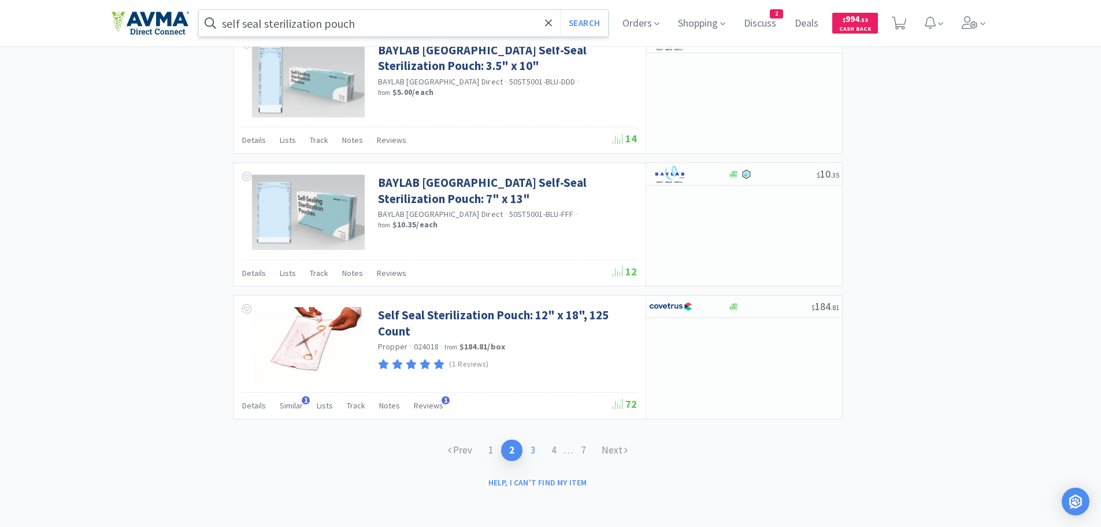
click at [531, 450] on link "3" at bounding box center [533, 449] width 21 height 21
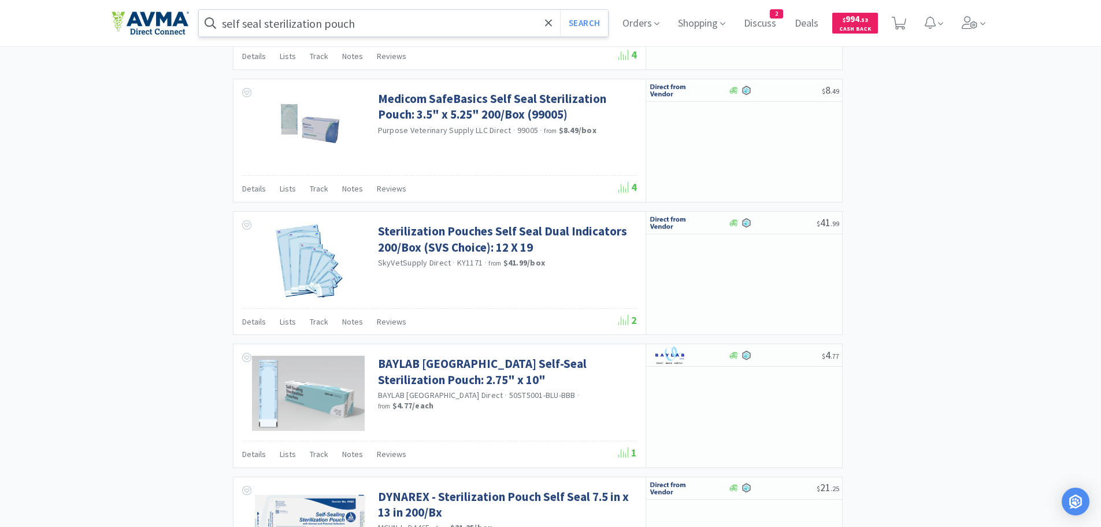
scroll to position [1668, 0]
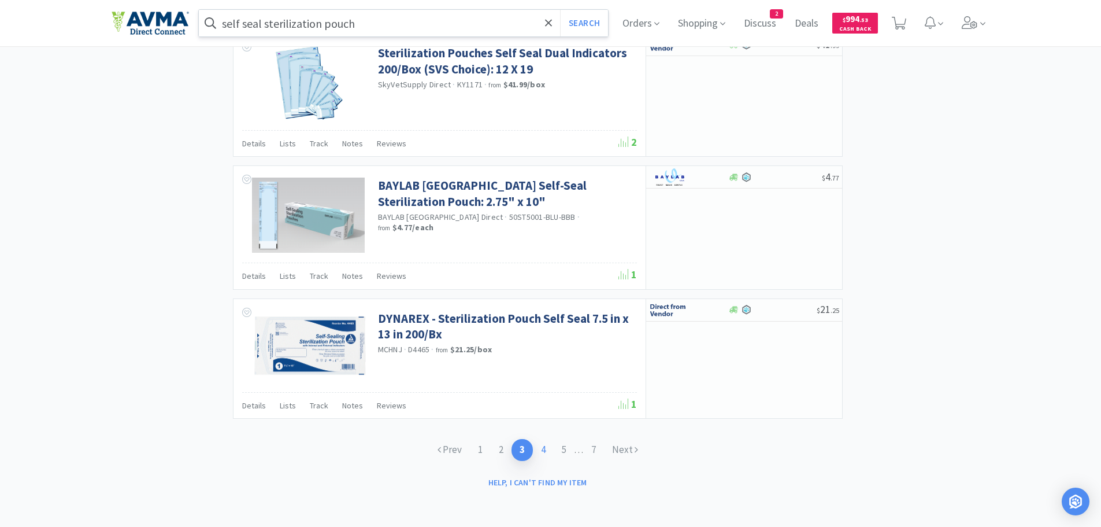
click at [539, 448] on link "4" at bounding box center [543, 449] width 21 height 21
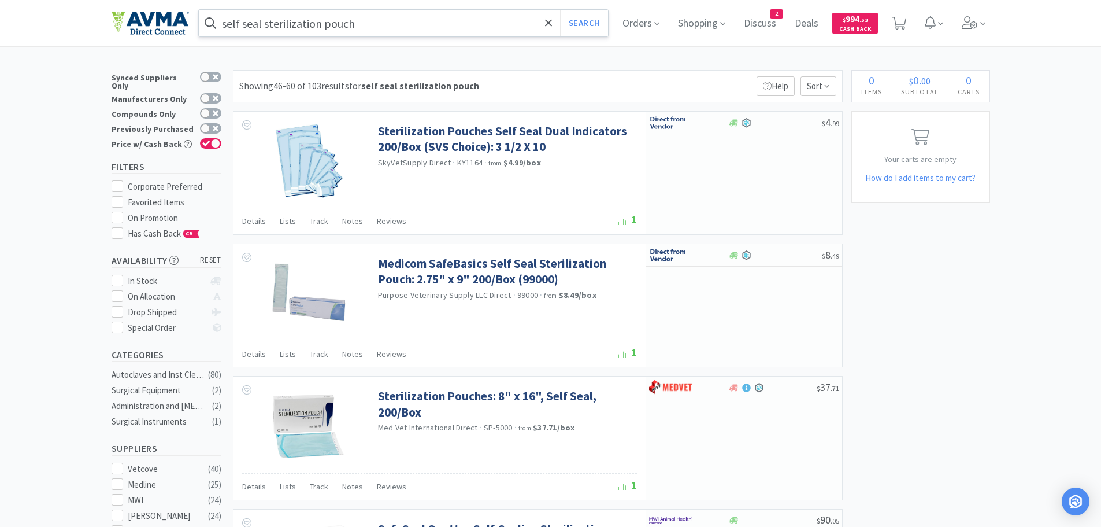
click at [387, 21] on input "self seal sterilization pouch" at bounding box center [404, 23] width 410 height 27
drag, startPoint x: 919, startPoint y: 253, endPoint x: 896, endPoint y: 215, distance: 43.8
click at [917, 246] on div at bounding box center [550, 263] width 1101 height 527
click at [709, 20] on span "Shopping" at bounding box center [701, 23] width 57 height 46
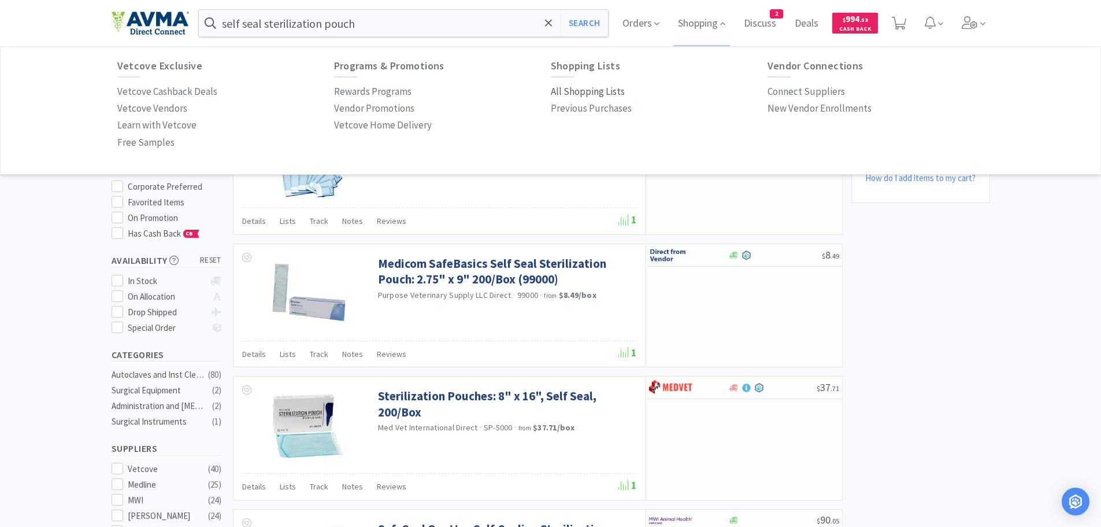
click at [572, 94] on p "All Shopping Lists" at bounding box center [588, 92] width 74 height 16
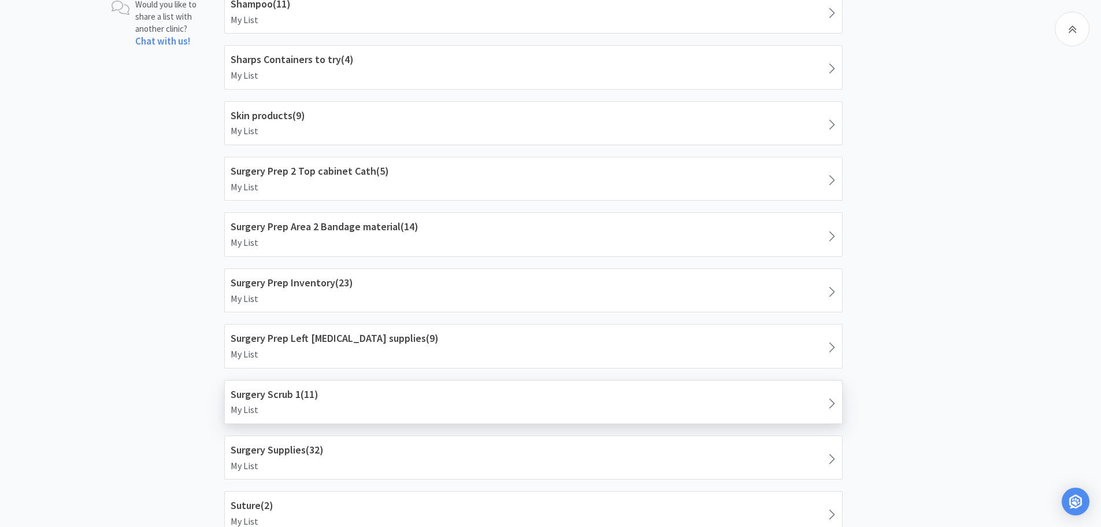
scroll to position [1254, 0]
click at [305, 401] on p "My List" at bounding box center [534, 407] width 606 height 15
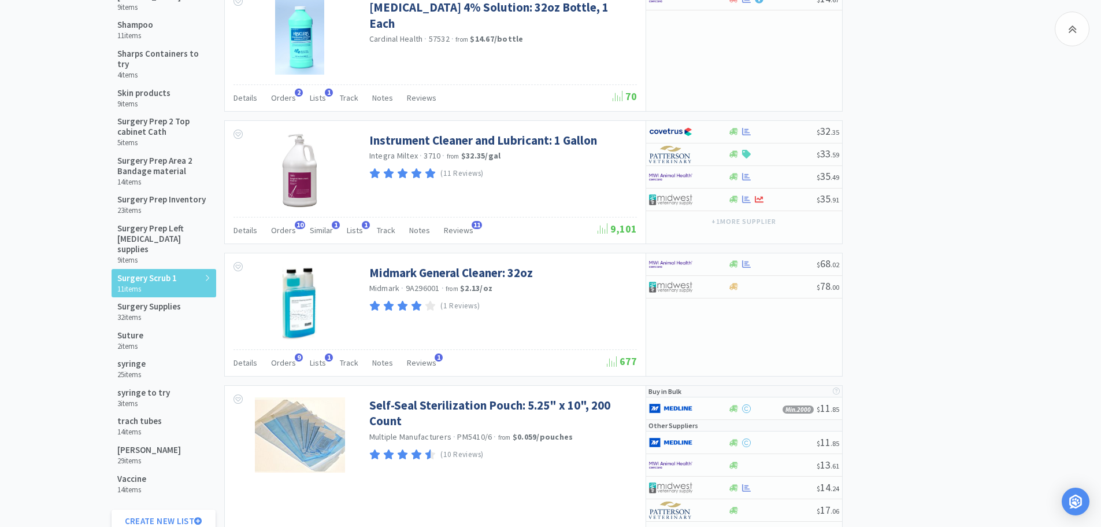
scroll to position [661, 0]
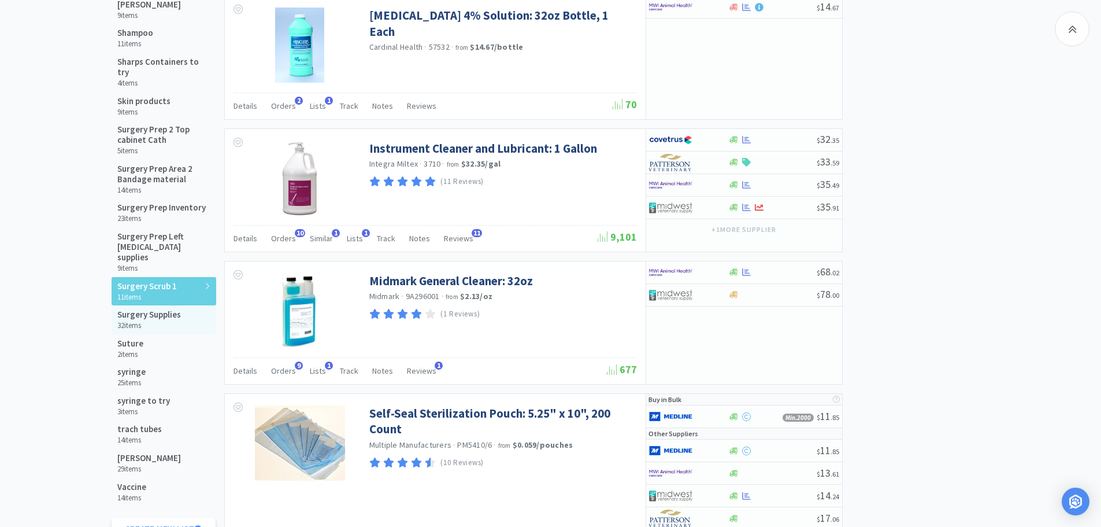
click at [144, 309] on h5 "Surgery Supplies" at bounding box center [149, 314] width 64 height 10
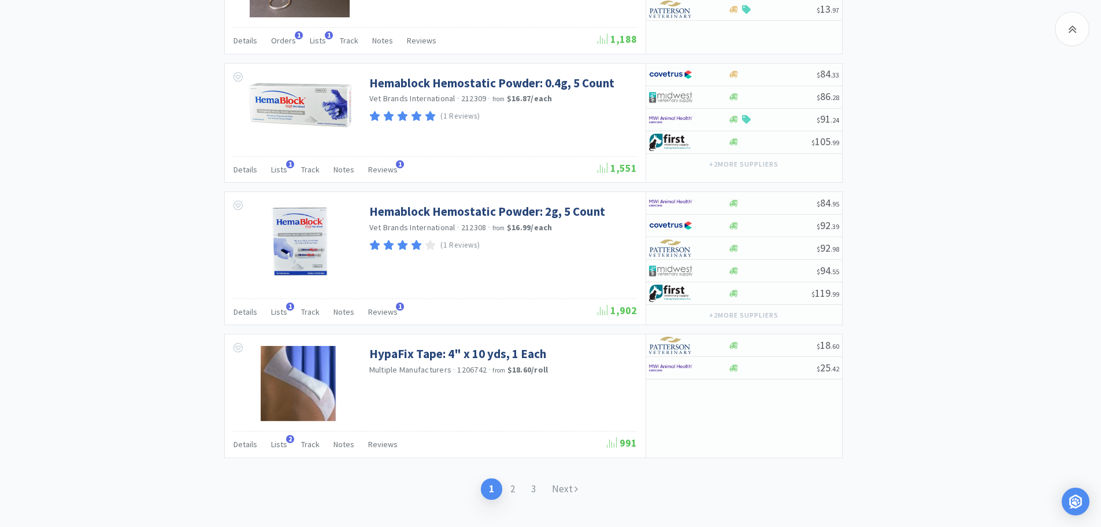
scroll to position [1872, 0]
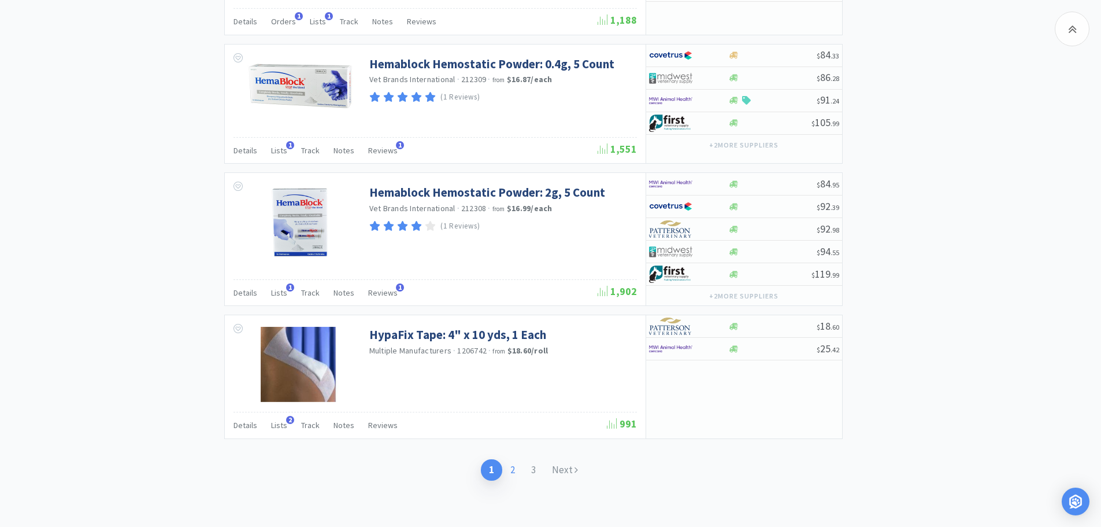
click at [513, 469] on link "2" at bounding box center [512, 469] width 21 height 21
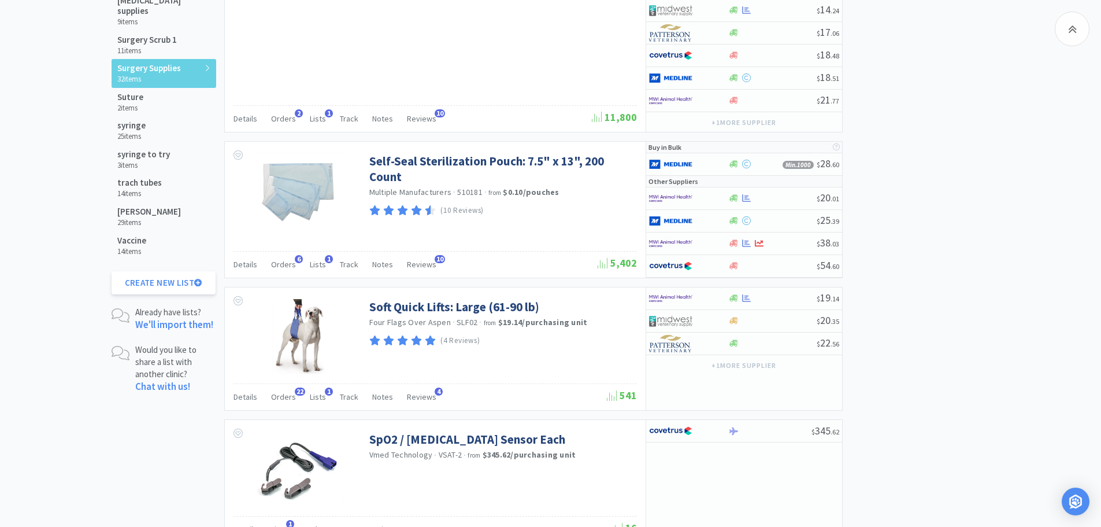
scroll to position [958, 0]
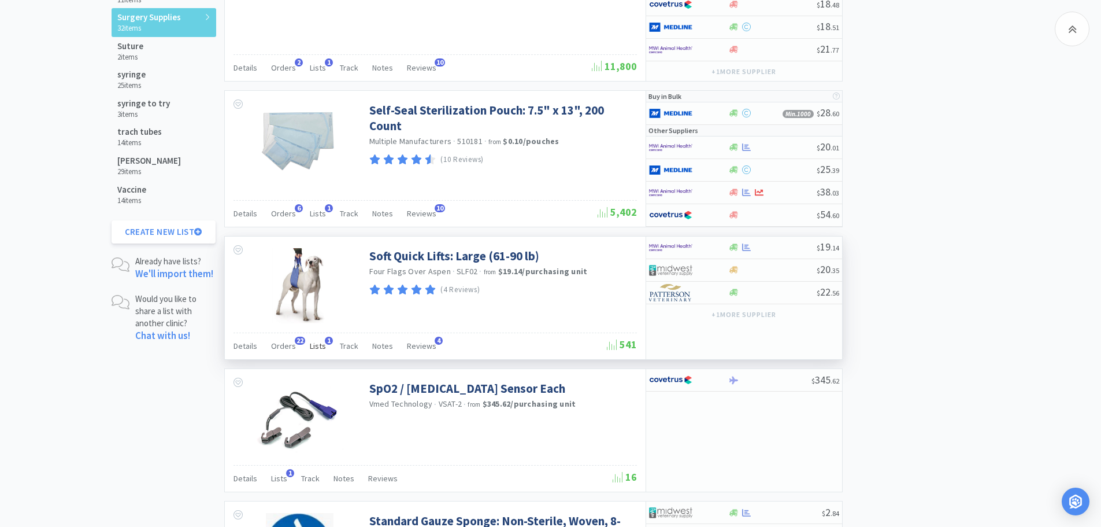
click at [316, 340] on div "Lists 1" at bounding box center [318, 347] width 16 height 22
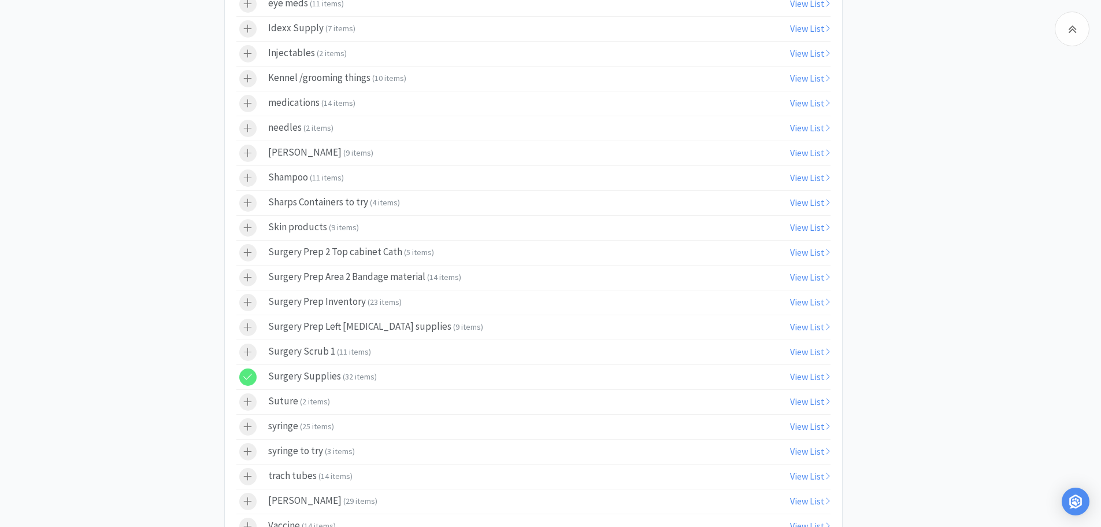
scroll to position [1569, 0]
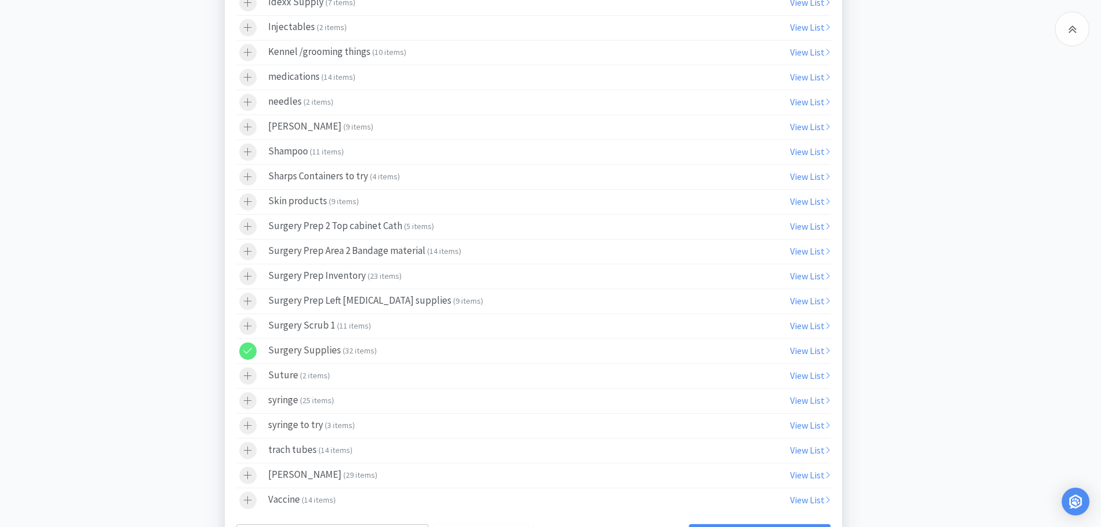
click at [252, 325] on div at bounding box center [247, 325] width 17 height 17
click at [250, 351] on icon at bounding box center [247, 351] width 9 height 10
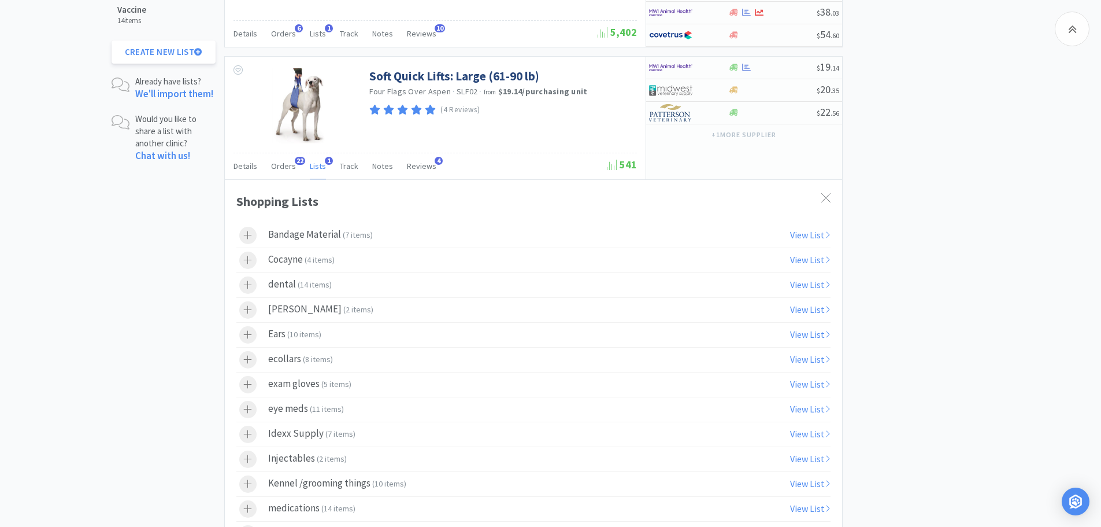
scroll to position [958, 0]
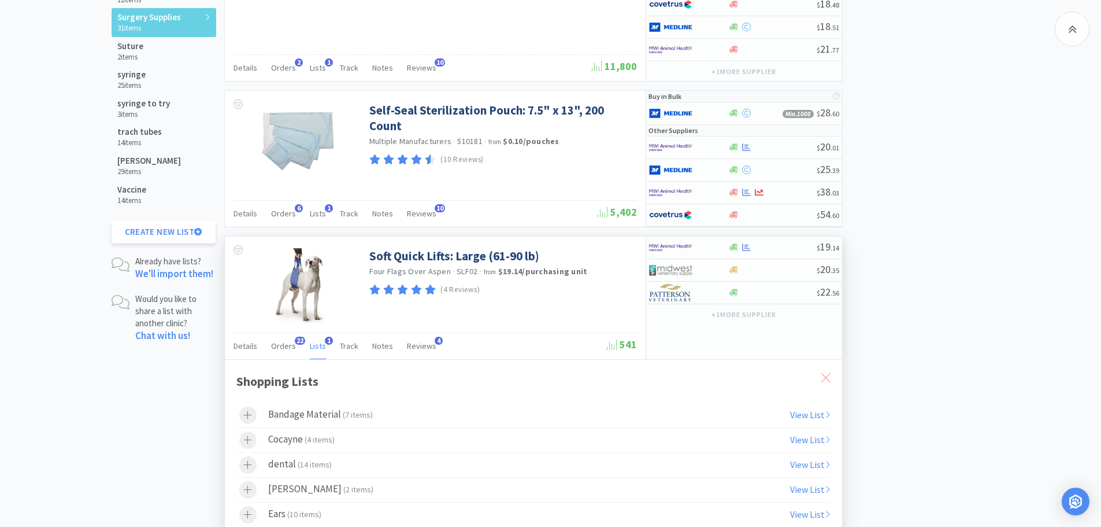
click at [823, 377] on icon at bounding box center [825, 377] width 9 height 9
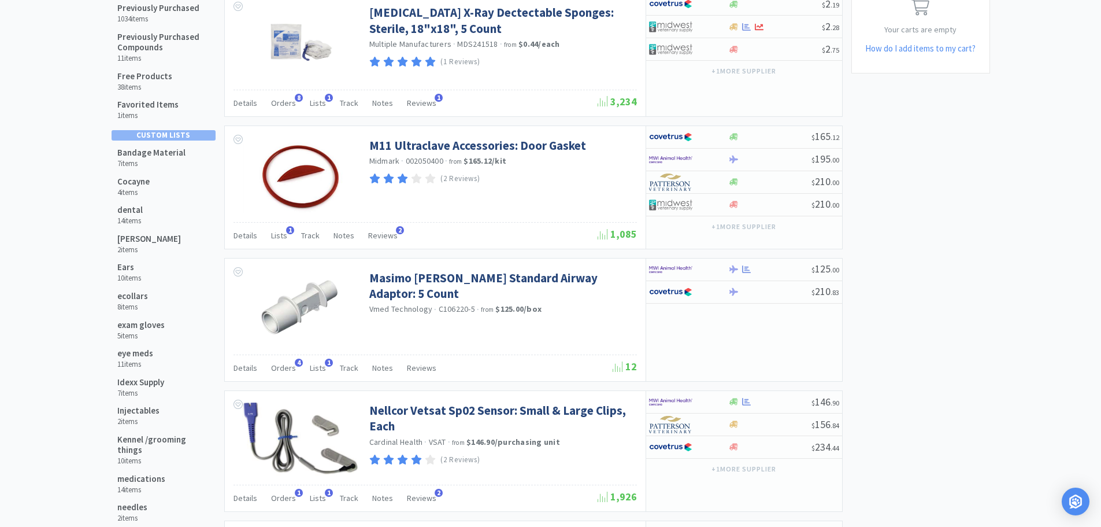
scroll to position [0, 0]
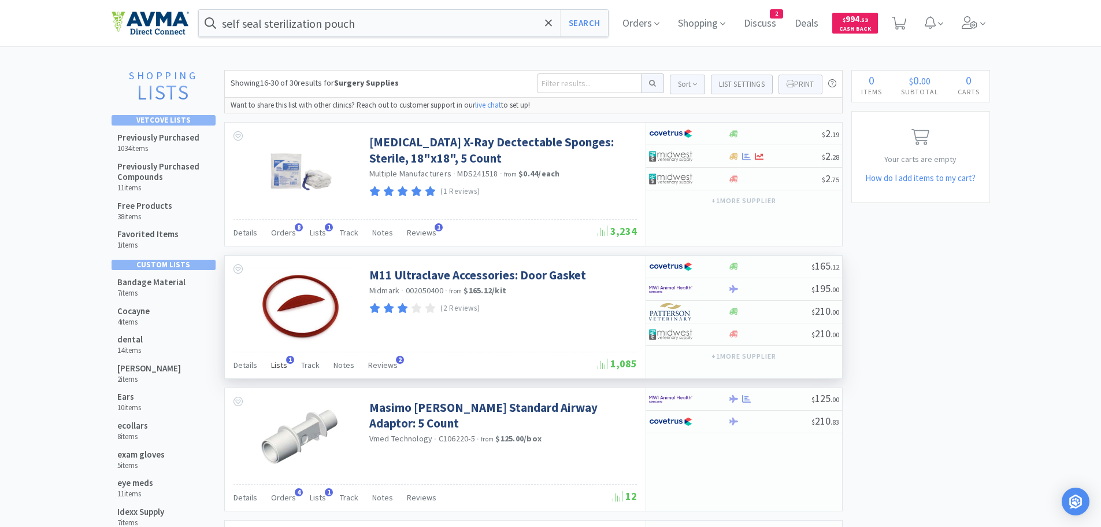
click at [279, 363] on span "Lists" at bounding box center [279, 365] width 16 height 10
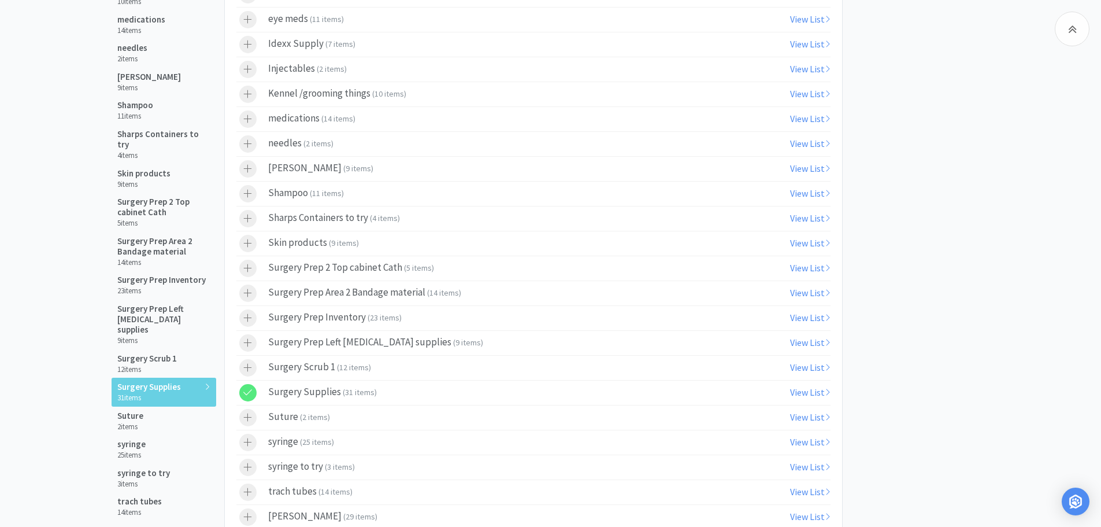
scroll to position [649, 0]
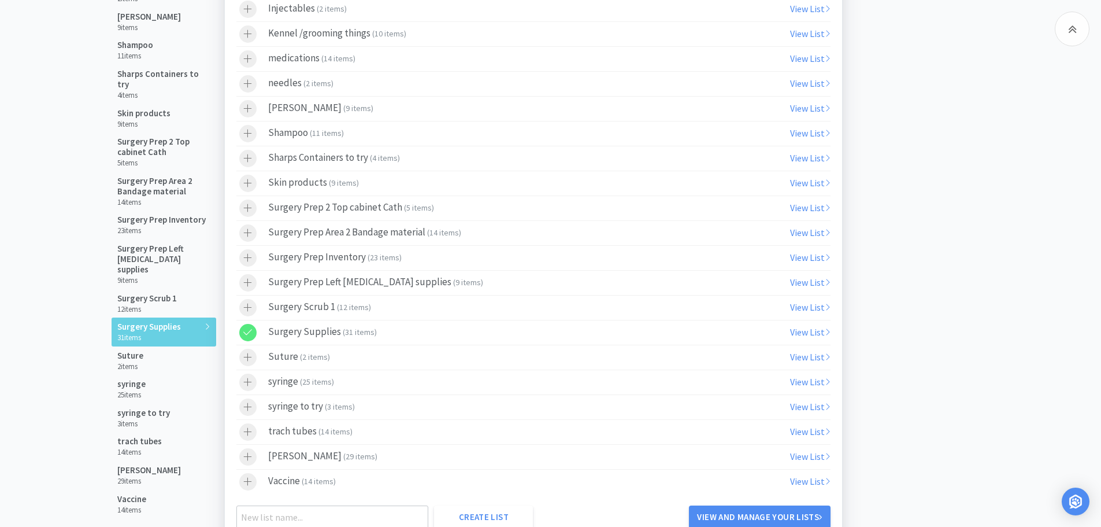
click at [254, 331] on div at bounding box center [247, 332] width 17 height 17
click at [249, 305] on icon at bounding box center [247, 307] width 9 height 10
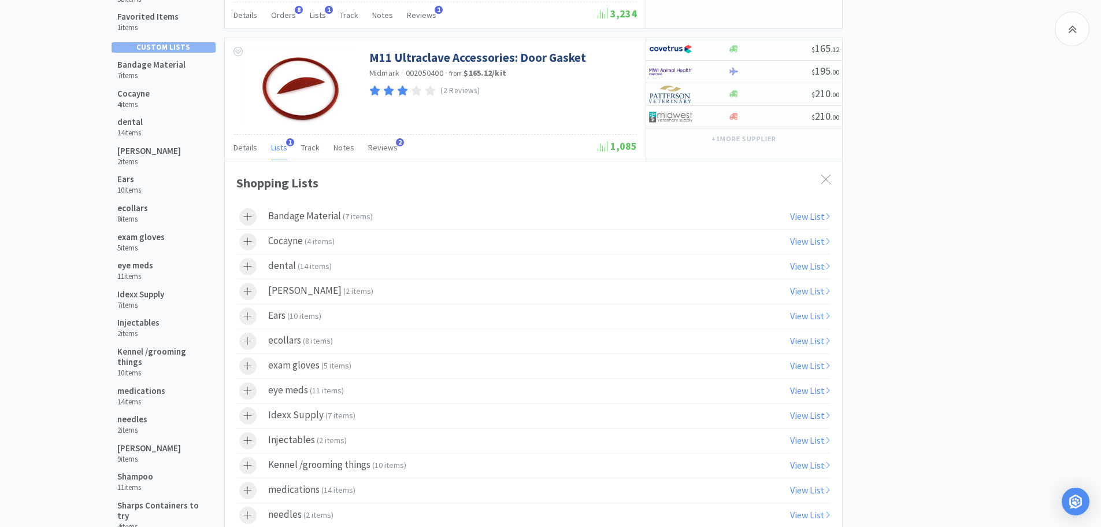
scroll to position [191, 0]
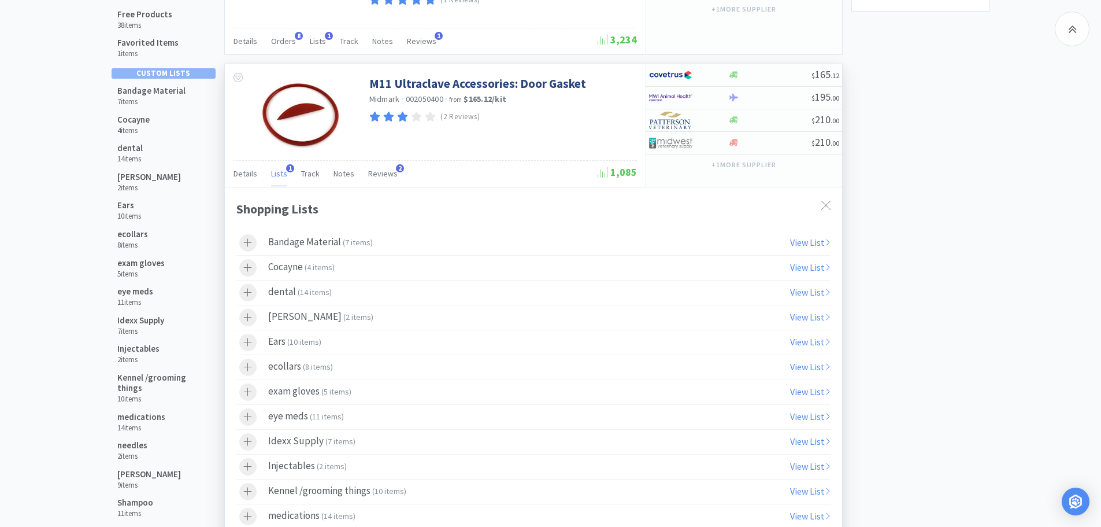
click at [826, 205] on icon at bounding box center [825, 205] width 9 height 9
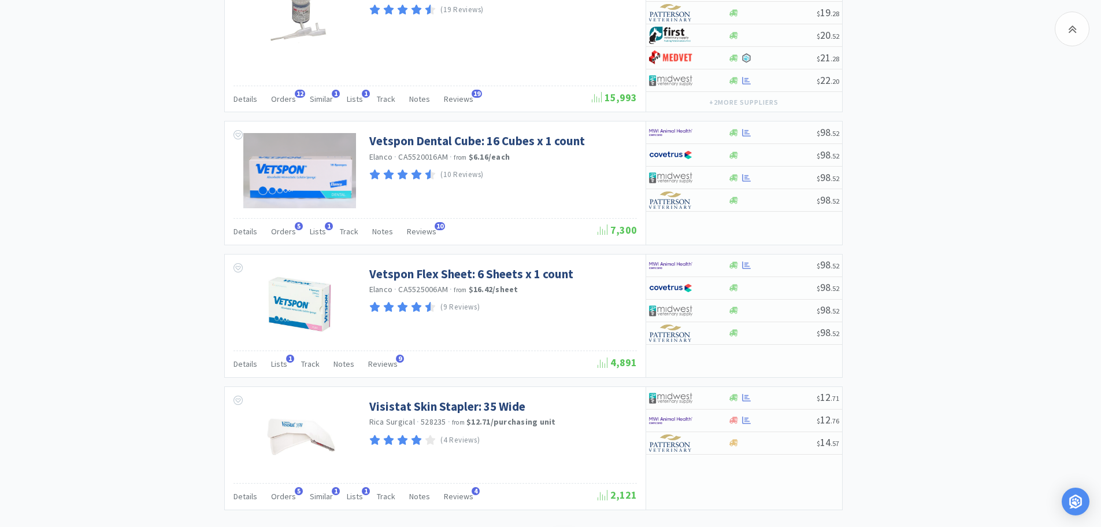
scroll to position [1938, 0]
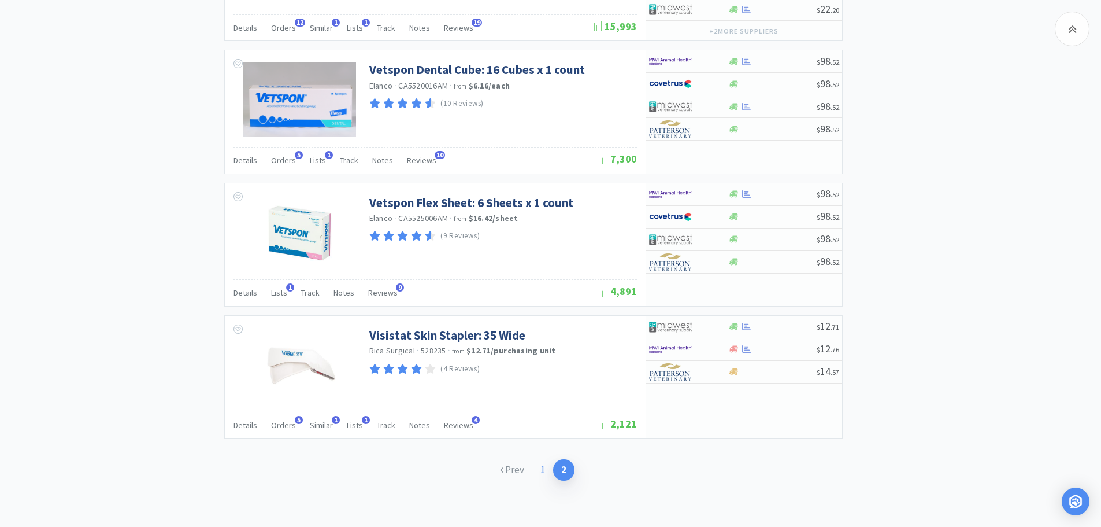
click at [542, 468] on link "1" at bounding box center [542, 469] width 21 height 21
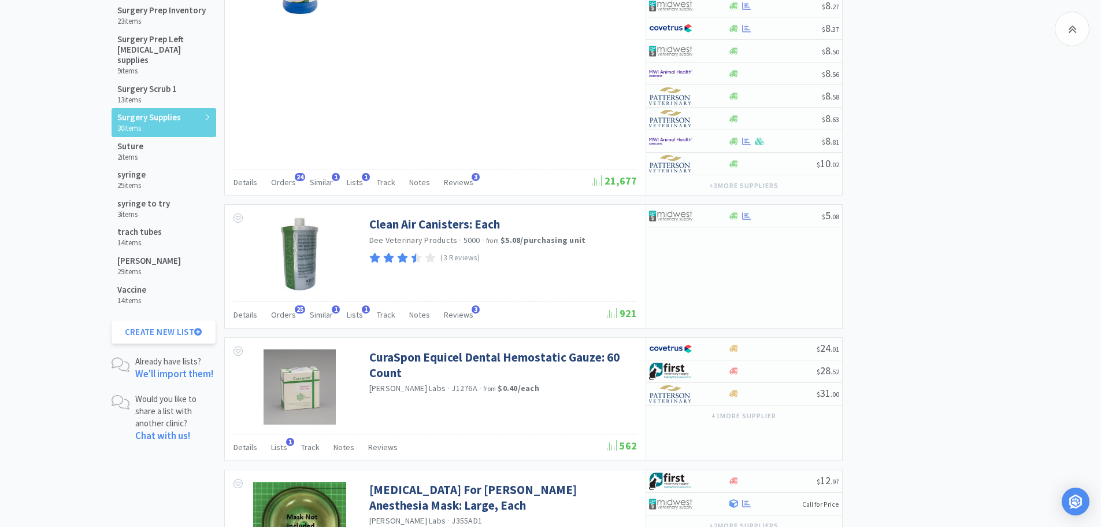
scroll to position [899, 0]
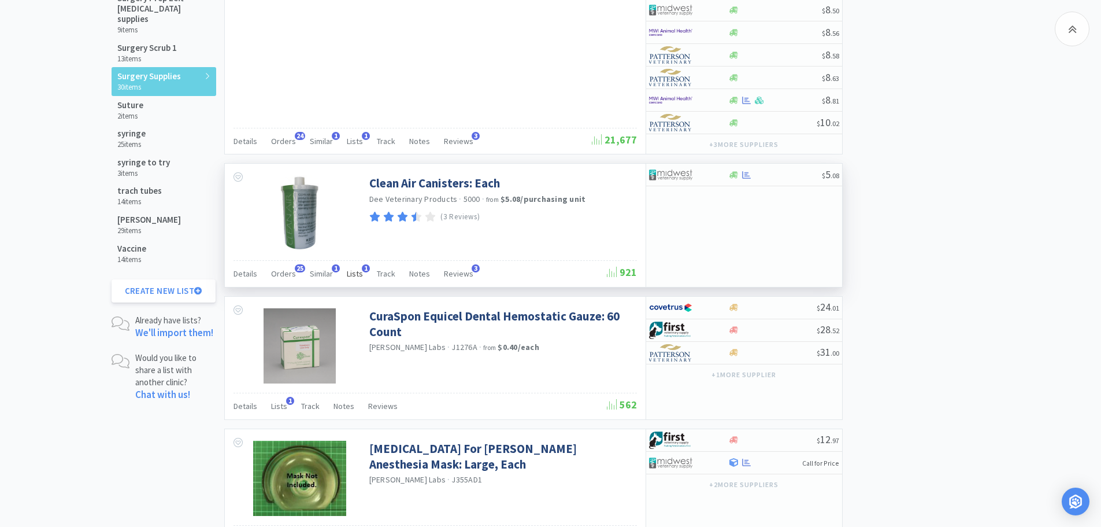
click at [354, 273] on span "Lists" at bounding box center [355, 273] width 16 height 10
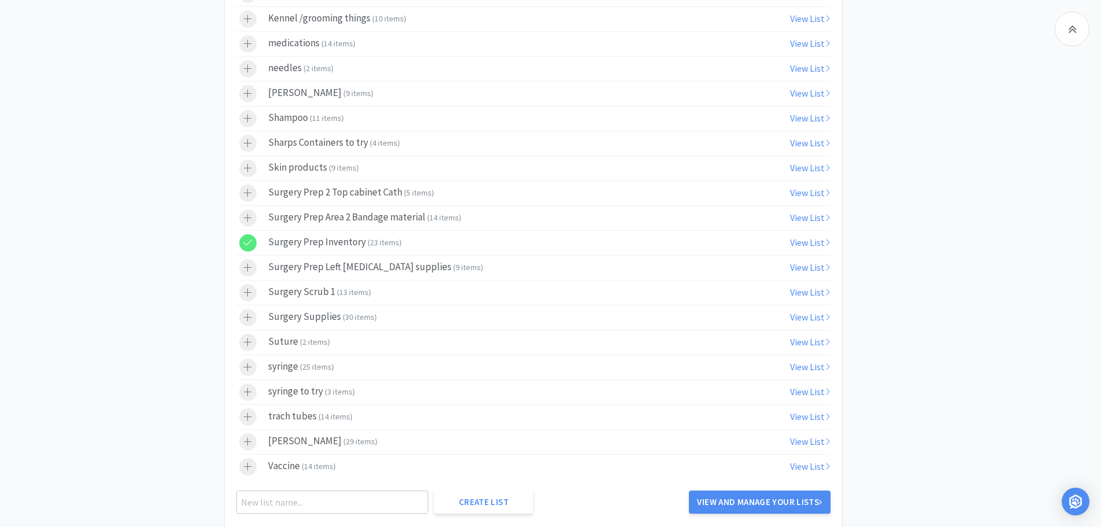
scroll to position [1526, 0]
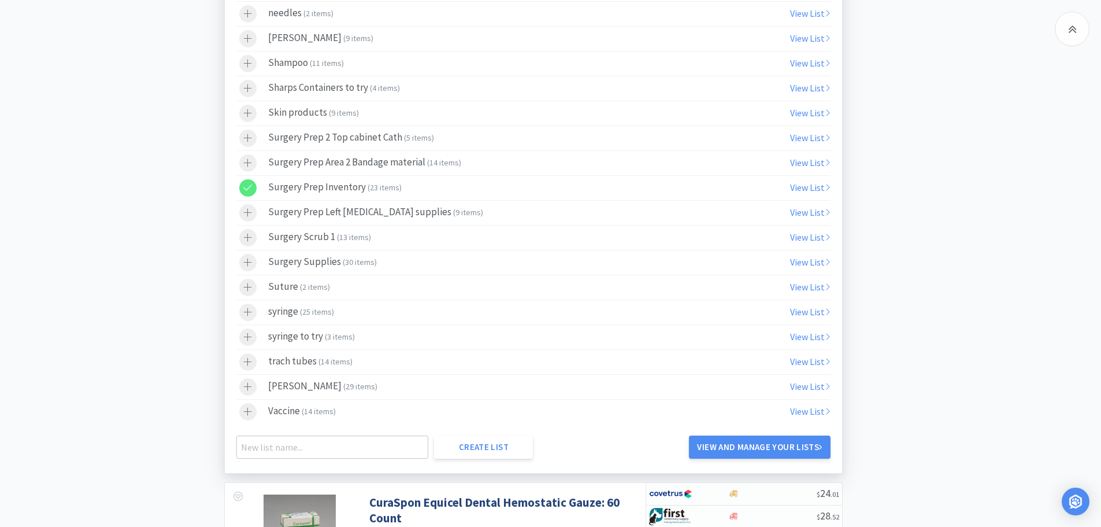
click at [252, 185] on div at bounding box center [247, 187] width 17 height 17
click at [249, 186] on icon at bounding box center [247, 188] width 9 height 10
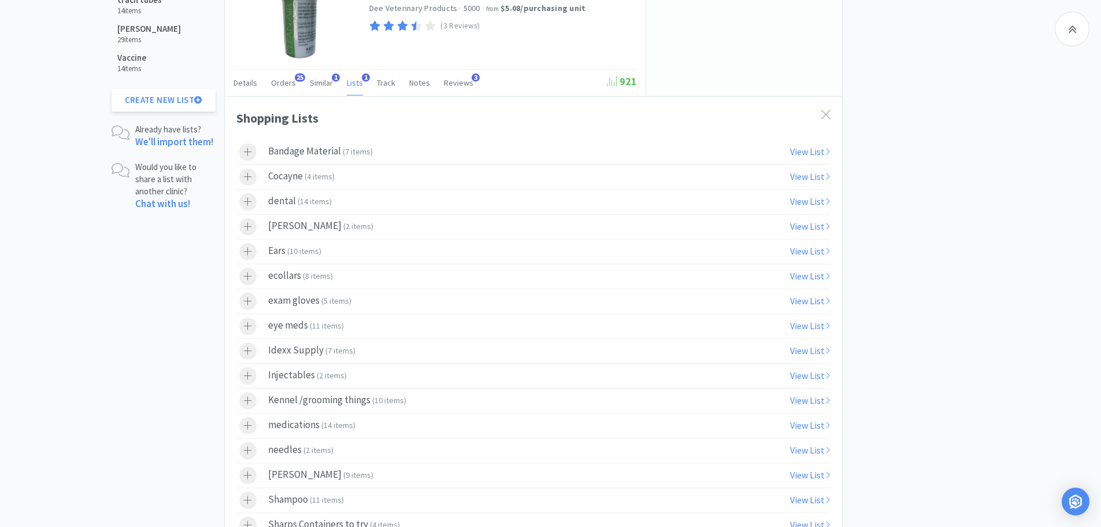
scroll to position [771, 0]
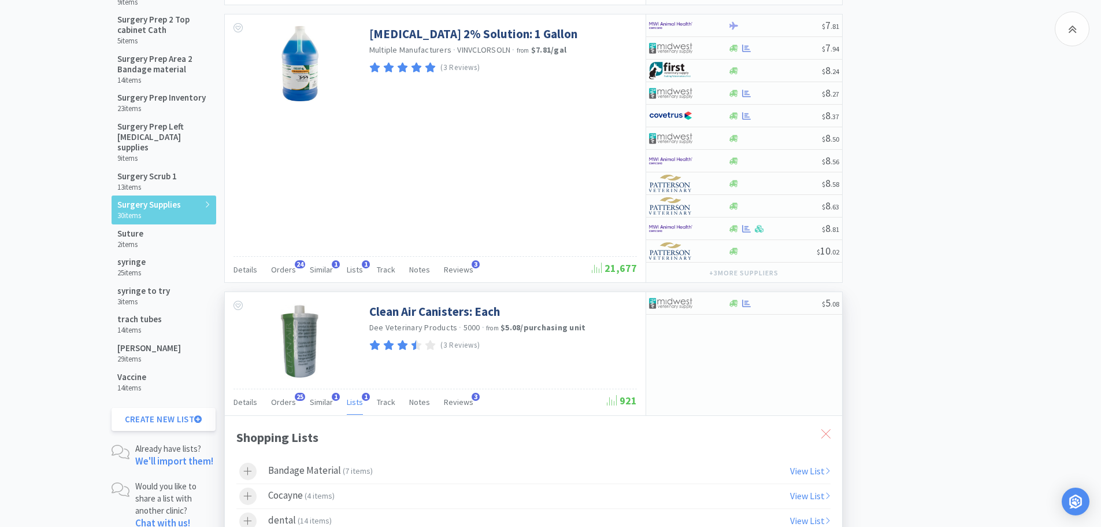
click at [822, 433] on icon at bounding box center [825, 433] width 9 height 9
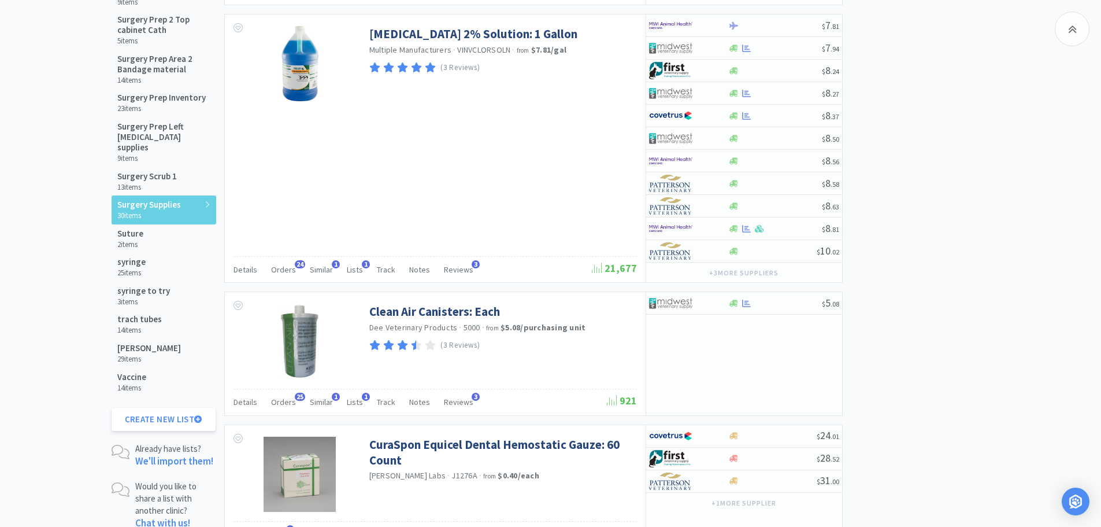
scroll to position [0, 0]
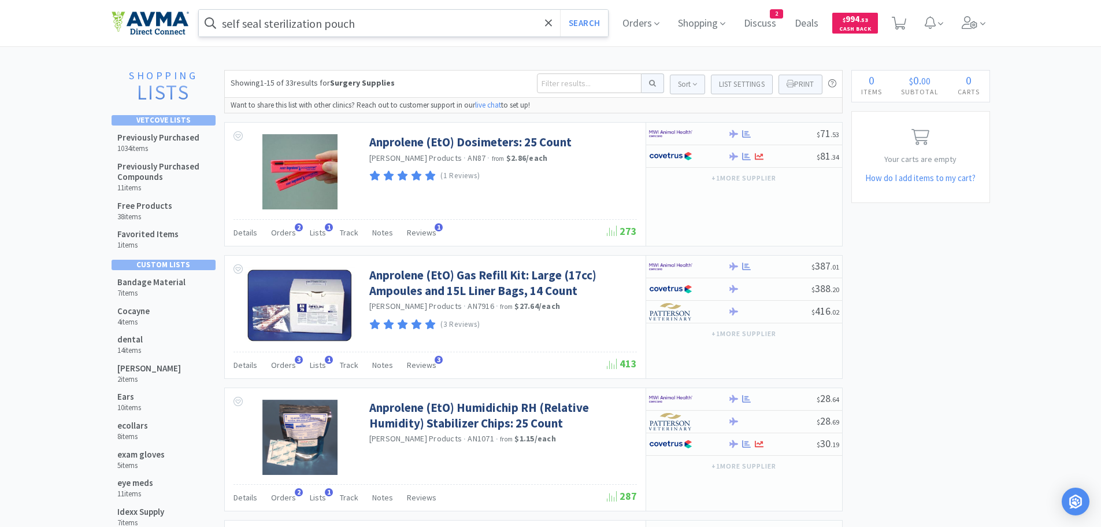
click at [386, 33] on input "self seal sterilization pouch" at bounding box center [404, 23] width 410 height 27
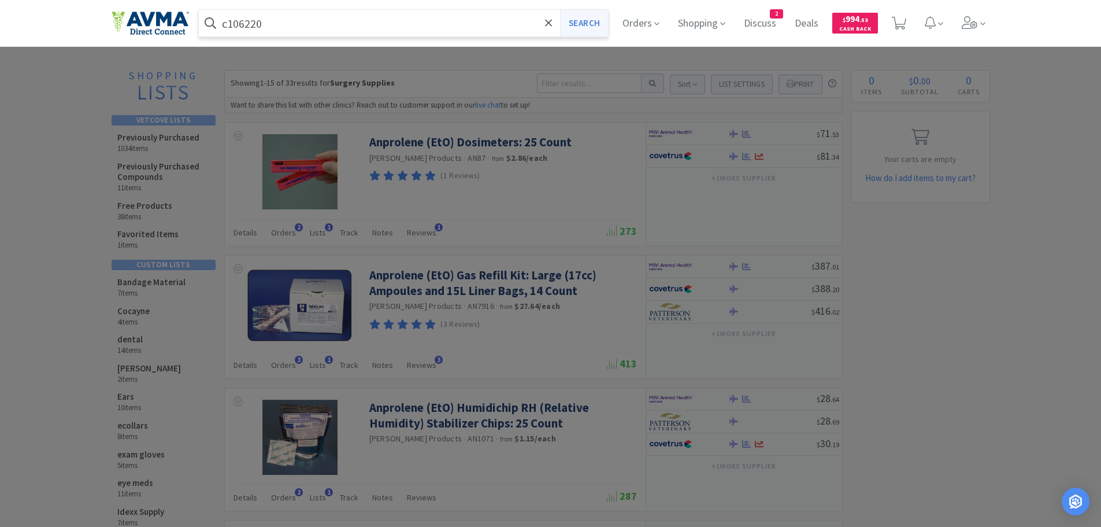
click at [569, 24] on button "Search" at bounding box center [584, 23] width 48 height 27
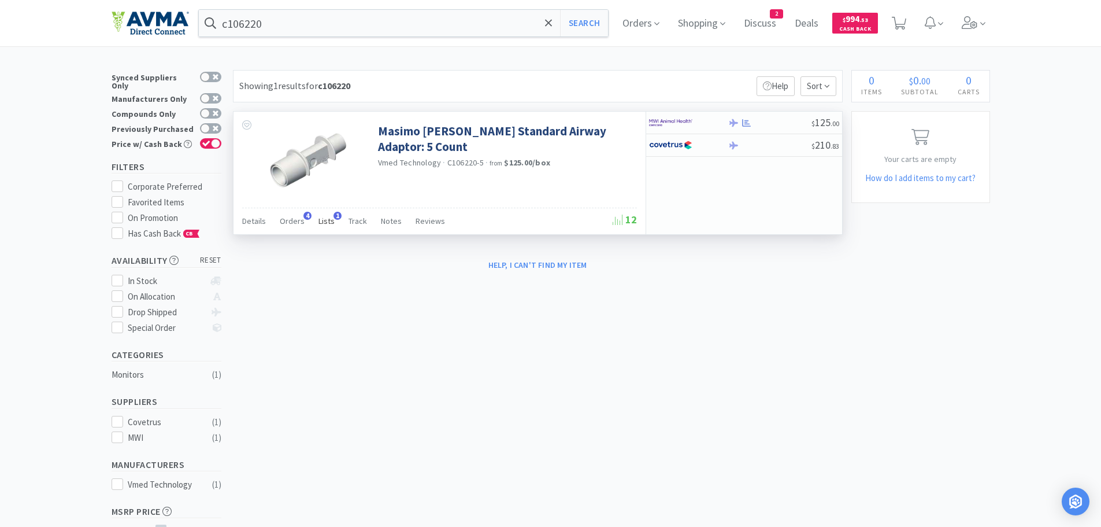
click at [324, 221] on span "Lists" at bounding box center [327, 221] width 16 height 10
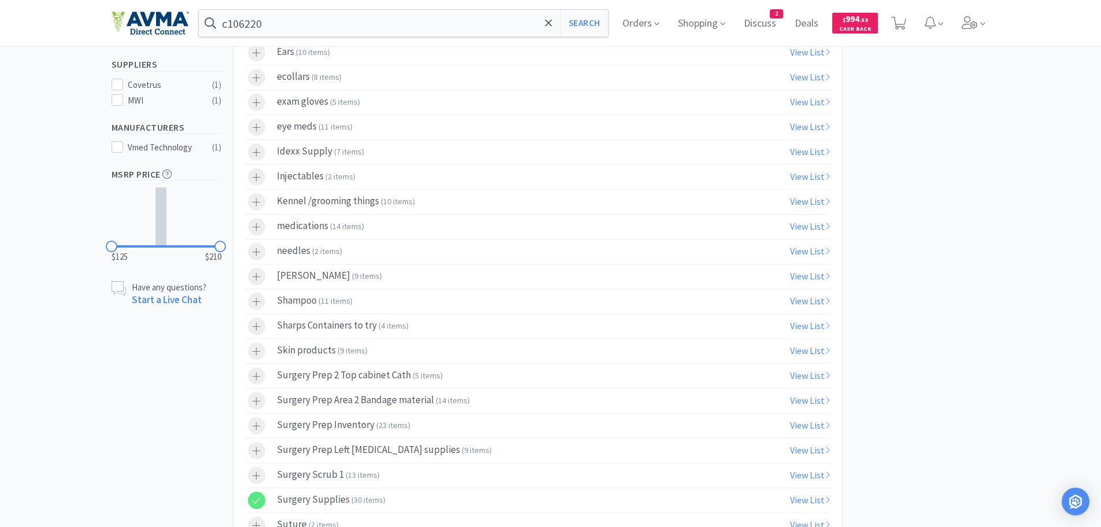
scroll to position [390, 0]
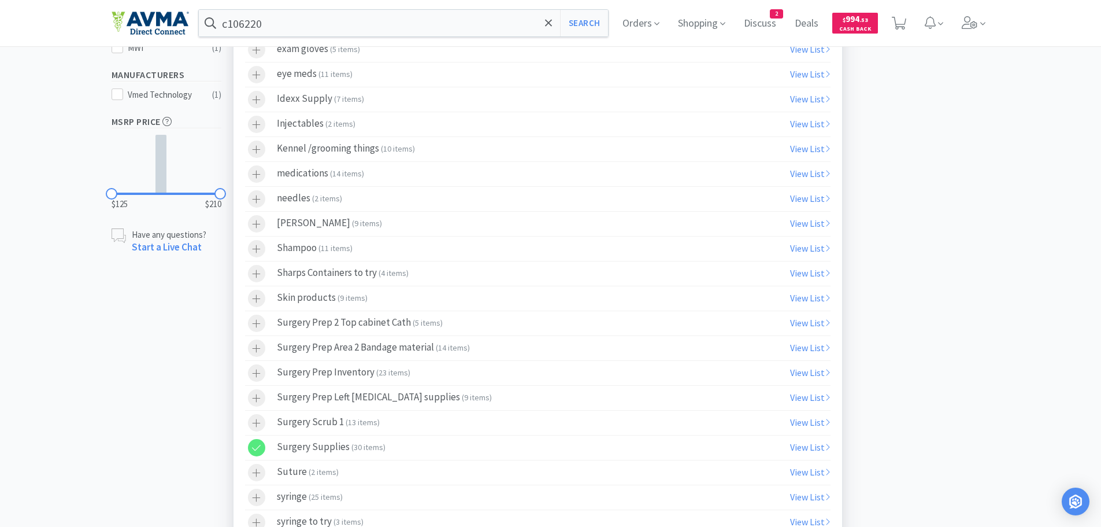
click at [261, 421] on div at bounding box center [256, 422] width 17 height 17
click at [260, 446] on icon at bounding box center [256, 448] width 9 height 6
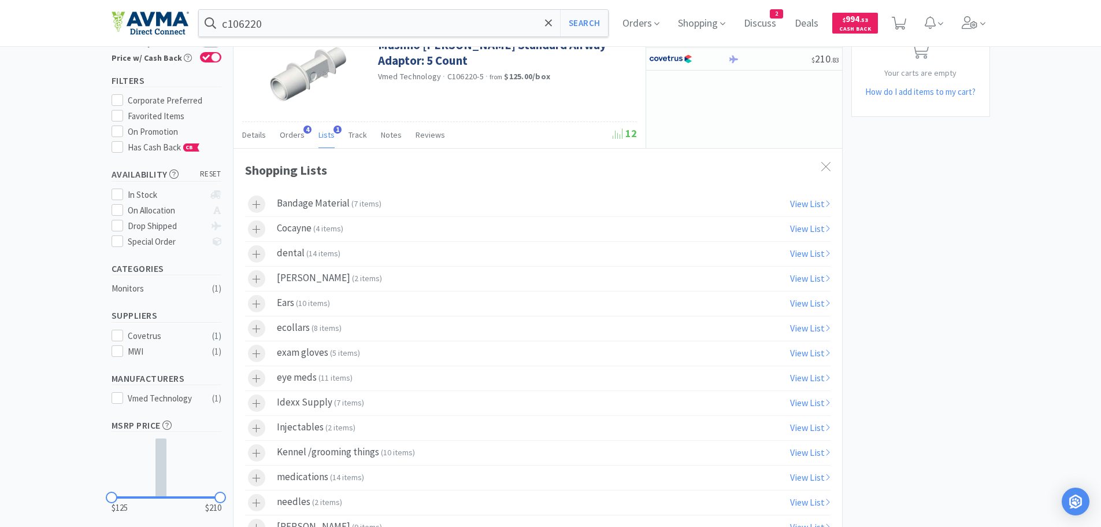
scroll to position [73, 0]
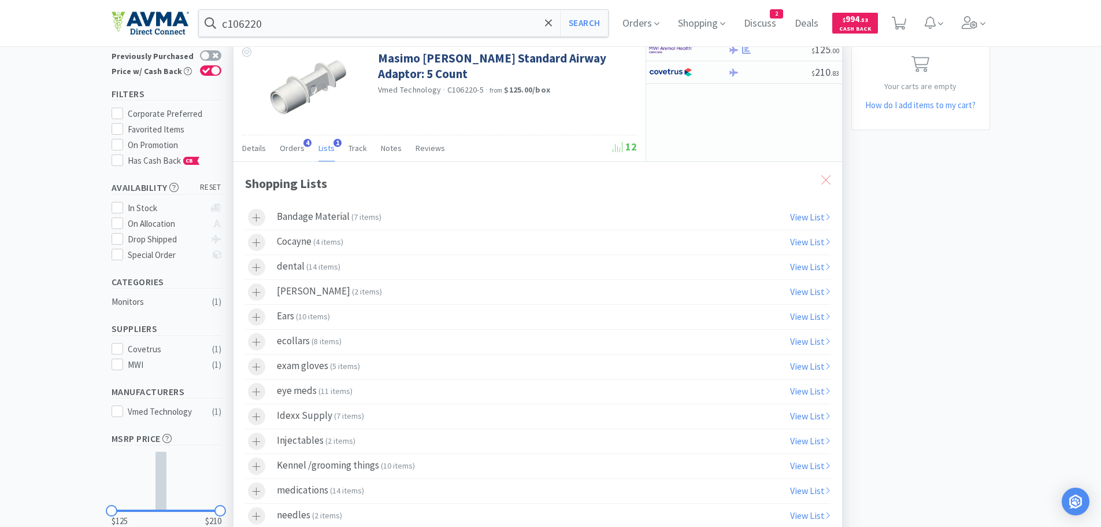
click at [820, 182] on div at bounding box center [826, 180] width 21 height 27
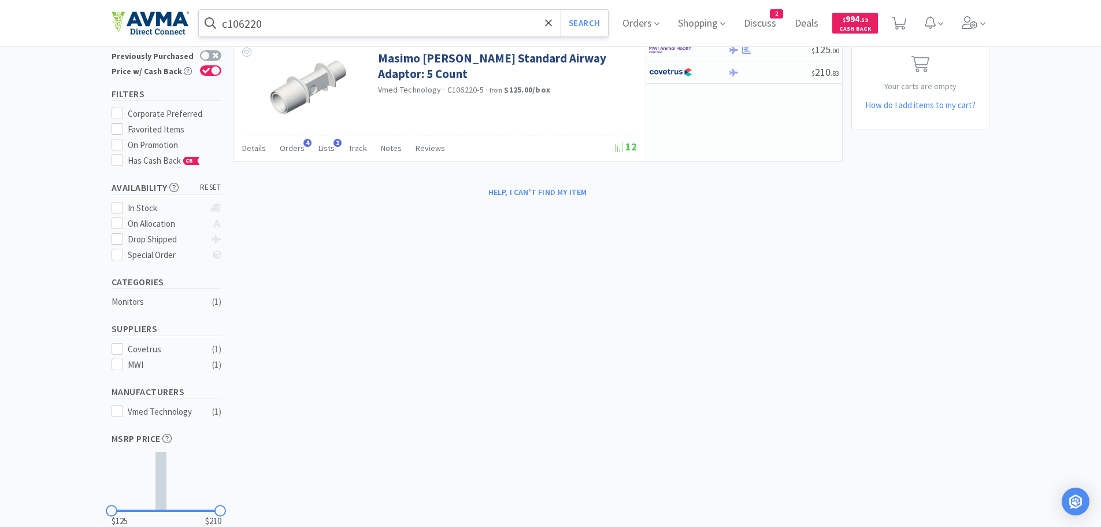
click at [304, 28] on input "c106220" at bounding box center [404, 23] width 410 height 27
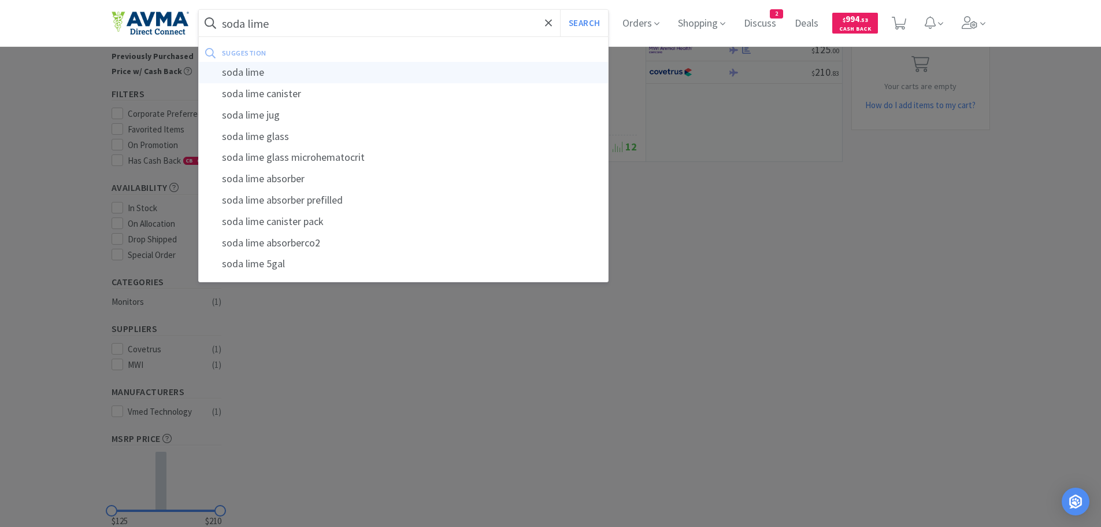
click at [271, 75] on div "soda lime" at bounding box center [404, 72] width 410 height 21
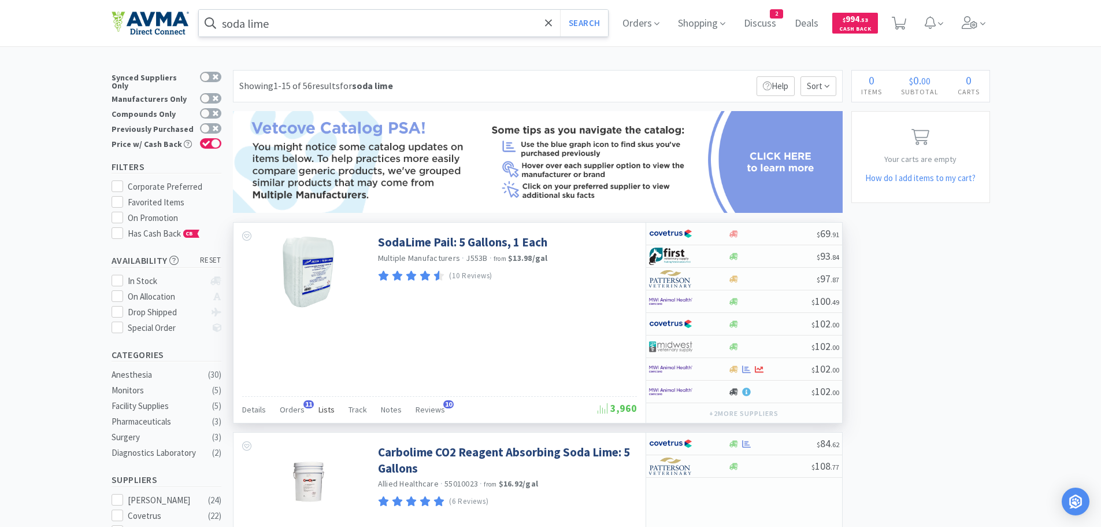
click at [324, 409] on span "Lists" at bounding box center [327, 409] width 16 height 10
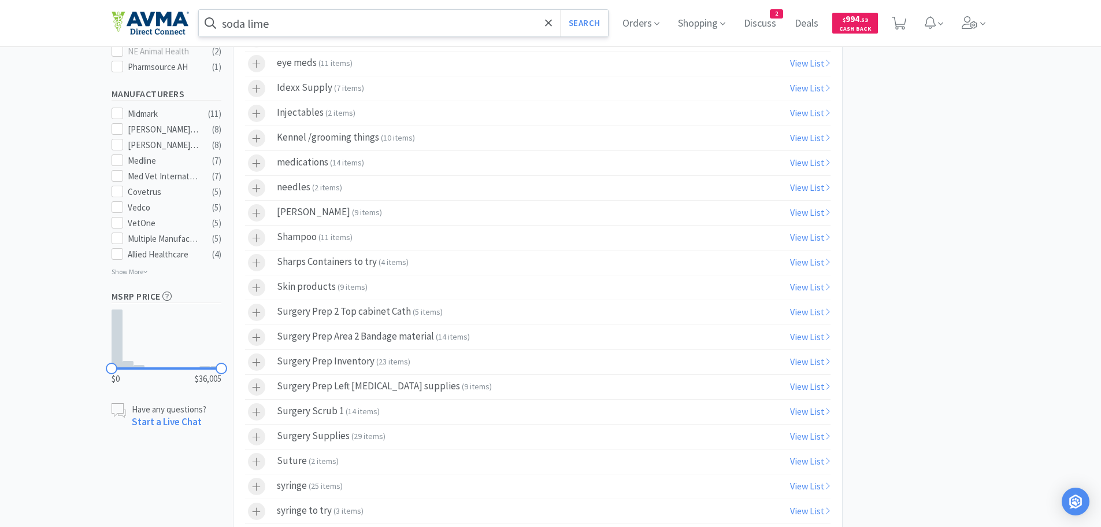
scroll to position [612, 0]
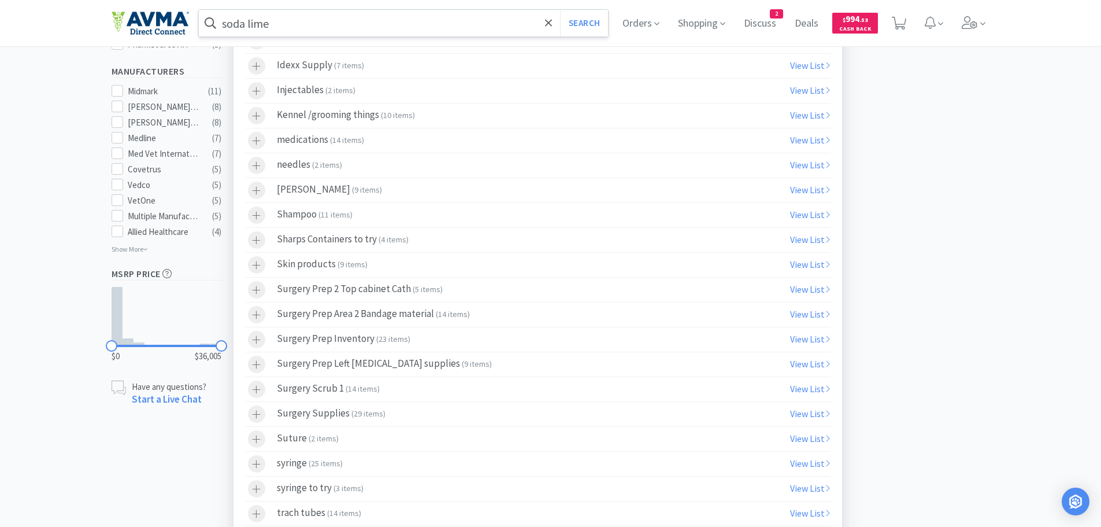
click at [297, 390] on div "Surgery Scrub 1 ( 14 items )" at bounding box center [328, 388] width 103 height 17
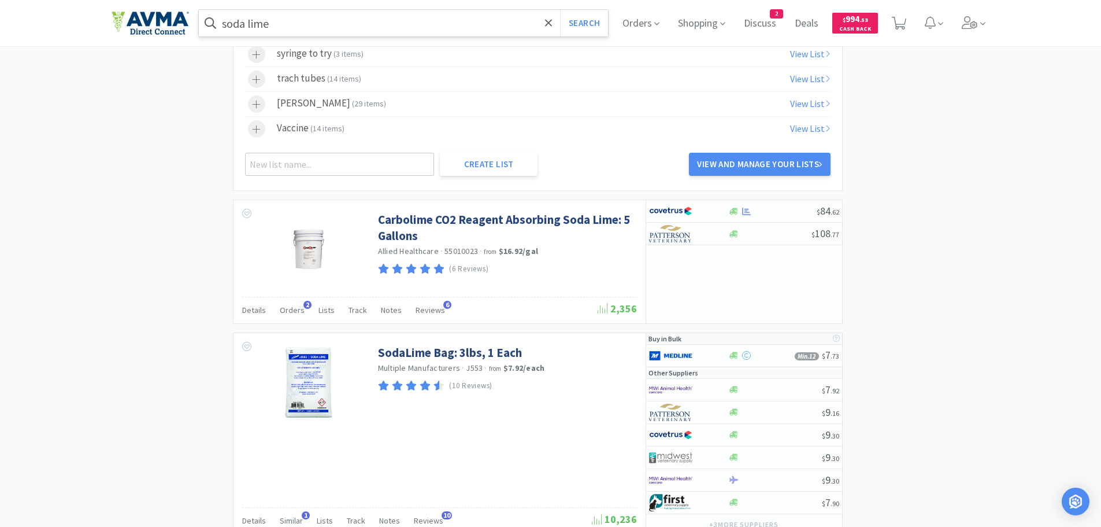
scroll to position [1129, 0]
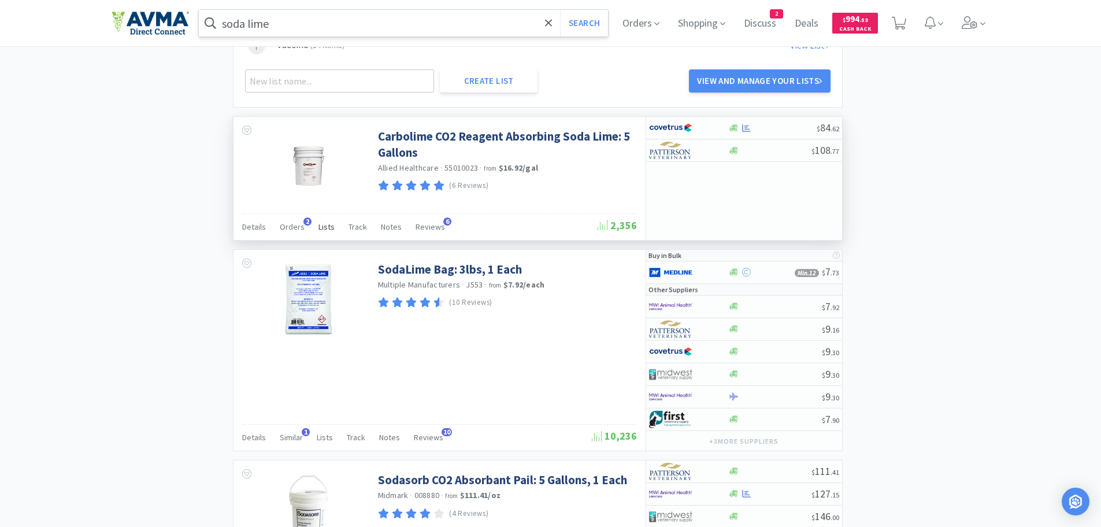
click at [321, 226] on span "Lists" at bounding box center [327, 226] width 16 height 10
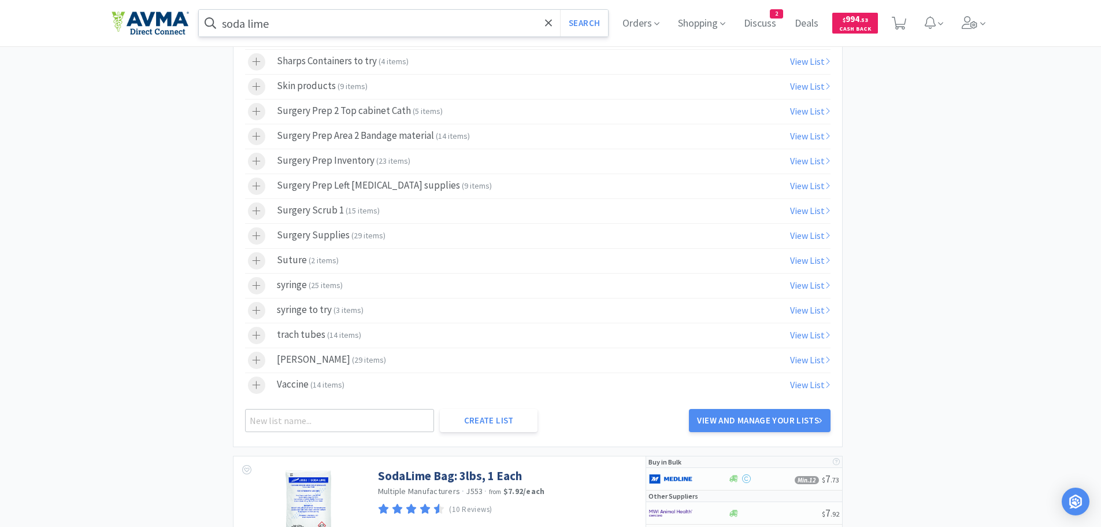
scroll to position [1731, 0]
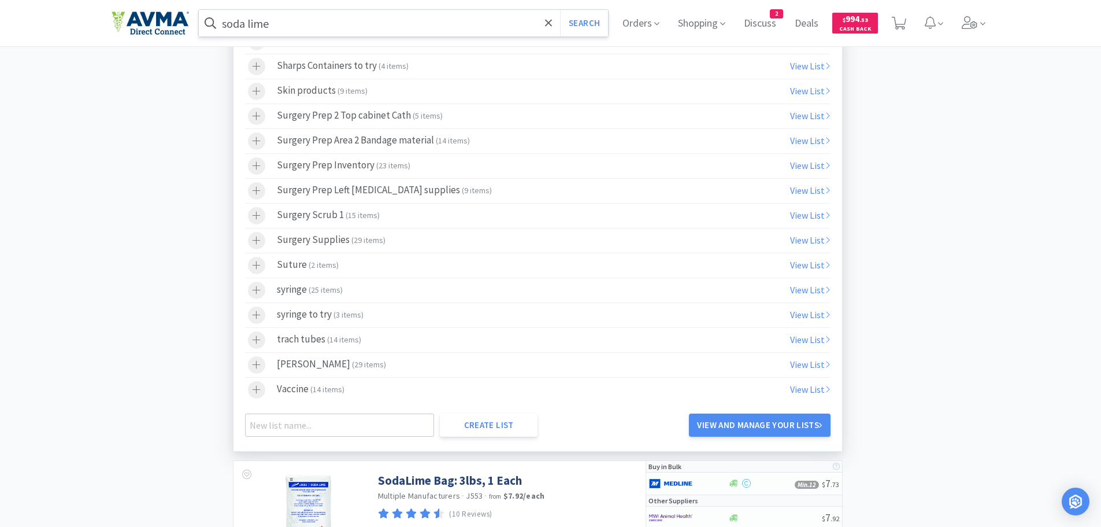
click at [330, 219] on div "Surgery Scrub 1 ( 15 items )" at bounding box center [328, 215] width 103 height 17
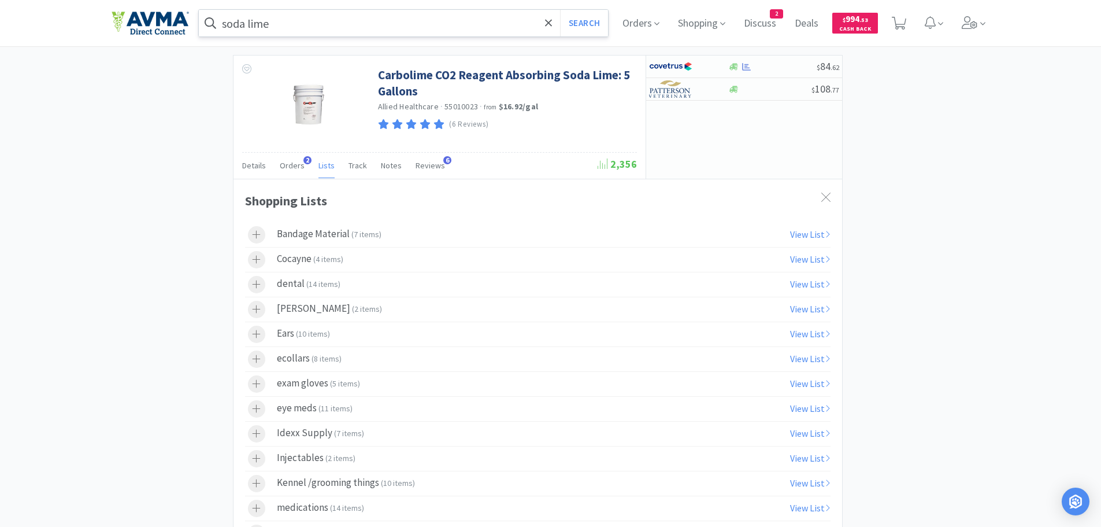
scroll to position [1148, 0]
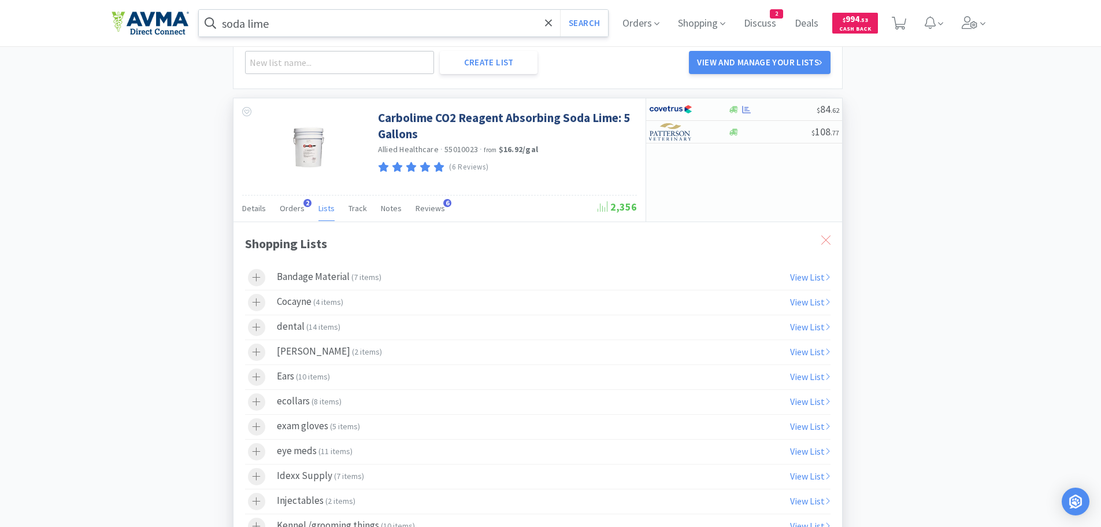
click at [823, 238] on icon at bounding box center [825, 239] width 9 height 9
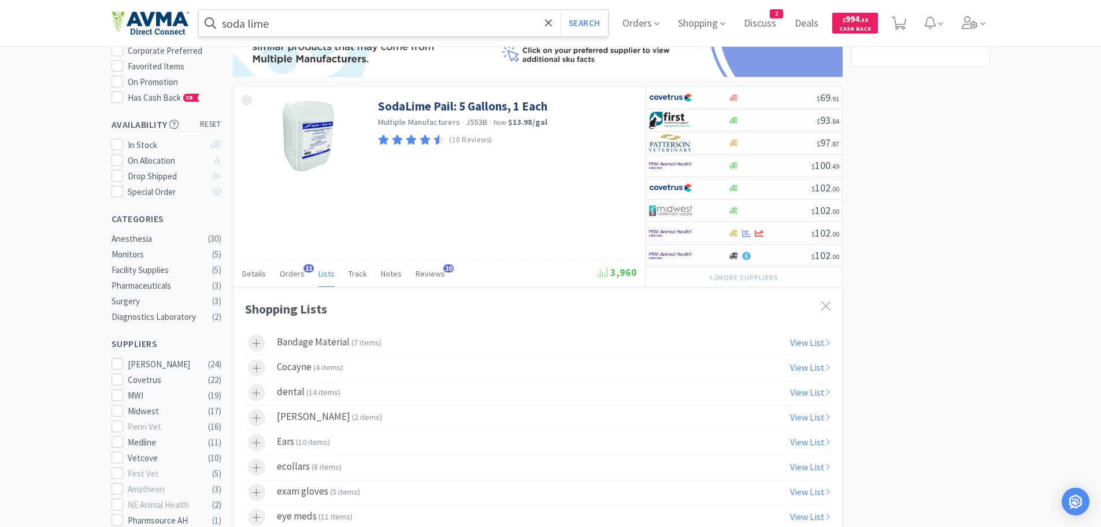
scroll to position [110, 0]
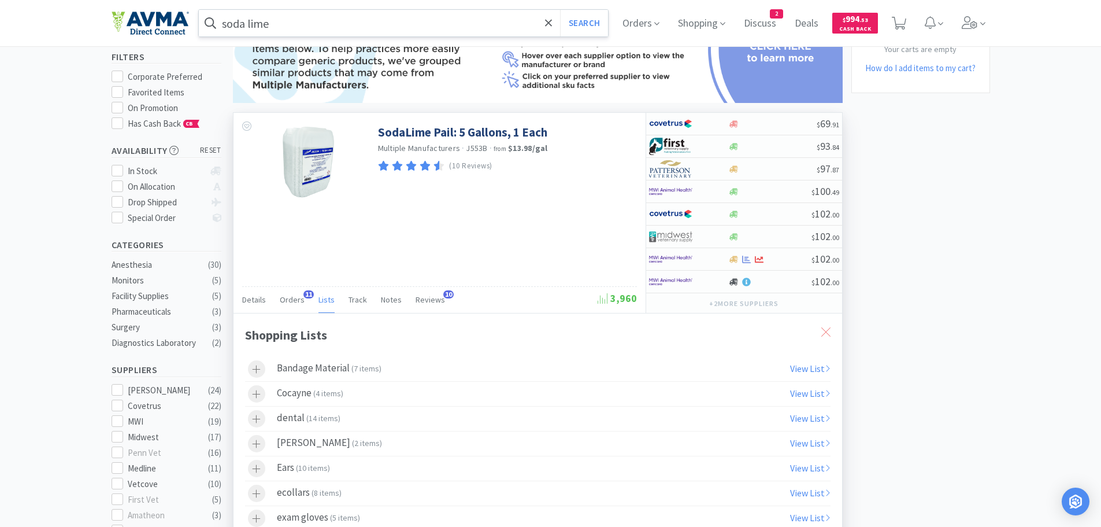
click at [826, 332] on icon at bounding box center [825, 331] width 9 height 9
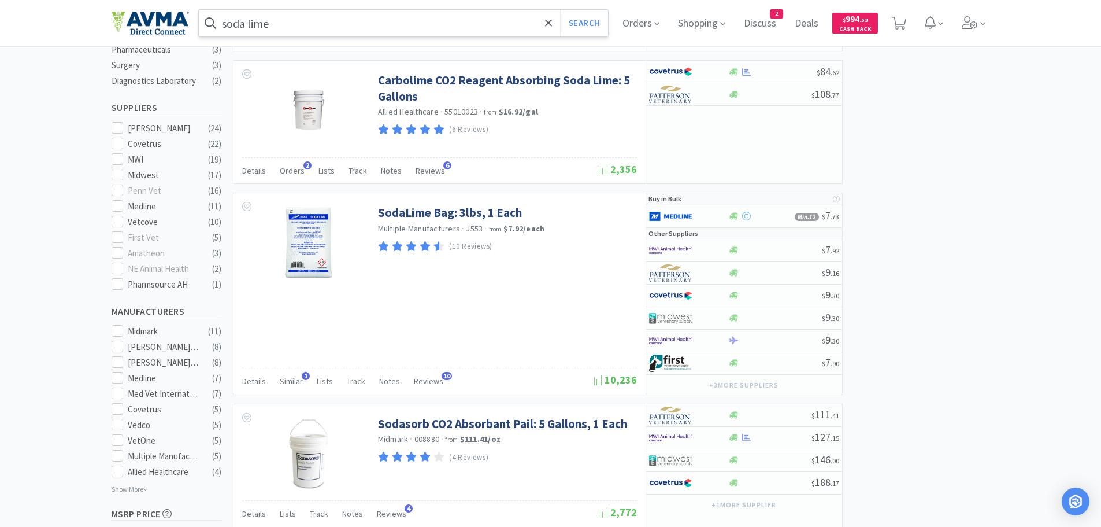
scroll to position [0, 0]
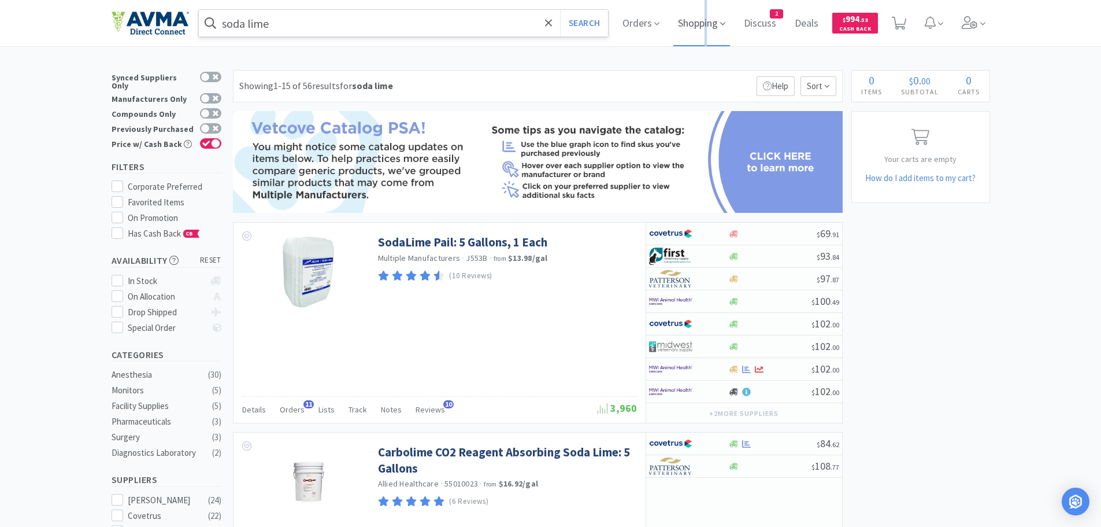
click at [712, 22] on span "Shopping" at bounding box center [701, 23] width 57 height 46
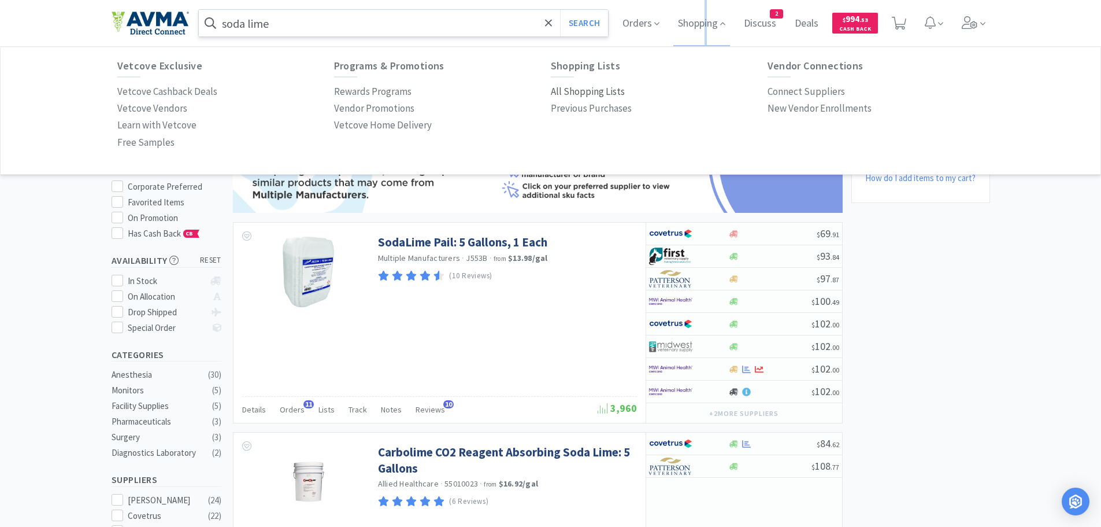
click at [579, 89] on p "All Shopping Lists" at bounding box center [588, 92] width 74 height 16
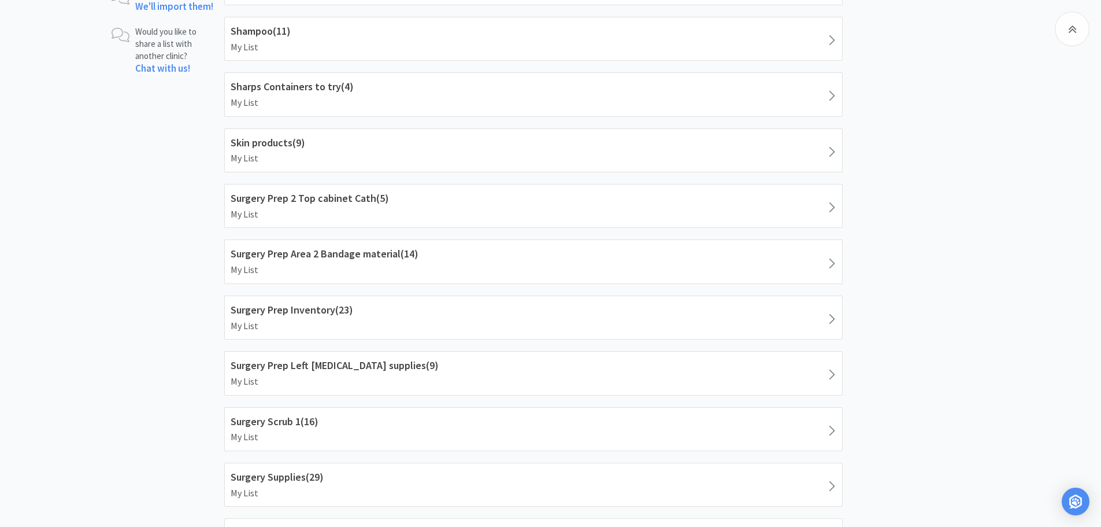
scroll to position [1217, 0]
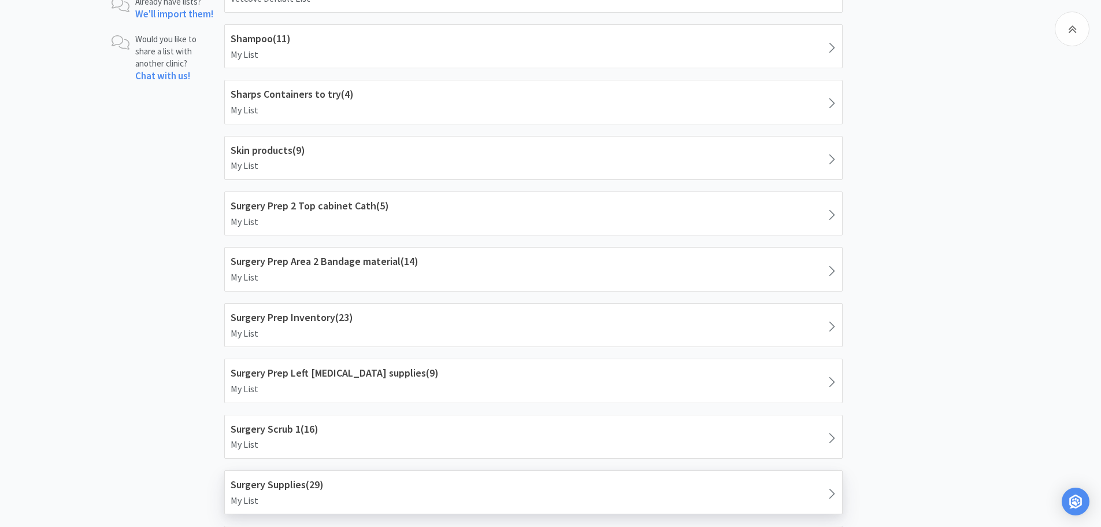
click at [262, 490] on h1 "Surgery Supplies ( 29 )" at bounding box center [534, 484] width 606 height 17
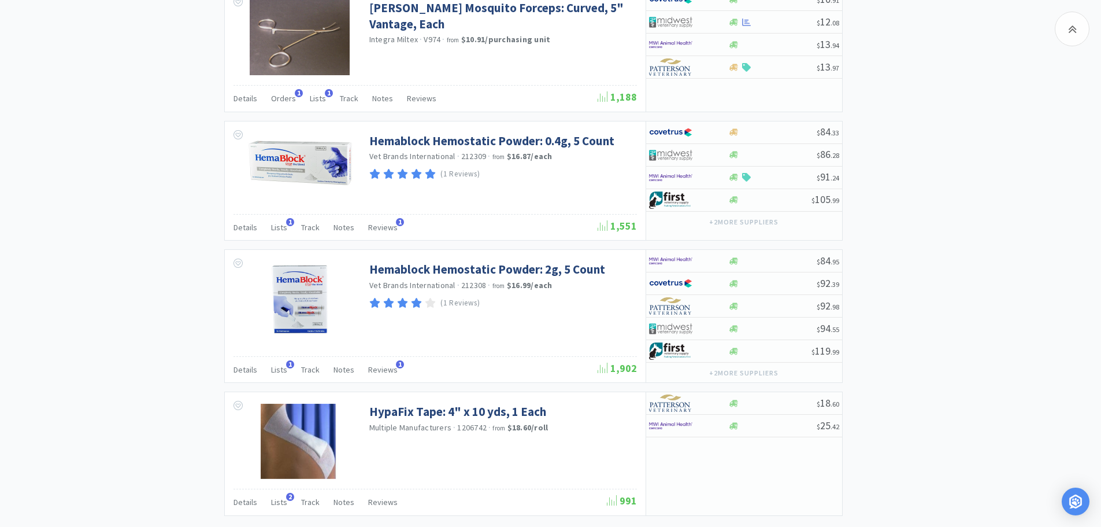
scroll to position [1872, 0]
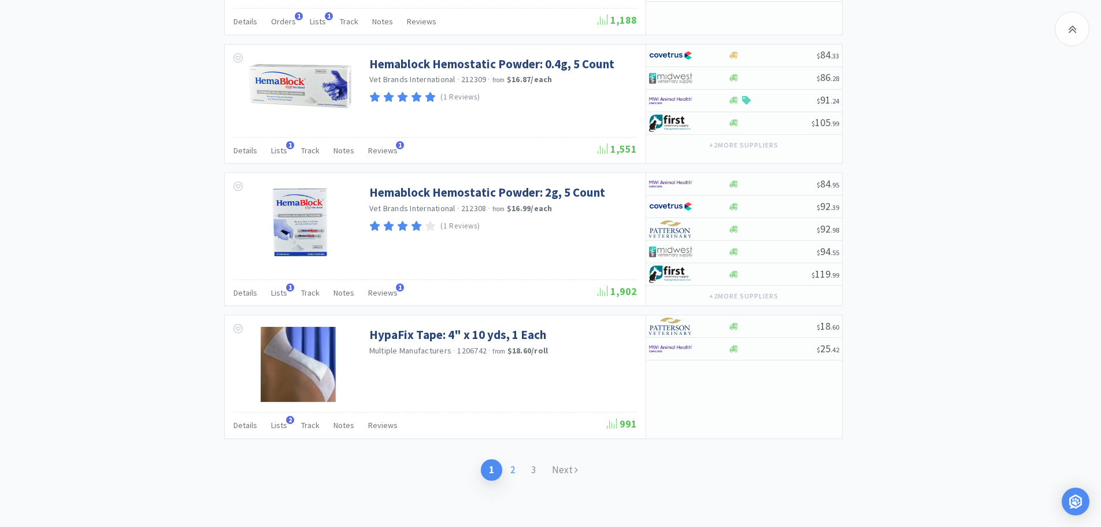
click at [514, 471] on link "2" at bounding box center [512, 469] width 21 height 21
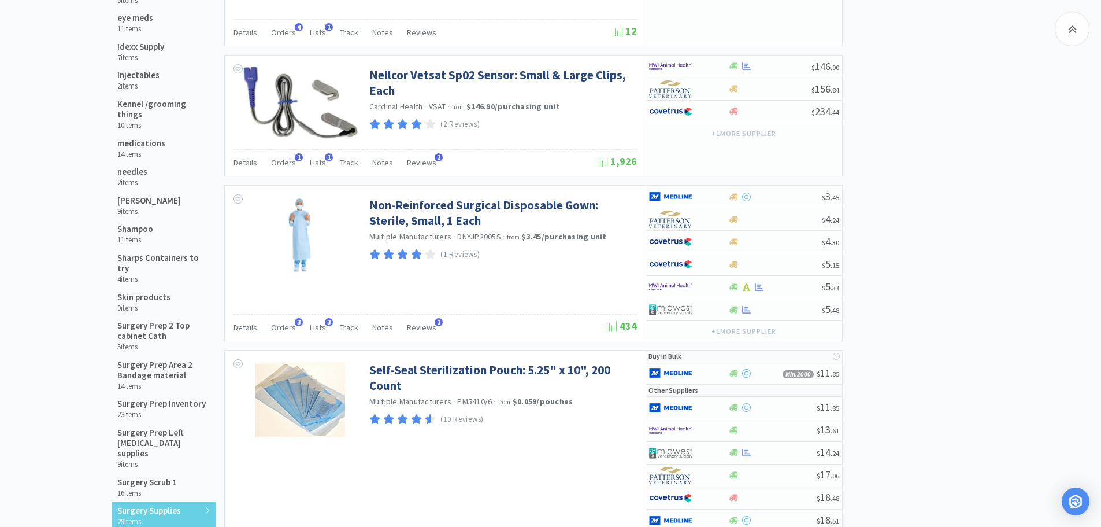
scroll to position [468, 0]
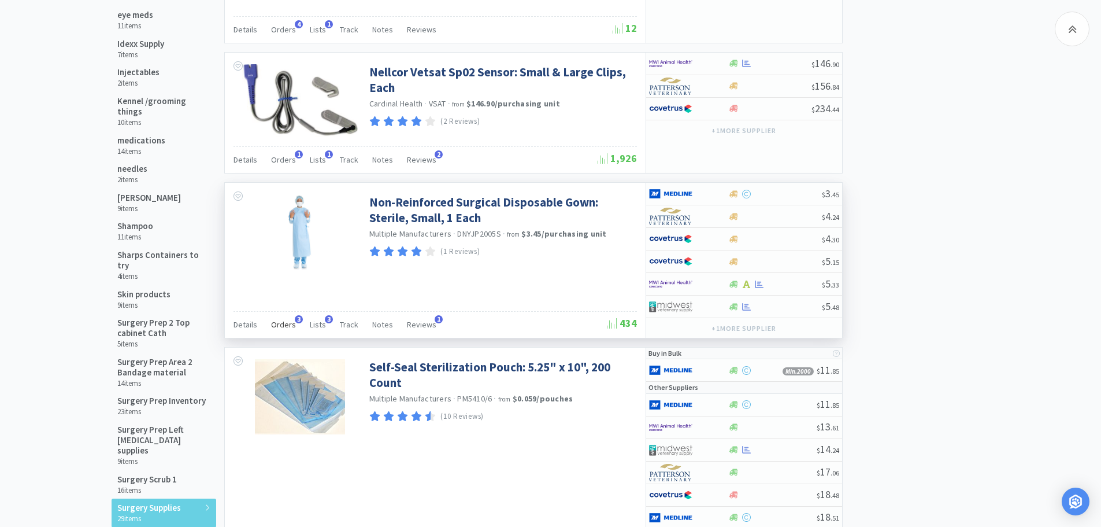
click at [282, 321] on span "Orders" at bounding box center [283, 324] width 25 height 10
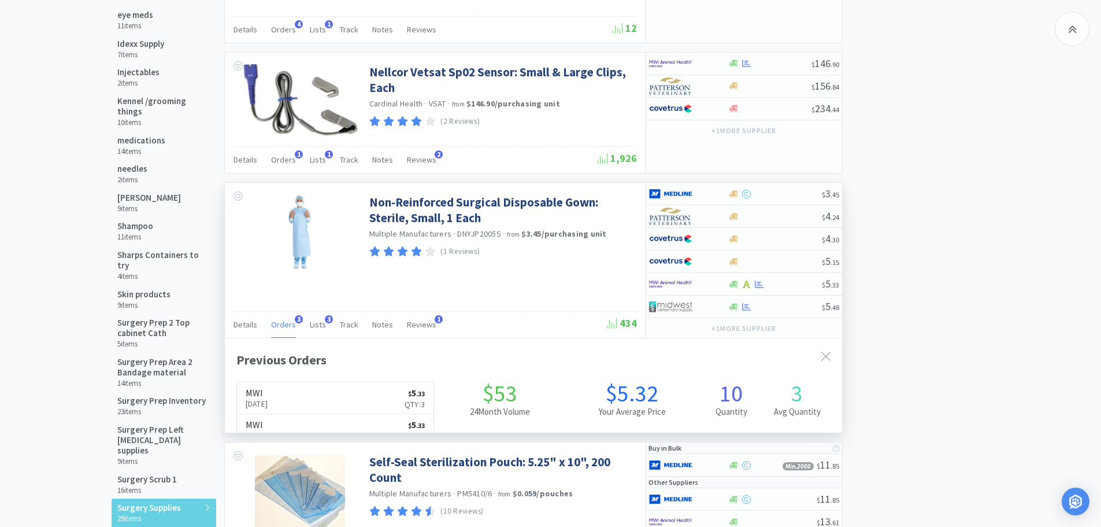
scroll to position [302, 617]
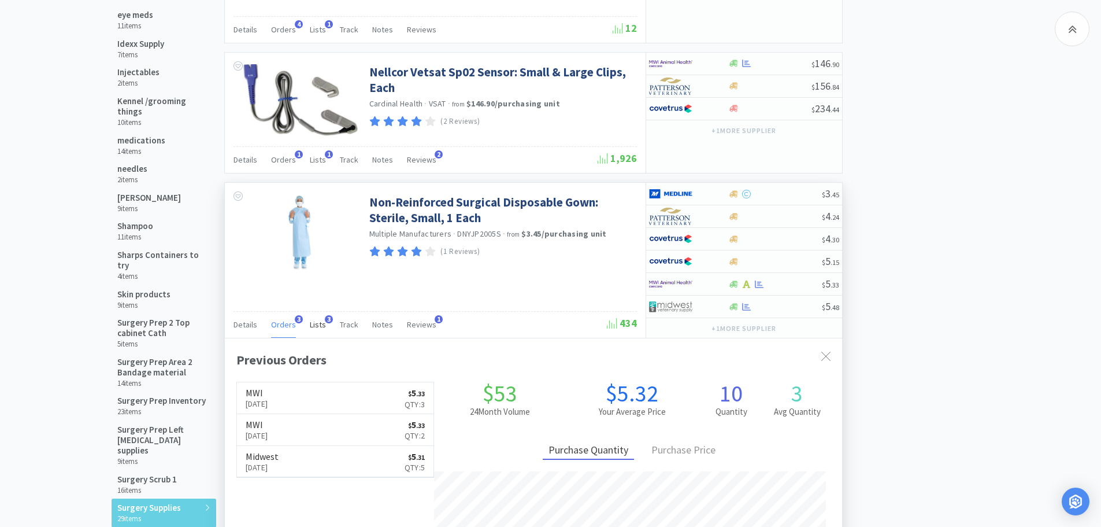
click at [314, 323] on span "Lists" at bounding box center [318, 324] width 16 height 10
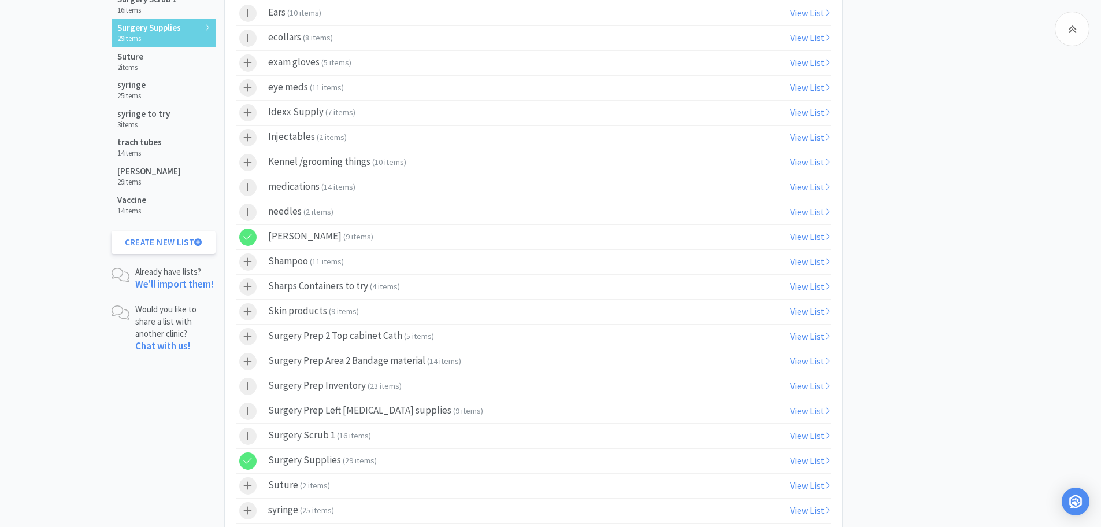
scroll to position [993, 0]
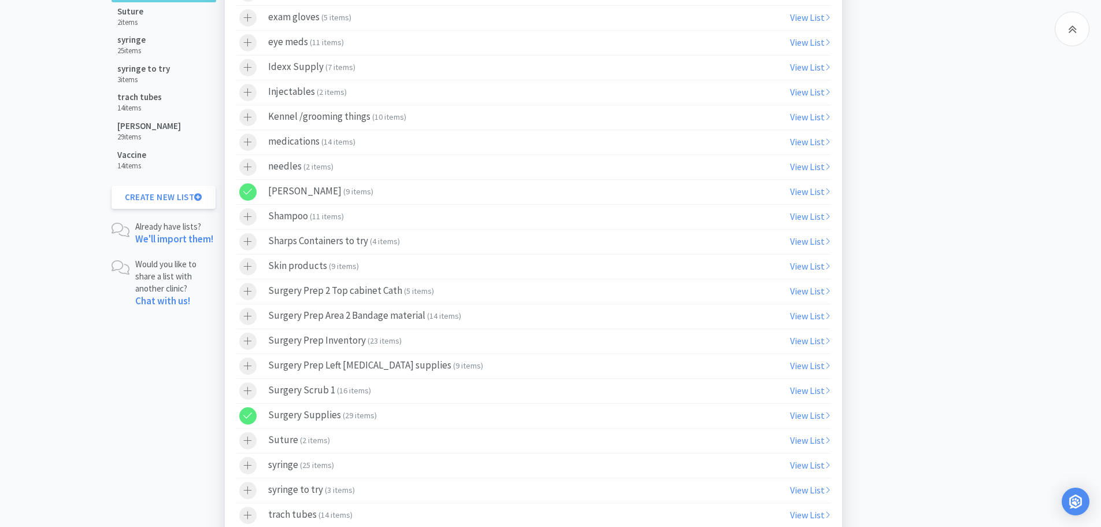
click at [287, 388] on div "Surgery Scrub 1 ( 16 items )" at bounding box center [319, 390] width 103 height 17
click at [246, 416] on icon at bounding box center [247, 415] width 9 height 10
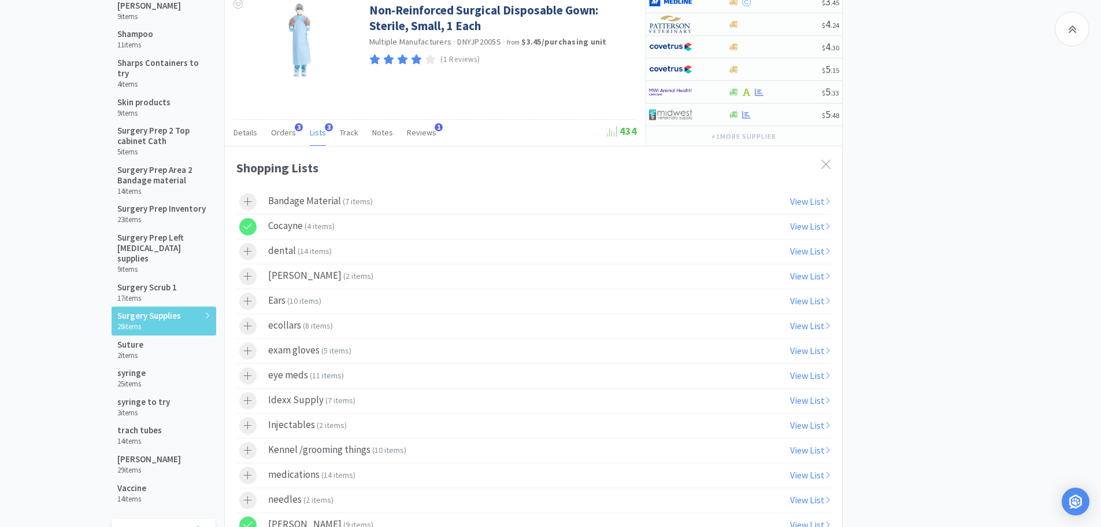
scroll to position [626, 0]
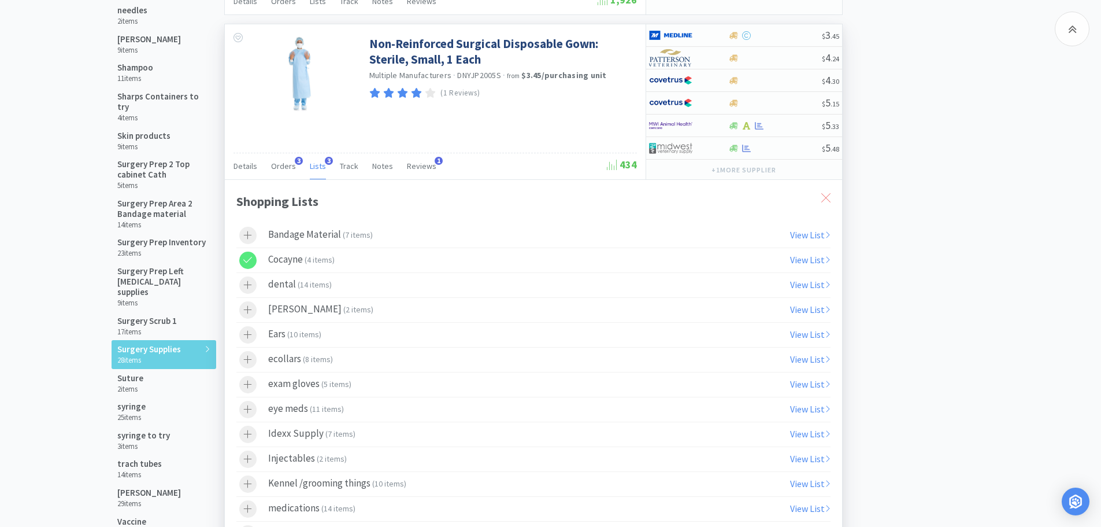
click at [824, 198] on icon at bounding box center [825, 197] width 9 height 9
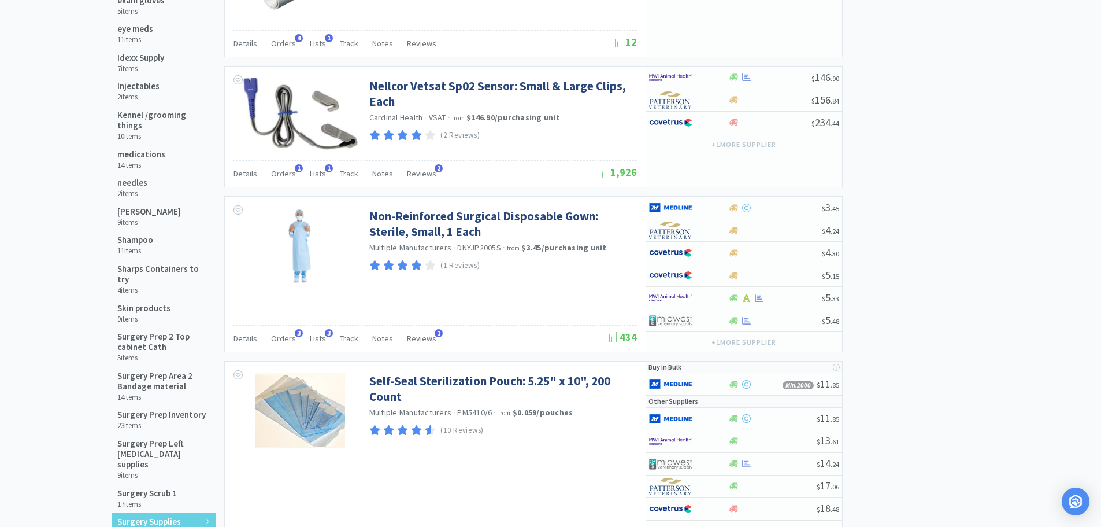
scroll to position [0, 0]
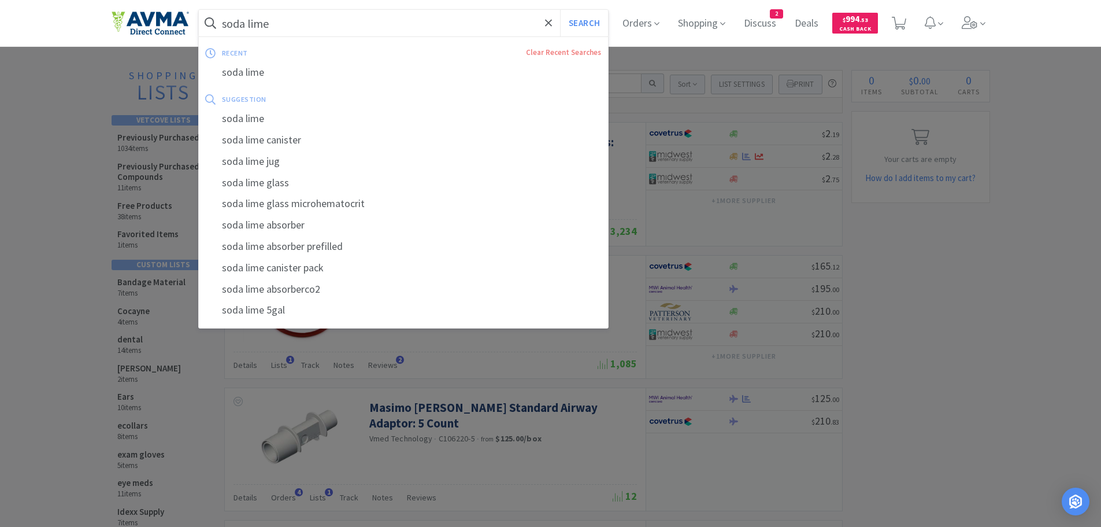
click at [317, 29] on input "soda lime" at bounding box center [404, 23] width 410 height 27
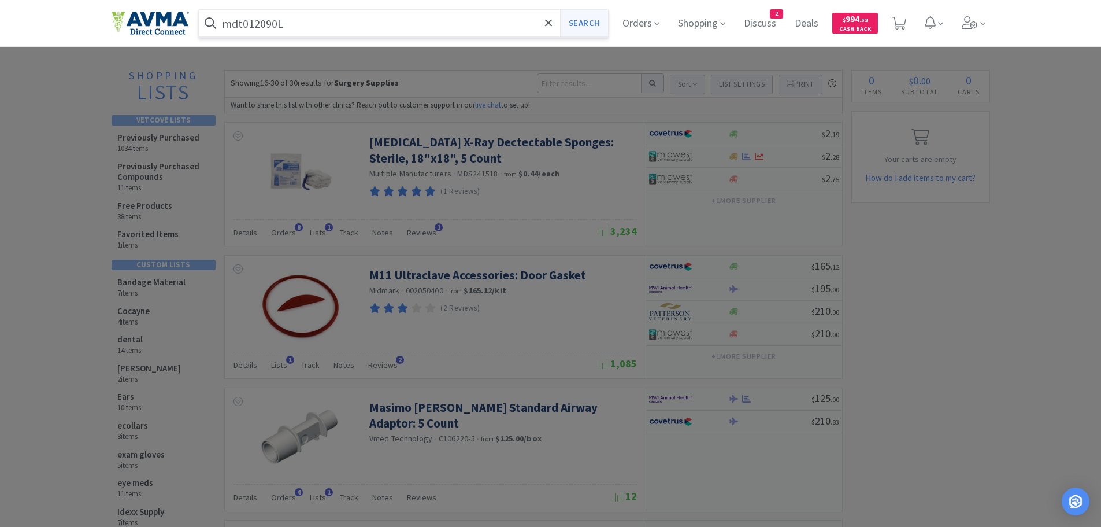
click at [584, 25] on button "Search" at bounding box center [584, 23] width 48 height 27
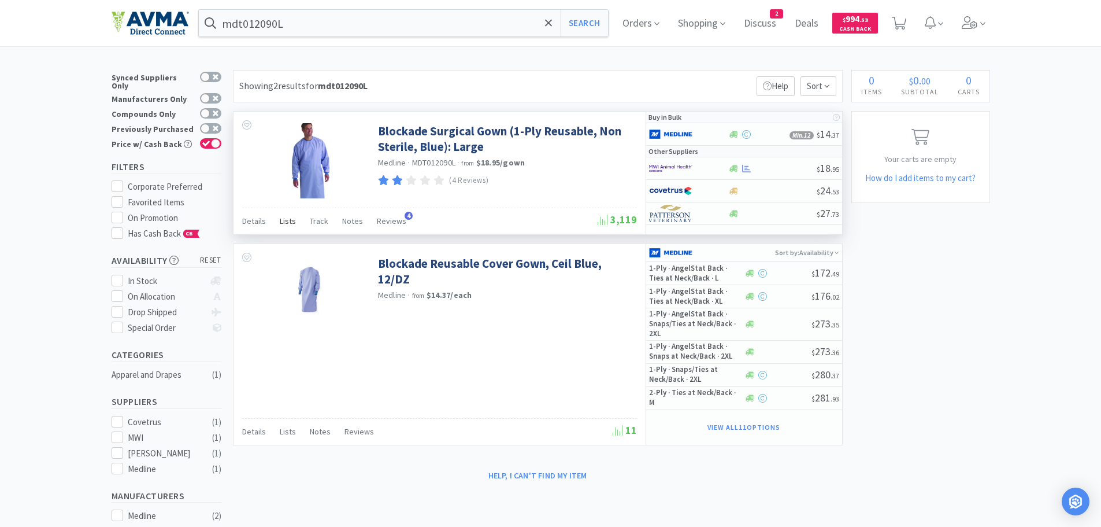
click at [286, 224] on span "Lists" at bounding box center [288, 221] width 16 height 10
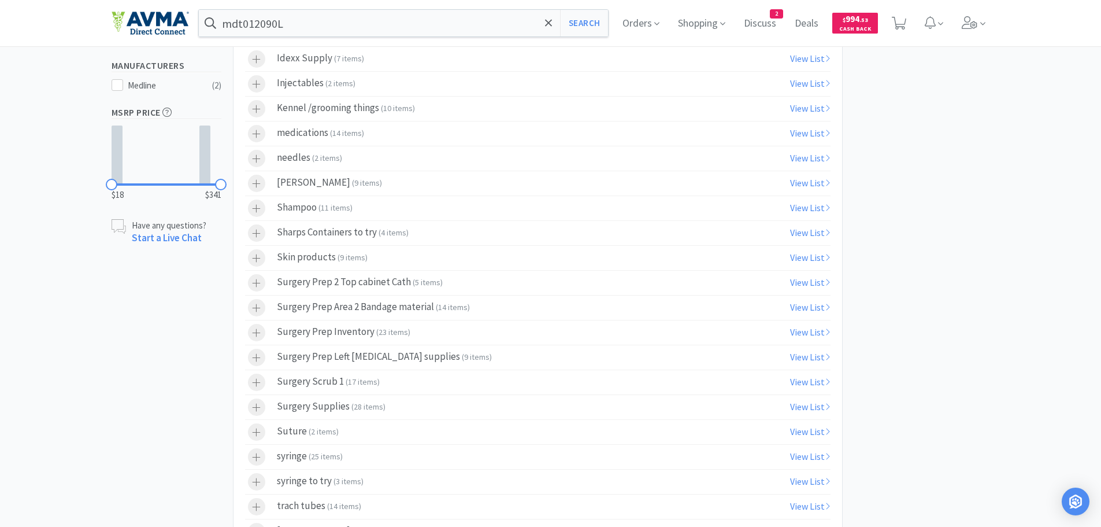
scroll to position [489, 0]
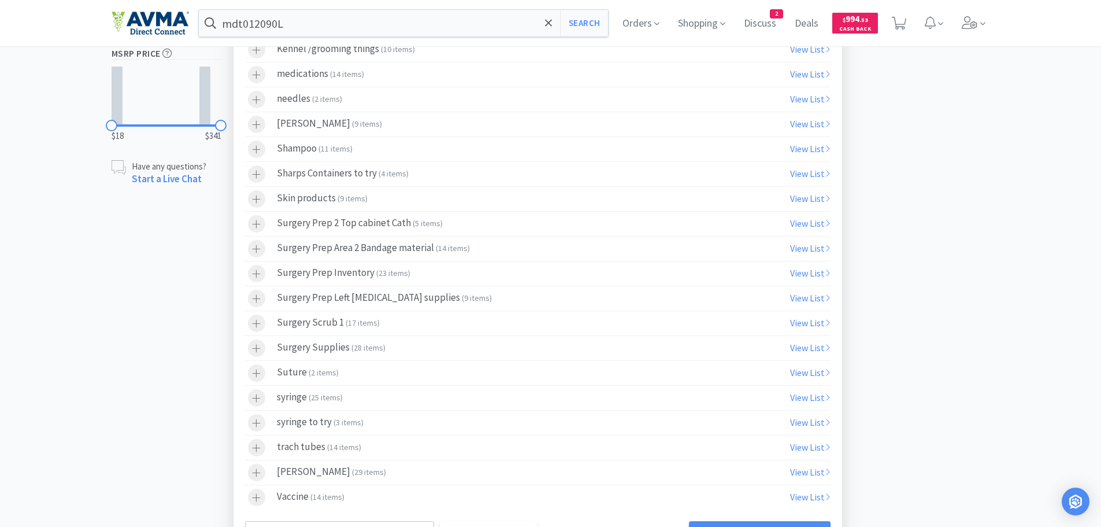
click at [374, 324] on span "( 17 items )" at bounding box center [363, 322] width 34 height 10
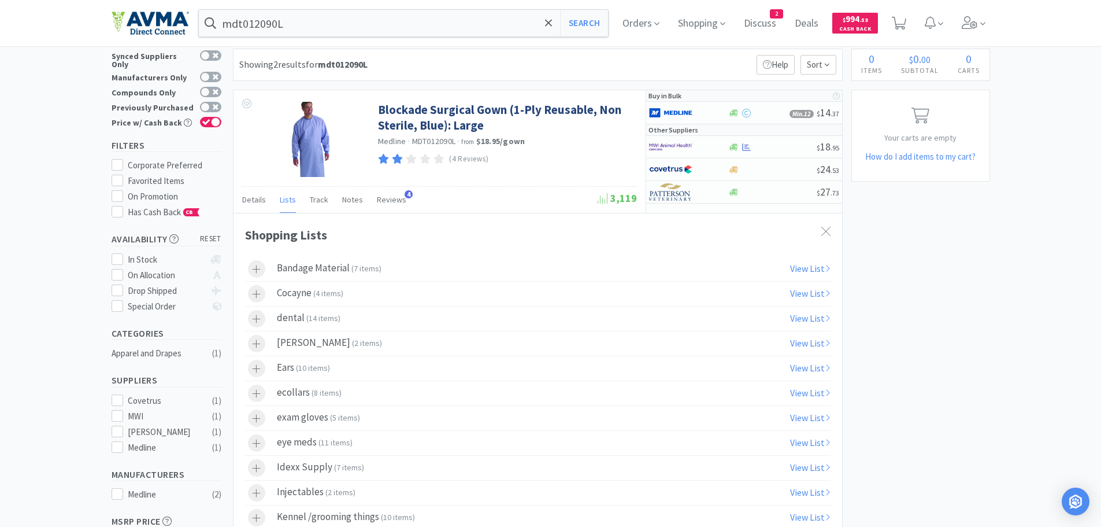
scroll to position [0, 0]
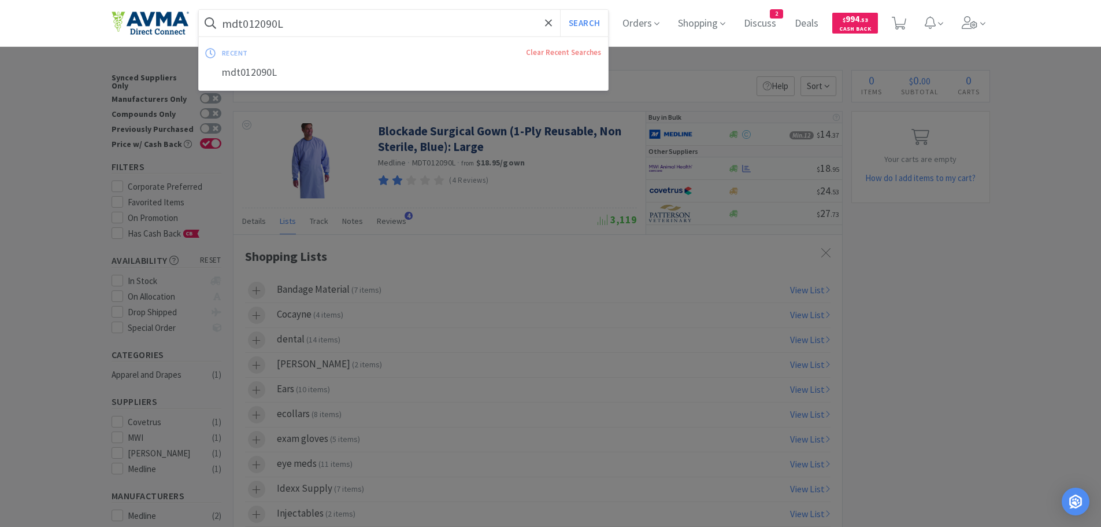
click at [421, 23] on input "mdt012090L" at bounding box center [404, 23] width 410 height 27
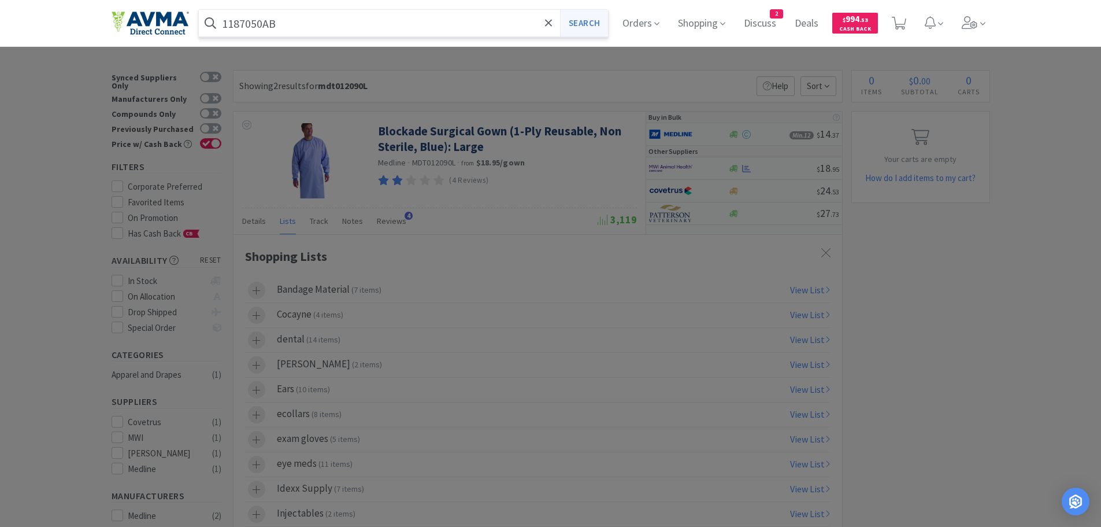
click at [593, 27] on button "Search" at bounding box center [584, 23] width 48 height 27
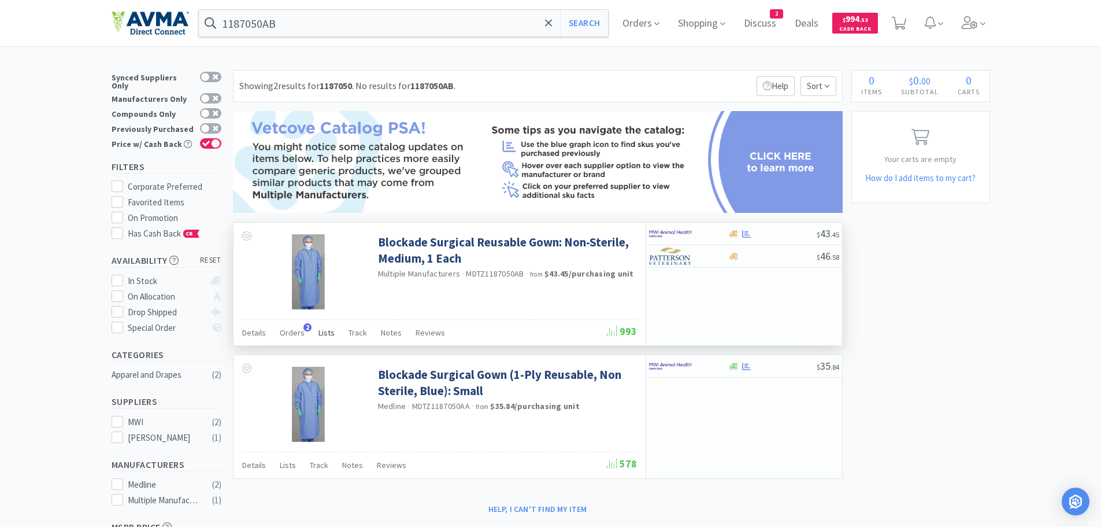
click at [322, 334] on span "Lists" at bounding box center [327, 332] width 16 height 10
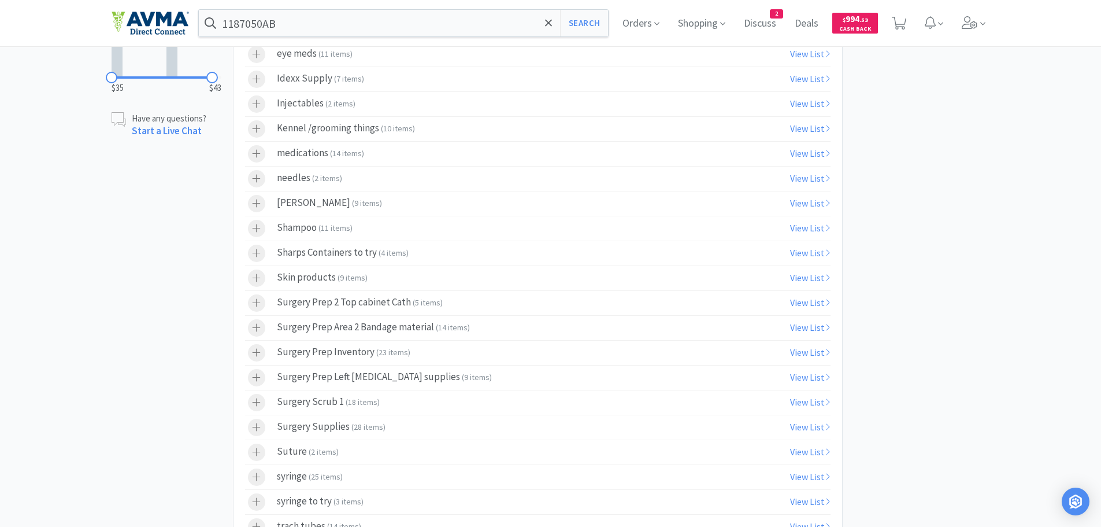
scroll to position [524, 0]
click at [330, 401] on div "Surgery Scrub 1 ( 18 items )" at bounding box center [328, 399] width 103 height 17
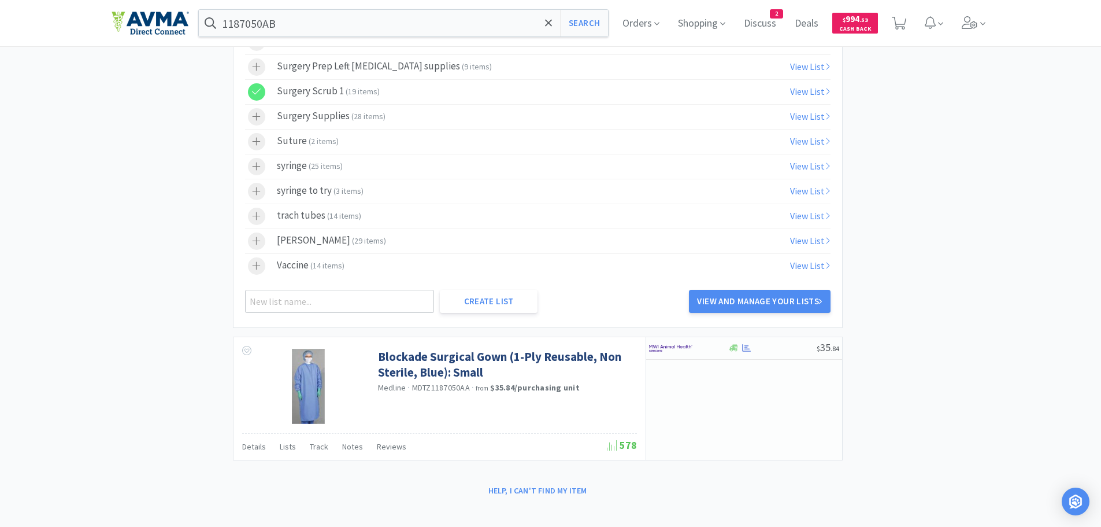
scroll to position [840, 0]
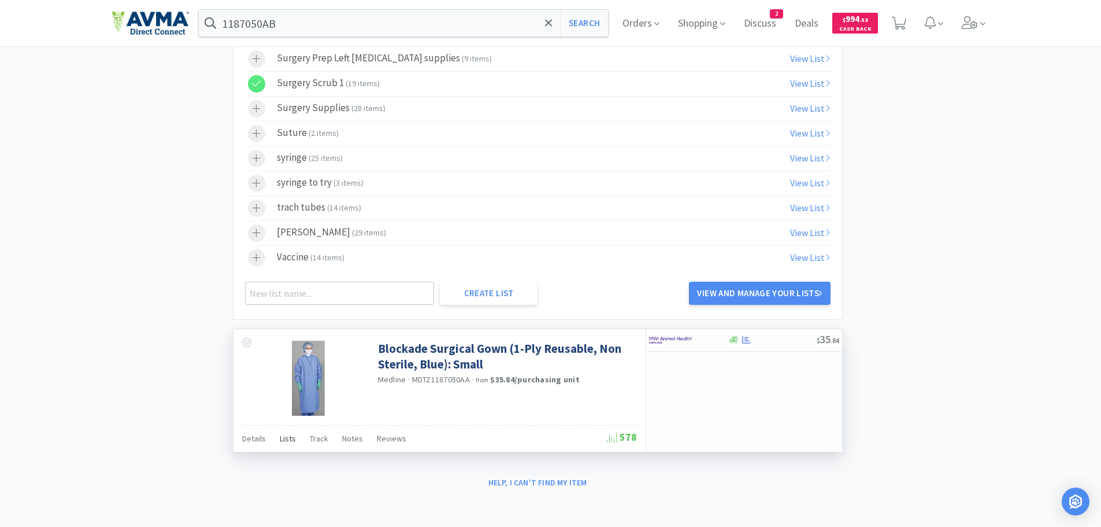
click at [288, 440] on span "Lists" at bounding box center [288, 438] width 16 height 10
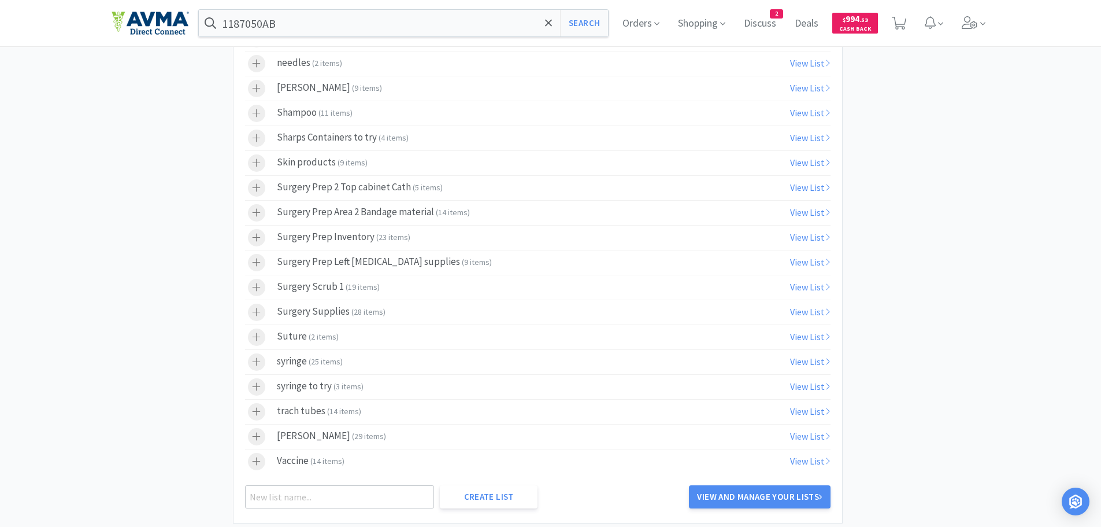
scroll to position [1560, 0]
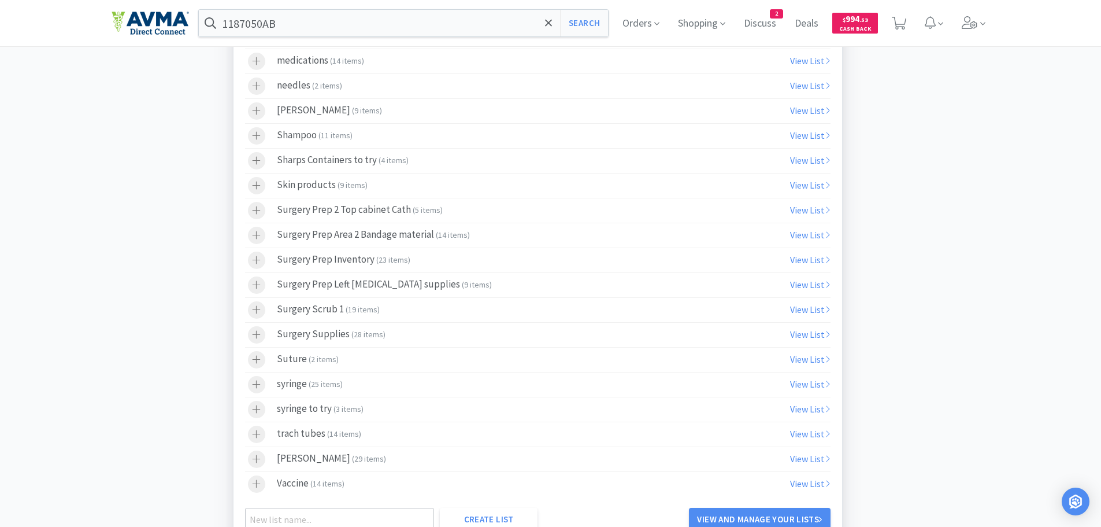
click at [333, 307] on div "Surgery Scrub 1 ( 19 items )" at bounding box center [328, 309] width 103 height 17
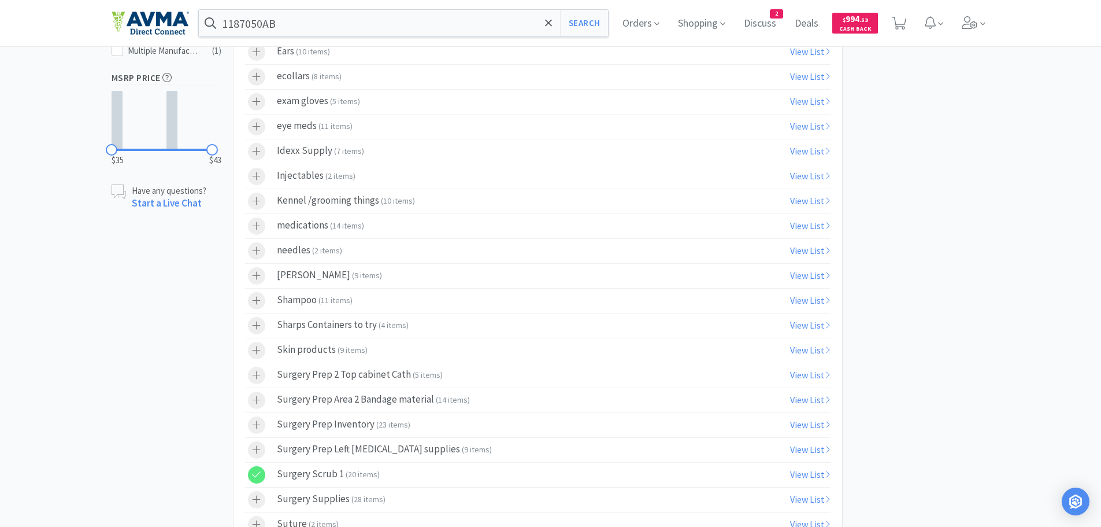
scroll to position [0, 0]
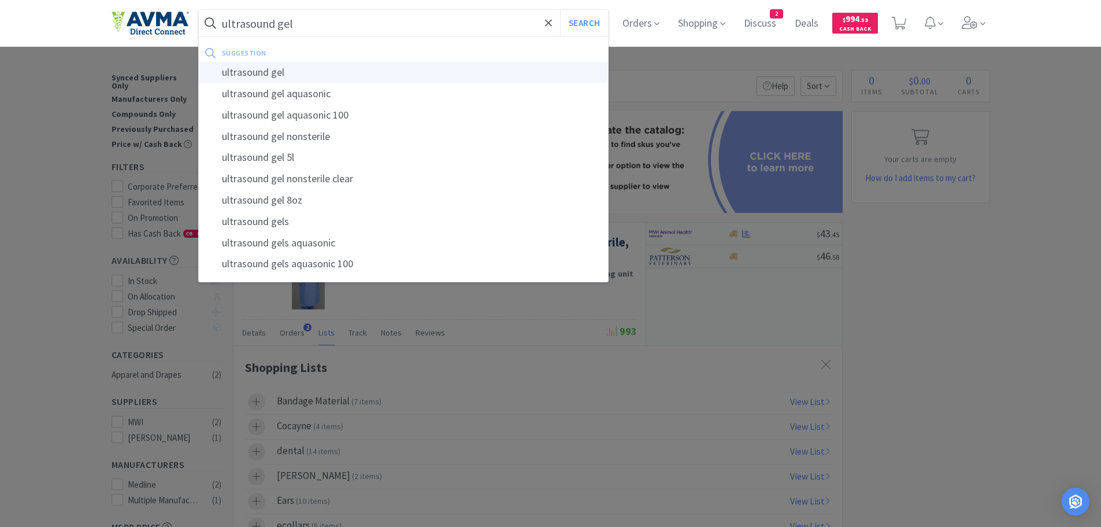
click at [280, 73] on div "ultrasound gel" at bounding box center [404, 72] width 410 height 21
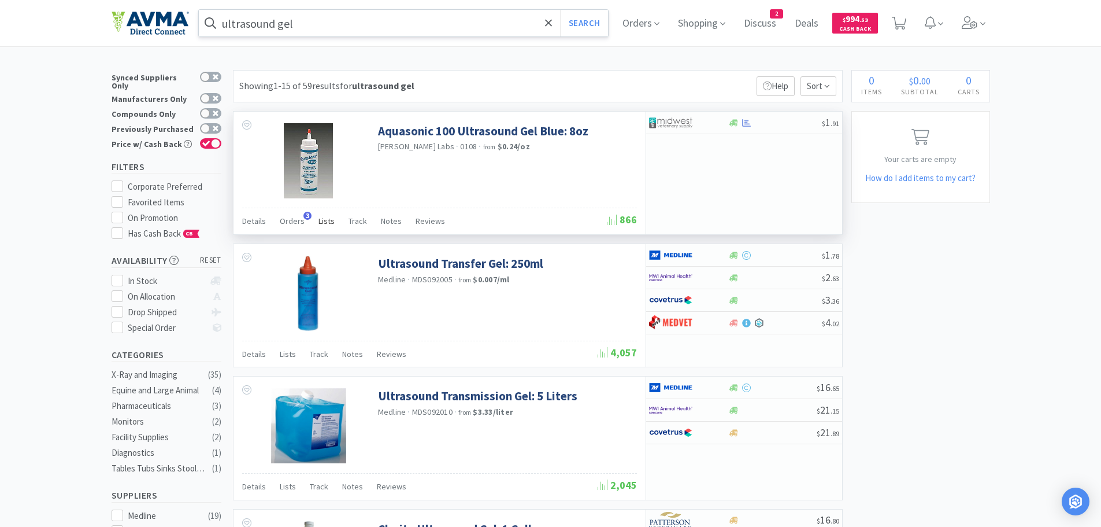
click at [323, 219] on span "Lists" at bounding box center [327, 221] width 16 height 10
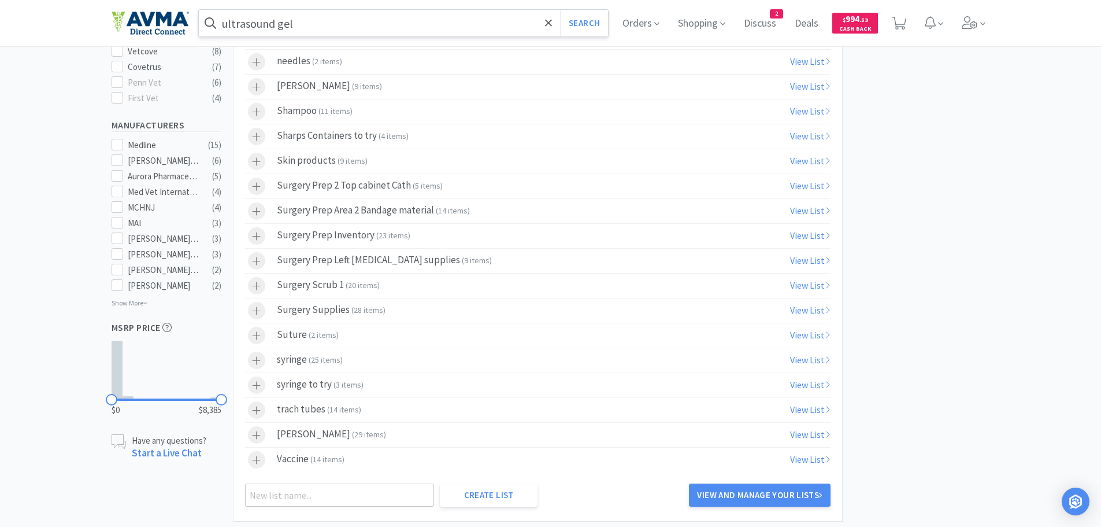
scroll to position [568, 0]
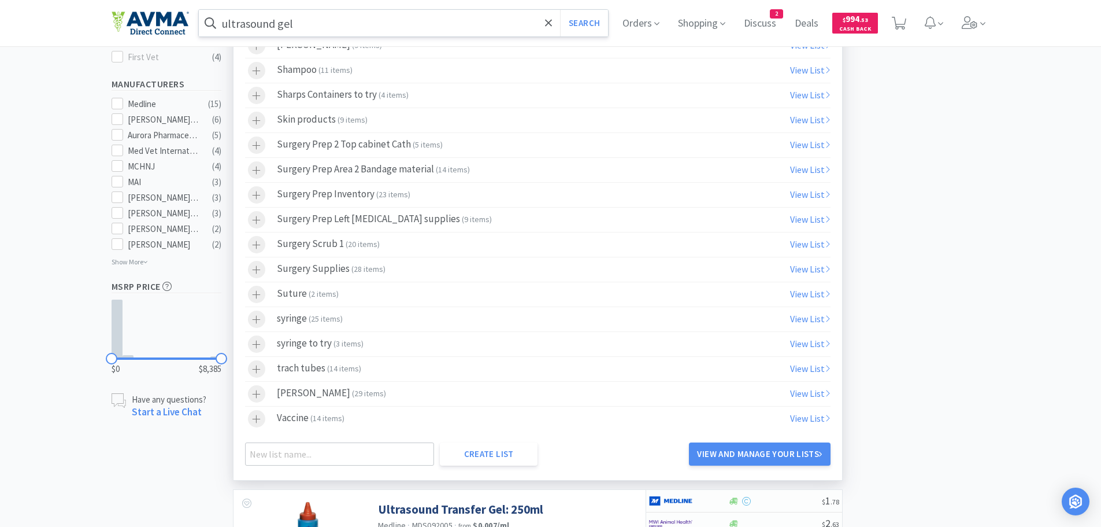
click at [377, 249] on label "Surgery Scrub 1 ( 20 items )" at bounding box center [538, 244] width 586 height 24
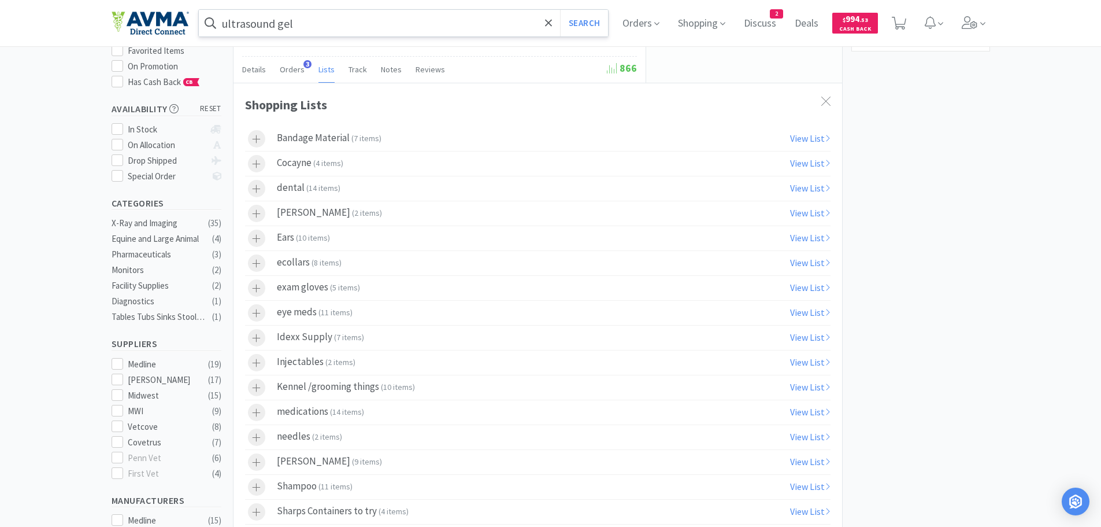
scroll to position [0, 0]
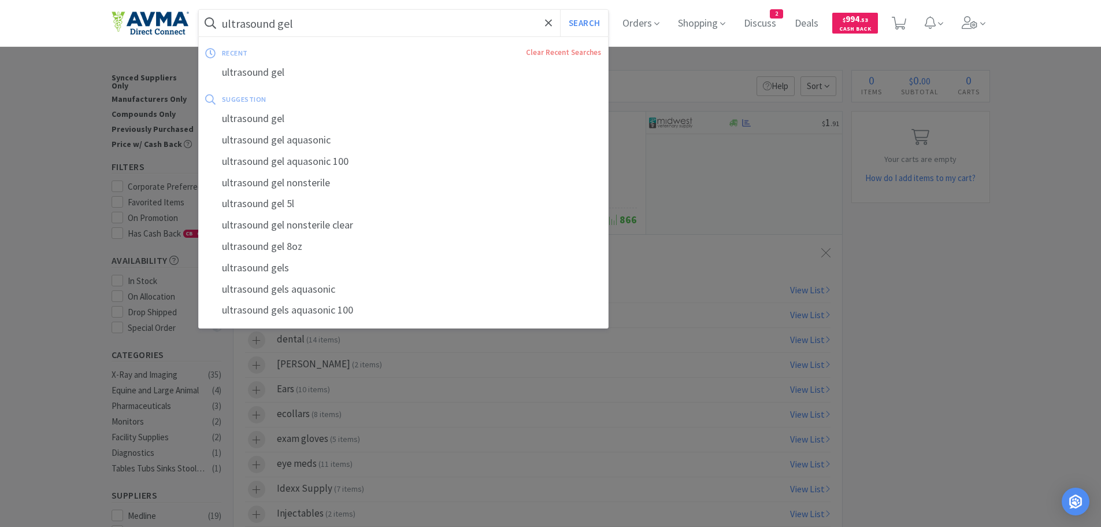
click at [354, 25] on input "ultrasound gel" at bounding box center [404, 23] width 410 height 27
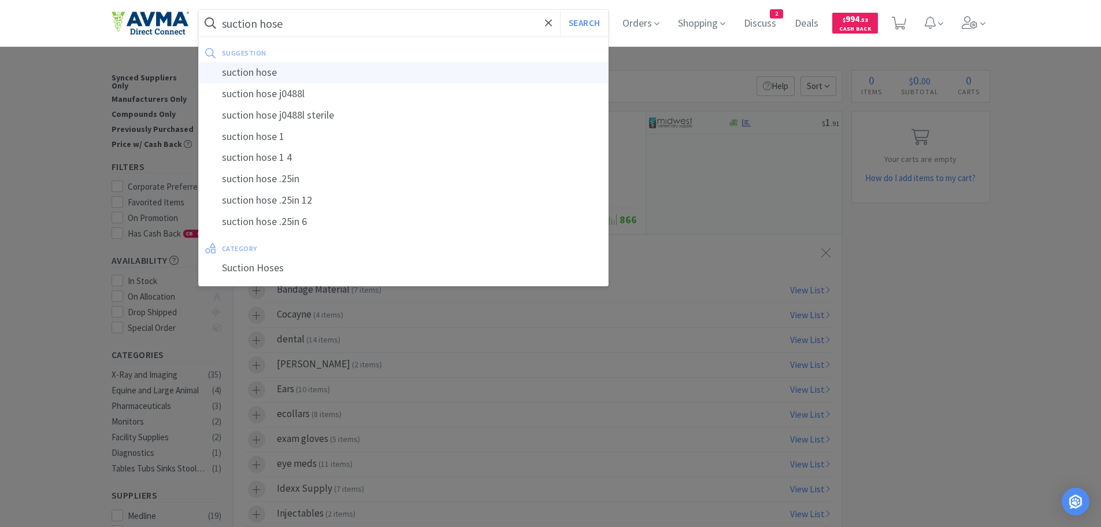
type input "suction hose"
click at [287, 79] on div "suction hose" at bounding box center [404, 72] width 410 height 21
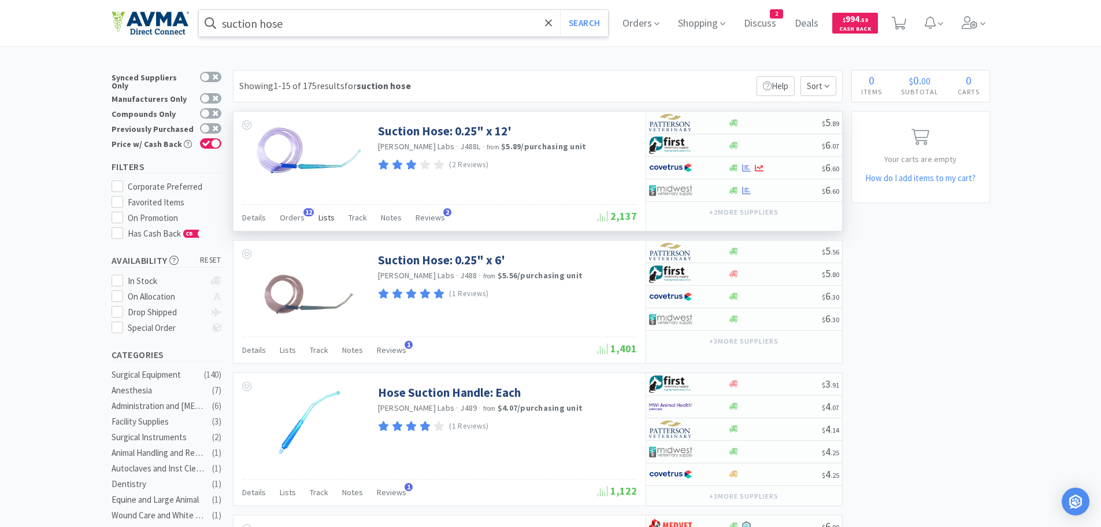
click at [321, 216] on span "Lists" at bounding box center [327, 217] width 16 height 10
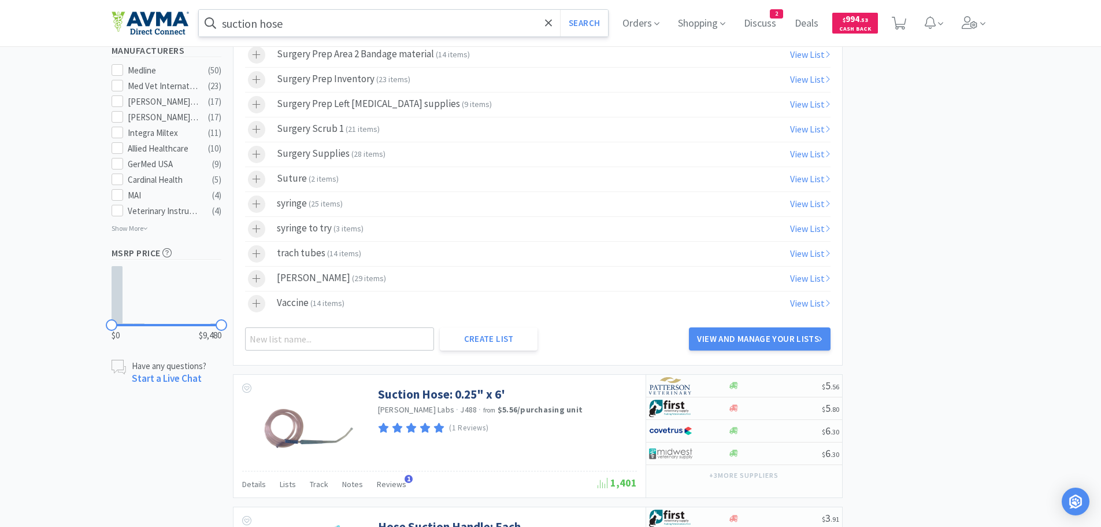
scroll to position [656, 0]
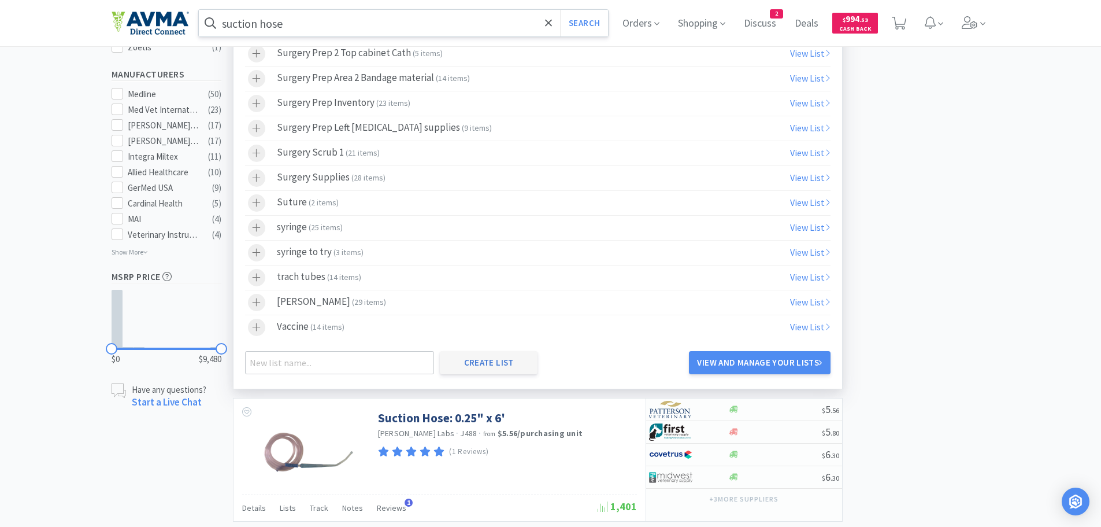
click at [487, 360] on button "Create List" at bounding box center [489, 362] width 98 height 23
click at [267, 362] on input "text" at bounding box center [340, 362] width 190 height 23
type input "Surgery Scrub 2 Top cabinet"
click at [491, 365] on button "Create List" at bounding box center [489, 362] width 98 height 23
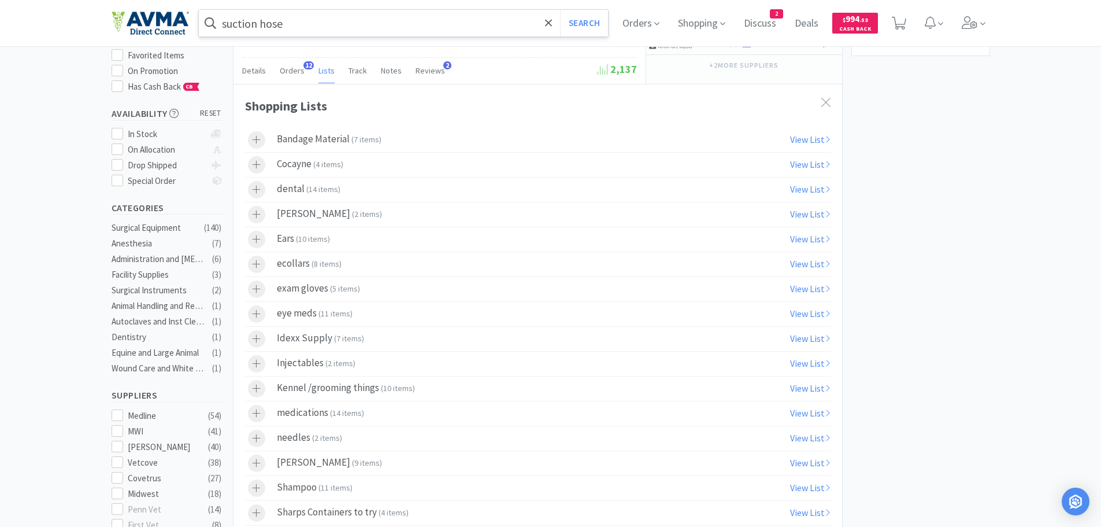
scroll to position [0, 0]
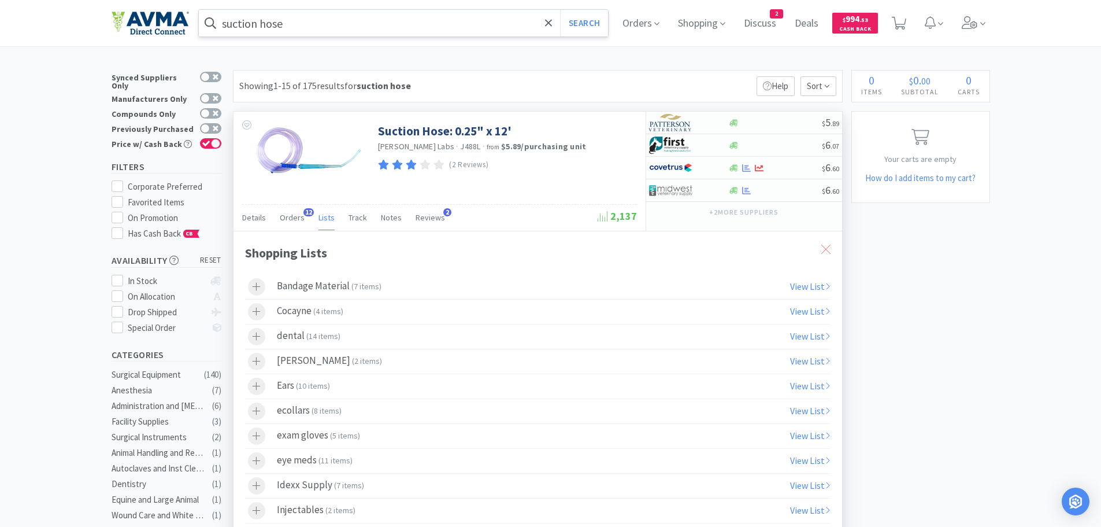
click at [827, 248] on icon at bounding box center [825, 249] width 9 height 9
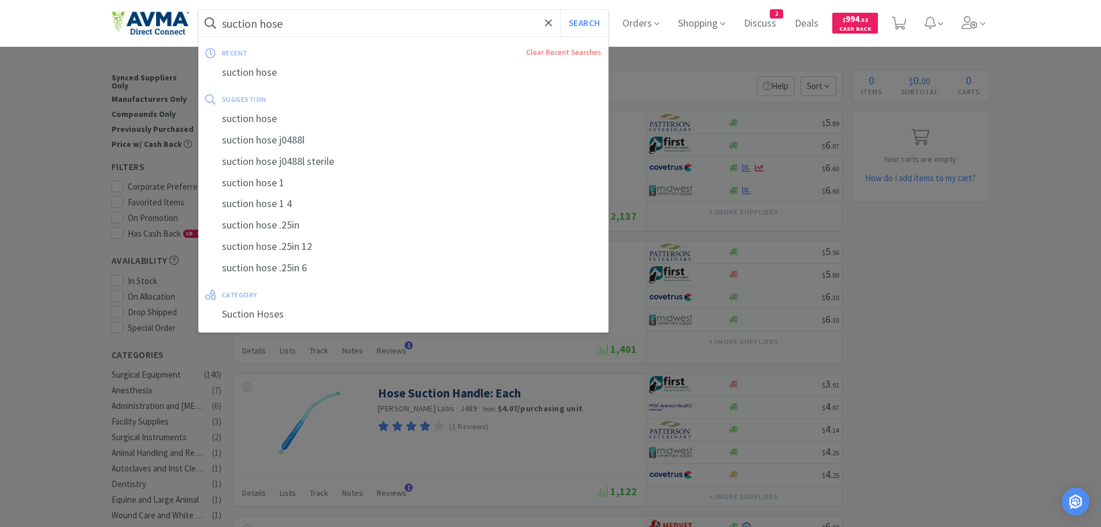
click at [306, 27] on input "suction hose" at bounding box center [404, 23] width 410 height 27
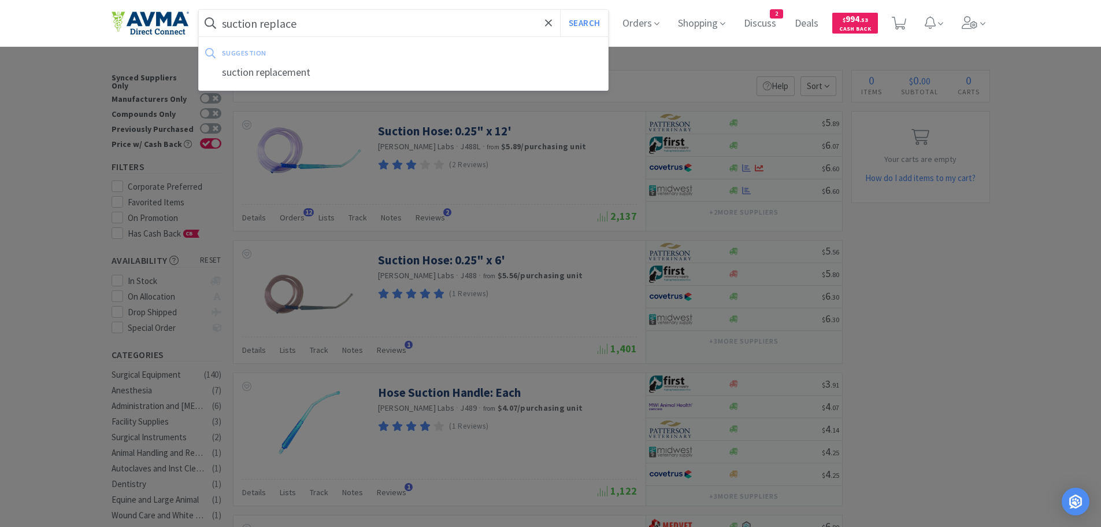
click at [297, 73] on div "suction replacement" at bounding box center [404, 72] width 410 height 21
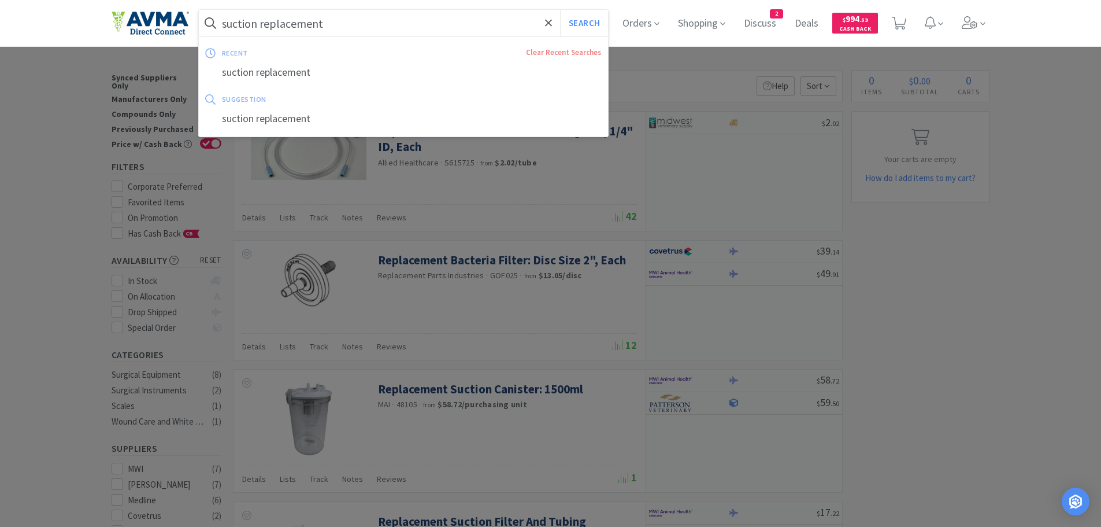
click at [328, 24] on input "suction replacement" at bounding box center [404, 23] width 410 height 27
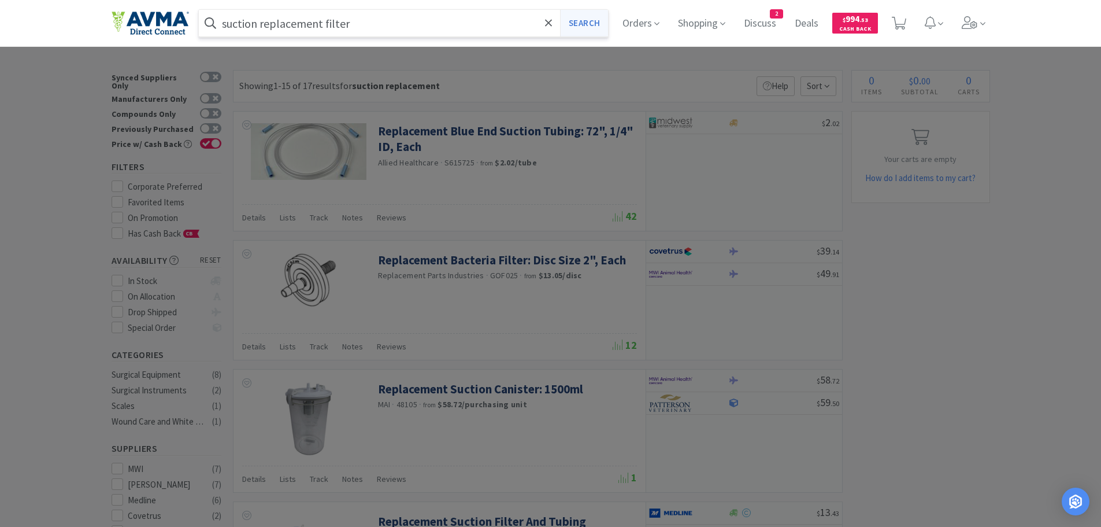
type input "suction replacement filter"
click at [583, 19] on button "Search" at bounding box center [584, 23] width 48 height 27
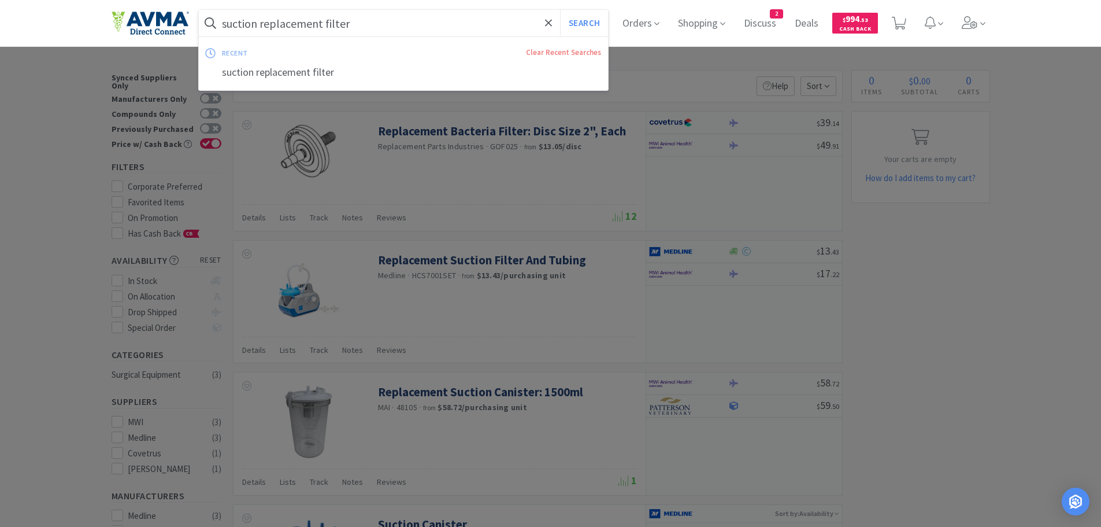
click at [391, 31] on input "suction replacement filter" at bounding box center [404, 23] width 410 height 27
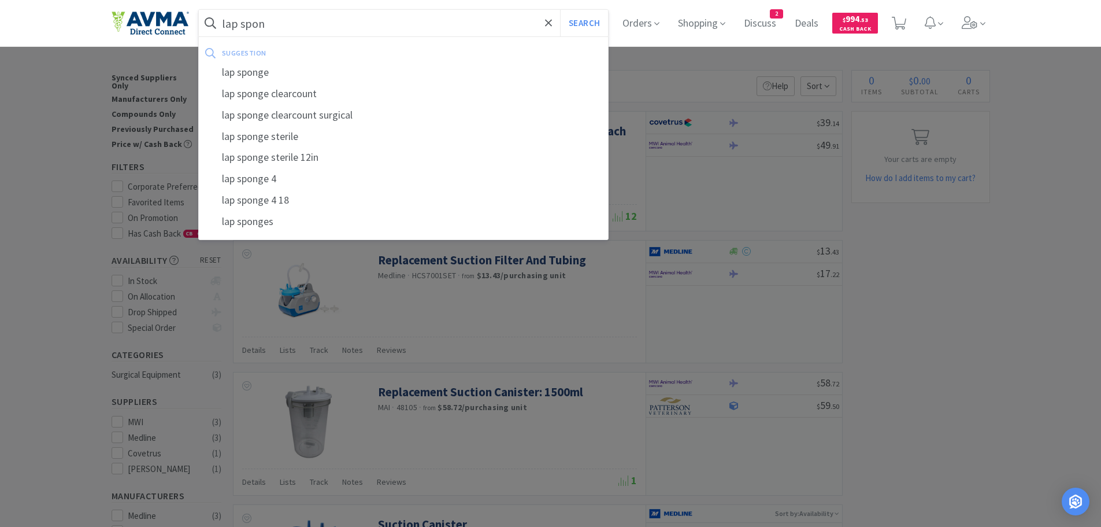
click at [268, 73] on div "lap sponge" at bounding box center [404, 72] width 410 height 21
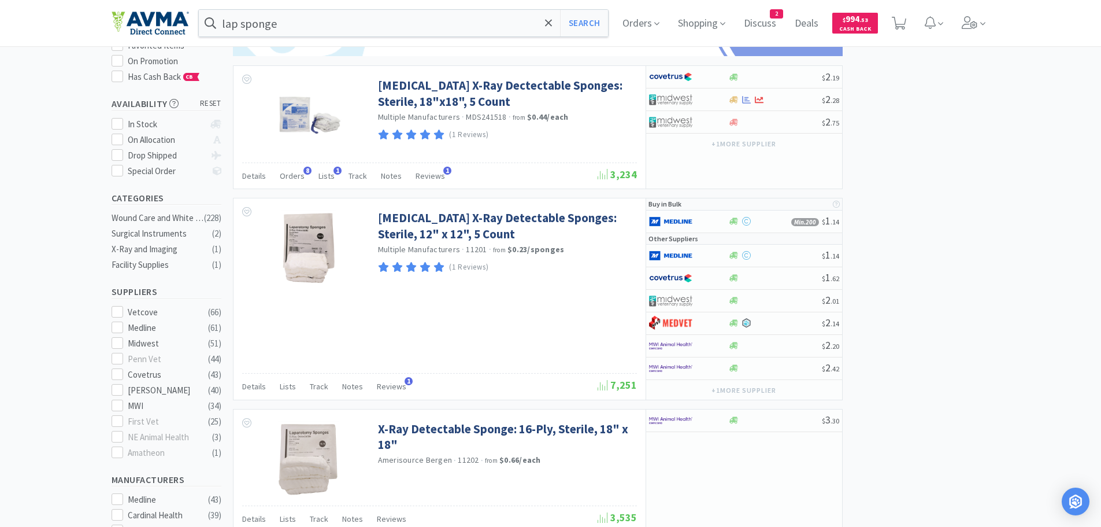
scroll to position [168, 0]
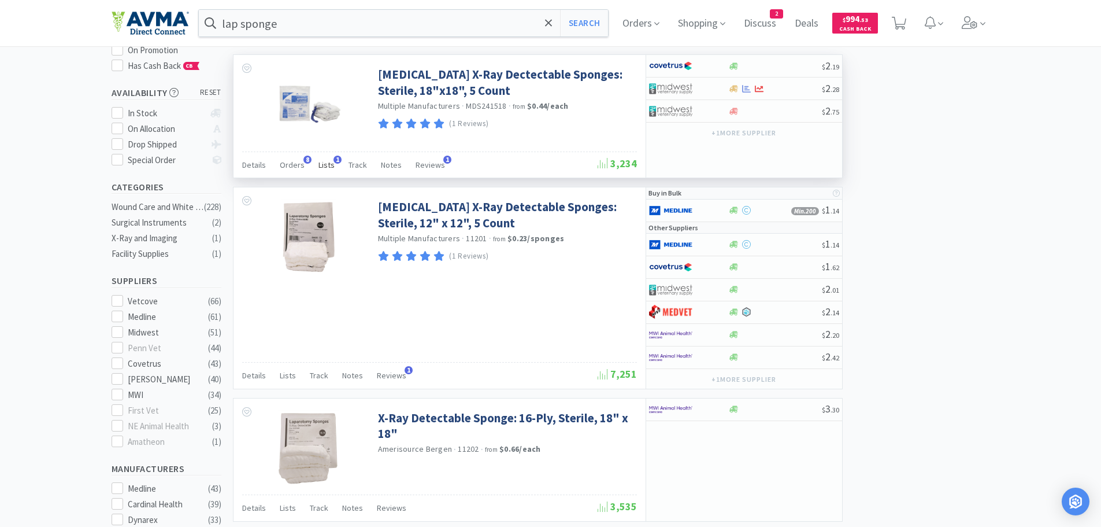
click at [327, 164] on span "Lists" at bounding box center [327, 165] width 16 height 10
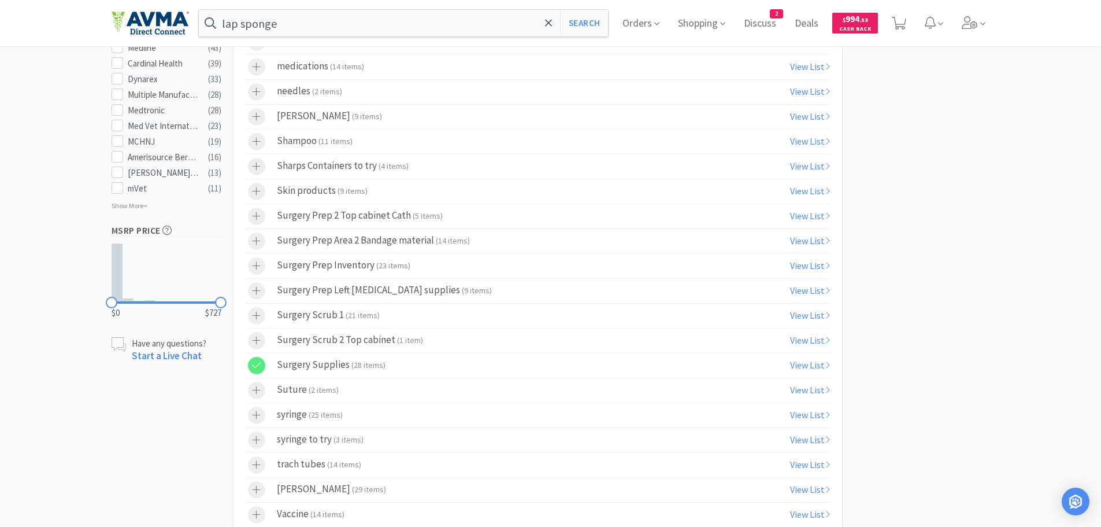
scroll to position [701, 0]
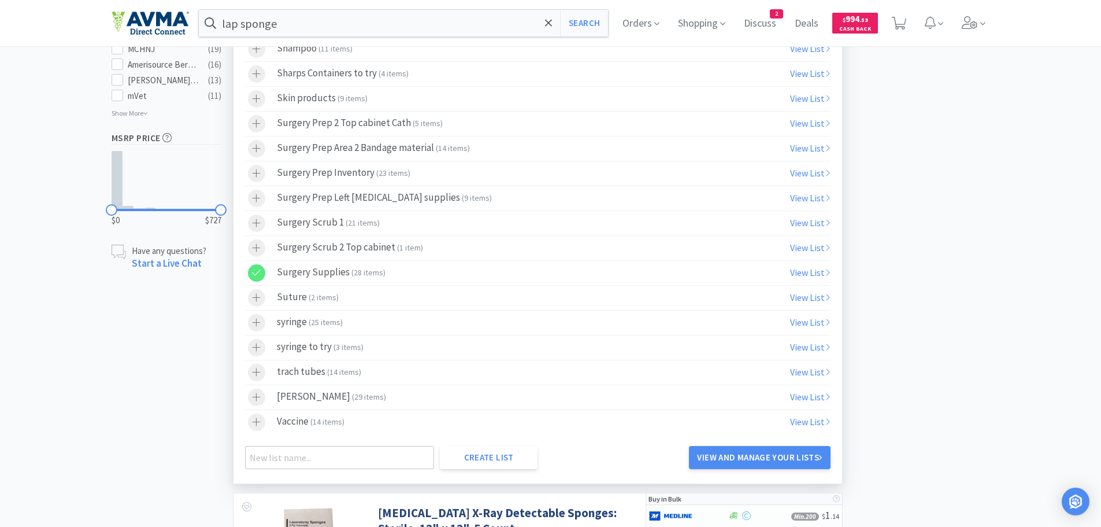
click at [260, 271] on icon at bounding box center [256, 273] width 9 height 10
click at [257, 246] on icon at bounding box center [257, 247] width 8 height 8
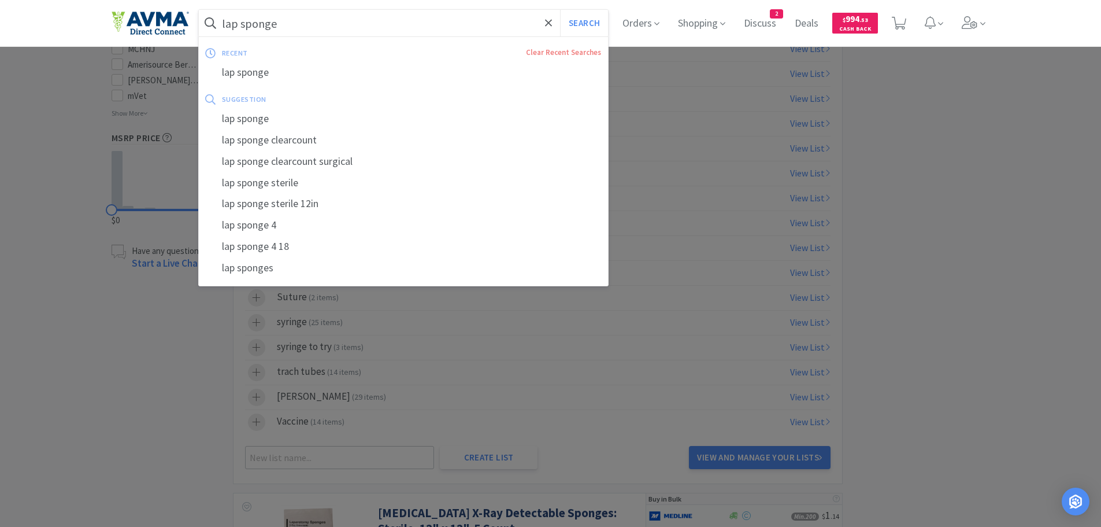
click at [340, 29] on input "lap sponge" at bounding box center [404, 23] width 410 height 27
click at [1011, 168] on div at bounding box center [550, 263] width 1101 height 527
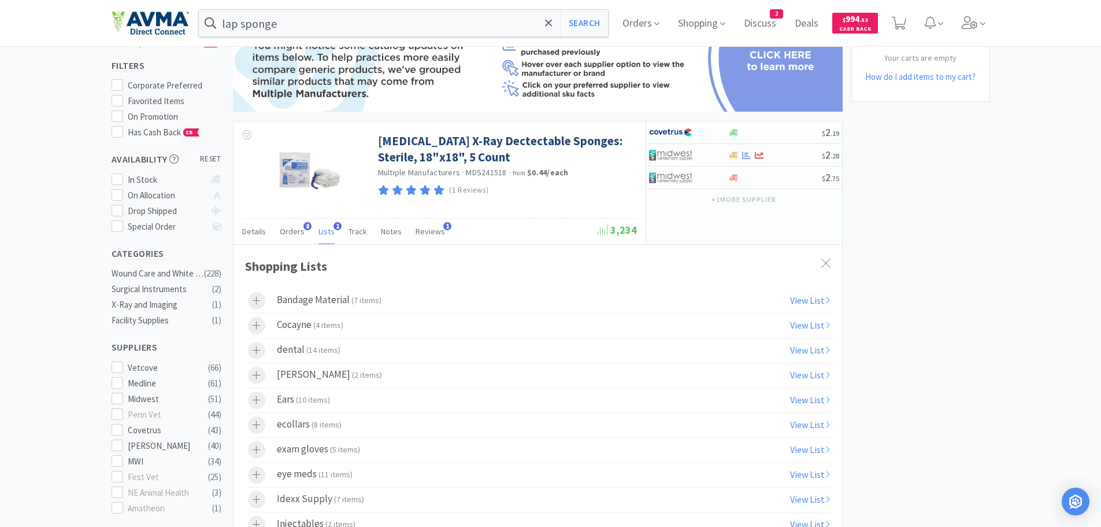
scroll to position [79, 0]
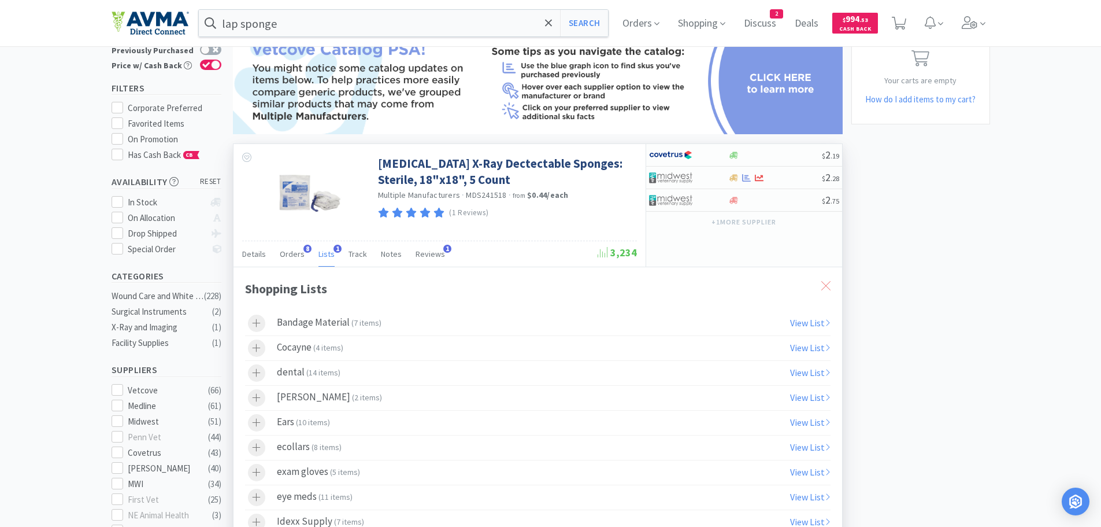
click at [824, 288] on icon at bounding box center [825, 285] width 9 height 9
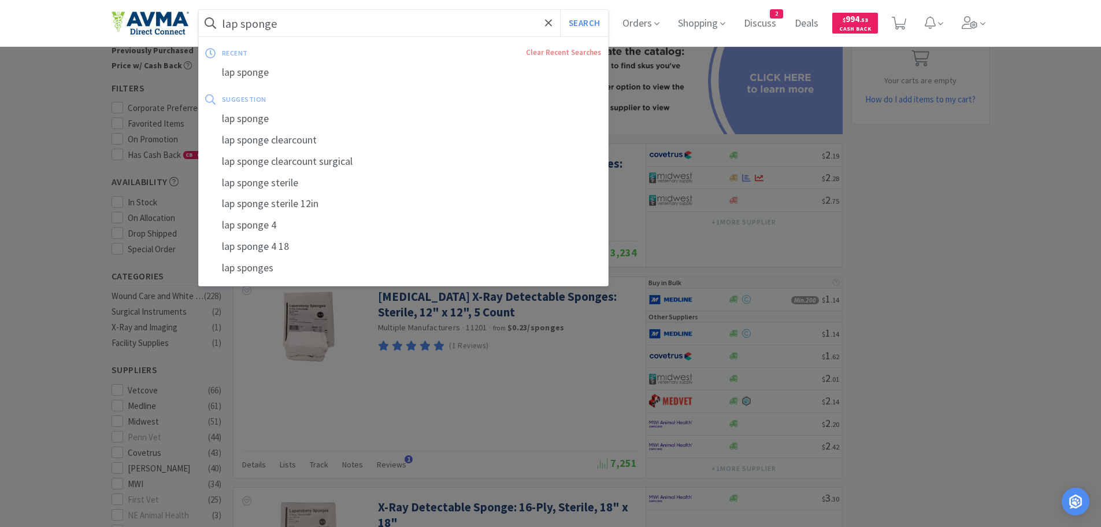
click at [353, 23] on input "lap sponge" at bounding box center [404, 23] width 410 height 27
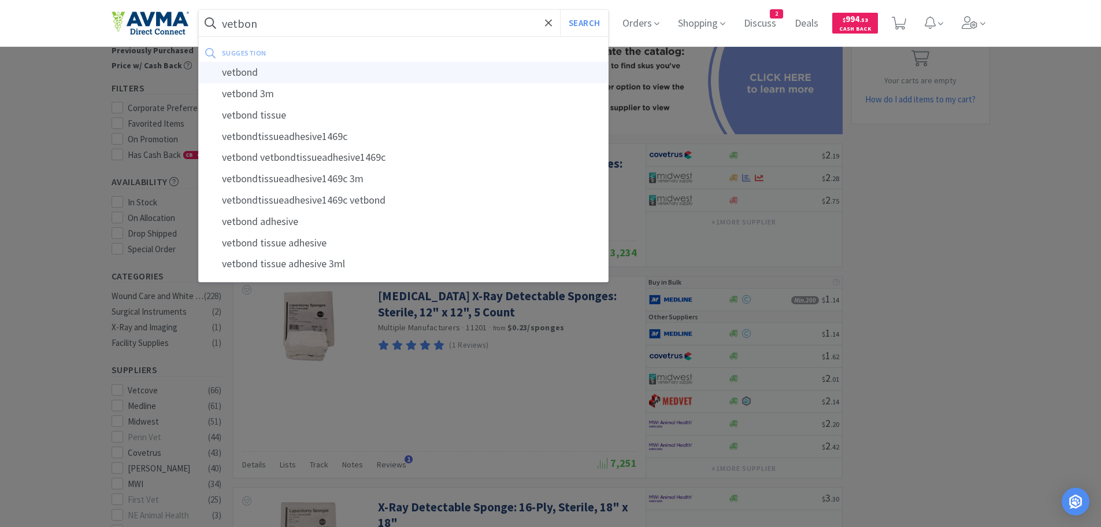
click at [279, 68] on div "vetbond" at bounding box center [404, 72] width 410 height 21
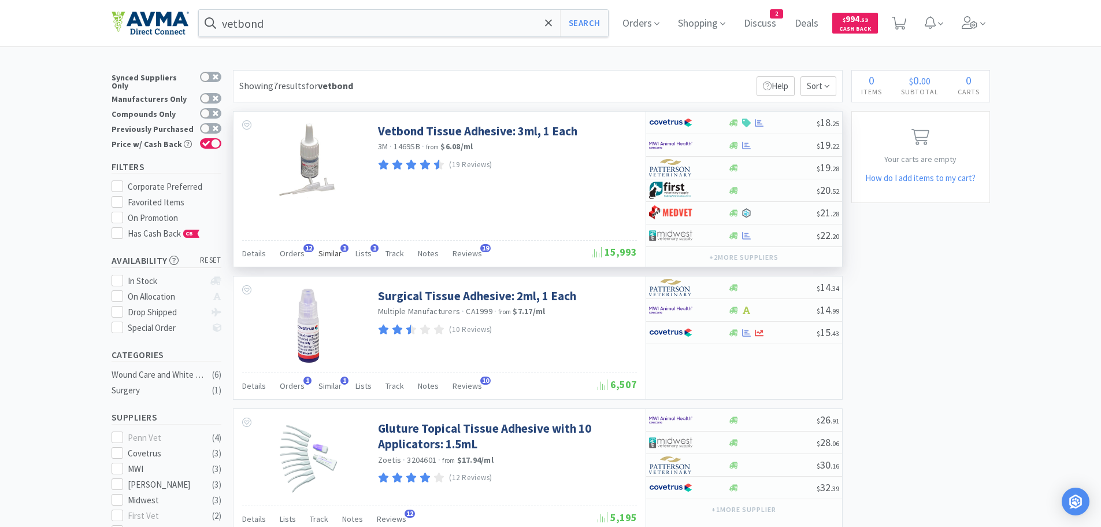
click at [331, 254] on span "Similar" at bounding box center [330, 253] width 23 height 10
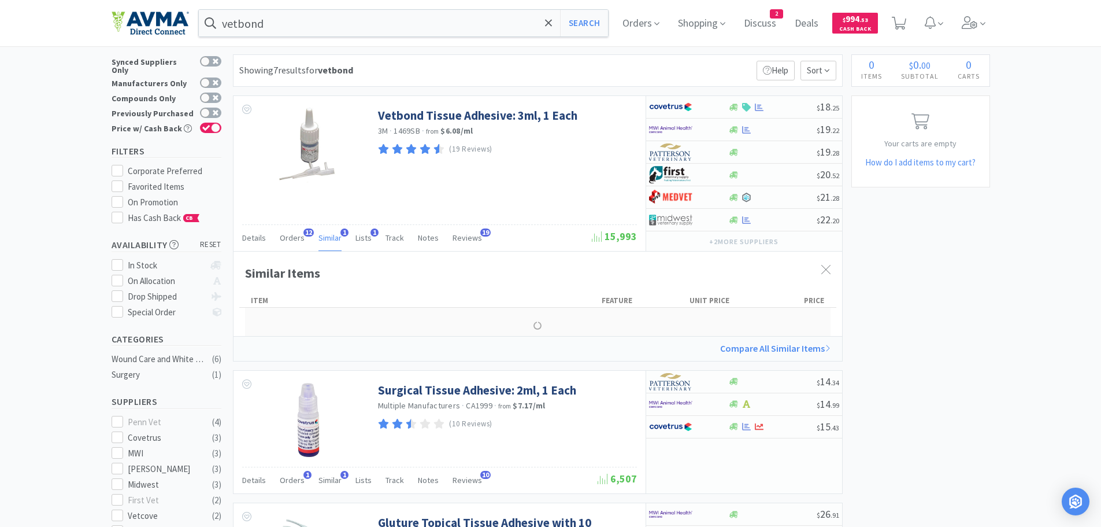
scroll to position [13, 0]
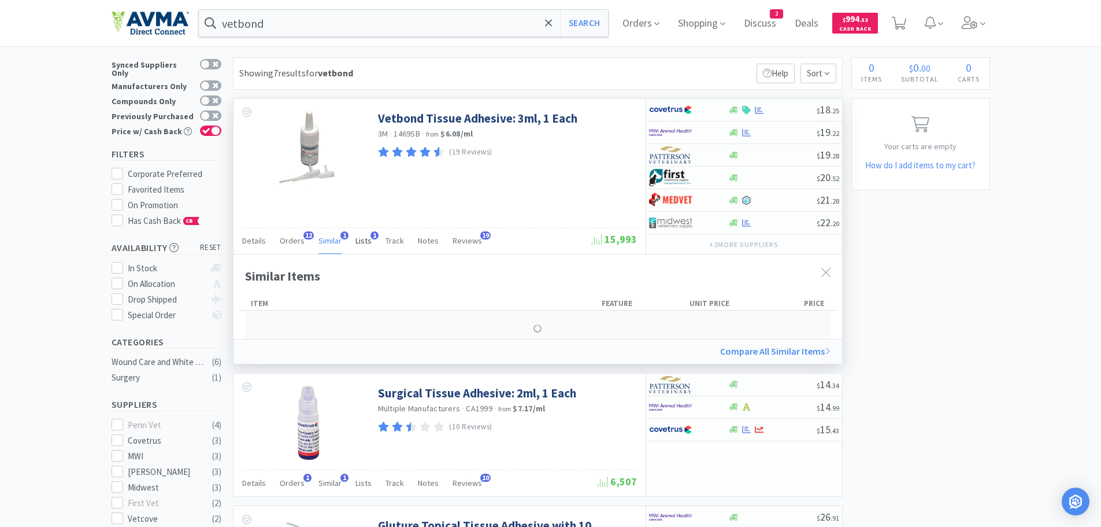
click at [362, 238] on span "Lists" at bounding box center [364, 240] width 16 height 10
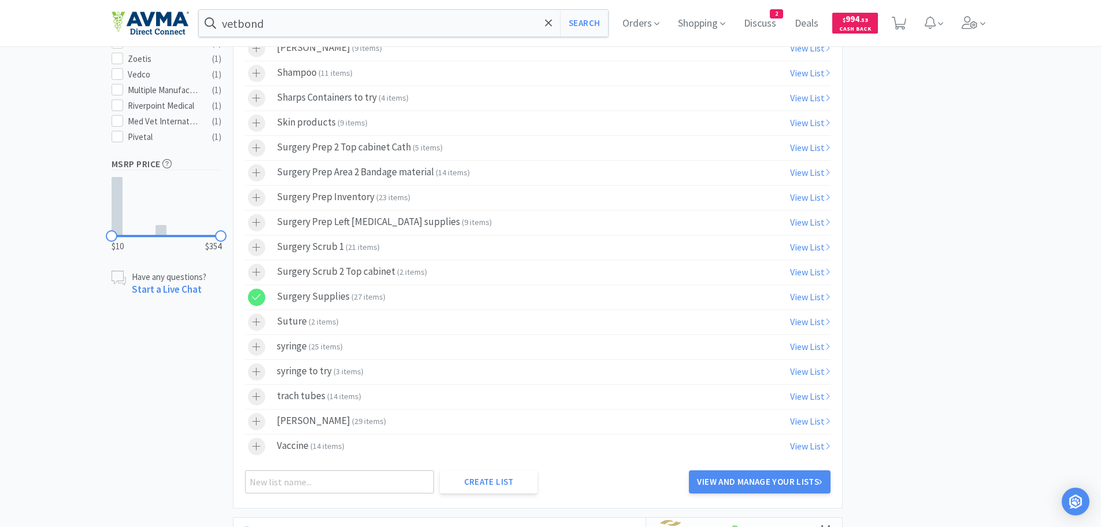
scroll to position [599, 0]
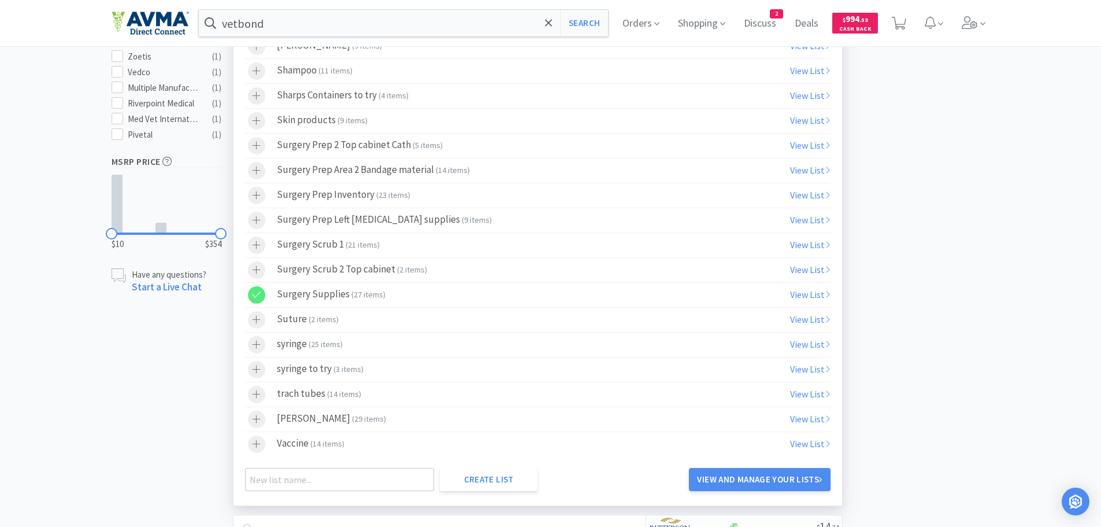
click at [262, 267] on div at bounding box center [256, 269] width 17 height 17
click at [256, 268] on icon at bounding box center [257, 270] width 8 height 8
click at [260, 295] on icon at bounding box center [256, 295] width 9 height 10
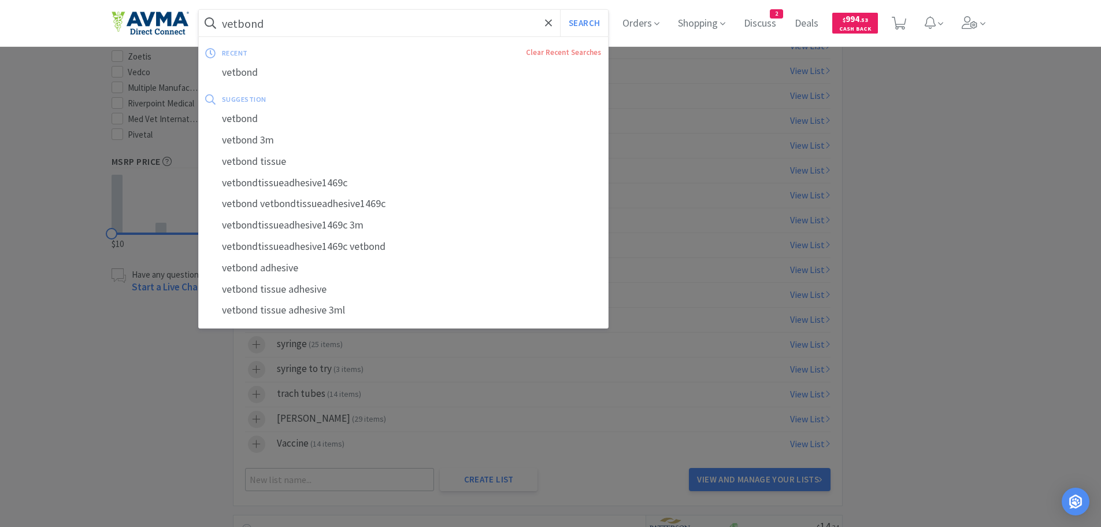
click at [317, 25] on input "vetbond" at bounding box center [404, 23] width 410 height 27
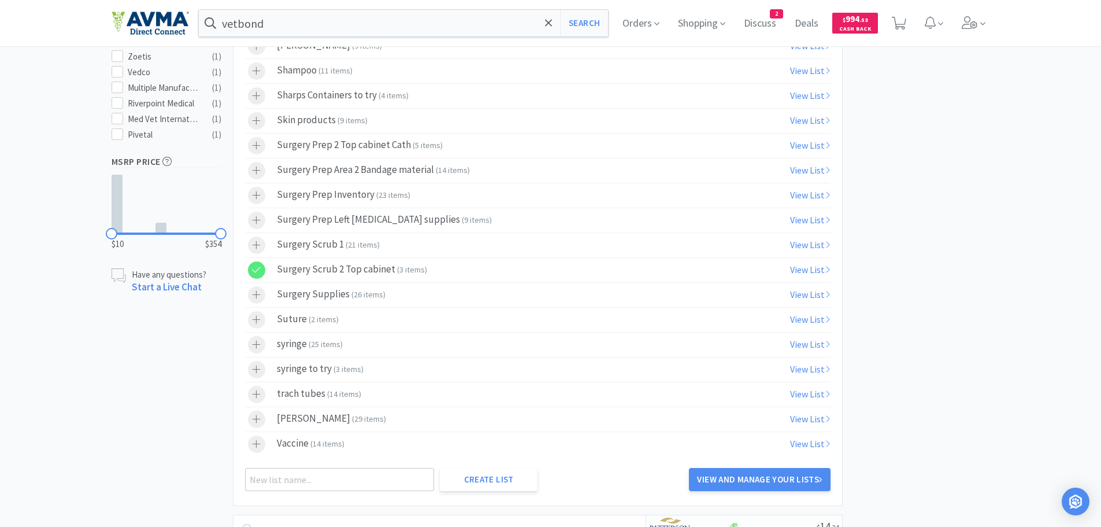
drag, startPoint x: 1023, startPoint y: 145, endPoint x: 1037, endPoint y: 140, distance: 15.2
click at [1020, 145] on div at bounding box center [550, 263] width 1101 height 527
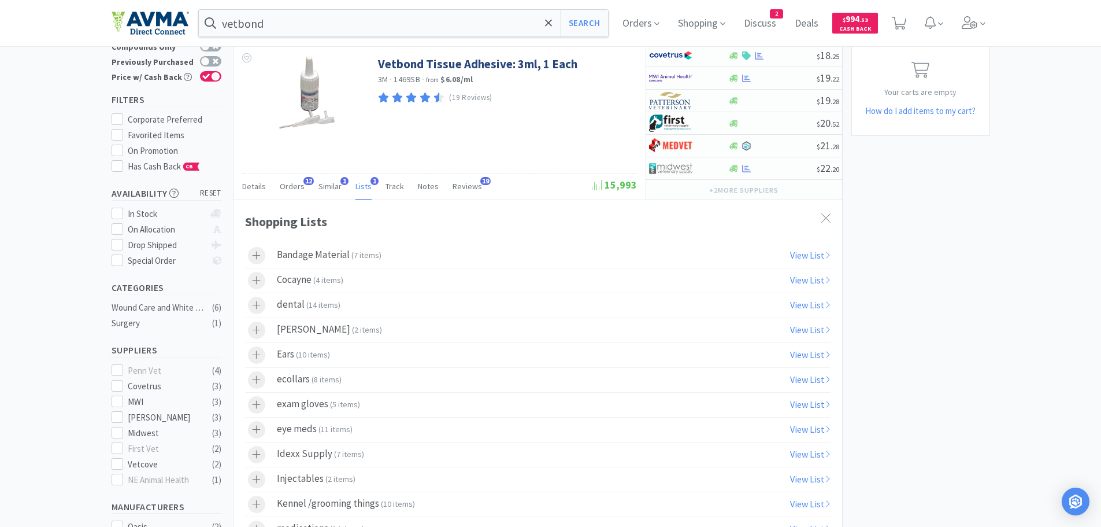
scroll to position [0, 0]
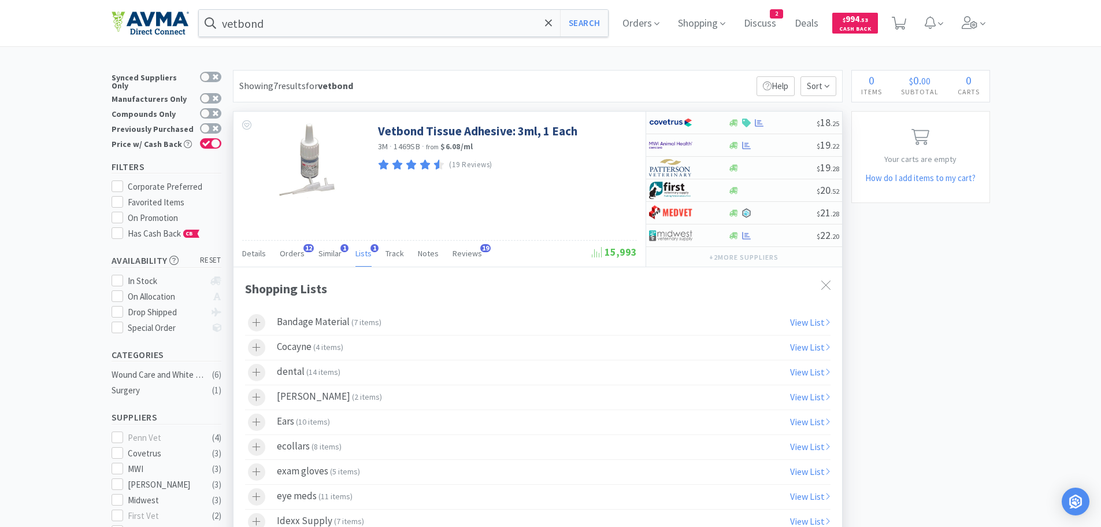
drag, startPoint x: 824, startPoint y: 287, endPoint x: 642, endPoint y: 194, distance: 204.5
click at [821, 283] on icon at bounding box center [825, 284] width 9 height 9
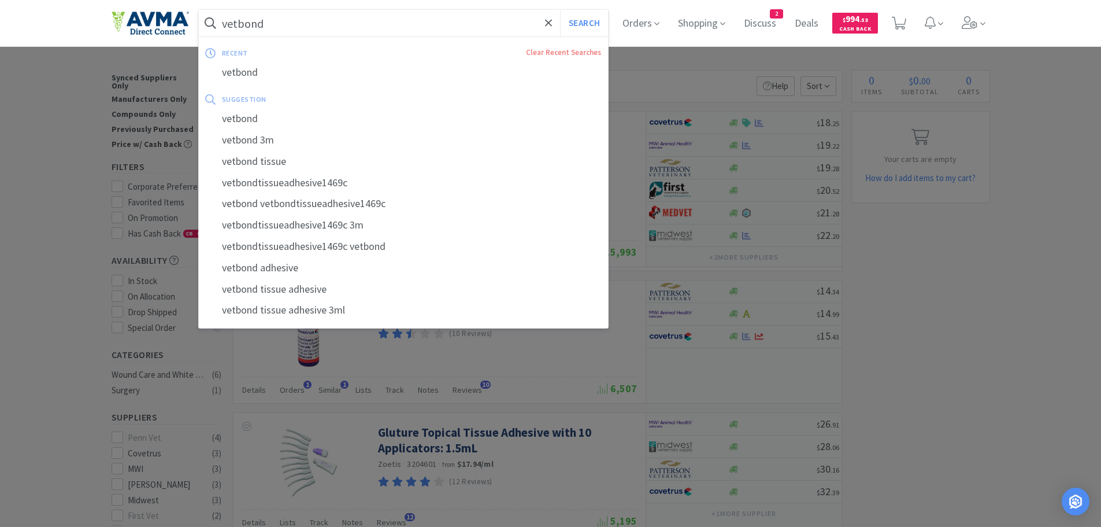
click at [308, 28] on input "vetbond" at bounding box center [404, 23] width 410 height 27
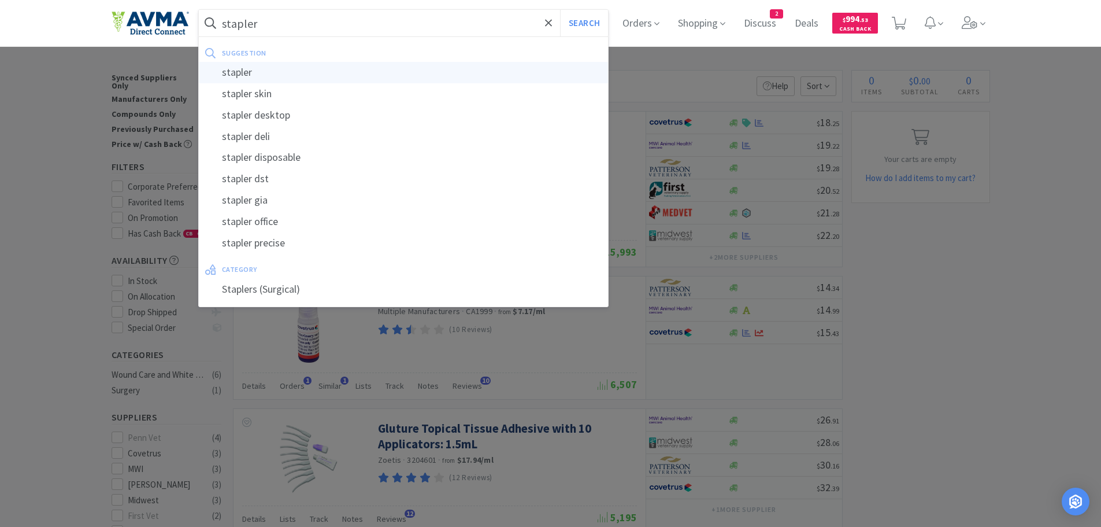
click at [246, 74] on div "stapler" at bounding box center [404, 72] width 410 height 21
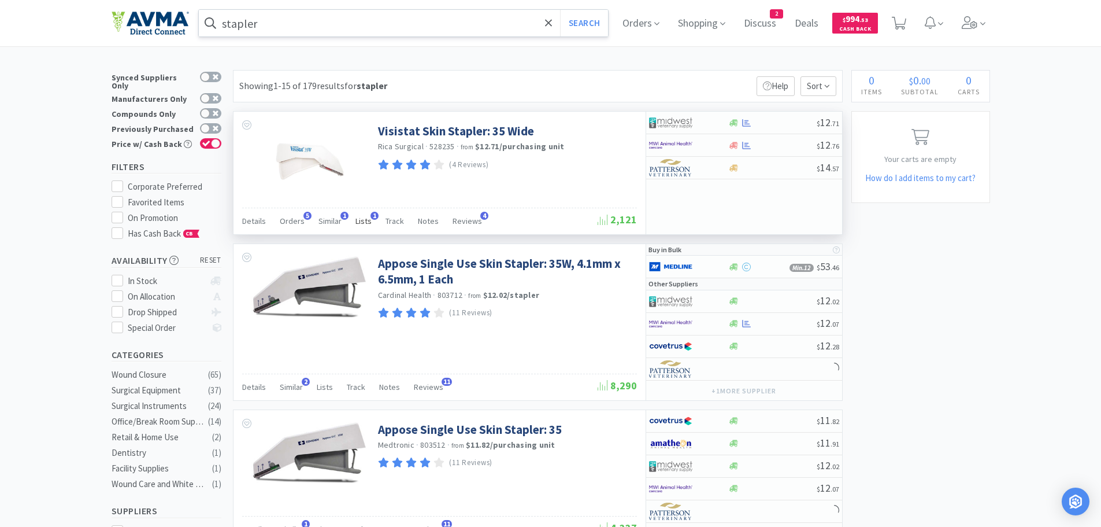
click at [362, 219] on span "Lists" at bounding box center [364, 221] width 16 height 10
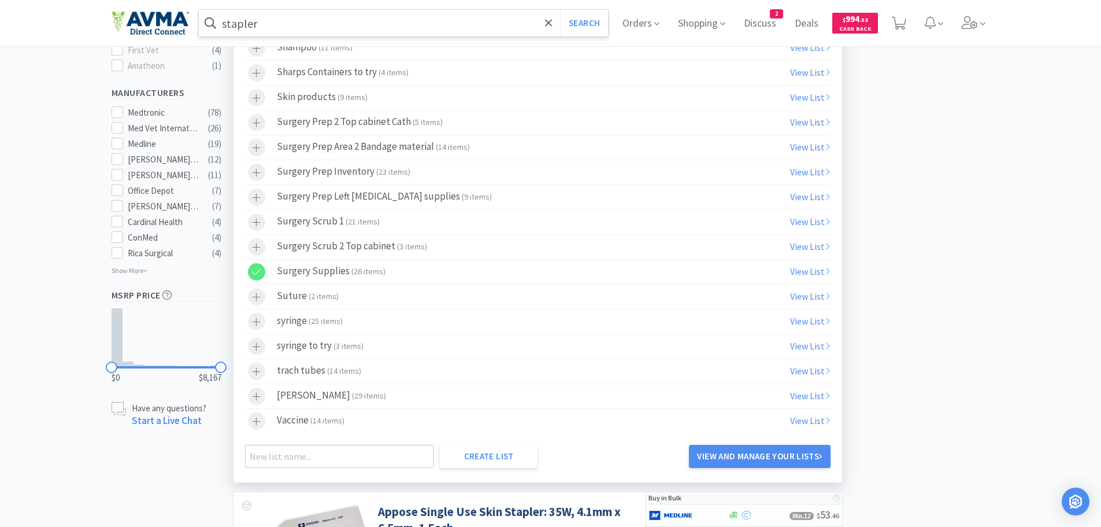
scroll to position [594, 0]
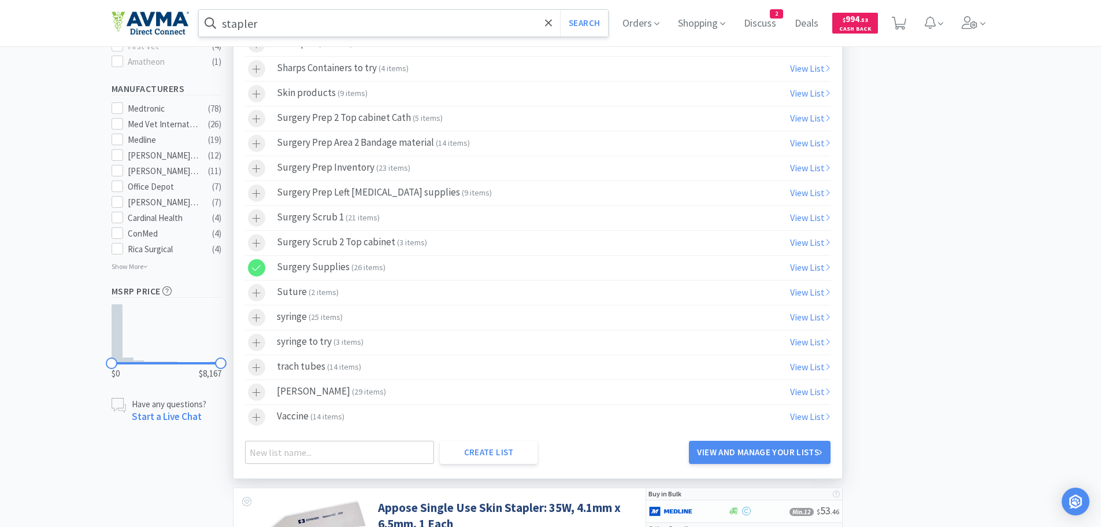
click at [259, 268] on icon at bounding box center [256, 268] width 9 height 10
click at [257, 239] on icon at bounding box center [256, 243] width 9 height 10
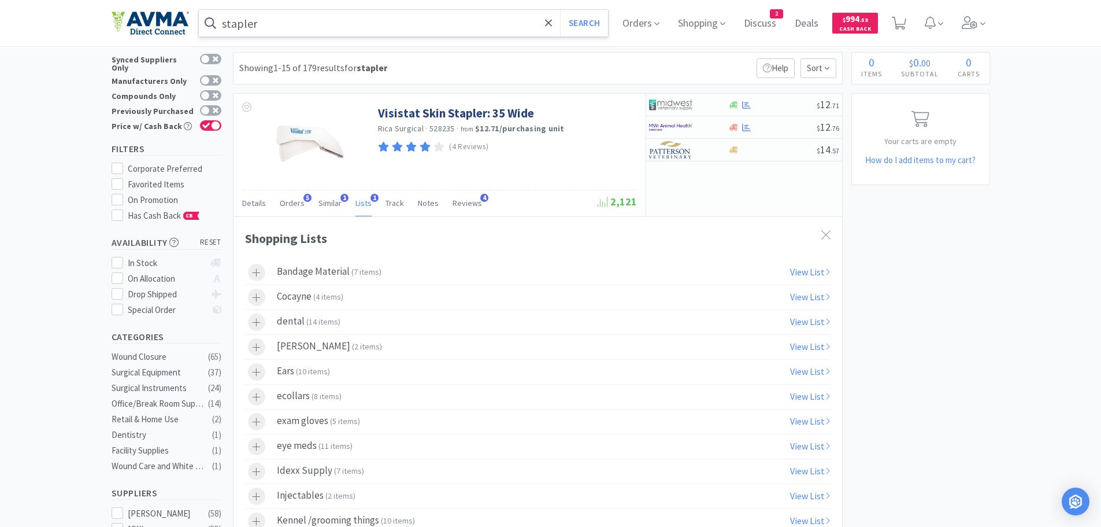
scroll to position [0, 0]
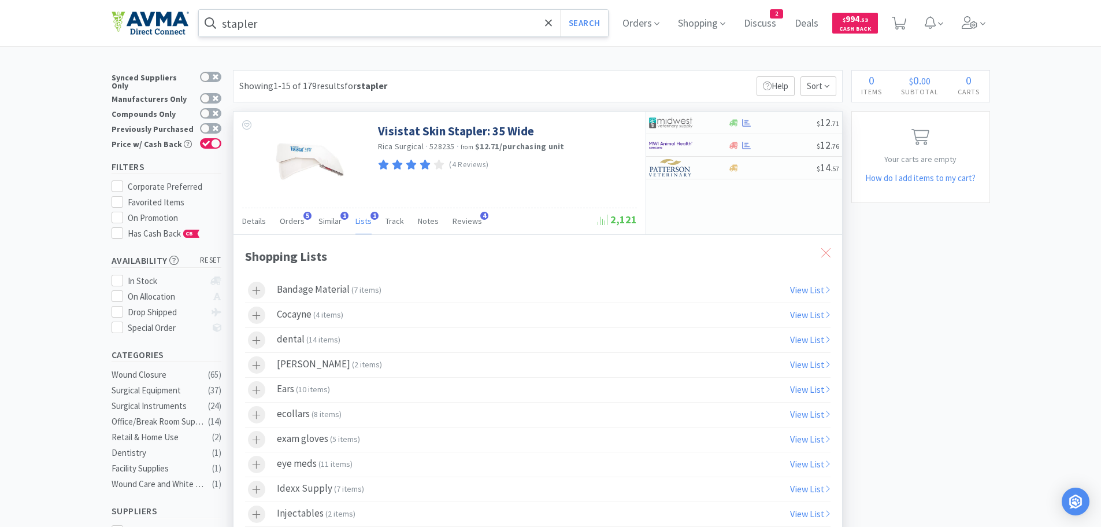
click at [826, 250] on icon at bounding box center [825, 252] width 9 height 9
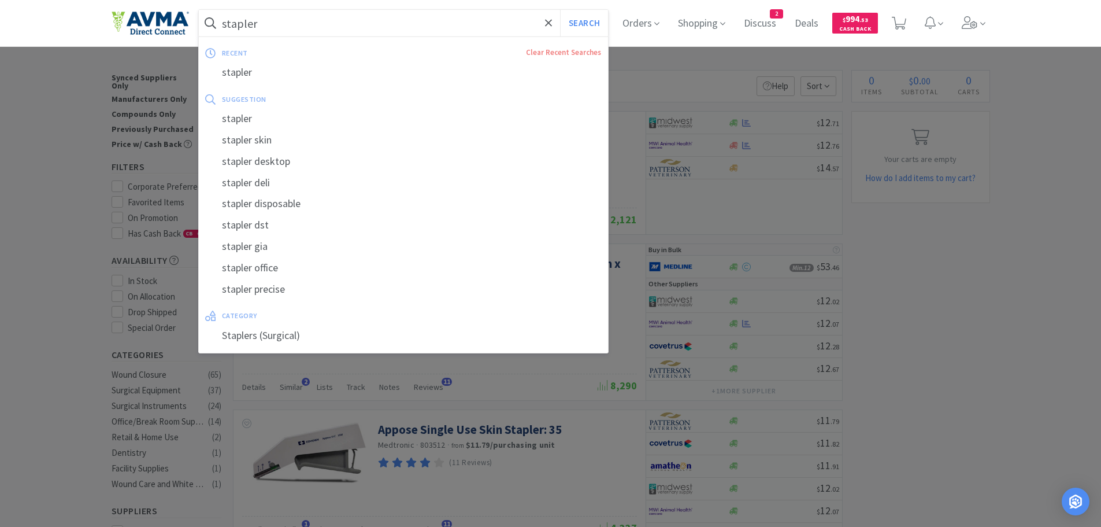
click at [280, 25] on input "stapler" at bounding box center [404, 23] width 410 height 27
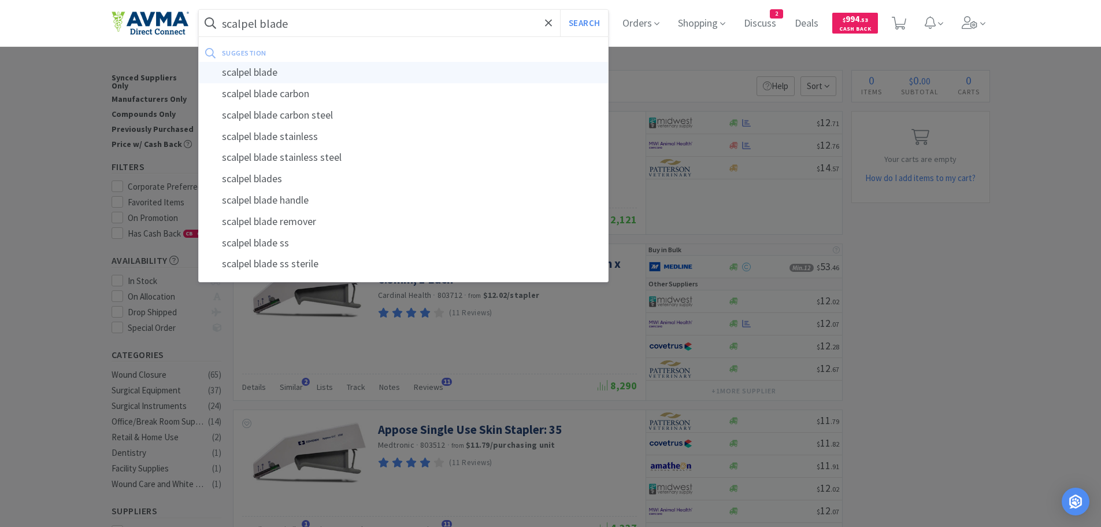
click at [271, 70] on div "scalpel blade" at bounding box center [404, 72] width 410 height 21
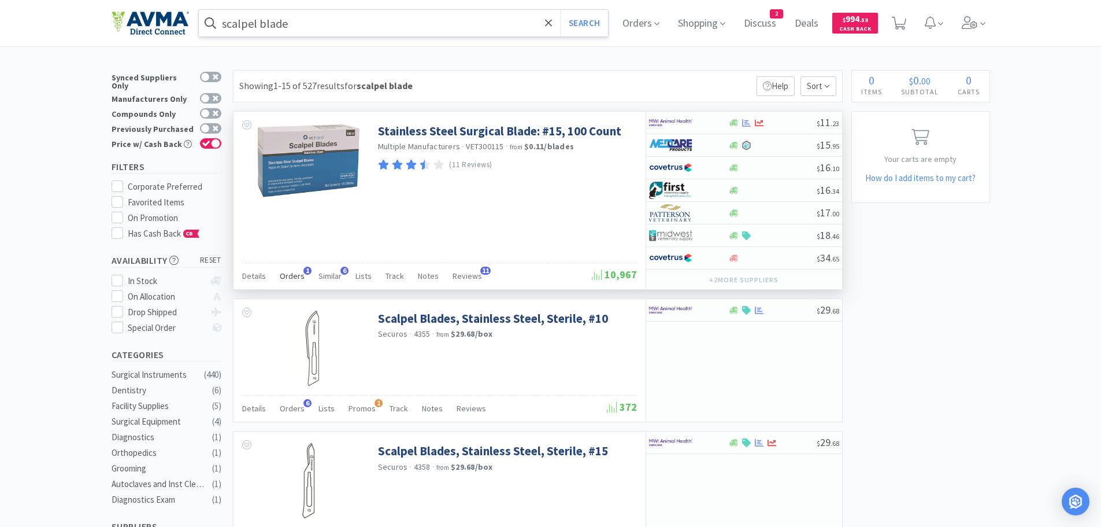
click at [294, 276] on span "Orders" at bounding box center [292, 276] width 25 height 10
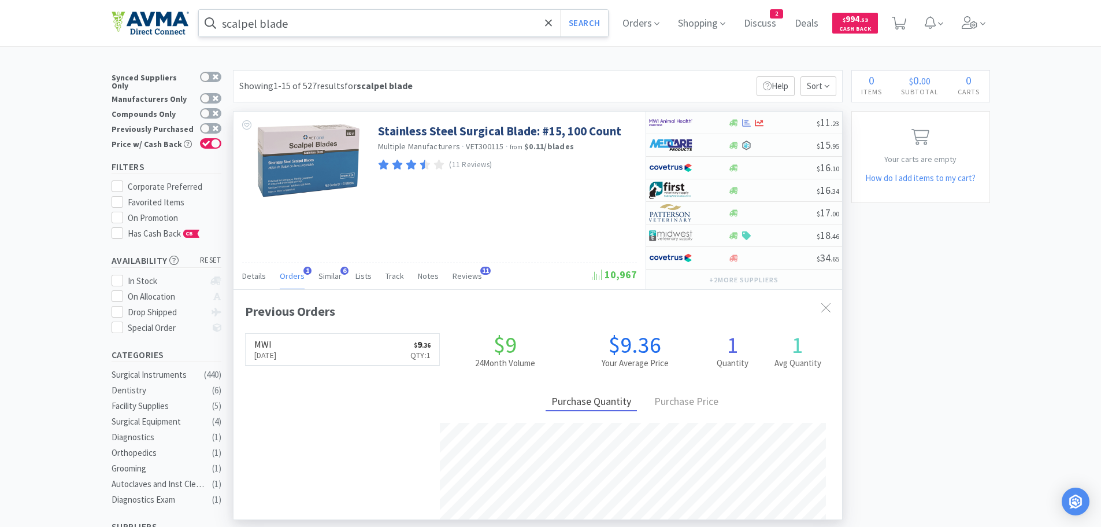
scroll to position [299, 609]
click at [492, 194] on div "Stainless Steel Surgical Blade: #15, 100 Count Multiple Manufacturers · VET3001…" at bounding box center [440, 160] width 412 height 96
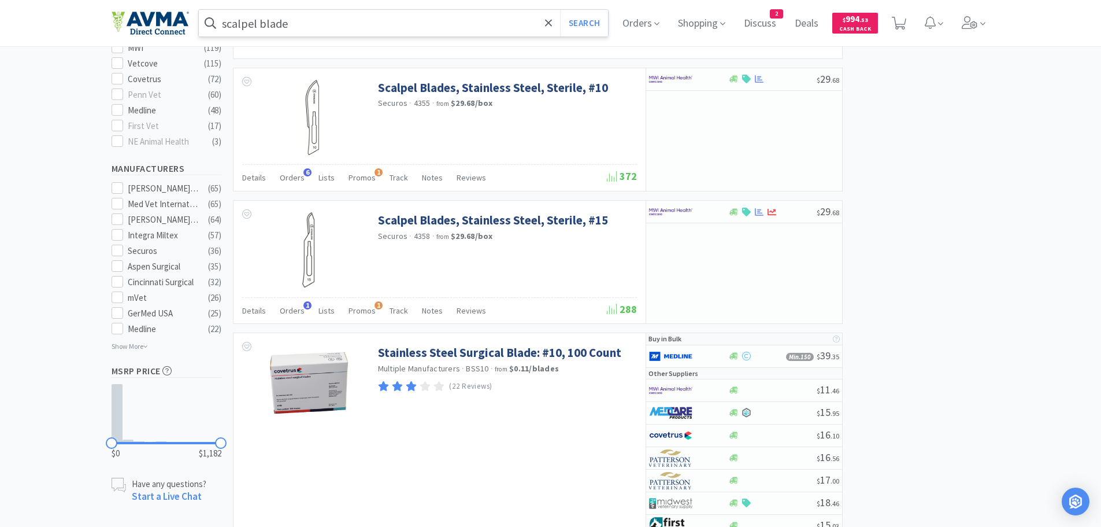
scroll to position [546, 0]
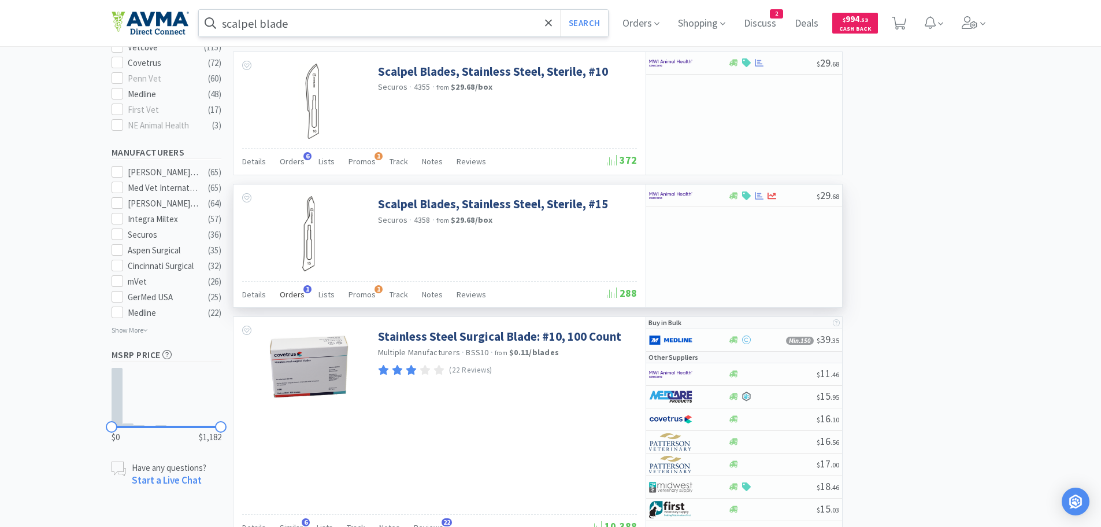
click at [291, 294] on span "Orders" at bounding box center [292, 294] width 25 height 10
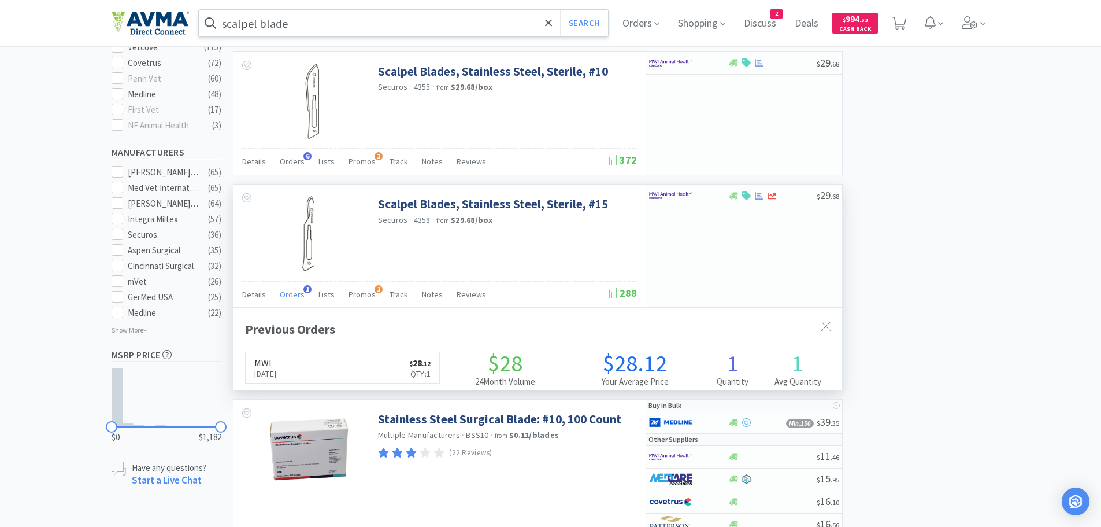
scroll to position [299, 609]
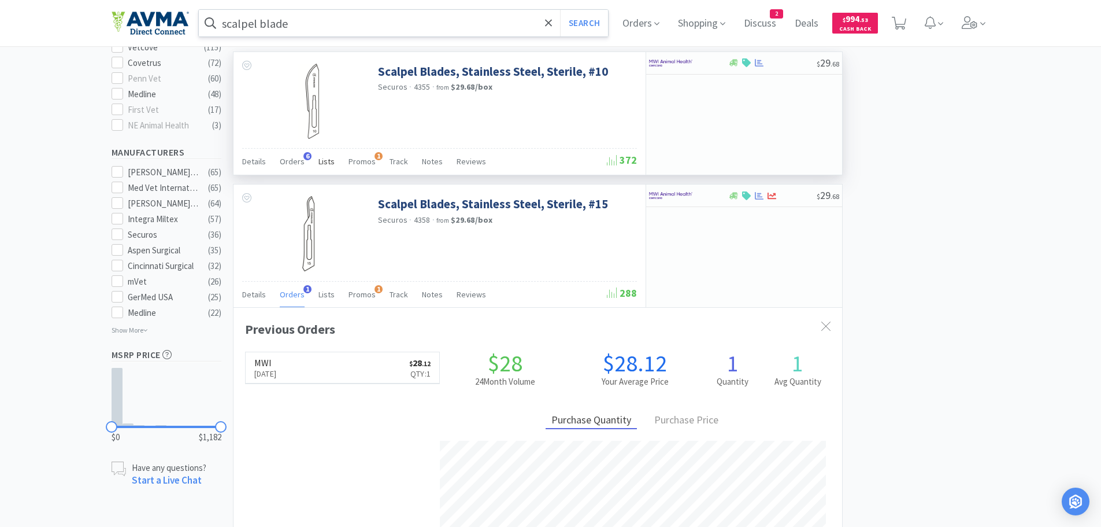
click at [323, 160] on span "Lists" at bounding box center [327, 161] width 16 height 10
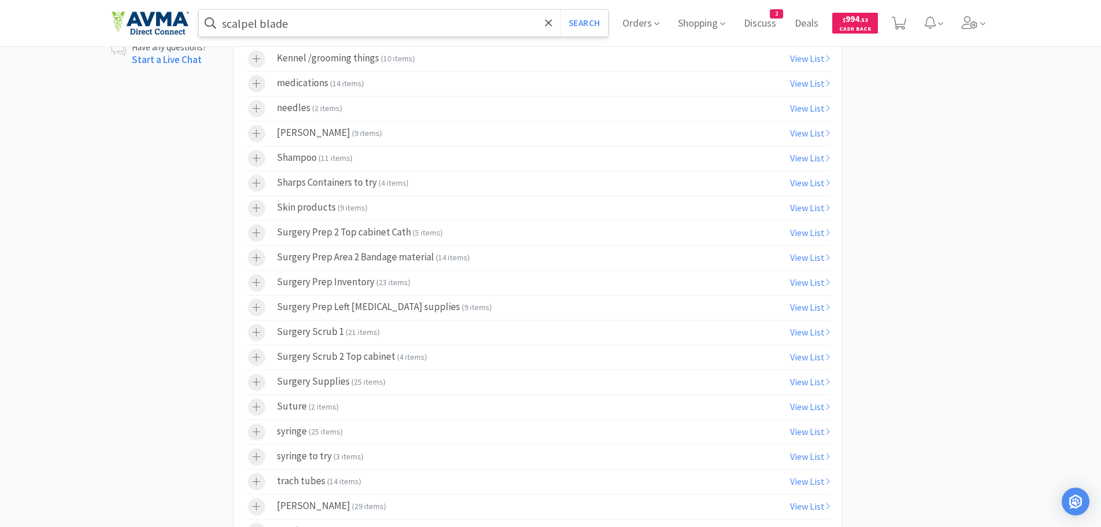
scroll to position [1070, 0]
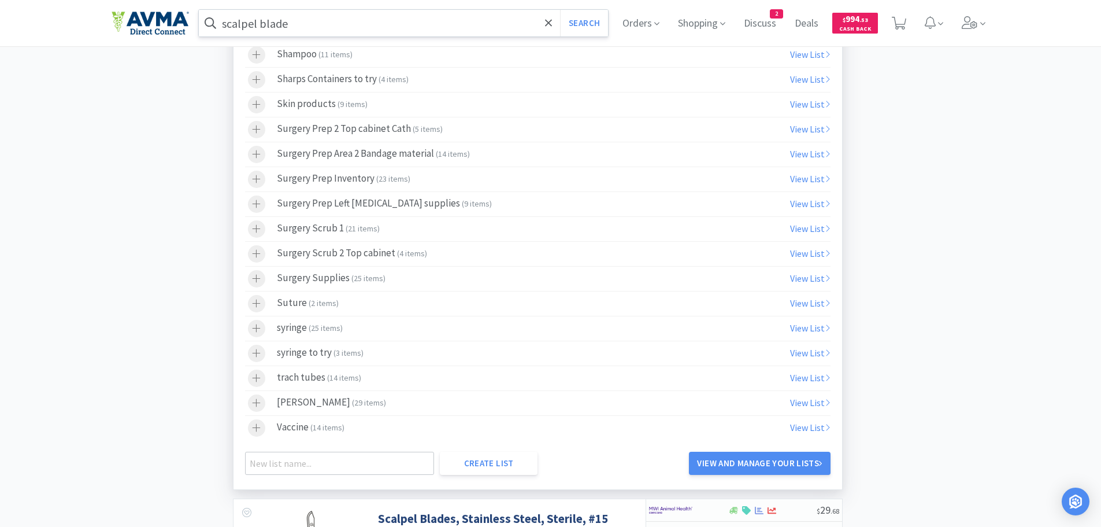
click at [356, 252] on div "Surgery Scrub 2 Top cabinet ( 4 items )" at bounding box center [352, 253] width 150 height 17
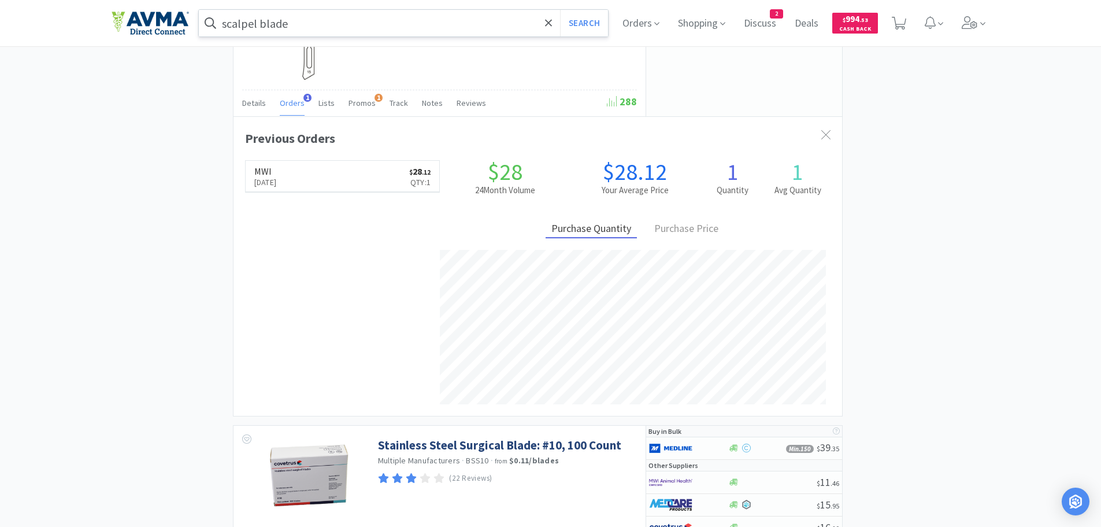
scroll to position [1553, 0]
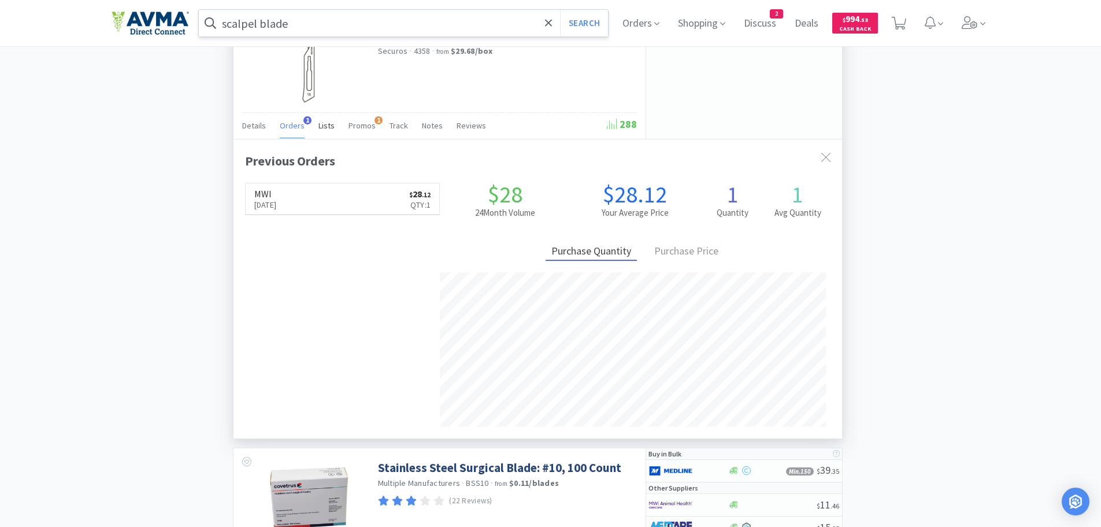
click at [321, 126] on span "Lists" at bounding box center [327, 125] width 16 height 10
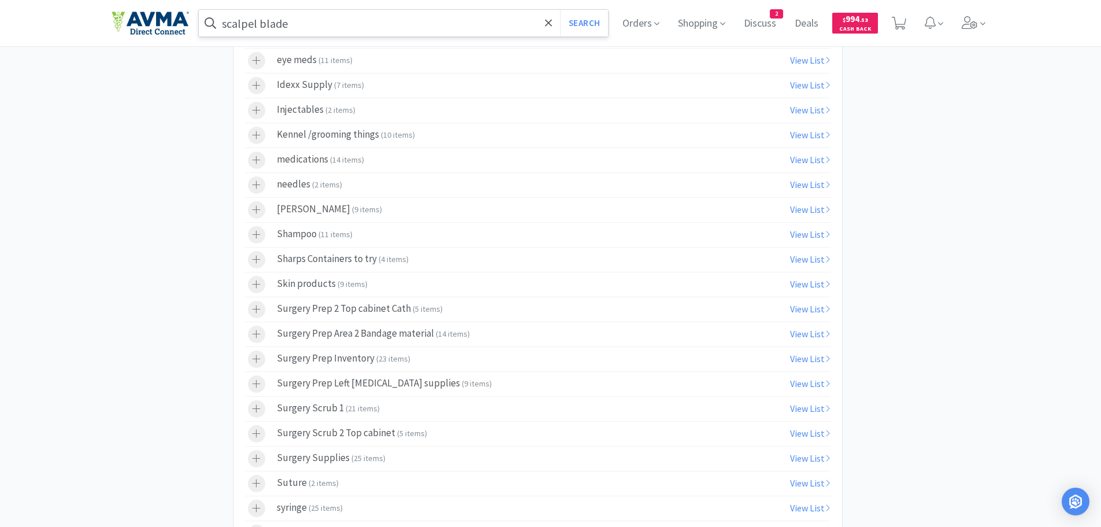
scroll to position [1928, 0]
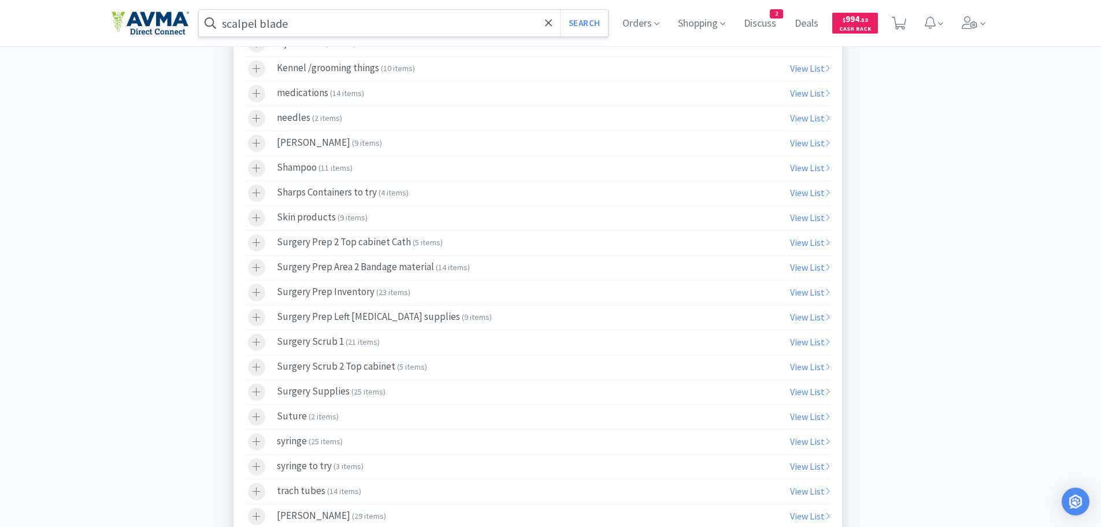
click at [382, 240] on div "Surgery Prep 2 Top cabinet Cath ( 5 items )" at bounding box center [360, 242] width 166 height 17
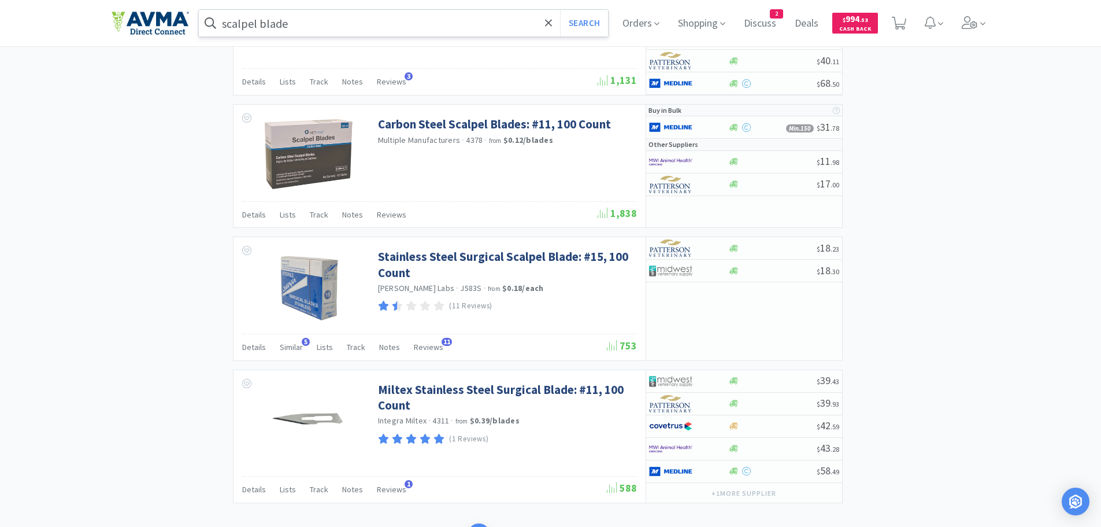
scroll to position [3962, 0]
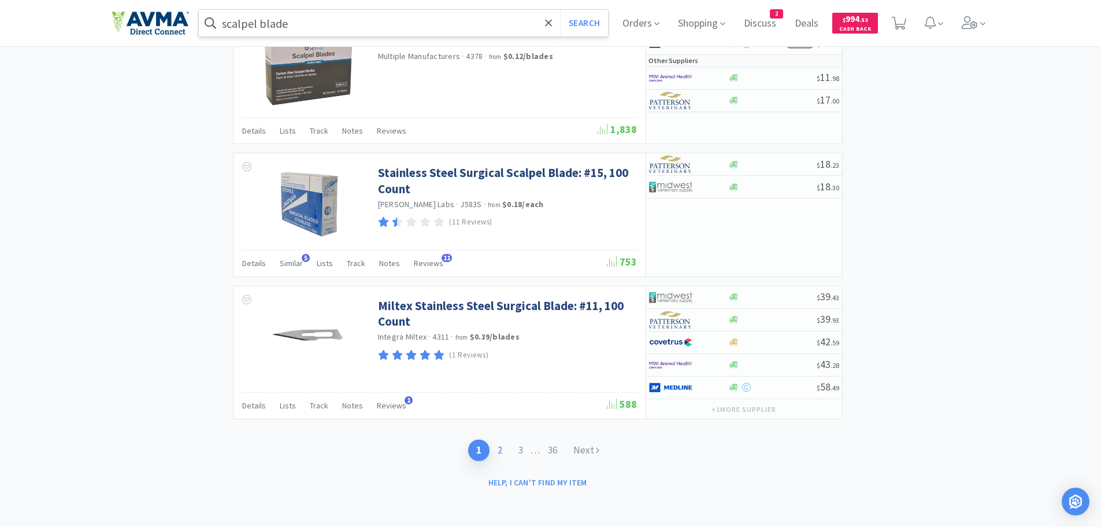
click at [497, 451] on link "2" at bounding box center [500, 449] width 21 height 21
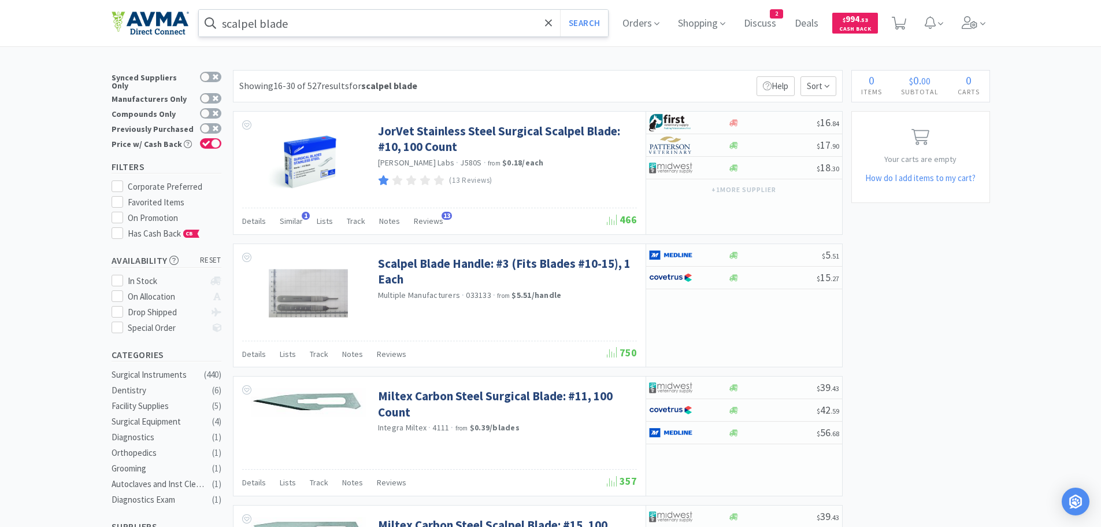
click at [300, 25] on input "scalpel blade" at bounding box center [404, 23] width 410 height 27
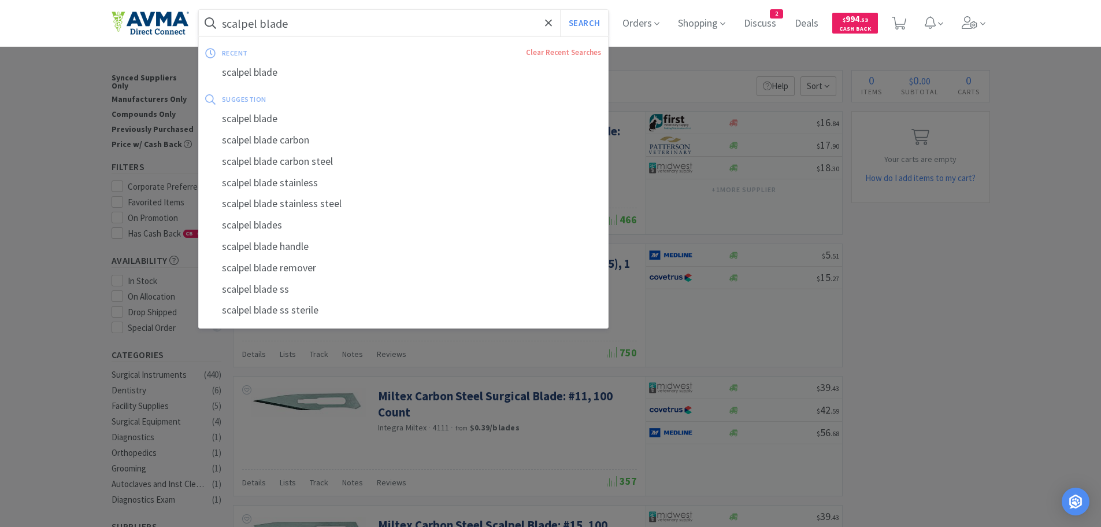
click at [293, 25] on input "scalpel blade" at bounding box center [404, 23] width 410 height 27
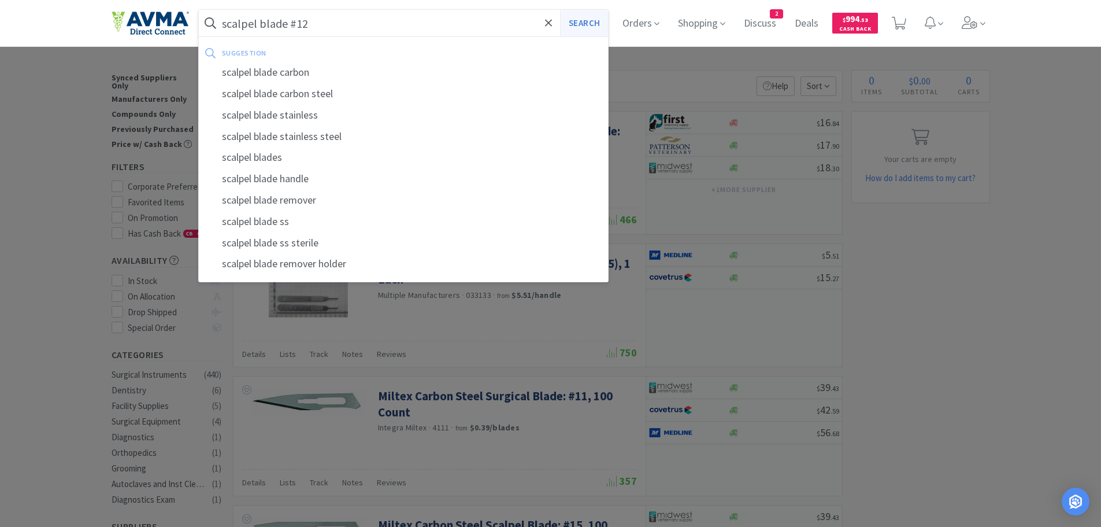
click at [578, 29] on button "Search" at bounding box center [584, 23] width 48 height 27
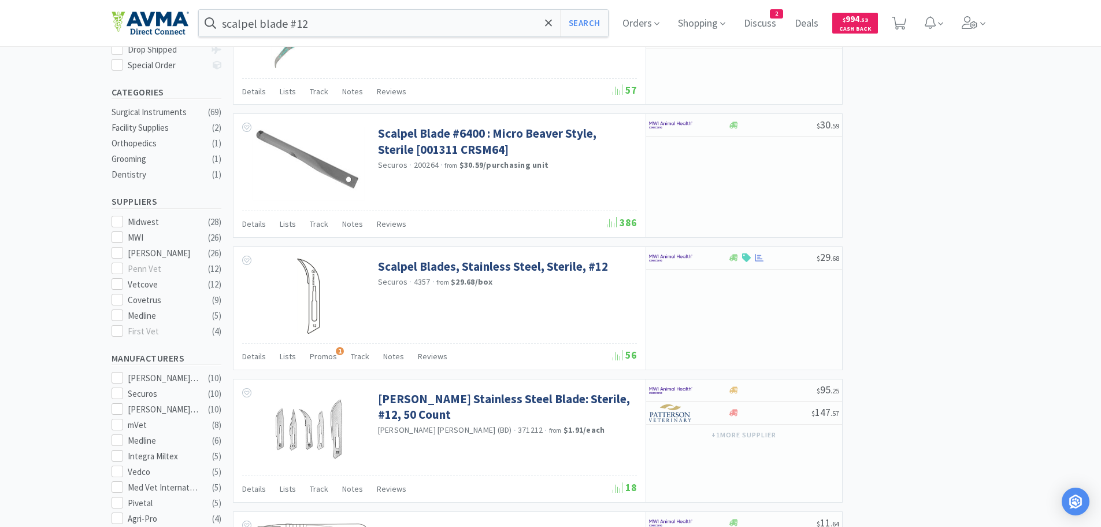
scroll to position [357, 0]
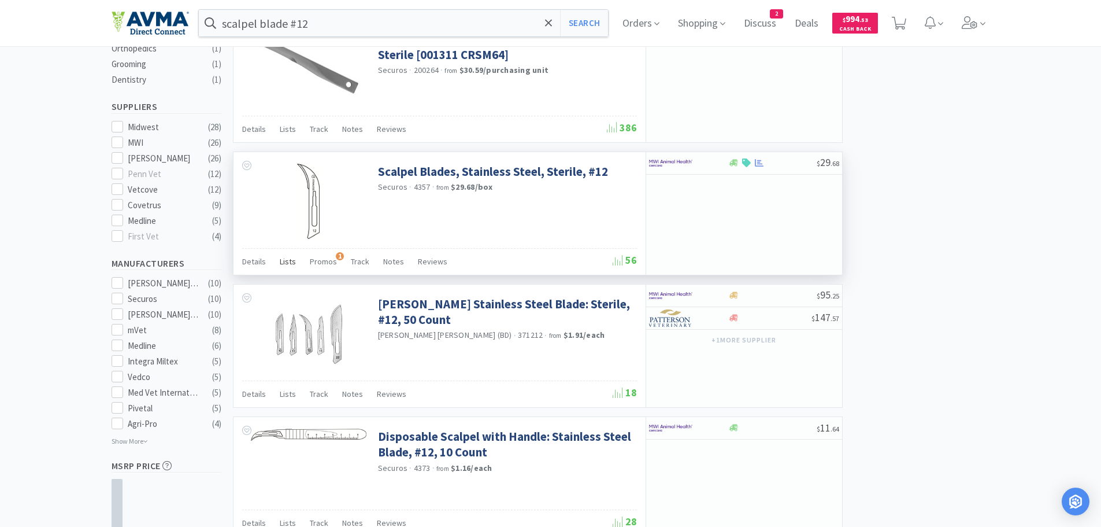
click at [287, 261] on span "Lists" at bounding box center [288, 261] width 16 height 10
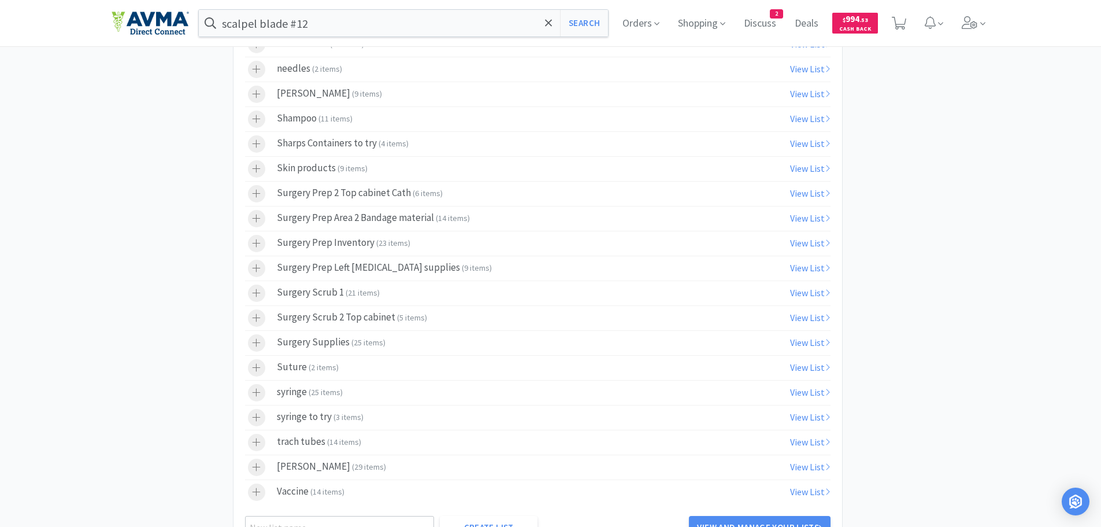
scroll to position [993, 0]
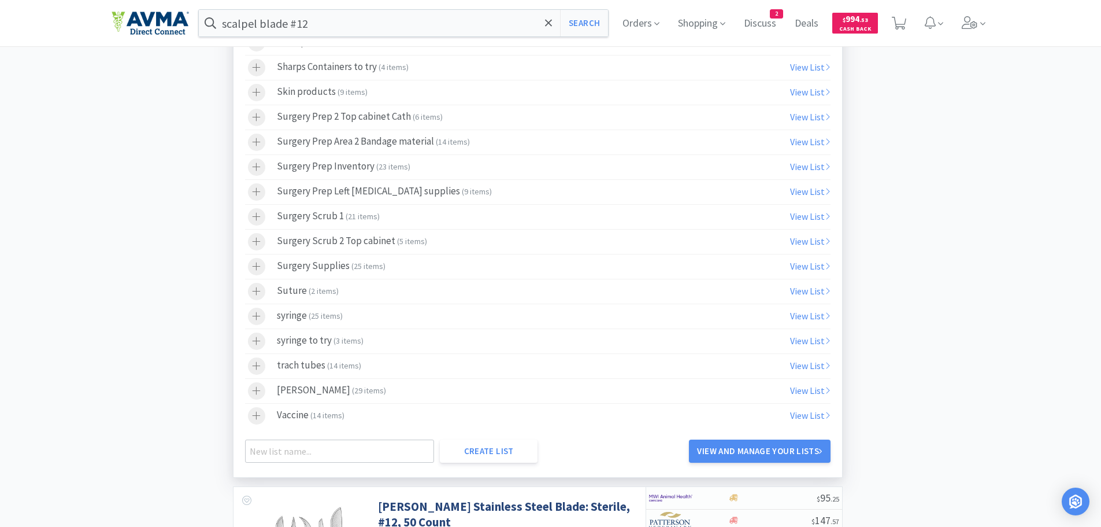
click at [326, 240] on div "Surgery Scrub 2 Top cabinet ( 5 items )" at bounding box center [352, 241] width 150 height 17
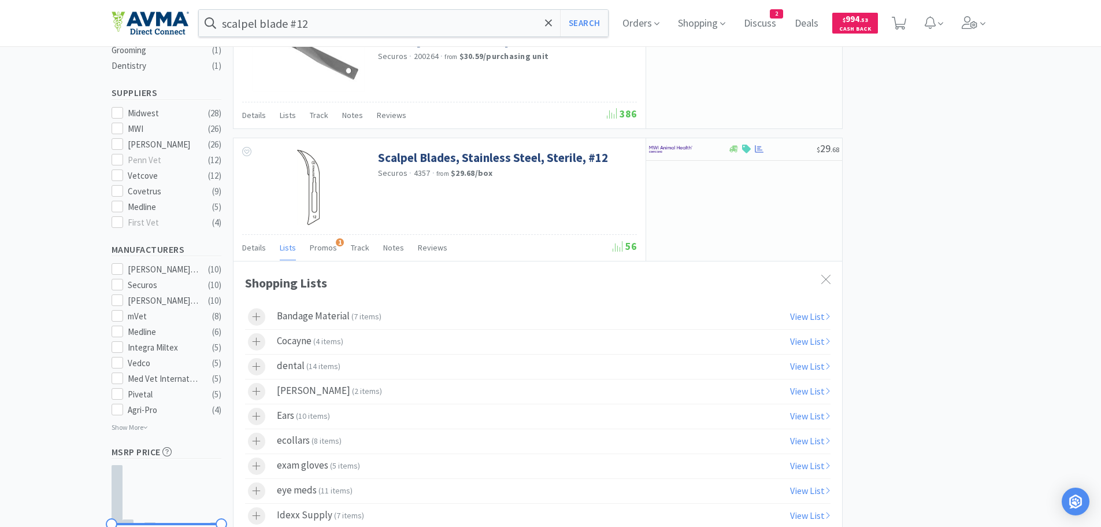
scroll to position [368, 0]
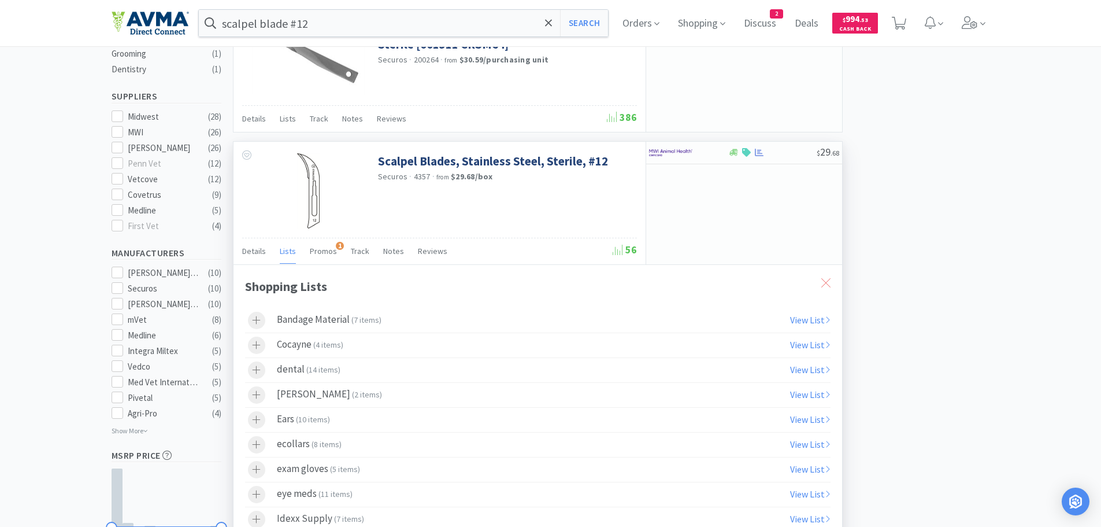
click at [824, 282] on icon at bounding box center [825, 282] width 9 height 9
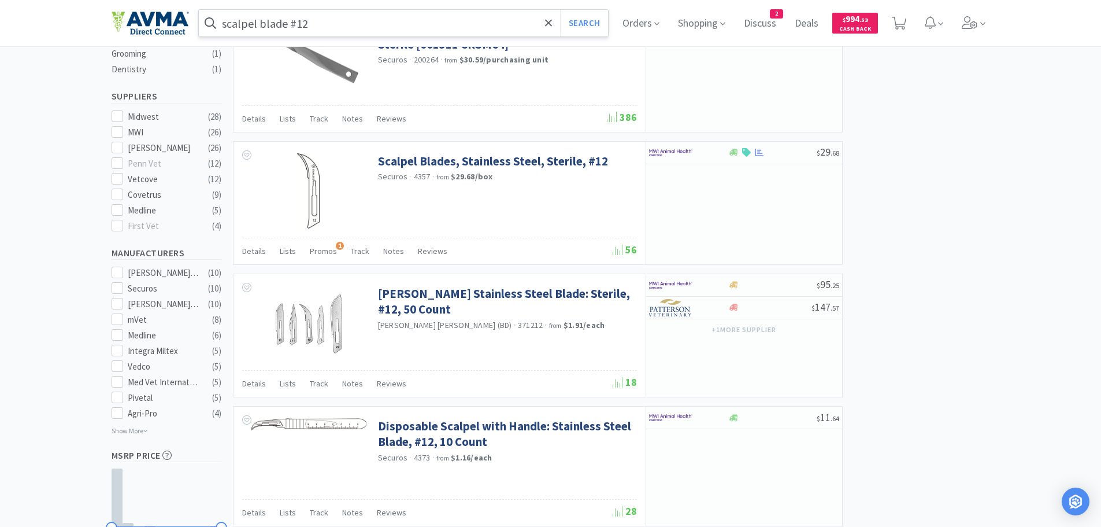
click at [342, 27] on input "scalpel blade #12" at bounding box center [404, 23] width 410 height 27
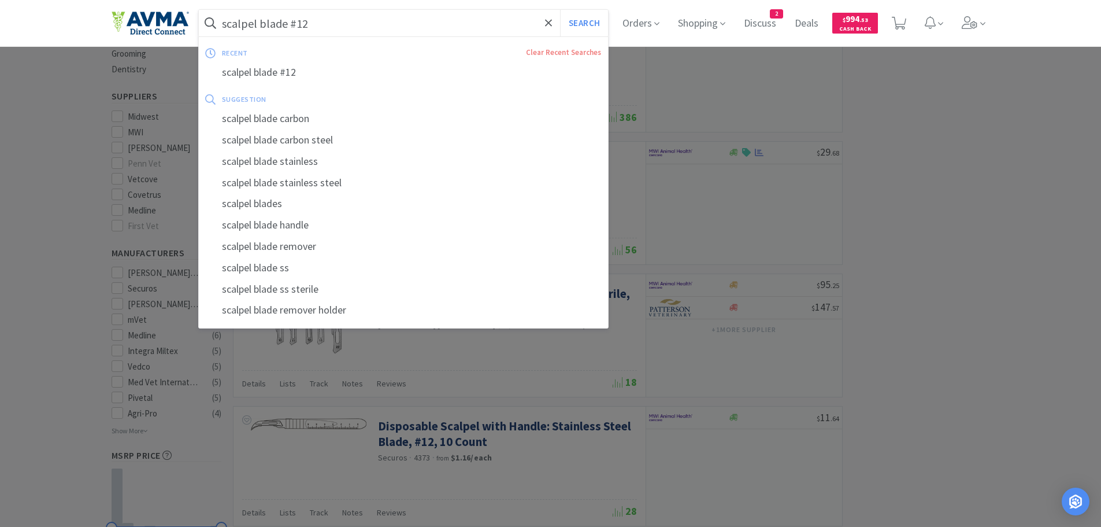
click at [328, 23] on input "scalpel blade #12" at bounding box center [404, 23] width 410 height 27
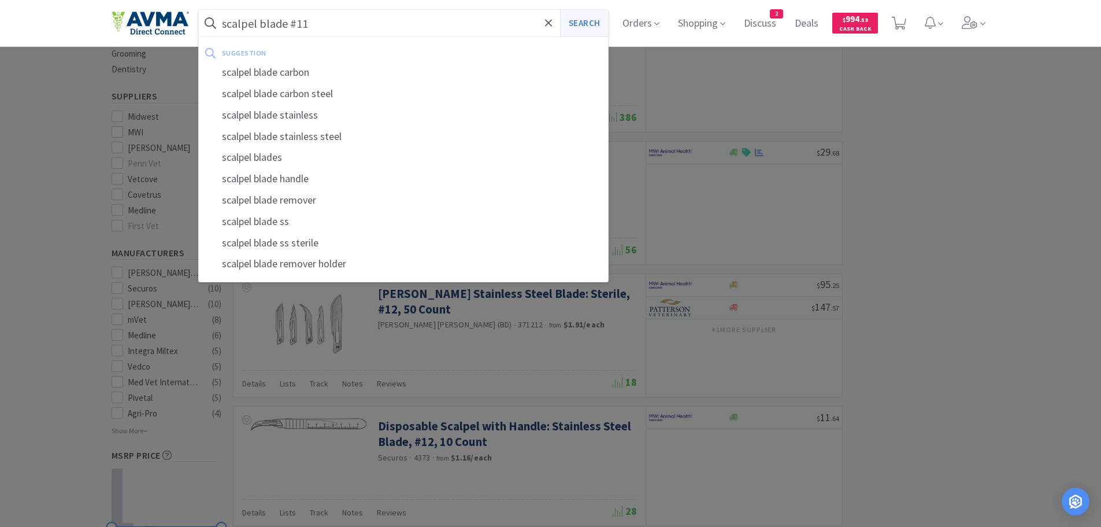
type input "scalpel blade #11"
click at [587, 20] on button "Search" at bounding box center [584, 23] width 48 height 27
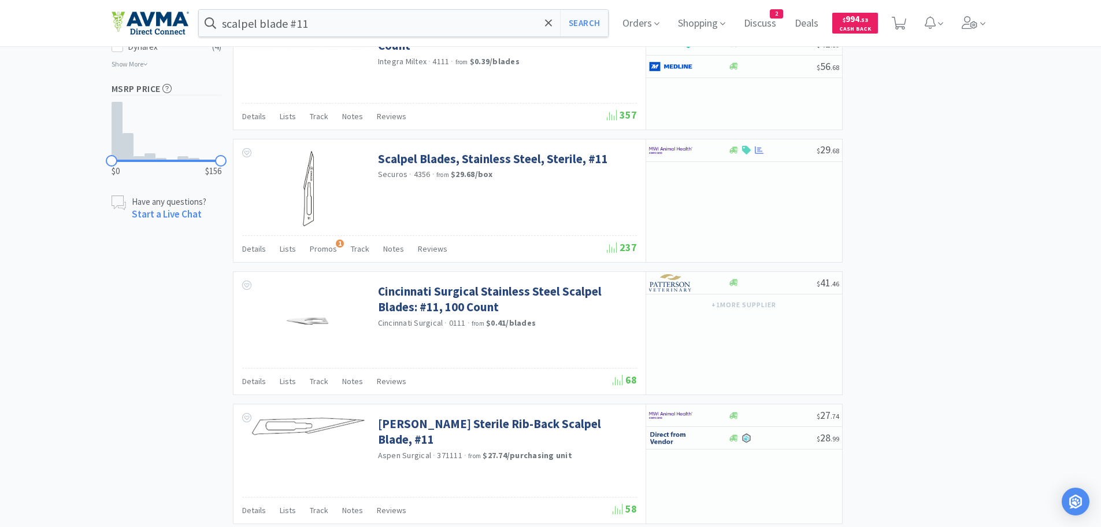
scroll to position [736, 0]
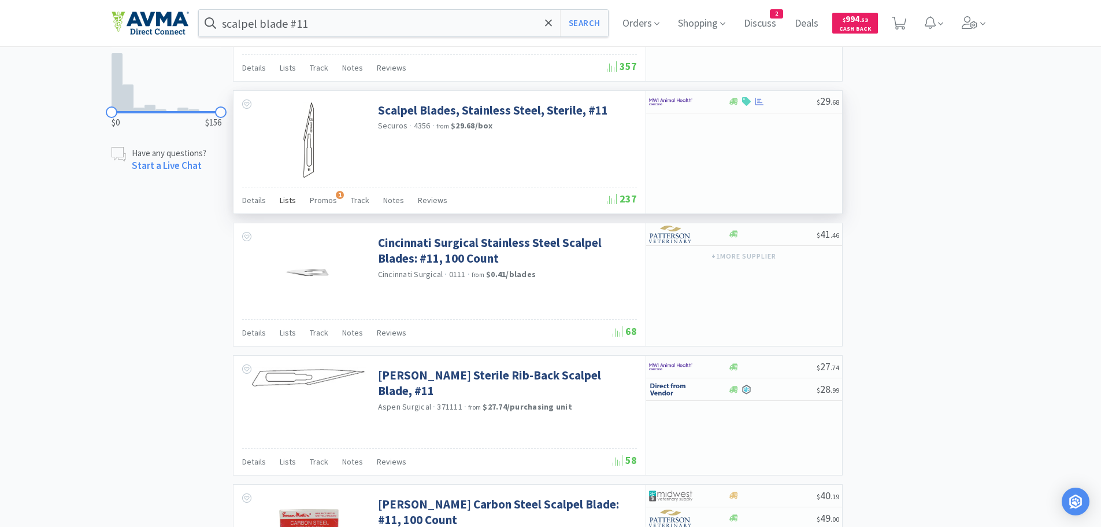
click at [286, 199] on span "Lists" at bounding box center [288, 200] width 16 height 10
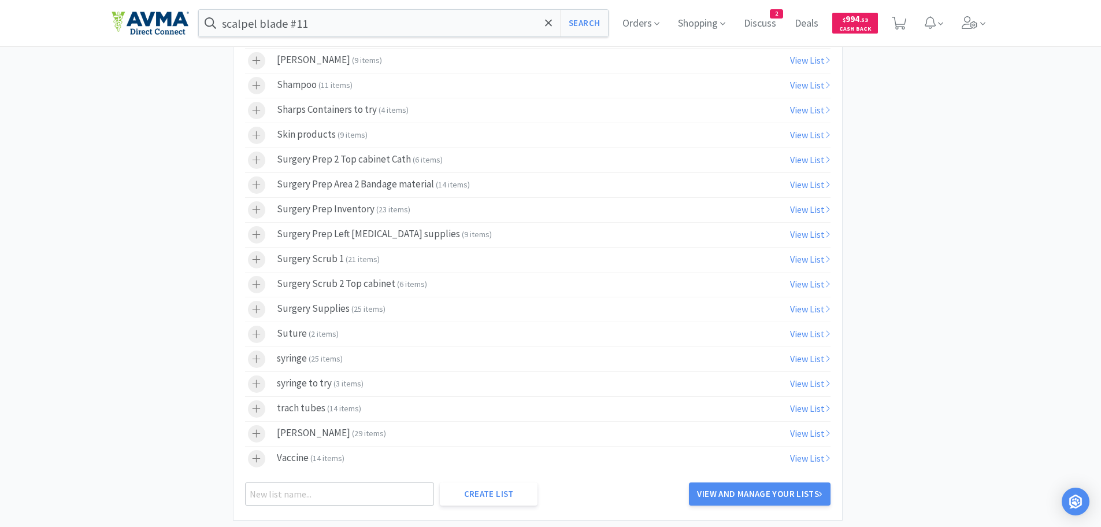
scroll to position [1282, 0]
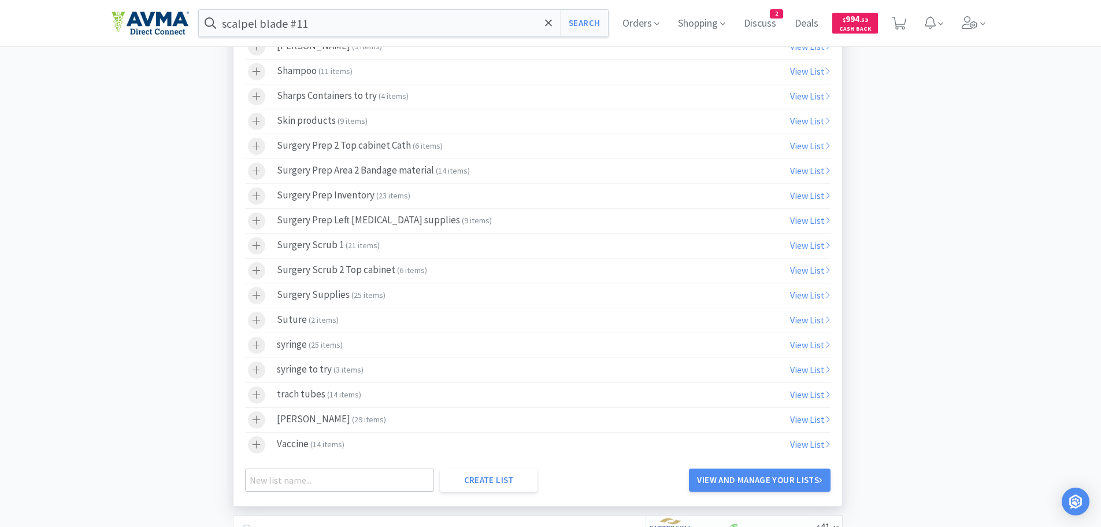
click at [336, 269] on div "Surgery Scrub 2 Top cabinet ( 6 items )" at bounding box center [352, 270] width 150 height 17
